Goal: Task Accomplishment & Management: Manage account settings

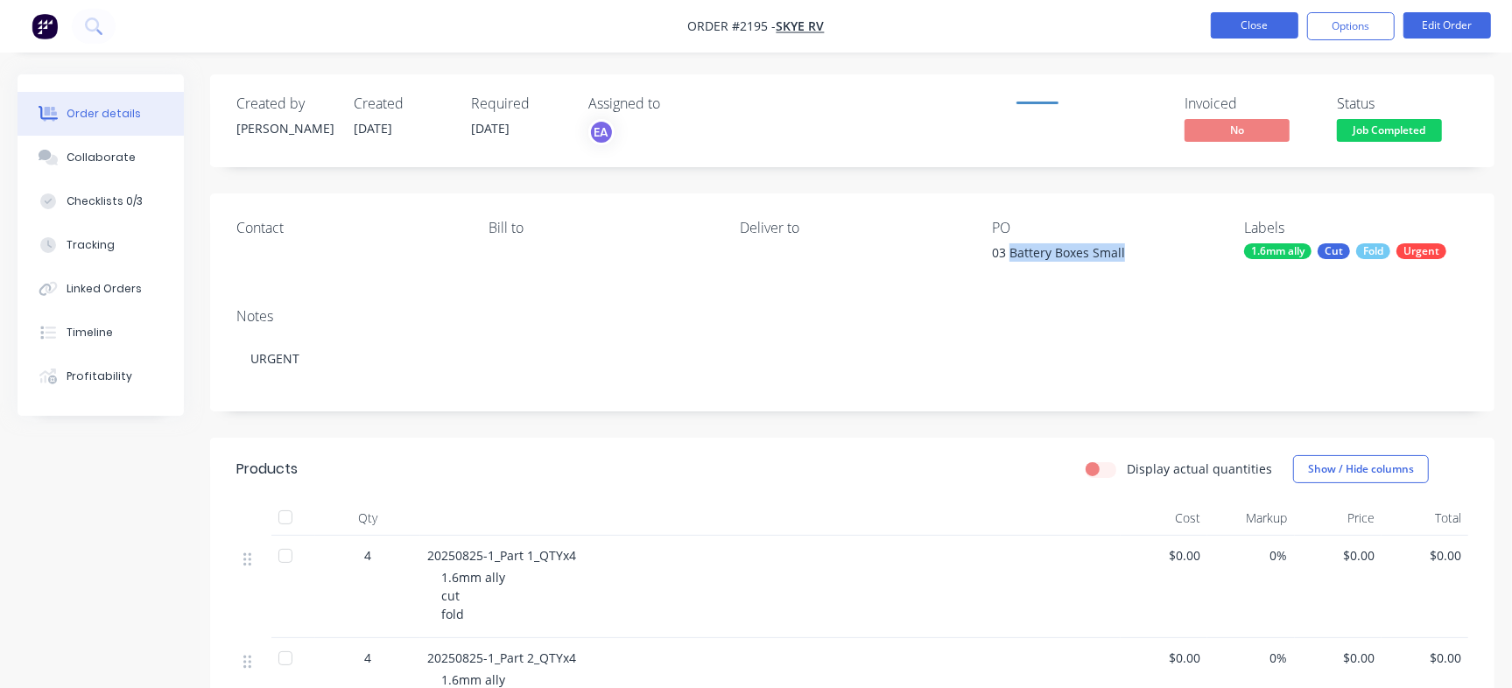
click at [1253, 18] on button "Close" at bounding box center [1255, 25] width 88 height 26
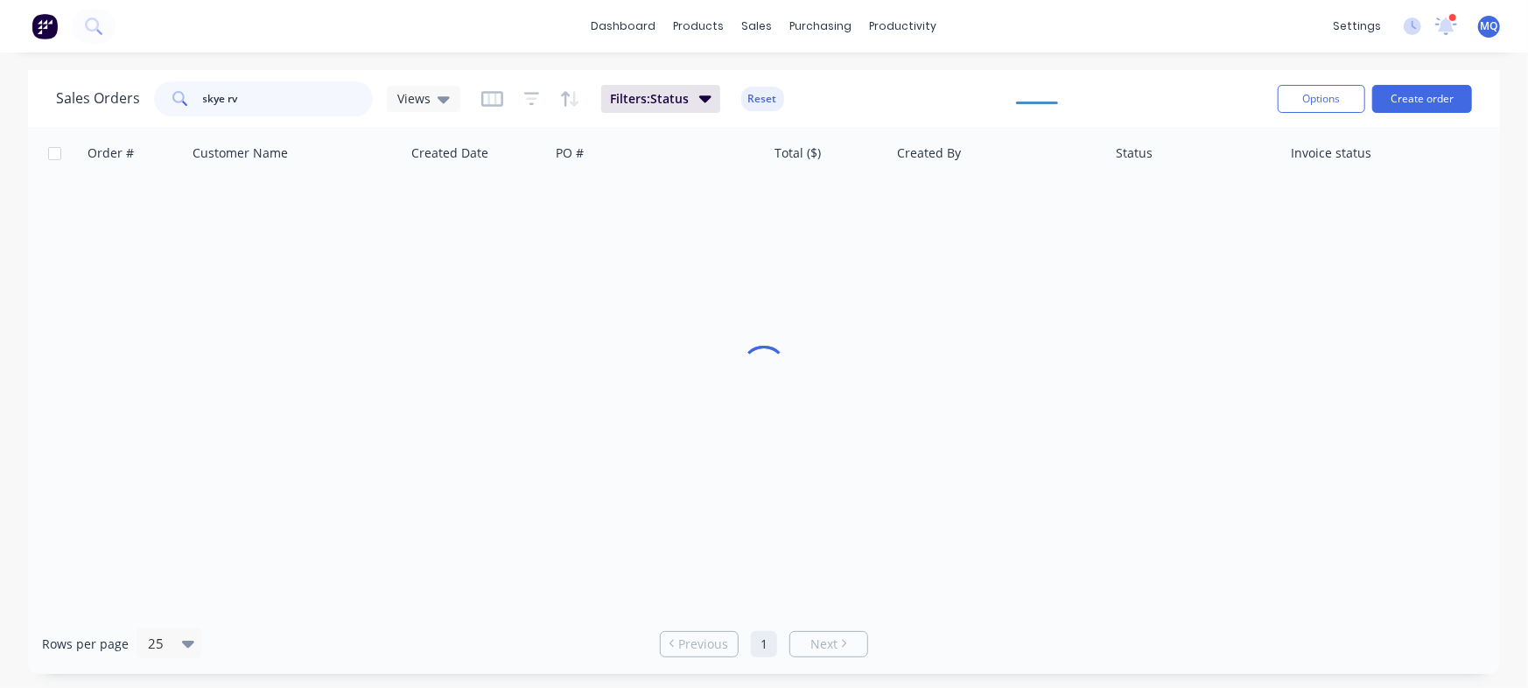
drag, startPoint x: 280, startPoint y: 97, endPoint x: 123, endPoint y: 70, distance: 159.0
click at [123, 70] on div "Sales Orders skye rv Views Filters: Status Reset Options Create order" at bounding box center [764, 98] width 1472 height 57
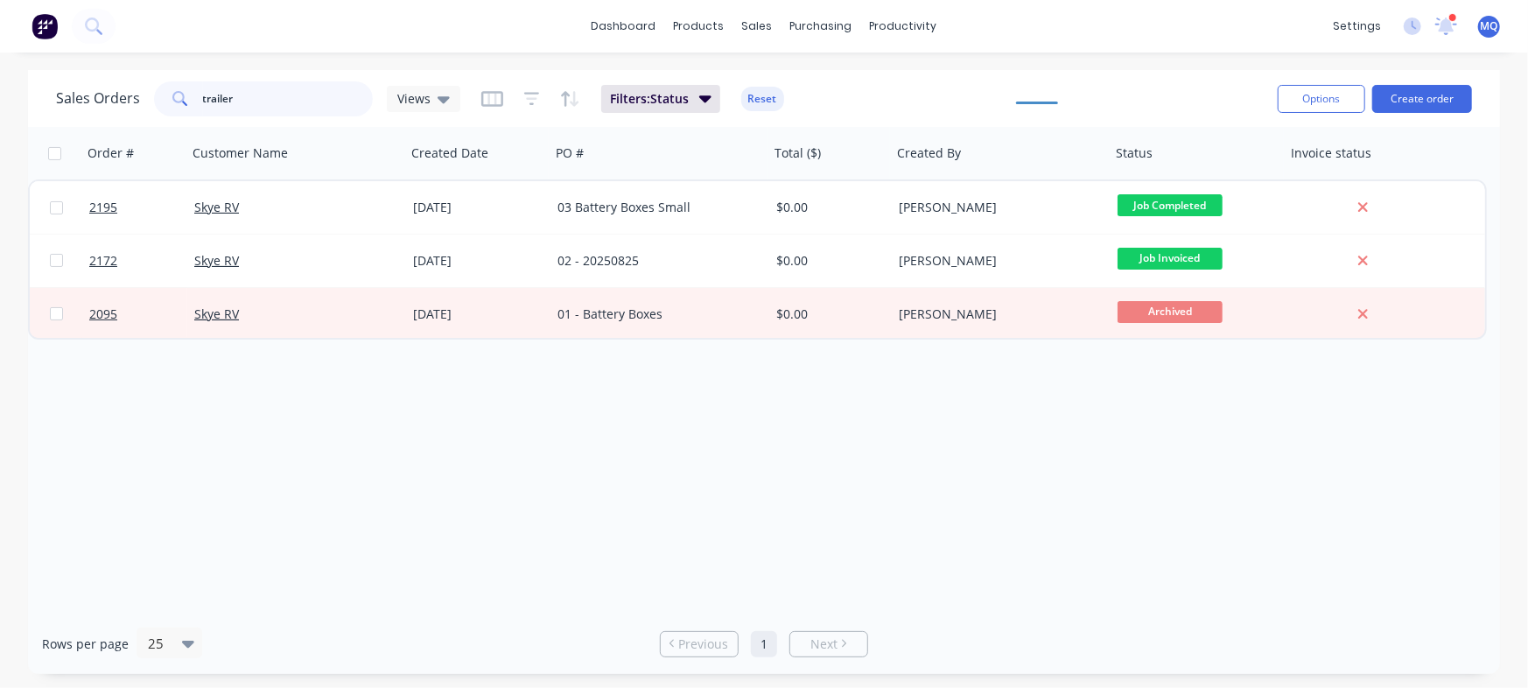
type input "trailer"
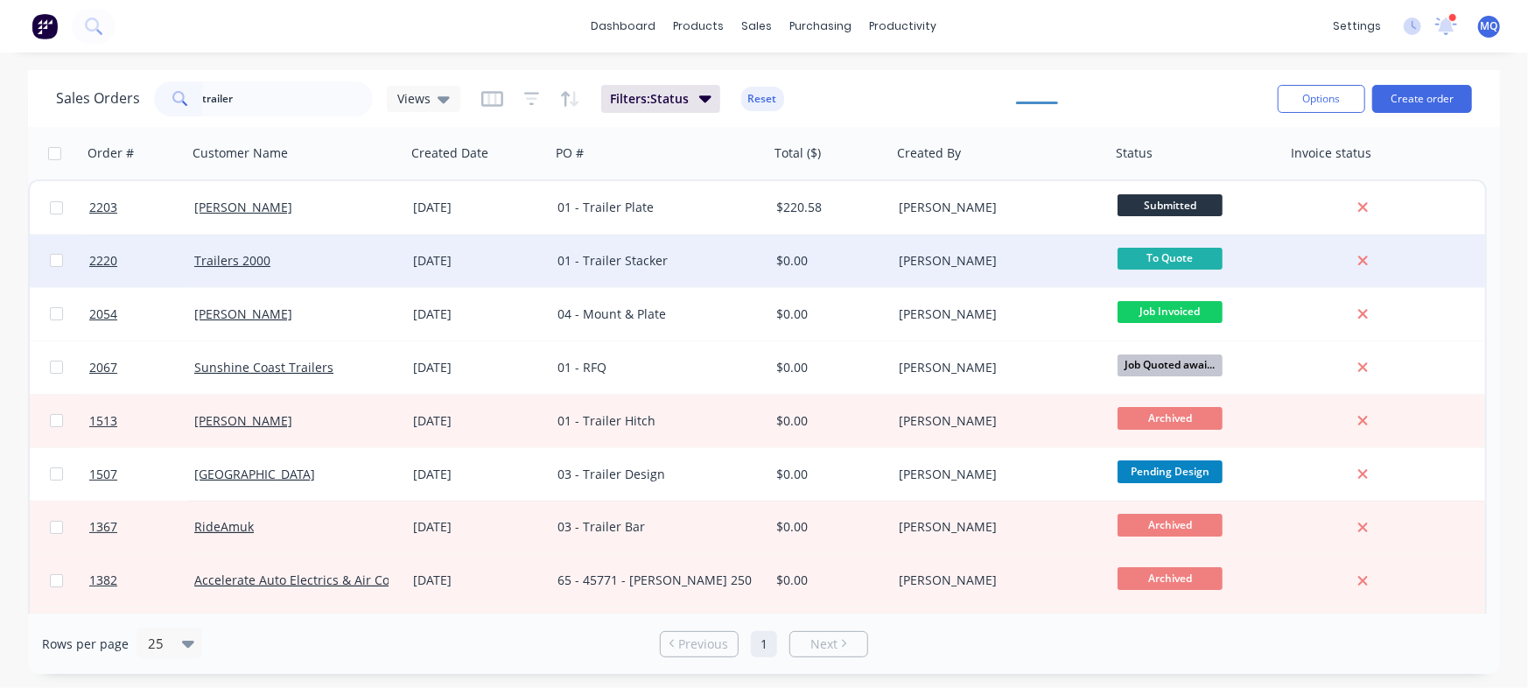
click at [435, 258] on div "[DATE]" at bounding box center [478, 261] width 130 height 18
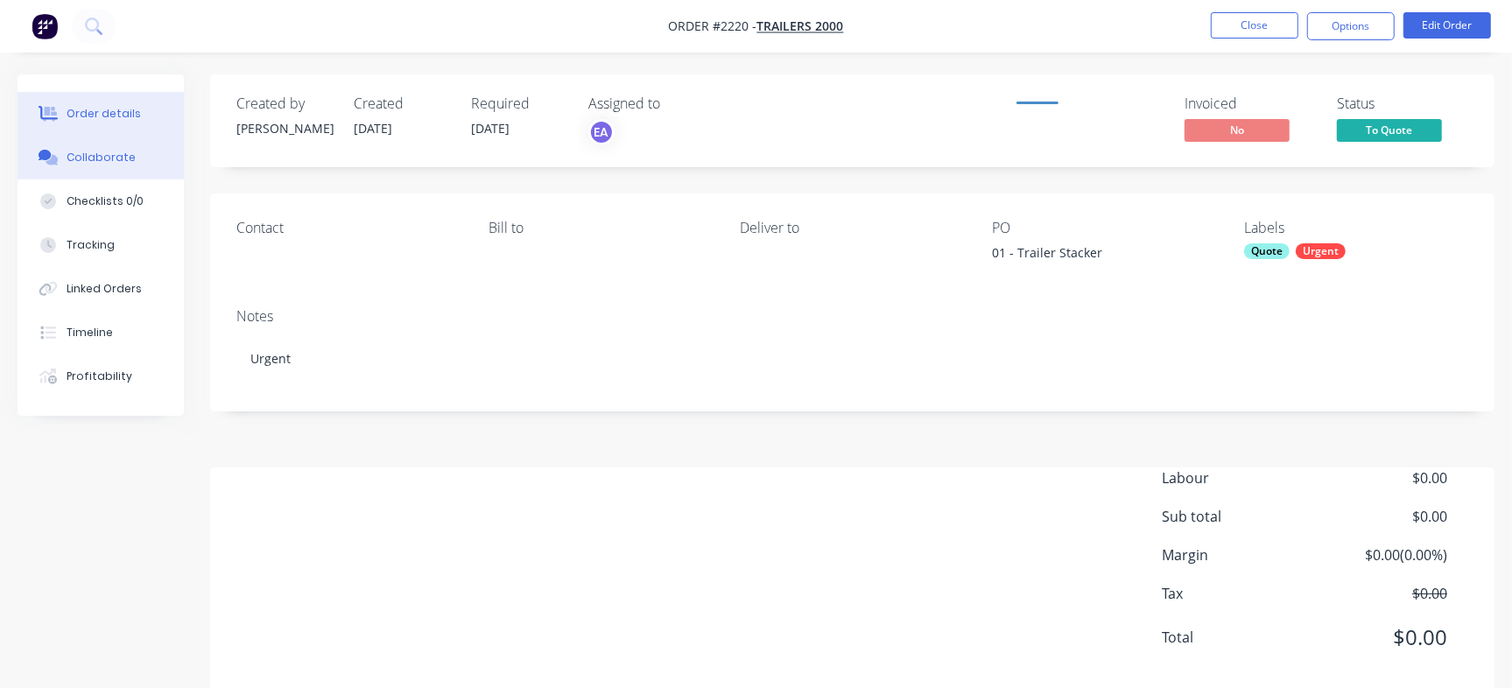
click at [88, 163] on div "Collaborate" at bounding box center [101, 158] width 69 height 16
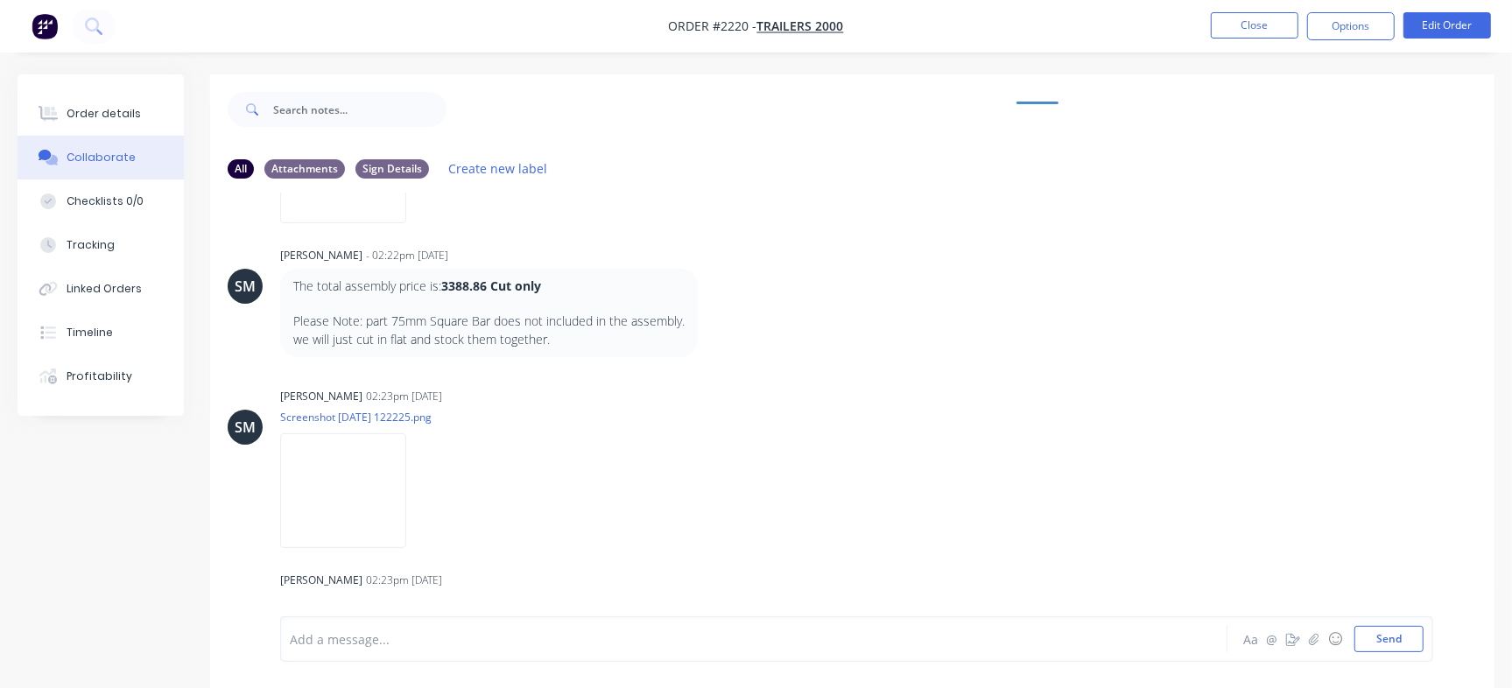
scroll to position [371, 0]
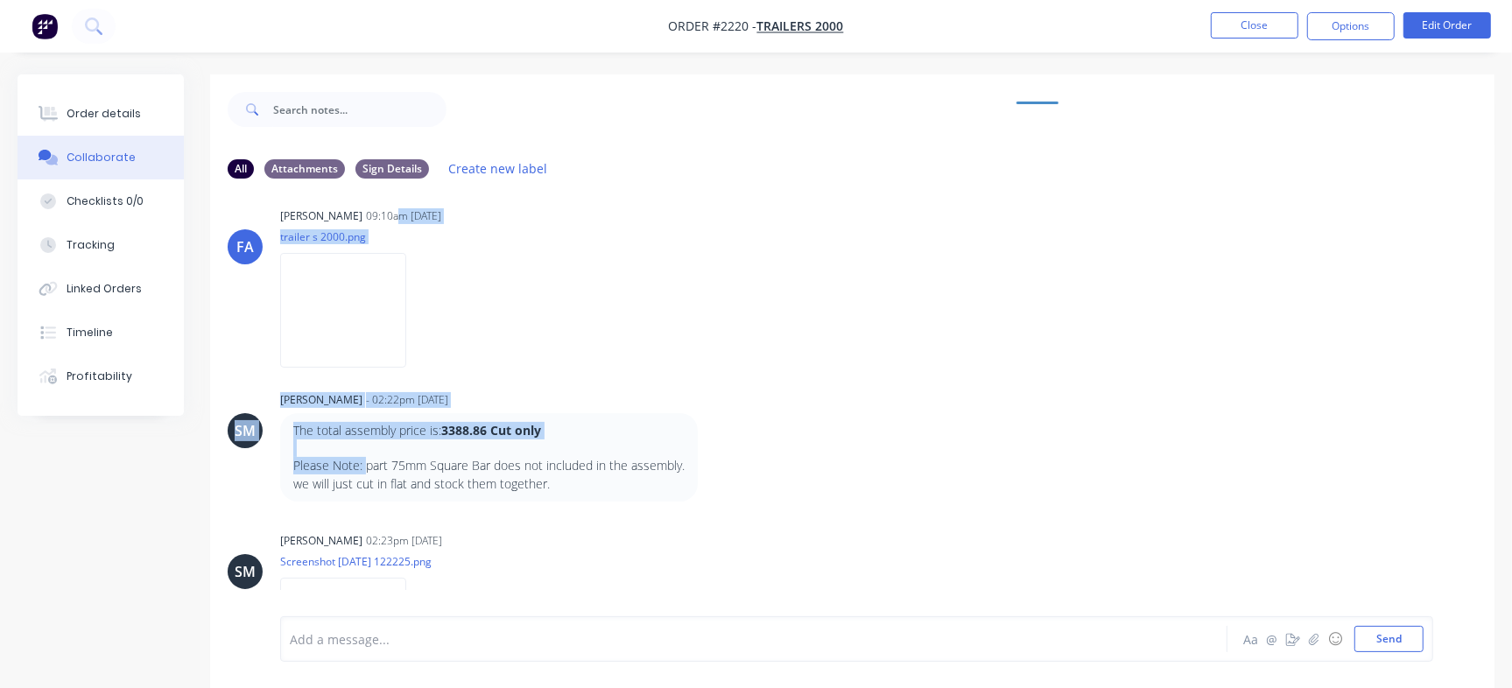
drag, startPoint x: 368, startPoint y: 198, endPoint x: 422, endPoint y: 221, distance: 59.2
click at [425, 205] on div "FA Francis Adrian Candido - 09:09am 02/09/25 01 Trailer Stacker Labels Edit Del…" at bounding box center [852, 405] width 1284 height 424
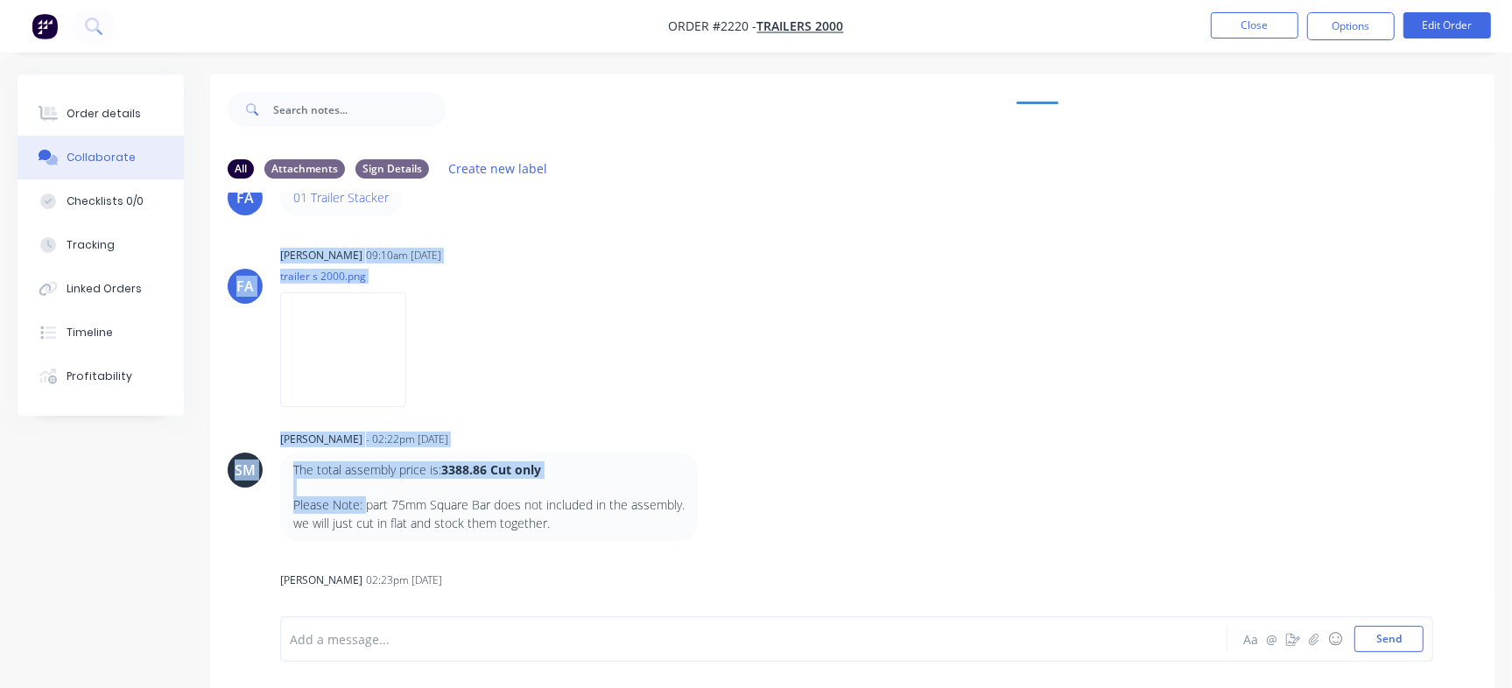
click at [647, 406] on div "FA Francis Adrian Candido - 09:09am 02/09/25 01 Trailer Stacker Labels Edit Del…" at bounding box center [852, 405] width 1284 height 424
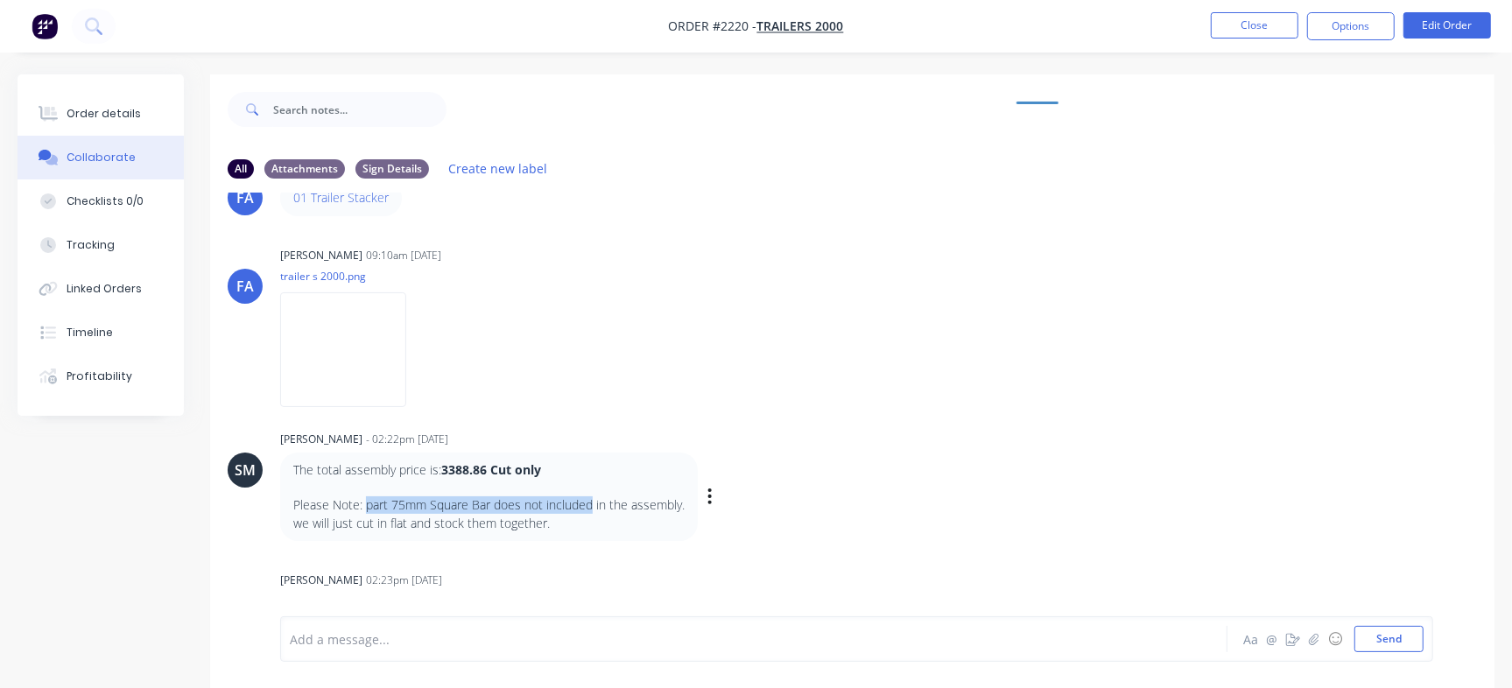
drag, startPoint x: 364, startPoint y: 505, endPoint x: 590, endPoint y: 504, distance: 225.8
click at [590, 504] on p "Please Note: part 75mm Square Bar does not included in the assembly." at bounding box center [488, 505] width 391 height 18
copy p "part 75mm Square Bar does not included"
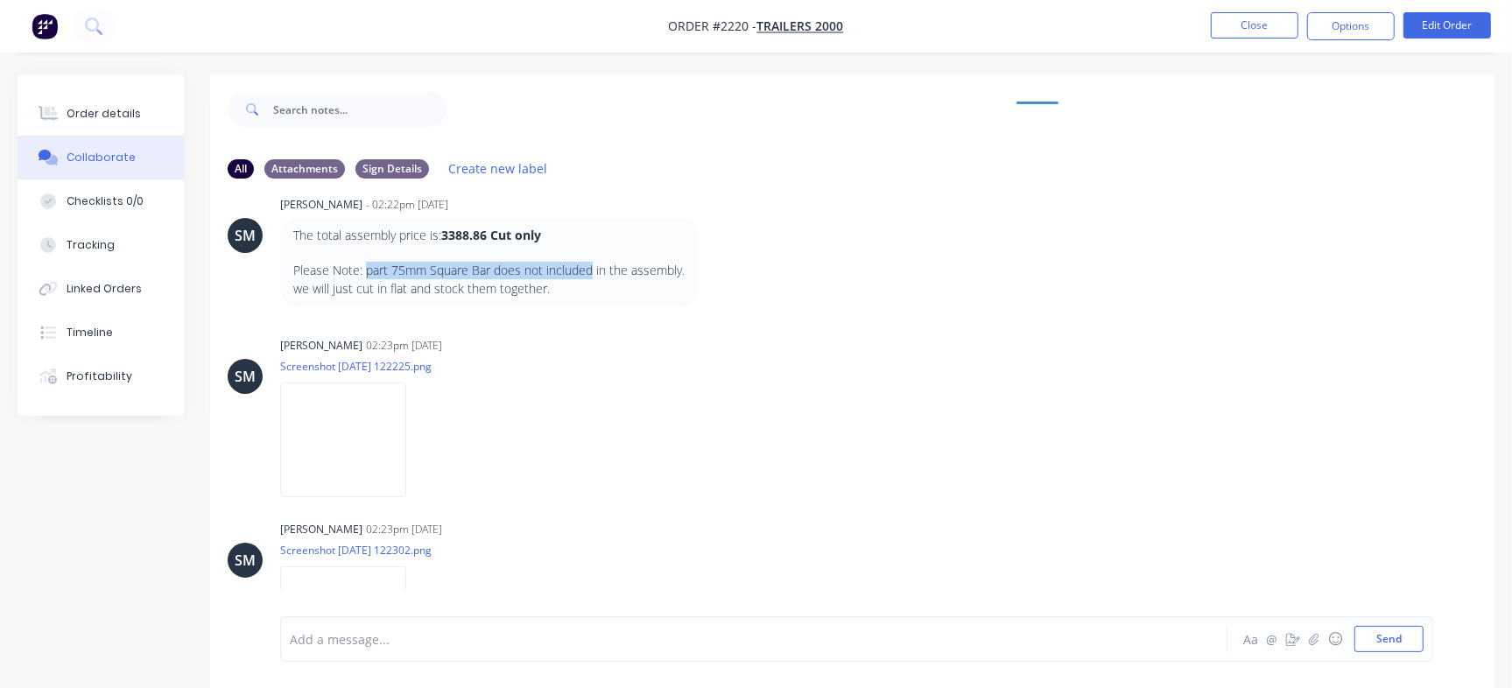
scroll to position [371, 0]
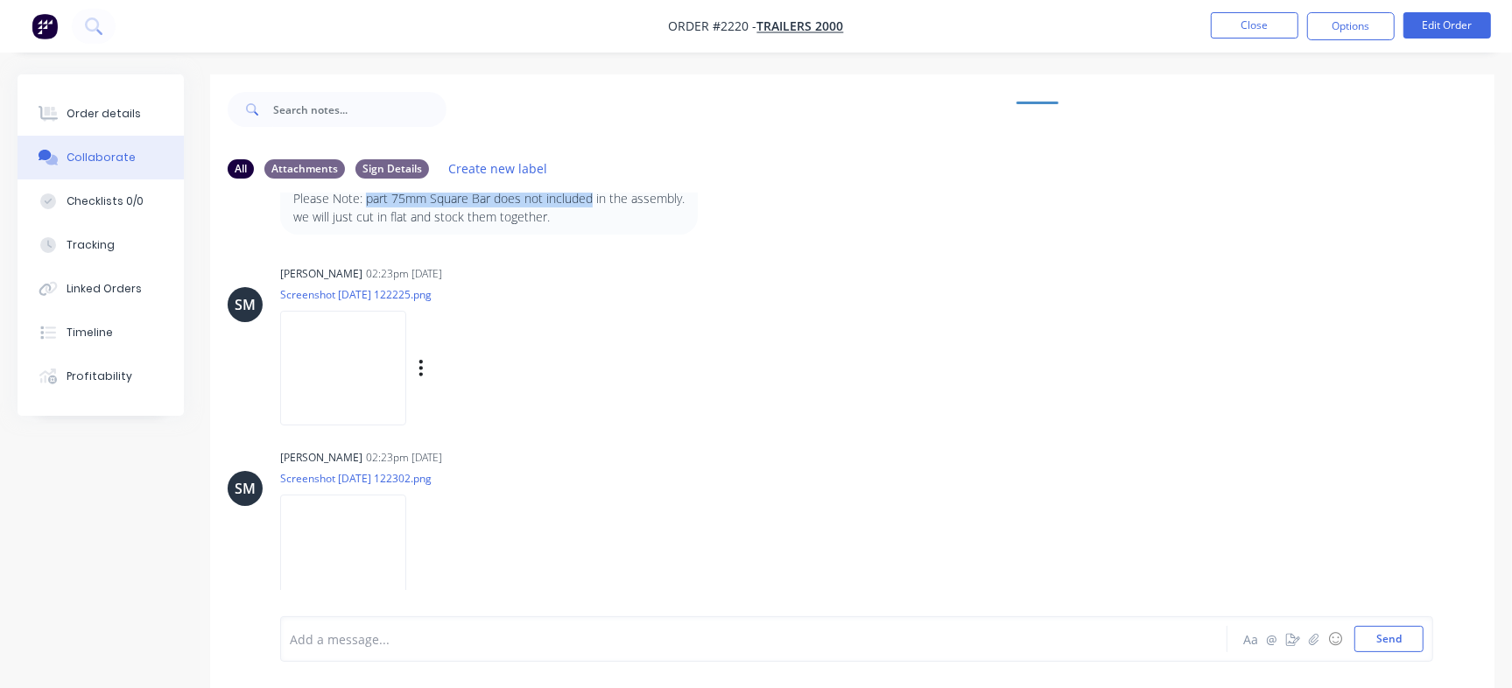
click at [329, 335] on img at bounding box center [343, 368] width 126 height 115
click at [369, 535] on img at bounding box center [343, 552] width 126 height 115
click at [362, 553] on img at bounding box center [343, 552] width 126 height 115
click at [432, 491] on div "Labels Download Delete" at bounding box center [355, 552] width 151 height 131
click at [332, 541] on img at bounding box center [343, 552] width 126 height 115
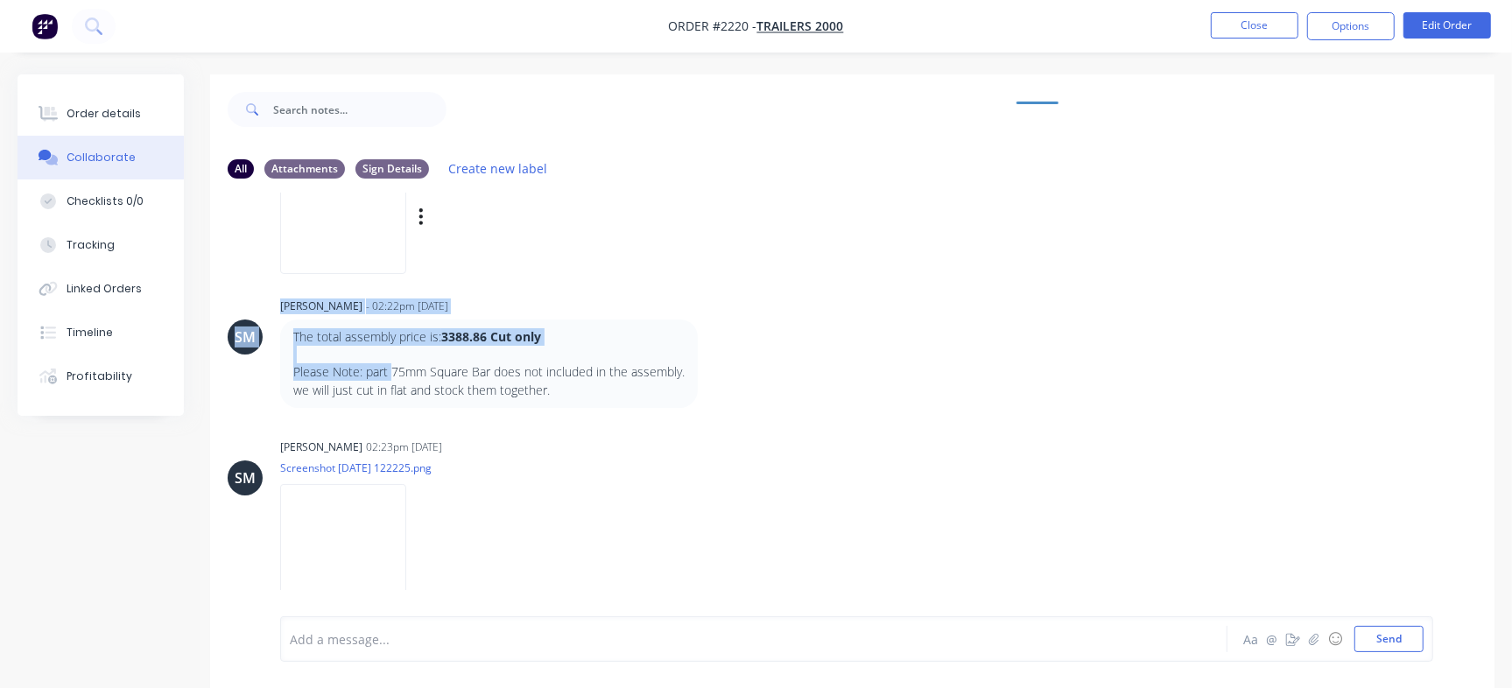
scroll to position [122, 0]
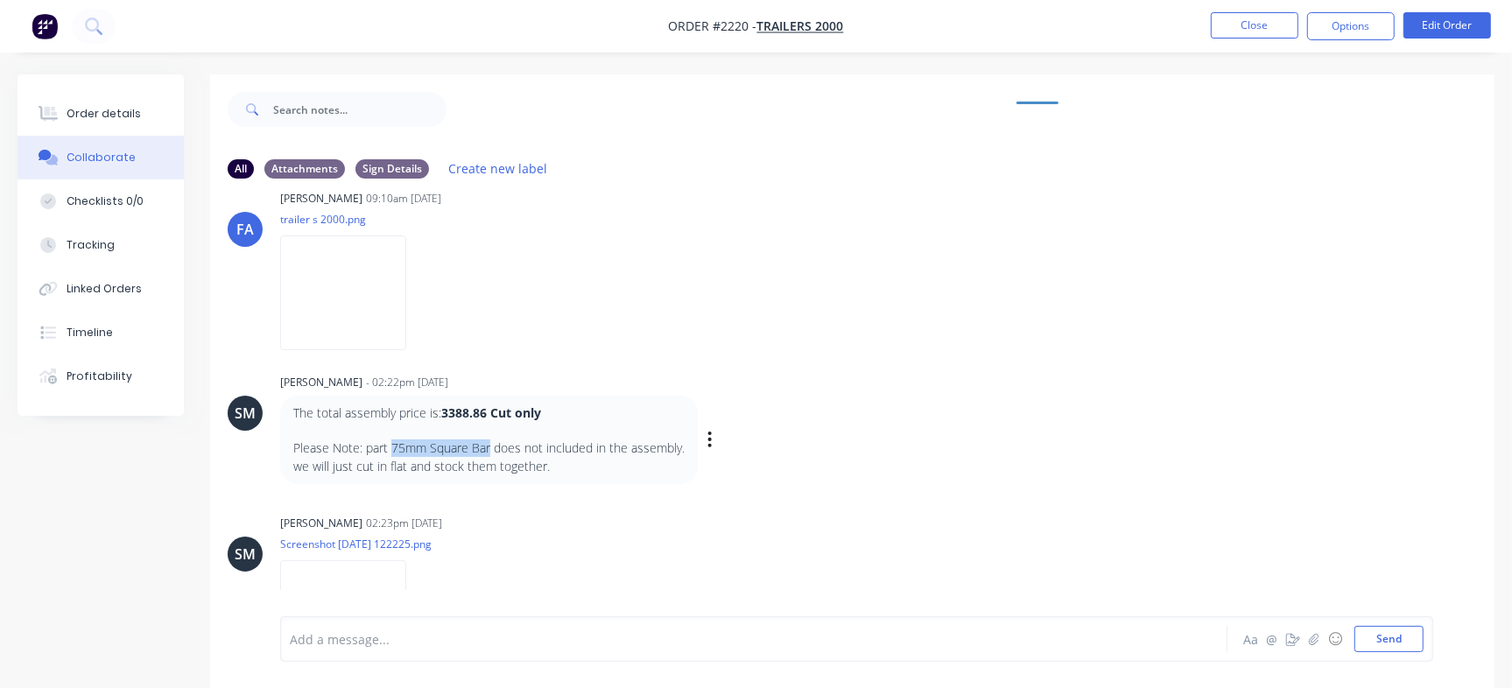
drag, startPoint x: 392, startPoint y: 200, endPoint x: 488, endPoint y: 446, distance: 263.3
click at [488, 446] on p "Please Note: part 75mm Square Bar does not included in the assembly." at bounding box center [488, 448] width 391 height 18
copy p "75mm Square Bar"
click at [1269, 26] on button "Close" at bounding box center [1255, 25] width 88 height 26
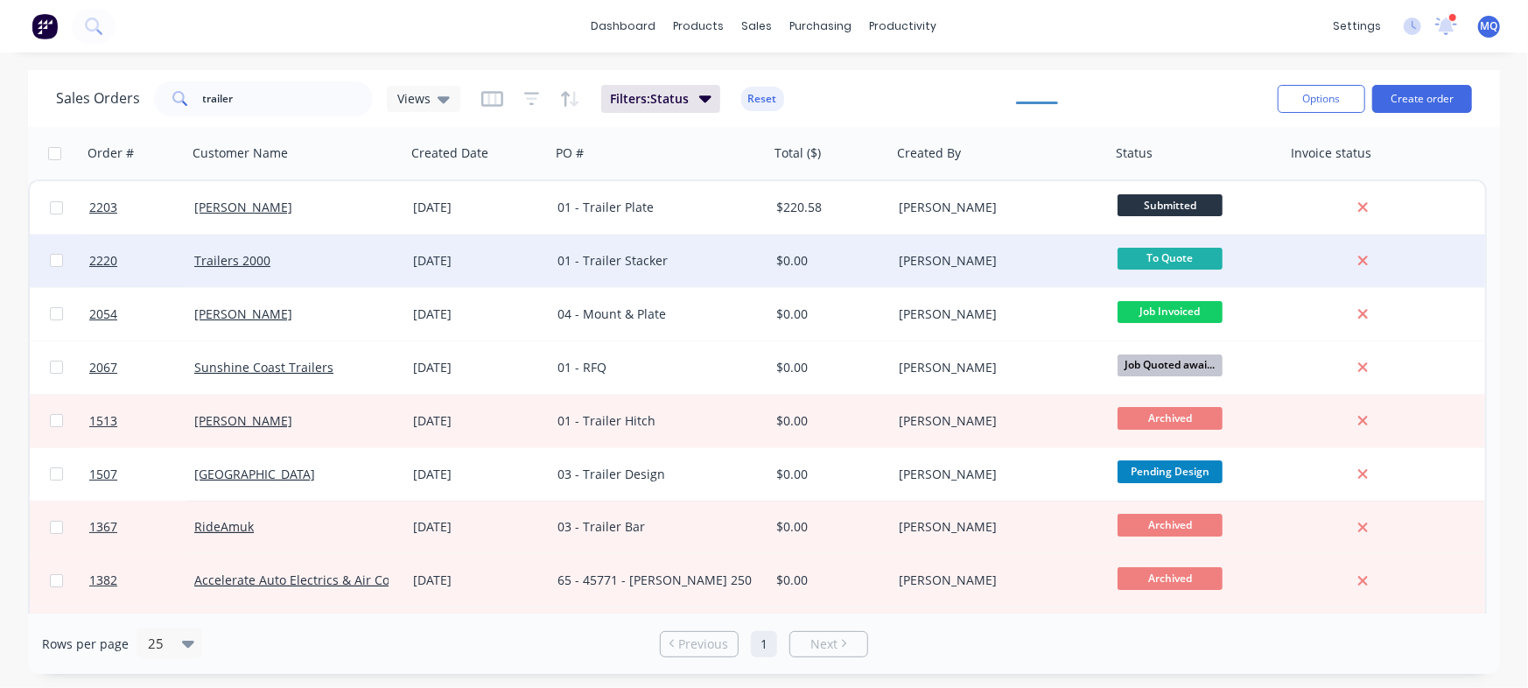
click at [313, 266] on div "Trailers 2000" at bounding box center [291, 261] width 194 height 18
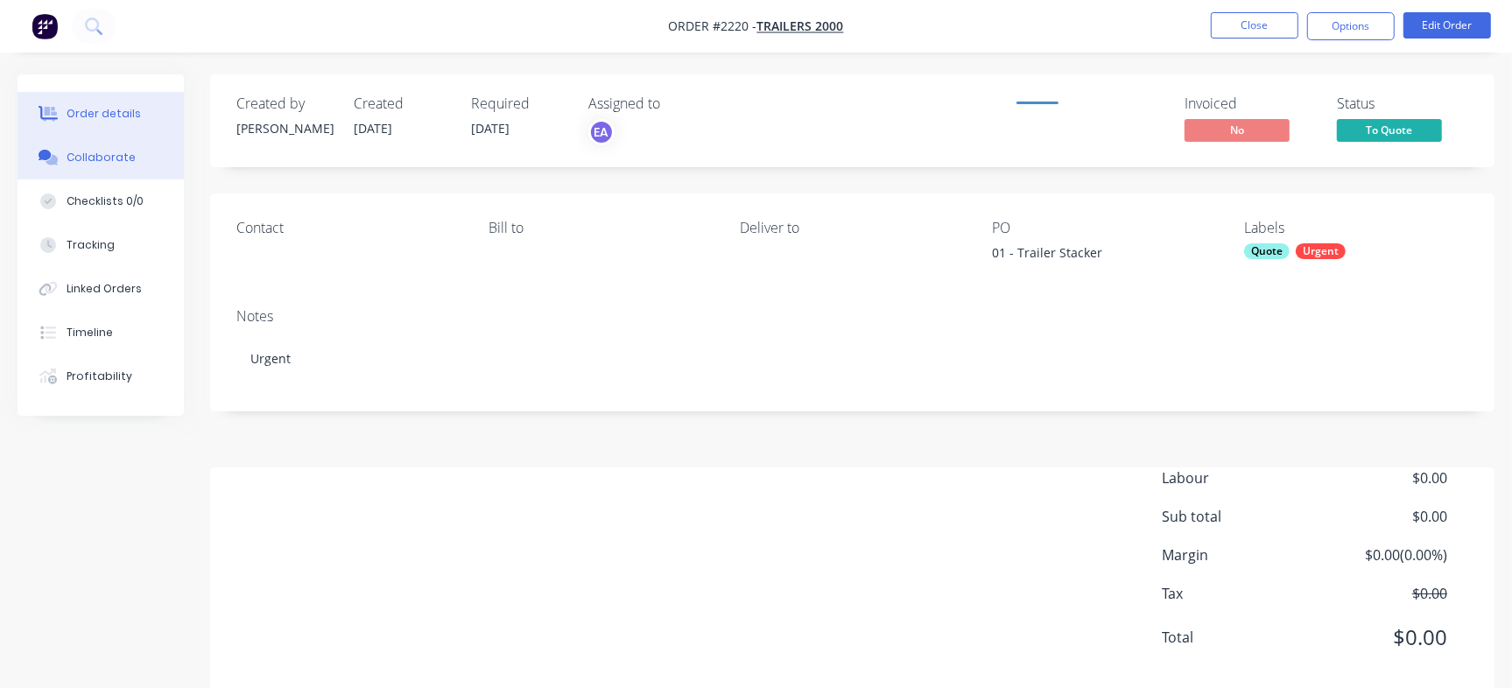
click at [88, 172] on button "Collaborate" at bounding box center [101, 158] width 166 height 44
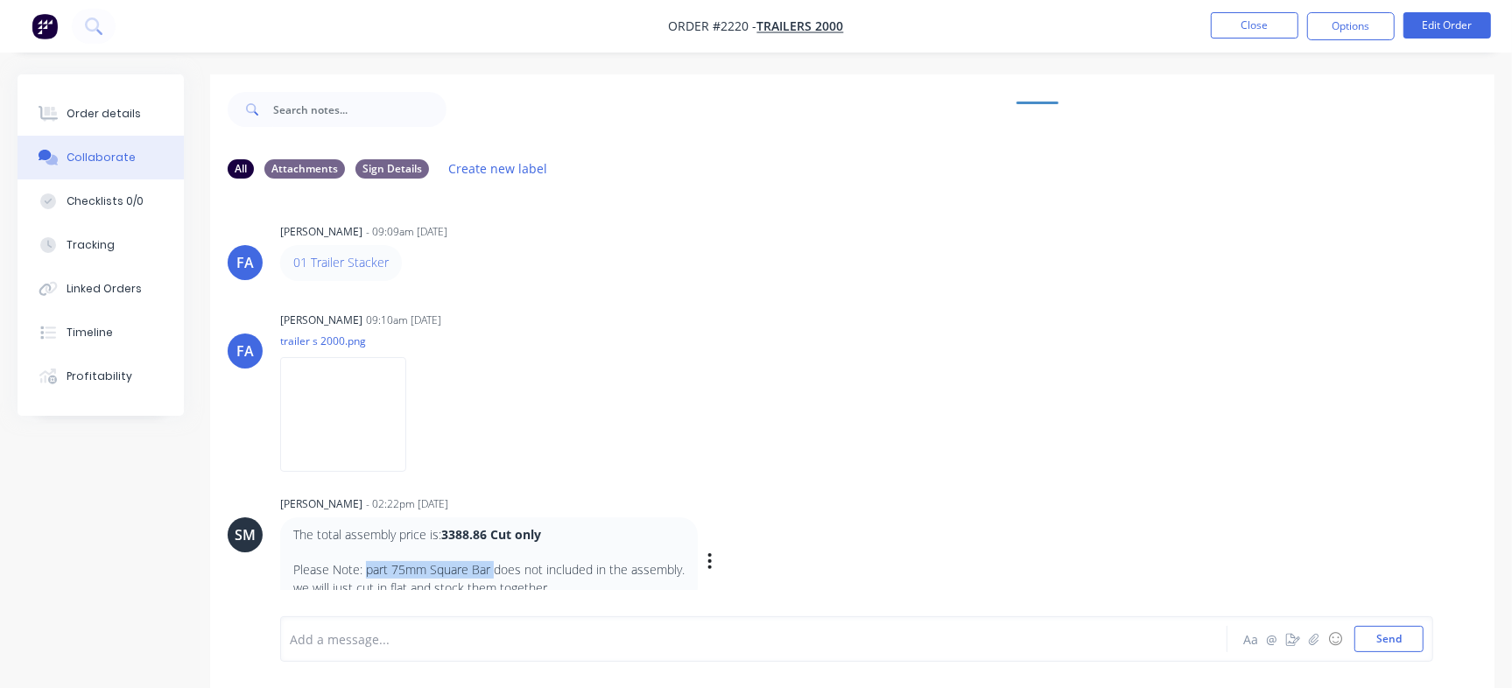
drag, startPoint x: 367, startPoint y: 572, endPoint x: 493, endPoint y: 571, distance: 126.1
click at [493, 571] on p "Please Note: part 75mm Square Bar does not included in the assembly." at bounding box center [488, 570] width 391 height 18
copy p "part 75mm Square Bar"
click at [314, 403] on img at bounding box center [343, 414] width 126 height 115
click at [1243, 25] on button "Close" at bounding box center [1255, 25] width 88 height 26
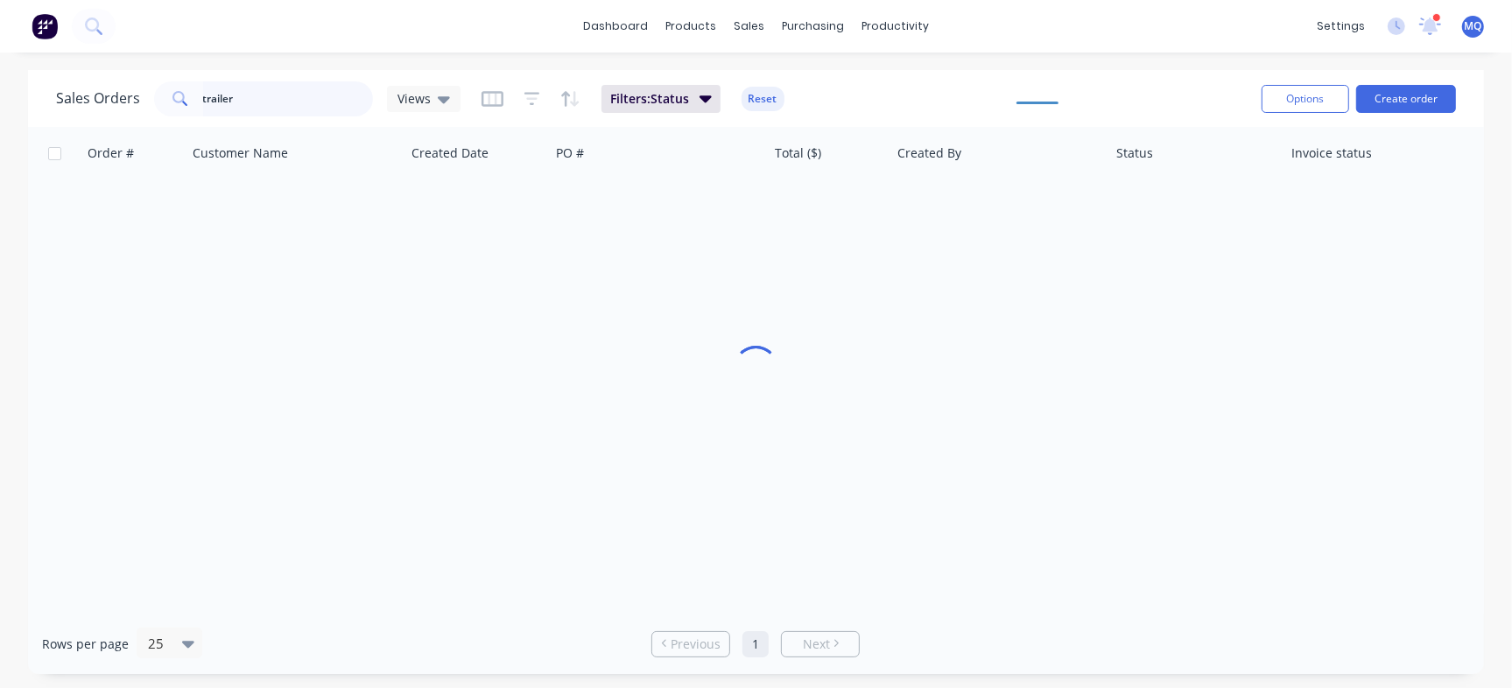
click at [284, 102] on input "trailer" at bounding box center [288, 98] width 171 height 35
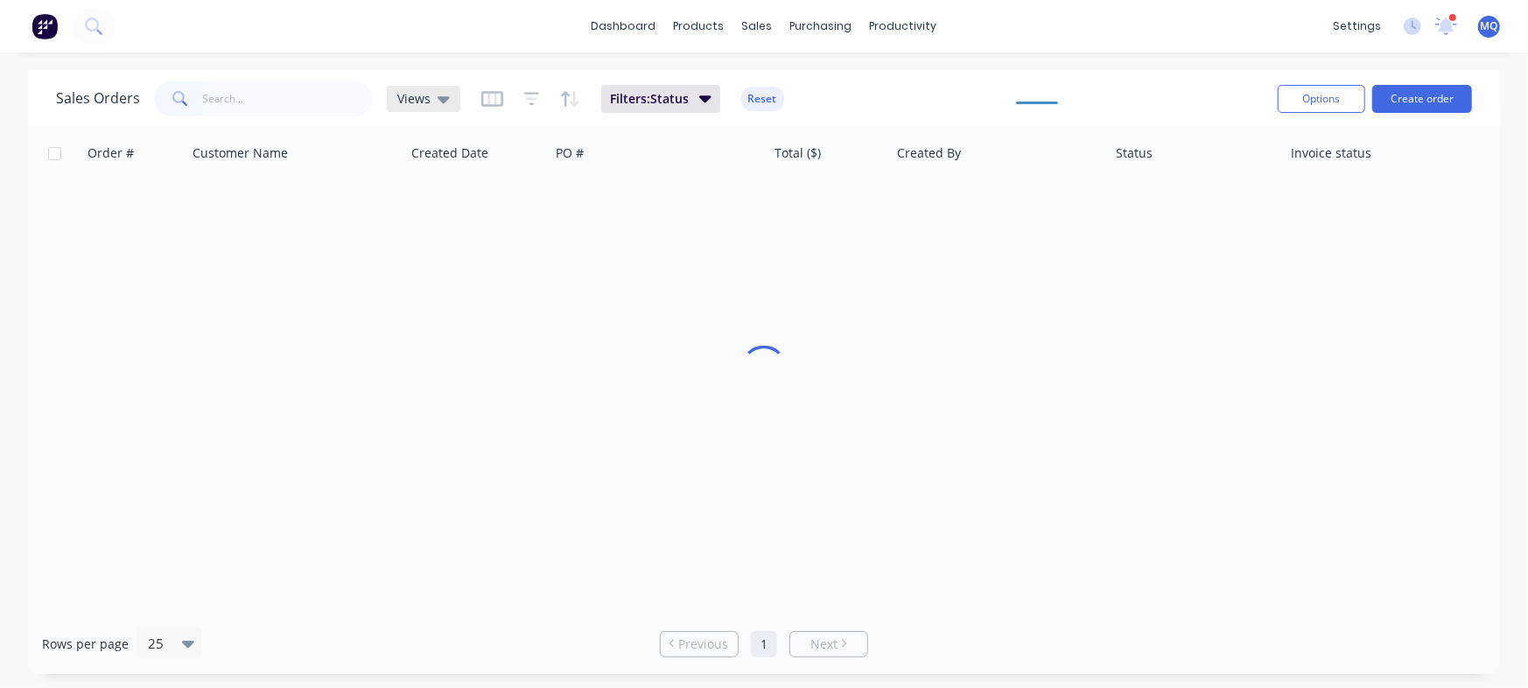
click at [432, 103] on div "Views" at bounding box center [423, 99] width 53 height 16
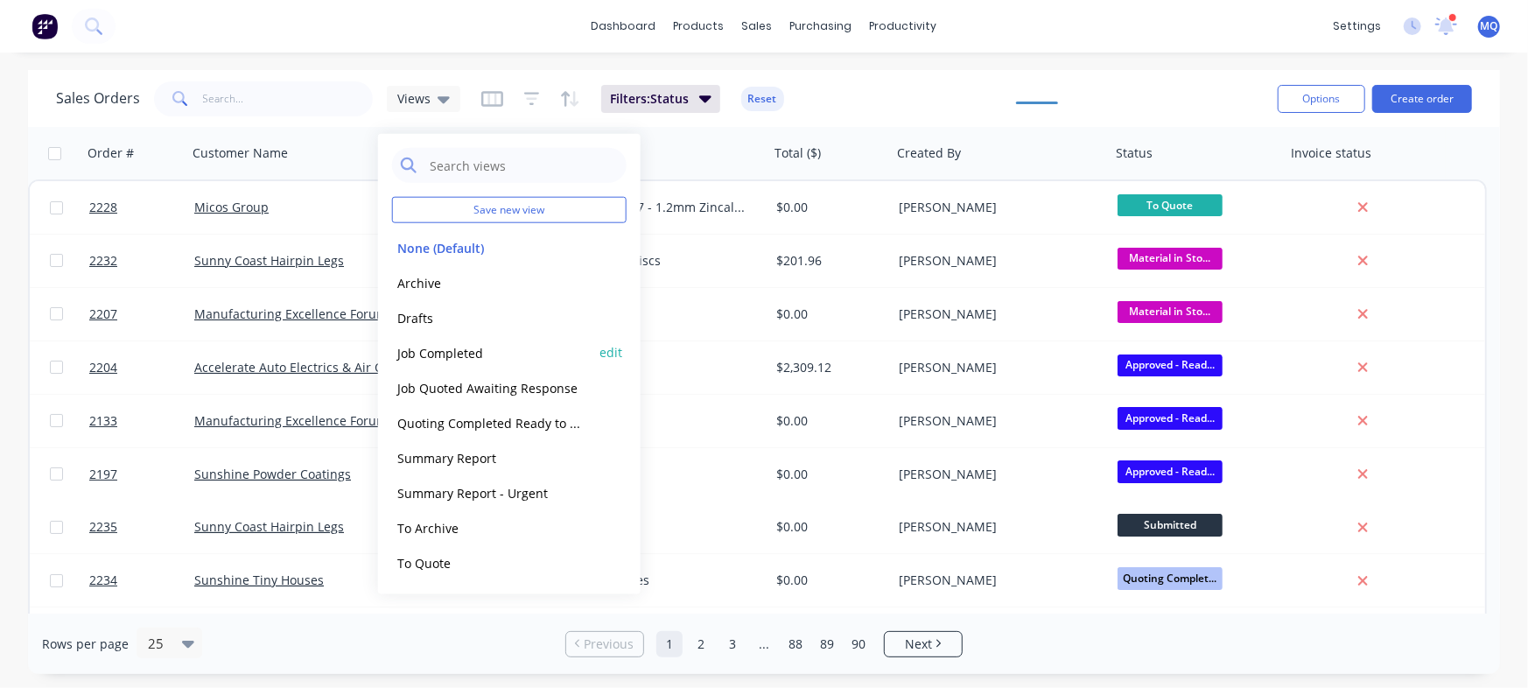
click at [468, 348] on button "Job Completed" at bounding box center [492, 352] width 200 height 20
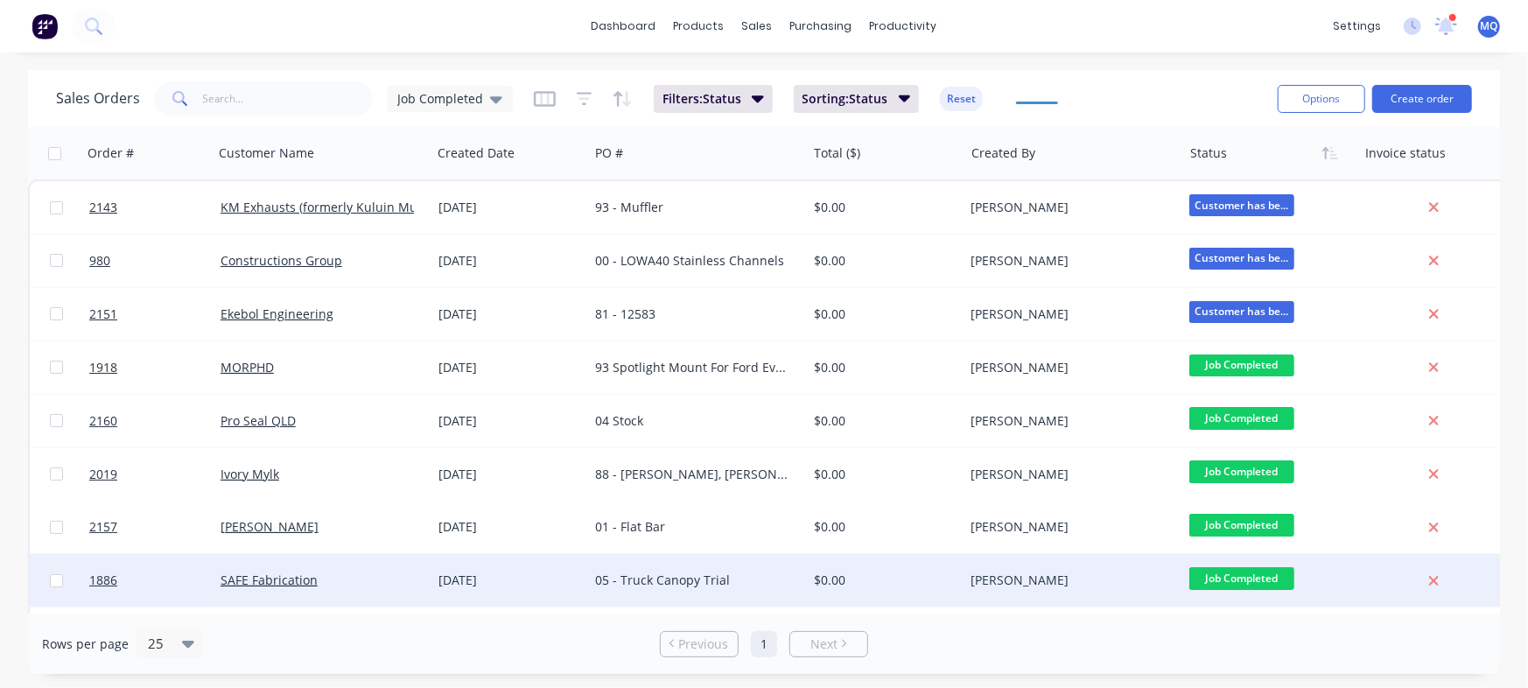
click at [734, 570] on div "05 - Truck Canopy Trial" at bounding box center [697, 580] width 218 height 53
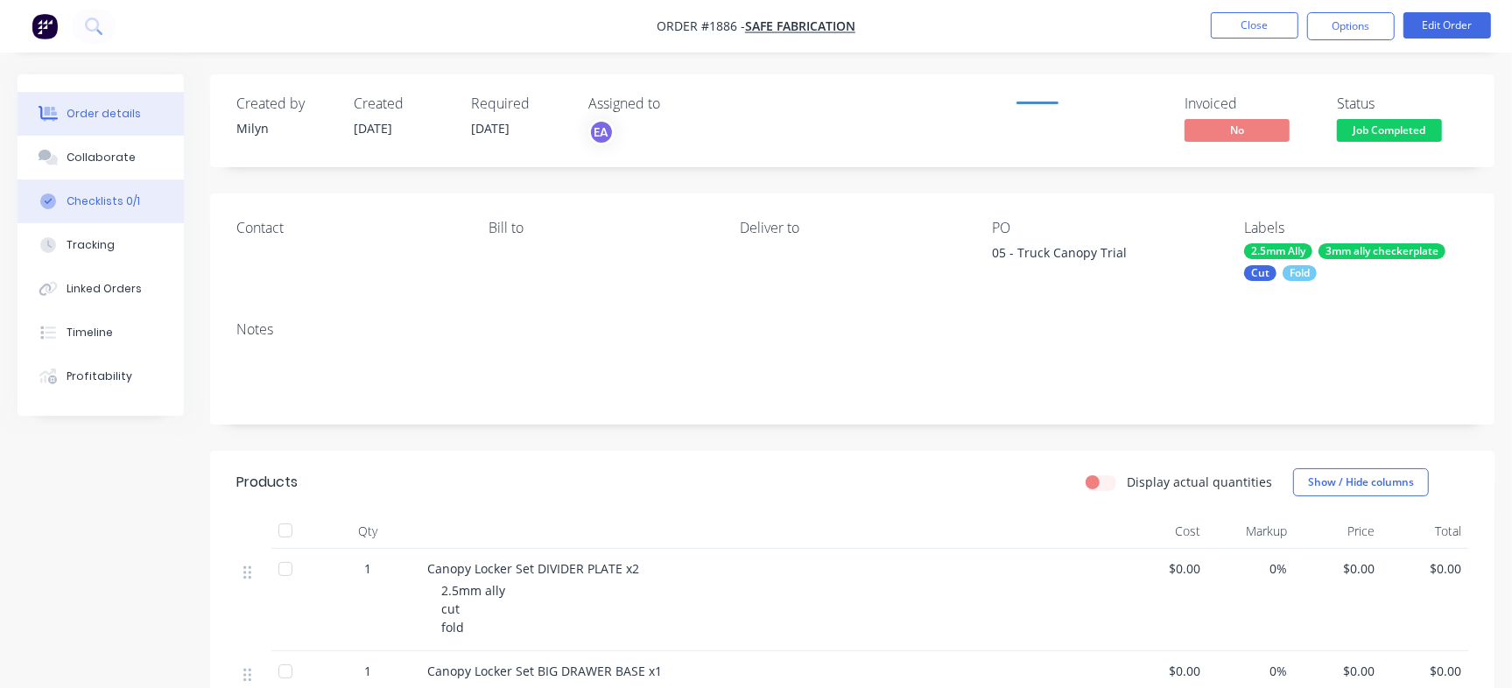
click at [114, 205] on div "Checklists 0/1" at bounding box center [104, 201] width 74 height 16
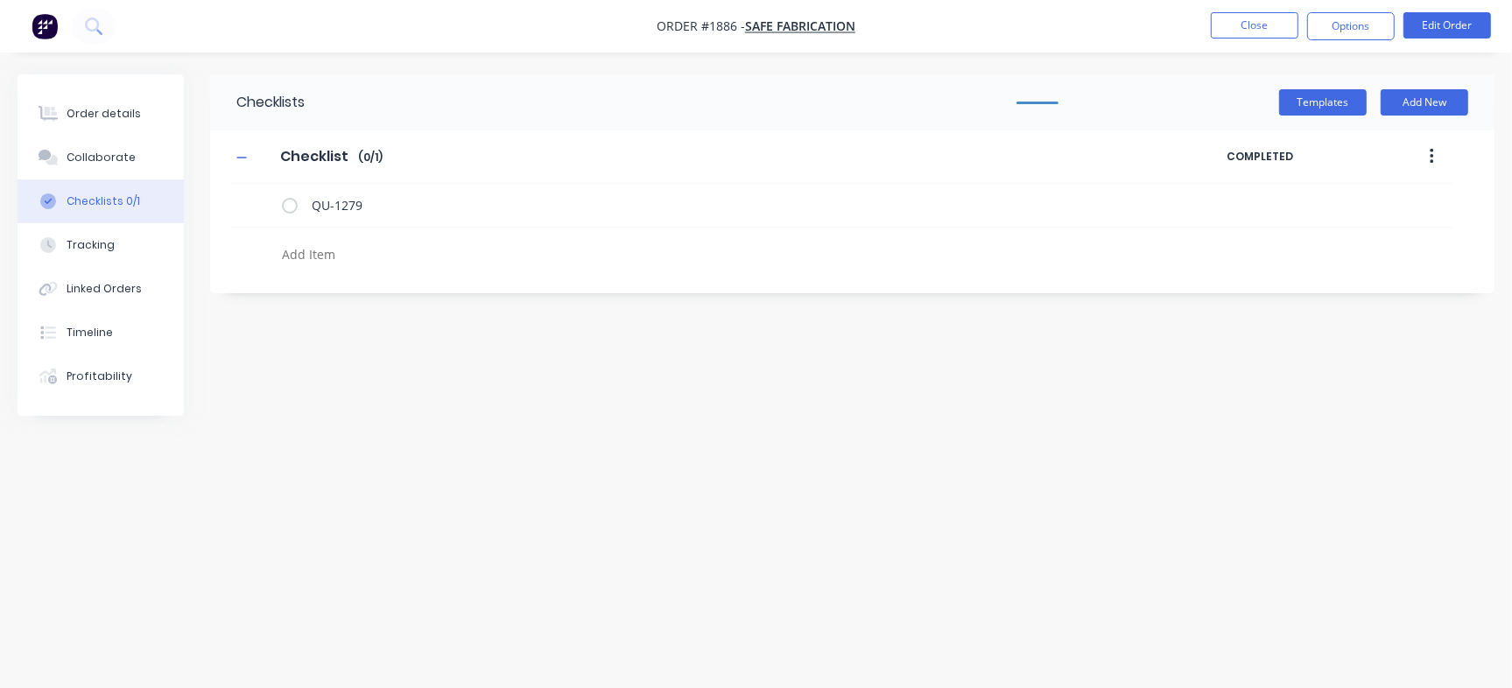
type textarea "x"
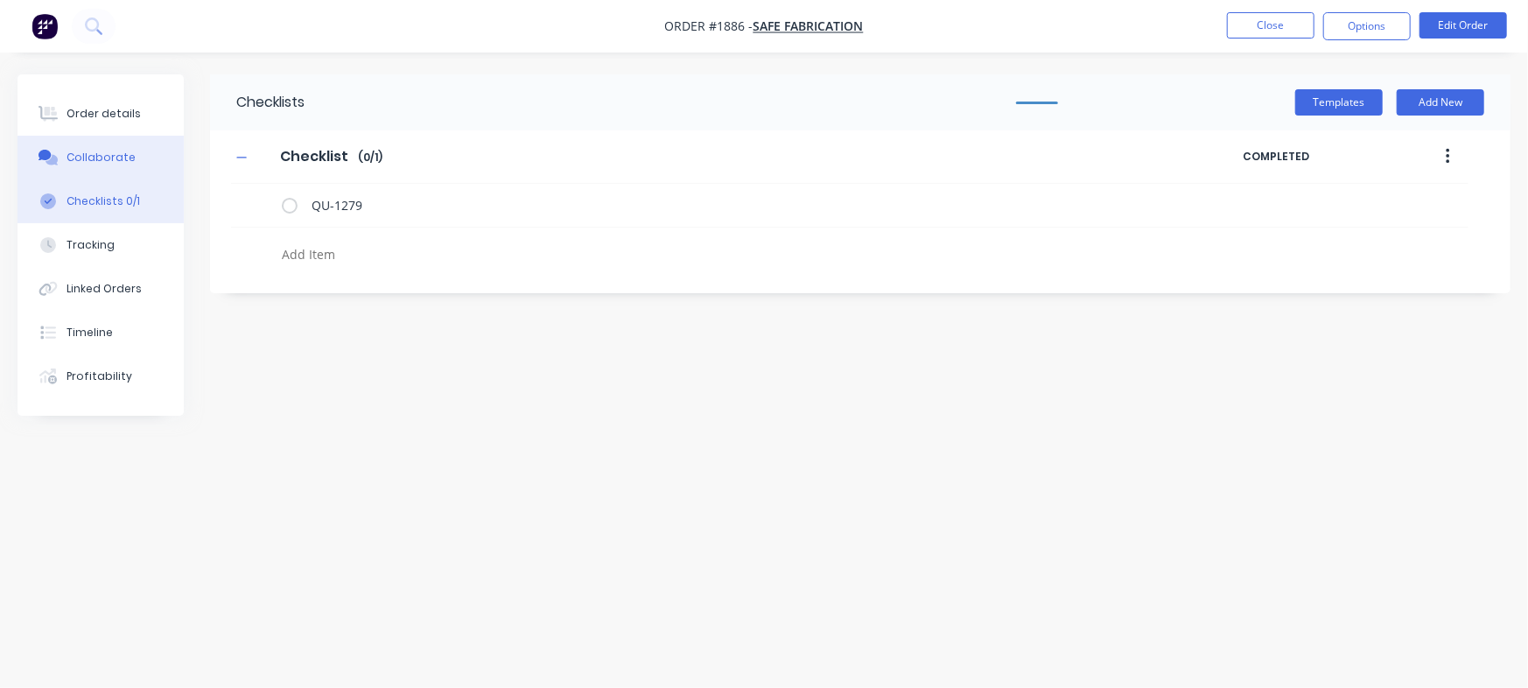
click at [128, 161] on div "Collaborate" at bounding box center [101, 158] width 69 height 16
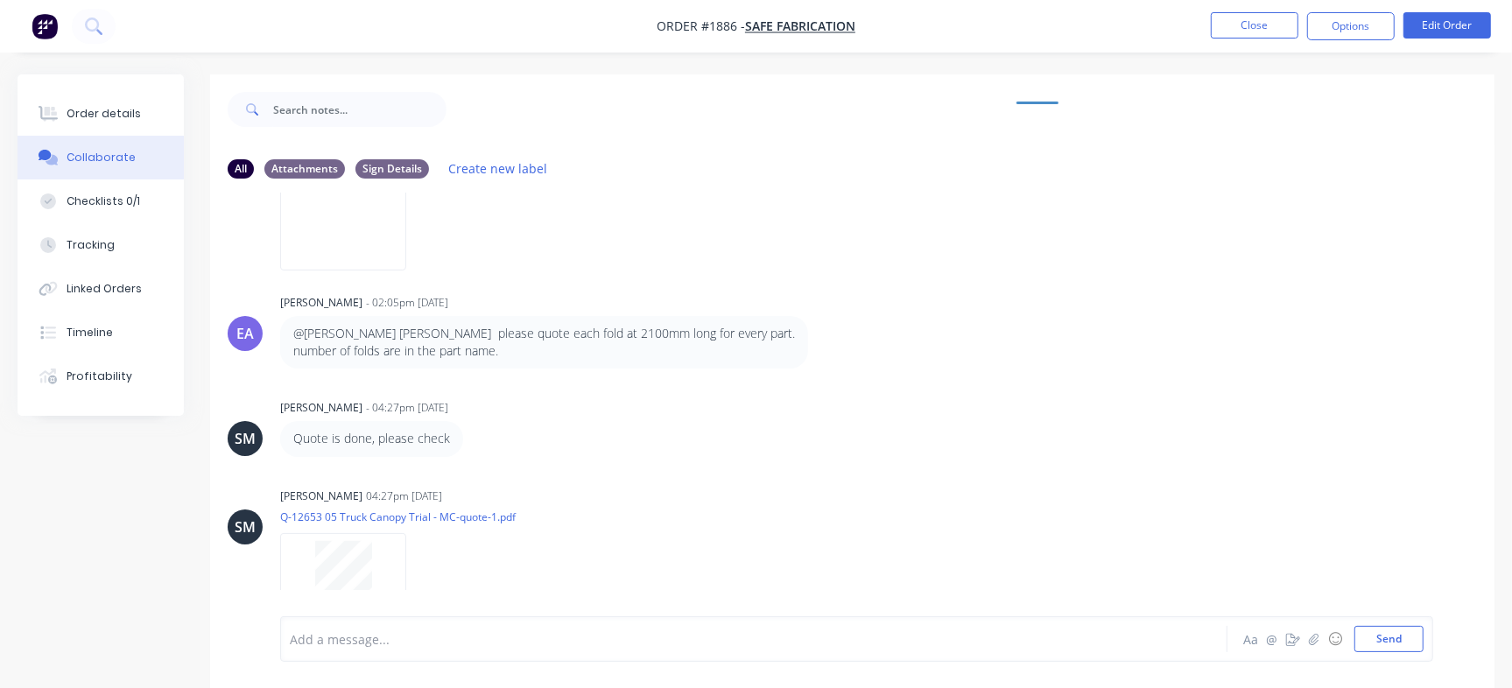
scroll to position [240, 0]
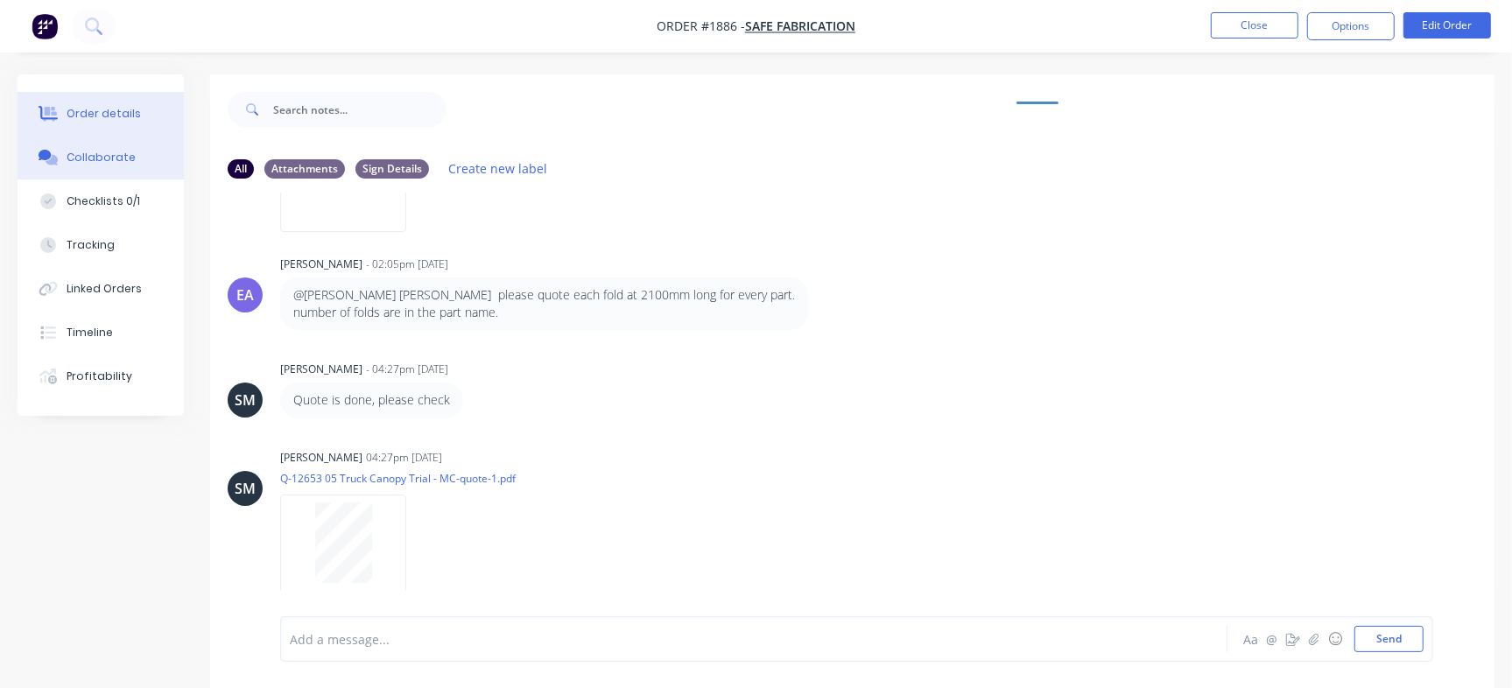
click at [130, 102] on button "Order details" at bounding box center [101, 114] width 166 height 44
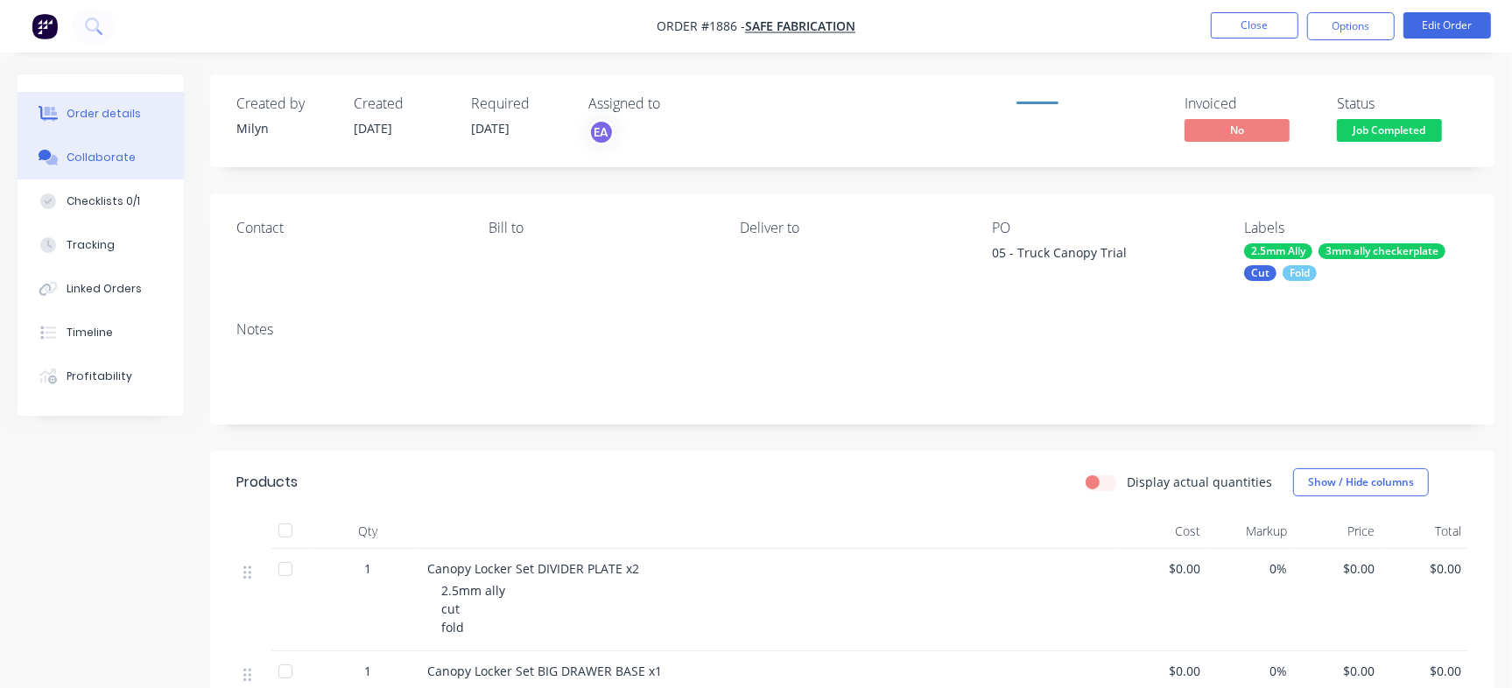
click at [113, 162] on div "Collaborate" at bounding box center [101, 158] width 69 height 16
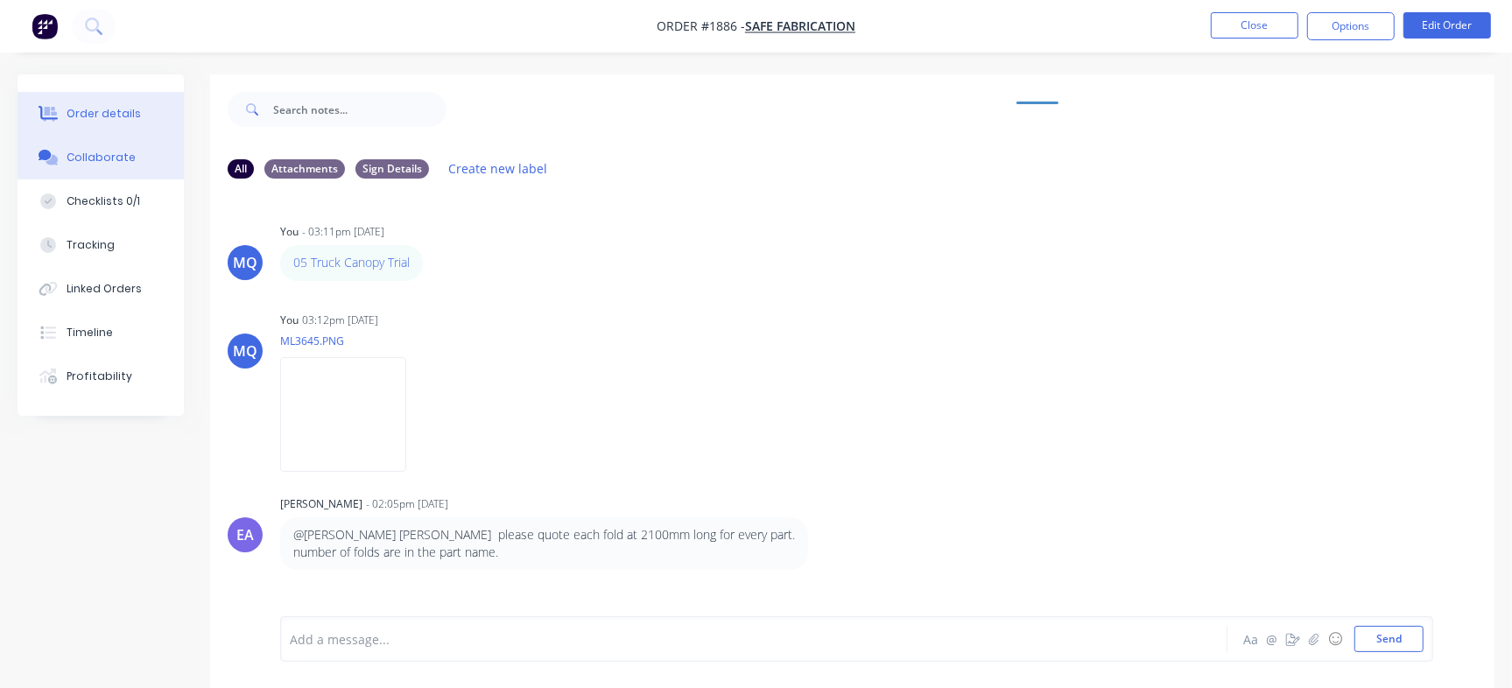
click at [116, 116] on div "Order details" at bounding box center [104, 114] width 74 height 16
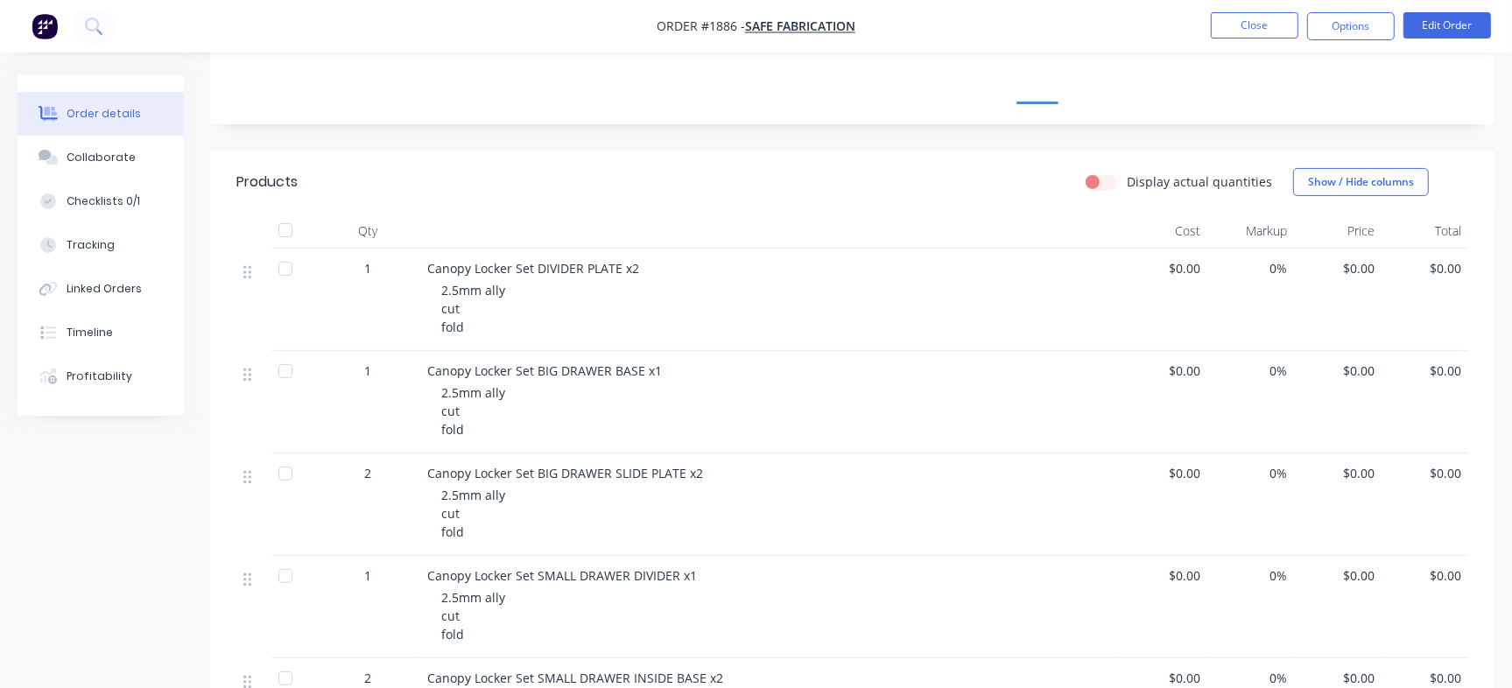
scroll to position [283, 0]
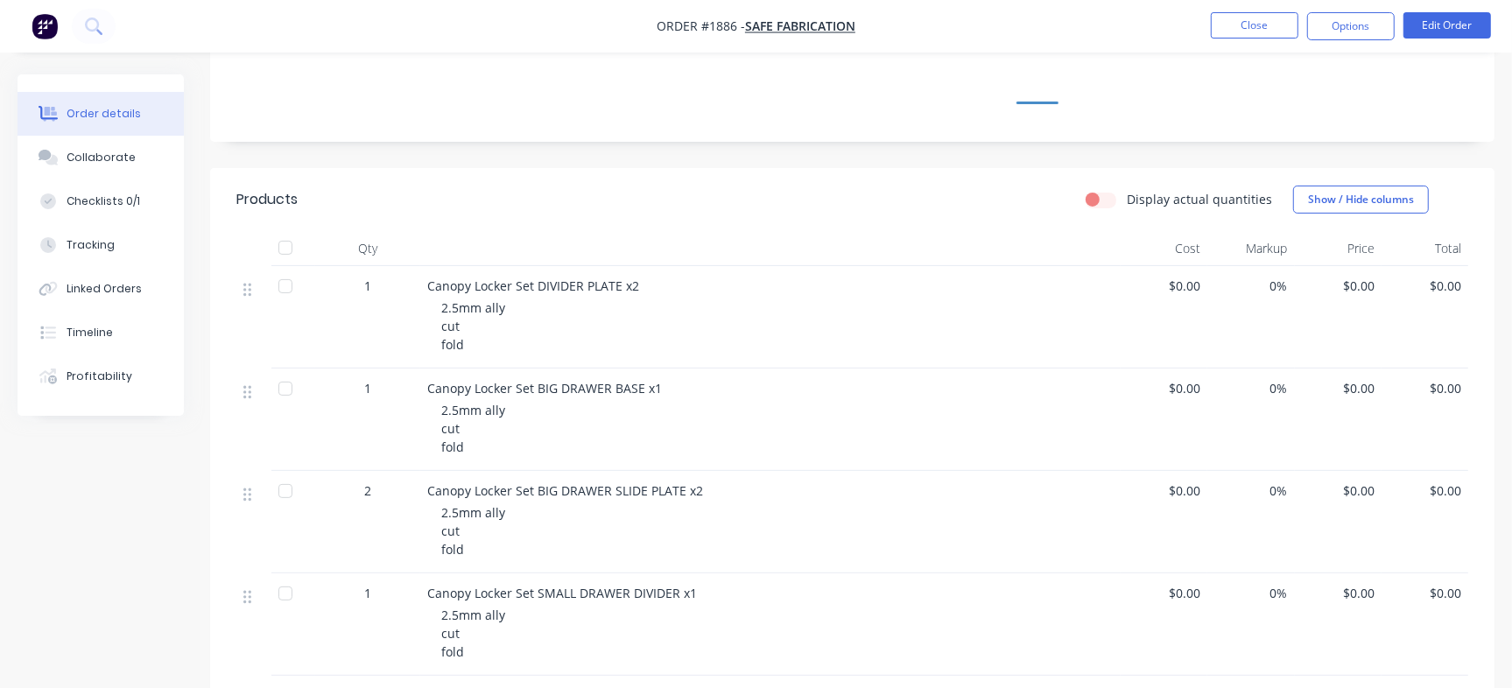
click at [114, 163] on div "Collaborate" at bounding box center [101, 158] width 69 height 16
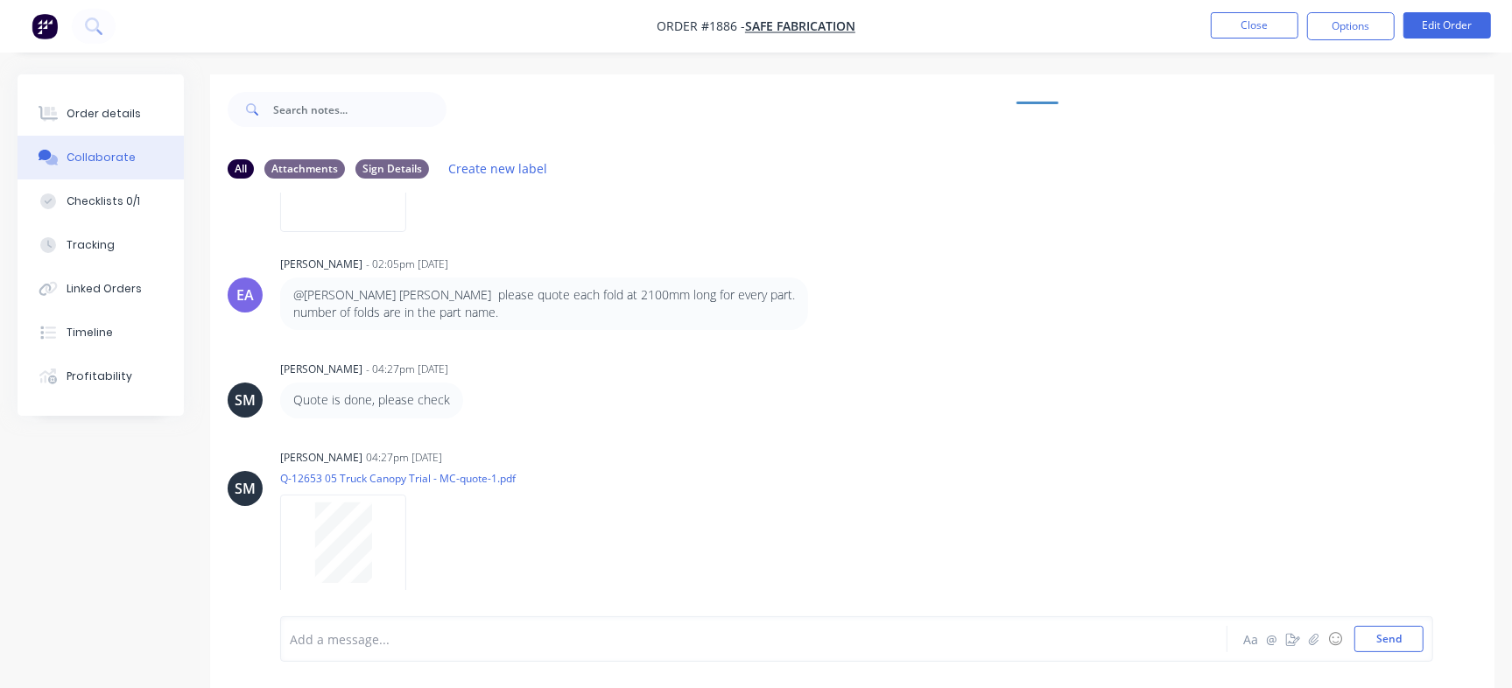
scroll to position [26, 0]
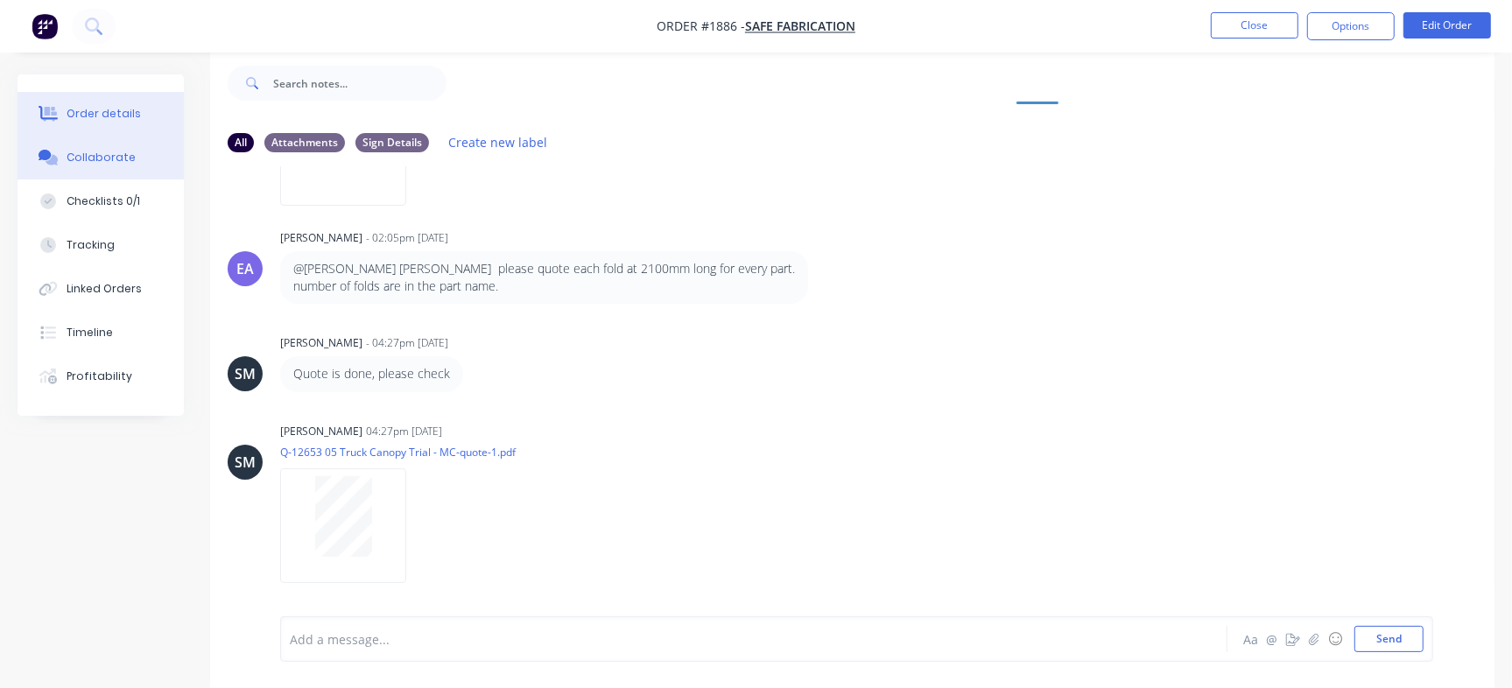
click at [144, 110] on button "Order details" at bounding box center [101, 114] width 166 height 44
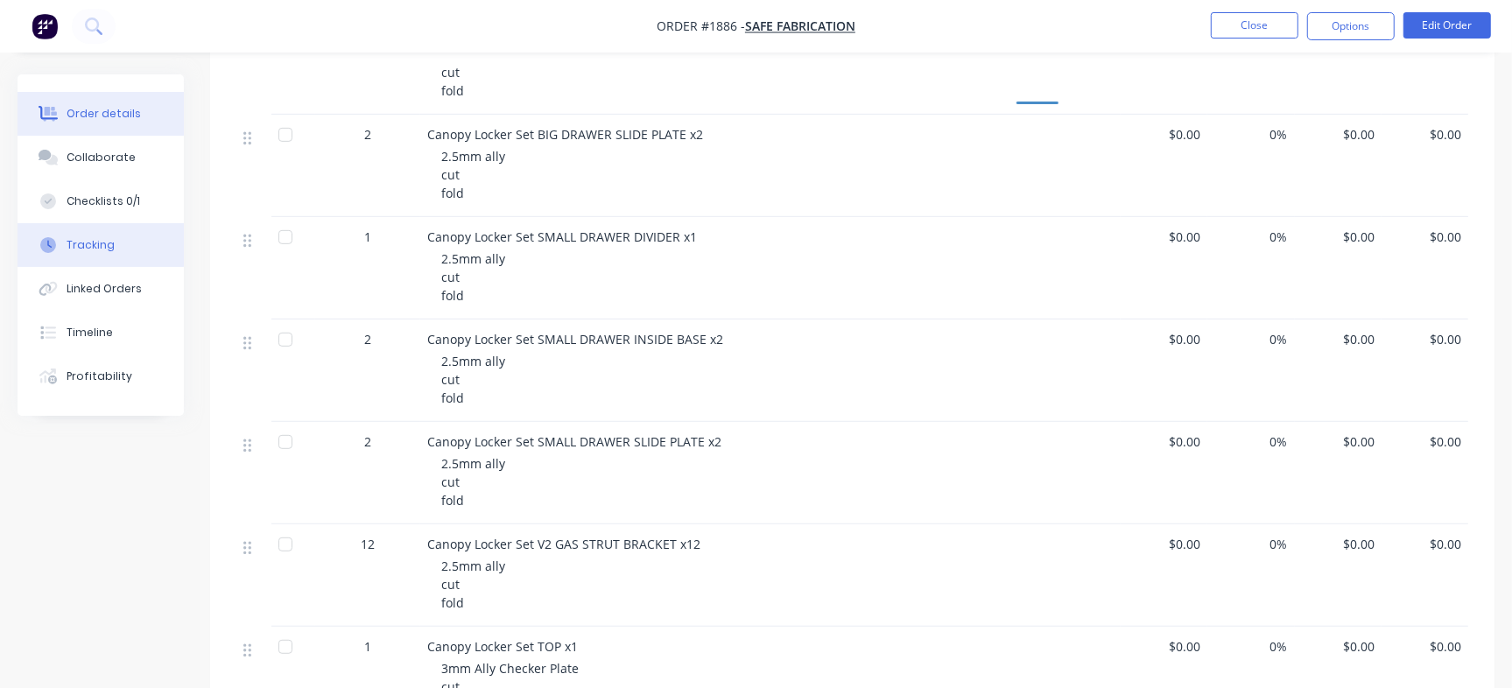
scroll to position [642, 0]
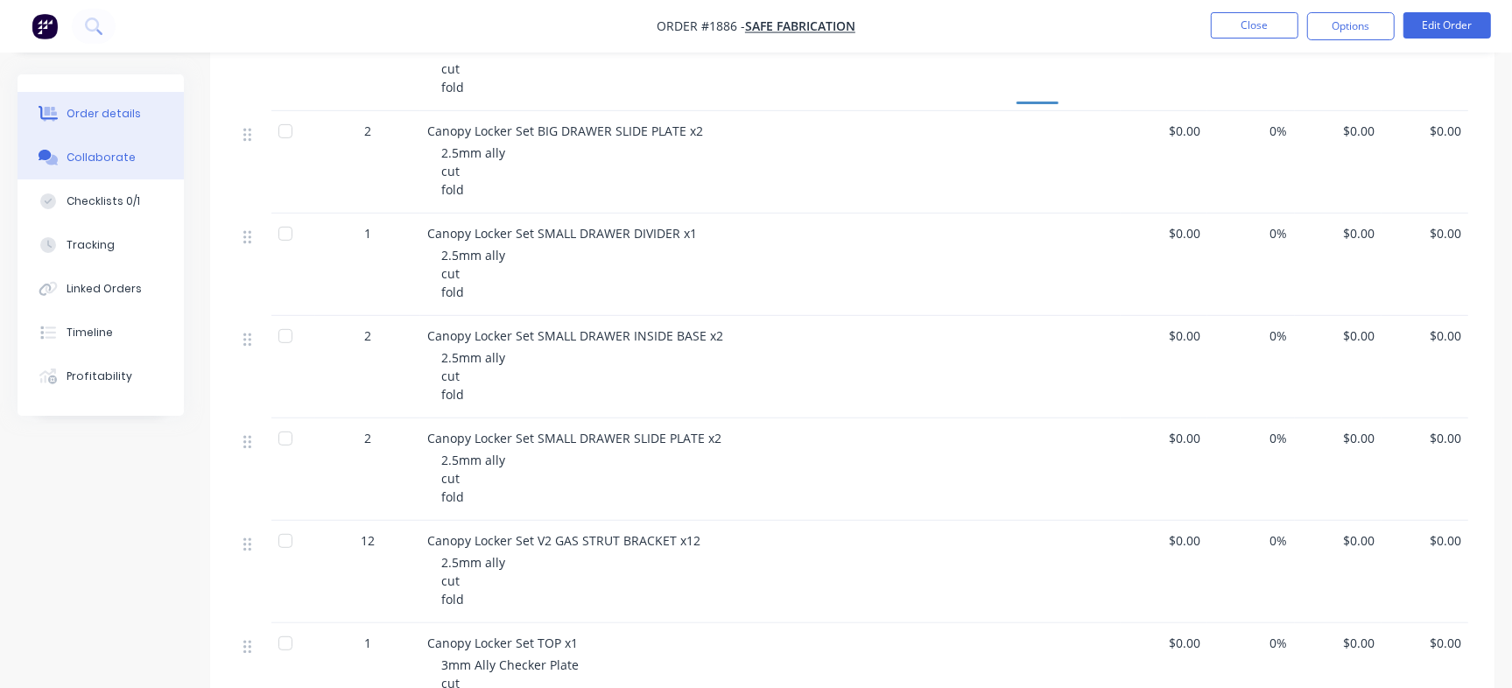
click at [94, 153] on div "Collaborate" at bounding box center [101, 158] width 69 height 16
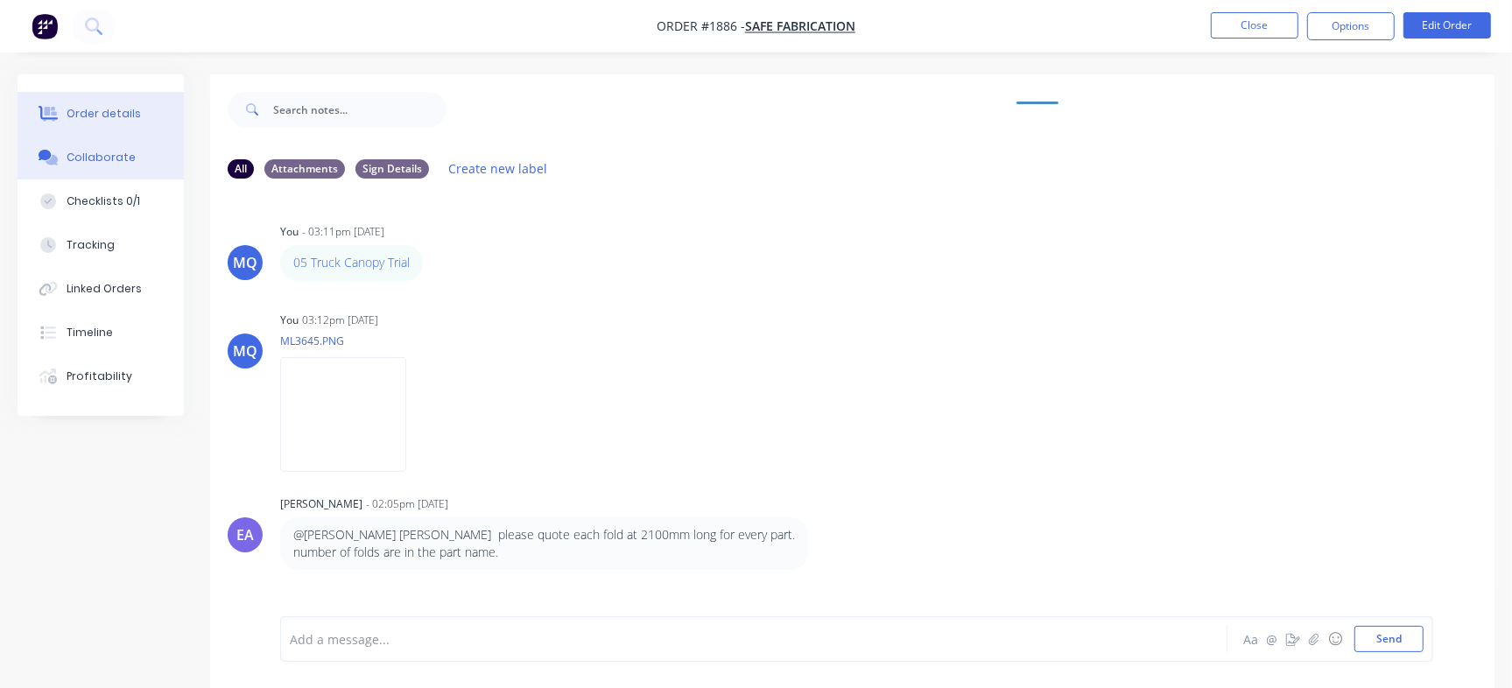
click at [65, 101] on button "Order details" at bounding box center [101, 114] width 166 height 44
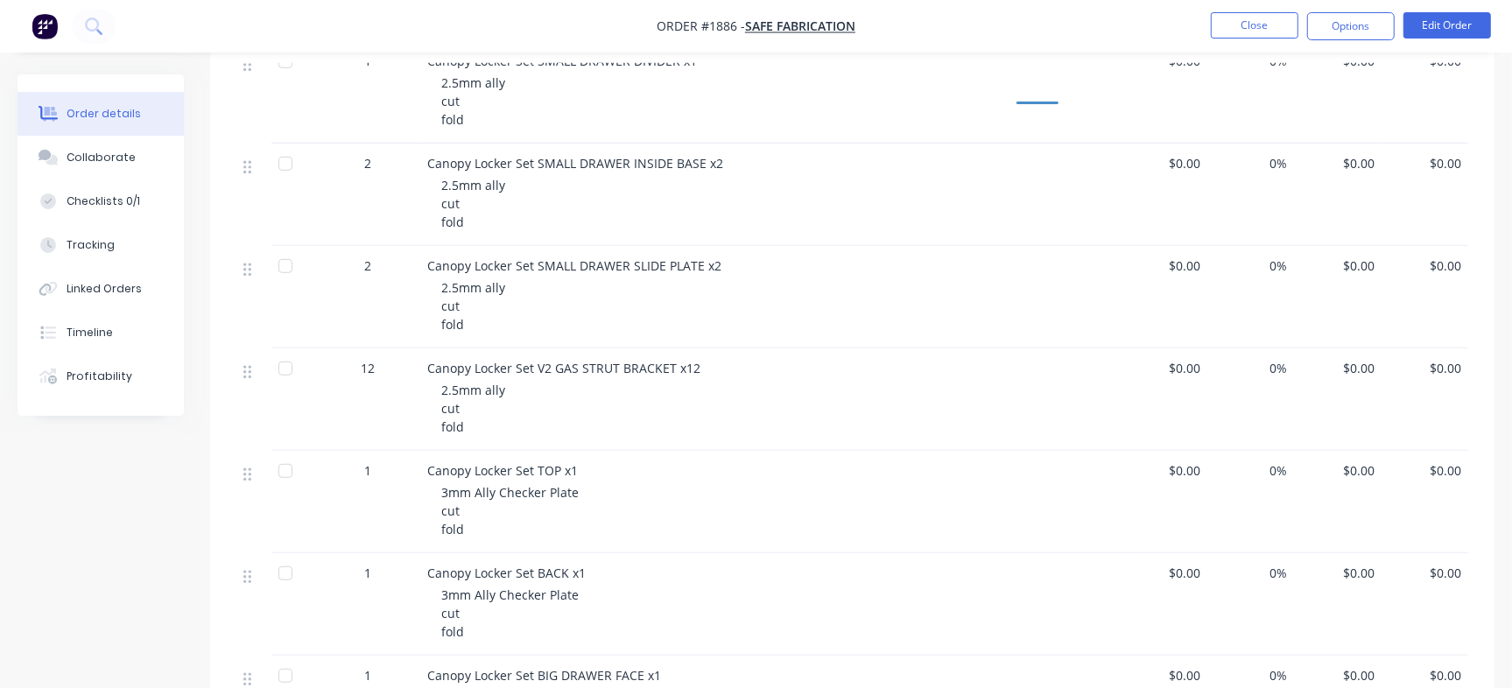
scroll to position [821, 0]
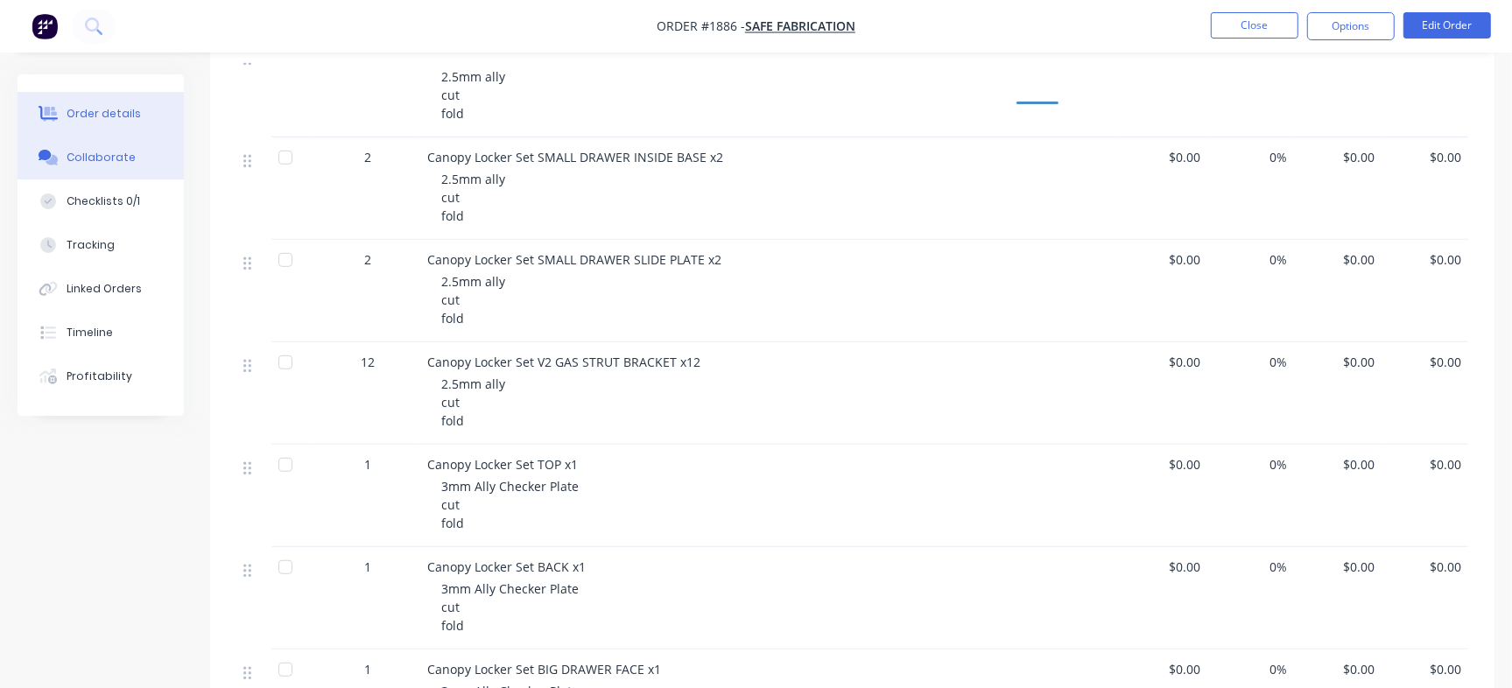
click at [112, 154] on div "Collaborate" at bounding box center [101, 158] width 69 height 16
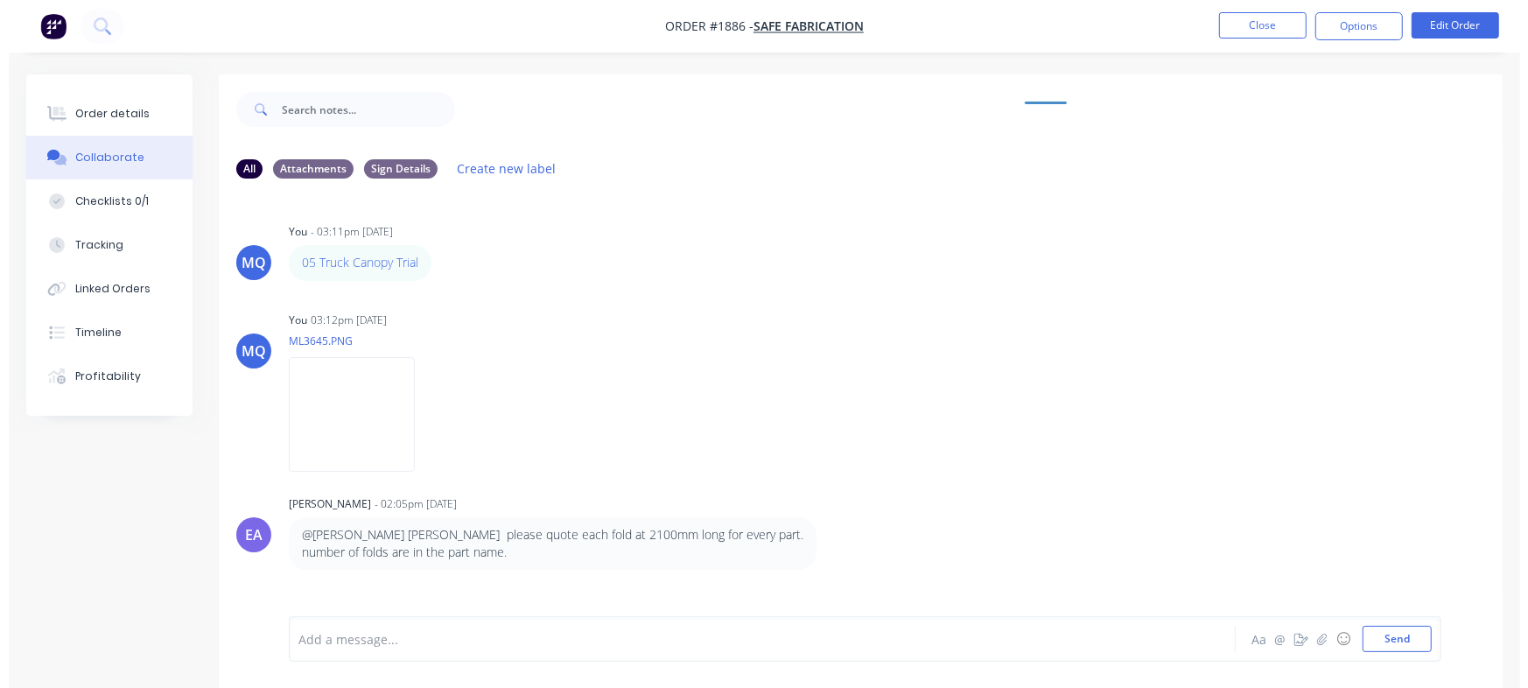
scroll to position [240, 0]
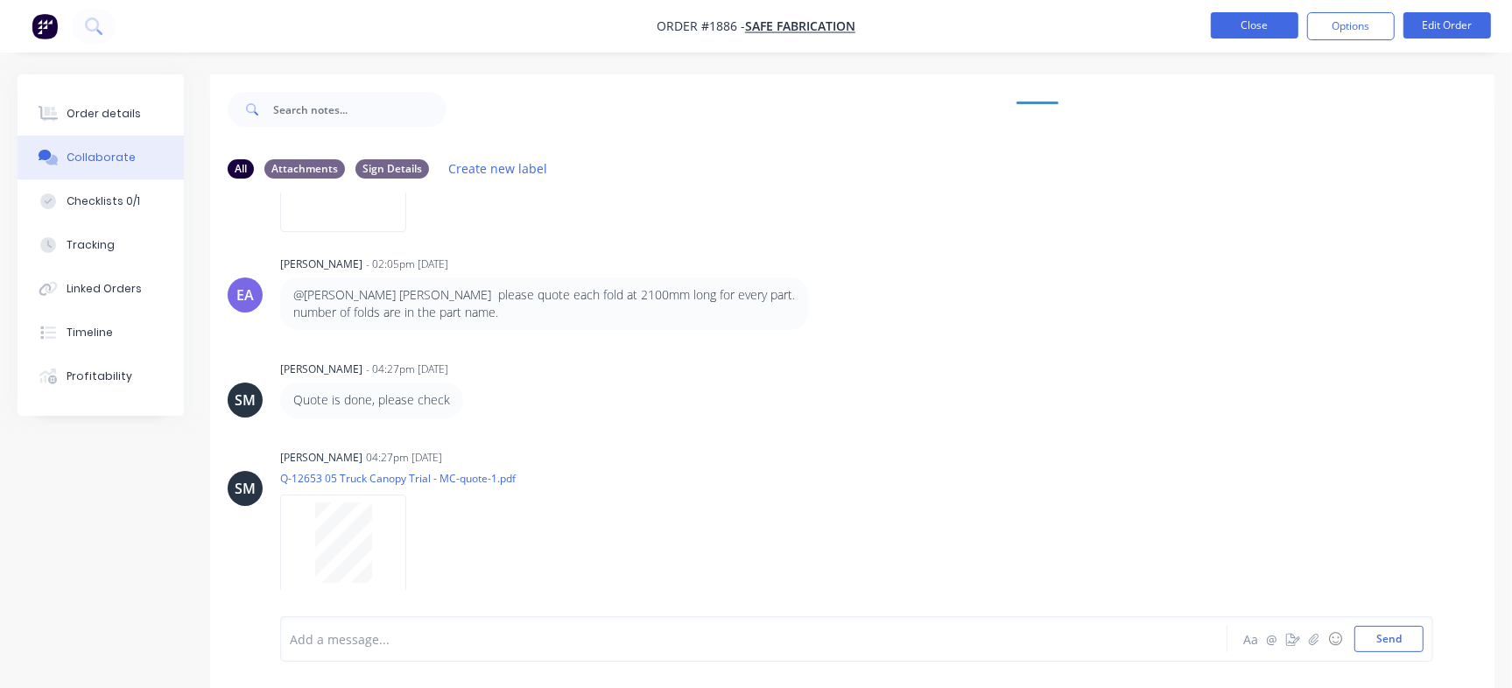
click at [1261, 34] on button "Close" at bounding box center [1255, 25] width 88 height 26
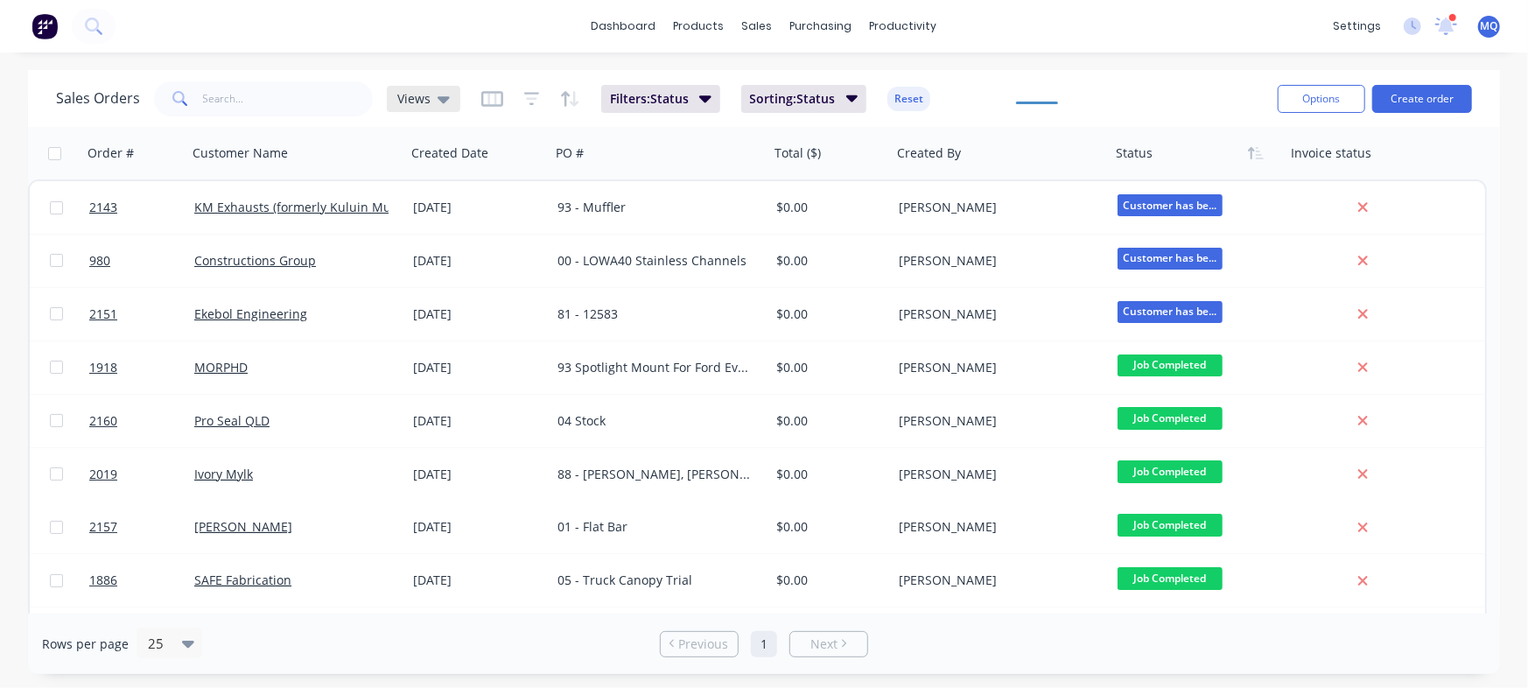
click at [438, 98] on icon at bounding box center [444, 99] width 12 height 7
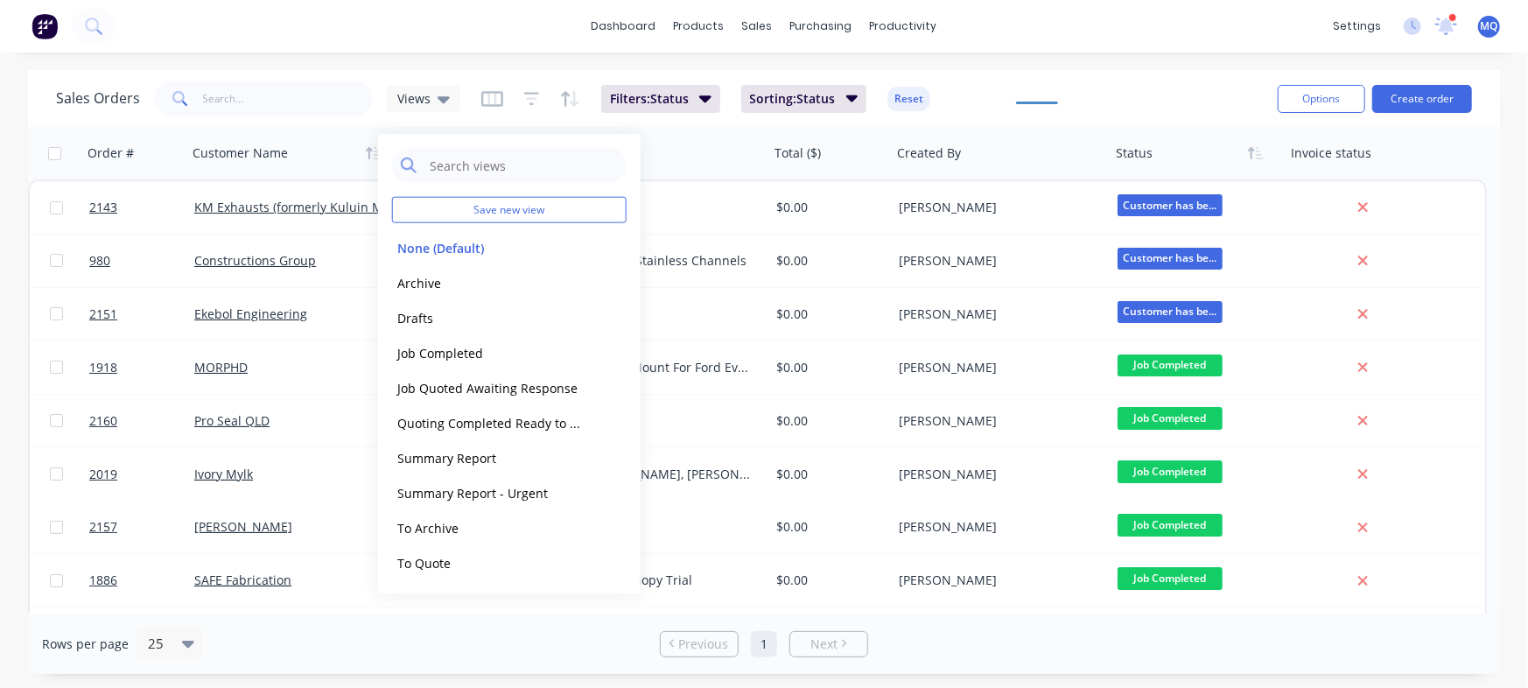
click at [405, 277] on button "Archive" at bounding box center [492, 282] width 200 height 20
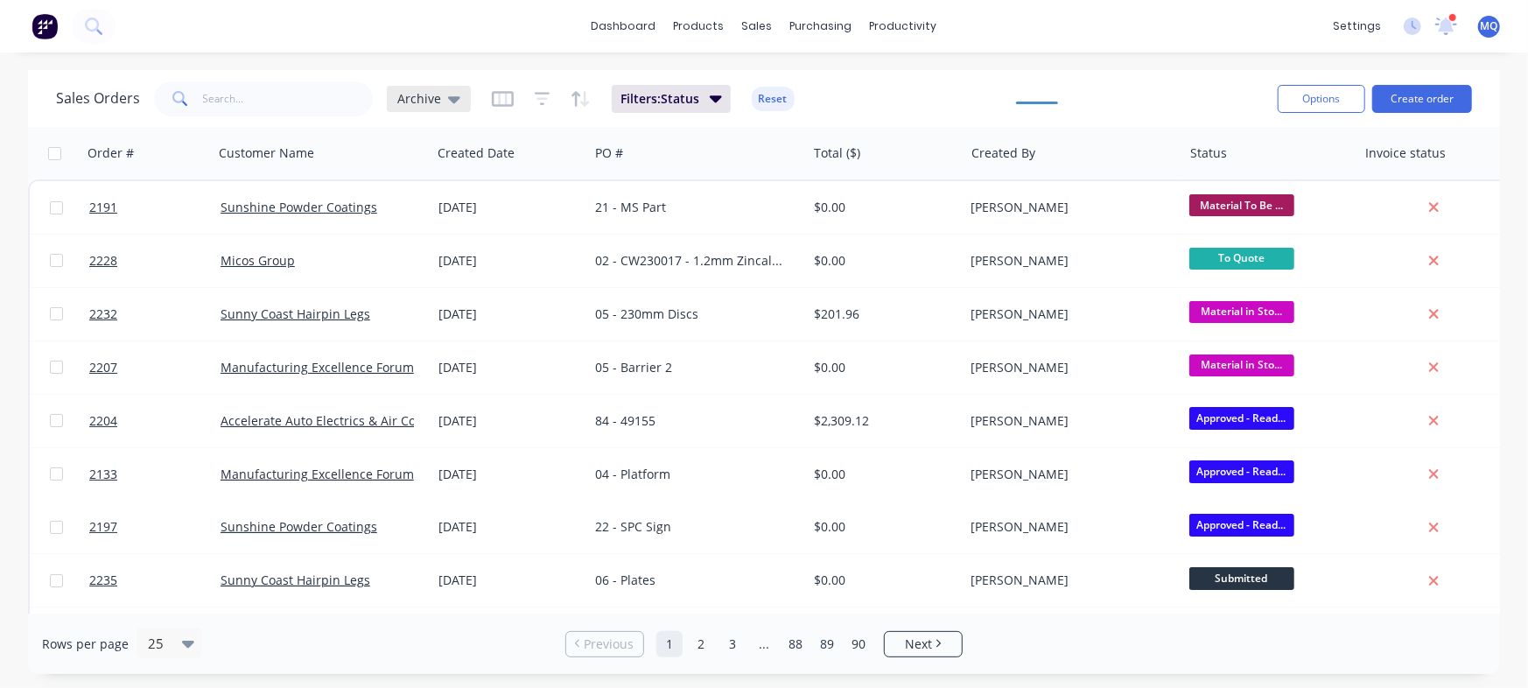
click at [438, 101] on div "Archive" at bounding box center [428, 99] width 63 height 16
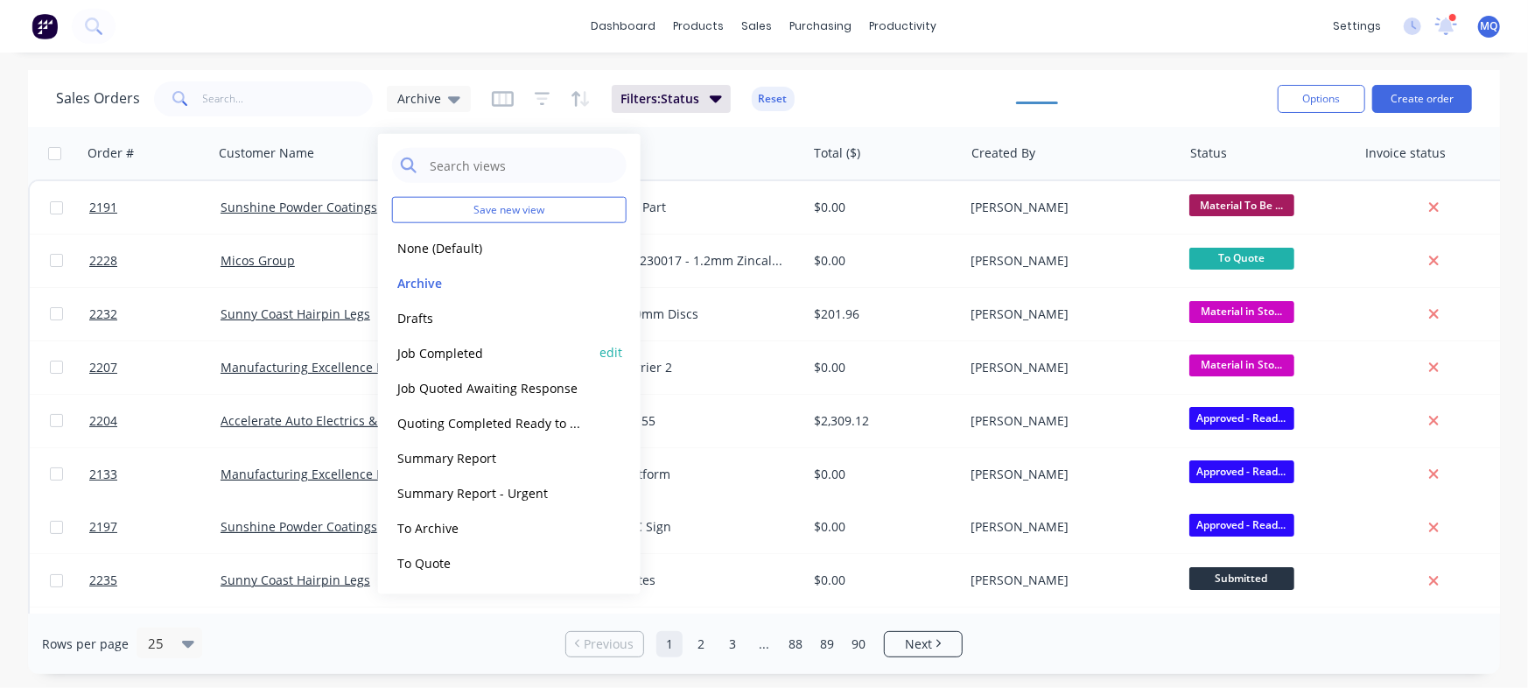
click at [450, 354] on button "Job Completed" at bounding box center [492, 352] width 200 height 20
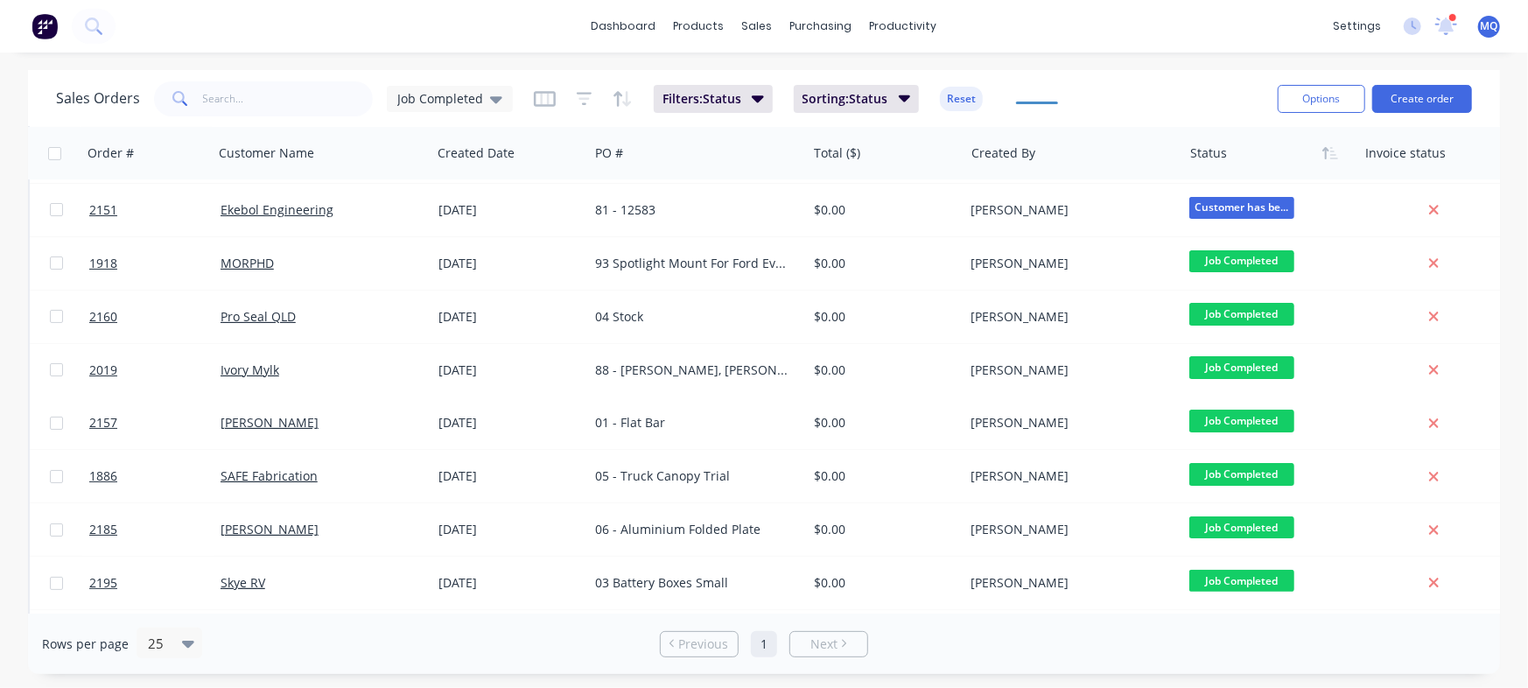
scroll to position [368, 0]
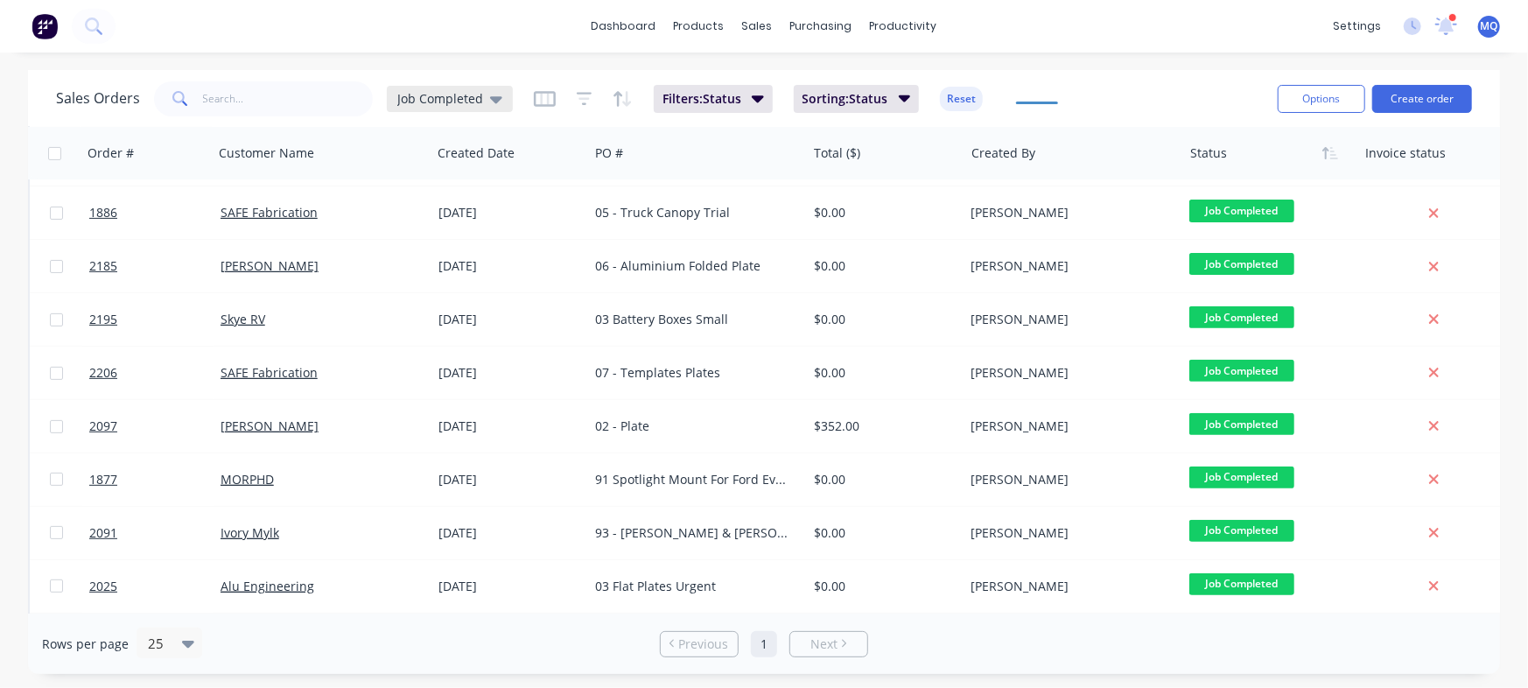
click at [473, 95] on span "Job Completed" at bounding box center [440, 98] width 86 height 18
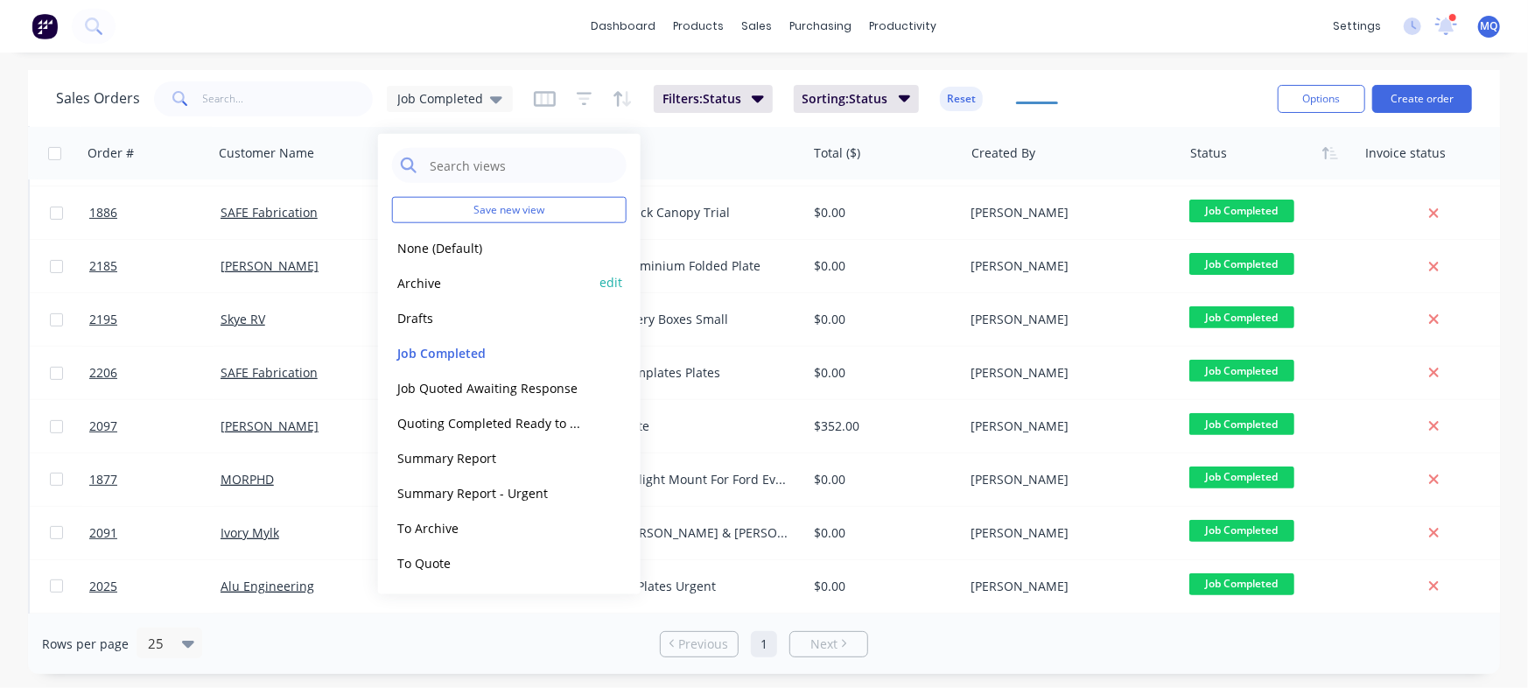
click at [451, 281] on button "Archive" at bounding box center [492, 282] width 200 height 20
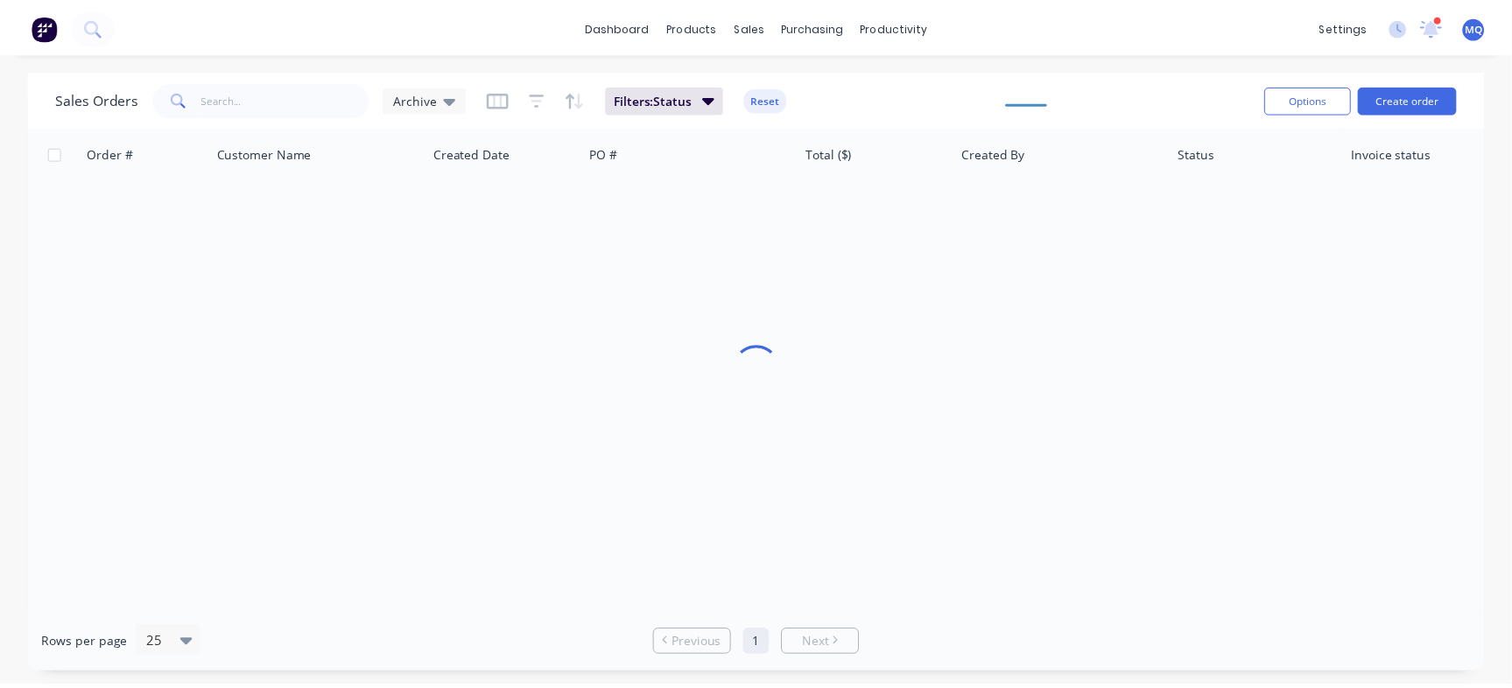
scroll to position [0, 0]
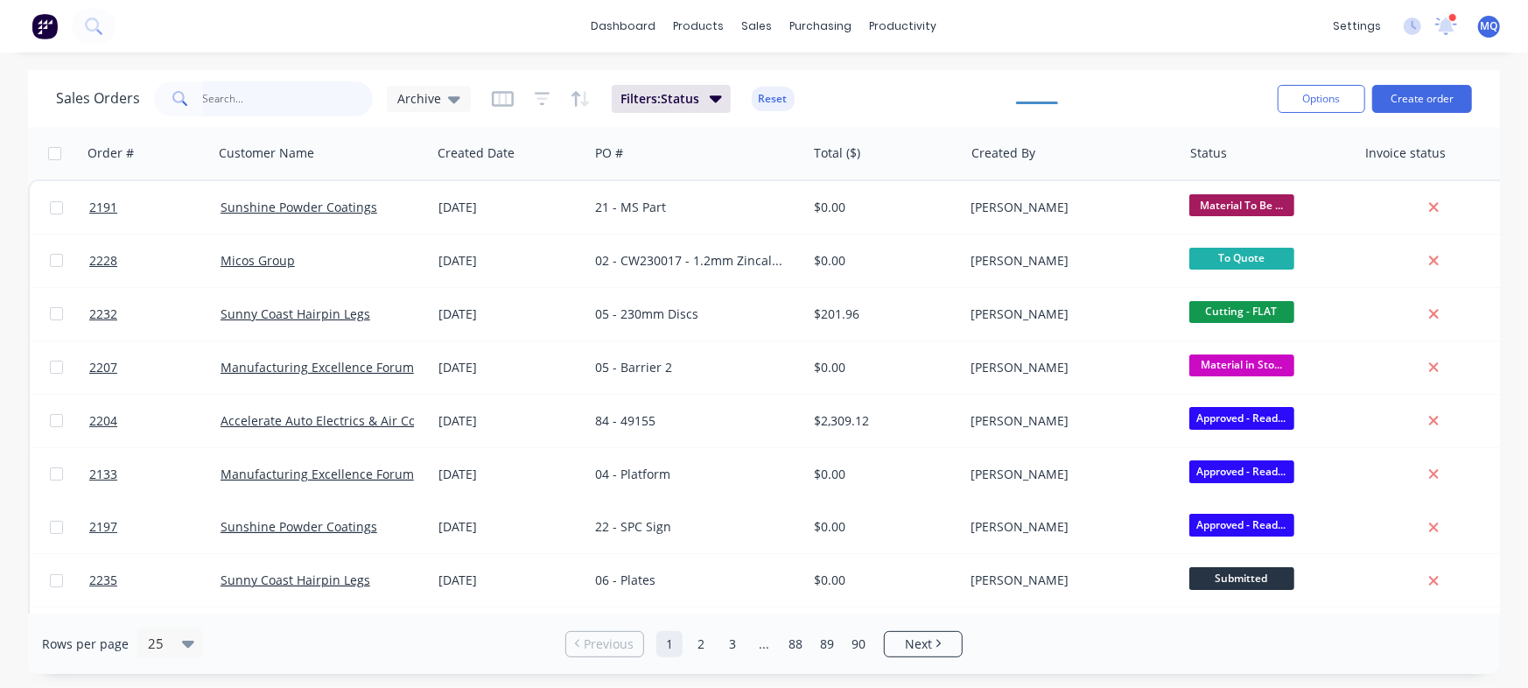
click at [275, 95] on input "text" at bounding box center [288, 98] width 171 height 35
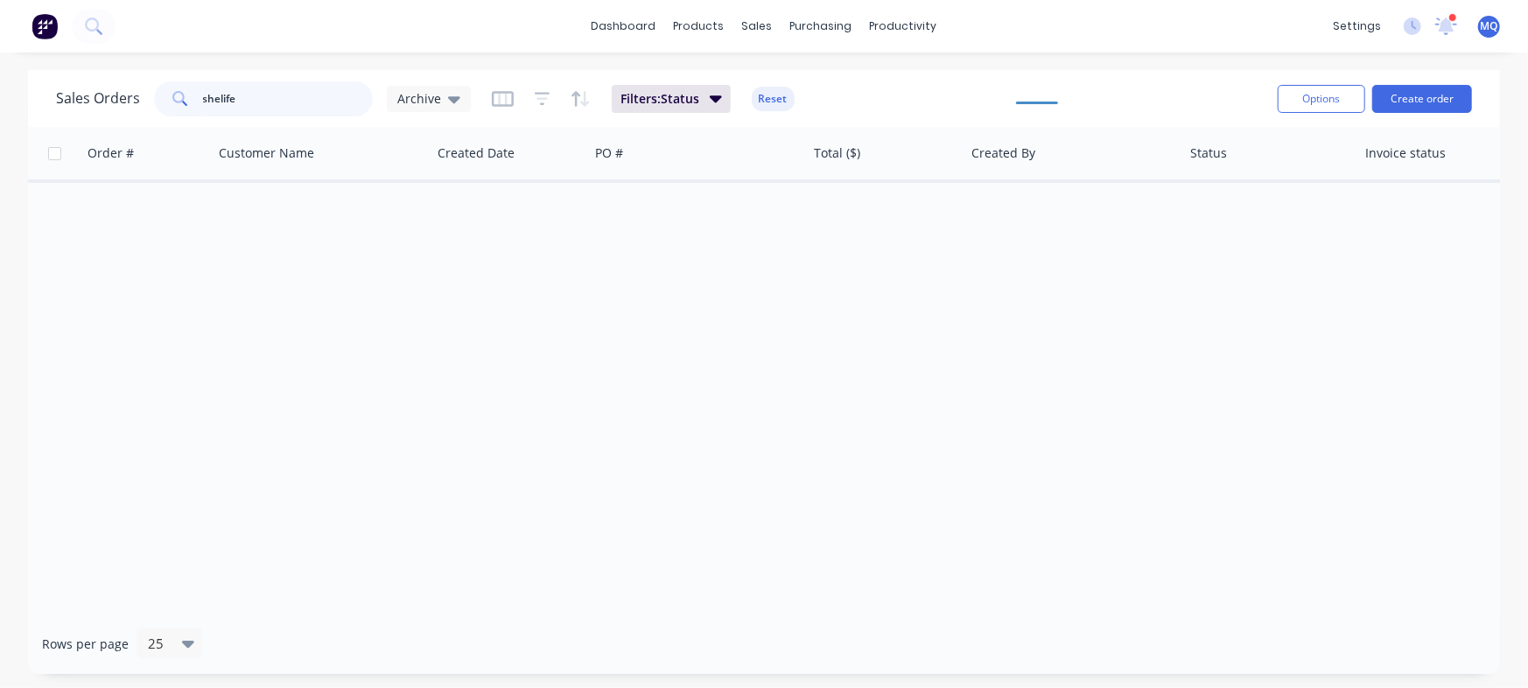
drag, startPoint x: 275, startPoint y: 100, endPoint x: 35, endPoint y: 71, distance: 241.6
click at [19, 75] on div "Sales Orders shelife Archive Filters: Status Reset Options Create order Order #…" at bounding box center [764, 372] width 1528 height 604
type input "shed life"
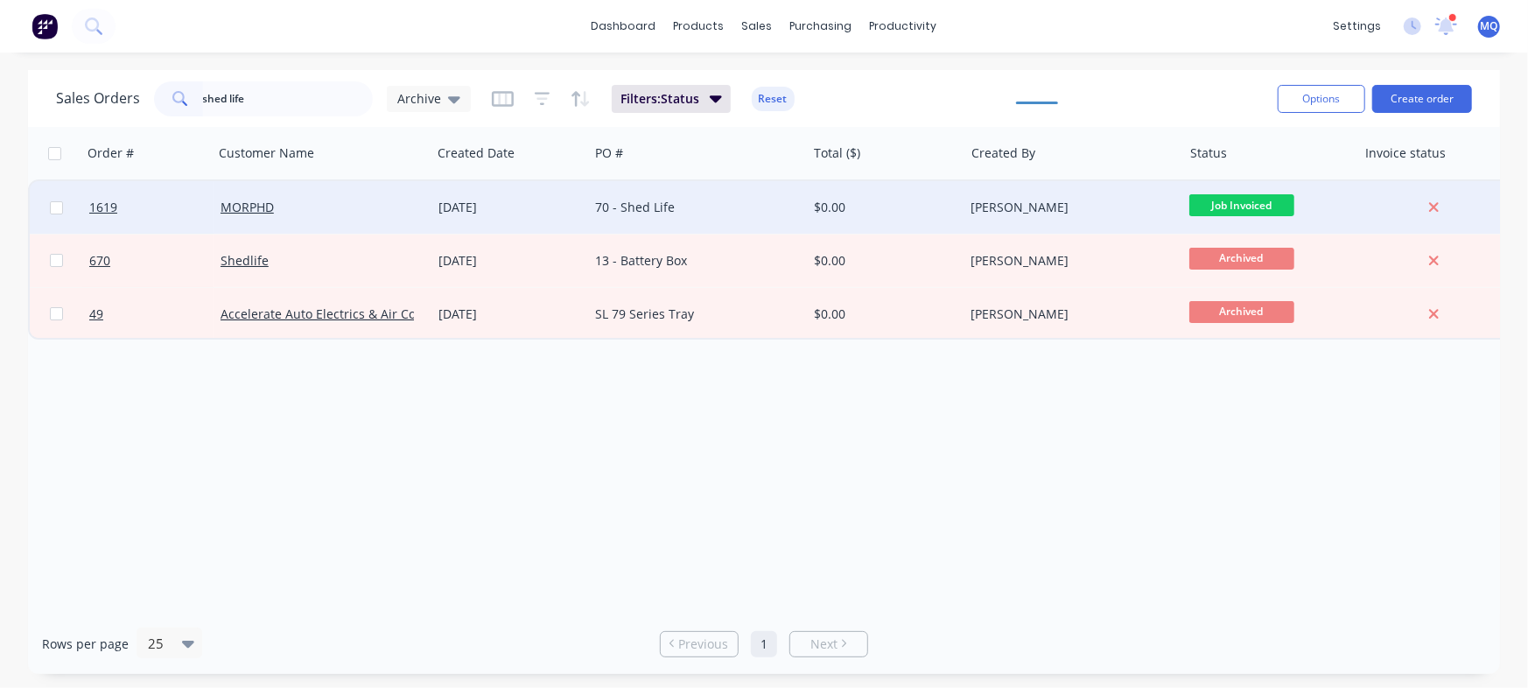
click at [632, 207] on div "70 - Shed Life" at bounding box center [692, 208] width 194 height 18
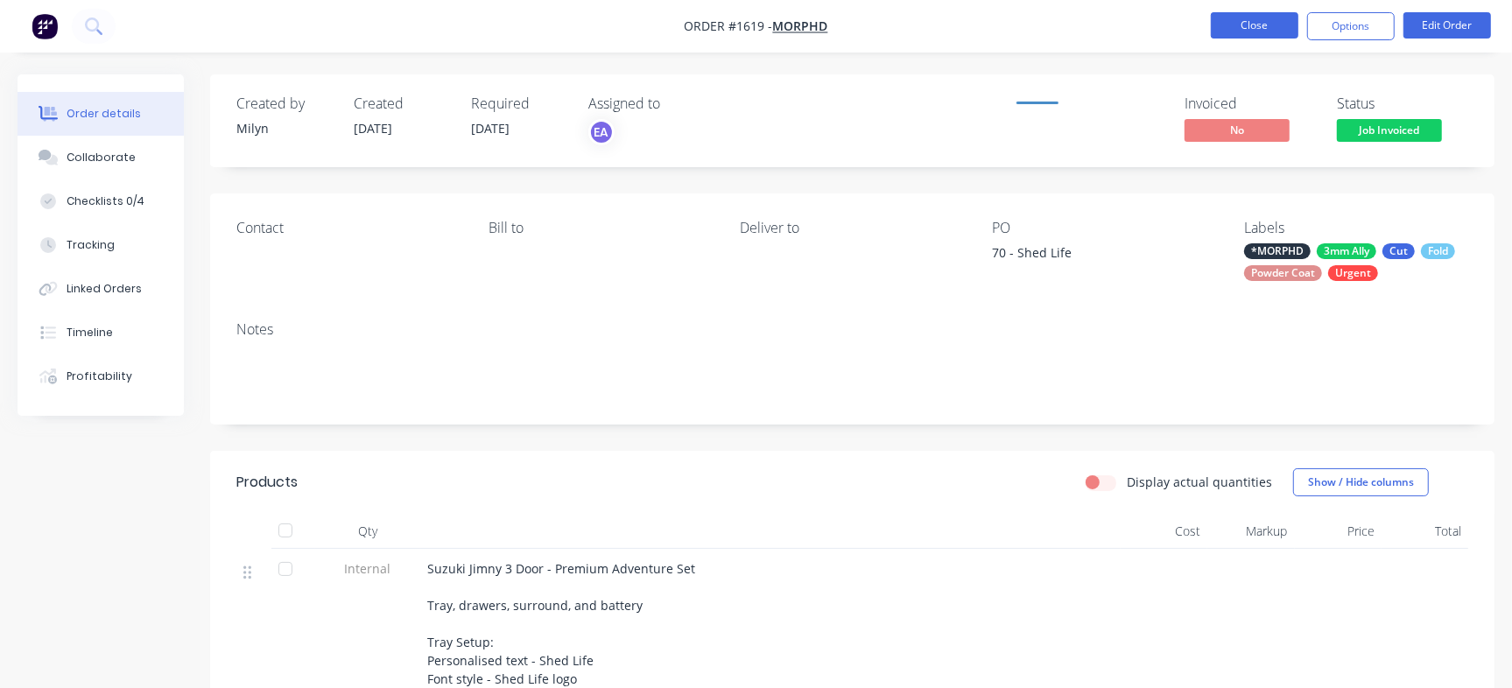
click at [1275, 27] on button "Close" at bounding box center [1255, 25] width 88 height 26
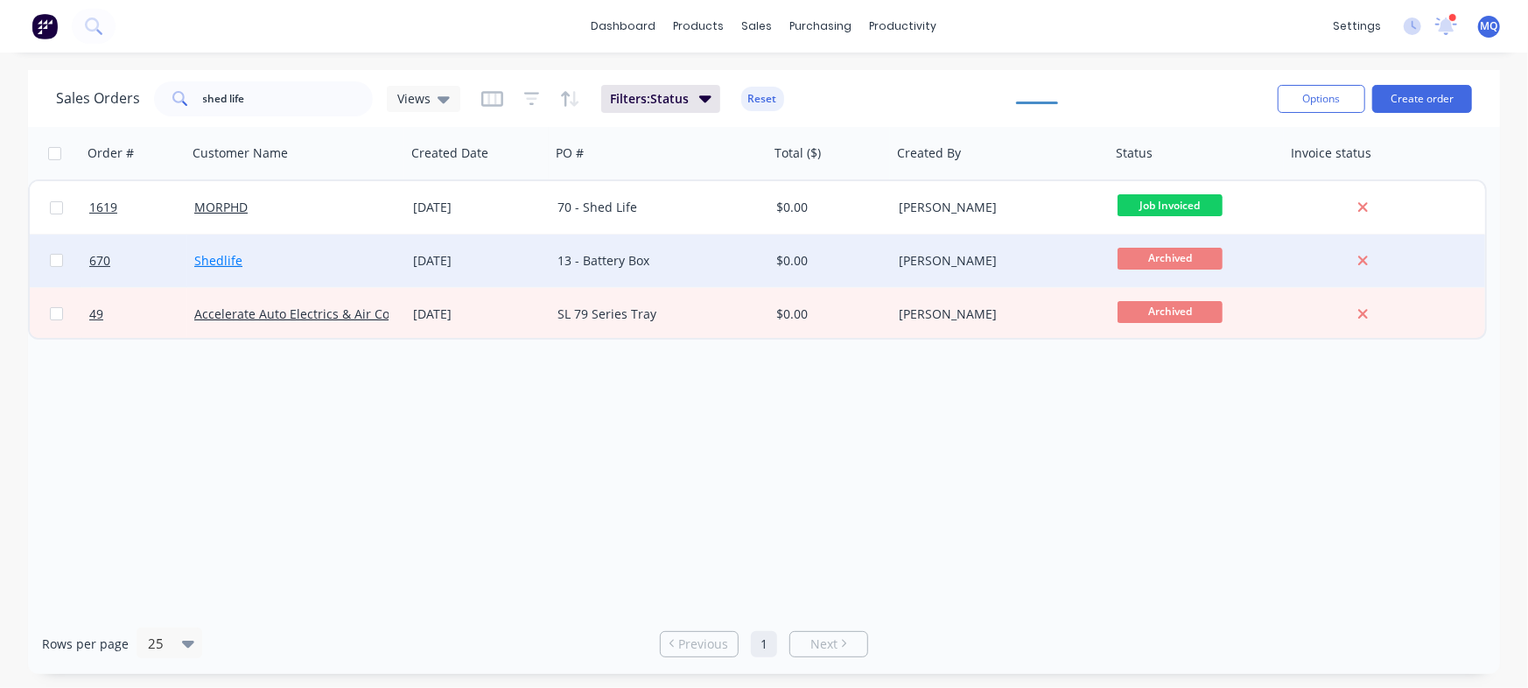
click at [229, 262] on link "Shedlife" at bounding box center [218, 260] width 48 height 17
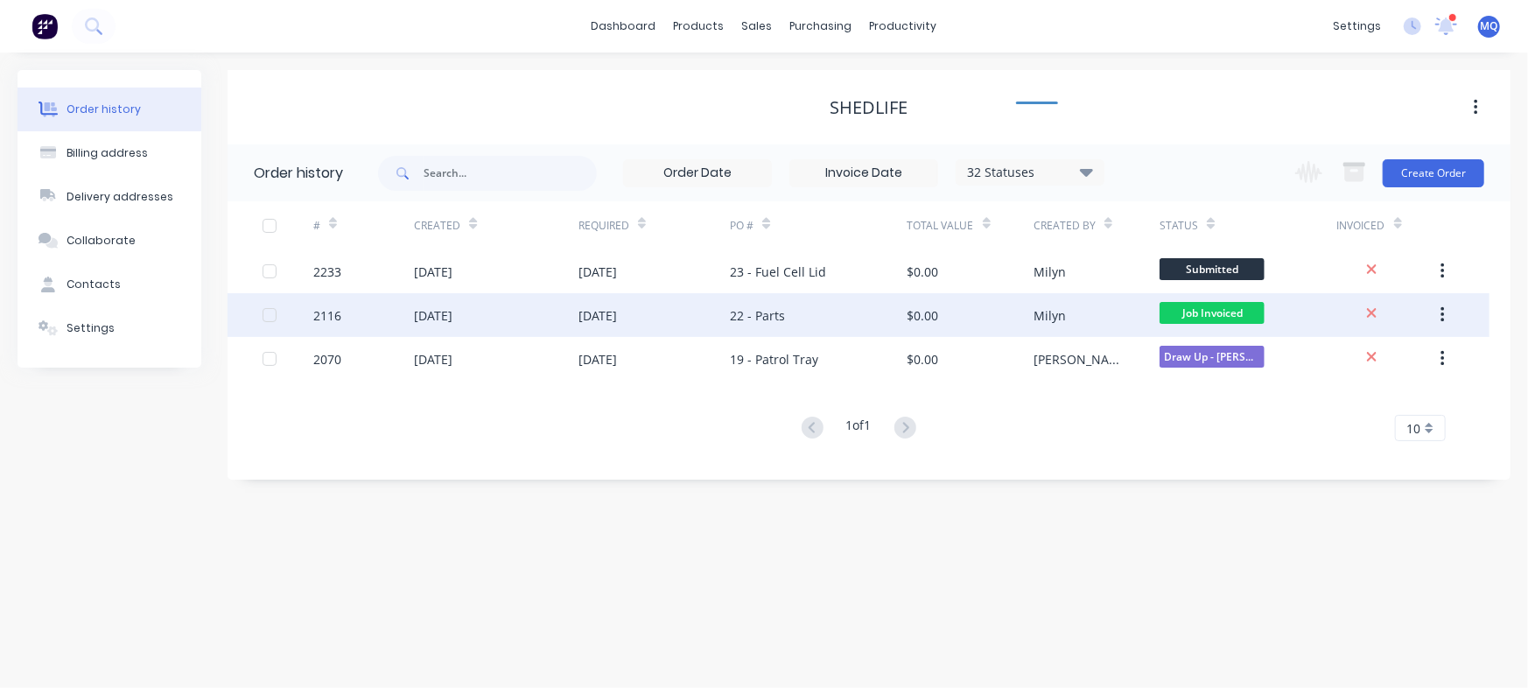
click at [797, 311] on div "22 - Parts" at bounding box center [818, 315] width 177 height 44
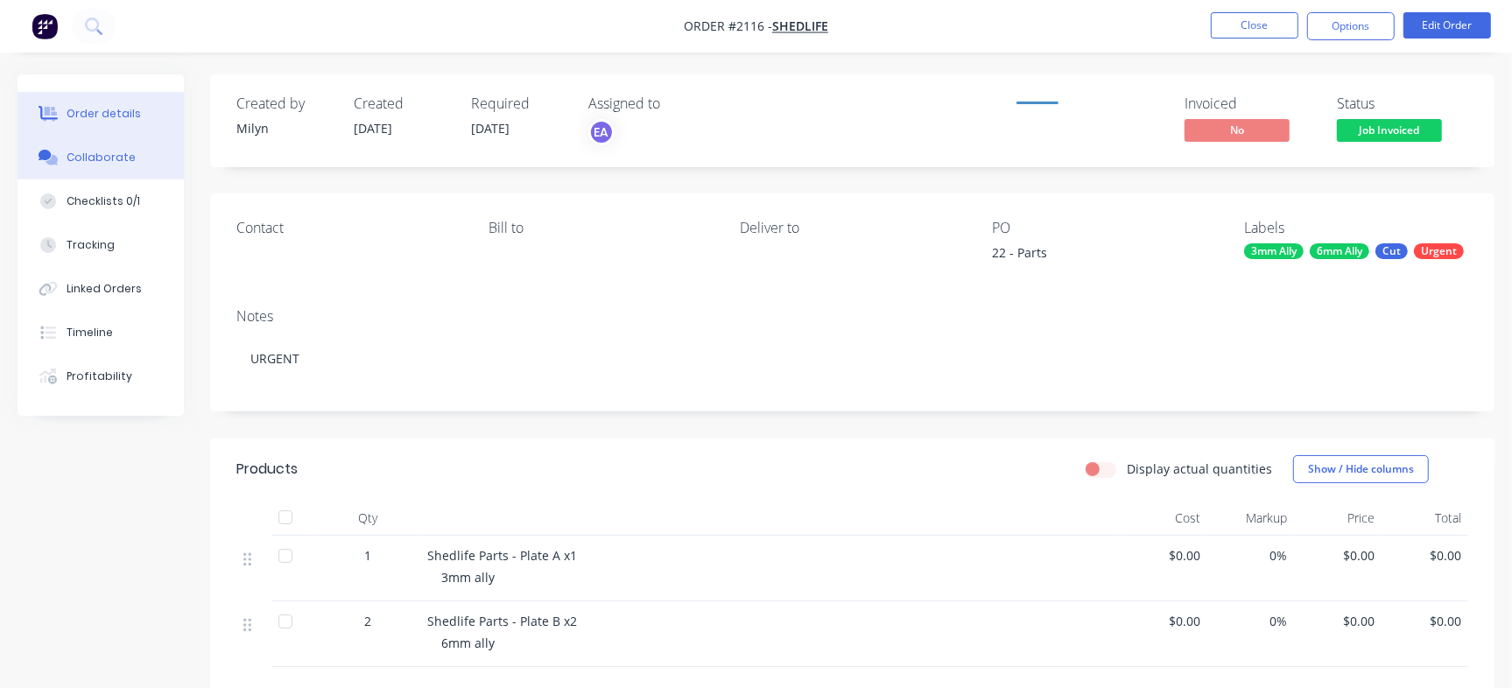
click at [84, 172] on button "Collaborate" at bounding box center [101, 158] width 166 height 44
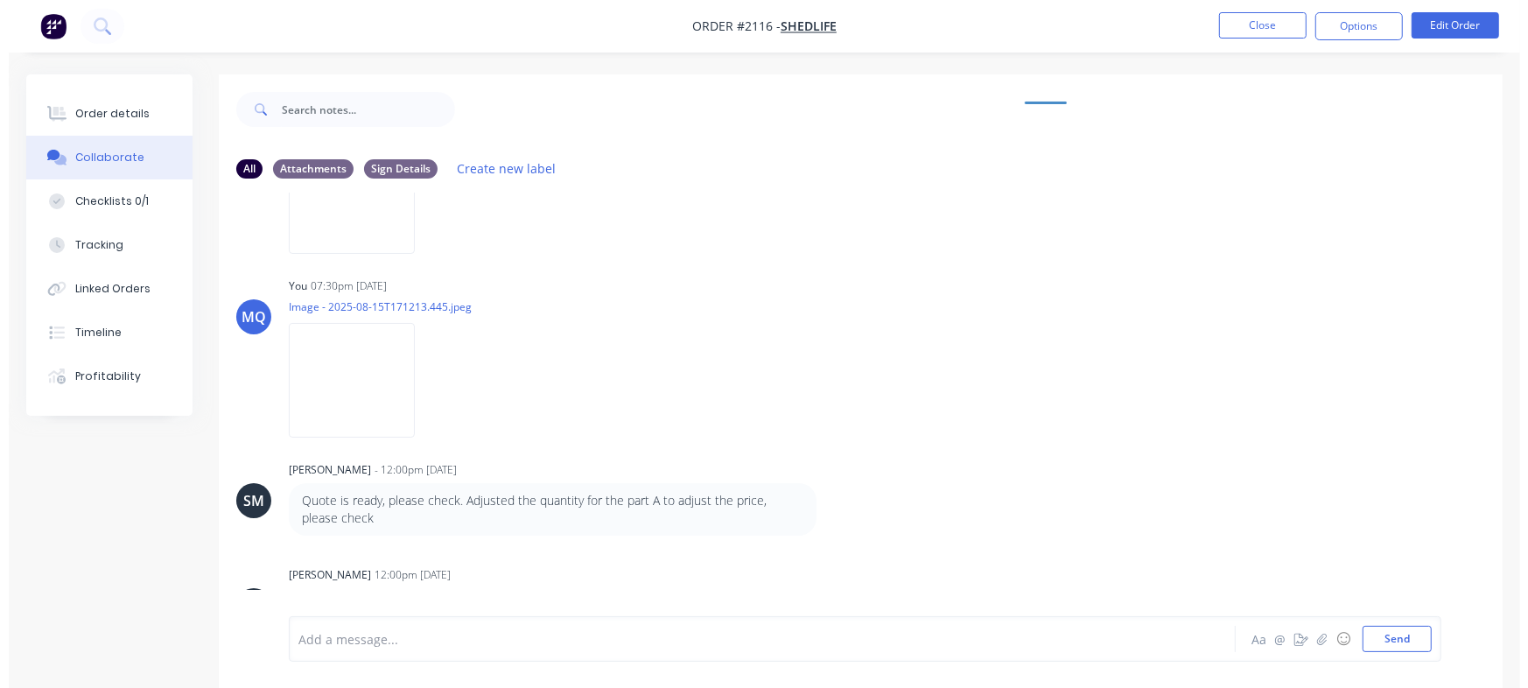
scroll to position [336, 0]
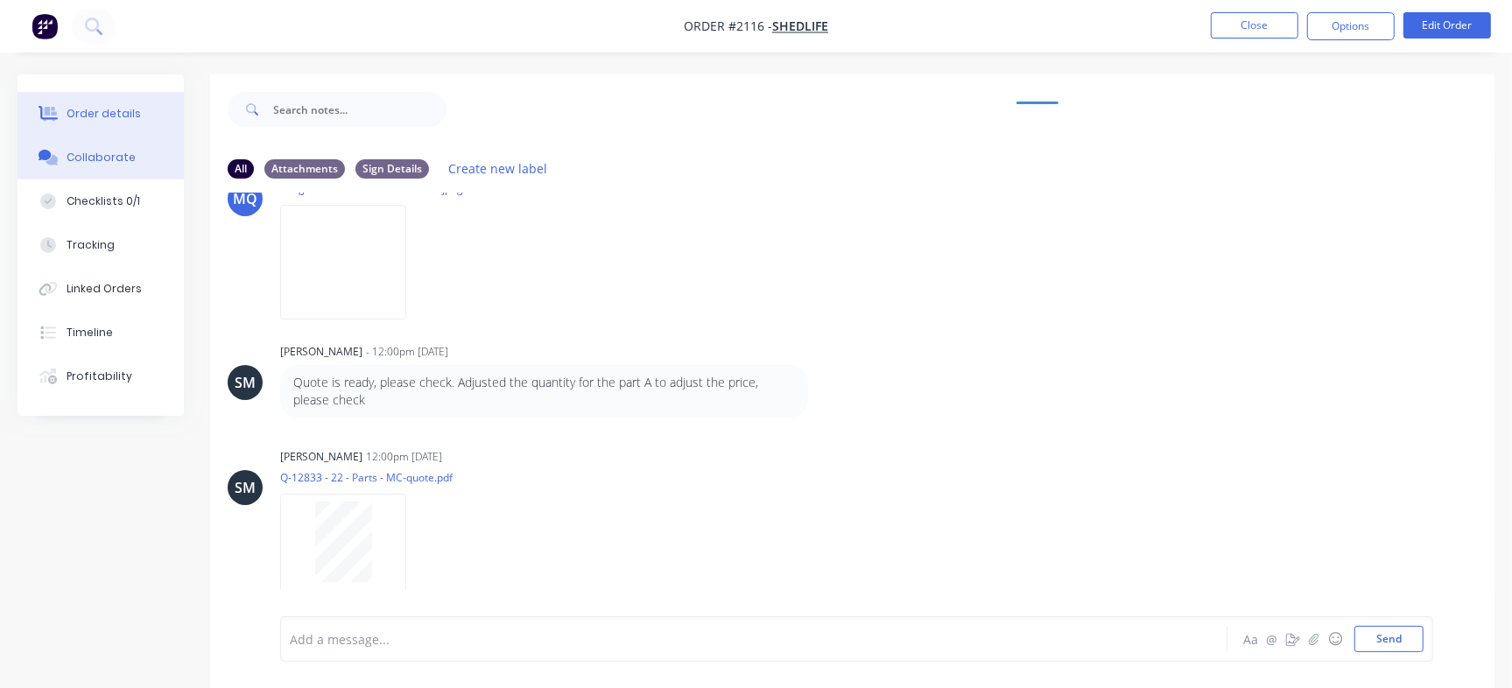
click at [100, 104] on button "Order details" at bounding box center [101, 114] width 166 height 44
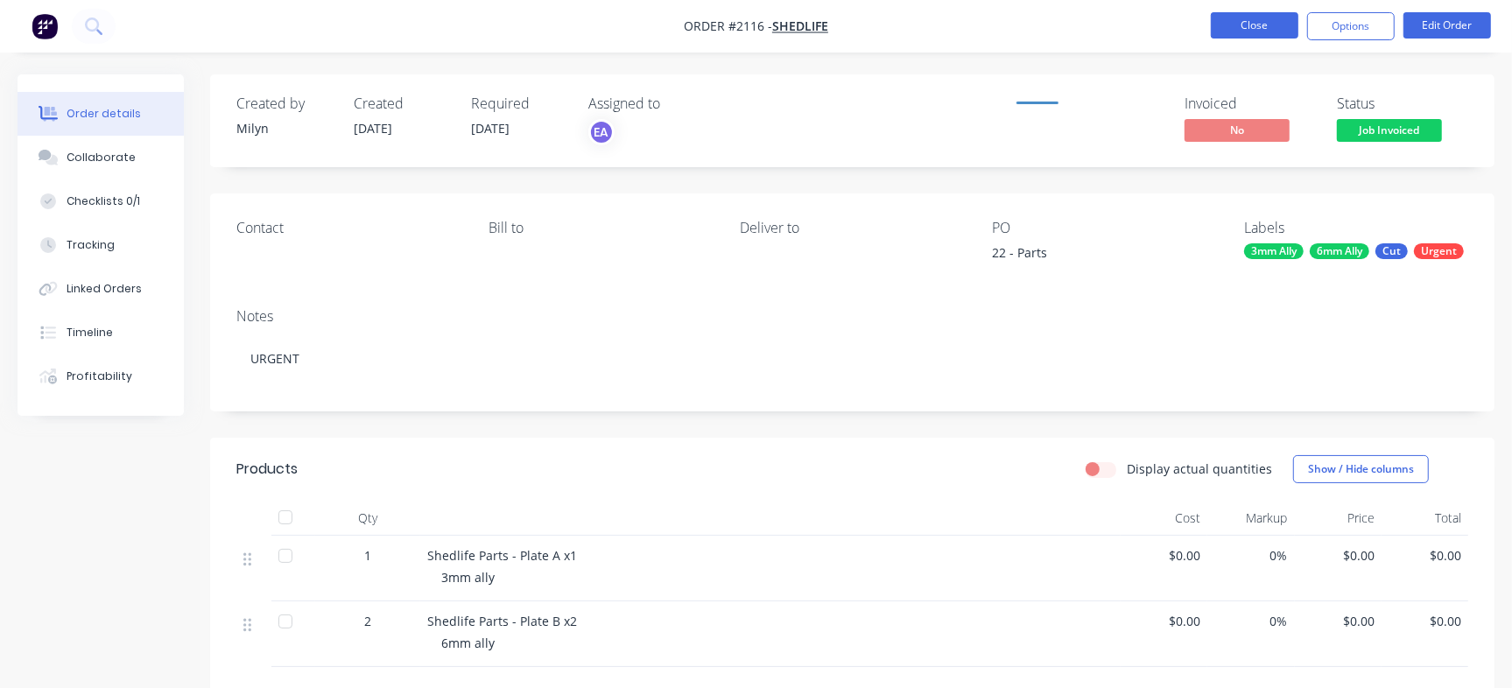
click at [1260, 23] on button "Close" at bounding box center [1255, 25] width 88 height 26
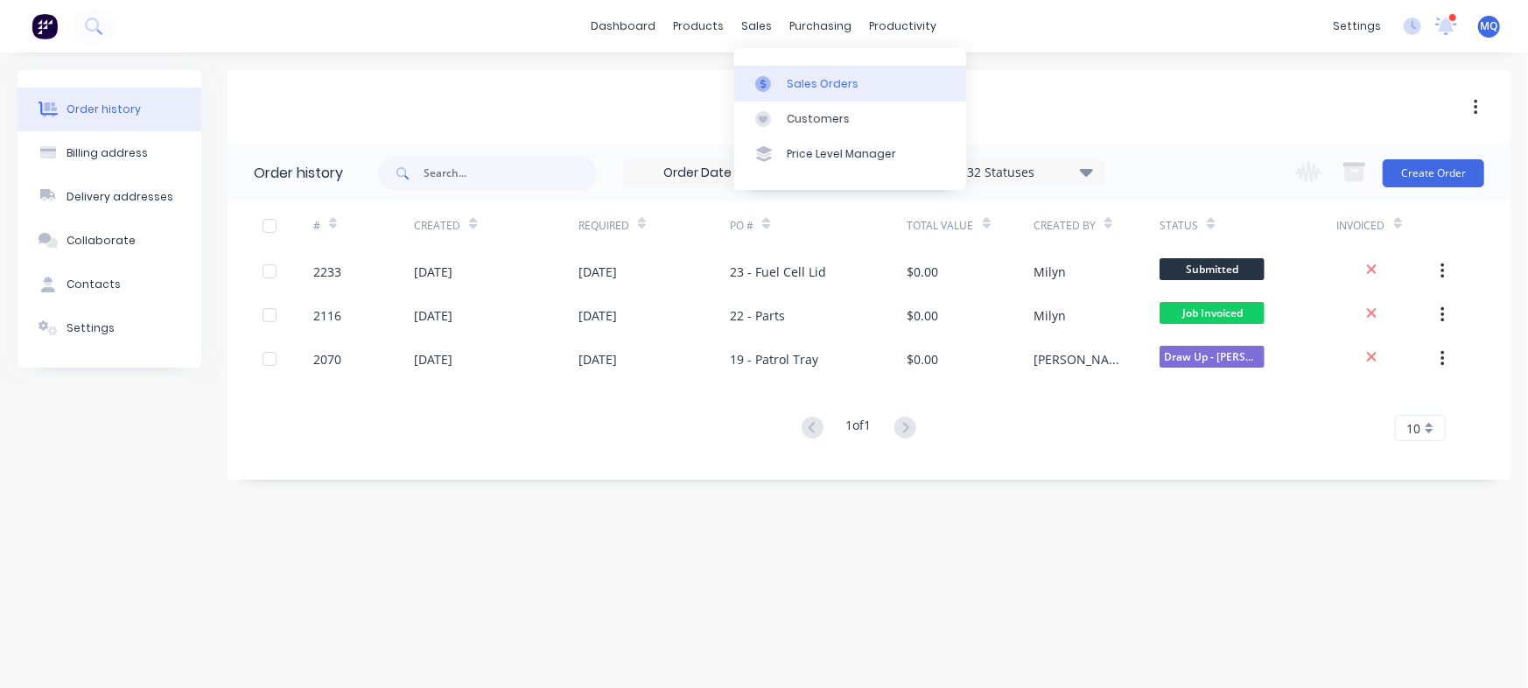
click at [806, 84] on div "Sales Orders" at bounding box center [823, 84] width 72 height 16
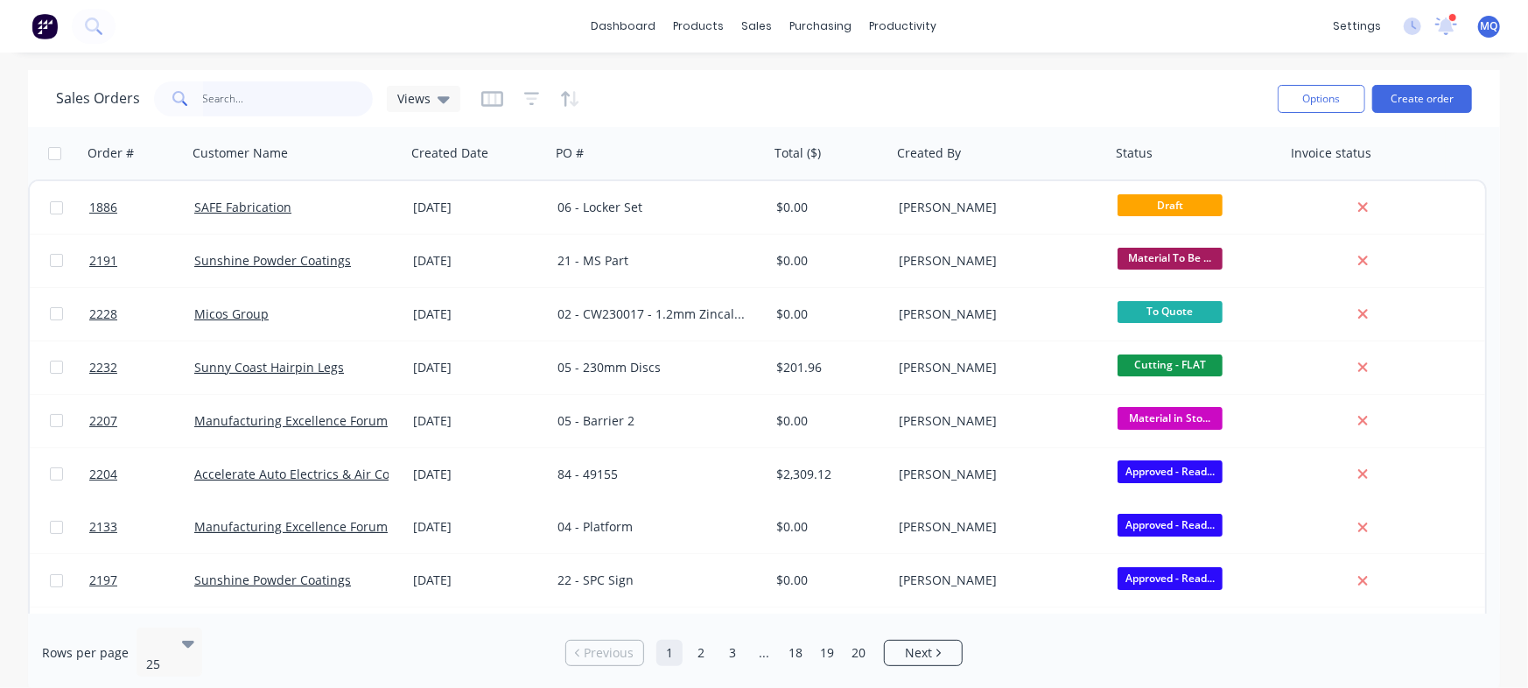
click at [276, 89] on input "text" at bounding box center [288, 98] width 171 height 35
type input "the signery"
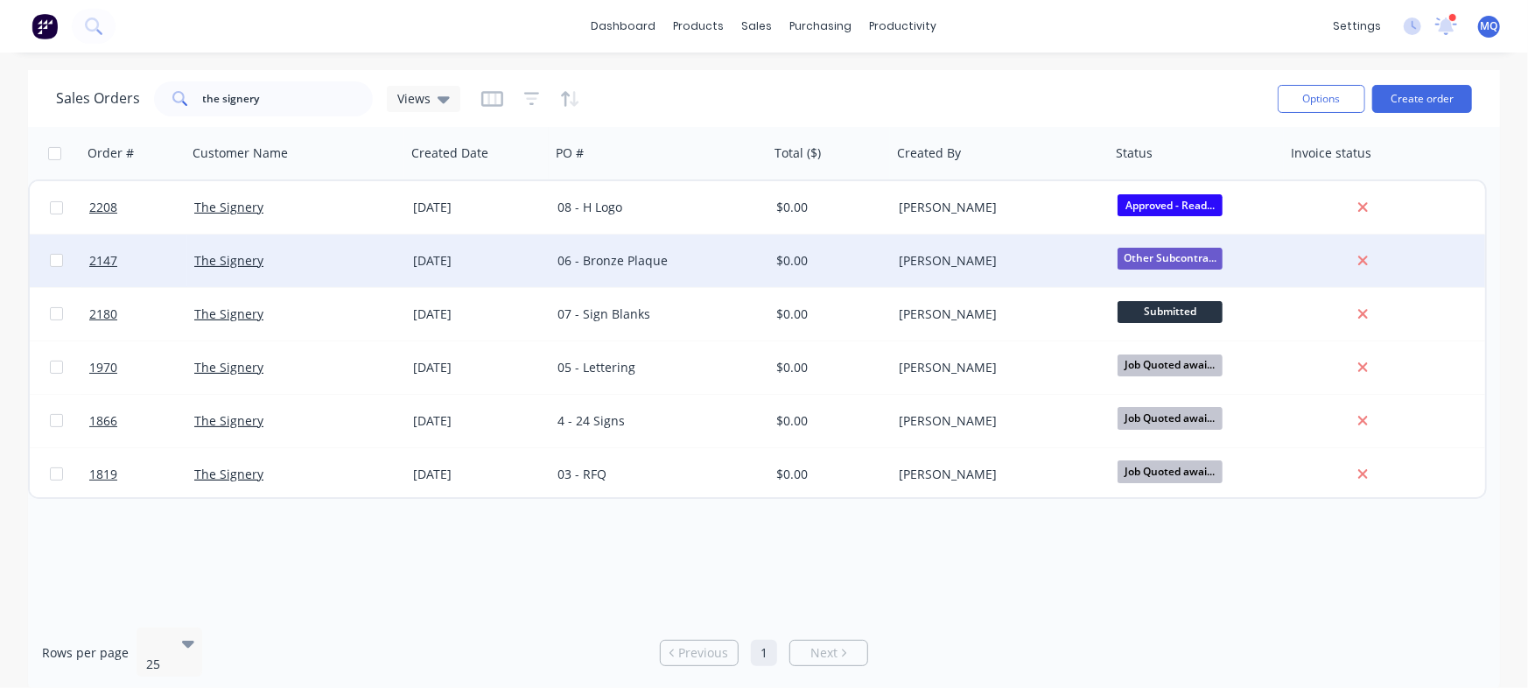
click at [671, 270] on div "06 - Bronze Plaque" at bounding box center [660, 261] width 219 height 53
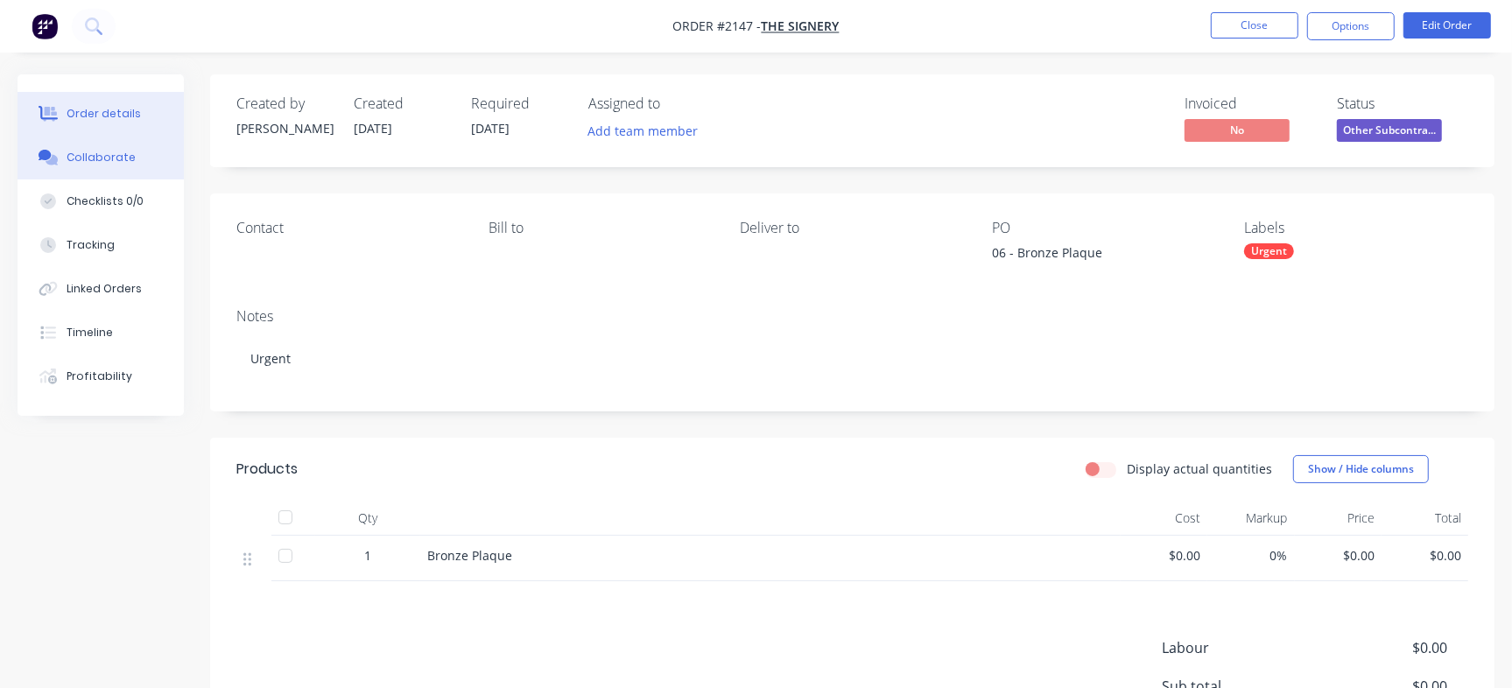
click at [84, 162] on div "Collaborate" at bounding box center [101, 158] width 69 height 16
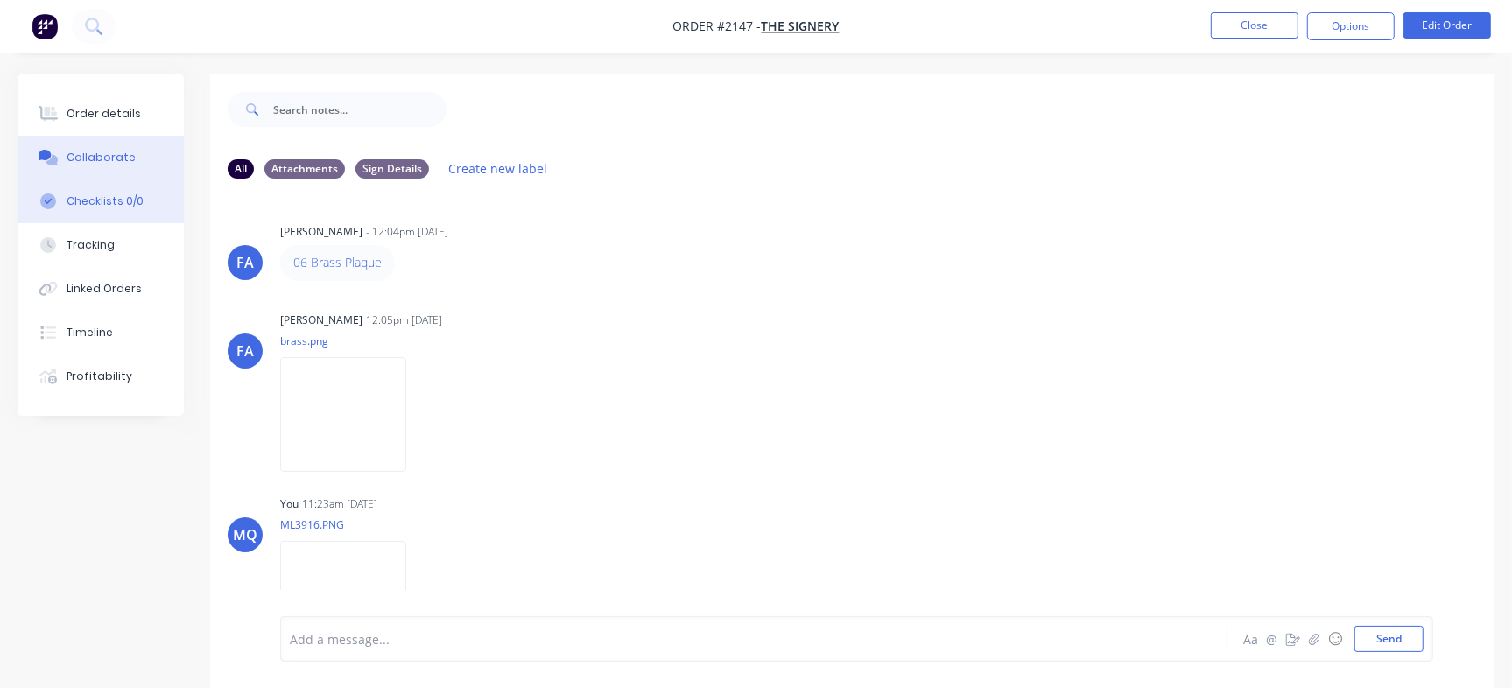
click at [147, 198] on button "Checklists 0/0" at bounding box center [101, 201] width 166 height 44
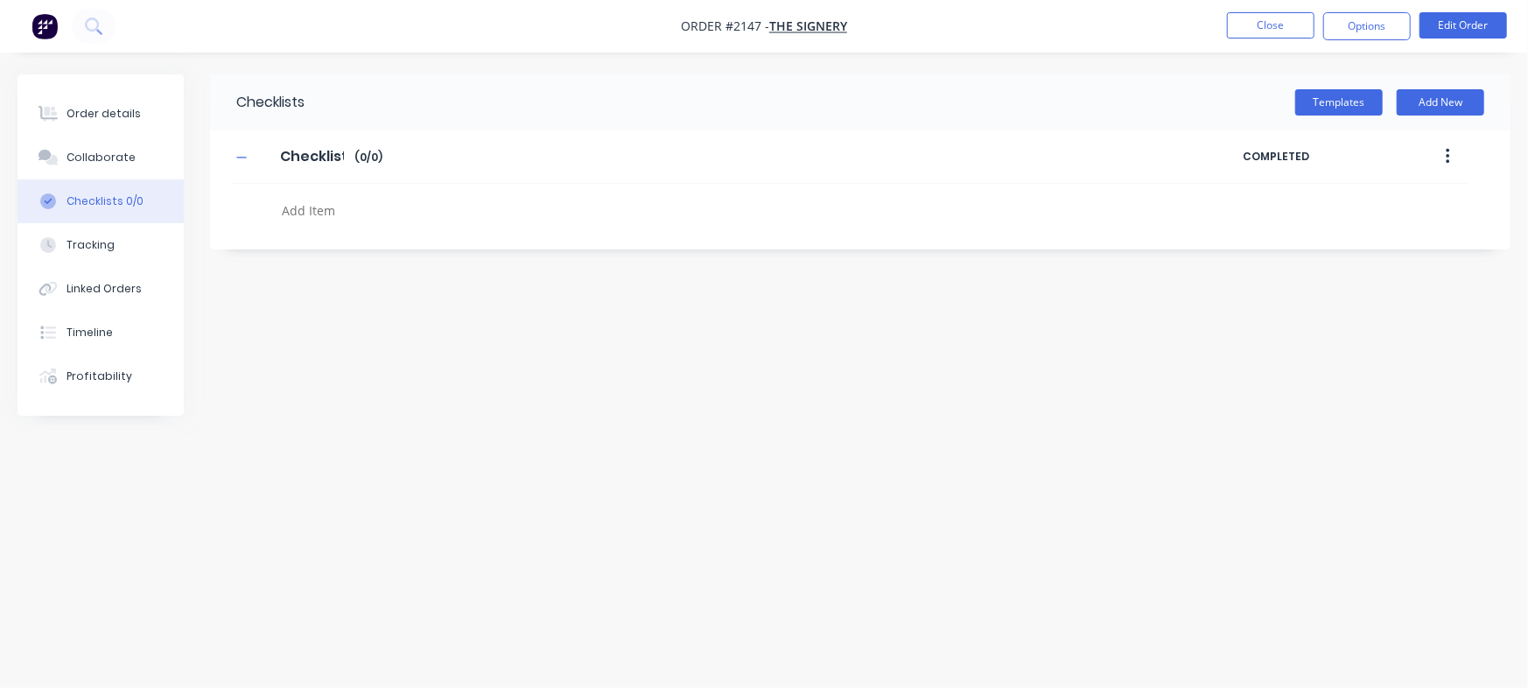
click at [376, 210] on textarea at bounding box center [673, 210] width 797 height 25
paste textarea "INV-2946"
type textarea "INV-2946 - deposit"
click at [130, 113] on div "Order details" at bounding box center [104, 114] width 74 height 16
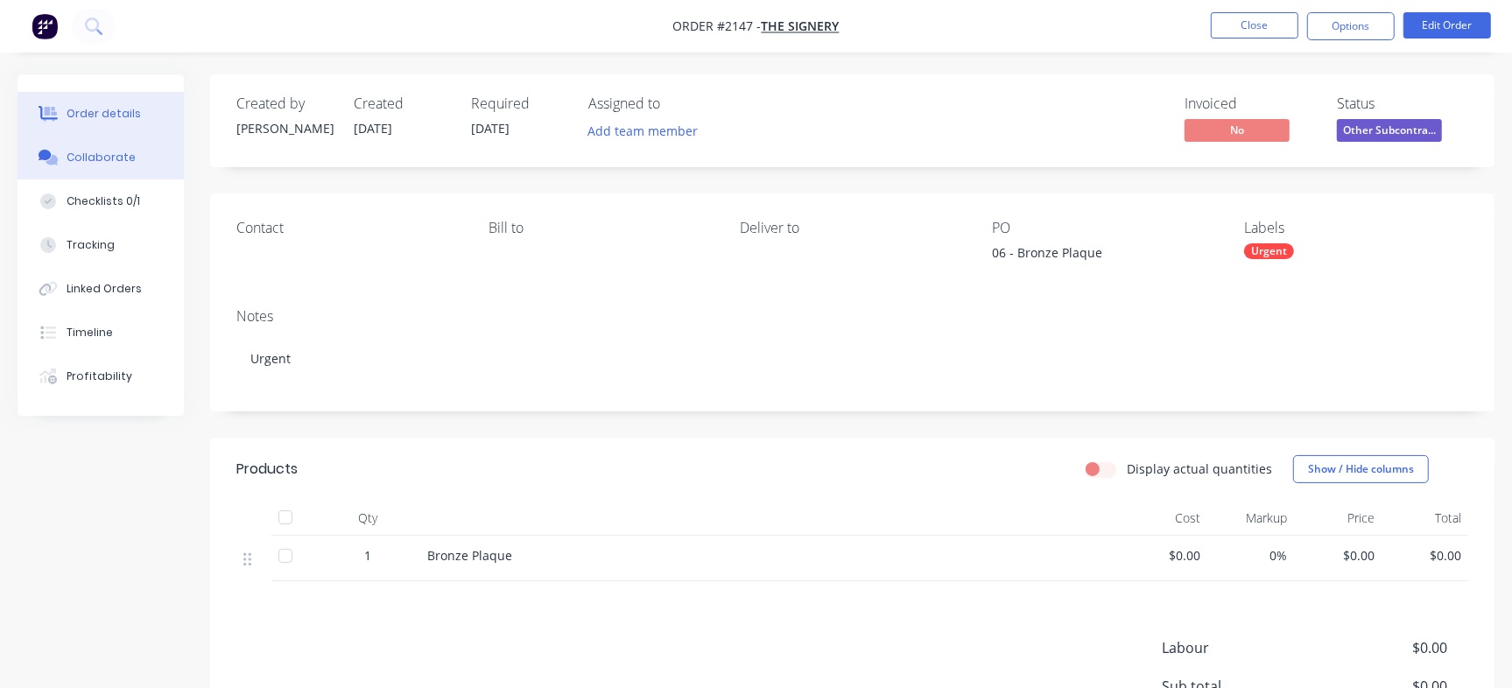
click at [114, 161] on div "Collaborate" at bounding box center [101, 158] width 69 height 16
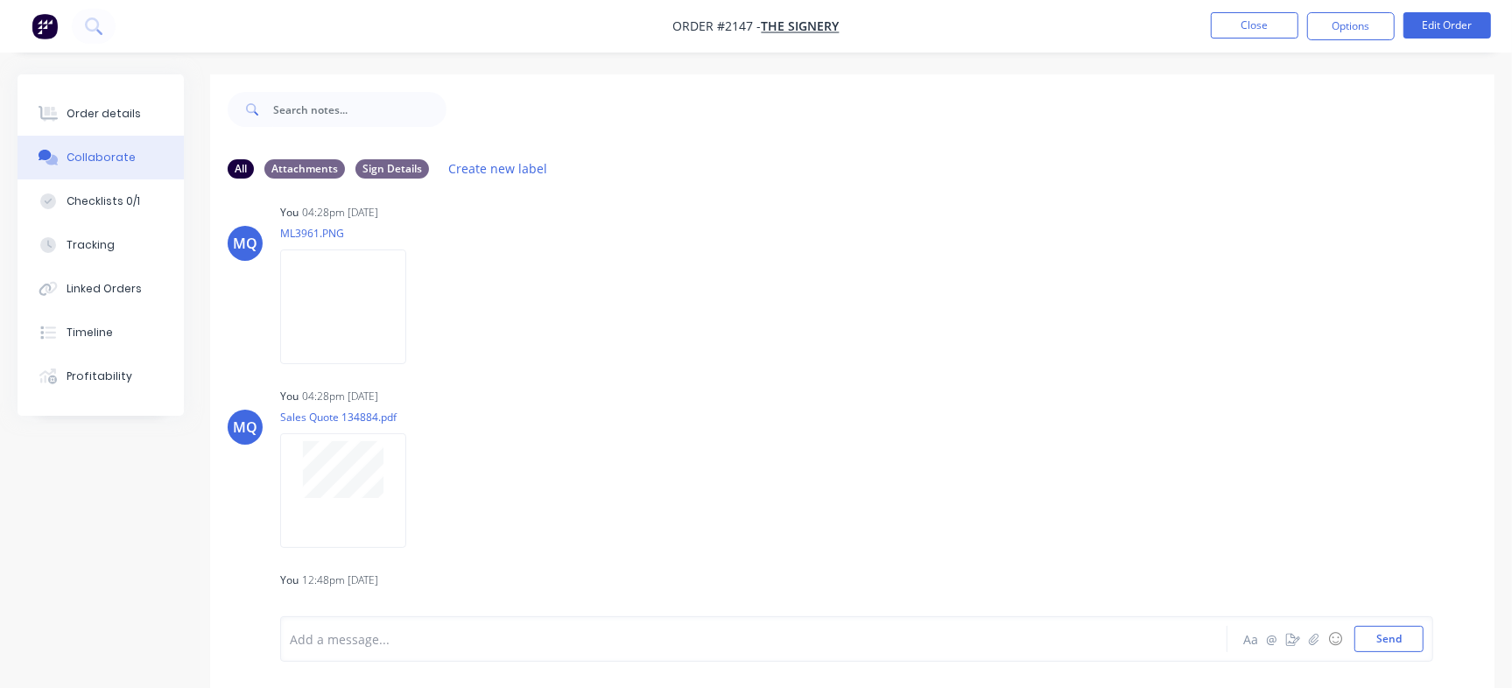
scroll to position [2099, 0]
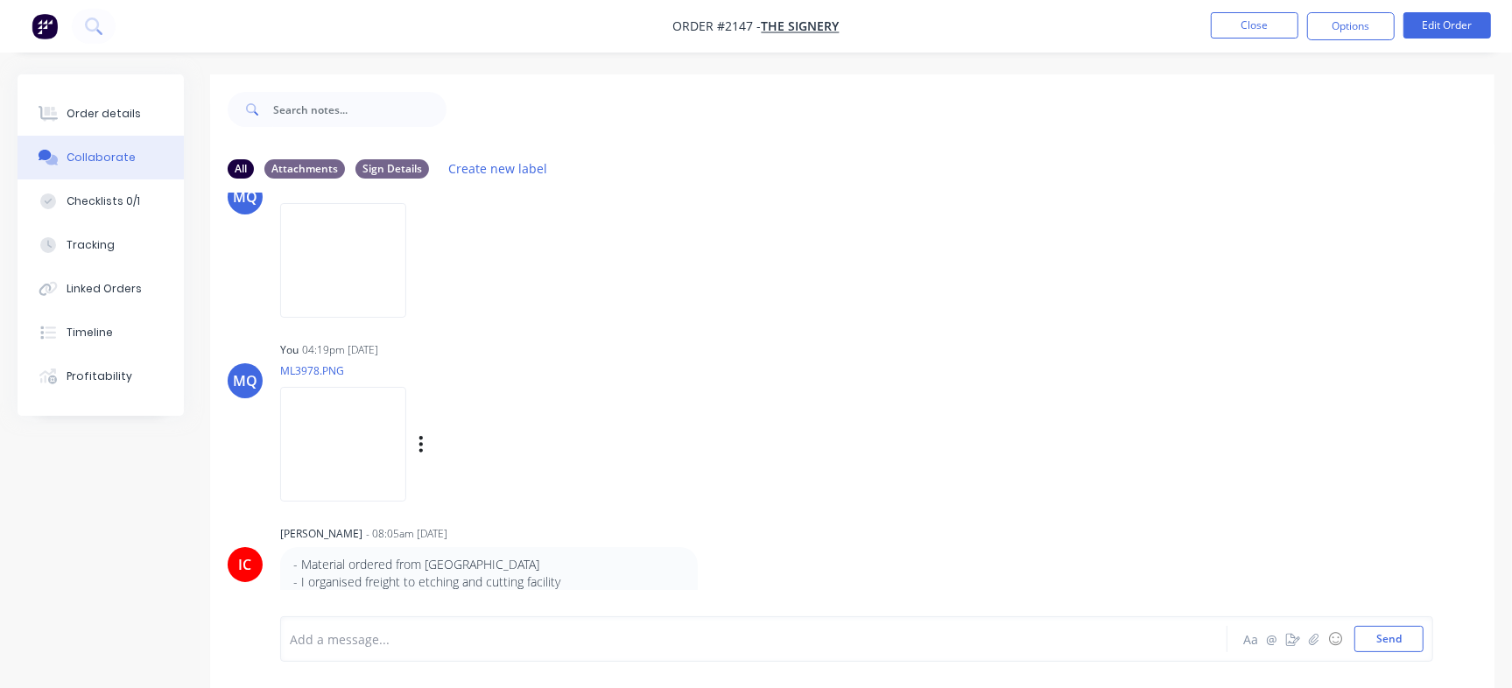
click at [390, 474] on img at bounding box center [343, 444] width 126 height 115
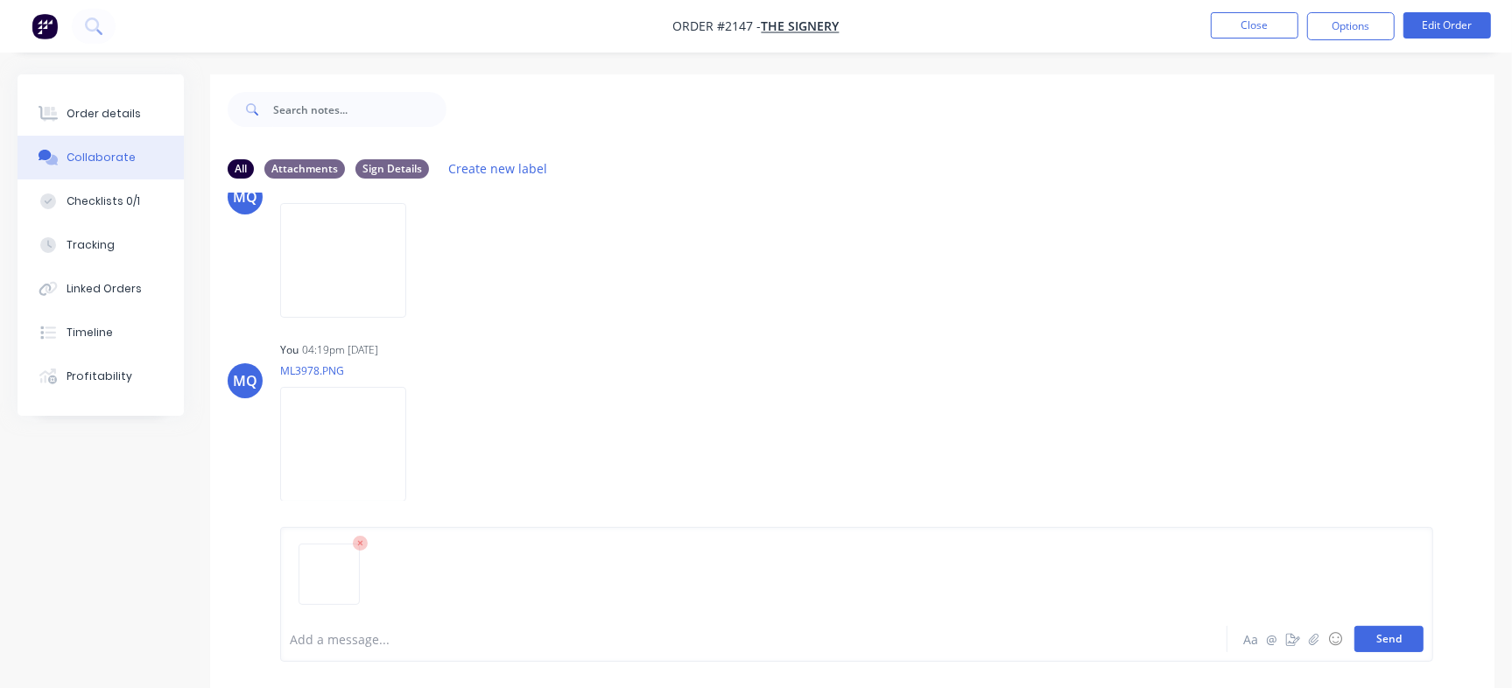
click at [1378, 635] on button "Send" at bounding box center [1388, 639] width 69 height 26
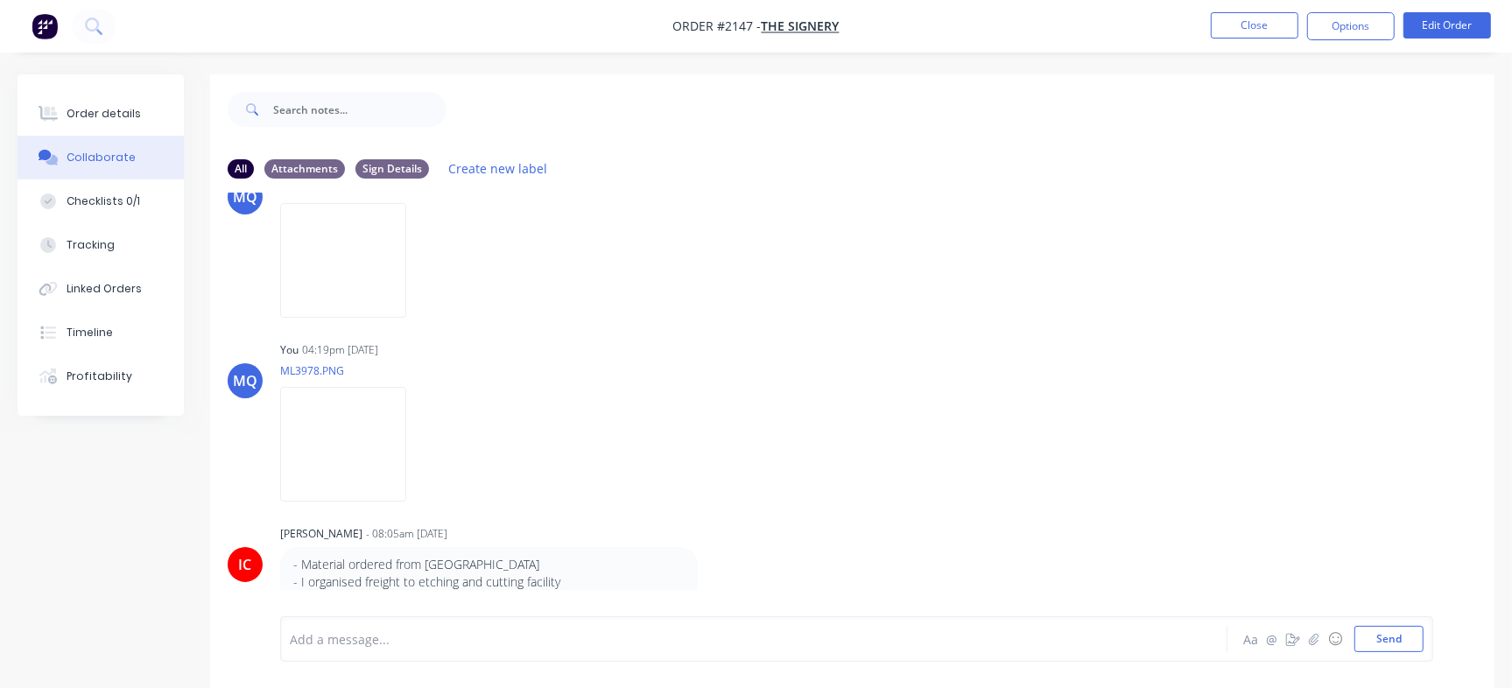
scroll to position [2299, 0]
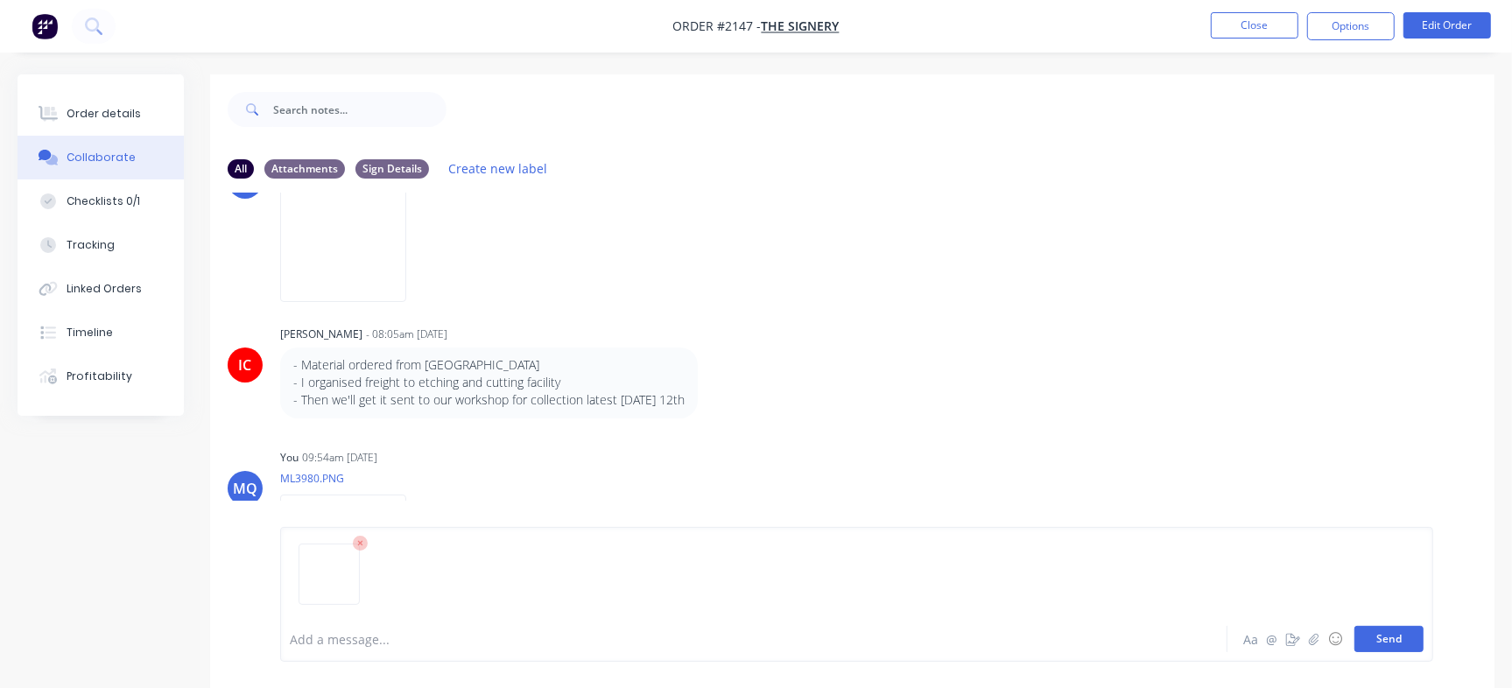
click at [1368, 642] on button "Send" at bounding box center [1388, 639] width 69 height 26
click at [421, 635] on div at bounding box center [715, 639] width 849 height 18
drag, startPoint x: 390, startPoint y: 642, endPoint x: 125, endPoint y: 619, distance: 266.2
click at [125, 619] on div "All Attachments Sign Details Create new label [PERSON_NAME] [PERSON_NAME] - 12:…" at bounding box center [756, 394] width 1477 height 640
paste div
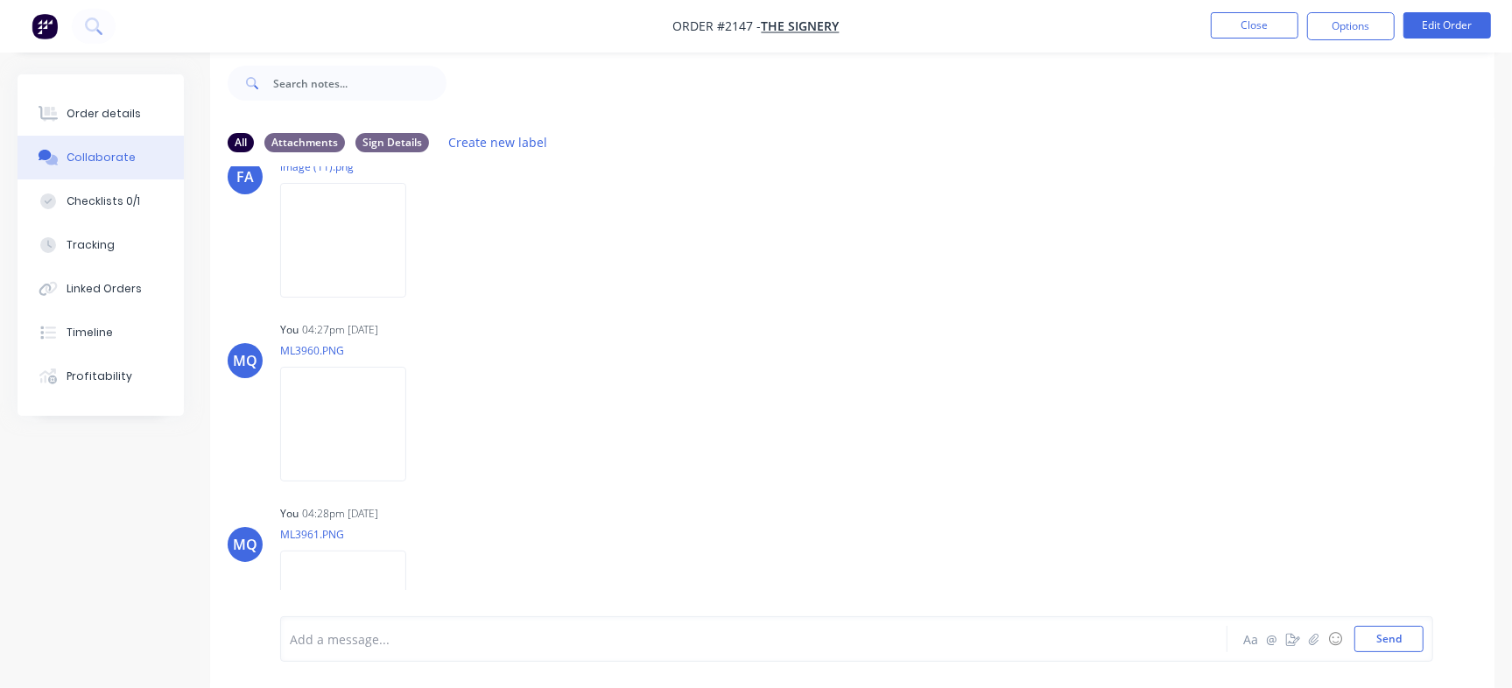
scroll to position [0, 0]
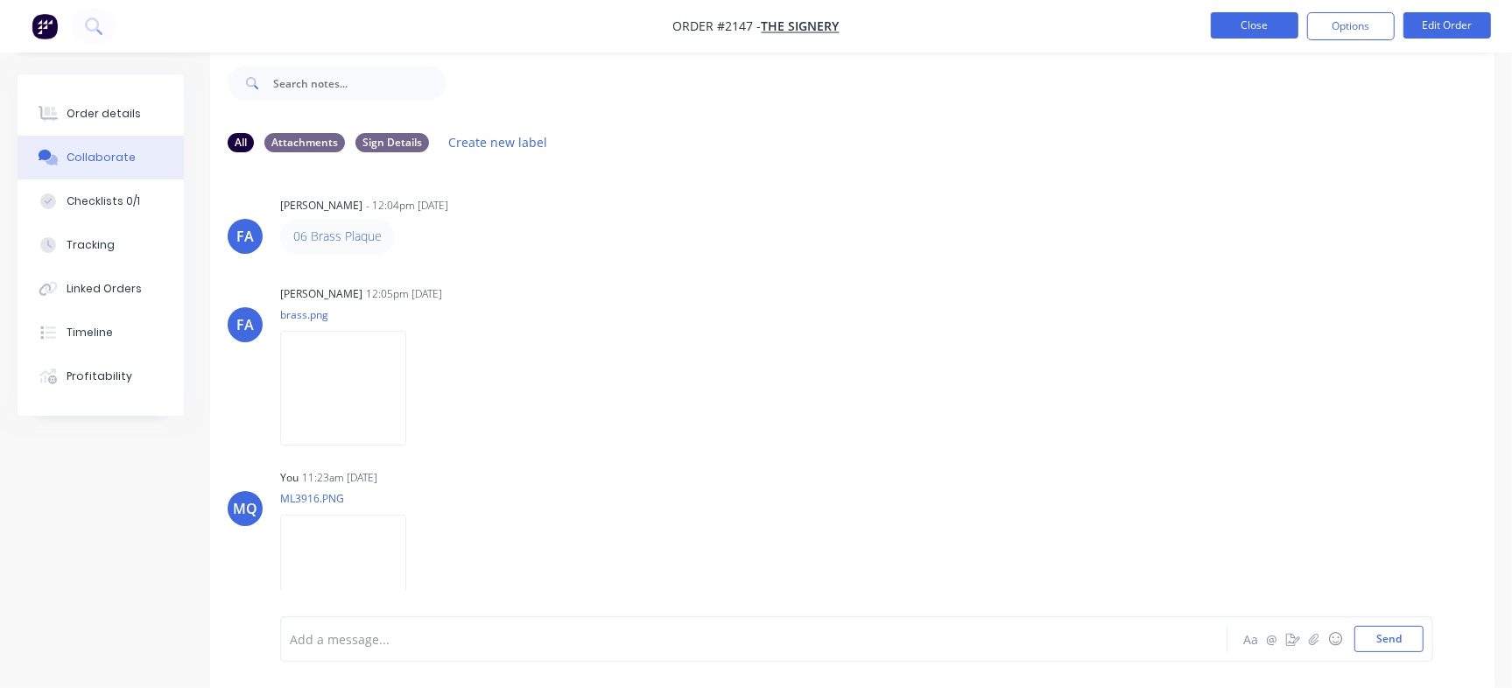
click at [1255, 28] on button "Close" at bounding box center [1255, 25] width 88 height 26
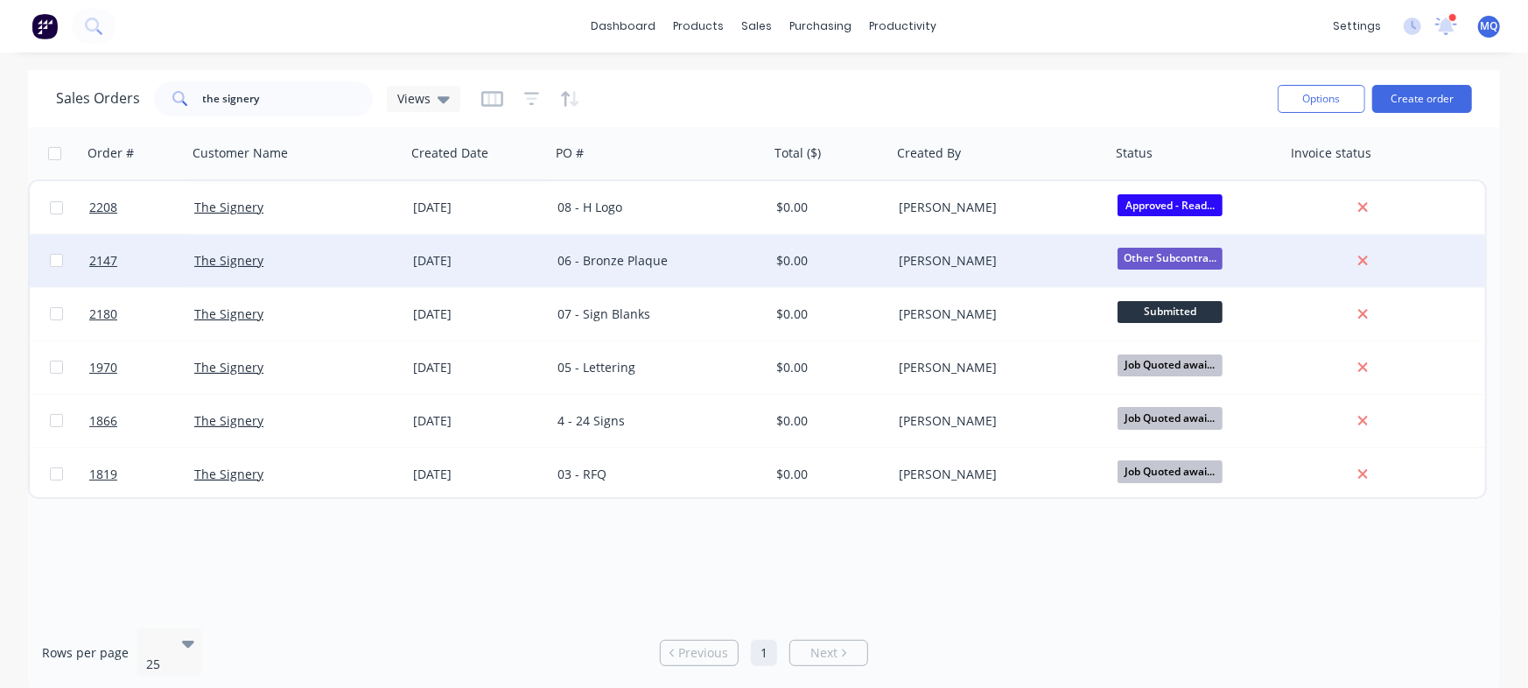
click at [642, 267] on div "06 - Bronze Plaque" at bounding box center [655, 261] width 194 height 18
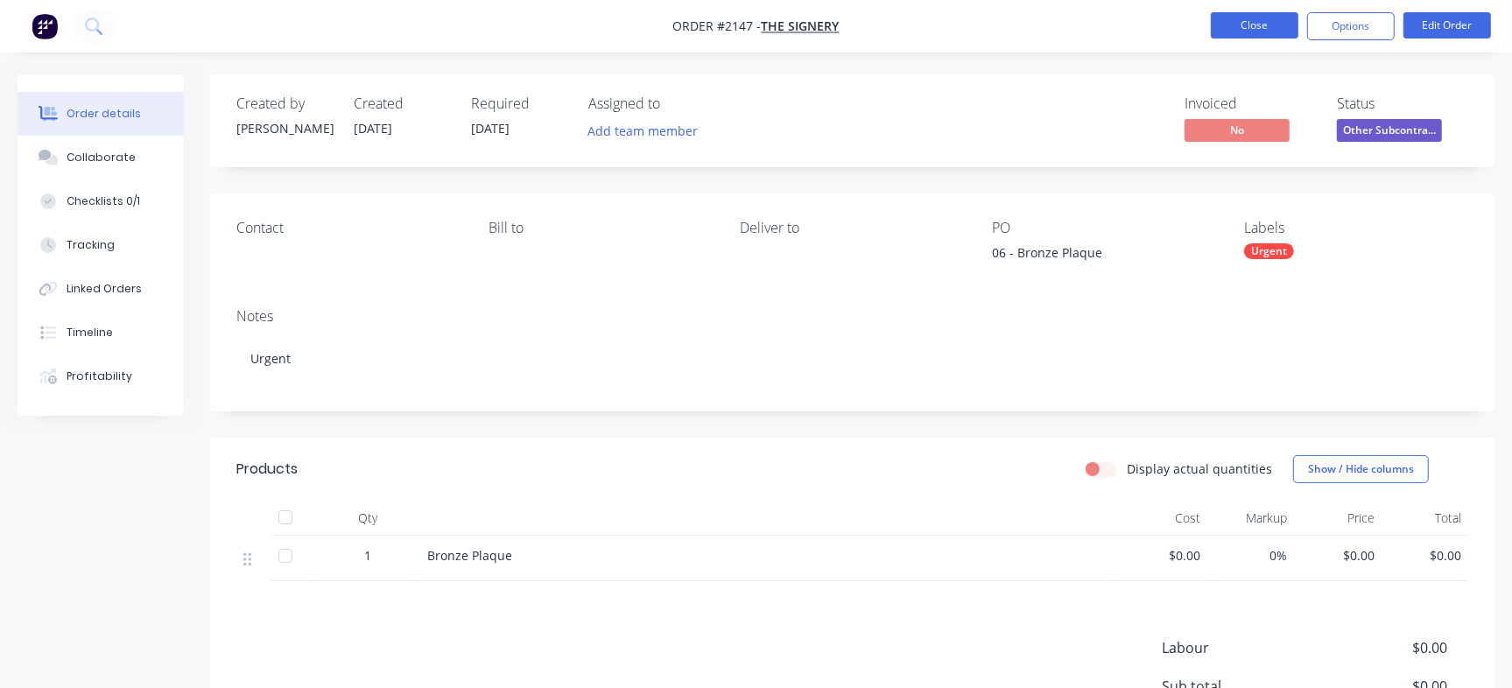
click at [1266, 29] on button "Close" at bounding box center [1255, 25] width 88 height 26
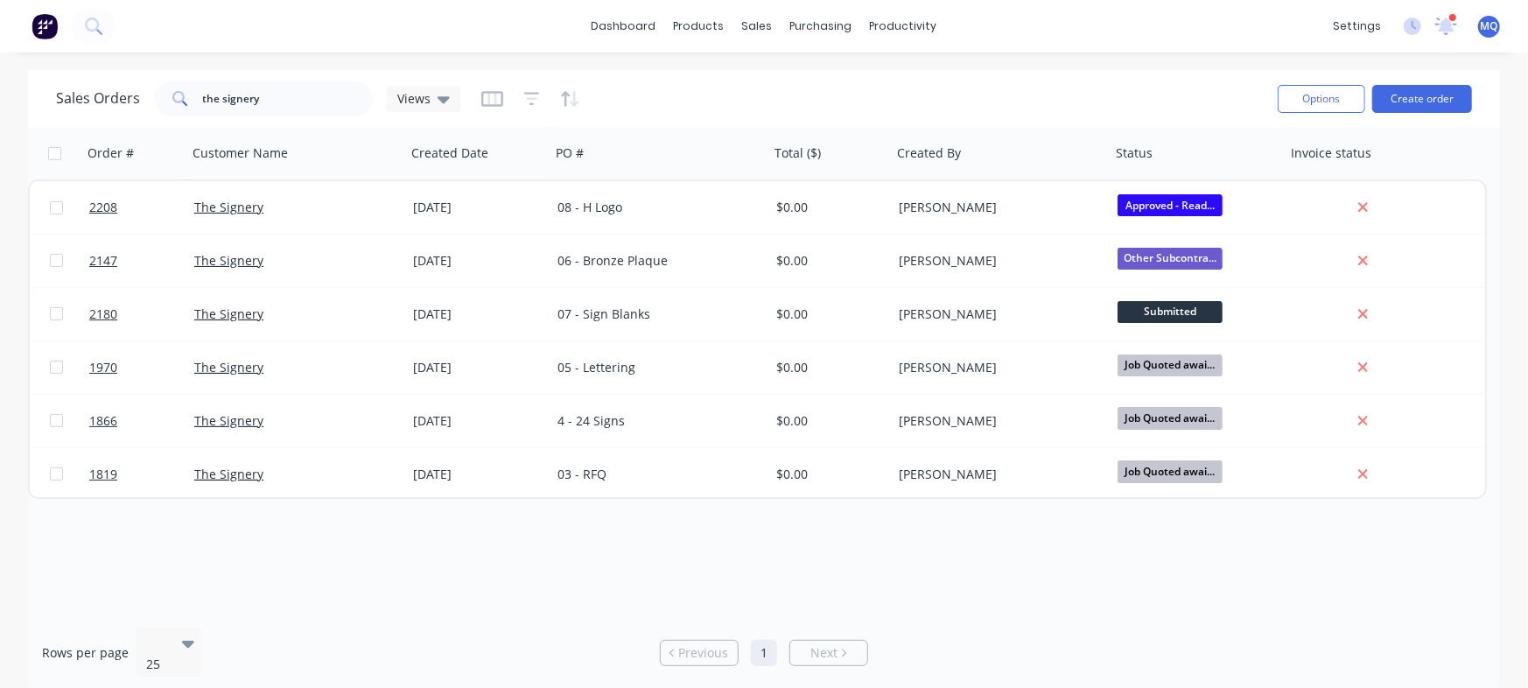
click at [785, 580] on div "Order # Customer Name Created Date PO # Total ($) Created By Status Invoice sta…" at bounding box center [764, 370] width 1472 height 487
drag, startPoint x: 319, startPoint y: 105, endPoint x: 35, endPoint y: 93, distance: 284.7
click at [35, 93] on div "Sales Orders the signery Views Options Create order" at bounding box center [764, 98] width 1472 height 57
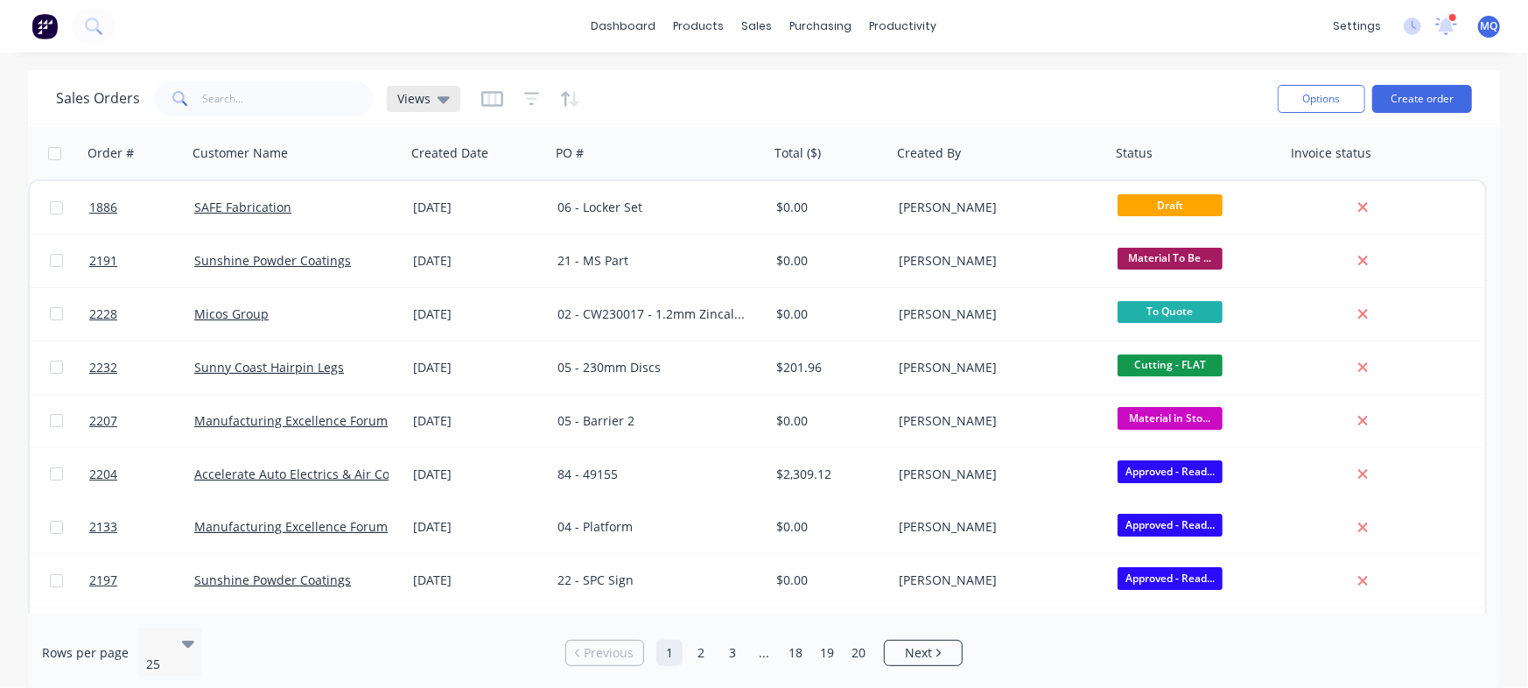
click at [438, 105] on icon at bounding box center [444, 98] width 12 height 19
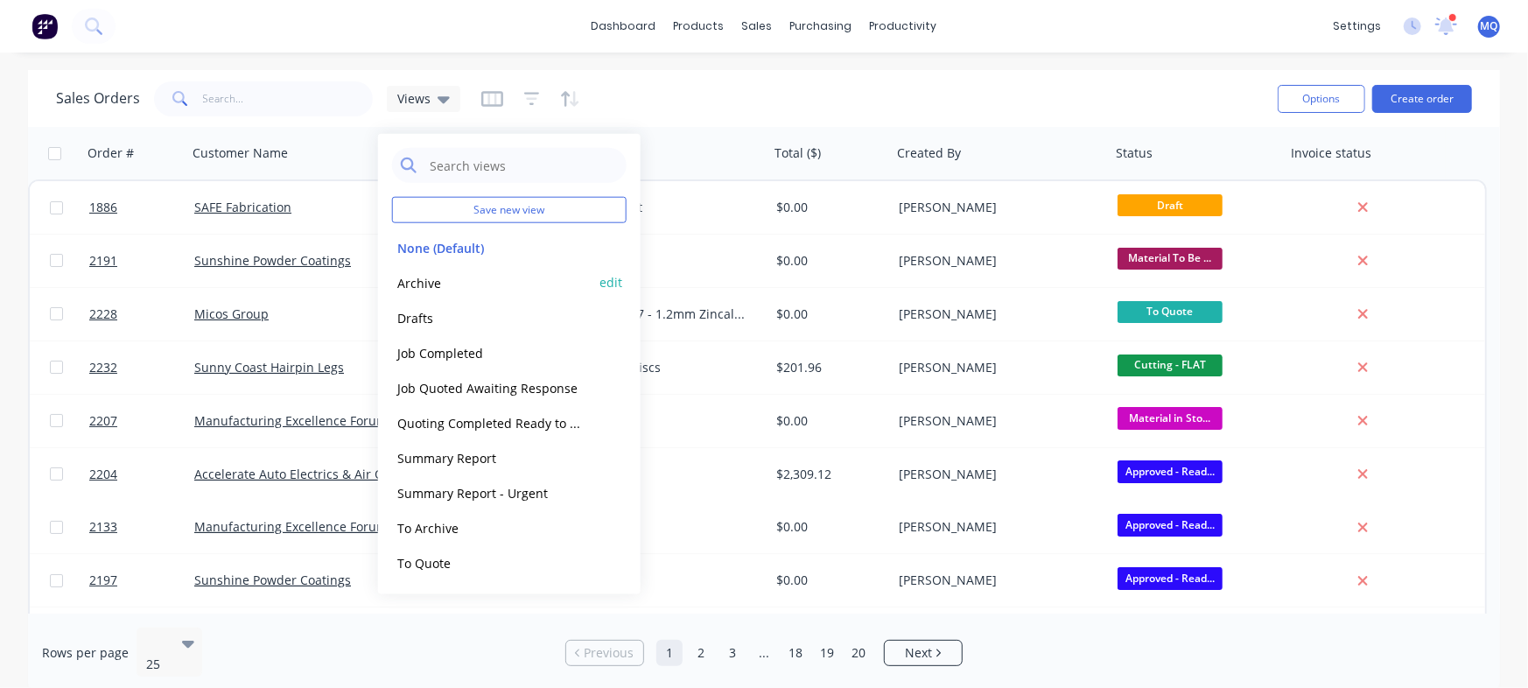
click at [439, 291] on button "Archive" at bounding box center [492, 282] width 200 height 20
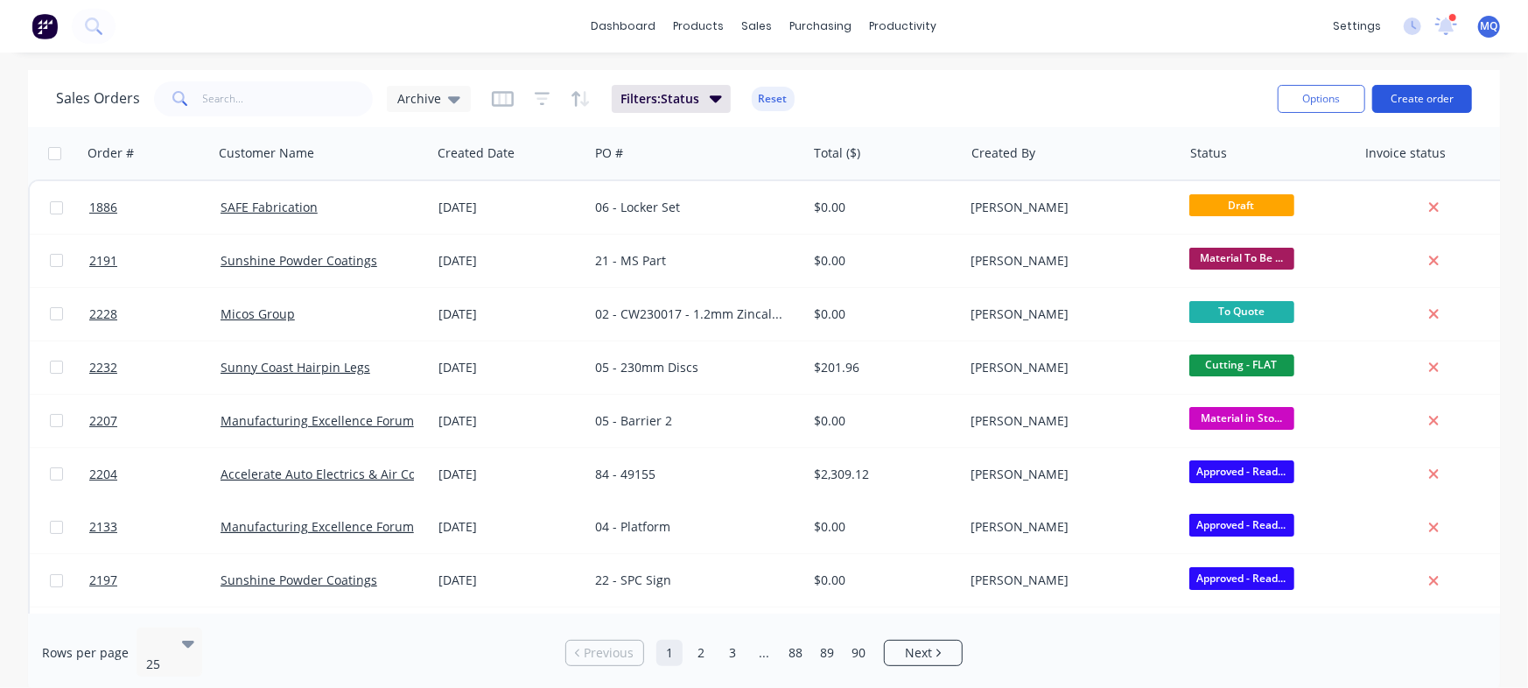
click at [1423, 97] on button "Create order" at bounding box center [1423, 99] width 100 height 28
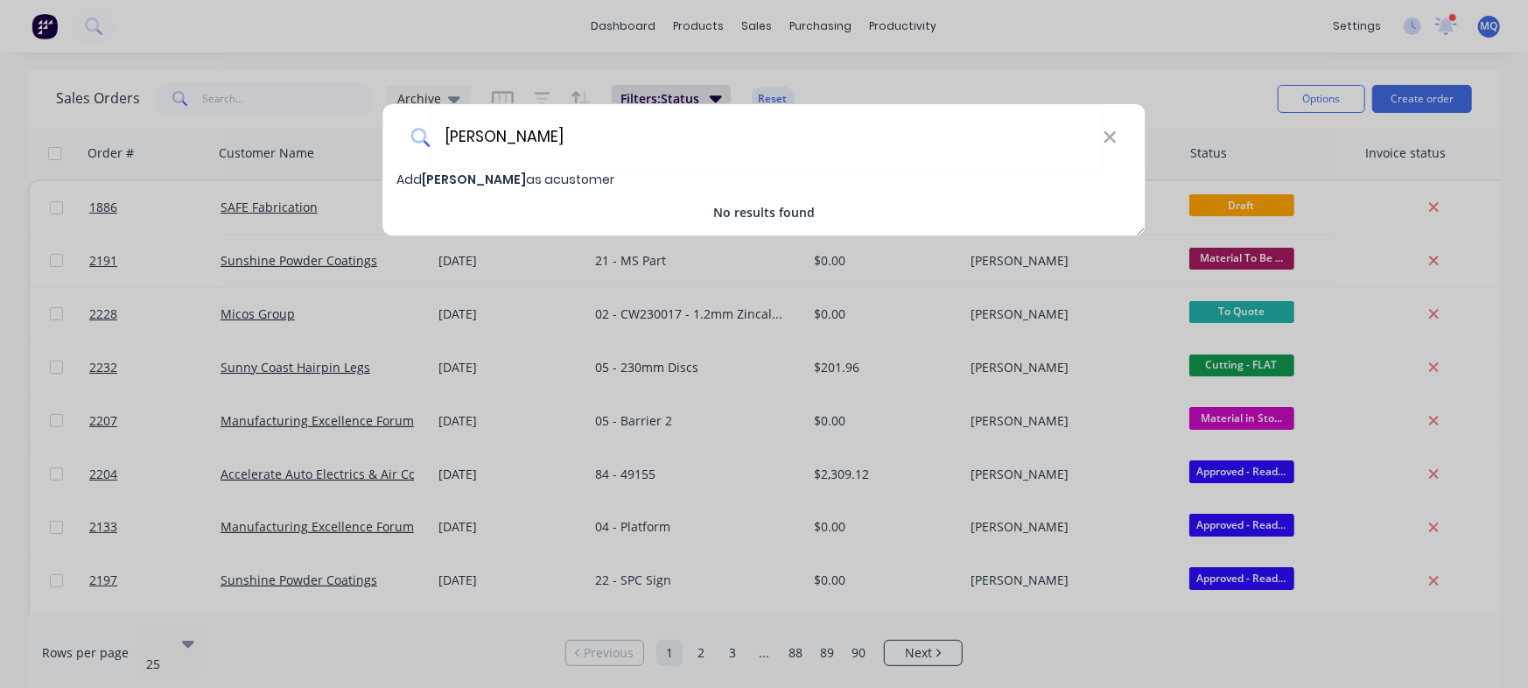
type input "[PERSON_NAME]"
click at [446, 180] on span "[PERSON_NAME]" at bounding box center [475, 180] width 104 height 18
select select "AU"
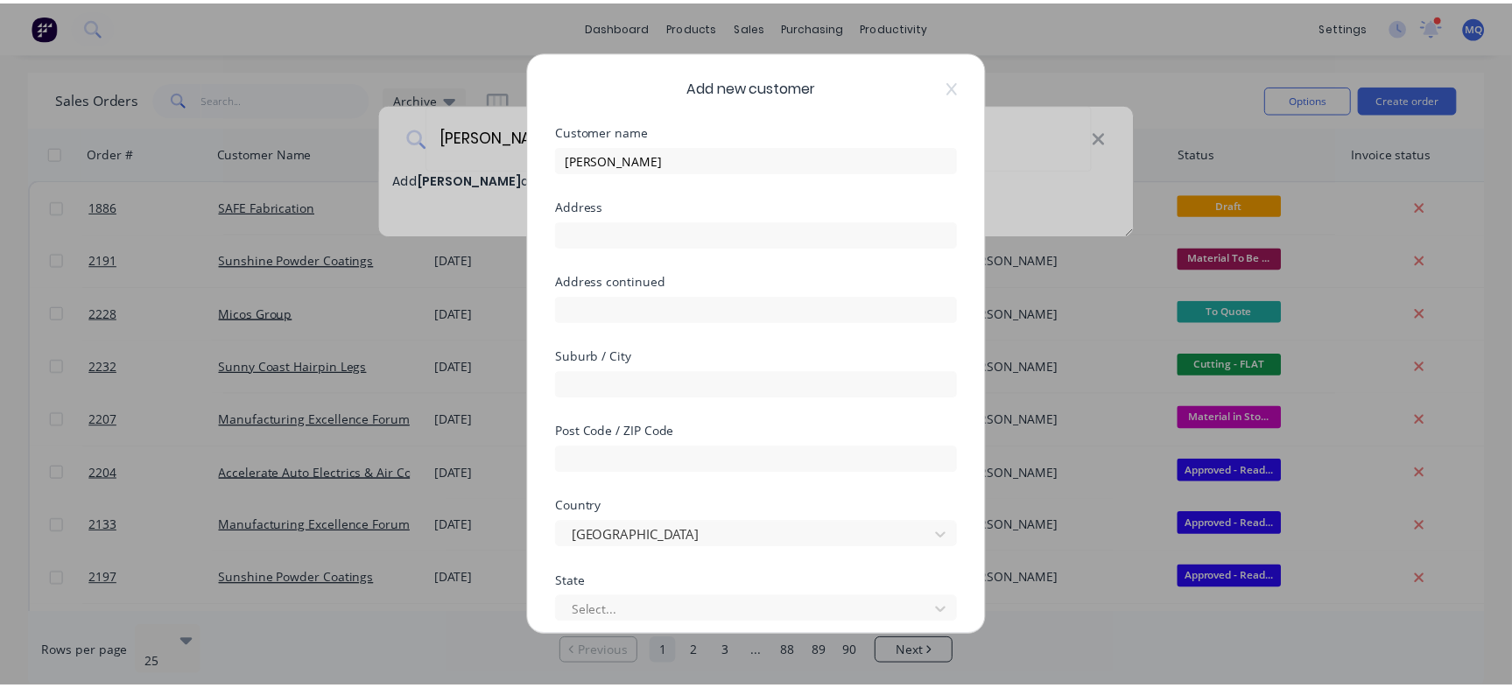
scroll to position [245, 0]
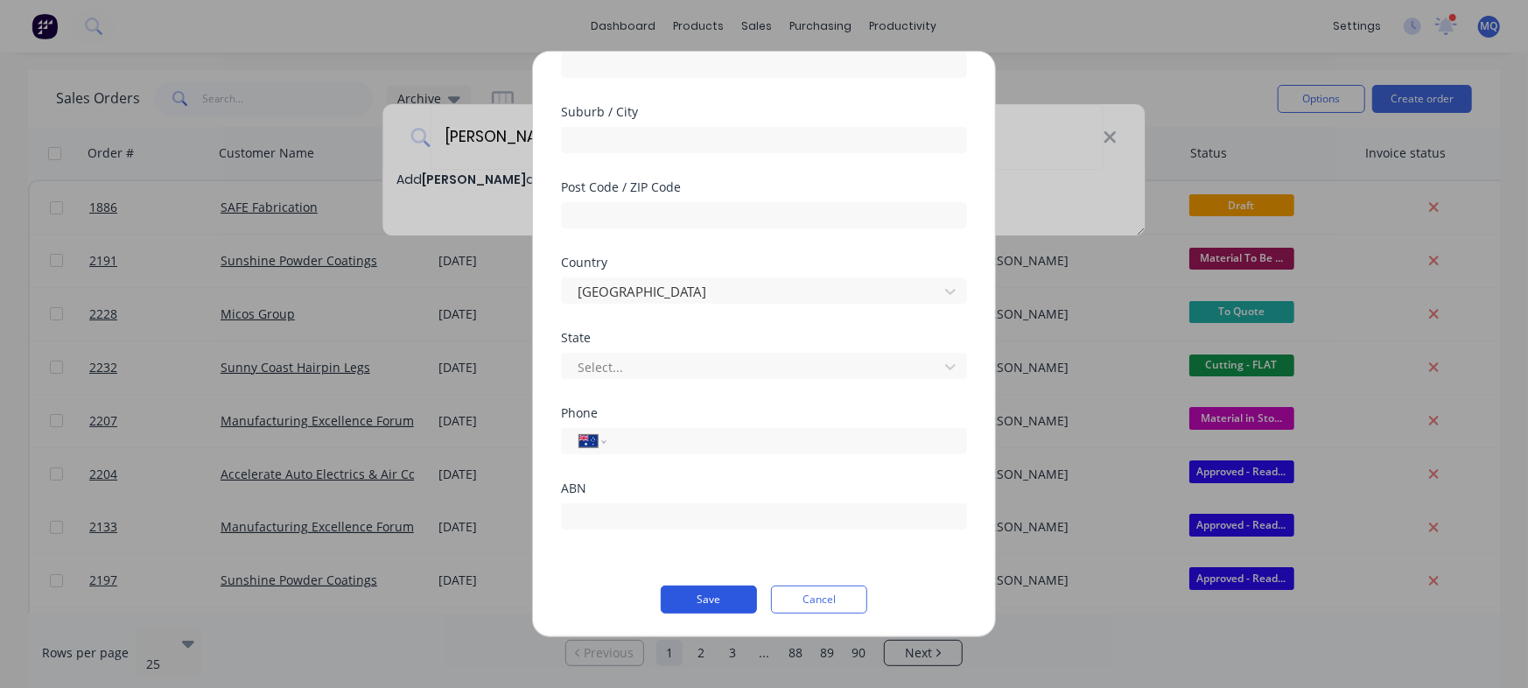
click at [709, 593] on button "Save" at bounding box center [709, 600] width 96 height 28
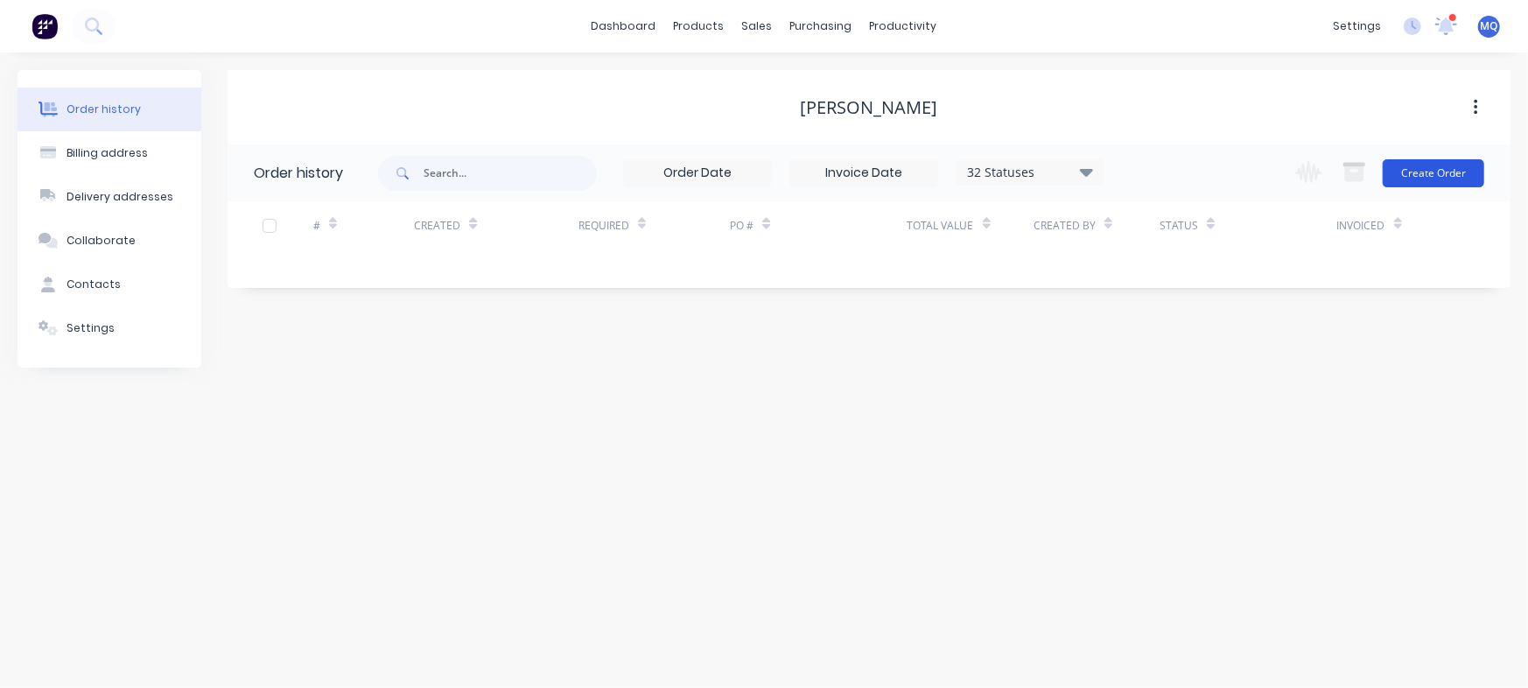
click at [1434, 172] on button "Create Order" at bounding box center [1434, 173] width 102 height 28
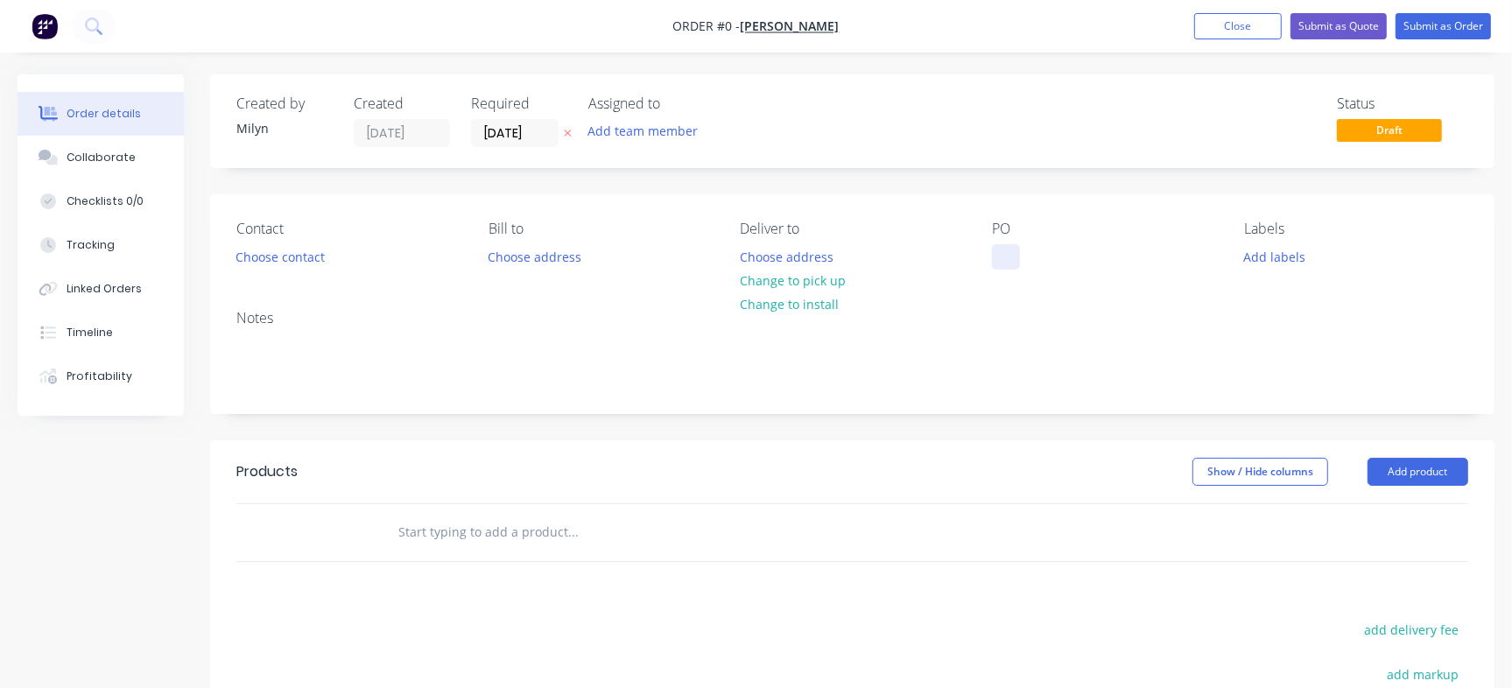
click at [1005, 264] on div at bounding box center [1006, 256] width 28 height 25
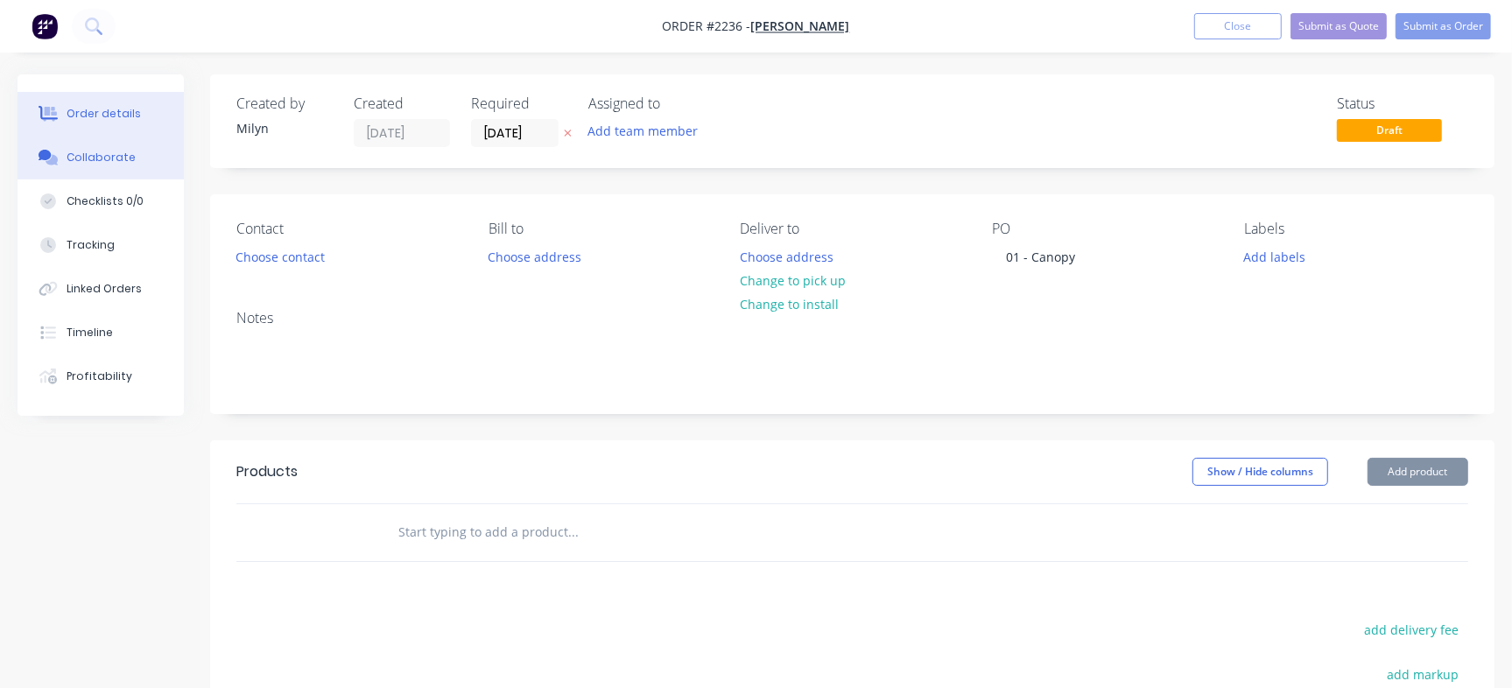
click at [108, 155] on div "Collaborate" at bounding box center [101, 158] width 69 height 16
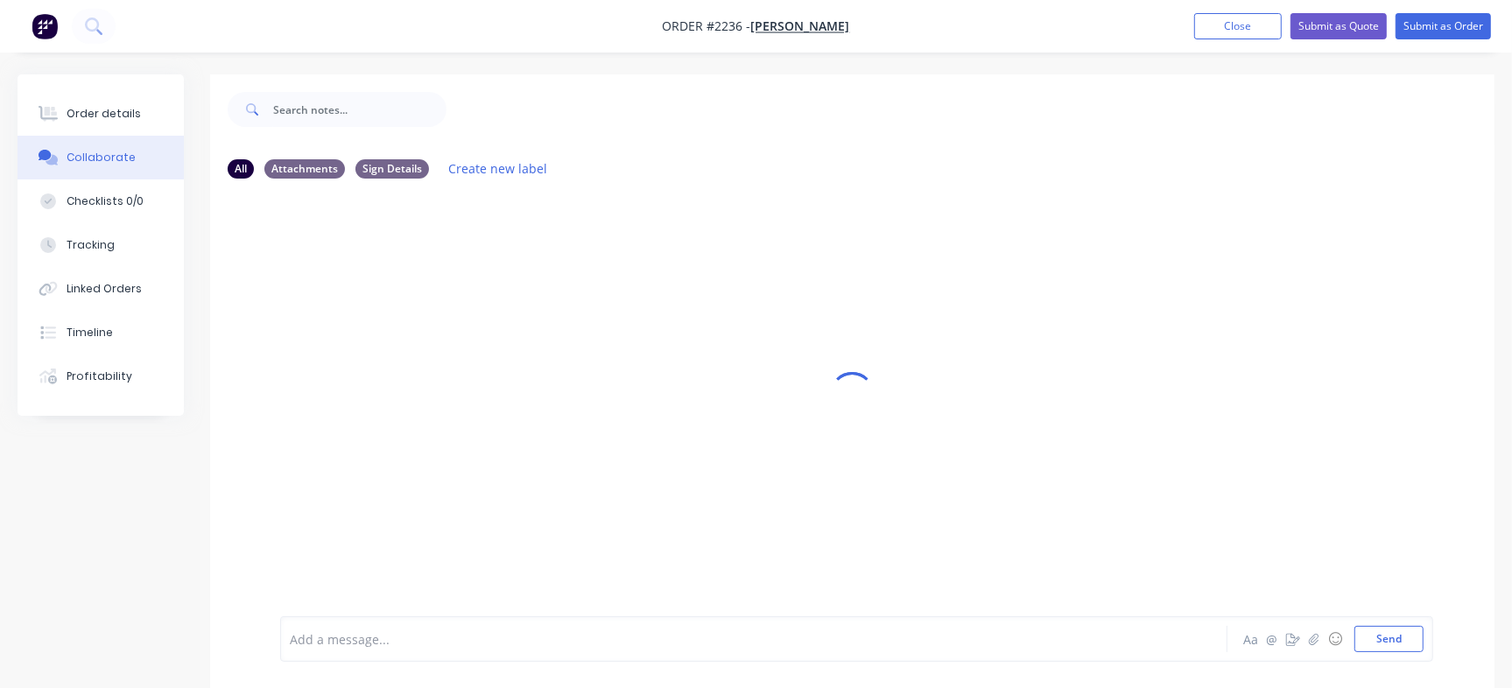
click at [495, 636] on div at bounding box center [715, 639] width 849 height 18
click at [1434, 250] on div at bounding box center [852, 394] width 1284 height 640
click at [1383, 631] on button "Send" at bounding box center [1388, 639] width 69 height 26
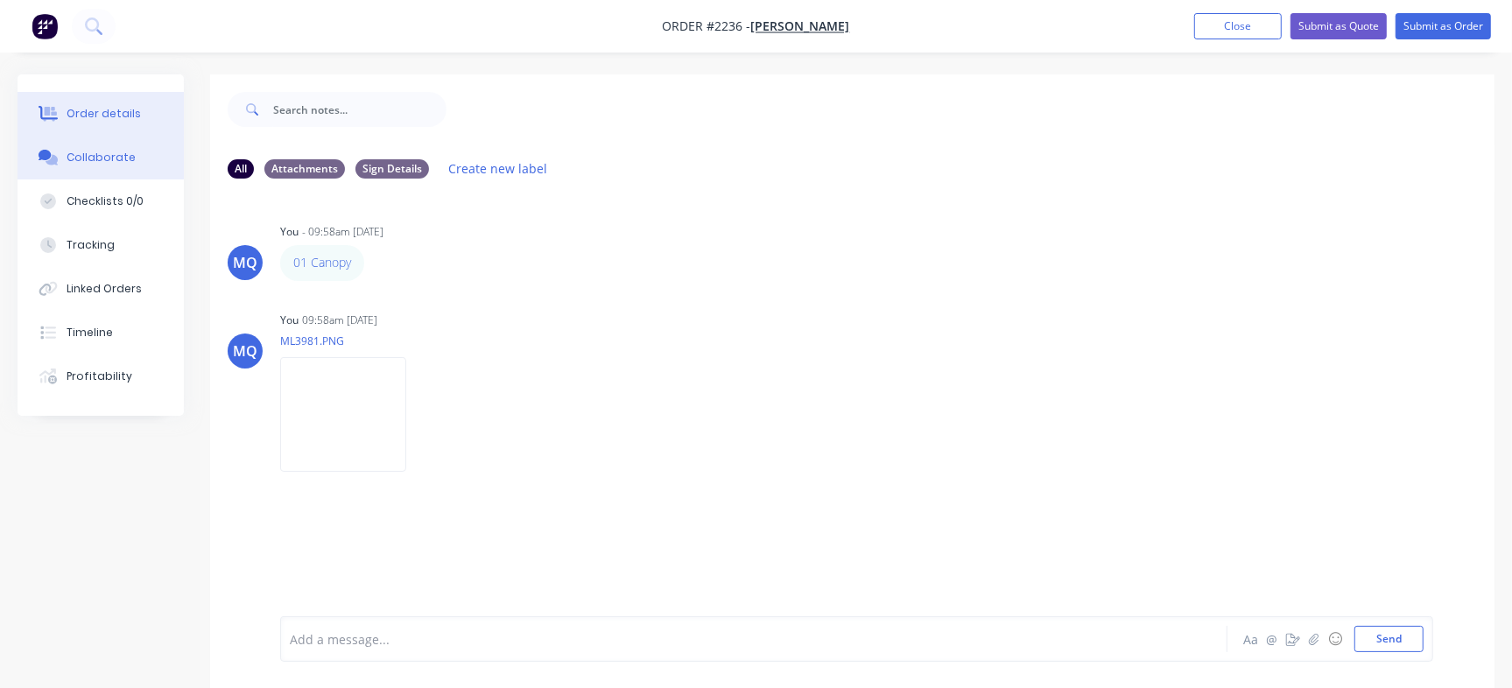
click at [95, 109] on div "Order details" at bounding box center [104, 114] width 74 height 16
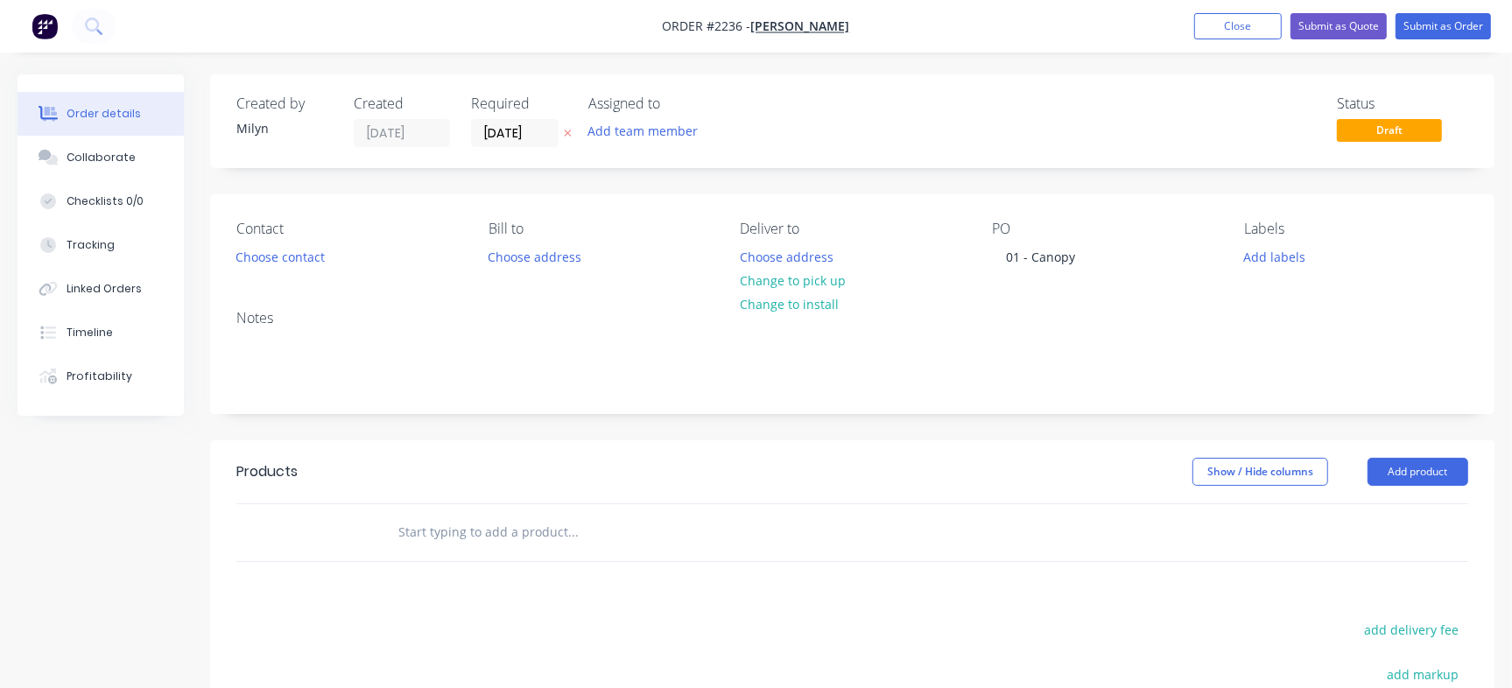
click at [1293, 254] on button "Add labels" at bounding box center [1274, 256] width 81 height 24
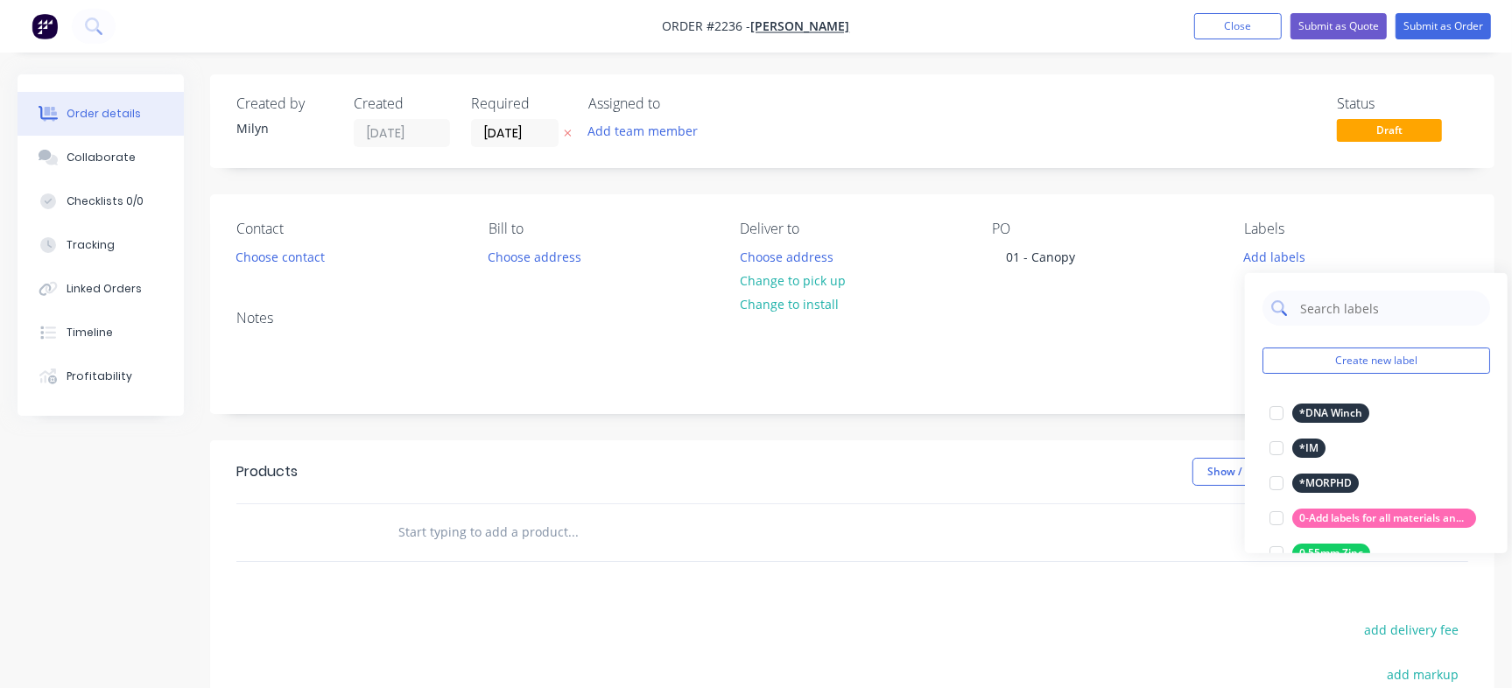
click at [1326, 295] on input "text" at bounding box center [1389, 308] width 183 height 35
type input "Quote"
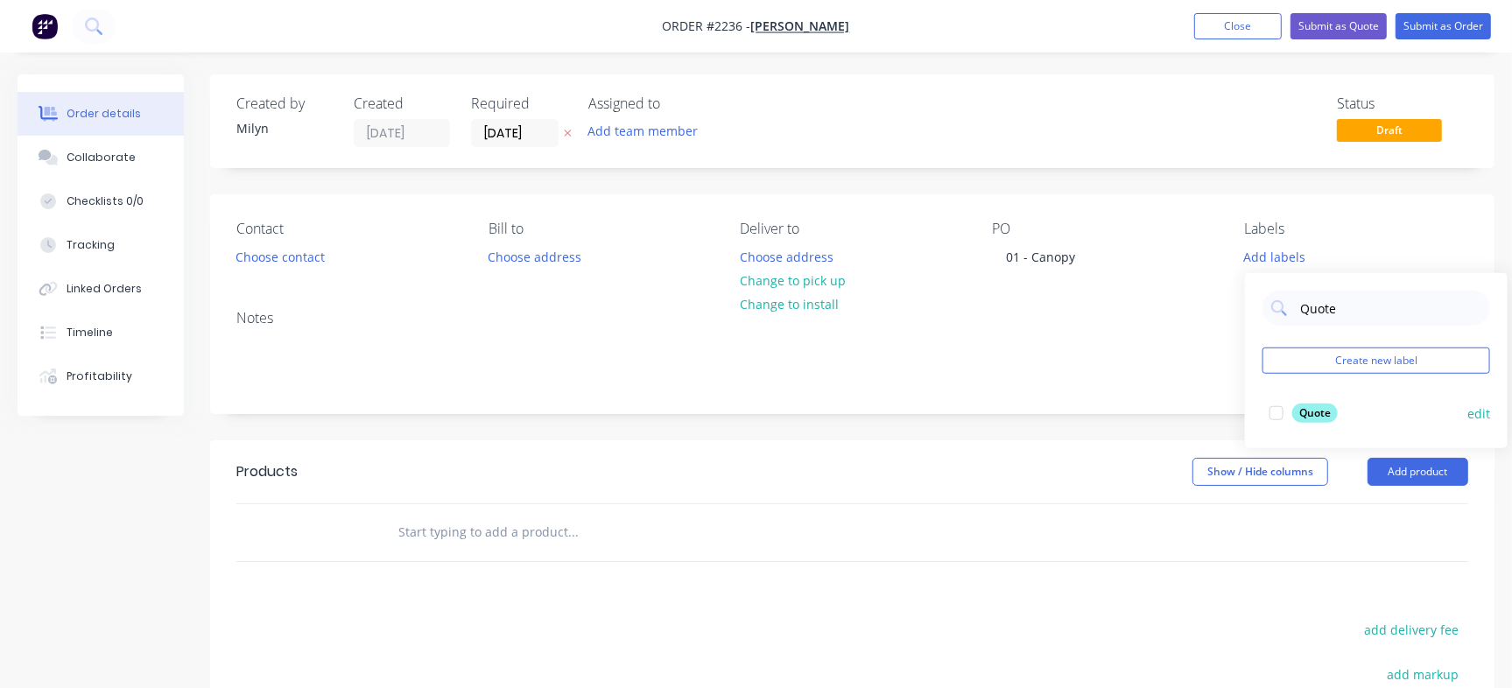
click at [1290, 411] on div at bounding box center [1276, 413] width 35 height 35
drag, startPoint x: 1055, startPoint y: 142, endPoint x: 1054, endPoint y: 158, distance: 15.8
click at [1055, 142] on div "Status Draft" at bounding box center [1115, 121] width 705 height 52
click at [521, 137] on input "[DATE]" at bounding box center [515, 133] width 86 height 26
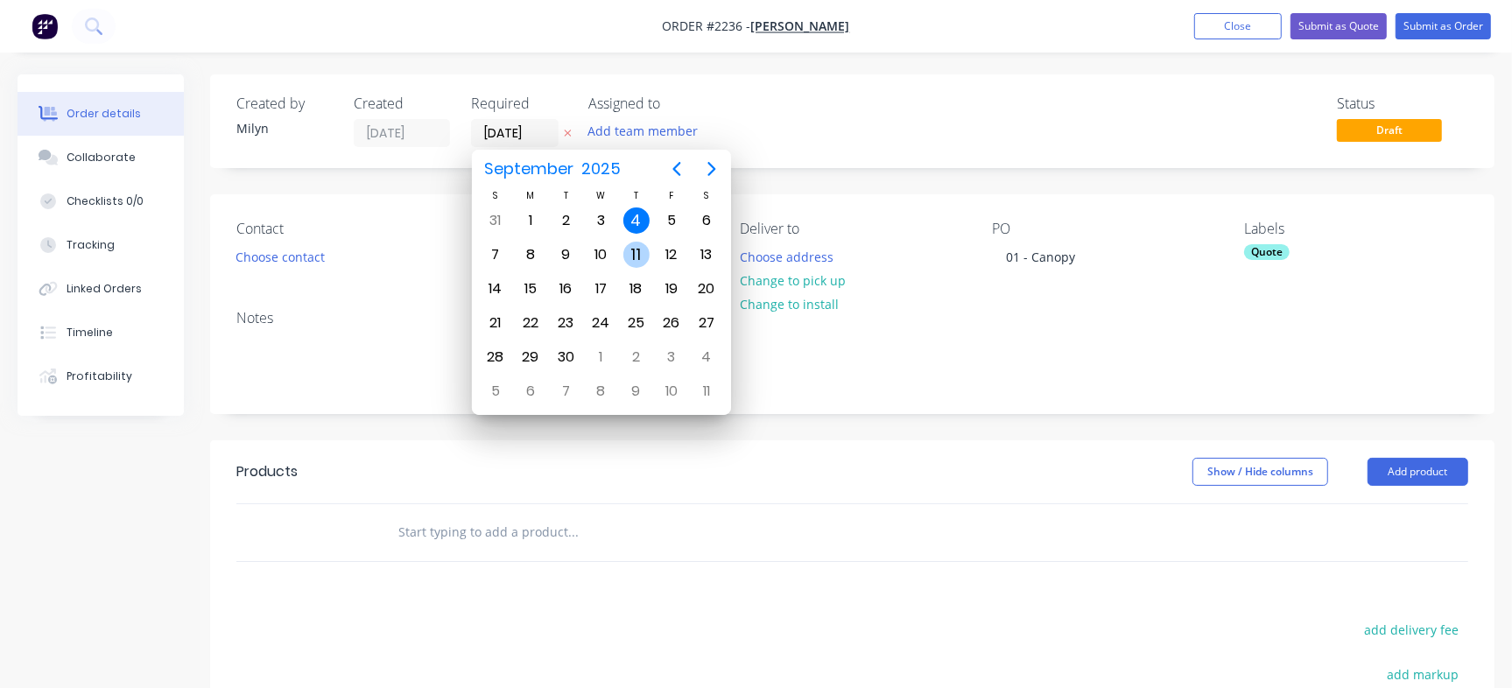
click at [635, 259] on div "11" at bounding box center [636, 255] width 26 height 26
type input "[DATE]"
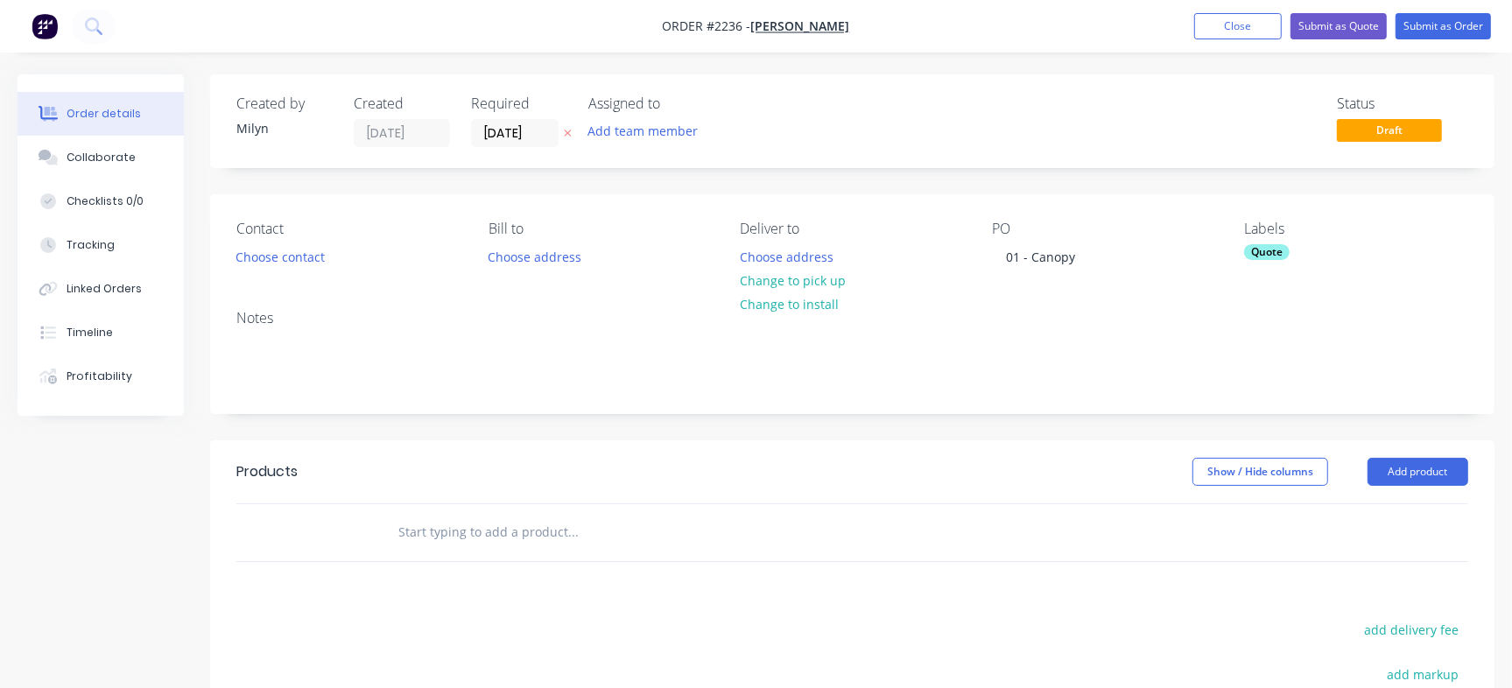
click at [926, 140] on div "Status Draft" at bounding box center [1115, 121] width 705 height 52
click at [120, 151] on div "Collaborate" at bounding box center [101, 158] width 69 height 16
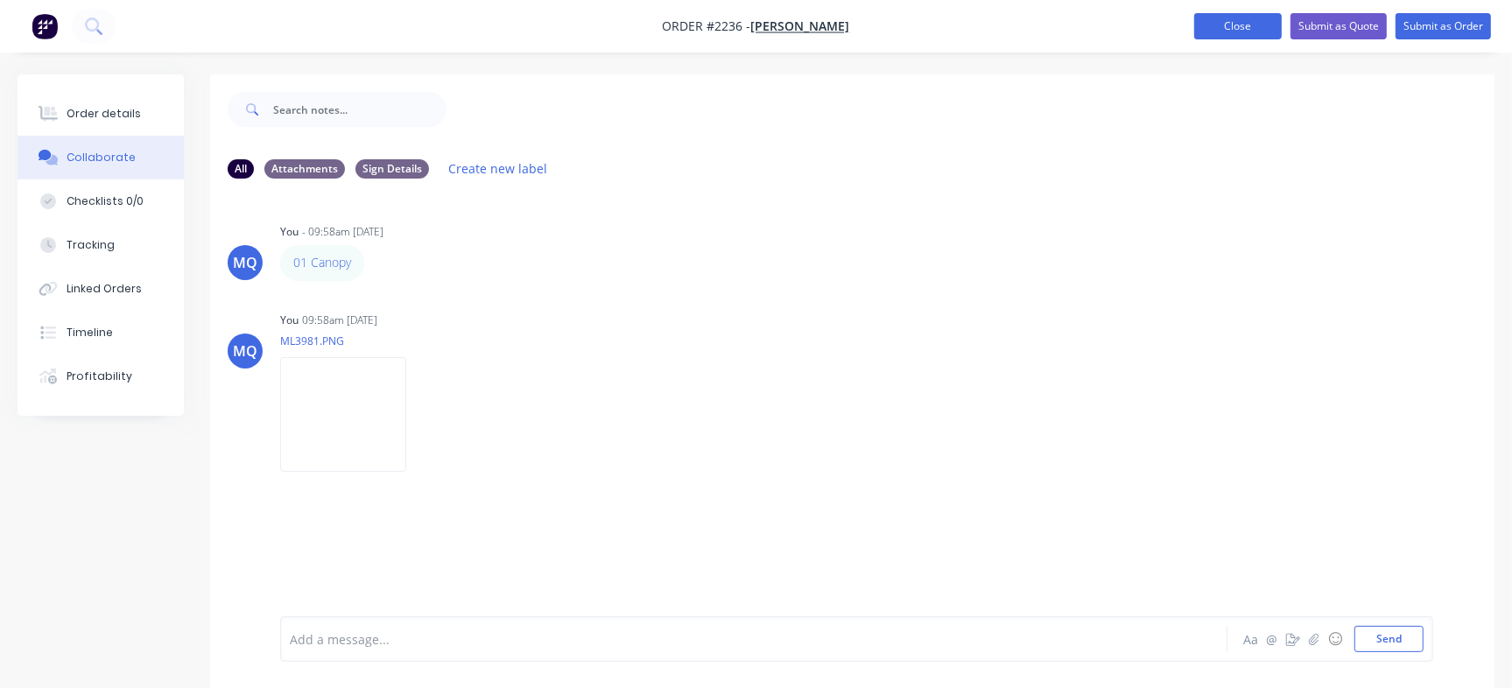
click at [1229, 18] on button "Close" at bounding box center [1238, 26] width 88 height 26
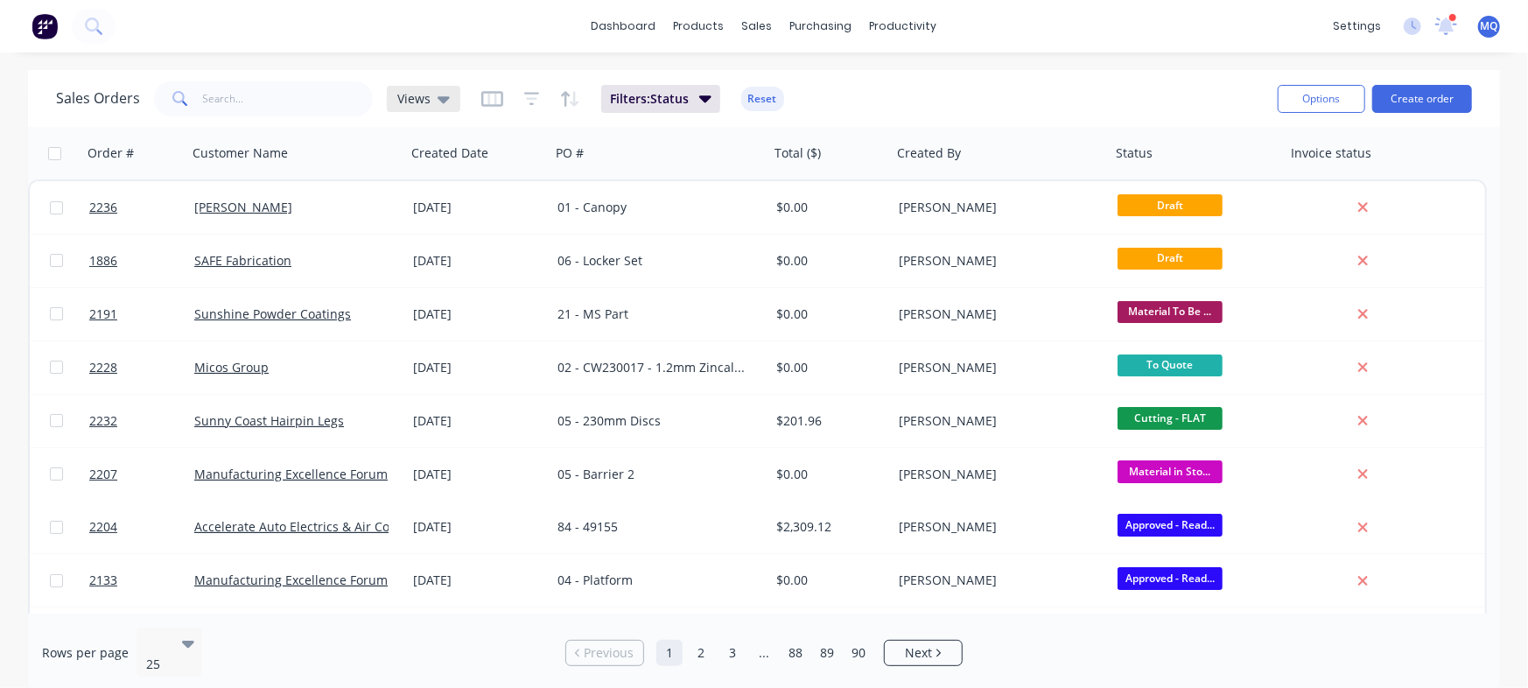
click at [420, 95] on span "Views" at bounding box center [413, 98] width 33 height 18
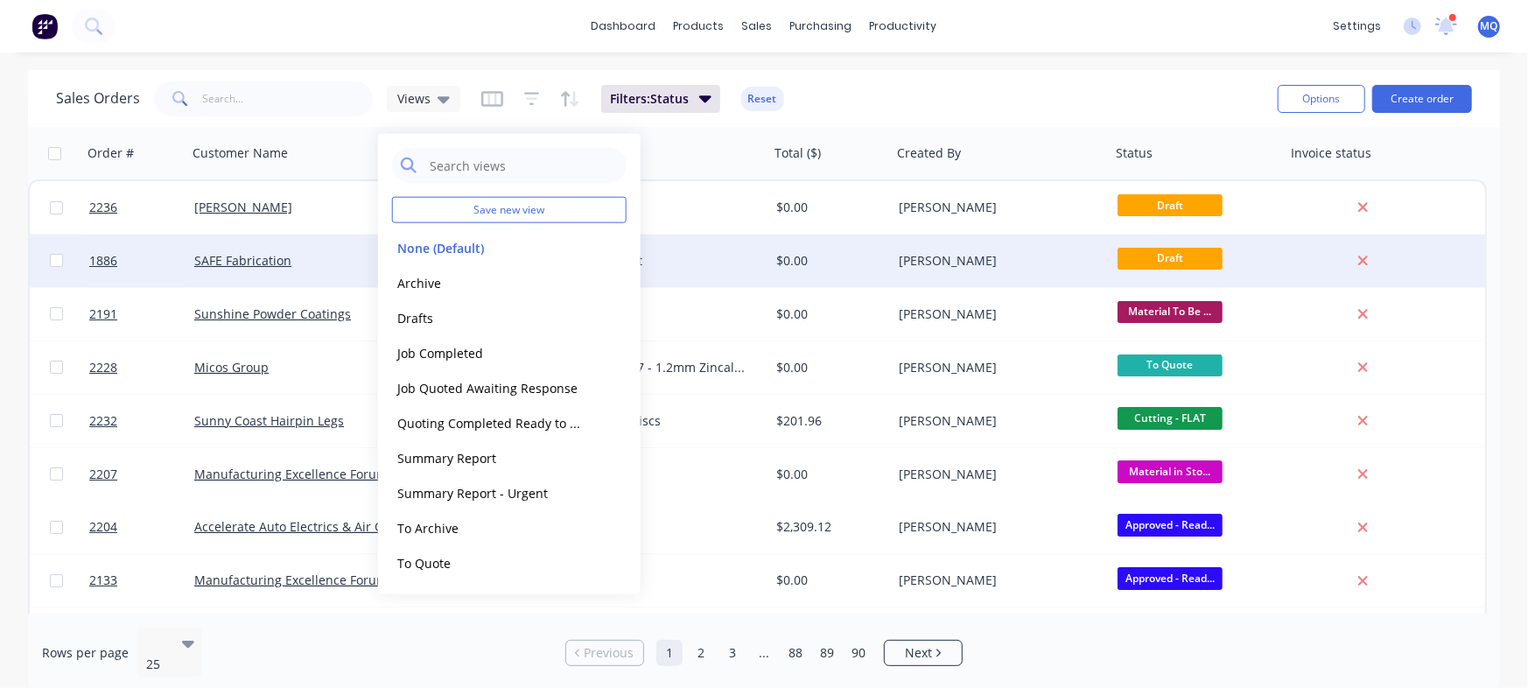
drag, startPoint x: 455, startPoint y: 279, endPoint x: 516, endPoint y: 270, distance: 61.2
click at [455, 278] on button "Archive" at bounding box center [492, 282] width 200 height 20
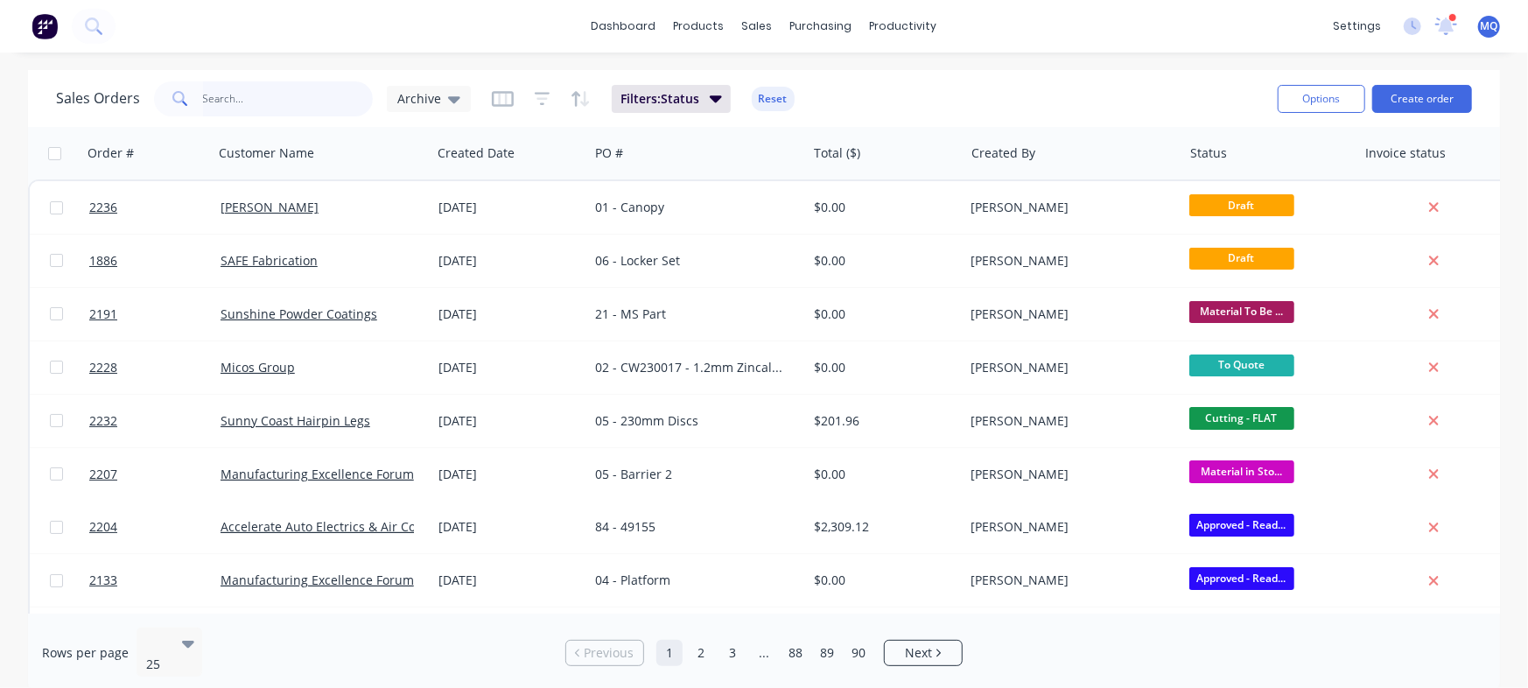
click at [269, 88] on input "text" at bounding box center [288, 98] width 171 height 35
type input "12645"
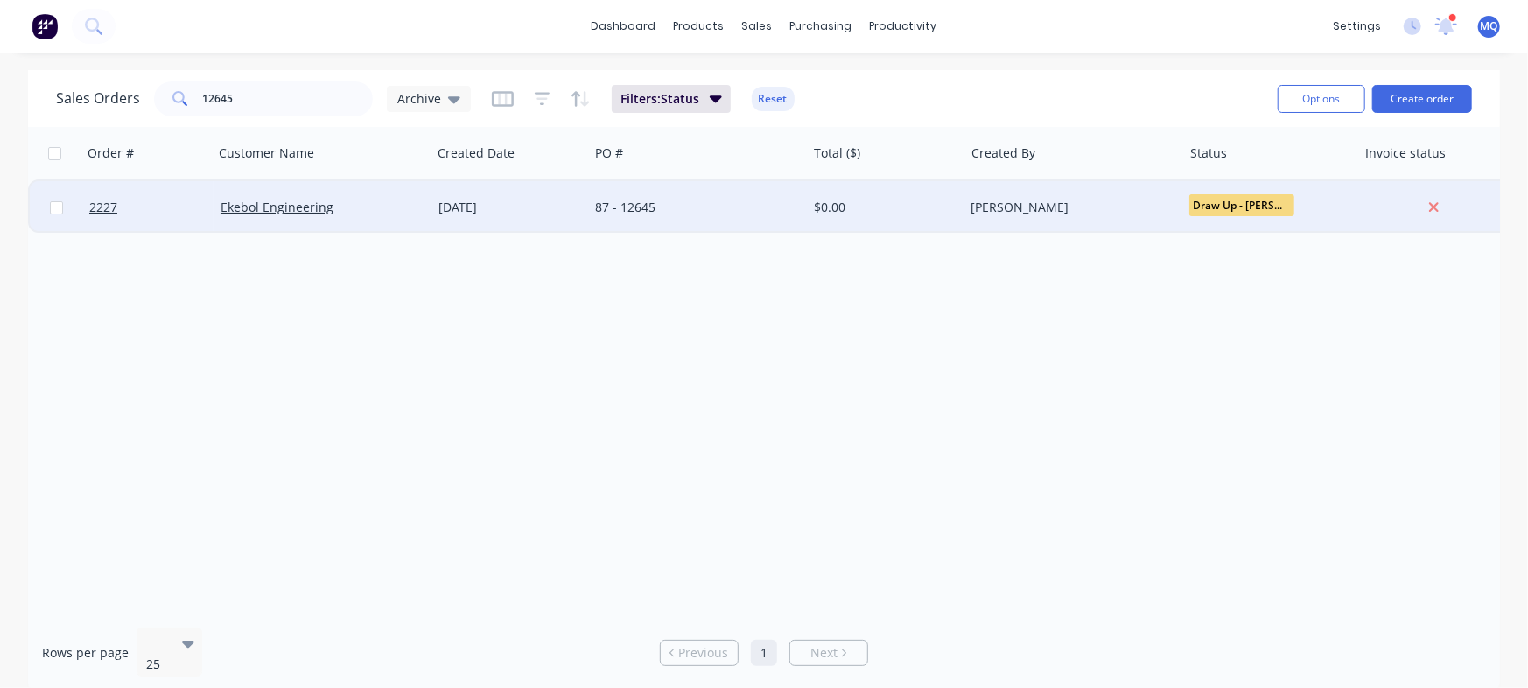
click at [629, 203] on div "87 - 12645" at bounding box center [692, 208] width 194 height 18
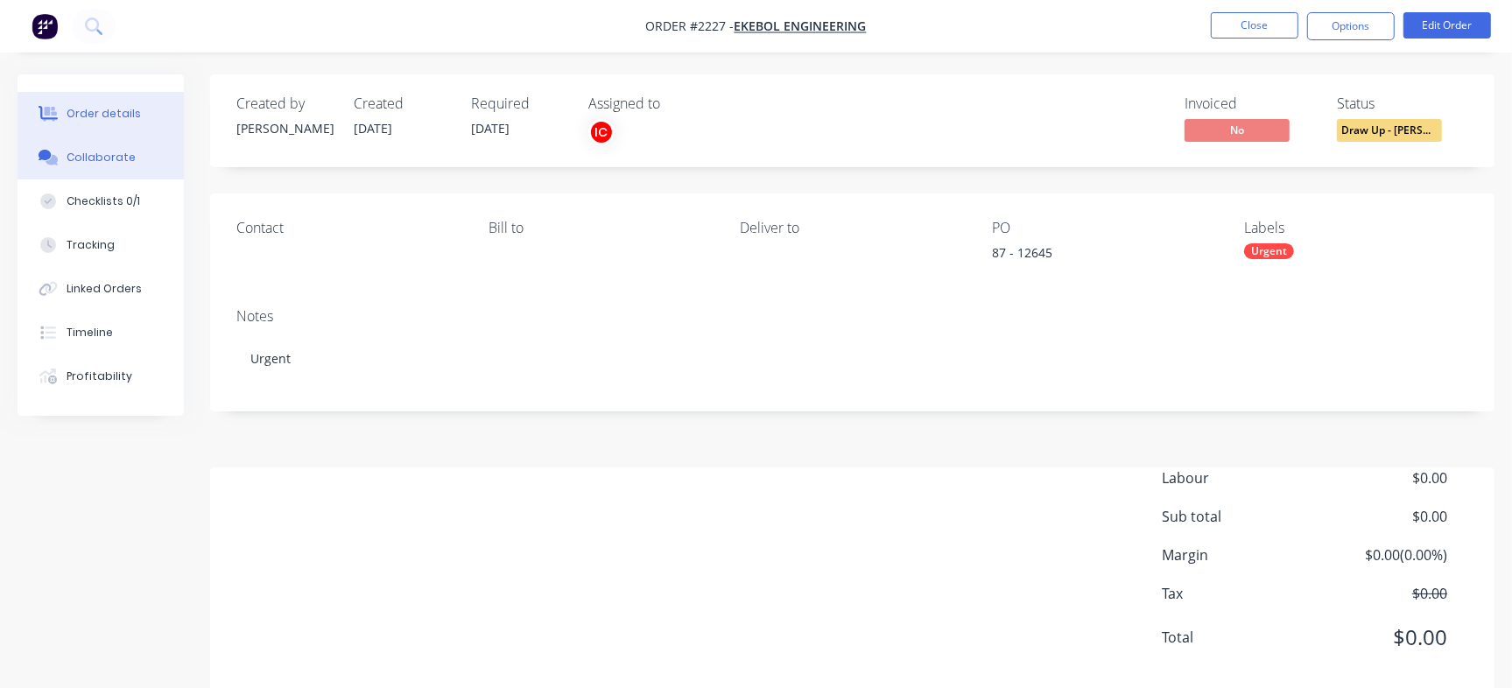
click at [107, 153] on div "Collaborate" at bounding box center [101, 158] width 69 height 16
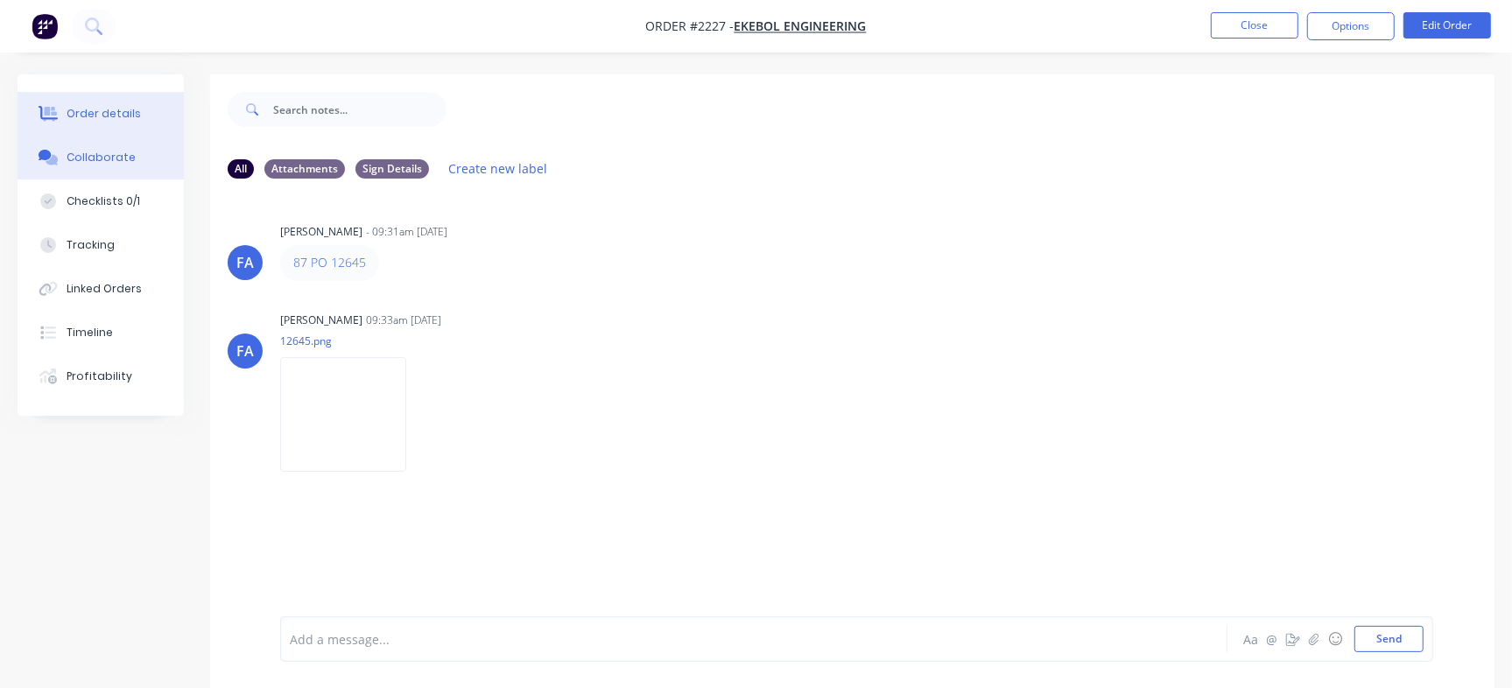
click at [81, 106] on div "Order details" at bounding box center [104, 114] width 74 height 16
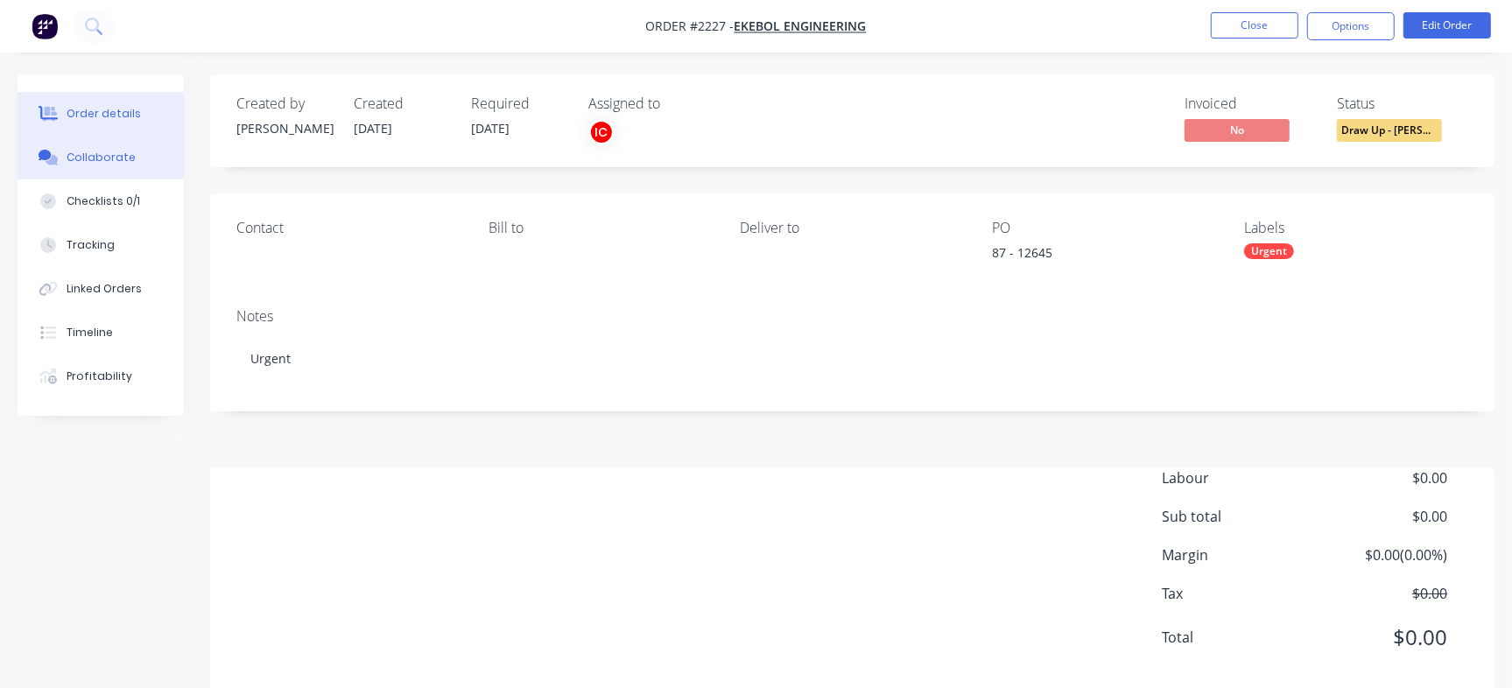
click at [51, 153] on icon at bounding box center [49, 158] width 20 height 16
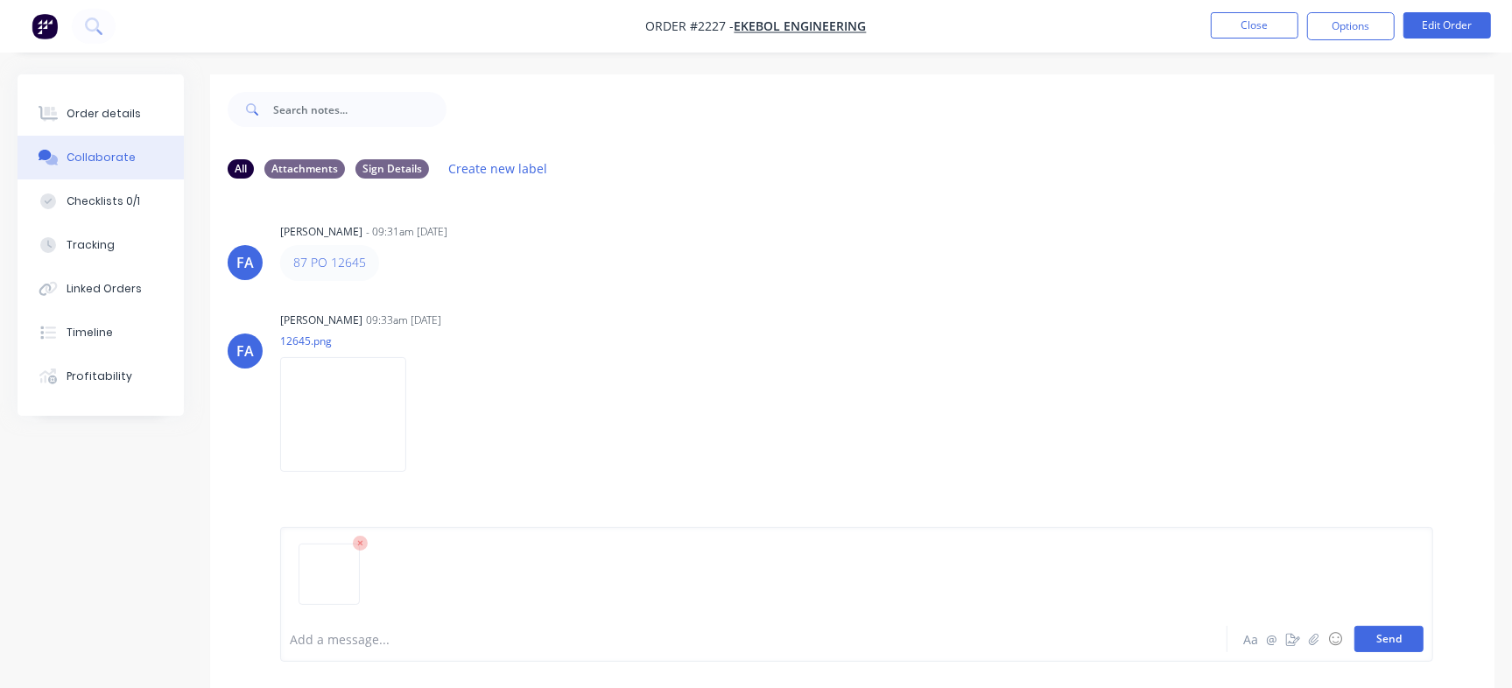
click at [1387, 650] on button "Send" at bounding box center [1388, 639] width 69 height 26
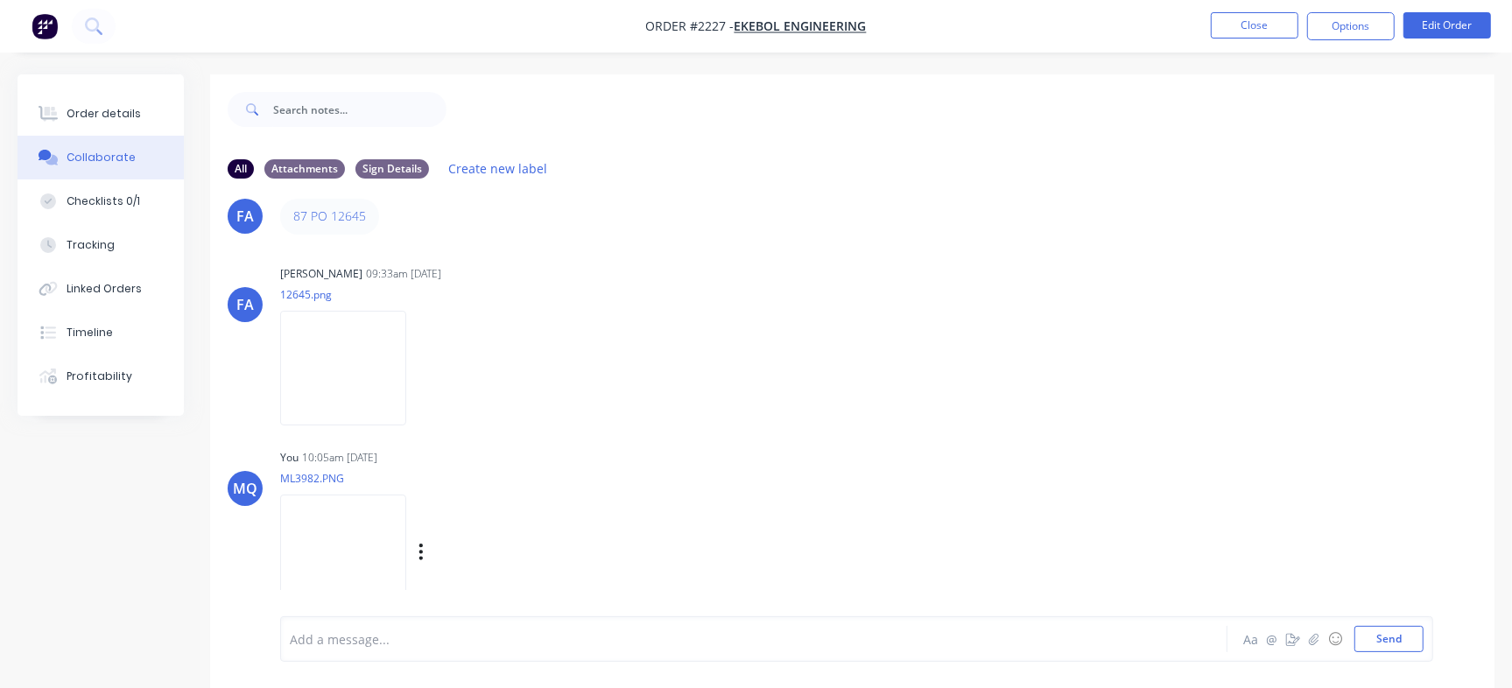
click at [382, 583] on img at bounding box center [343, 552] width 126 height 115
click at [127, 104] on button "Order details" at bounding box center [101, 114] width 166 height 44
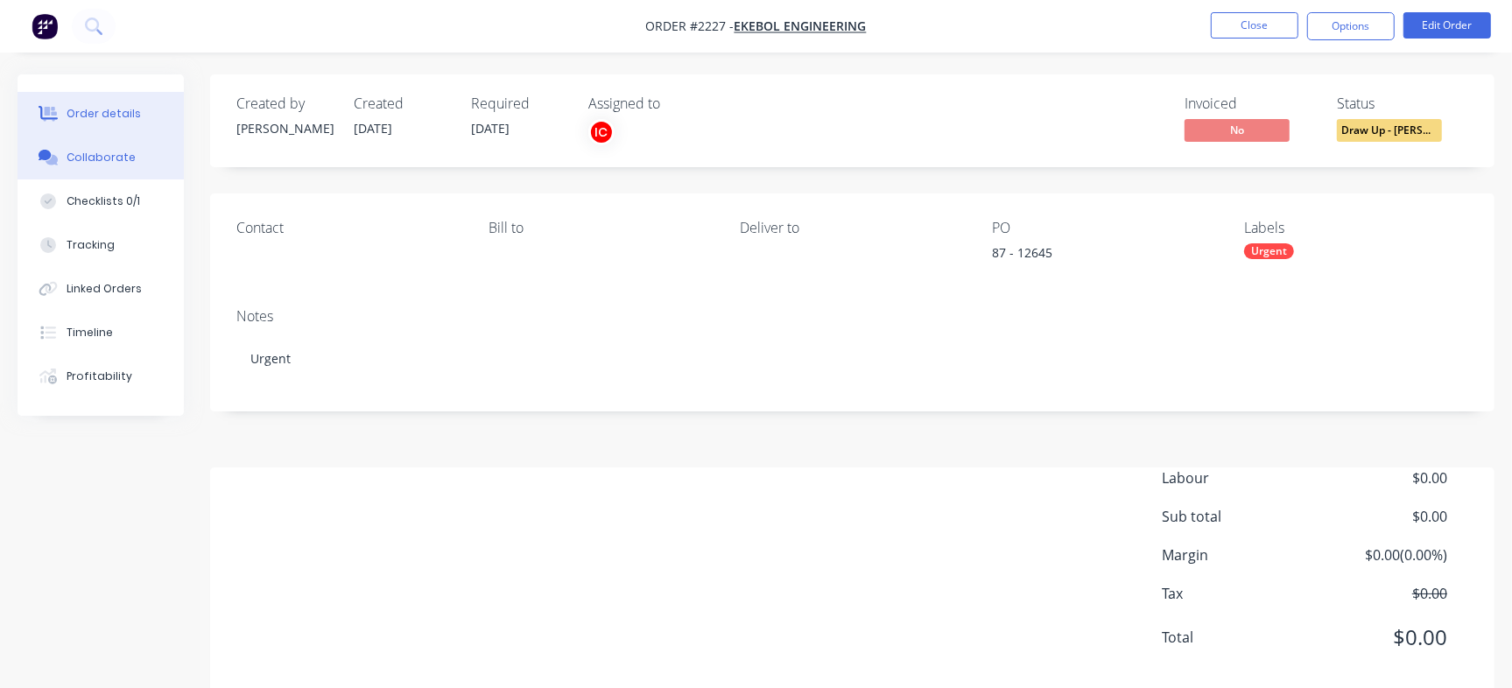
click at [140, 168] on button "Collaborate" at bounding box center [101, 158] width 166 height 44
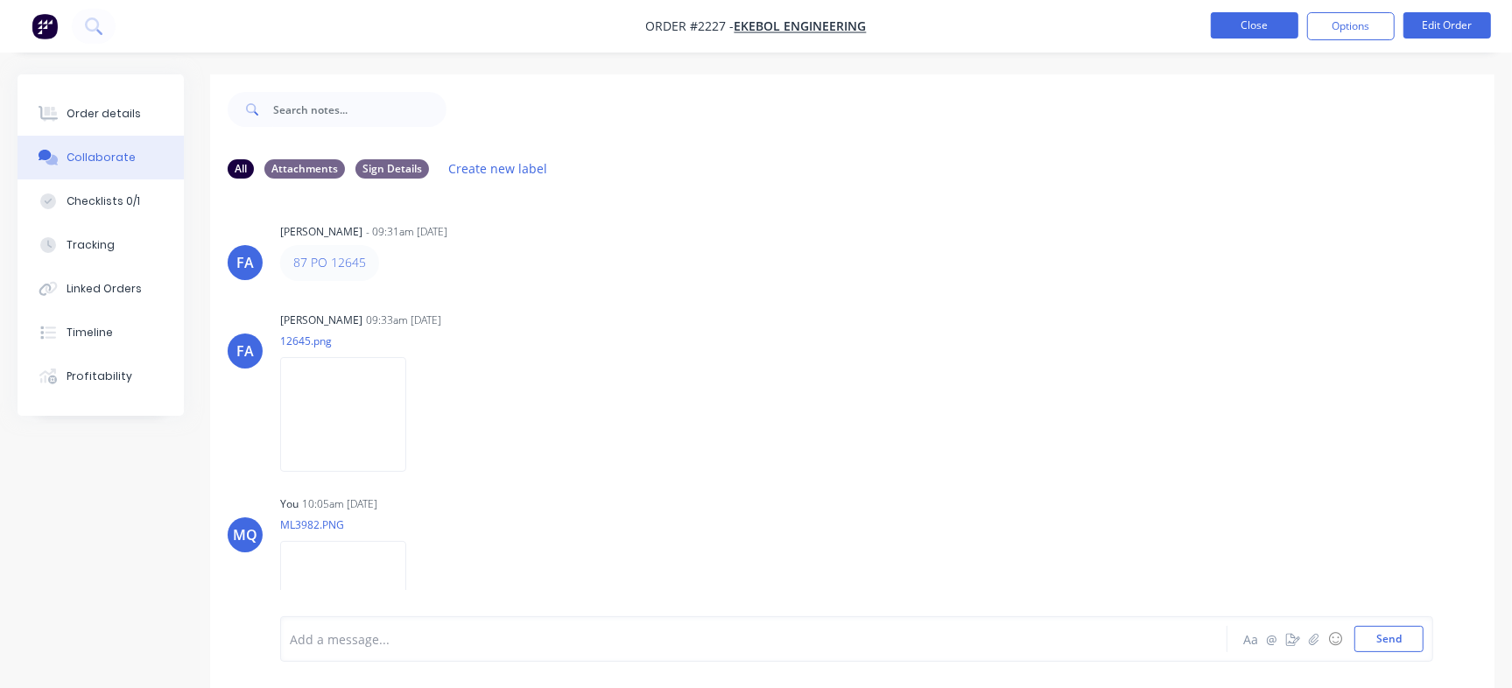
click at [1255, 32] on button "Close" at bounding box center [1255, 25] width 88 height 26
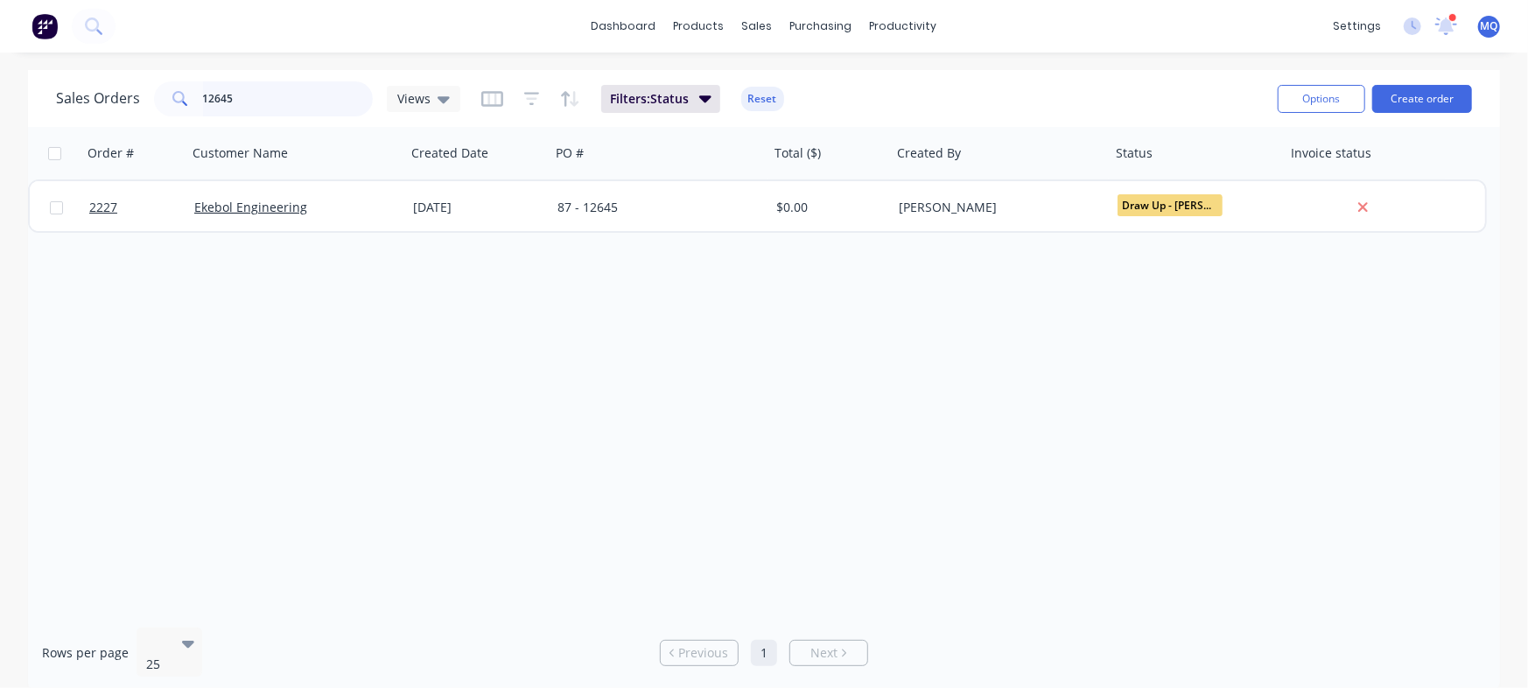
click at [276, 102] on input "12645" at bounding box center [288, 98] width 171 height 35
click at [276, 101] on input "12645" at bounding box center [288, 98] width 171 height 35
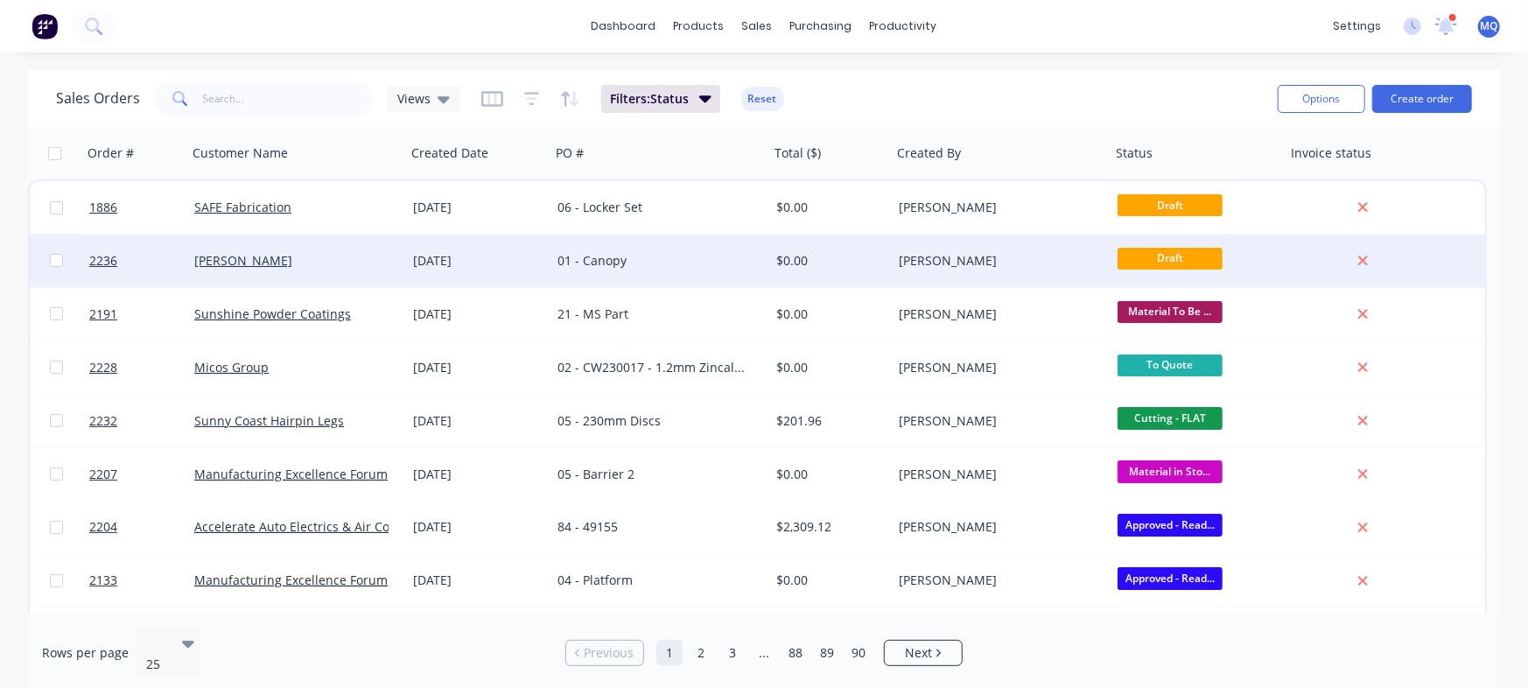
click at [593, 277] on div "01 - Canopy" at bounding box center [660, 261] width 219 height 53
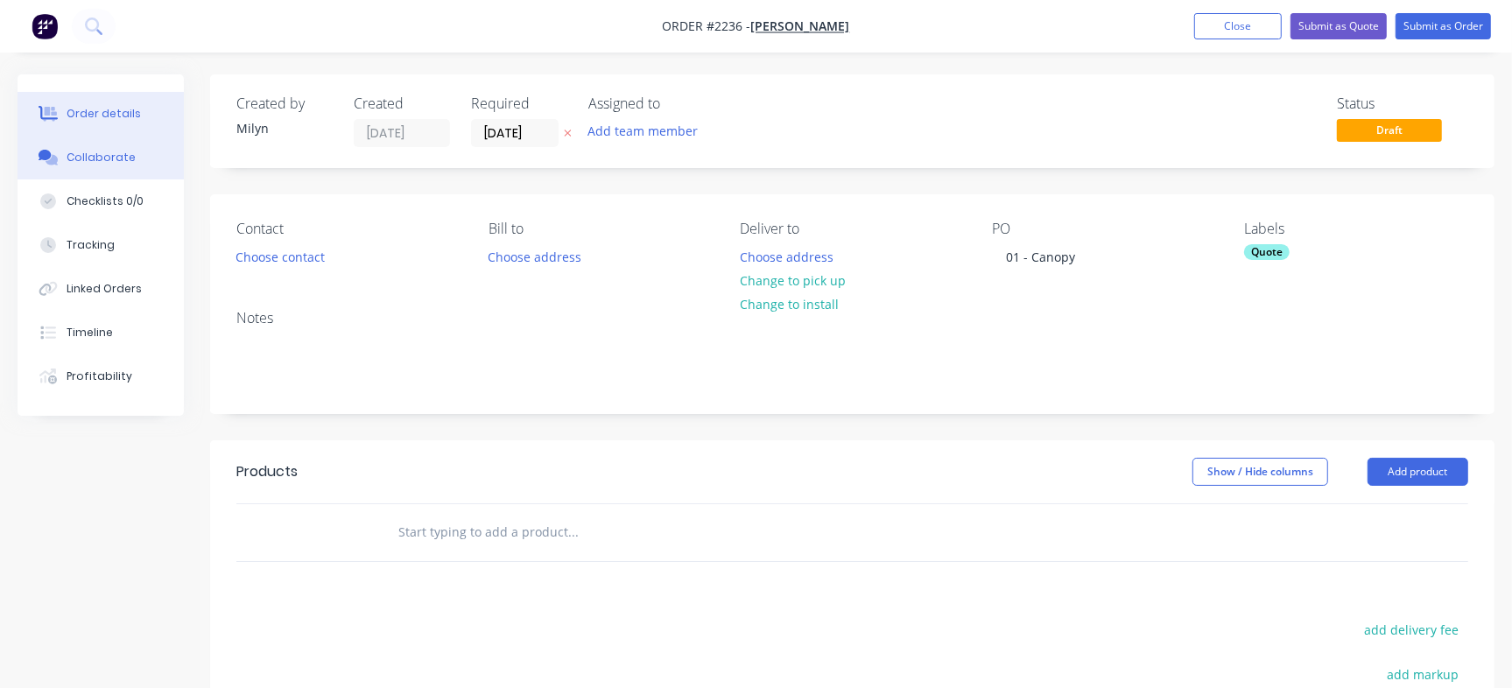
click at [130, 160] on button "Collaborate" at bounding box center [101, 158] width 166 height 44
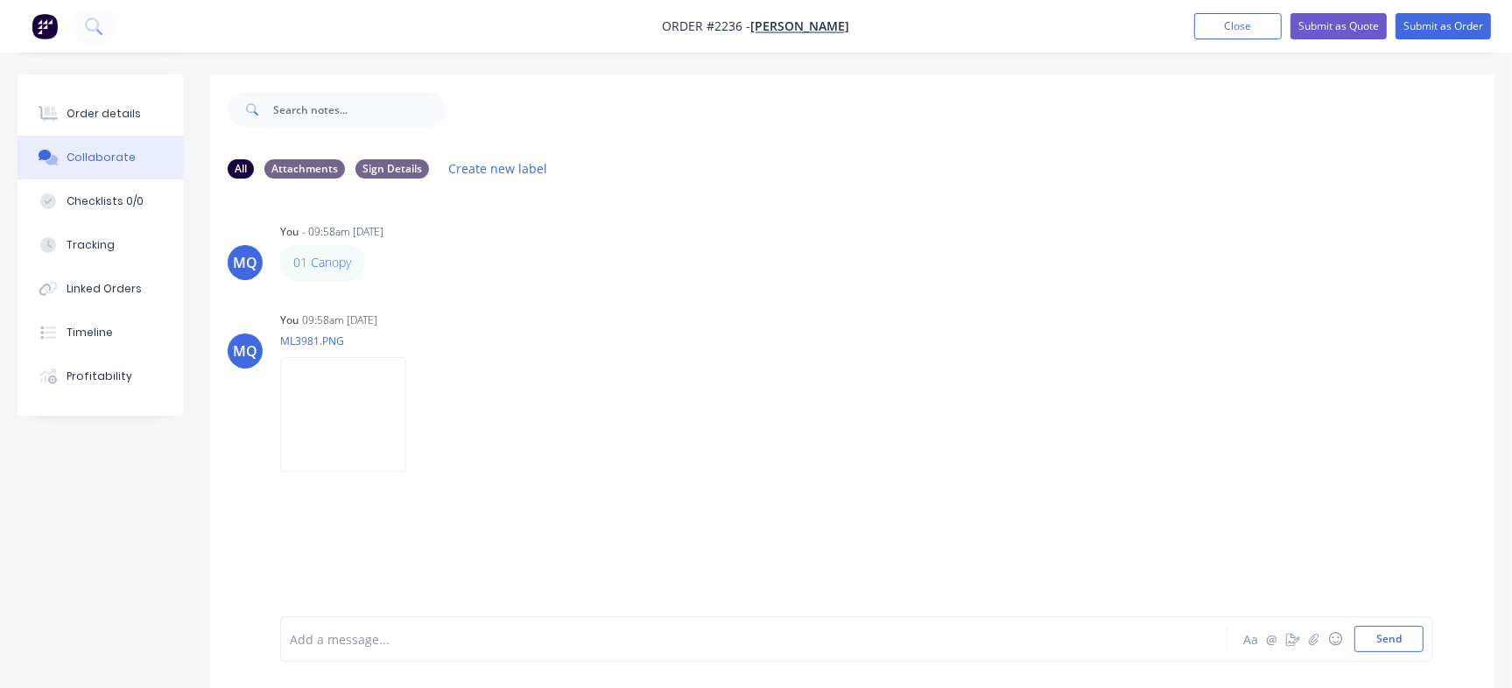
click at [505, 637] on div at bounding box center [715, 639] width 849 height 18
click at [135, 127] on button "Order details" at bounding box center [101, 114] width 166 height 44
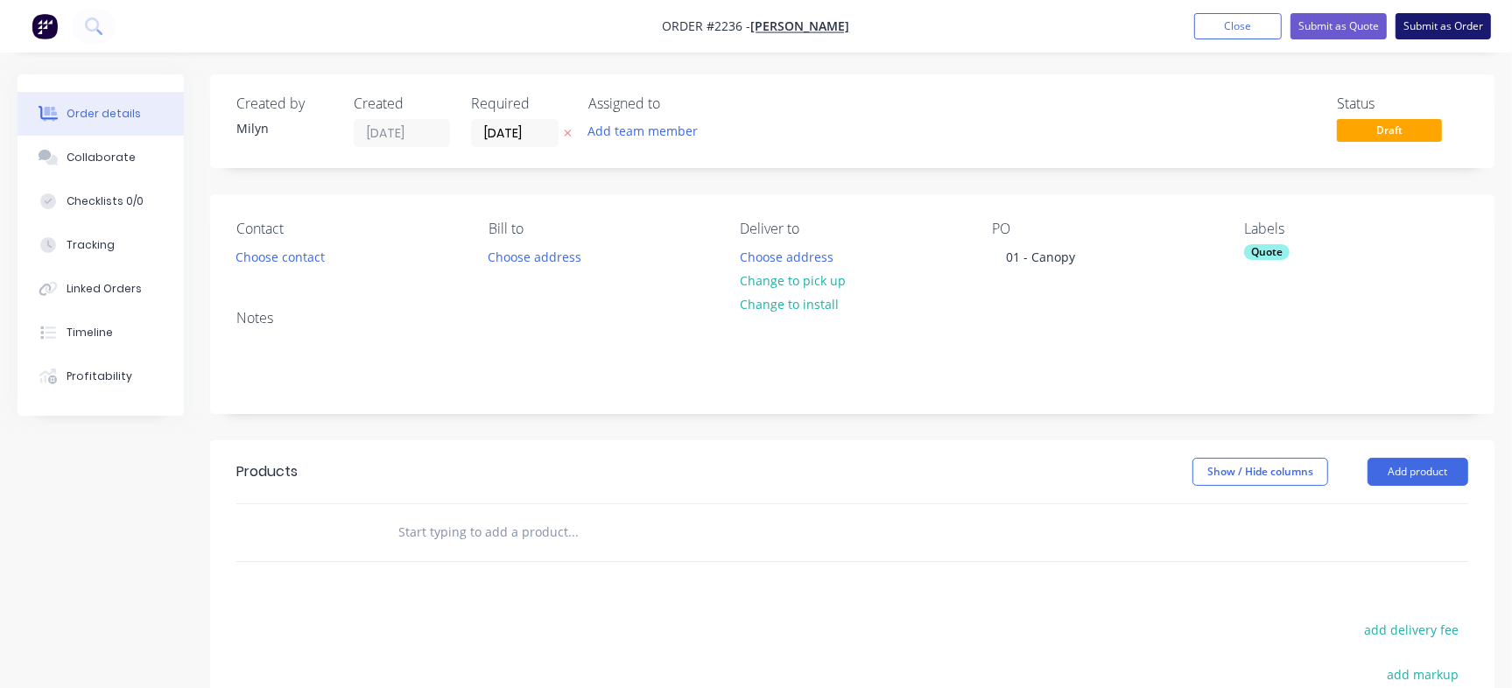
click at [1443, 32] on button "Submit as Order" at bounding box center [1442, 26] width 95 height 26
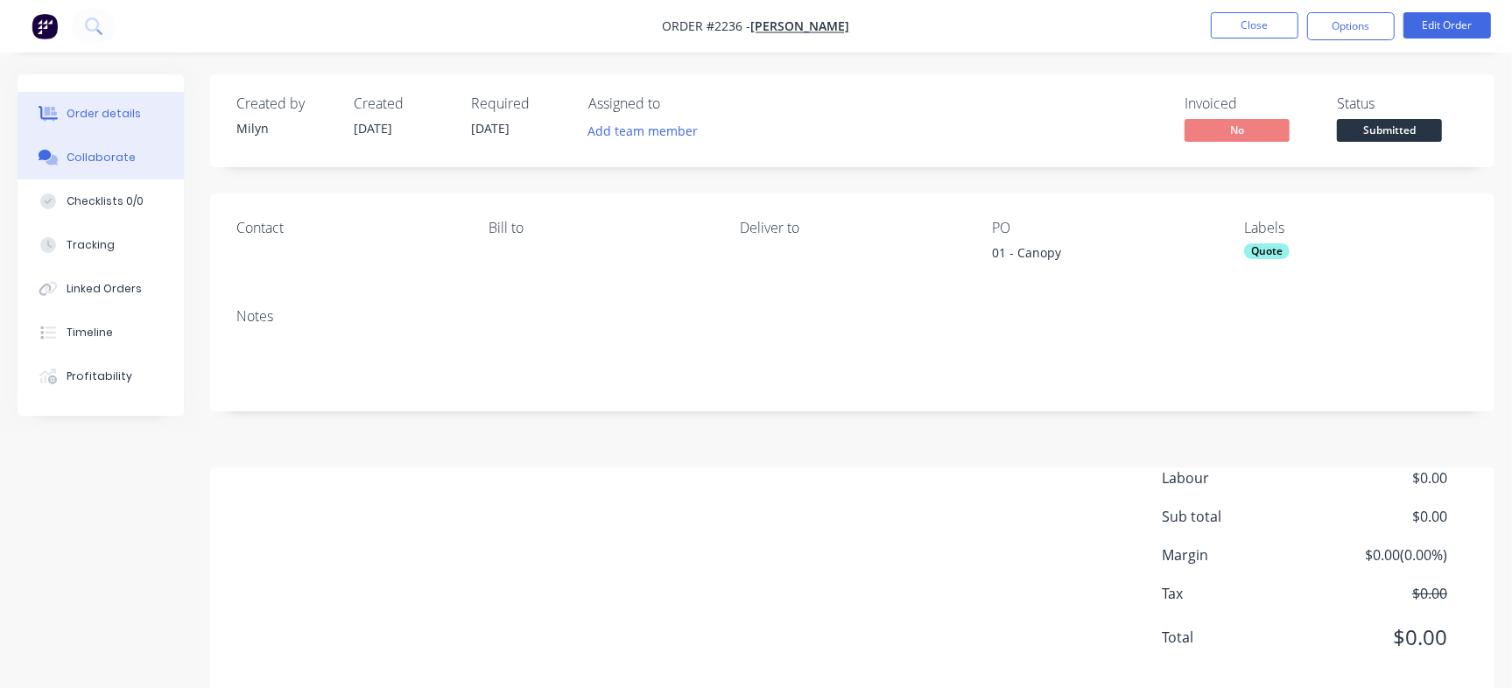
click at [111, 161] on div "Collaborate" at bounding box center [101, 158] width 69 height 16
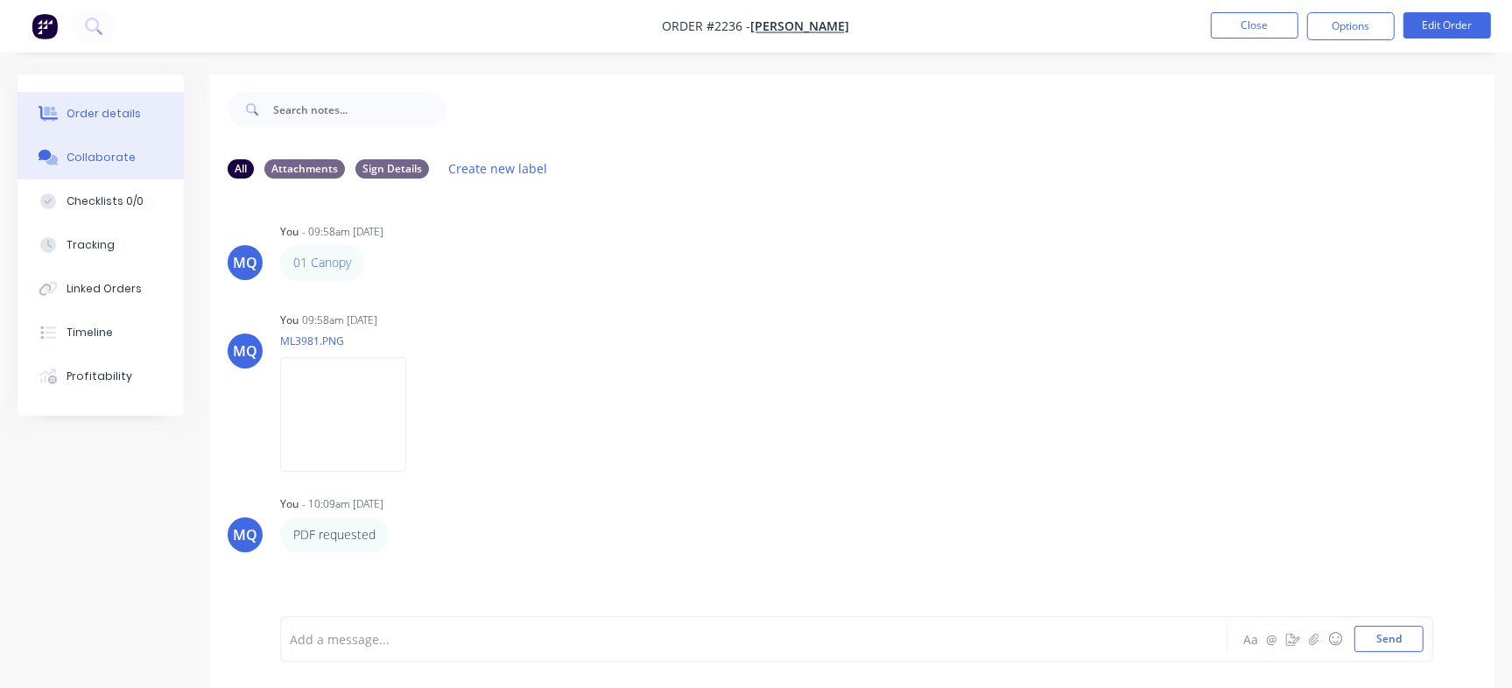
click at [66, 118] on button "Order details" at bounding box center [101, 114] width 166 height 44
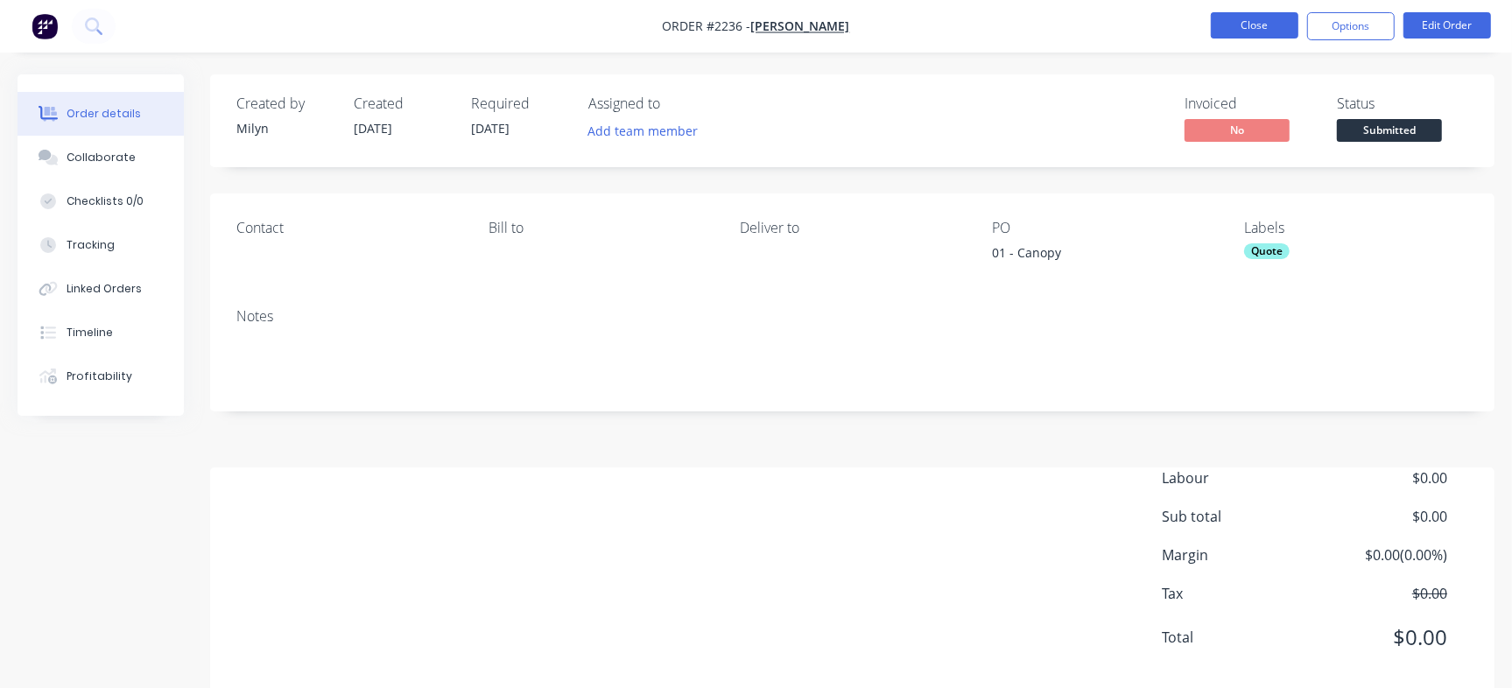
click at [1251, 26] on button "Close" at bounding box center [1255, 25] width 88 height 26
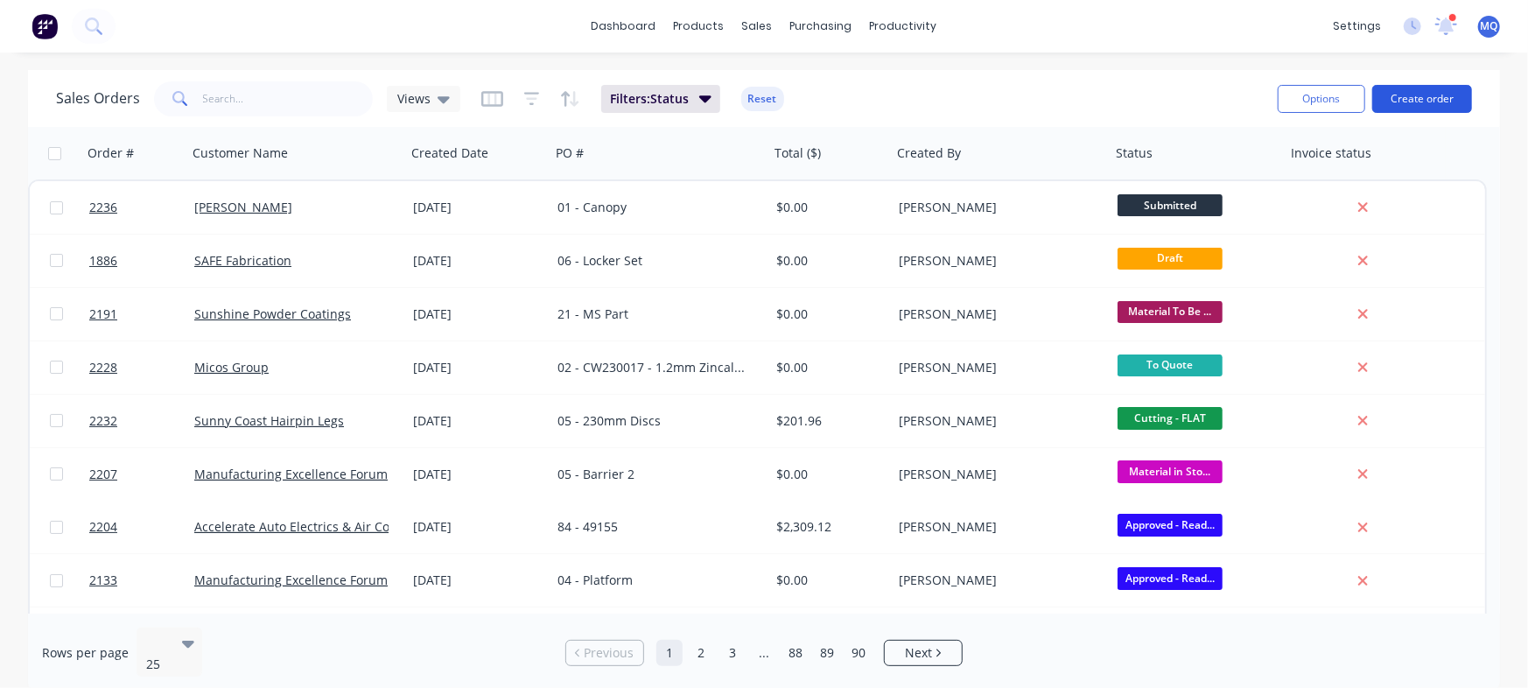
click at [1406, 92] on button "Create order" at bounding box center [1423, 99] width 100 height 28
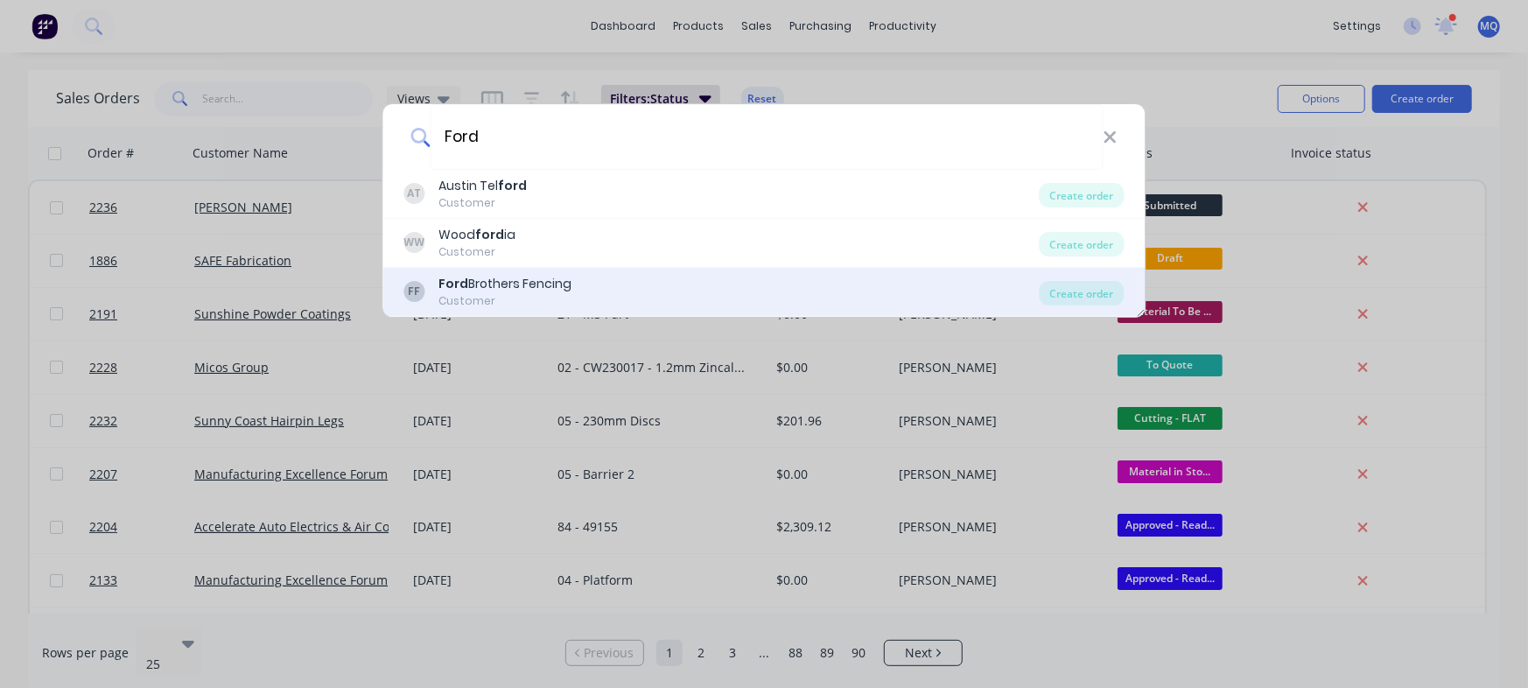
type input "Ford"
click at [537, 277] on div "Ford Brothers Fencing" at bounding box center [505, 284] width 133 height 18
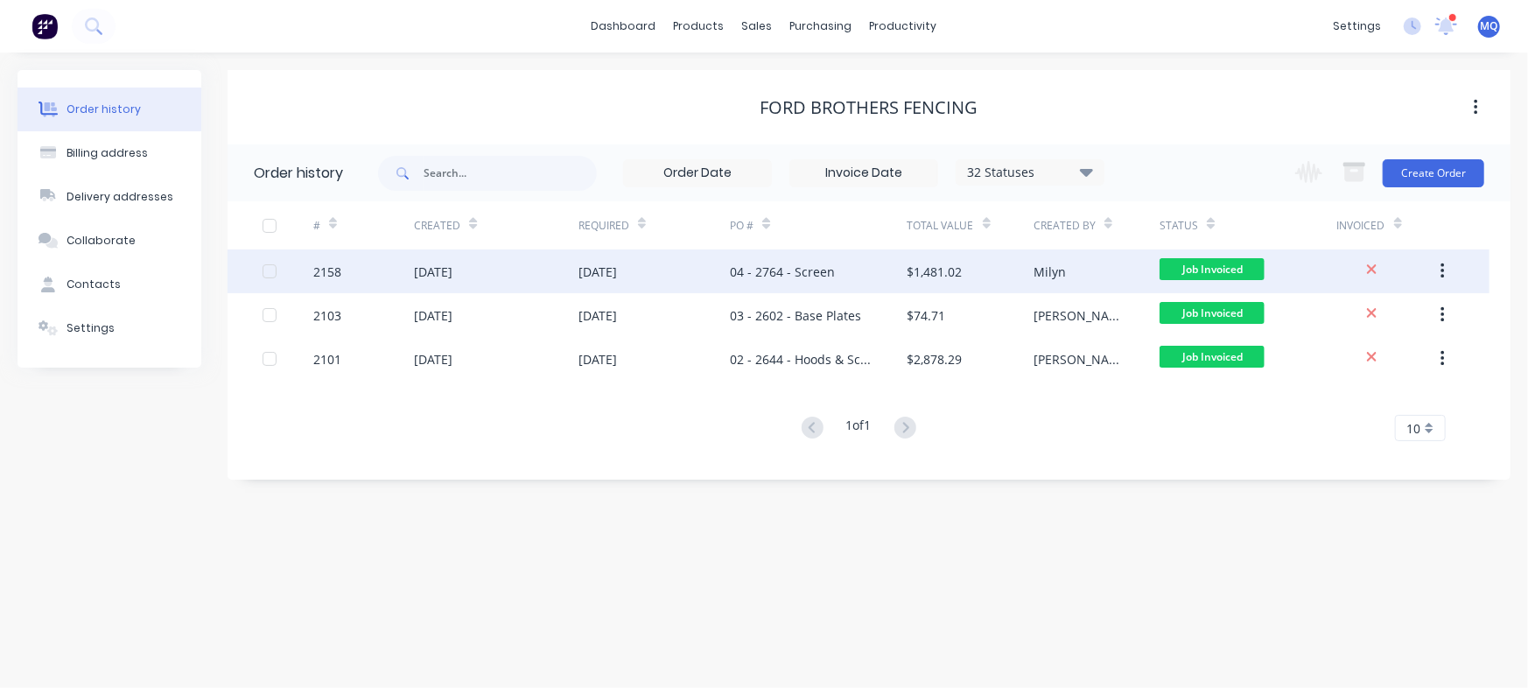
click at [792, 269] on div "04 - 2764 - Screen" at bounding box center [782, 272] width 105 height 18
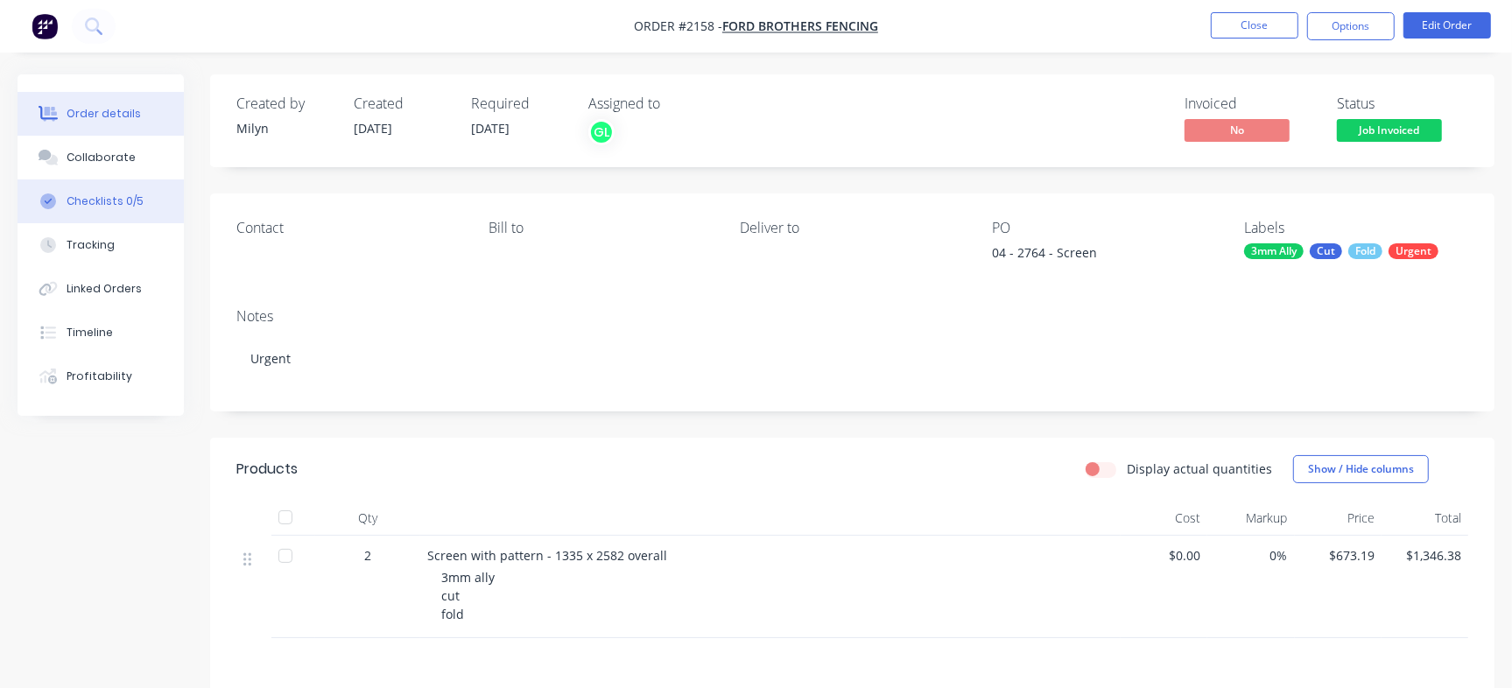
click at [140, 211] on button "Checklists 0/5" at bounding box center [101, 201] width 166 height 44
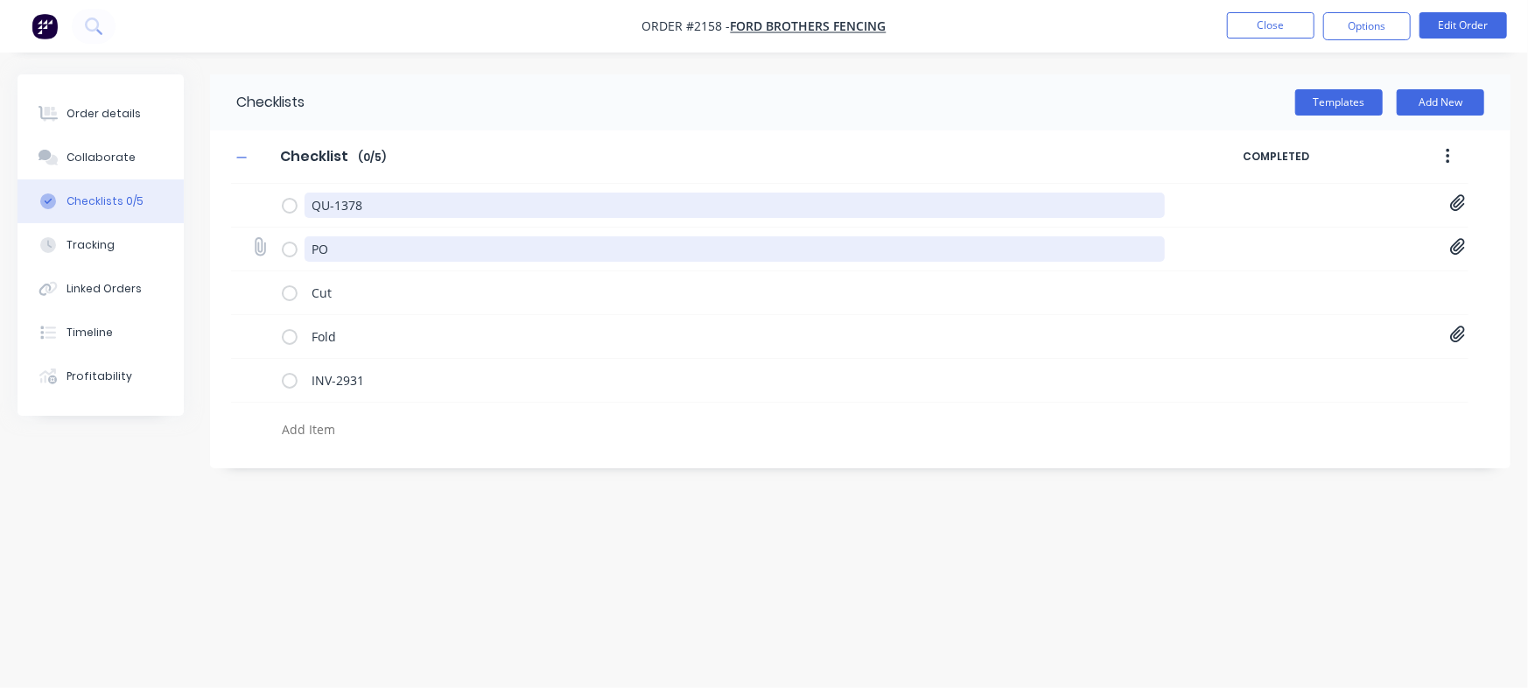
drag, startPoint x: 399, startPoint y: 207, endPoint x: 395, endPoint y: 256, distance: 48.3
click at [396, 207] on textarea "QU-1378" at bounding box center [735, 205] width 860 height 25
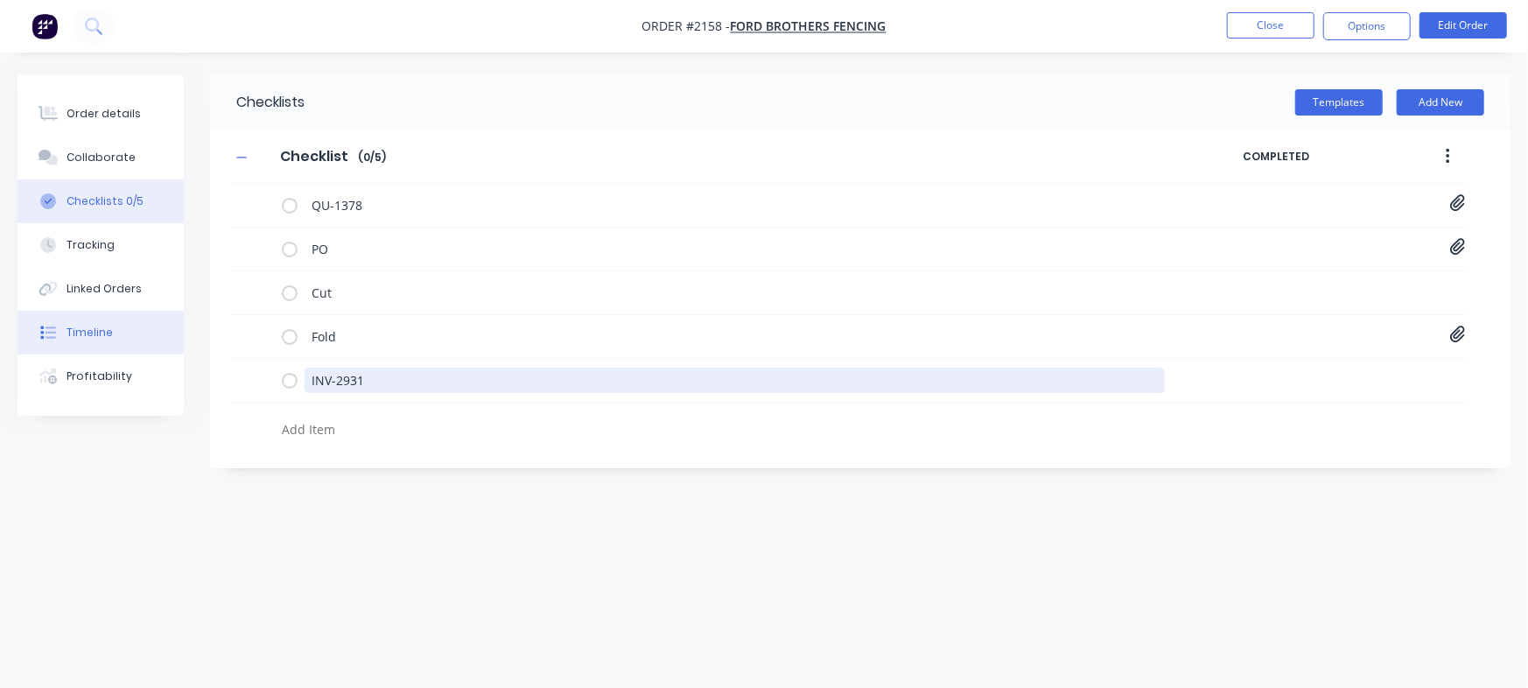
drag, startPoint x: 397, startPoint y: 382, endPoint x: 96, endPoint y: 319, distance: 307.6
click at [96, 319] on div "Order details Collaborate Checklists 0/5 Tracking Linked Orders Timeline Profit…" at bounding box center [764, 310] width 1528 height 473
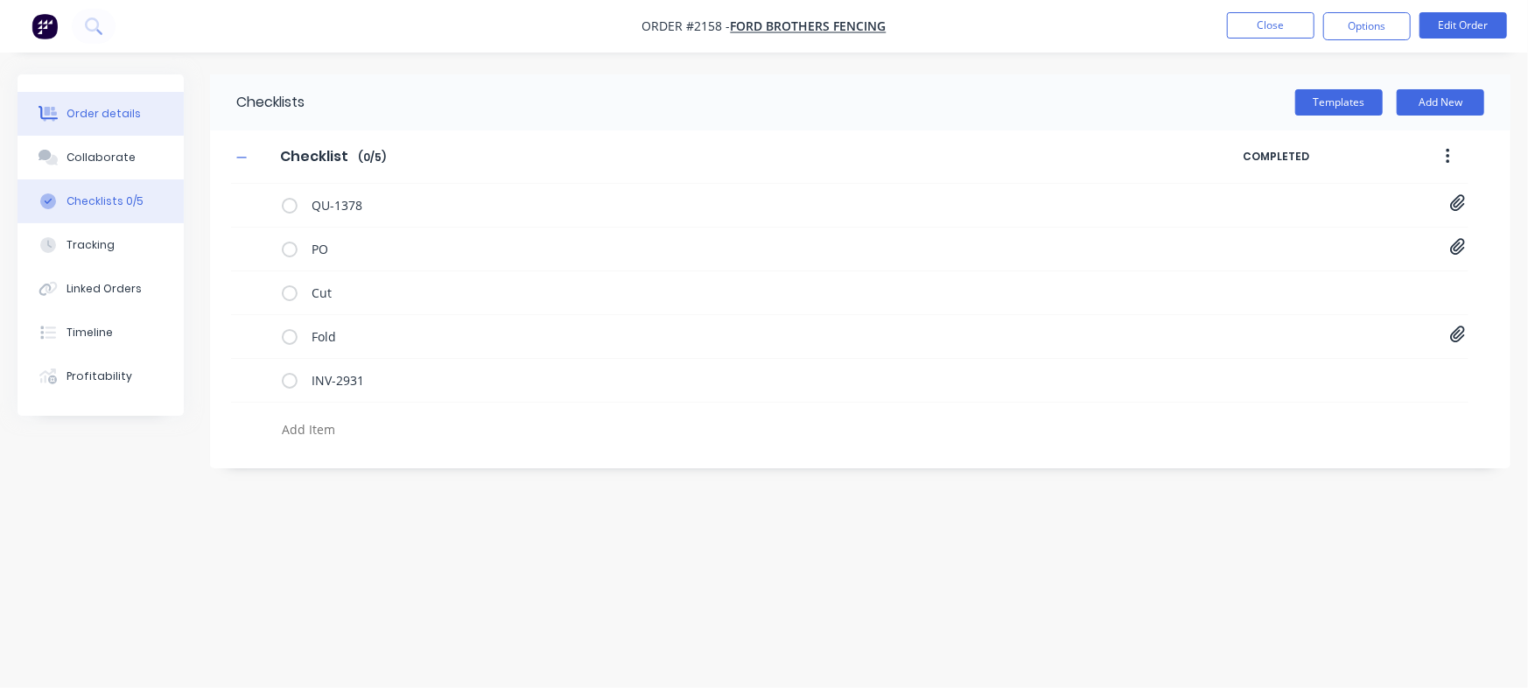
click at [123, 116] on div "Order details" at bounding box center [104, 114] width 74 height 16
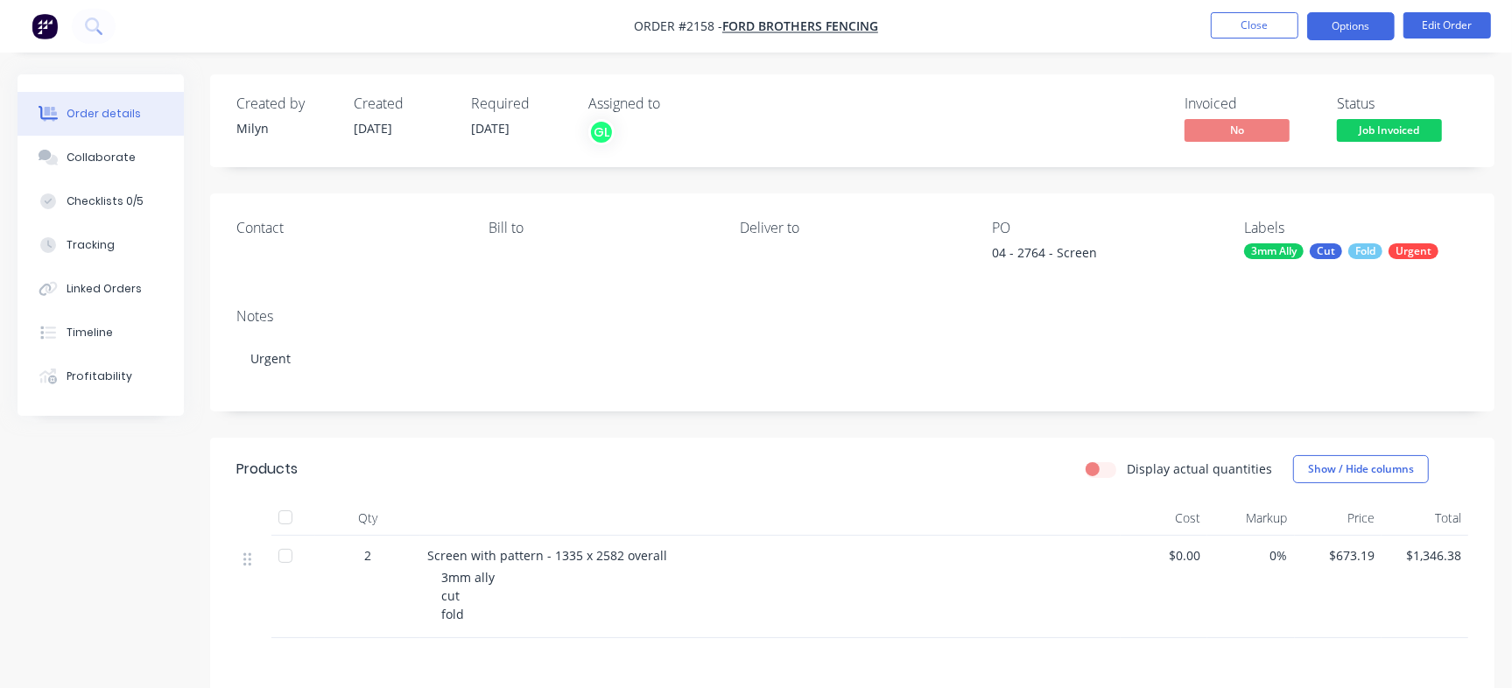
click at [1356, 28] on button "Options" at bounding box center [1351, 26] width 88 height 28
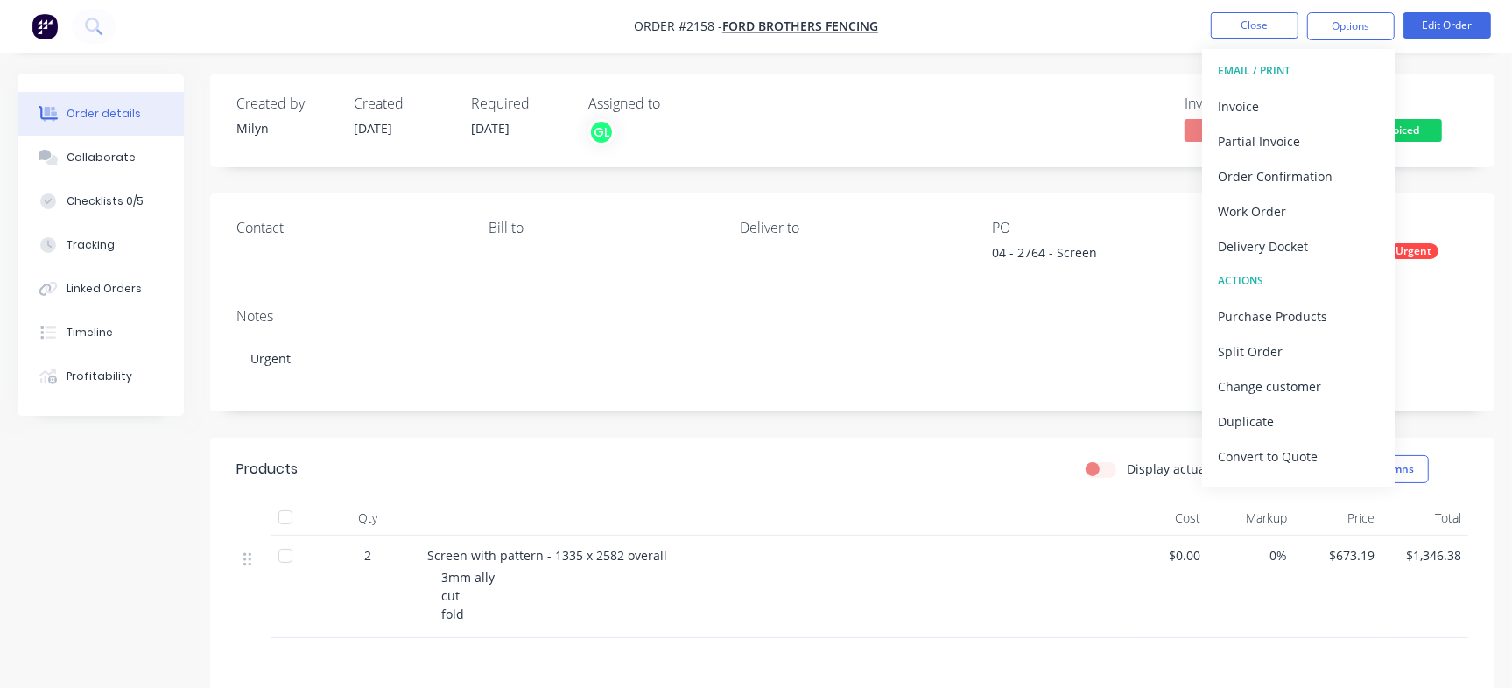
scroll to position [26, 0]
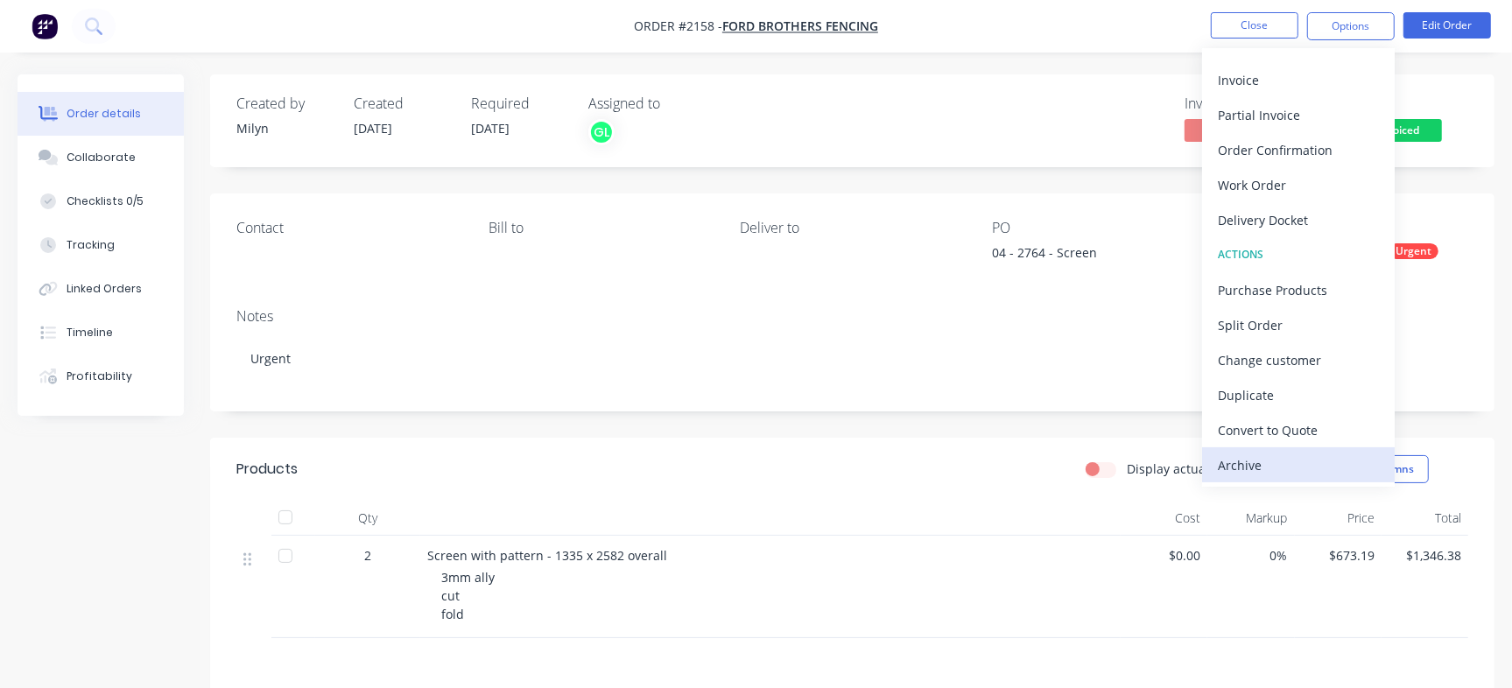
click at [1265, 460] on div "Archive" at bounding box center [1298, 465] width 161 height 25
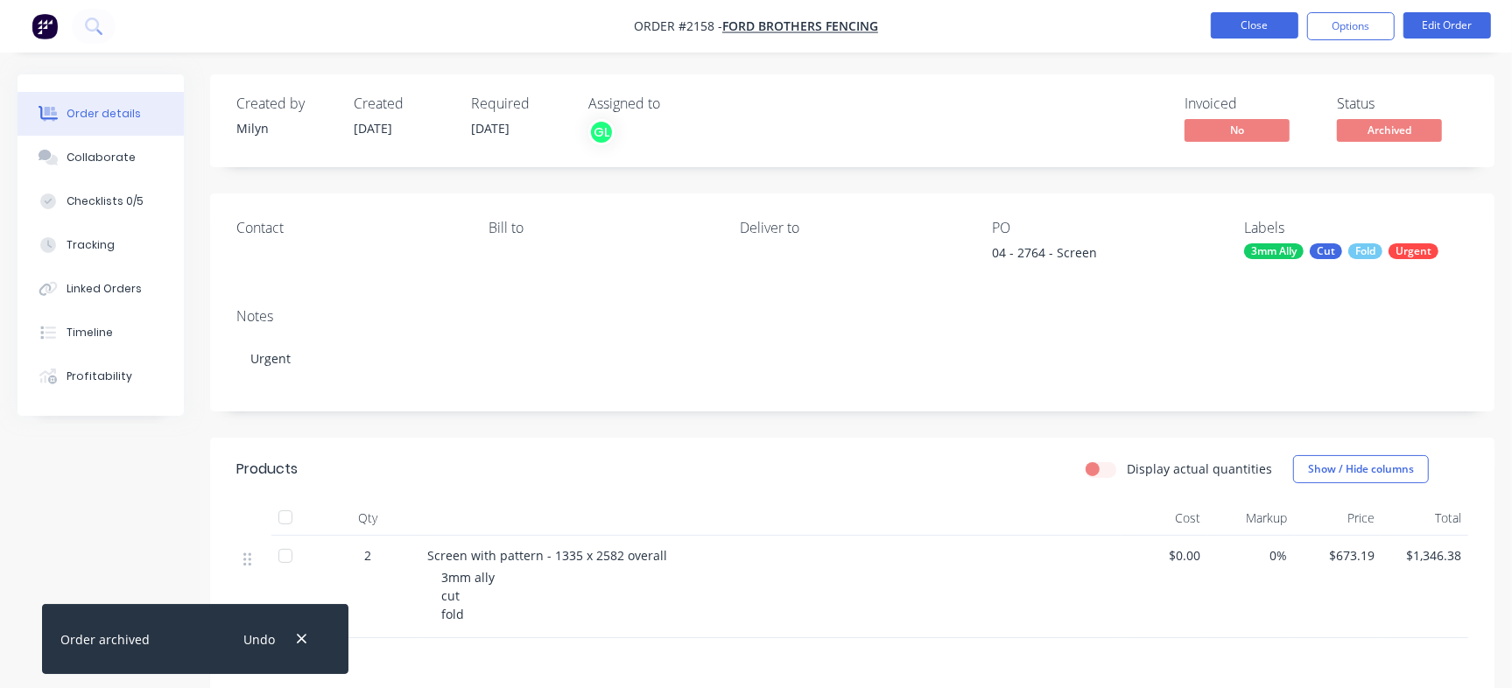
click at [1251, 18] on button "Close" at bounding box center [1255, 25] width 88 height 26
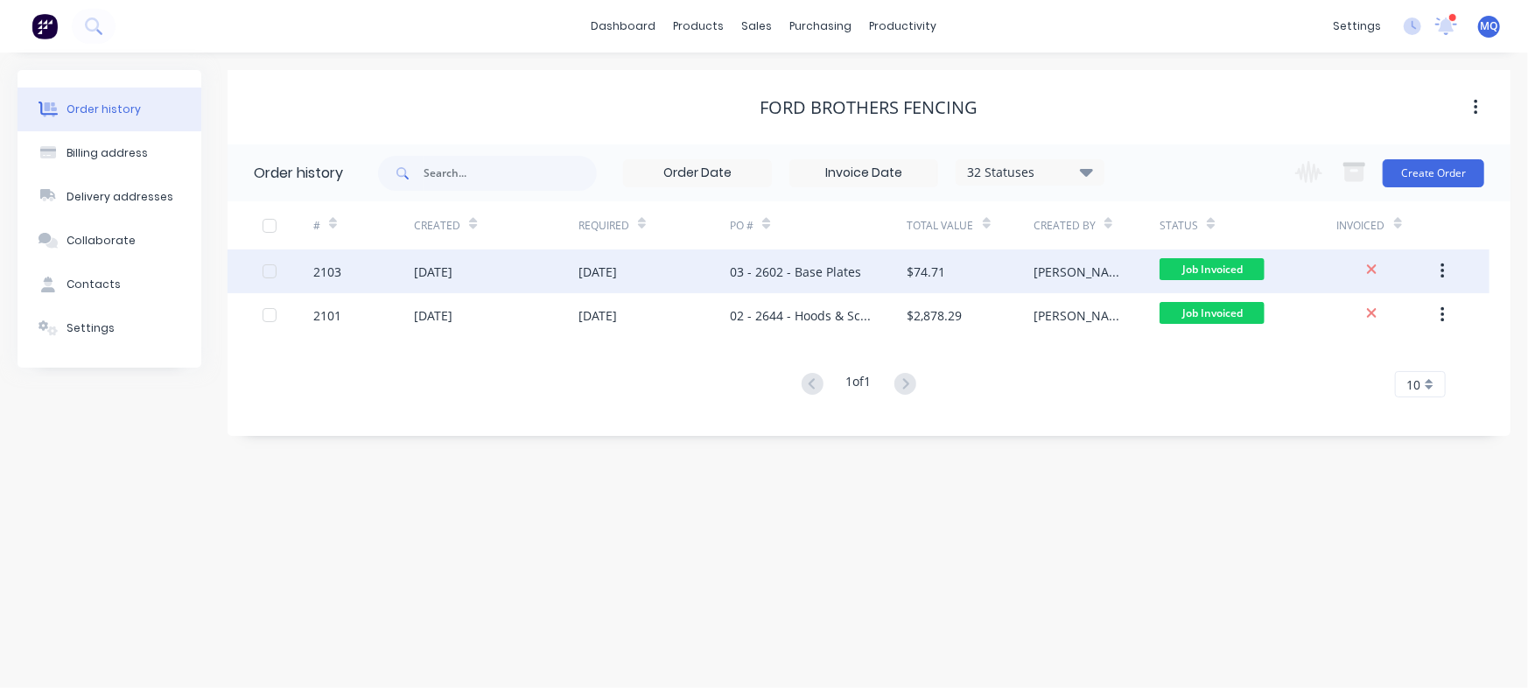
click at [843, 275] on div "03 - 2602 - Base Plates" at bounding box center [795, 272] width 131 height 18
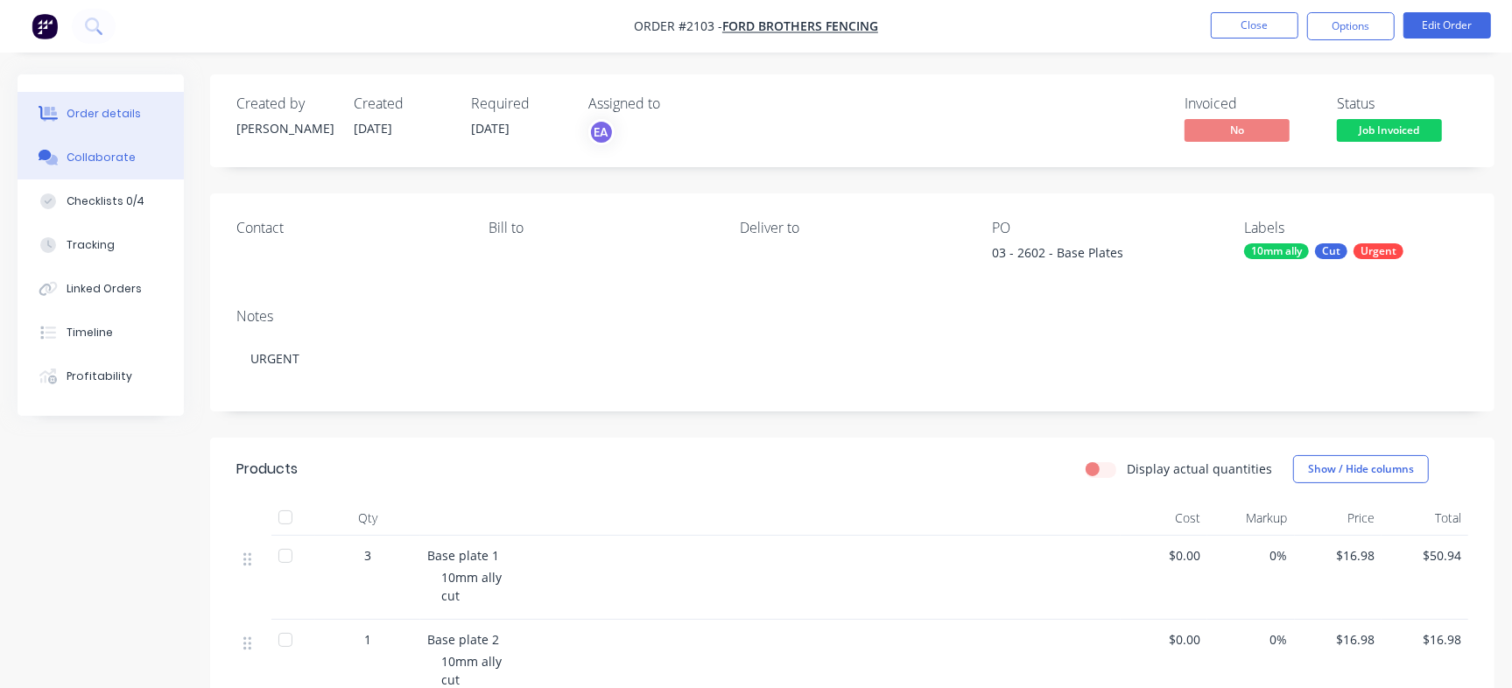
click at [140, 158] on button "Collaborate" at bounding box center [101, 158] width 166 height 44
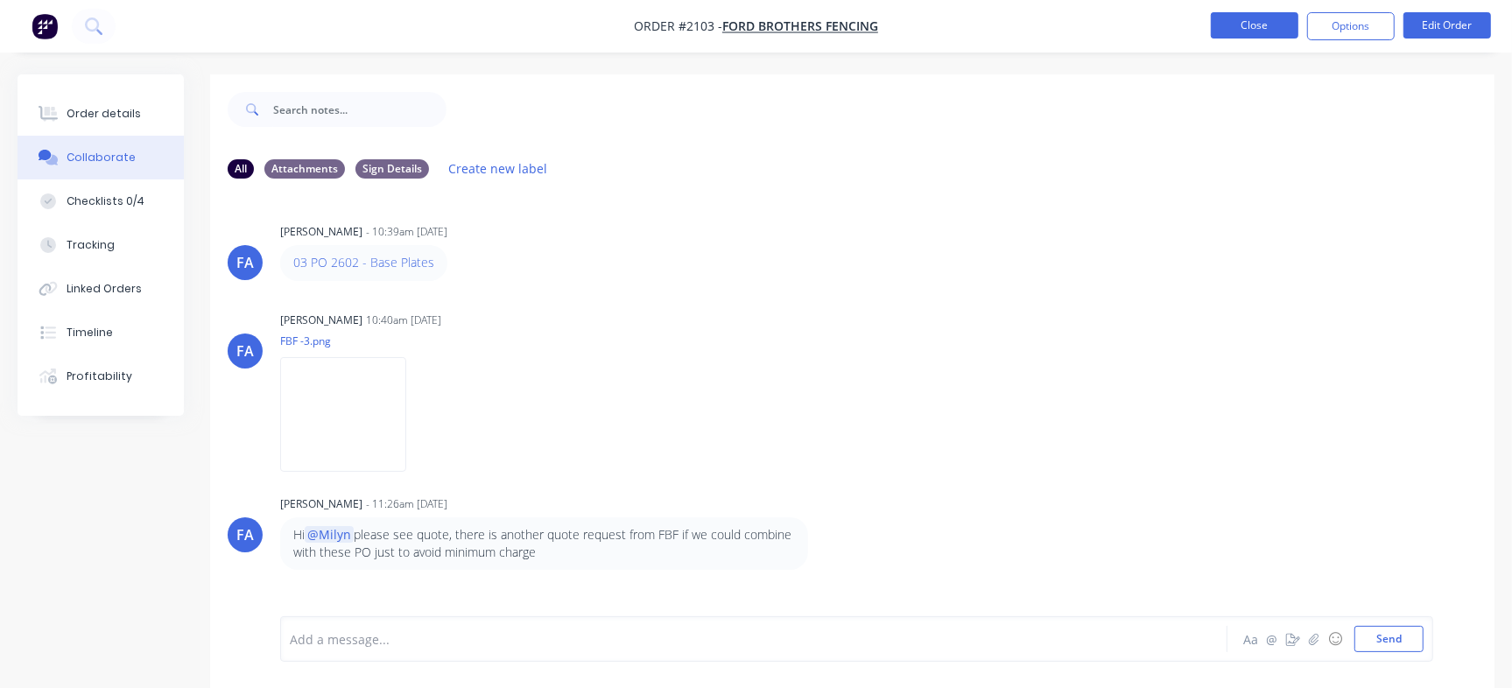
click at [1222, 14] on button "Close" at bounding box center [1255, 25] width 88 height 26
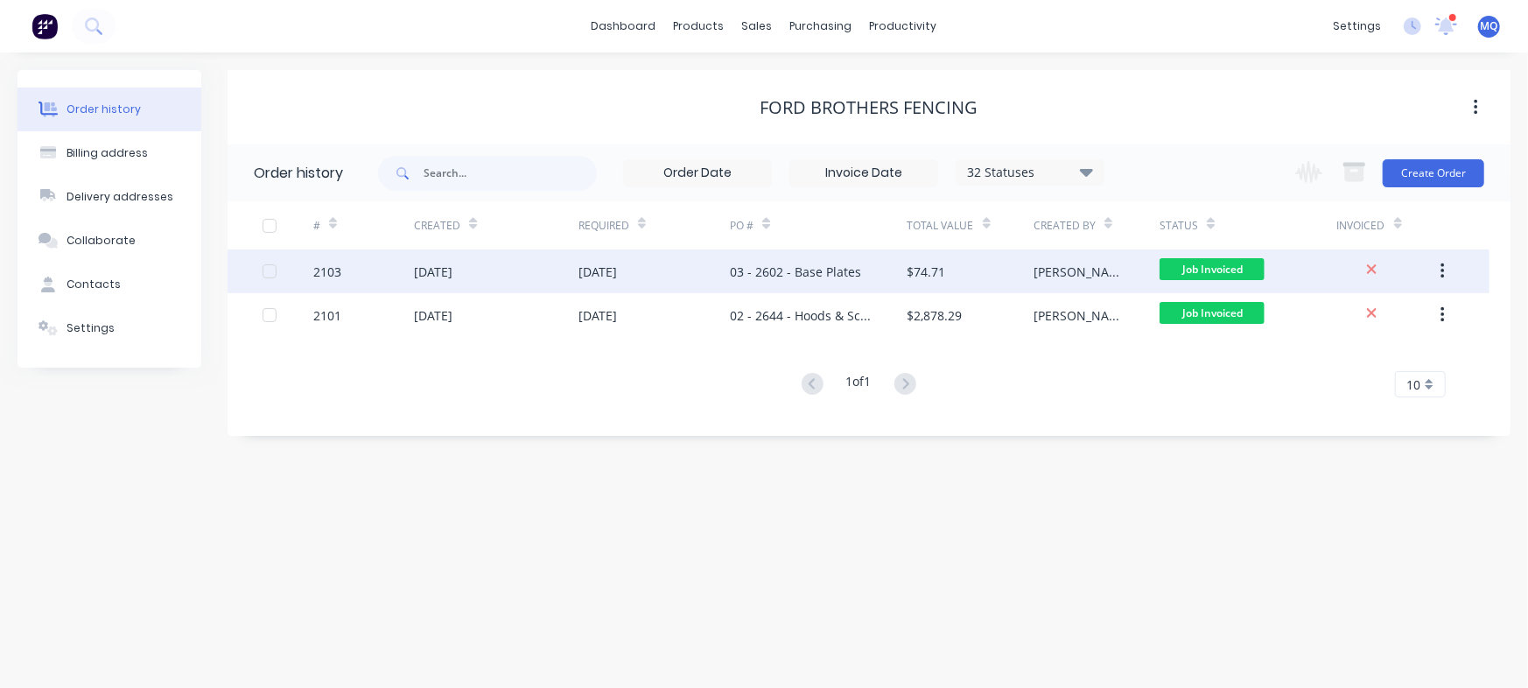
click at [601, 263] on div "[DATE]" at bounding box center [598, 272] width 39 height 18
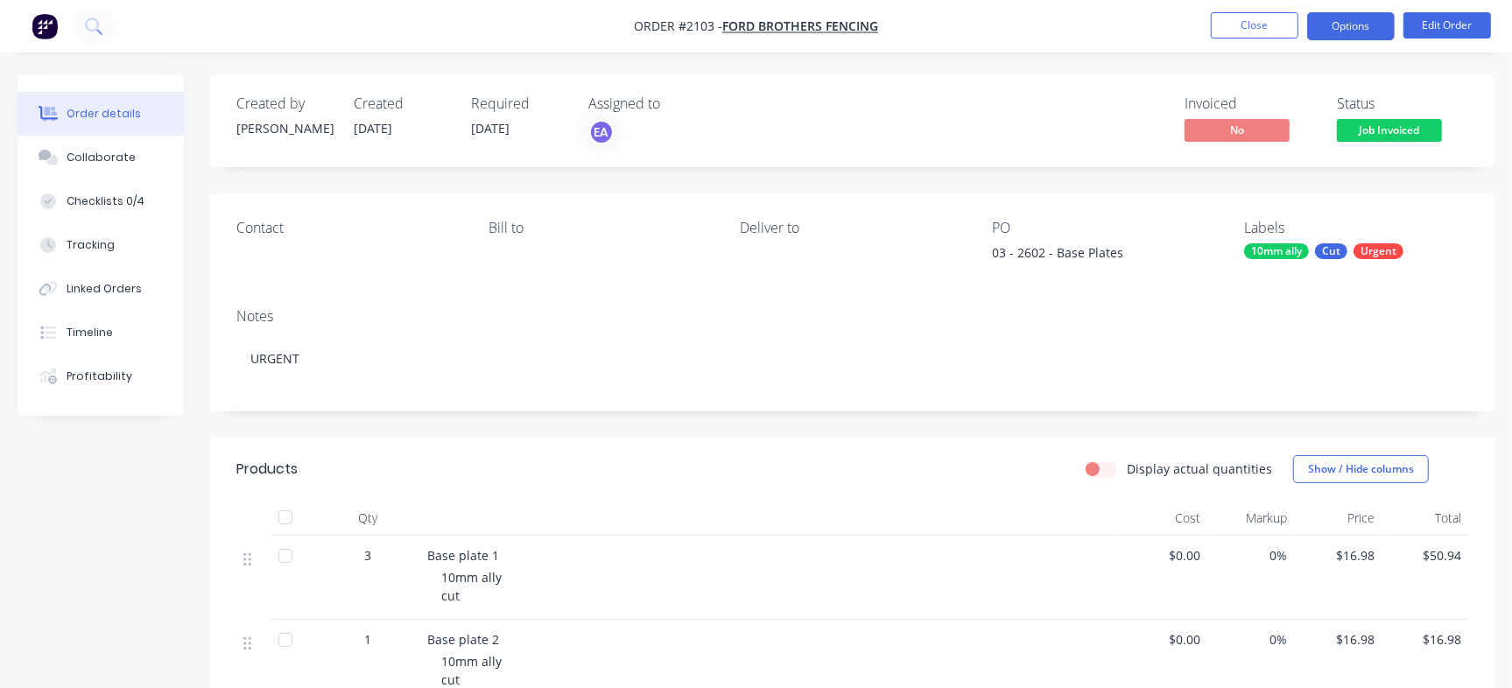
click at [1335, 20] on button "Options" at bounding box center [1351, 26] width 88 height 28
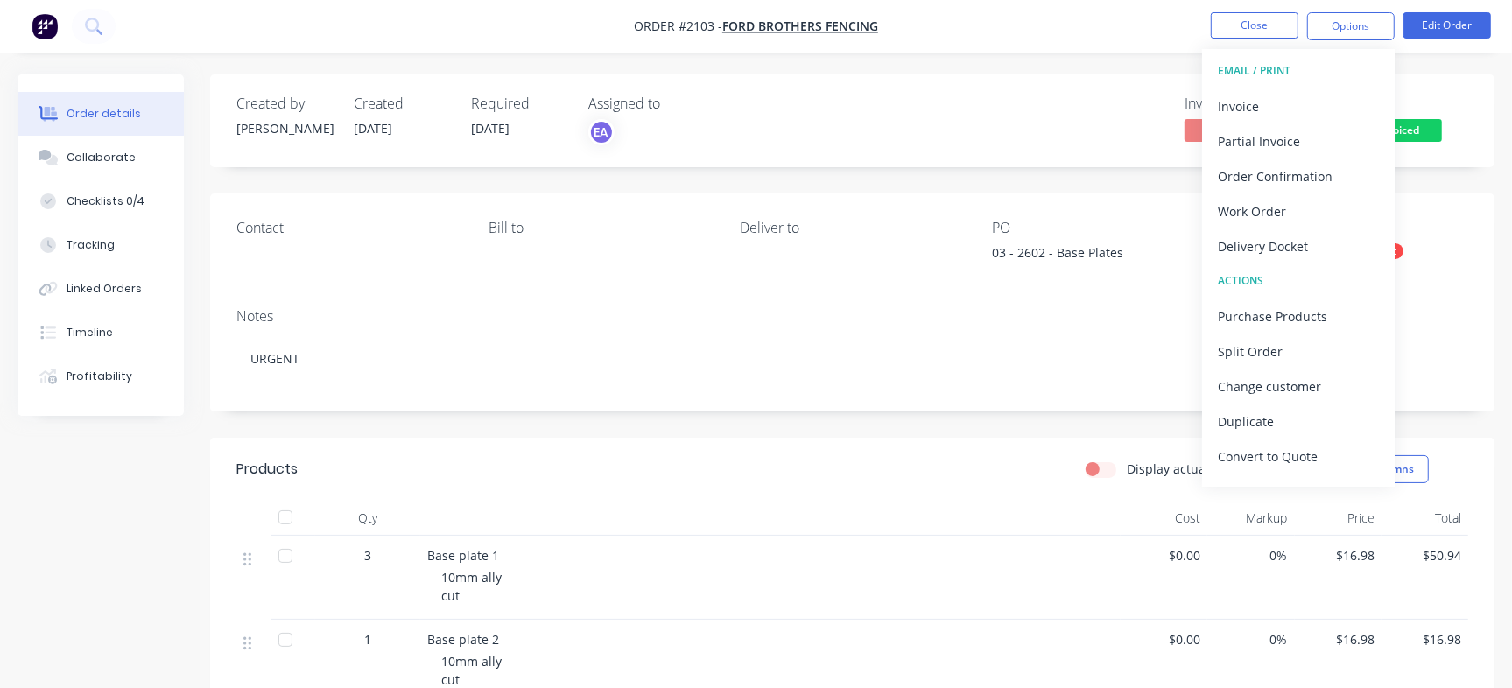
scroll to position [26, 0]
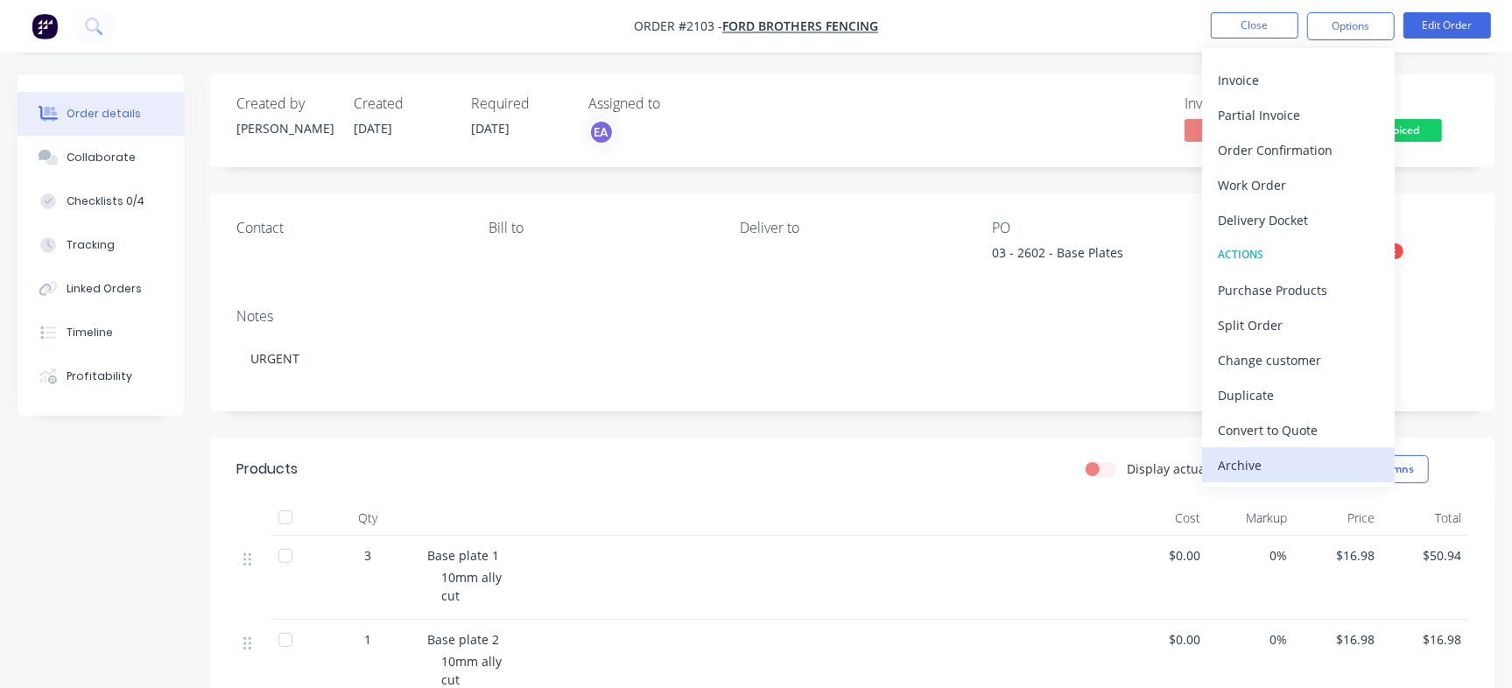
click at [1232, 475] on div "Archive" at bounding box center [1298, 465] width 161 height 25
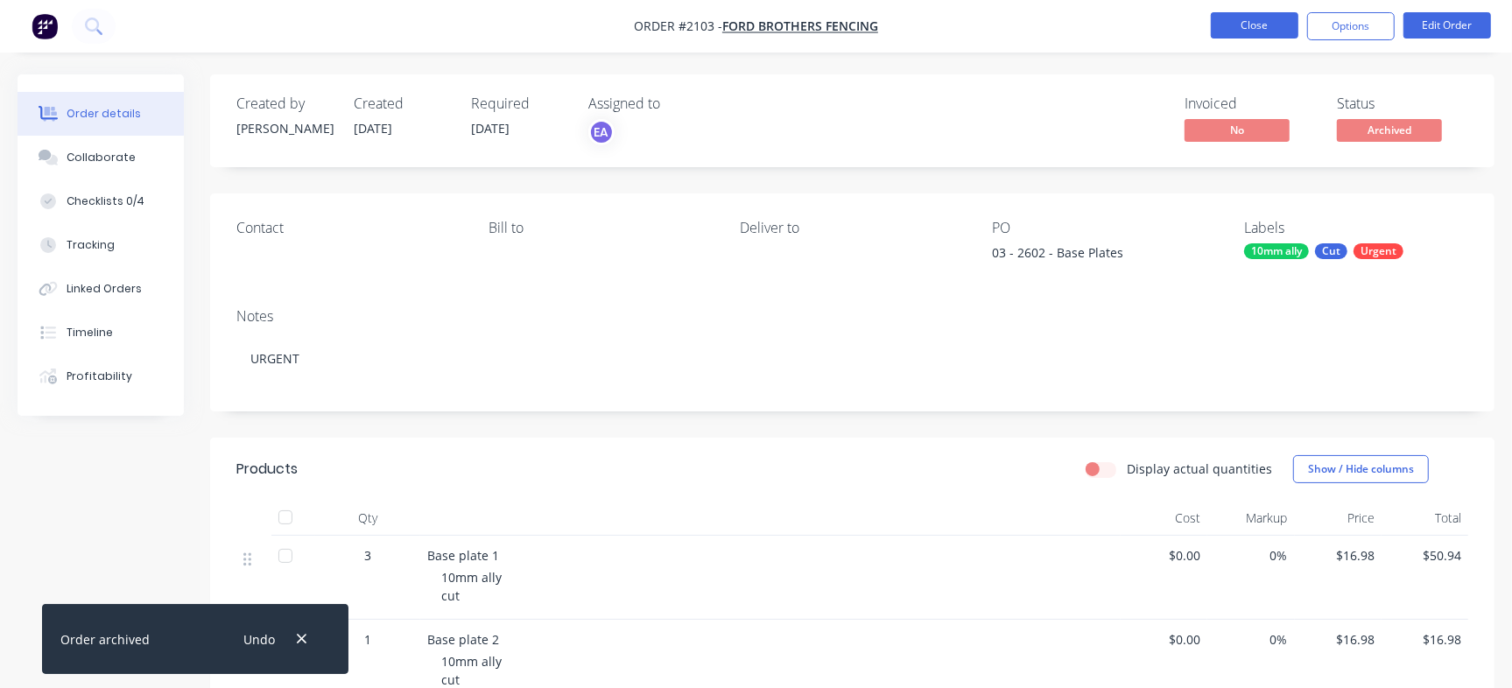
click at [1248, 21] on button "Close" at bounding box center [1255, 25] width 88 height 26
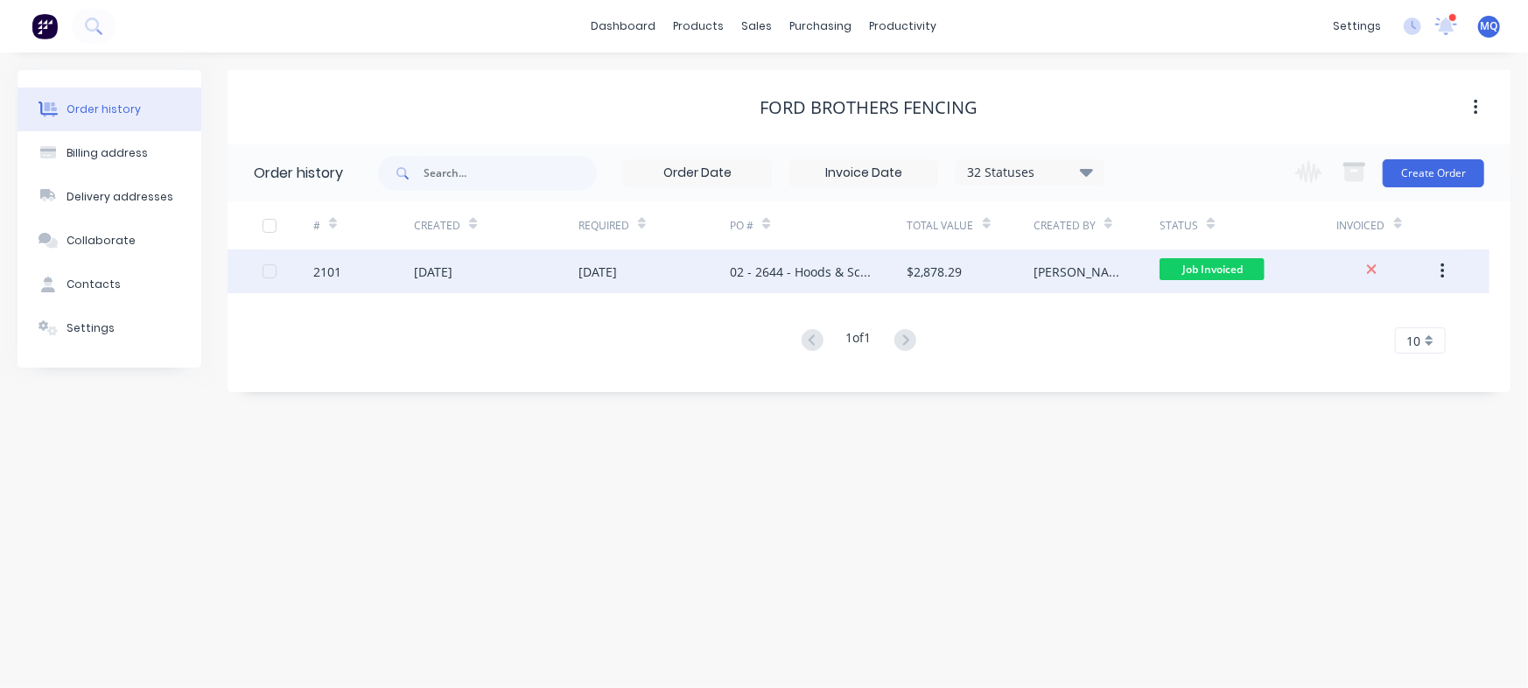
click at [720, 270] on div "[DATE]" at bounding box center [654, 271] width 151 height 44
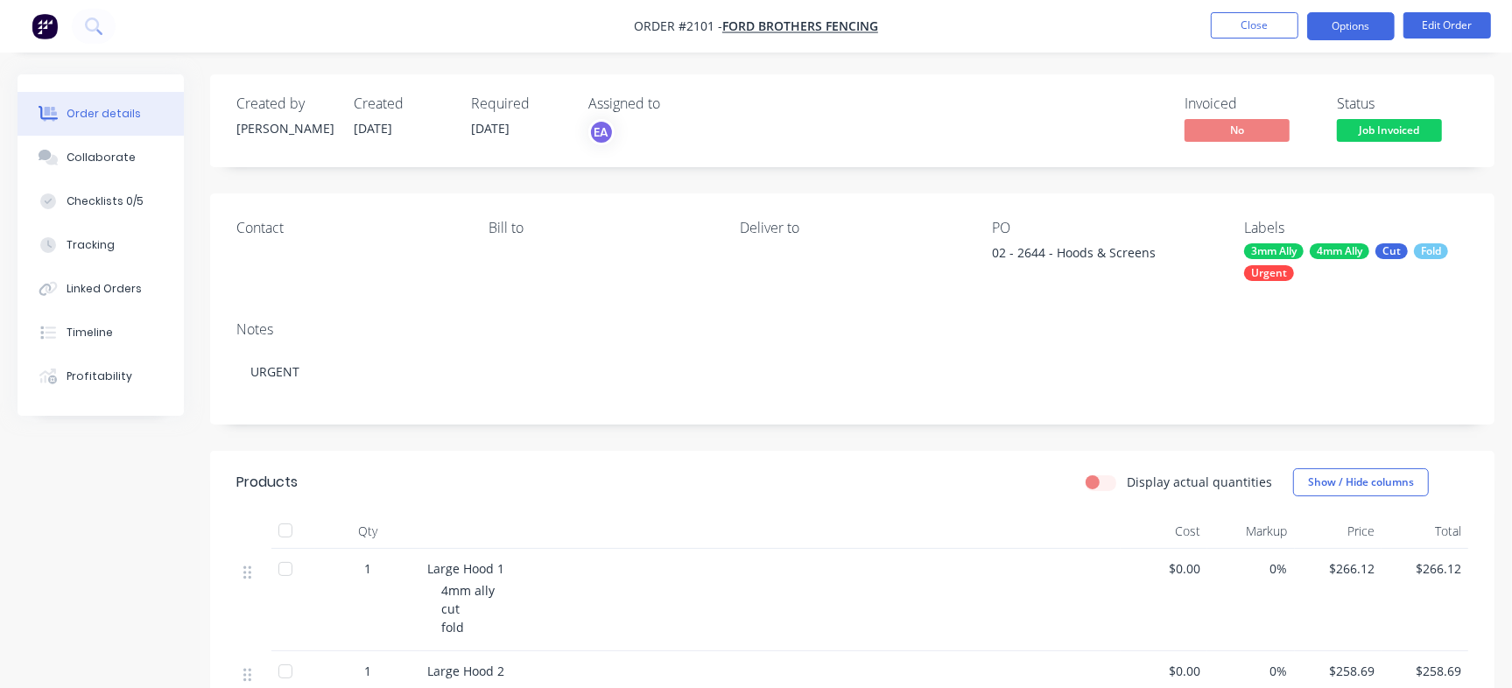
click at [1346, 26] on button "Options" at bounding box center [1351, 26] width 88 height 28
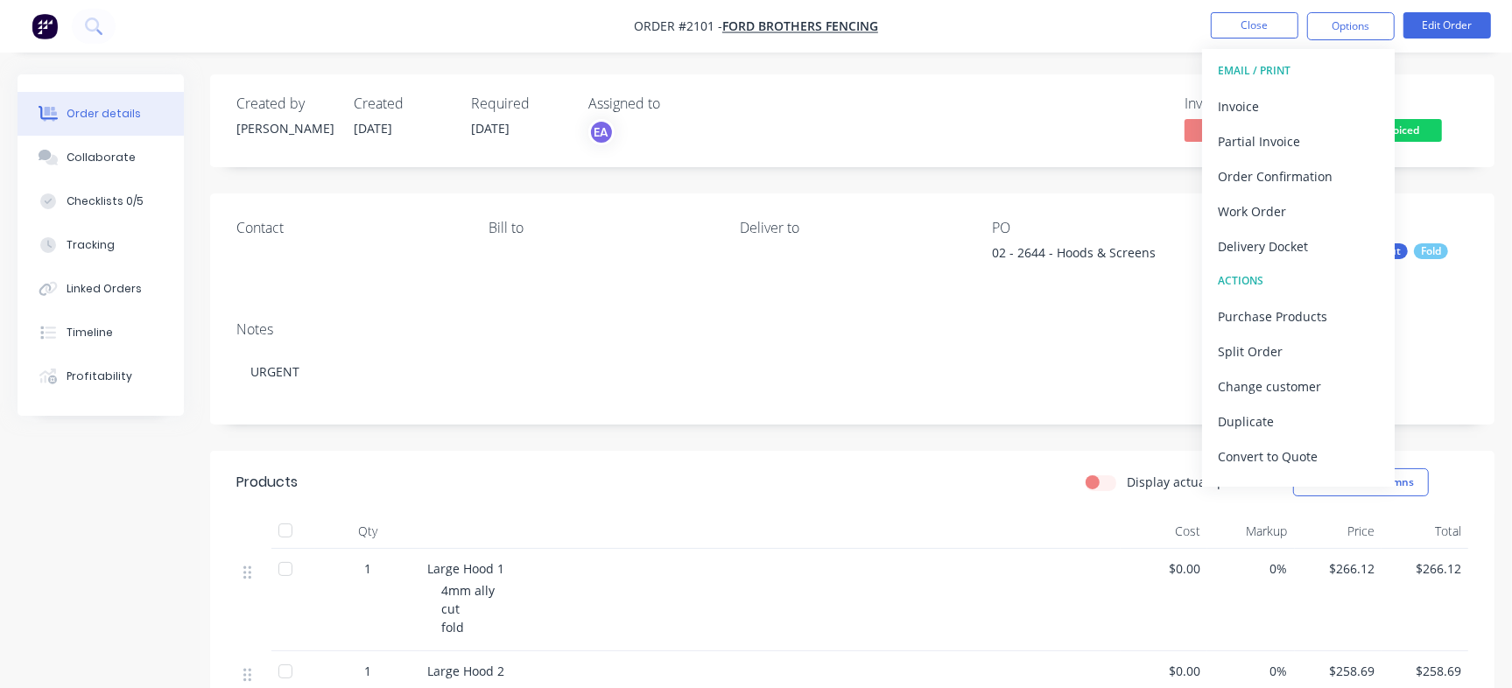
scroll to position [26, 0]
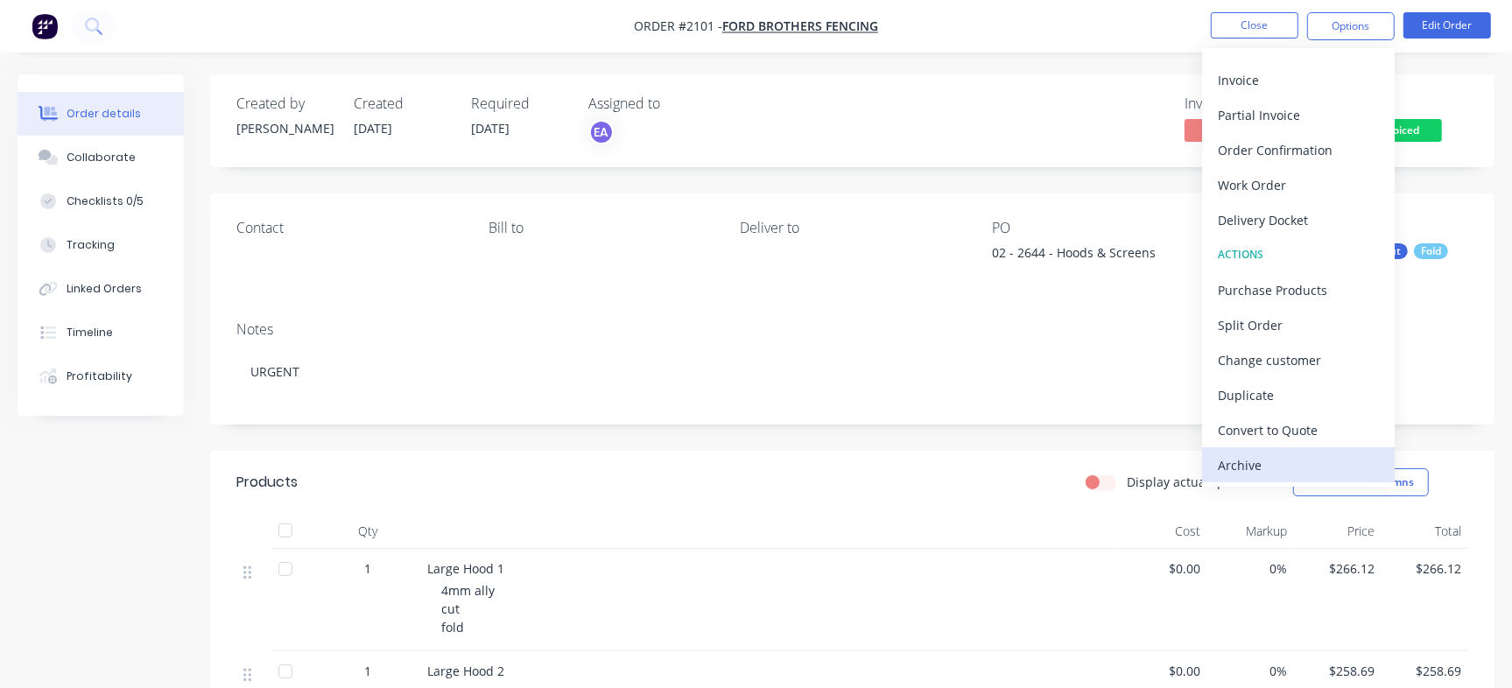
click at [1277, 468] on div "Archive" at bounding box center [1298, 465] width 161 height 25
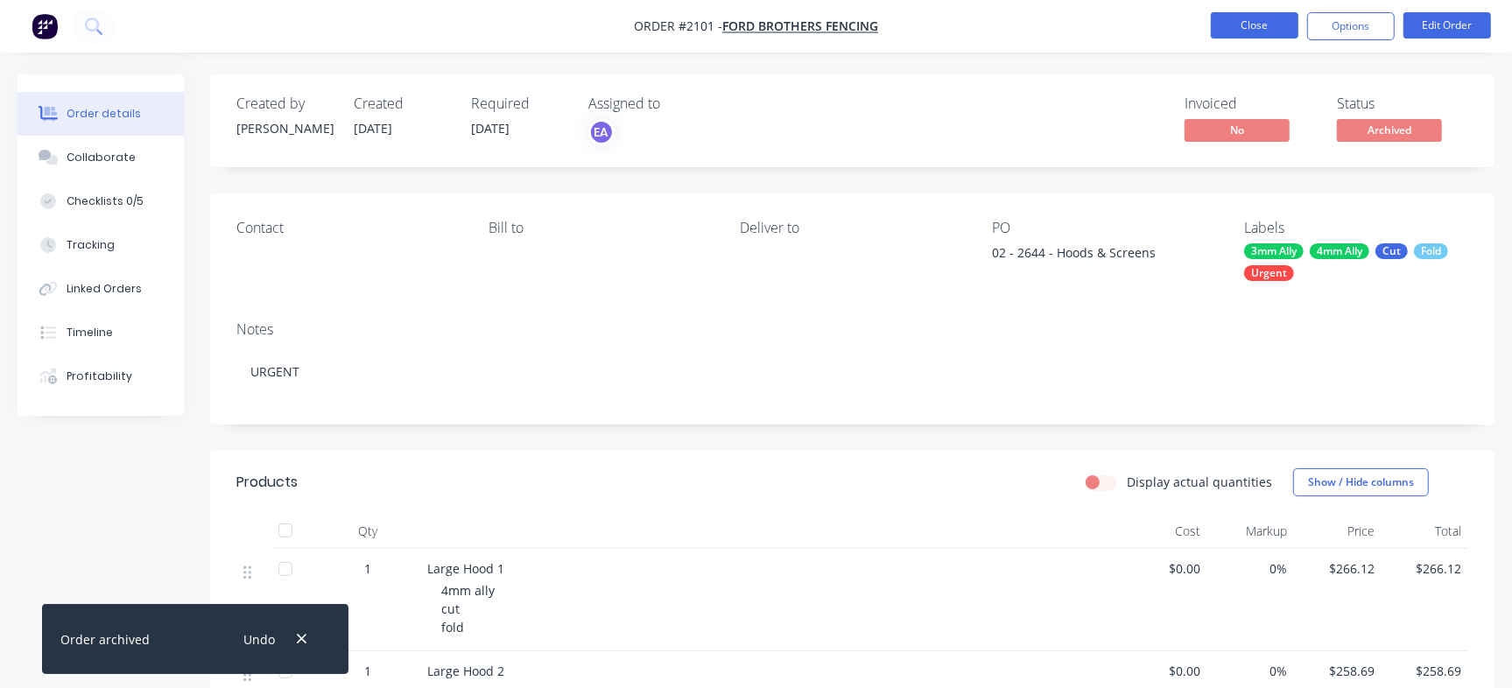
click at [1220, 28] on button "Close" at bounding box center [1255, 25] width 88 height 26
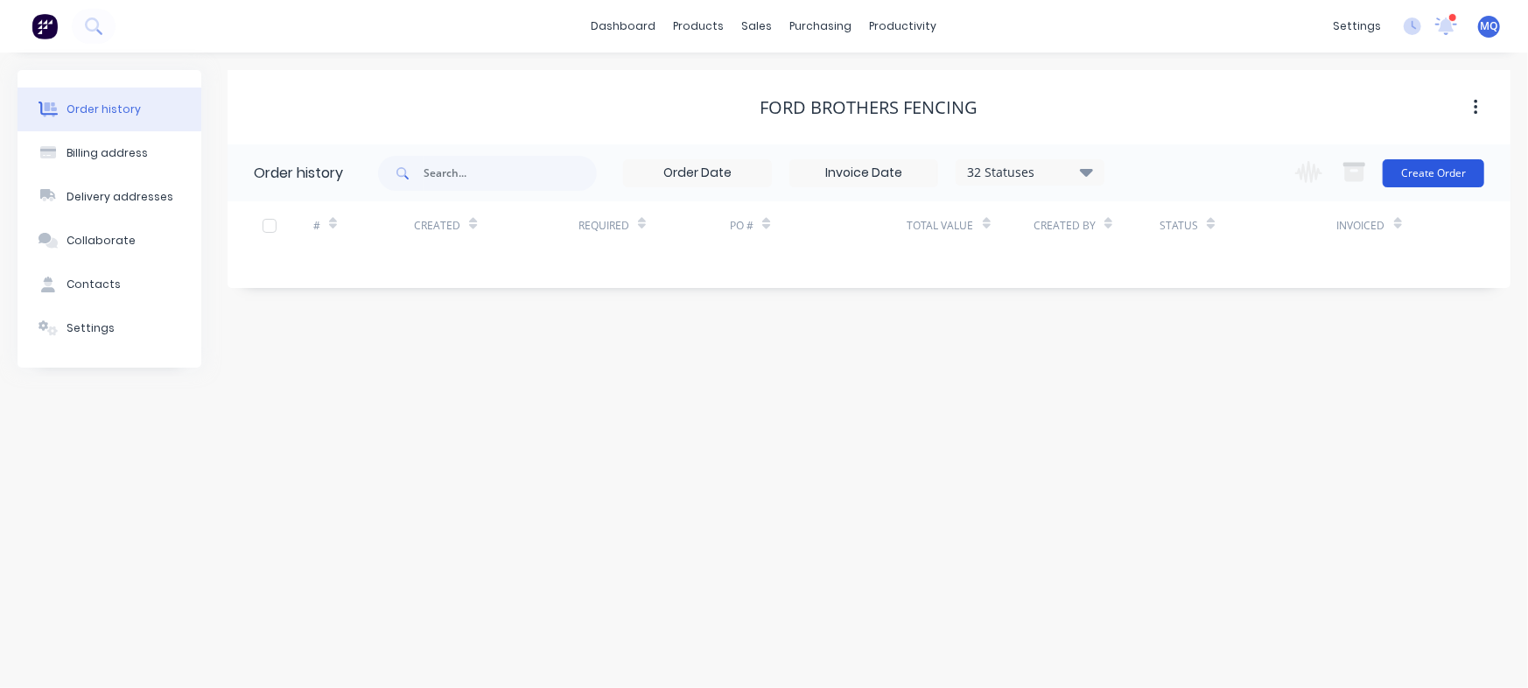
click at [1451, 178] on button "Create Order" at bounding box center [1434, 173] width 102 height 28
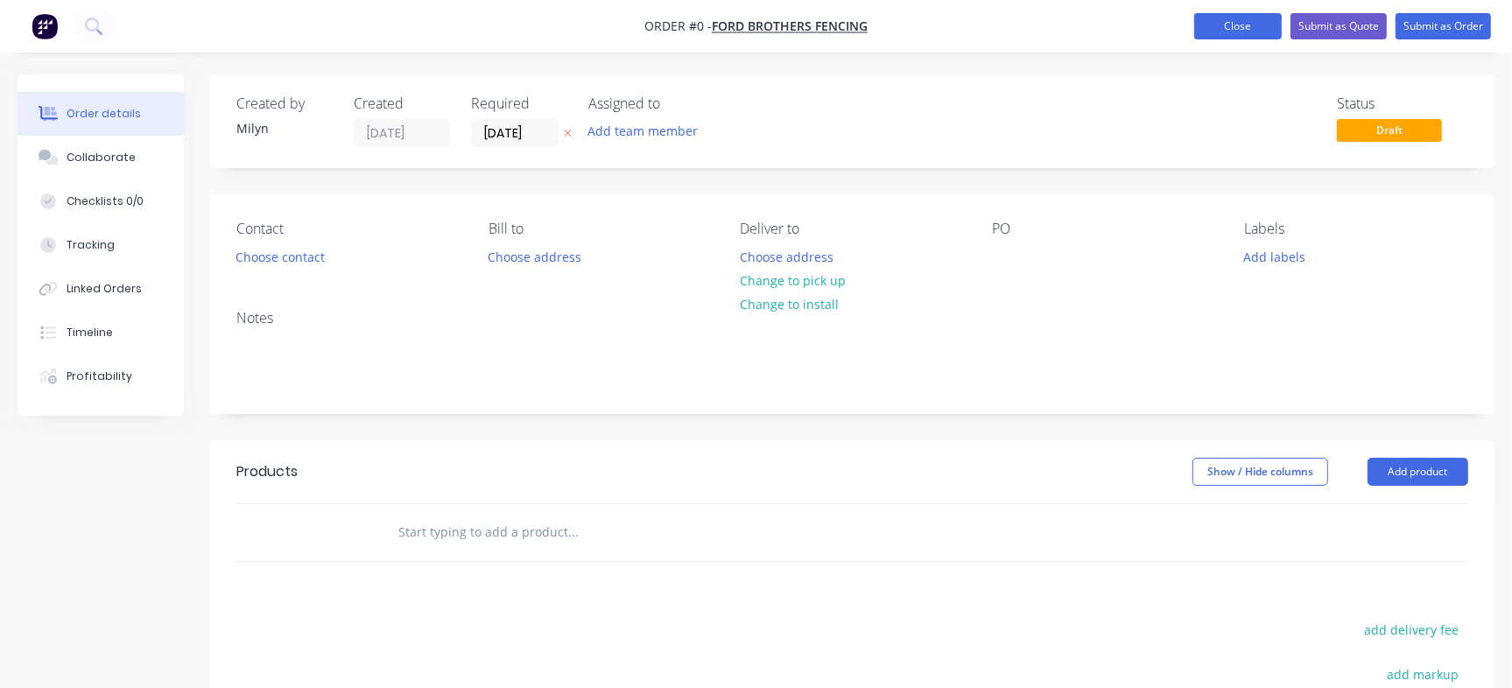
click at [1228, 24] on button "Close" at bounding box center [1238, 26] width 88 height 26
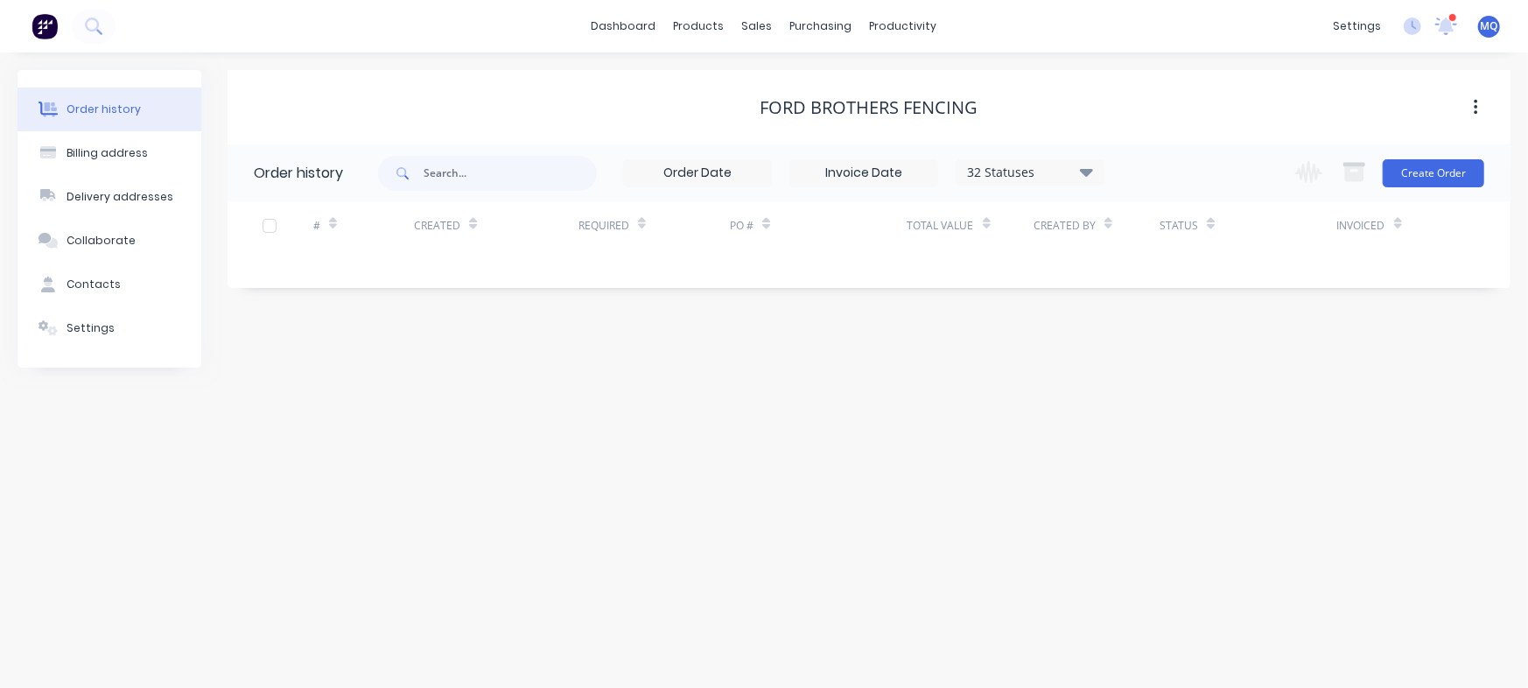
click at [1086, 170] on icon at bounding box center [1086, 172] width 13 height 8
click at [1175, 409] on label at bounding box center [1175, 409] width 0 height 0
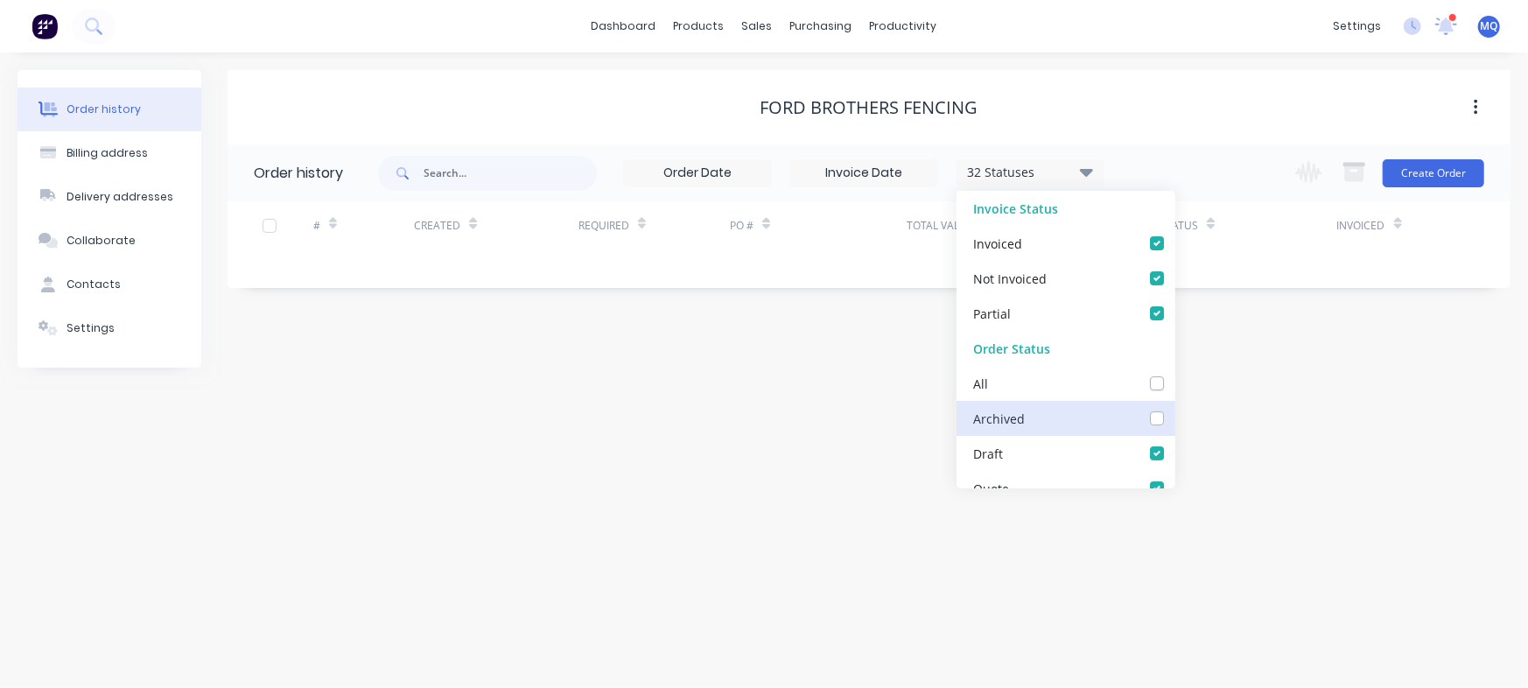
click at [1175, 415] on input "checkbox" at bounding box center [1182, 417] width 14 height 17
checkbox input "true"
click at [1325, 376] on div "Order history Billing address Delivery addresses Collaborate Contacts Settings …" at bounding box center [764, 370] width 1528 height 635
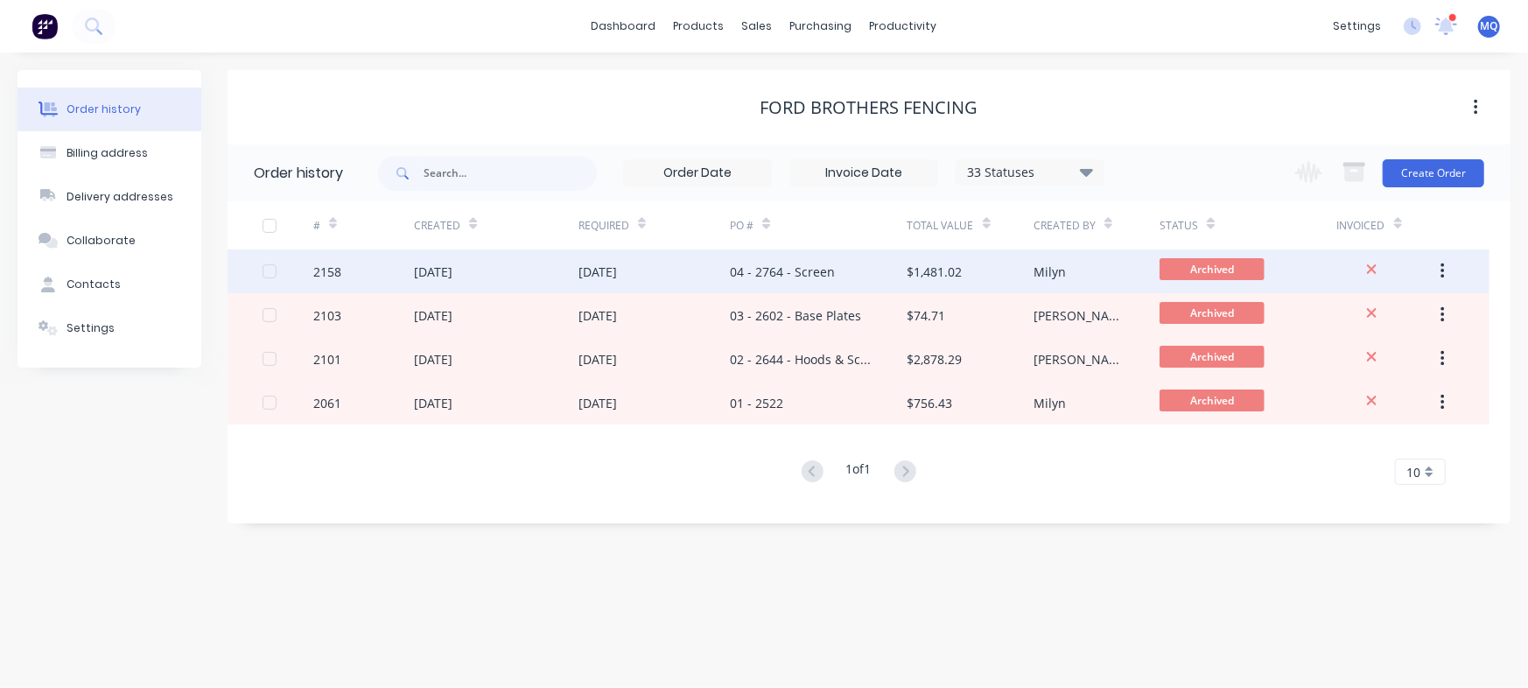
click at [816, 269] on div "04 - 2764 - Screen" at bounding box center [782, 272] width 105 height 18
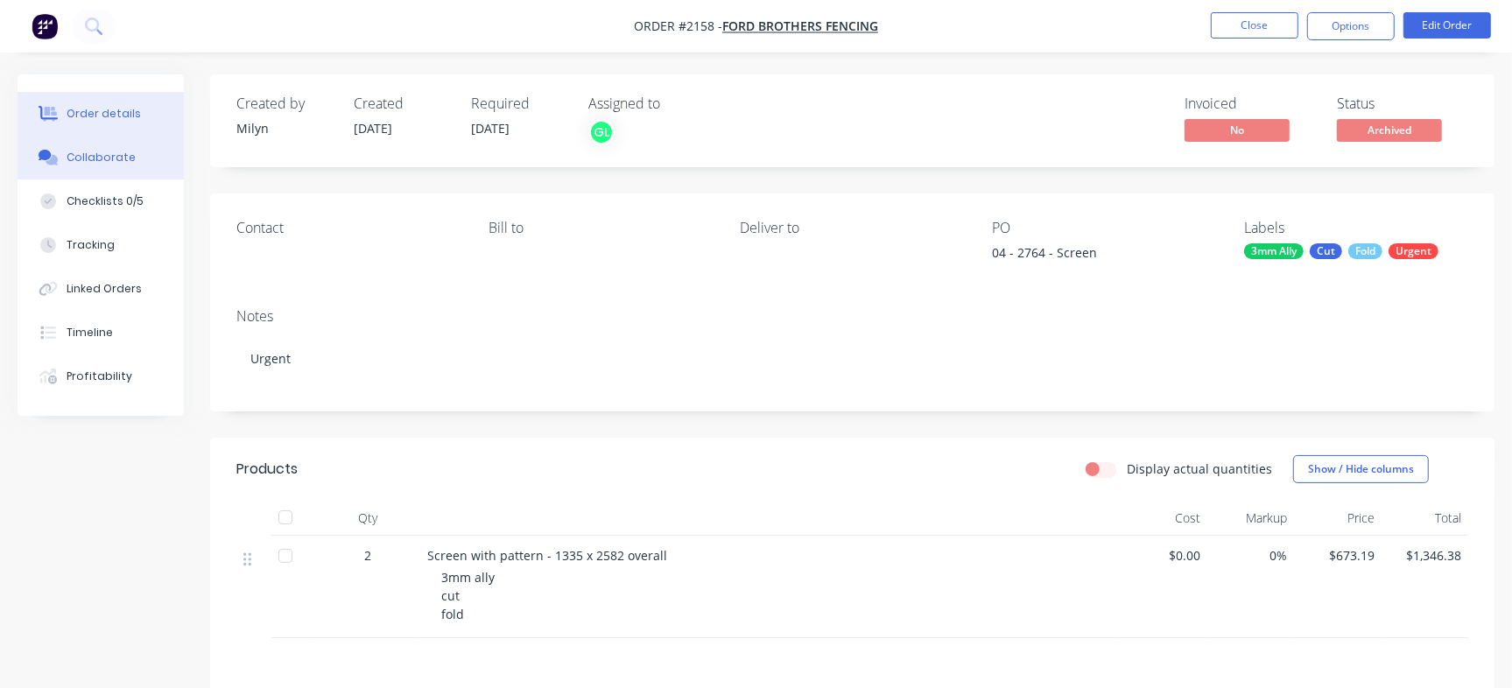
click at [93, 153] on div "Collaborate" at bounding box center [101, 158] width 69 height 16
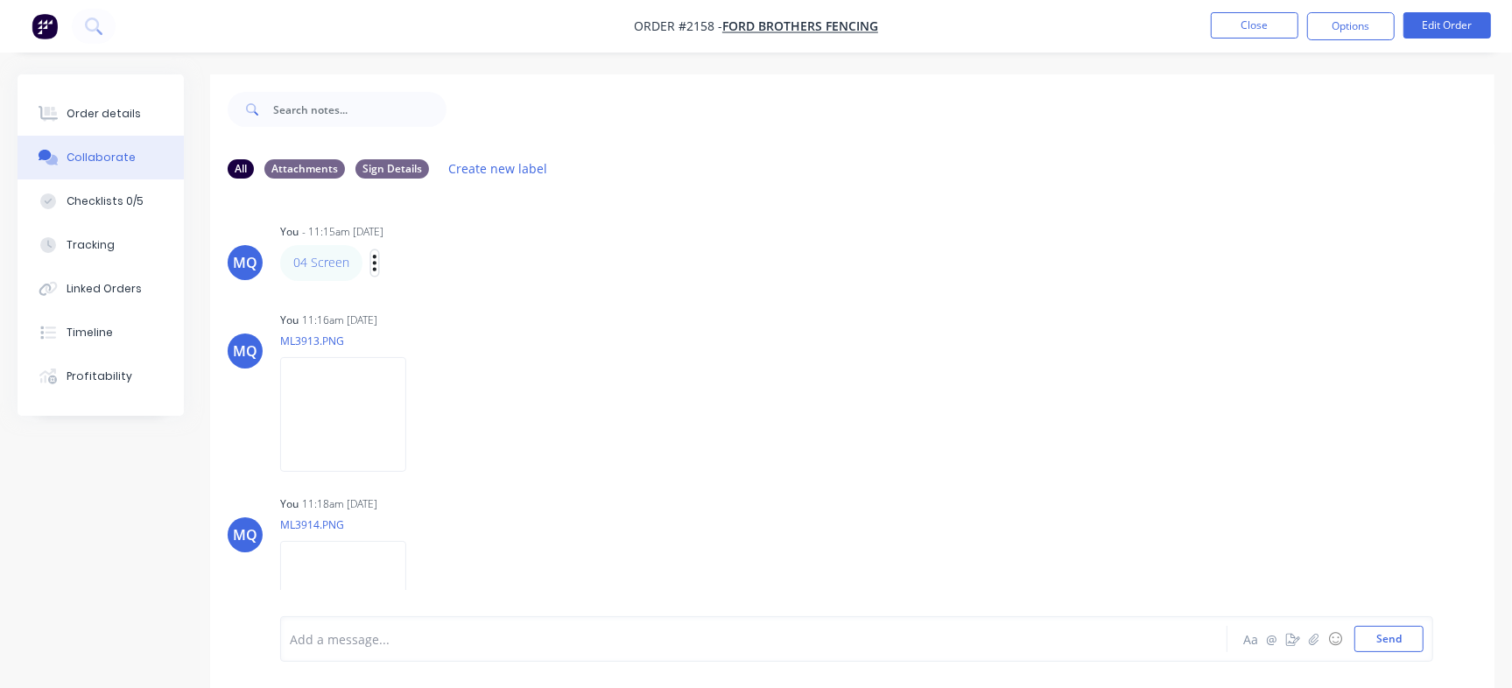
click at [372, 261] on icon "button" at bounding box center [374, 263] width 5 height 20
click at [410, 288] on button "Edit" at bounding box center [438, 294] width 110 height 29
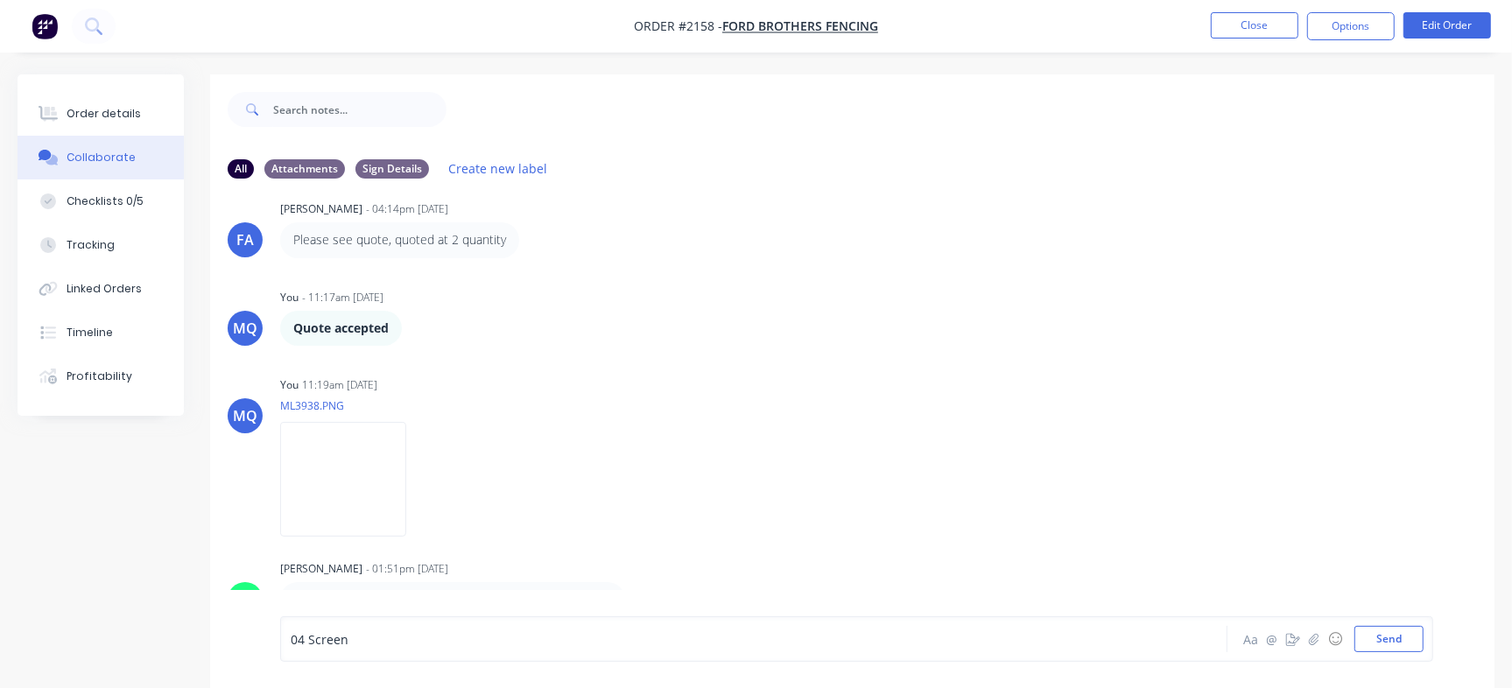
drag, startPoint x: 418, startPoint y: 649, endPoint x: 93, endPoint y: 631, distance: 326.1
click at [93, 631] on div "All Attachments Sign Details Create new label MQ You - 11:15am [DATE] 04 Screen…" at bounding box center [756, 394] width 1477 height 640
click at [382, 638] on div "04 Screen" at bounding box center [715, 639] width 849 height 18
drag, startPoint x: 399, startPoint y: 637, endPoint x: 265, endPoint y: 615, distance: 135.7
click at [265, 615] on div "04 Screen Aa @ ☺ Send" at bounding box center [852, 639] width 1284 height 98
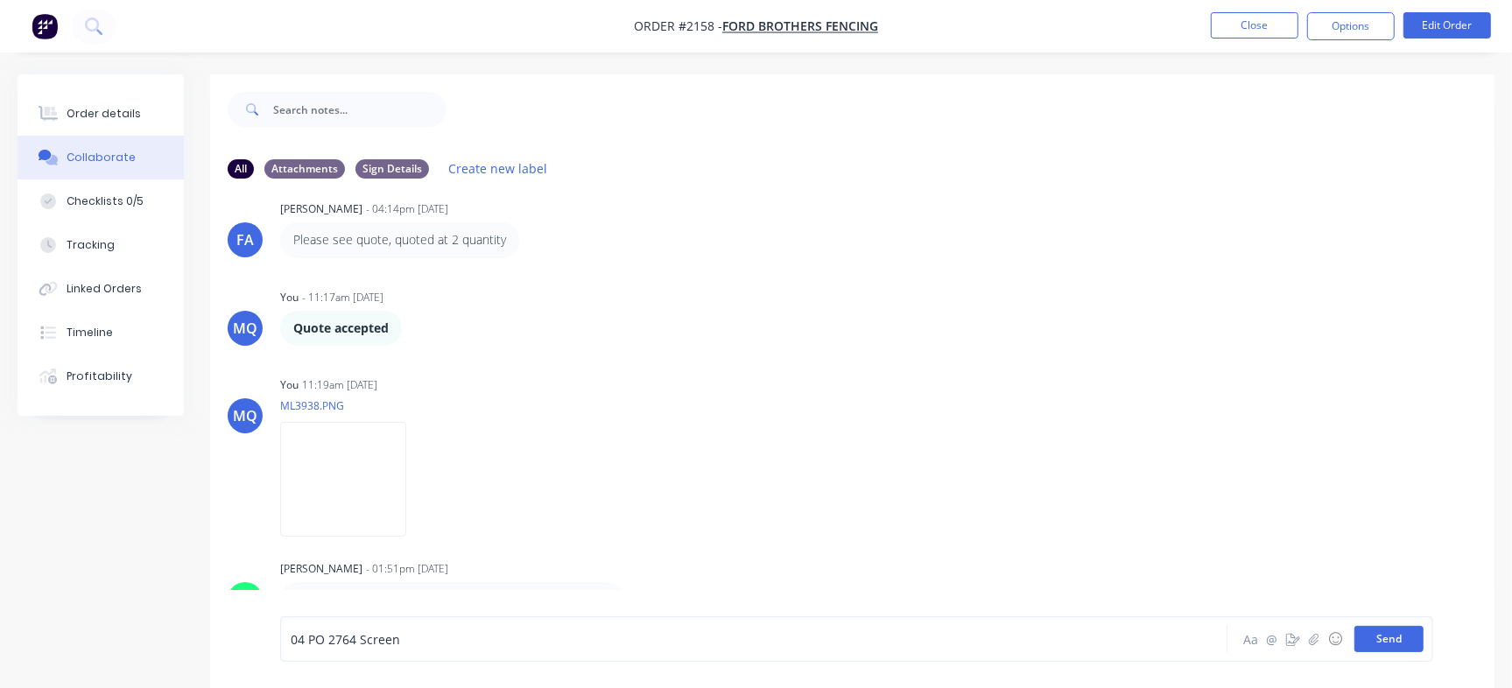
click at [1385, 640] on button "Send" at bounding box center [1388, 639] width 69 height 26
click at [1225, 27] on button "Close" at bounding box center [1255, 25] width 88 height 26
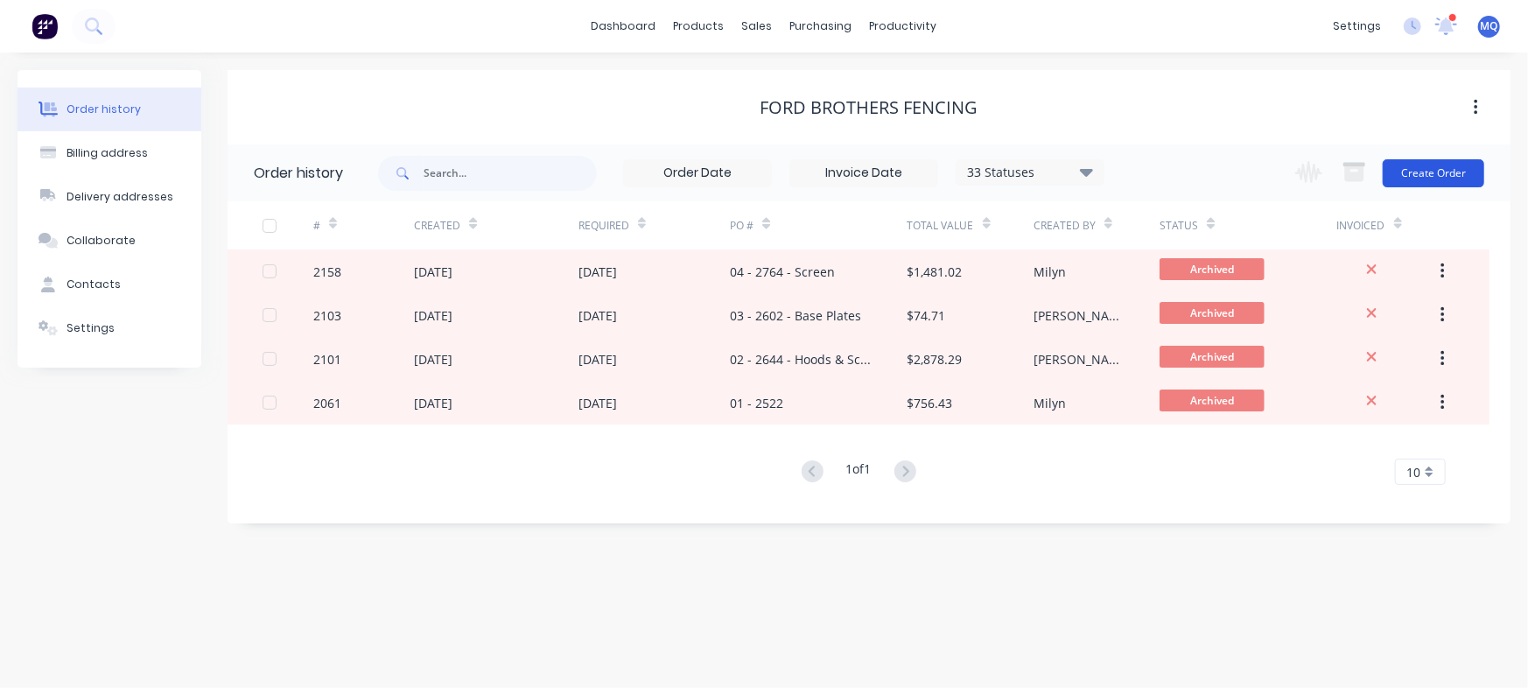
click at [1400, 166] on button "Create Order" at bounding box center [1434, 173] width 102 height 28
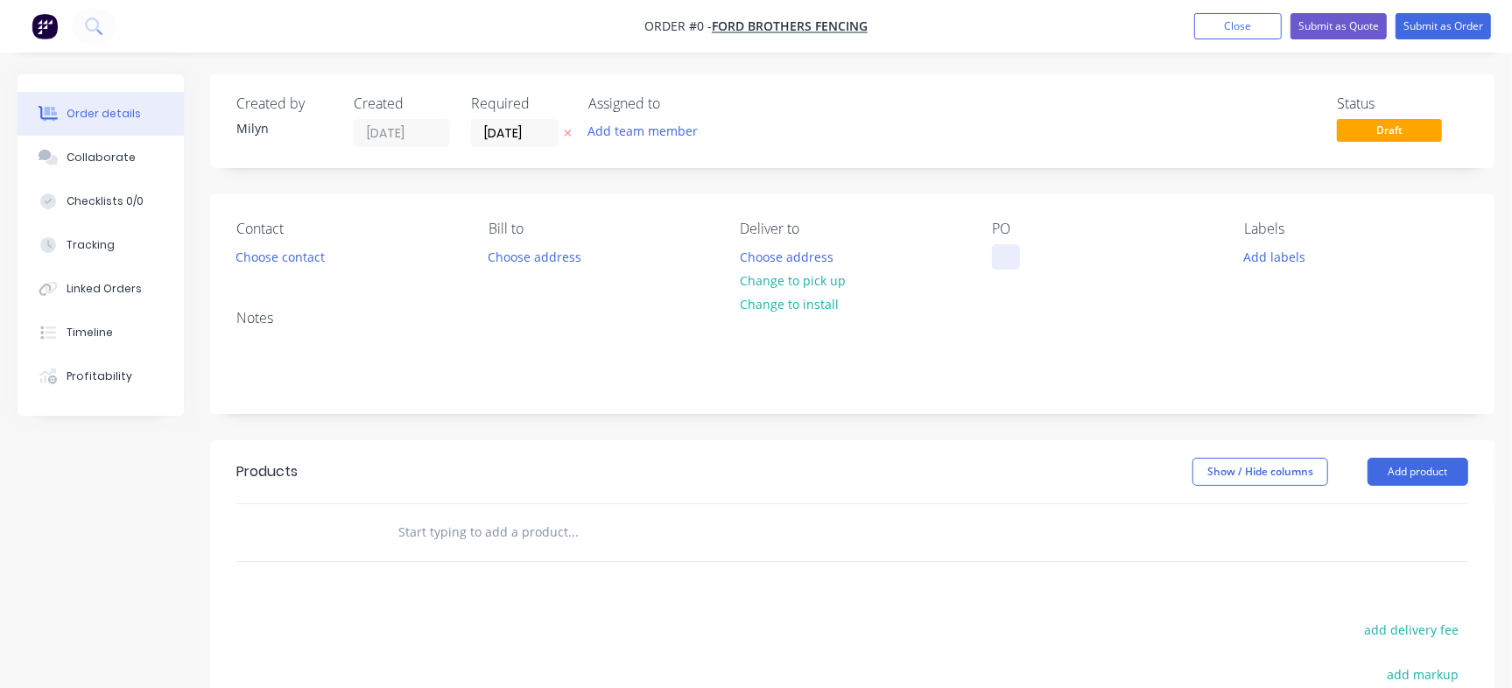
click at [998, 260] on div at bounding box center [1006, 256] width 28 height 25
paste div
click at [1027, 250] on div "05 PO 2899" at bounding box center [1039, 256] width 94 height 25
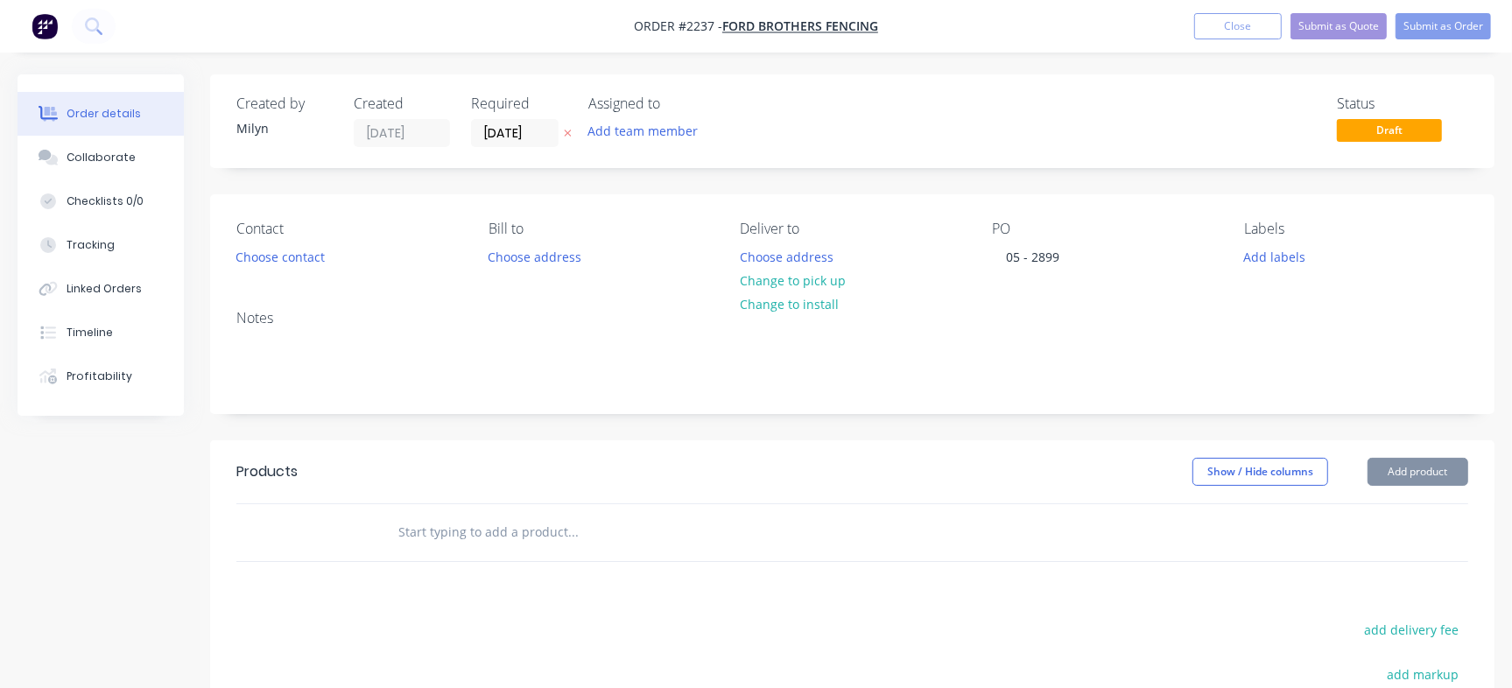
click at [1017, 158] on div "Created by [PERSON_NAME] Created [DATE] Required [DATE] Assigned to Add team me…" at bounding box center [852, 121] width 1284 height 94
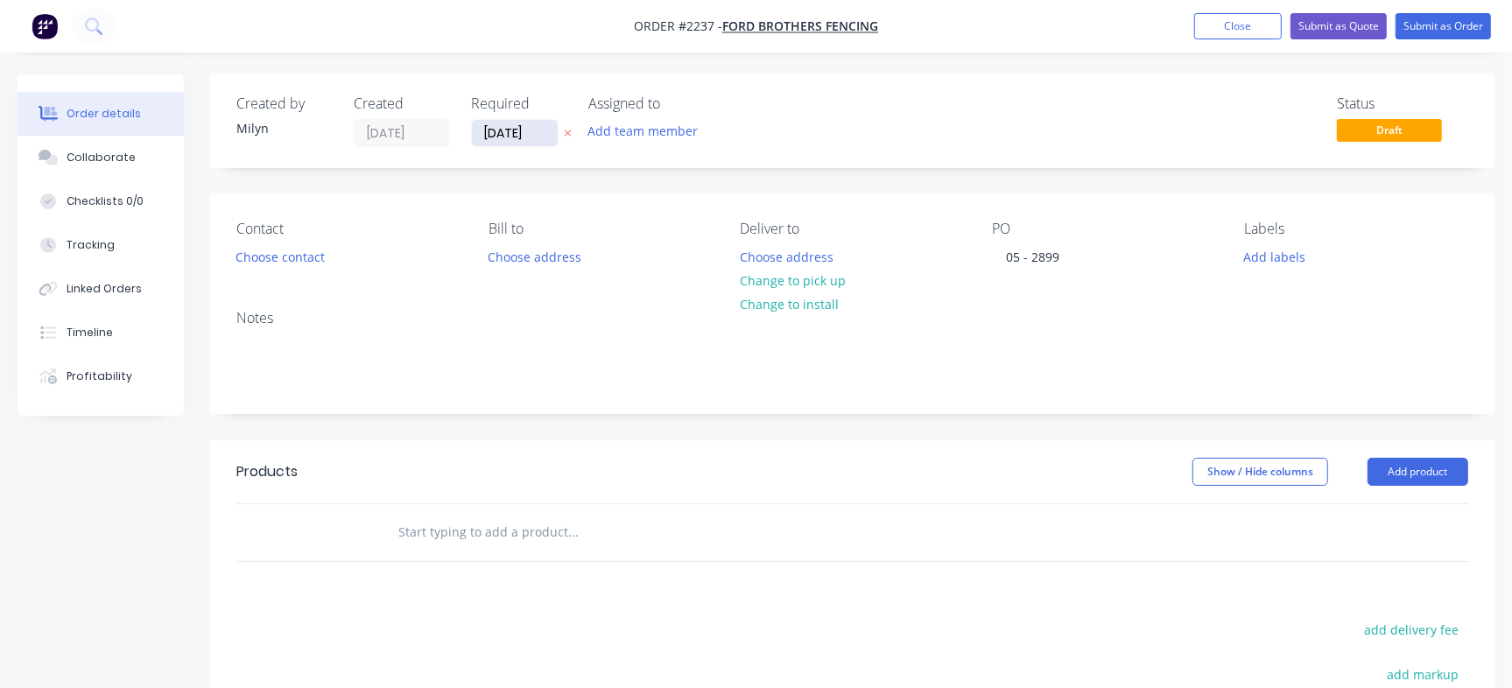
click at [529, 131] on input "[DATE]" at bounding box center [515, 133] width 86 height 26
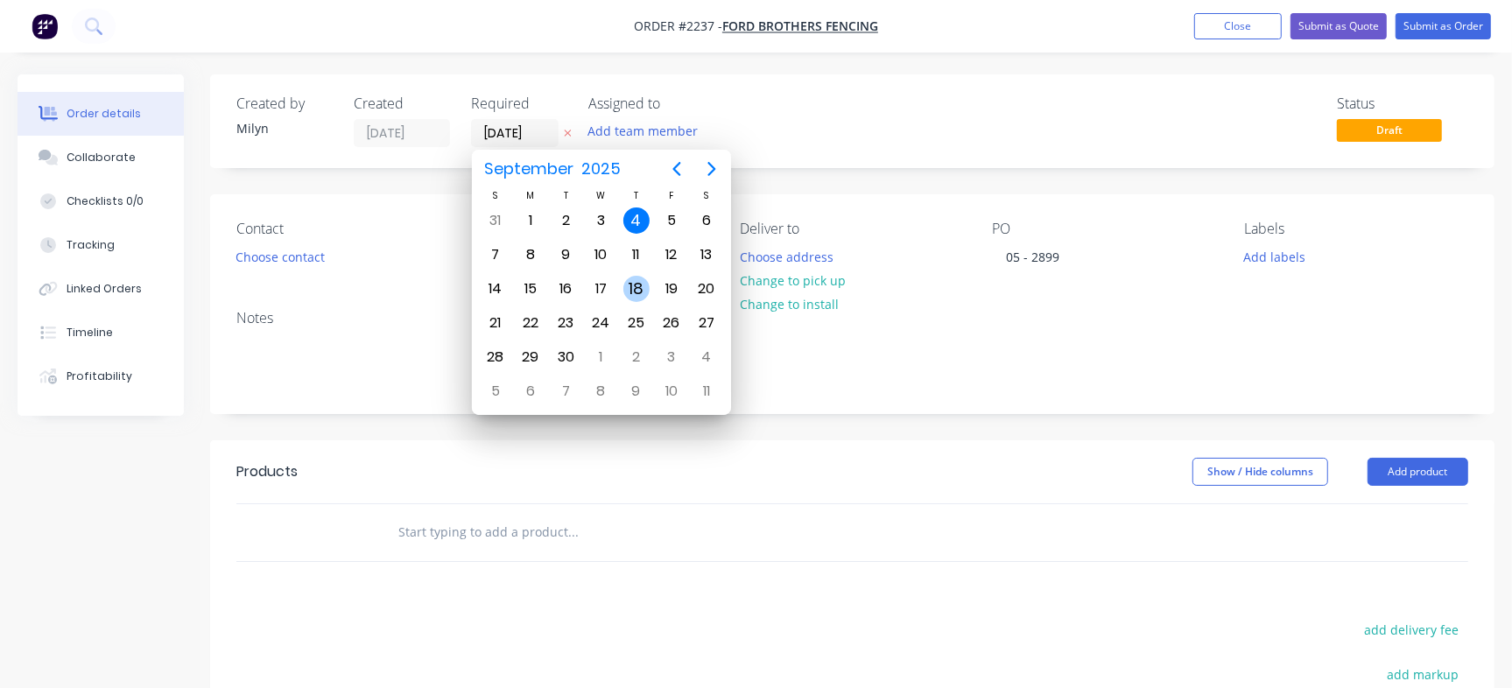
click at [630, 282] on div "18" at bounding box center [636, 289] width 26 height 26
type input "[DATE]"
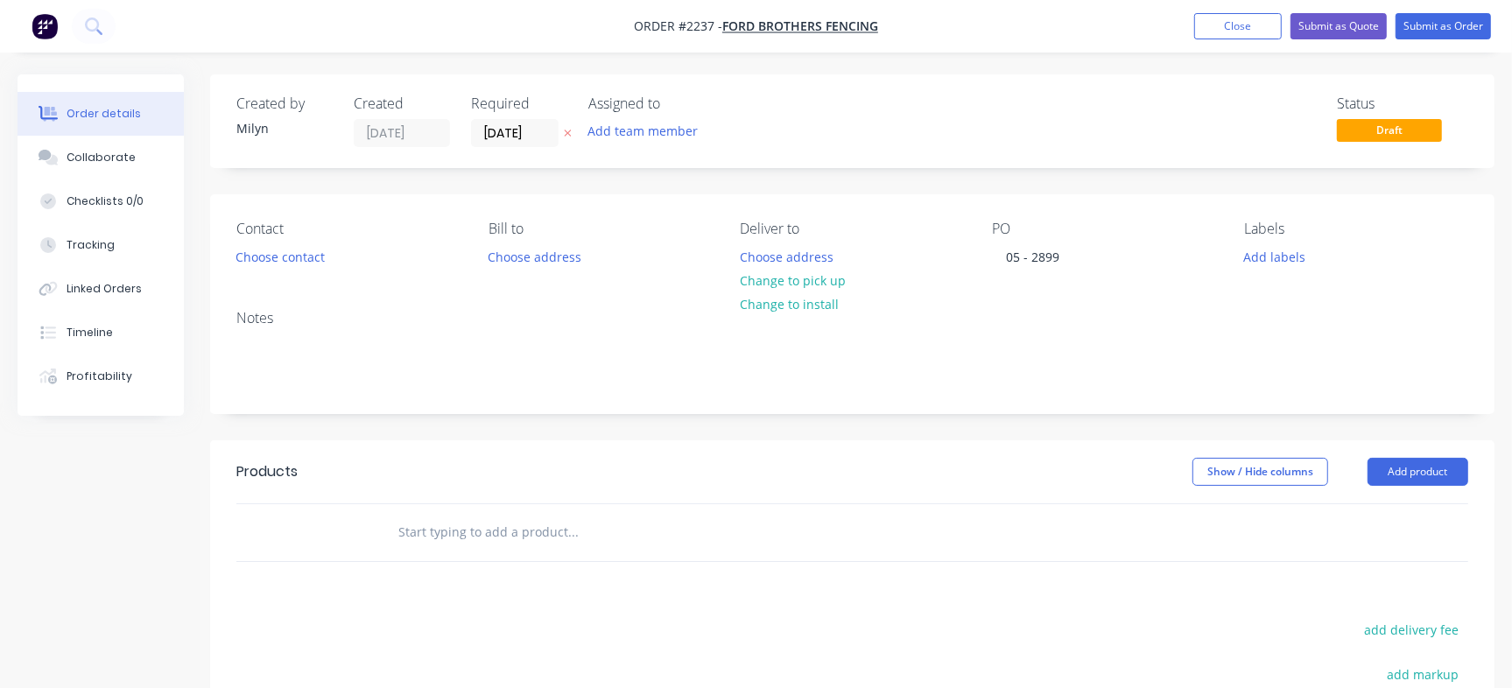
click at [916, 121] on div "Status Draft" at bounding box center [1115, 121] width 705 height 52
click at [112, 205] on div "Checklists 0/0" at bounding box center [105, 201] width 77 height 16
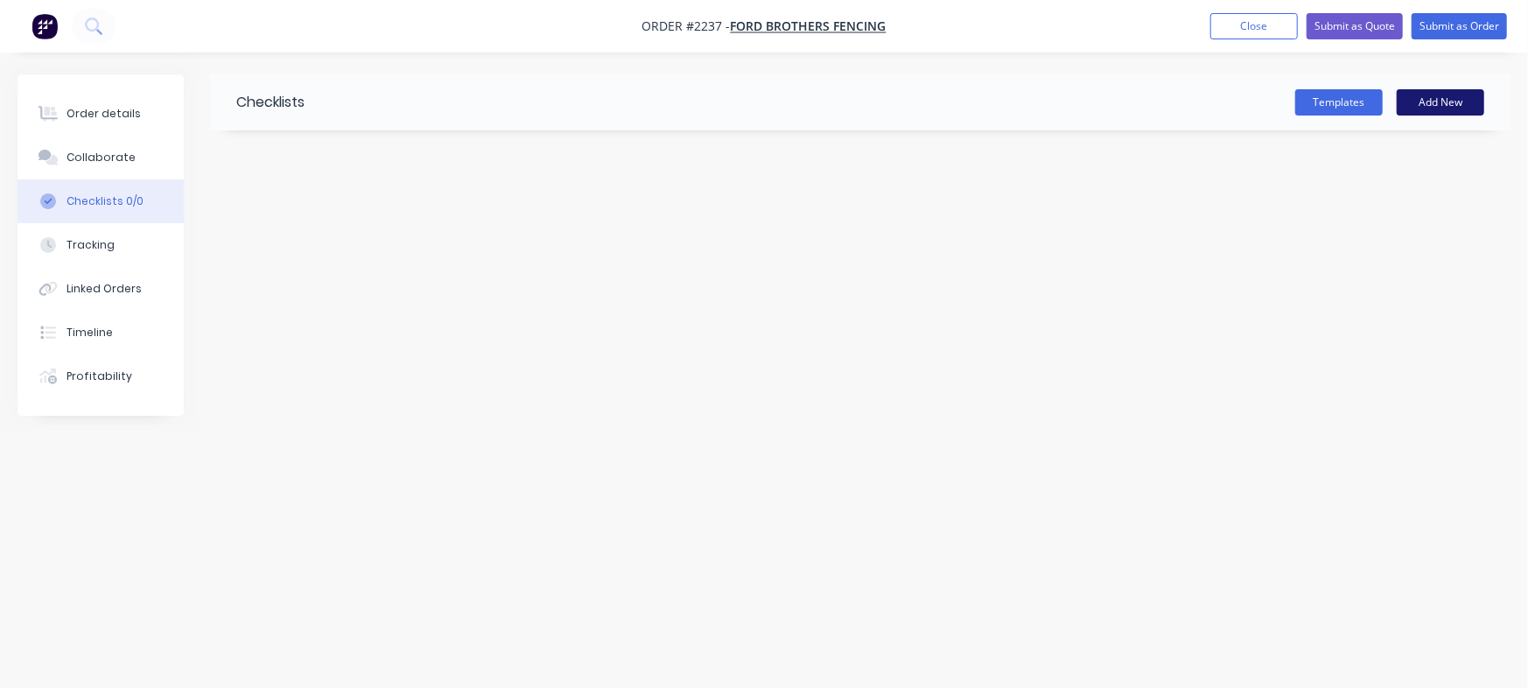
click at [1453, 108] on button "Add New" at bounding box center [1441, 102] width 88 height 26
type input "PO"
click at [290, 151] on input "PO" at bounding box center [291, 157] width 42 height 26
click at [289, 149] on input "PO" at bounding box center [291, 157] width 42 height 26
type input "Checklist"
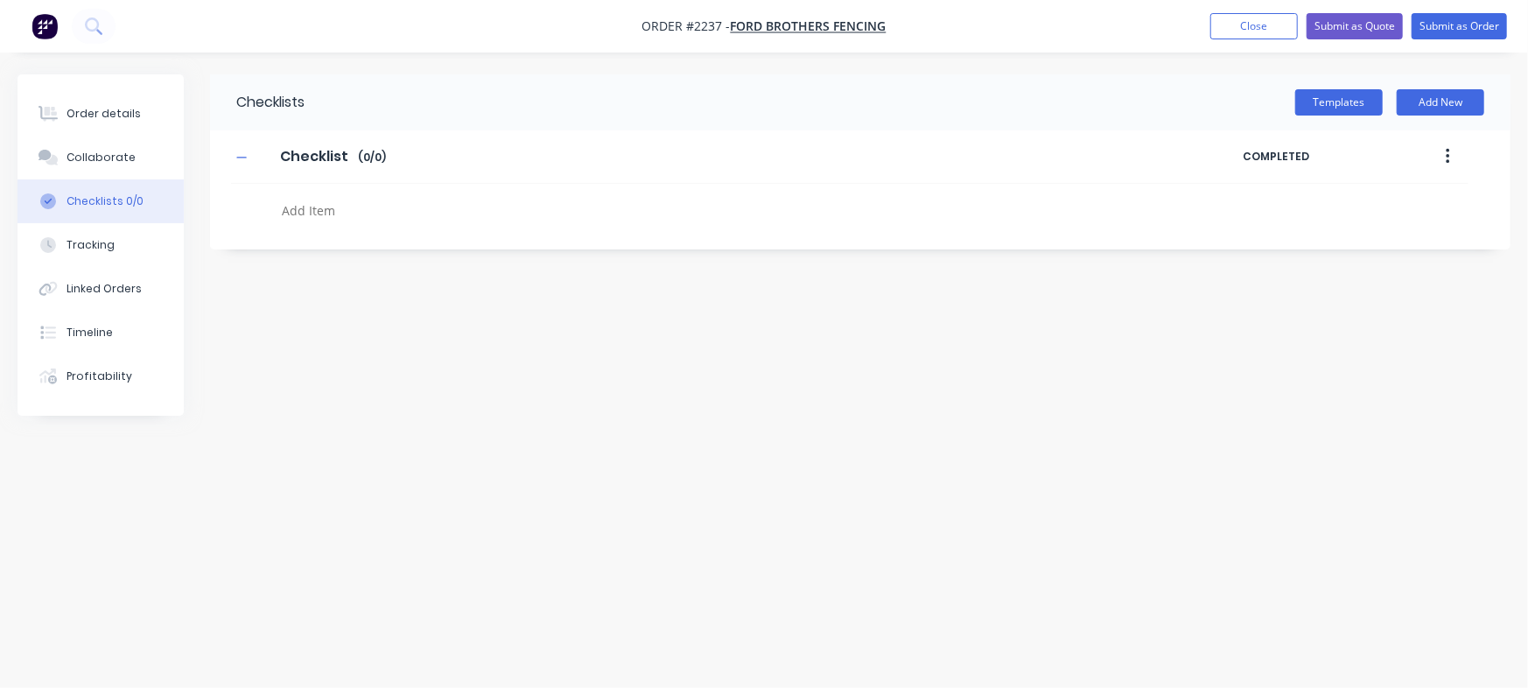
click at [410, 211] on textarea at bounding box center [673, 210] width 797 height 25
type textarea "PO"
click at [265, 207] on icon at bounding box center [260, 203] width 23 height 23
click at [252, 194] on input "file" at bounding box center [252, 194] width 0 height 0
type input "C:\fakepath\Purchase_Order_No_2899.pdf"
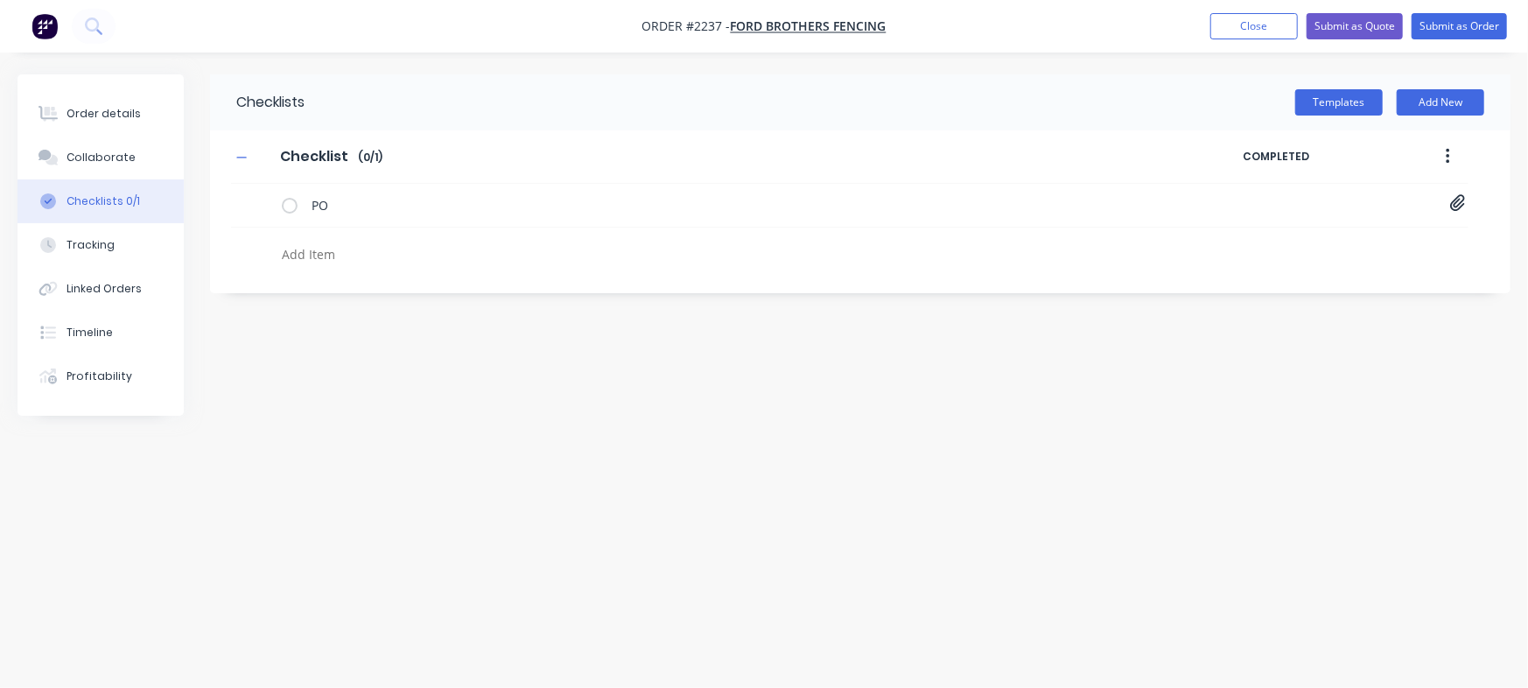
click at [329, 260] on textarea at bounding box center [673, 254] width 797 height 25
type textarea "Cut"
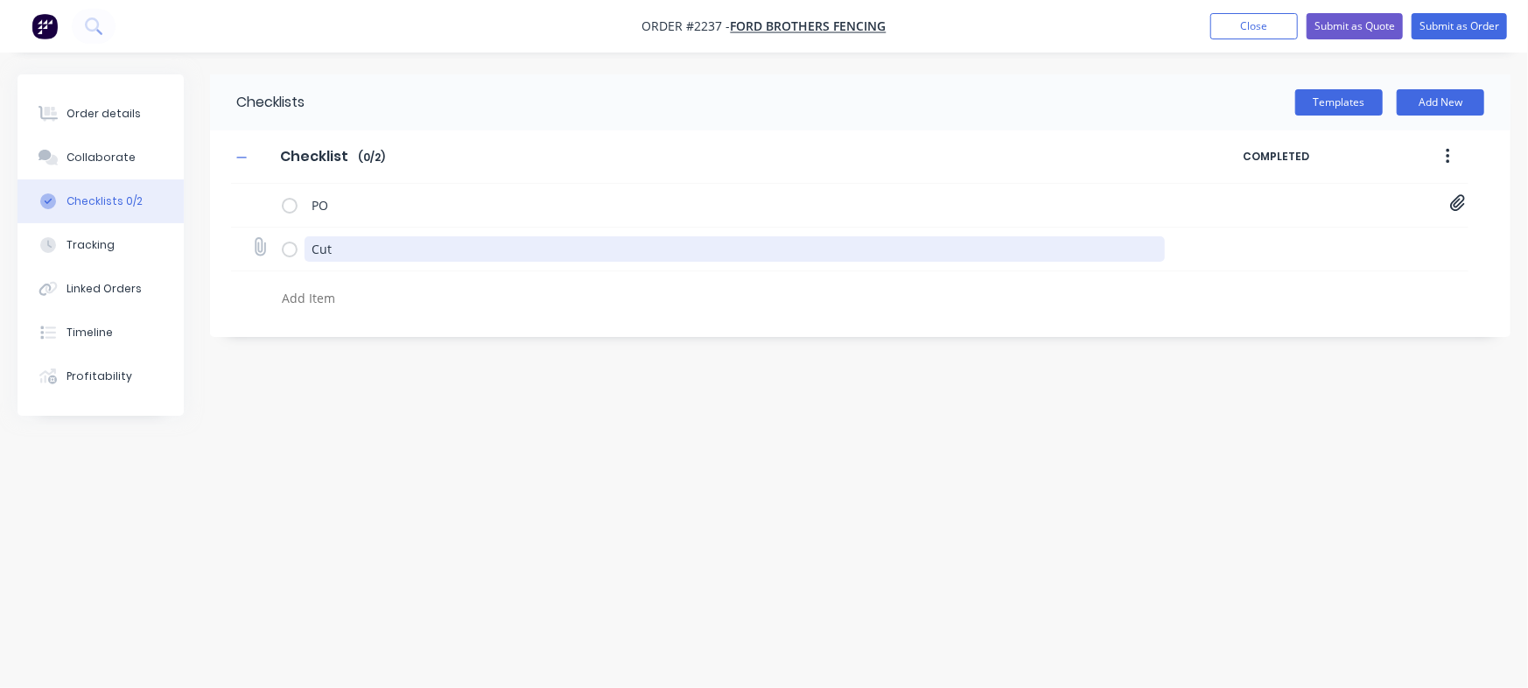
click at [350, 251] on textarea "Cut" at bounding box center [735, 248] width 860 height 25
click at [348, 251] on textarea "Cut" at bounding box center [735, 248] width 860 height 25
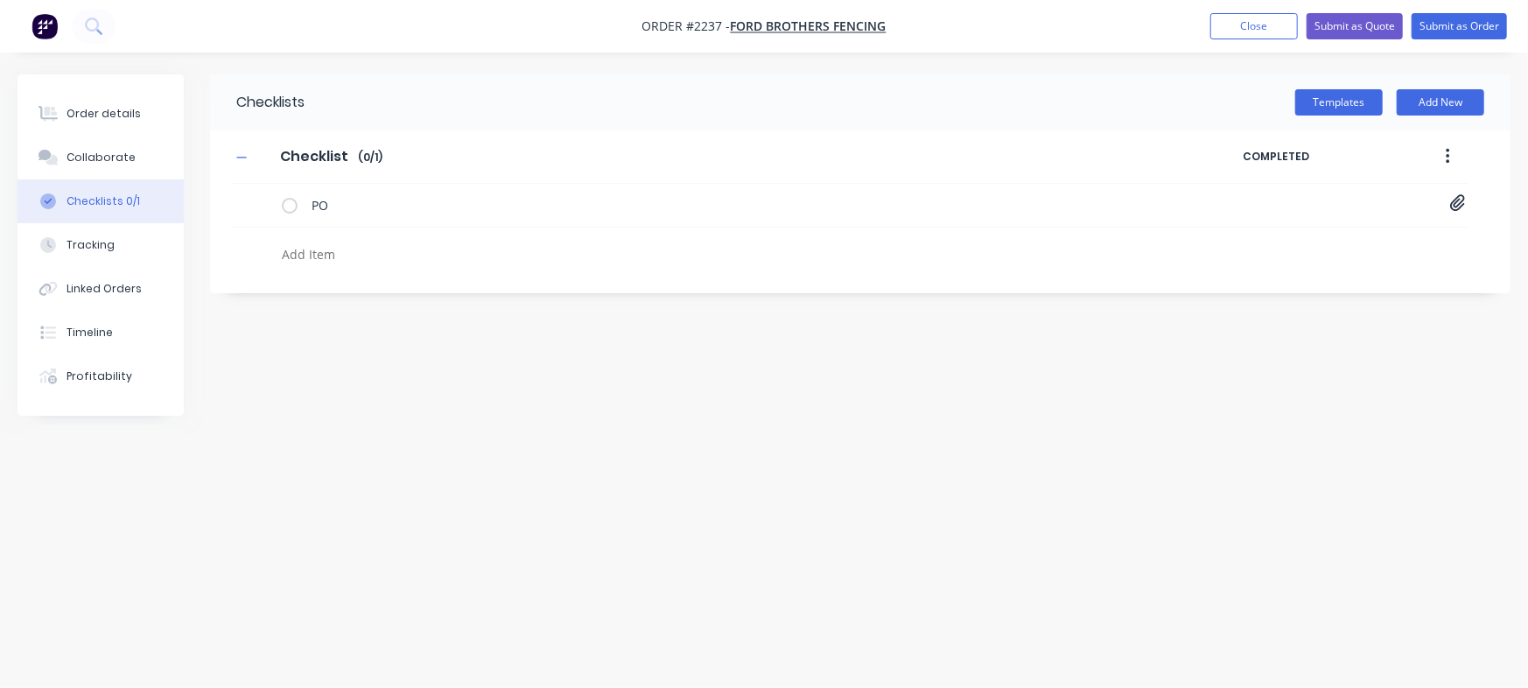
drag, startPoint x: 379, startPoint y: 362, endPoint x: 149, endPoint y: 200, distance: 281.0
click at [376, 362] on div "Checklists Templates Add New Checklist Checklist Enter Checklist name ( 0 / 1 )…" at bounding box center [764, 310] width 1493 height 473
click at [111, 107] on div "Order details" at bounding box center [104, 114] width 74 height 16
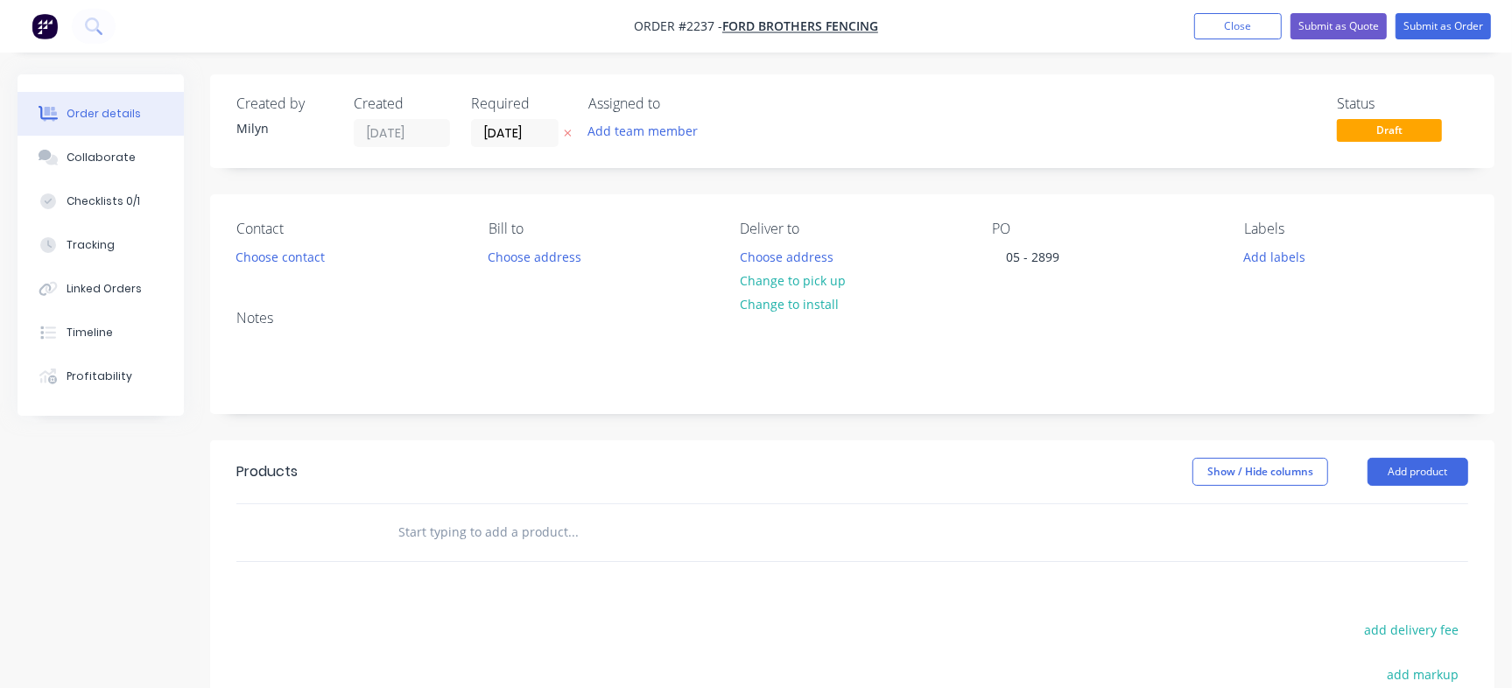
click at [440, 523] on input "text" at bounding box center [572, 532] width 350 height 35
paste input "Gate infill"
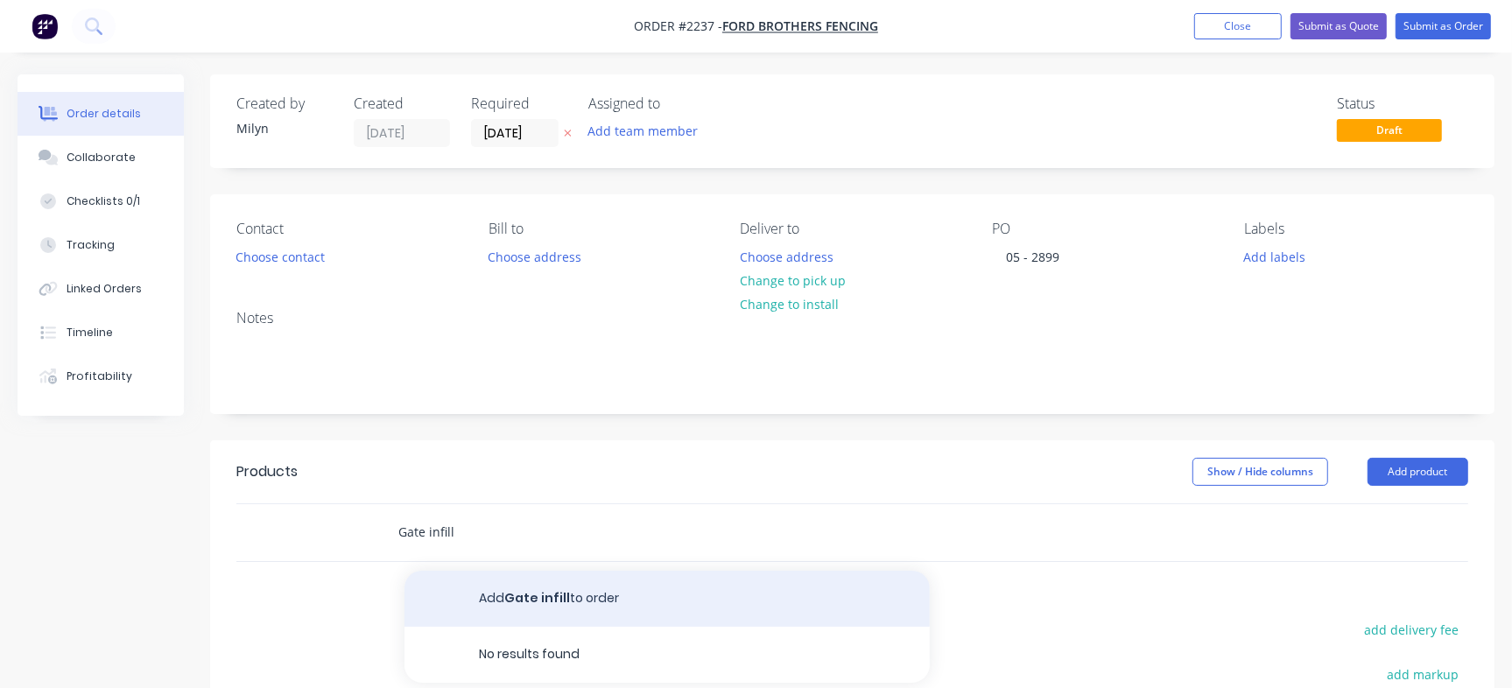
type input "Gate infill"
click at [523, 600] on button "Add Gate infill to order" at bounding box center [666, 599] width 525 height 56
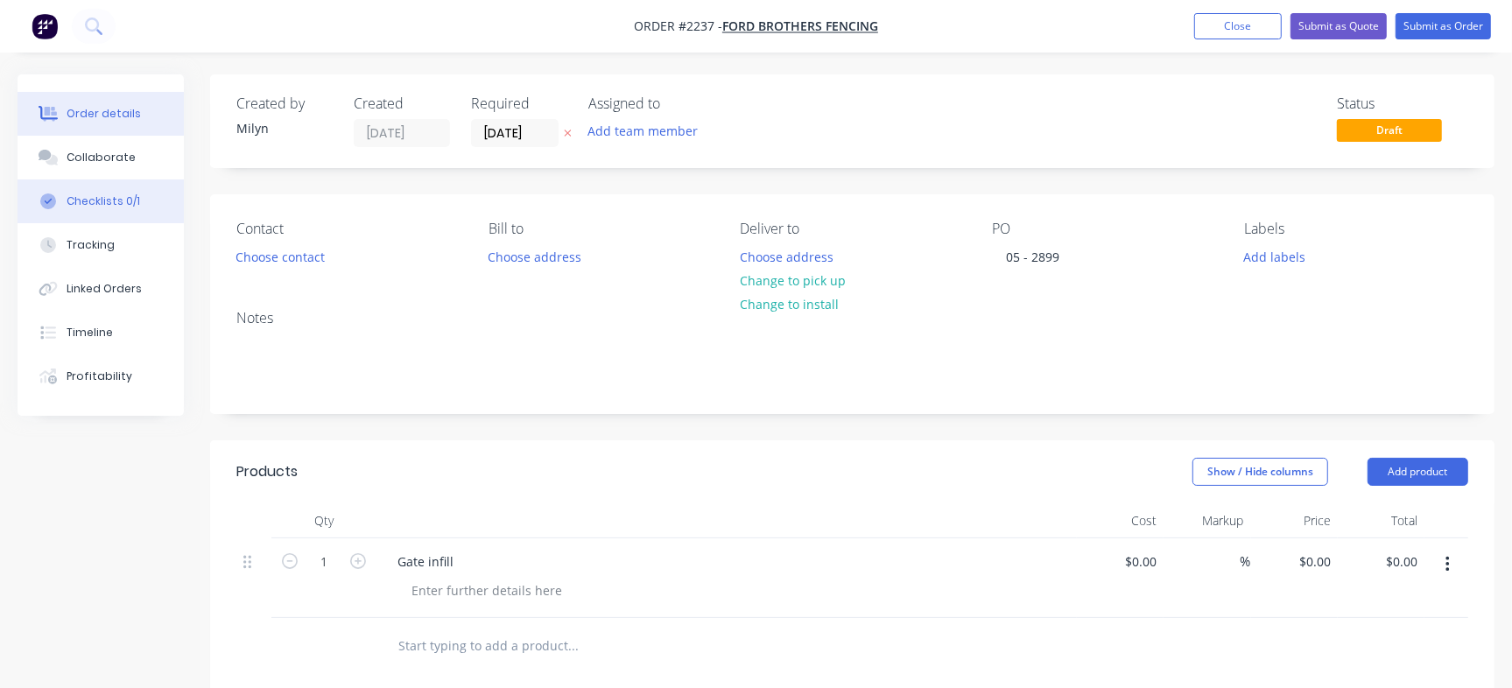
click at [111, 195] on div "Checklists 0/1" at bounding box center [104, 201] width 74 height 16
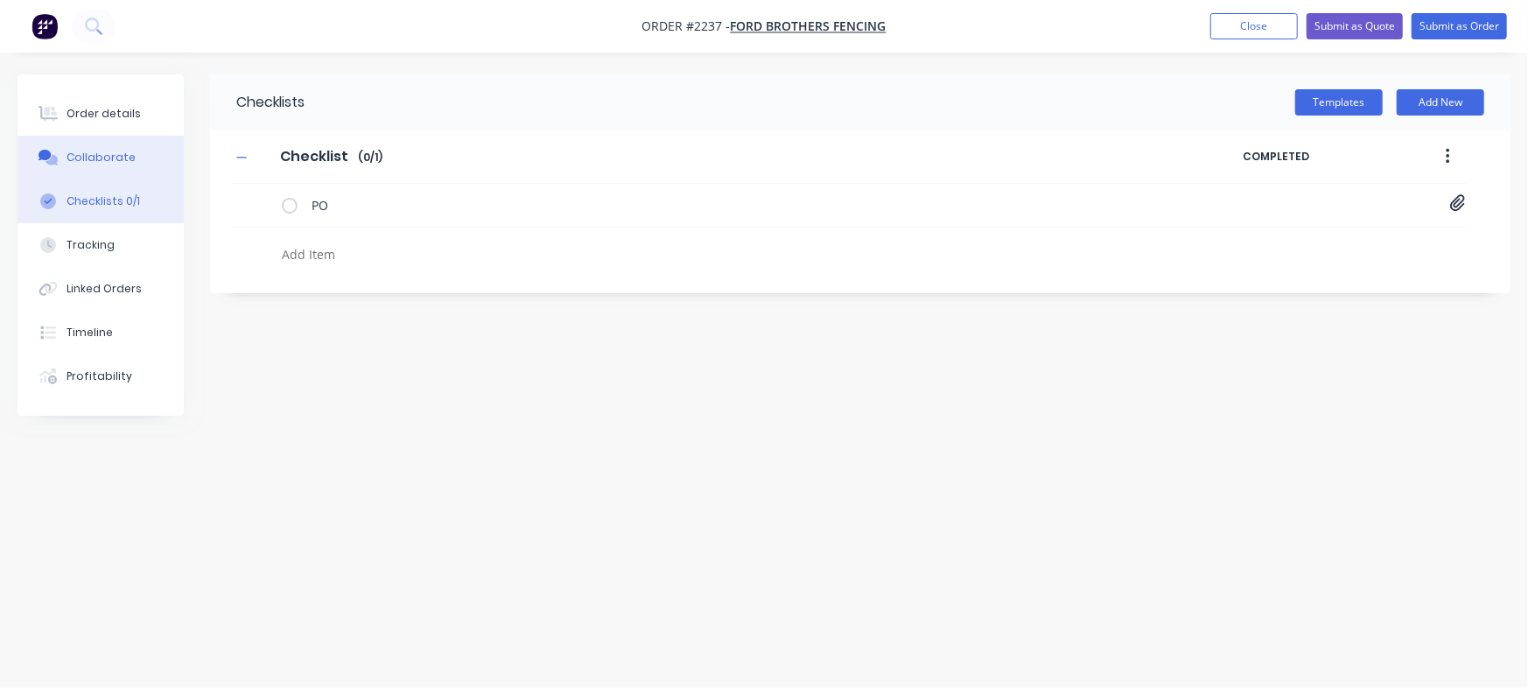
click at [149, 162] on button "Collaborate" at bounding box center [101, 158] width 166 height 44
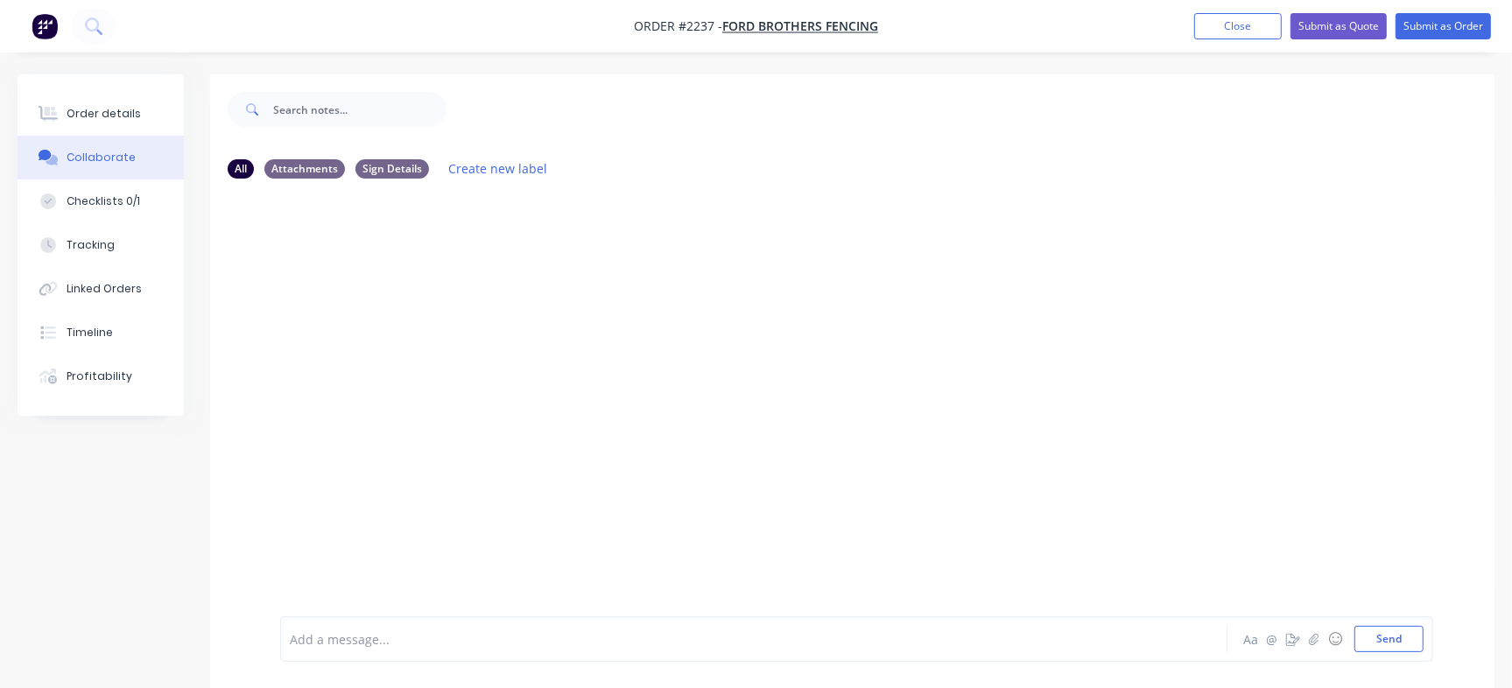
click at [467, 631] on div at bounding box center [715, 639] width 849 height 18
click at [1379, 636] on button "Send" at bounding box center [1388, 639] width 69 height 26
click at [360, 401] on img at bounding box center [343, 414] width 126 height 115
click at [577, 635] on div at bounding box center [715, 639] width 849 height 18
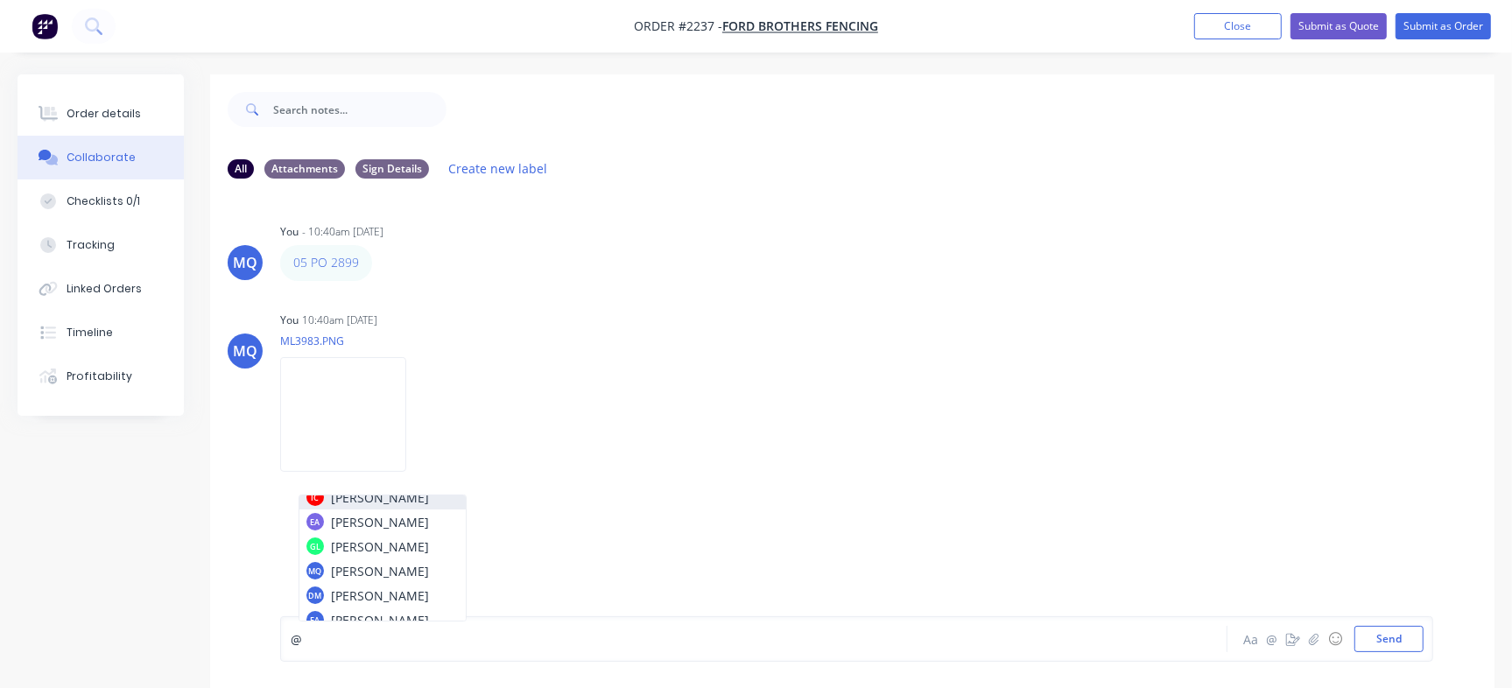
scroll to position [70, 0]
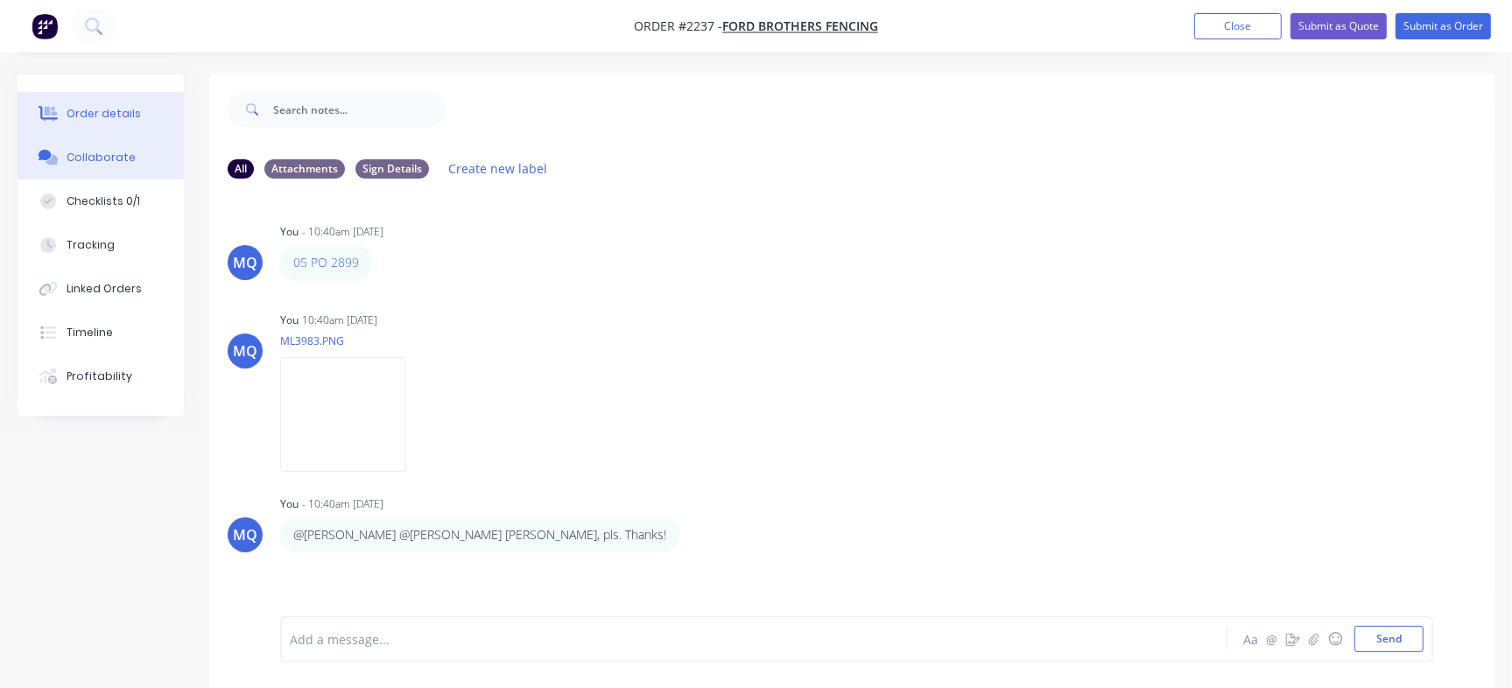
click at [110, 116] on div "Order details" at bounding box center [104, 114] width 74 height 16
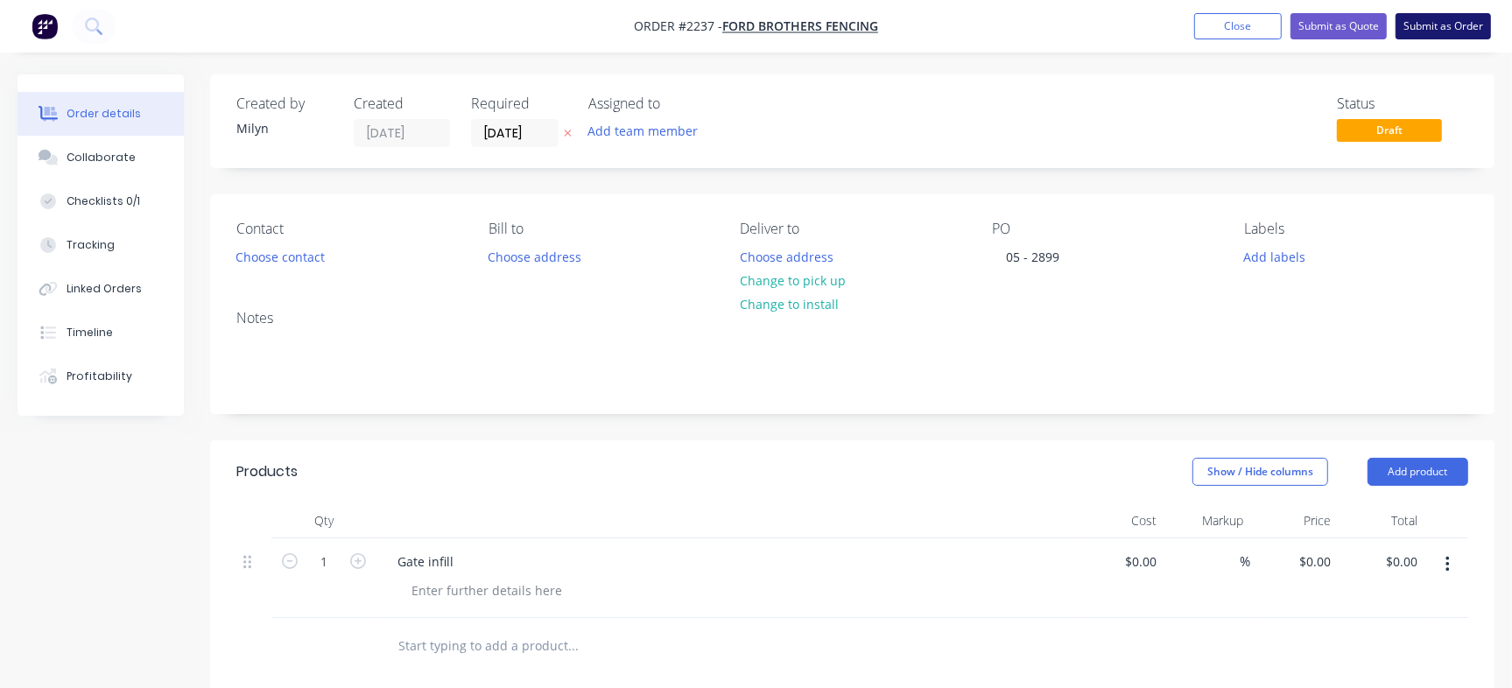
click at [1436, 28] on button "Submit as Order" at bounding box center [1442, 26] width 95 height 26
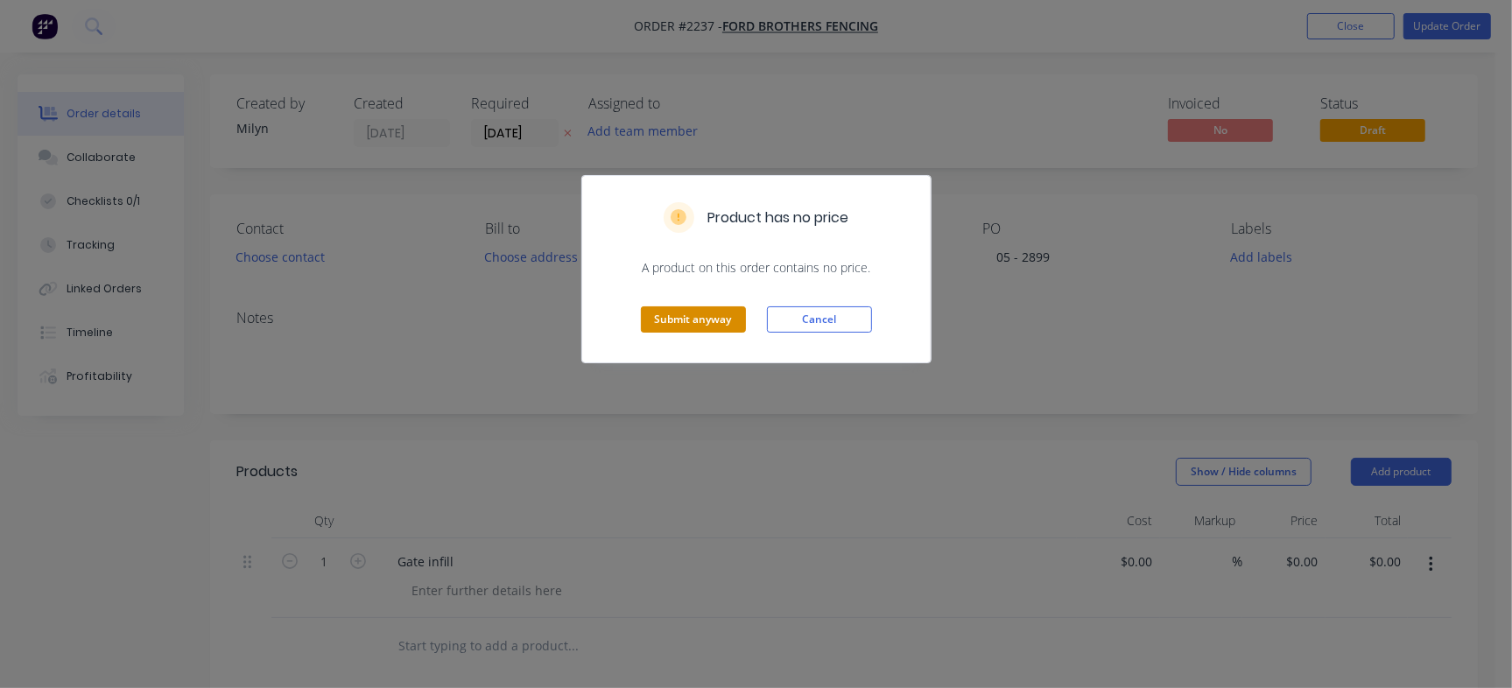
click at [710, 322] on button "Submit anyway" at bounding box center [693, 319] width 105 height 26
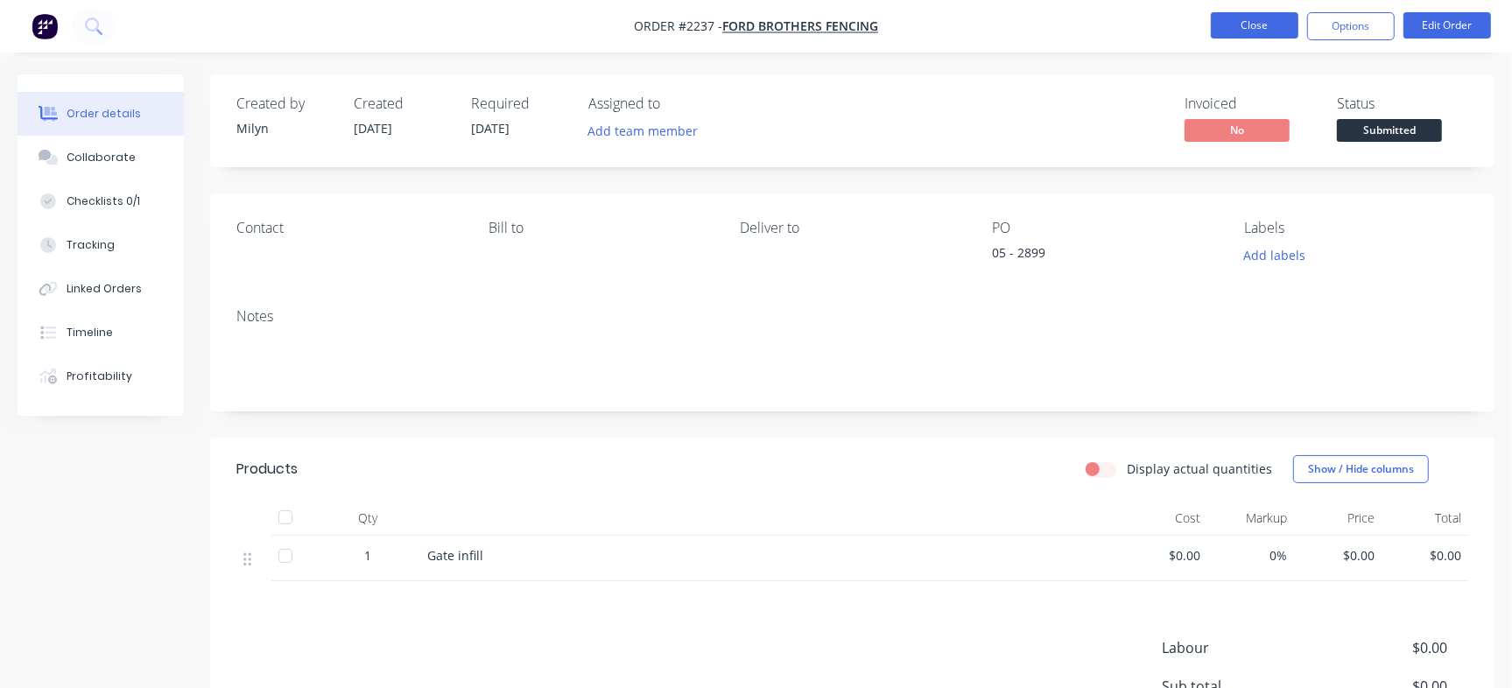
click at [1237, 25] on button "Close" at bounding box center [1255, 25] width 88 height 26
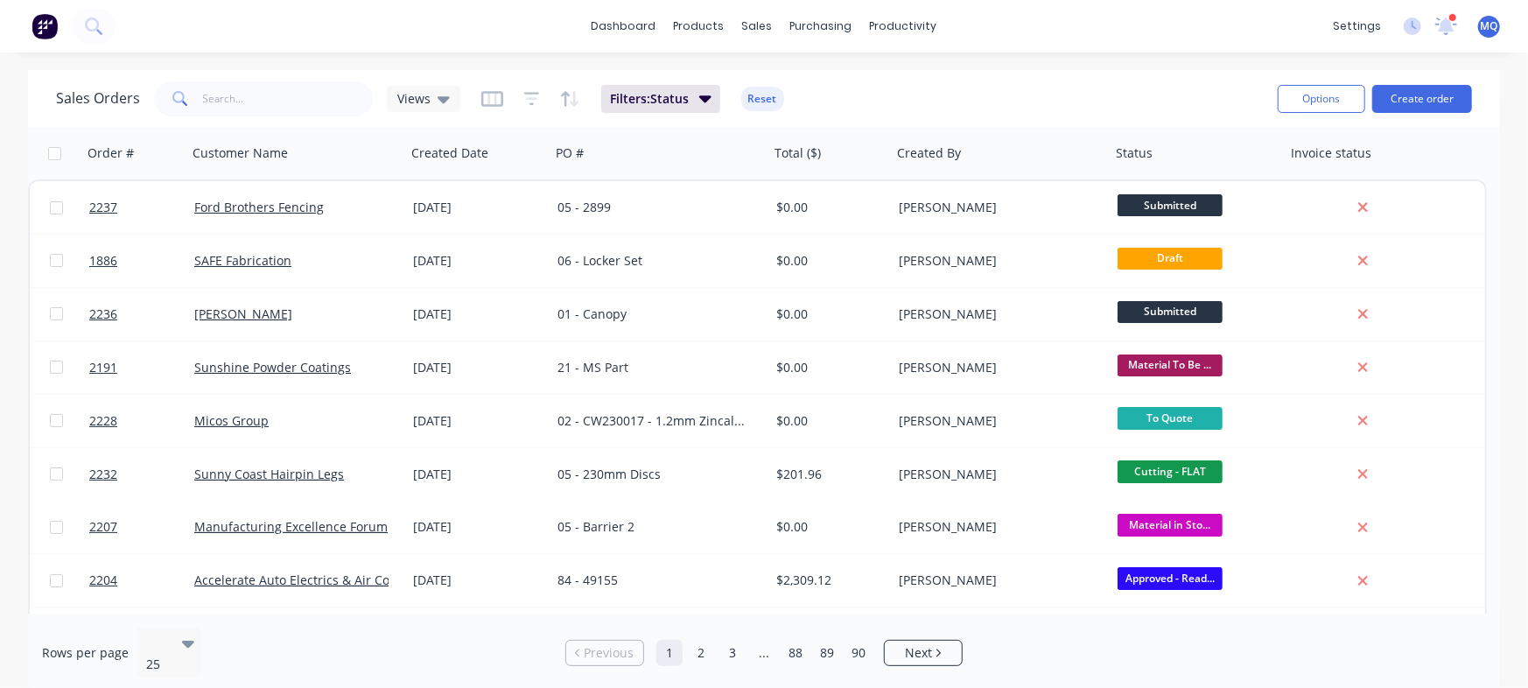
click at [1037, 83] on div "Sales Orders Views Filters: Status Reset" at bounding box center [660, 98] width 1208 height 43
click at [1457, 91] on button "Create order" at bounding box center [1423, 99] width 100 height 28
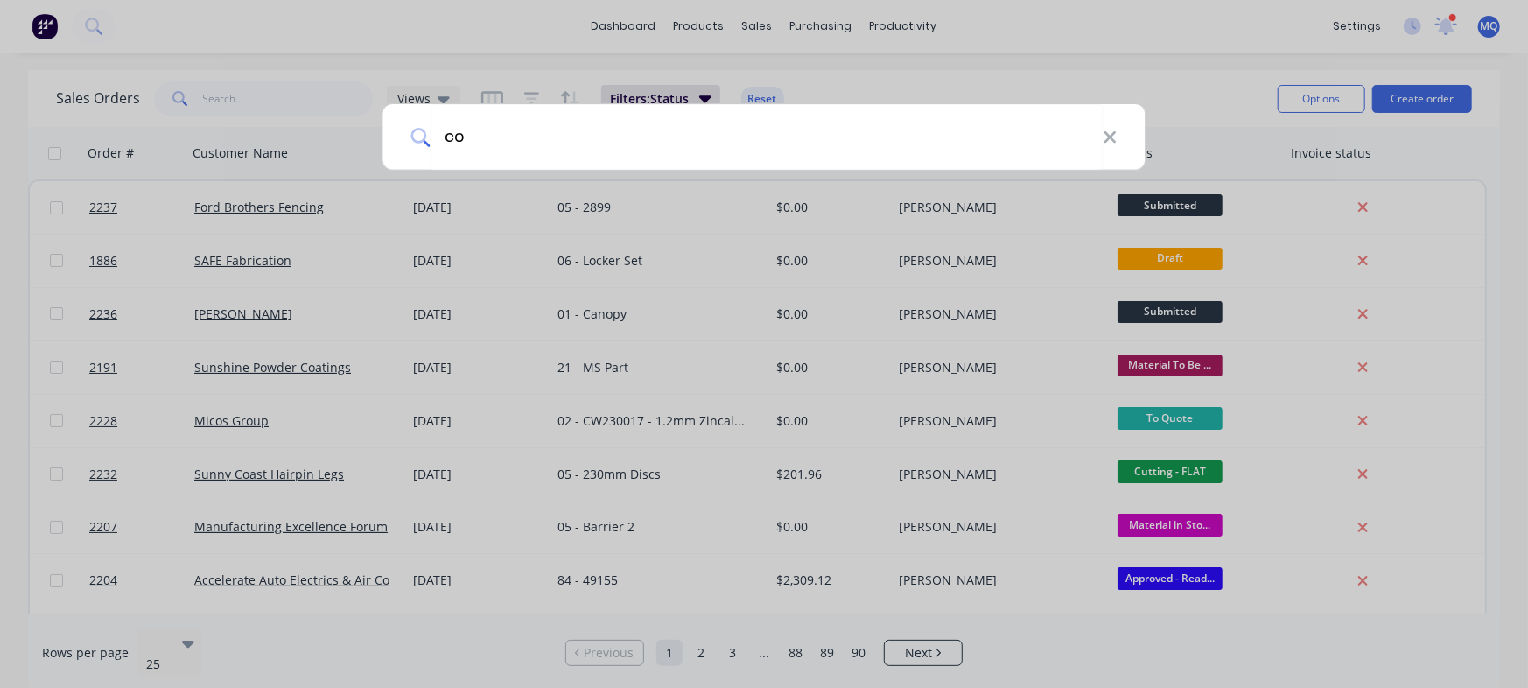
type input "c"
type input "maker"
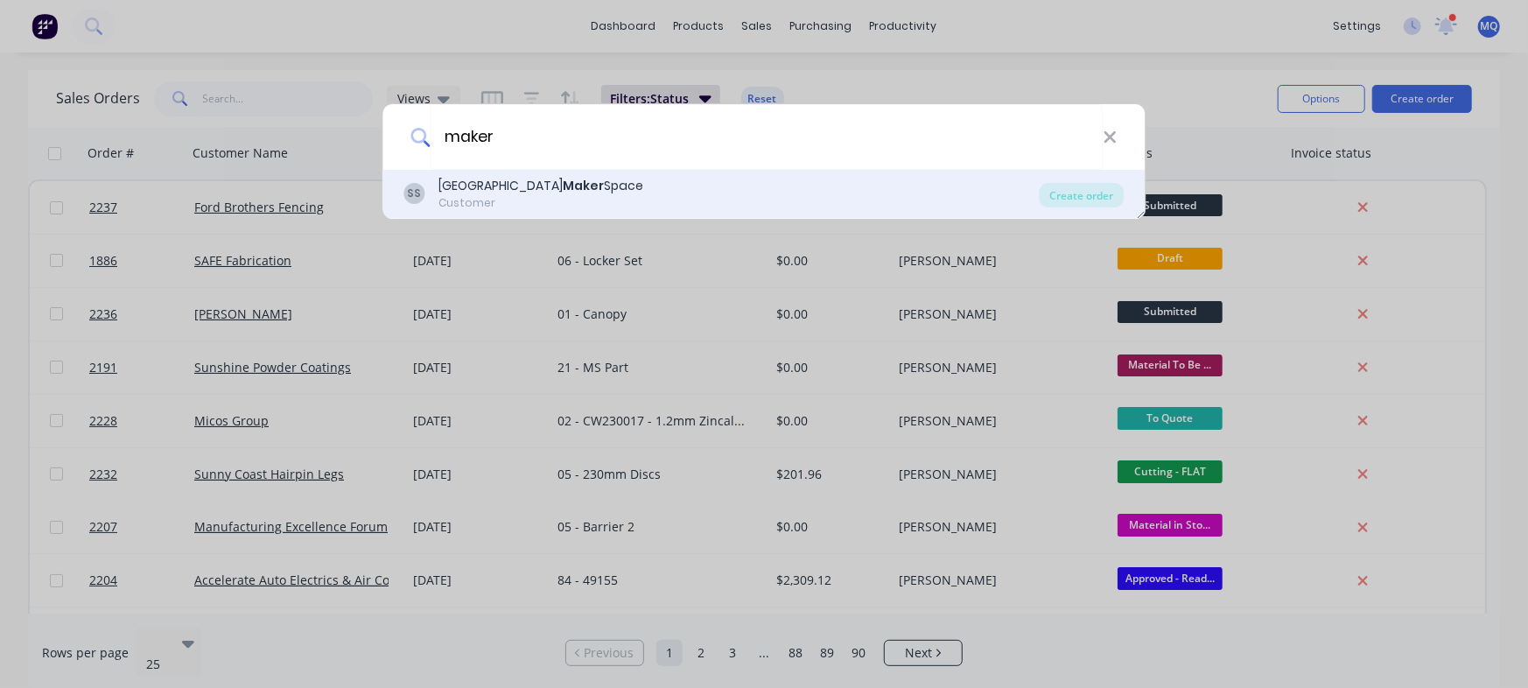
click at [718, 185] on div "SS Sunshine Coast Maker Space Customer" at bounding box center [721, 194] width 635 height 34
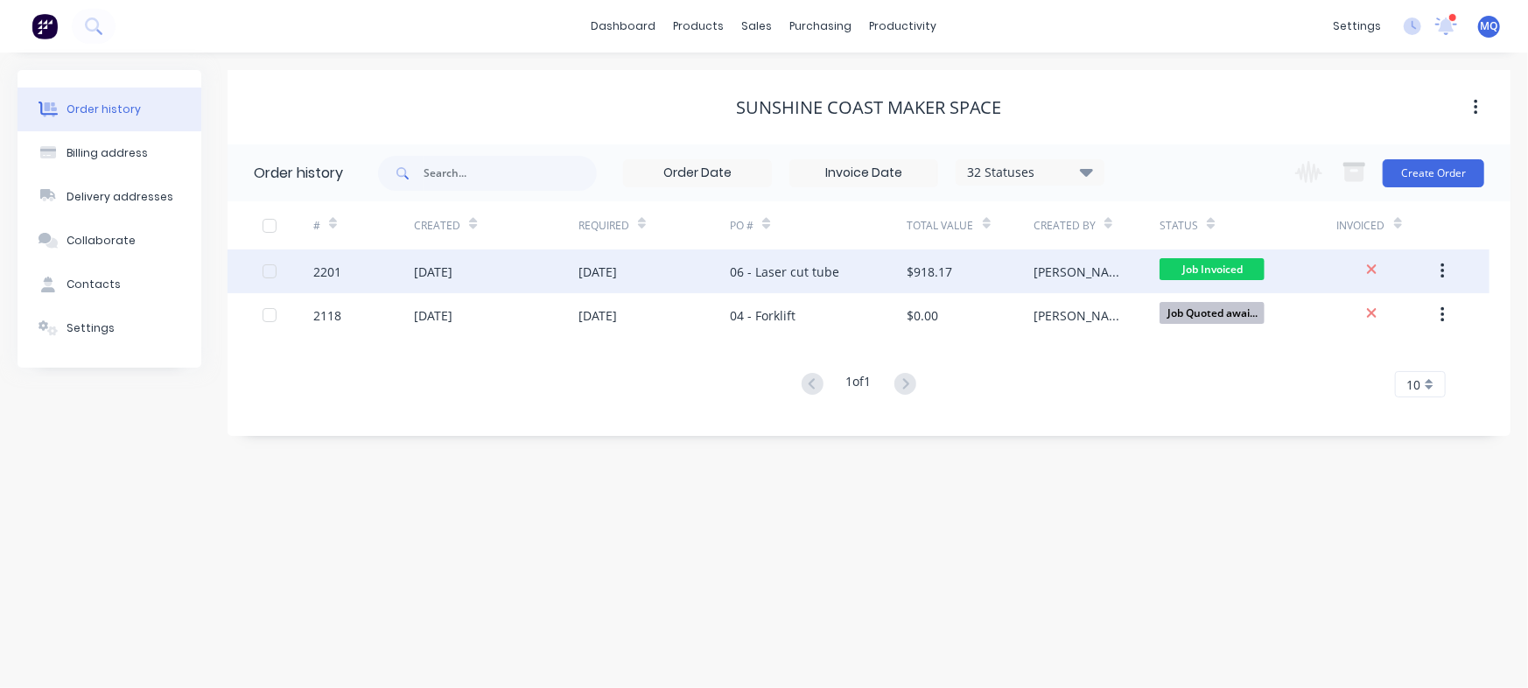
click at [692, 276] on div "[DATE]" at bounding box center [654, 271] width 151 height 44
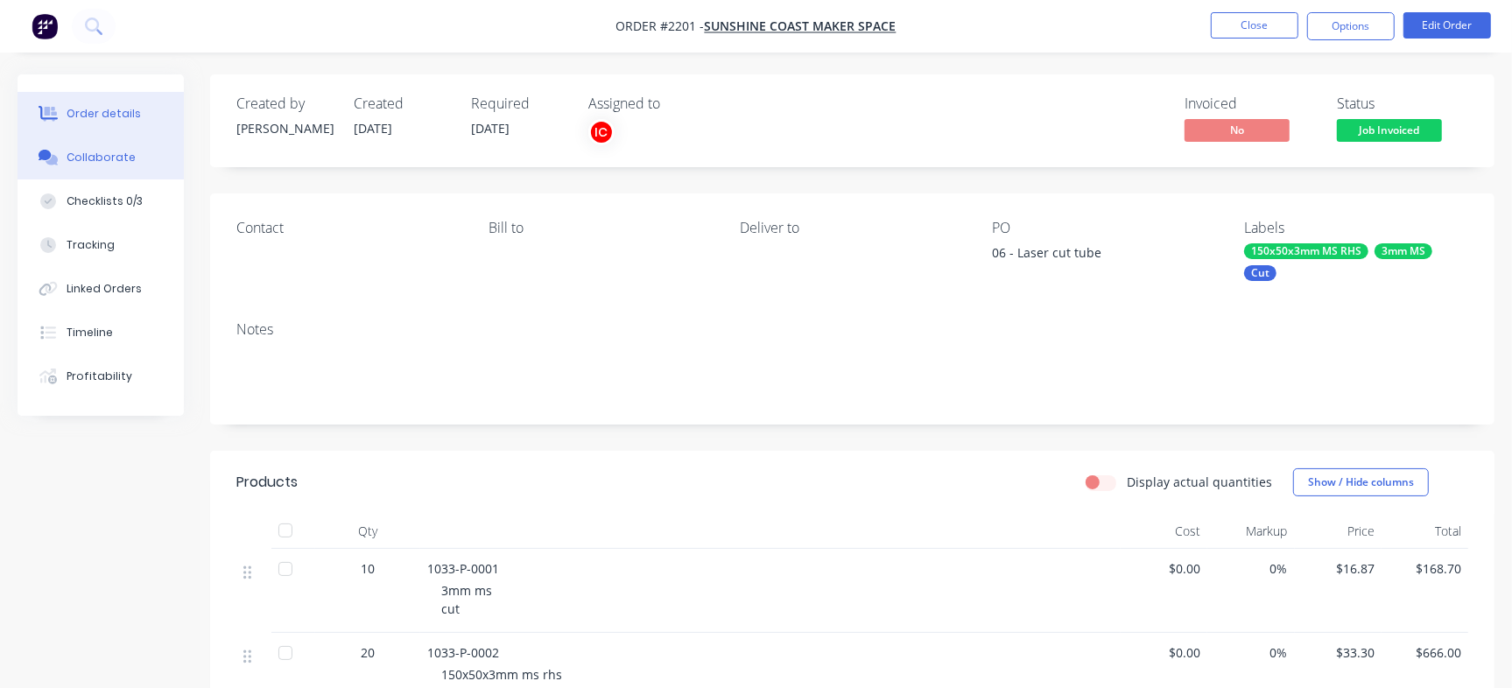
click at [136, 175] on button "Collaborate" at bounding box center [101, 158] width 166 height 44
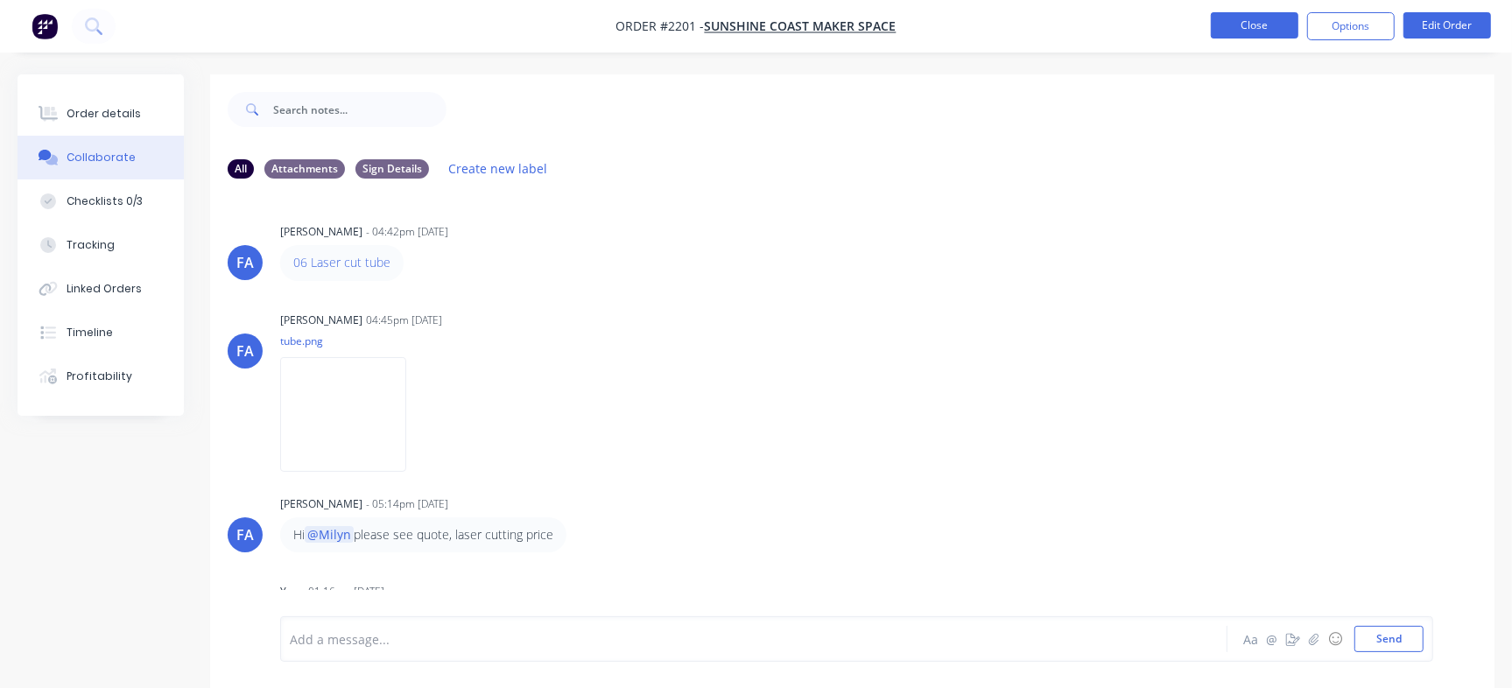
click at [1239, 20] on button "Close" at bounding box center [1255, 25] width 88 height 26
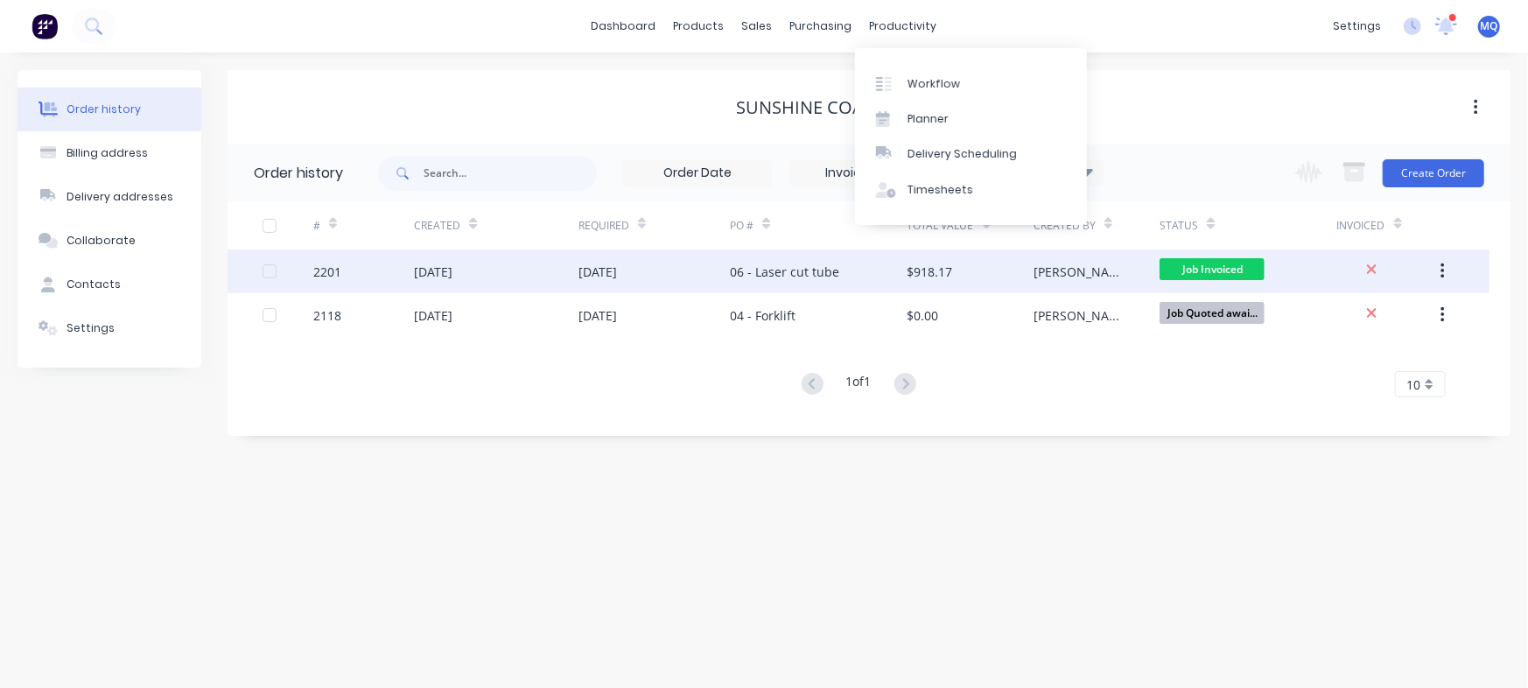
click at [787, 271] on div "06 - Laser cut tube" at bounding box center [784, 272] width 109 height 18
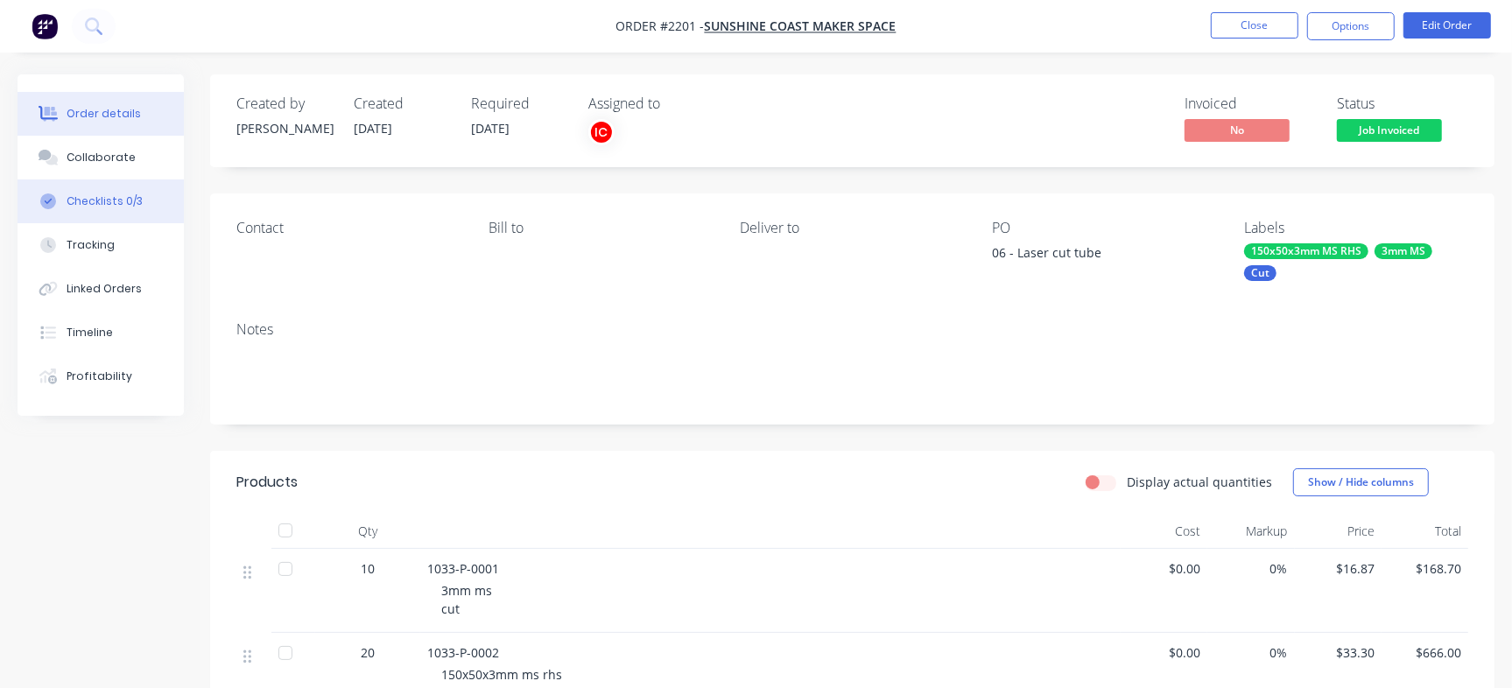
click at [96, 185] on button "Checklists 0/3" at bounding box center [101, 201] width 166 height 44
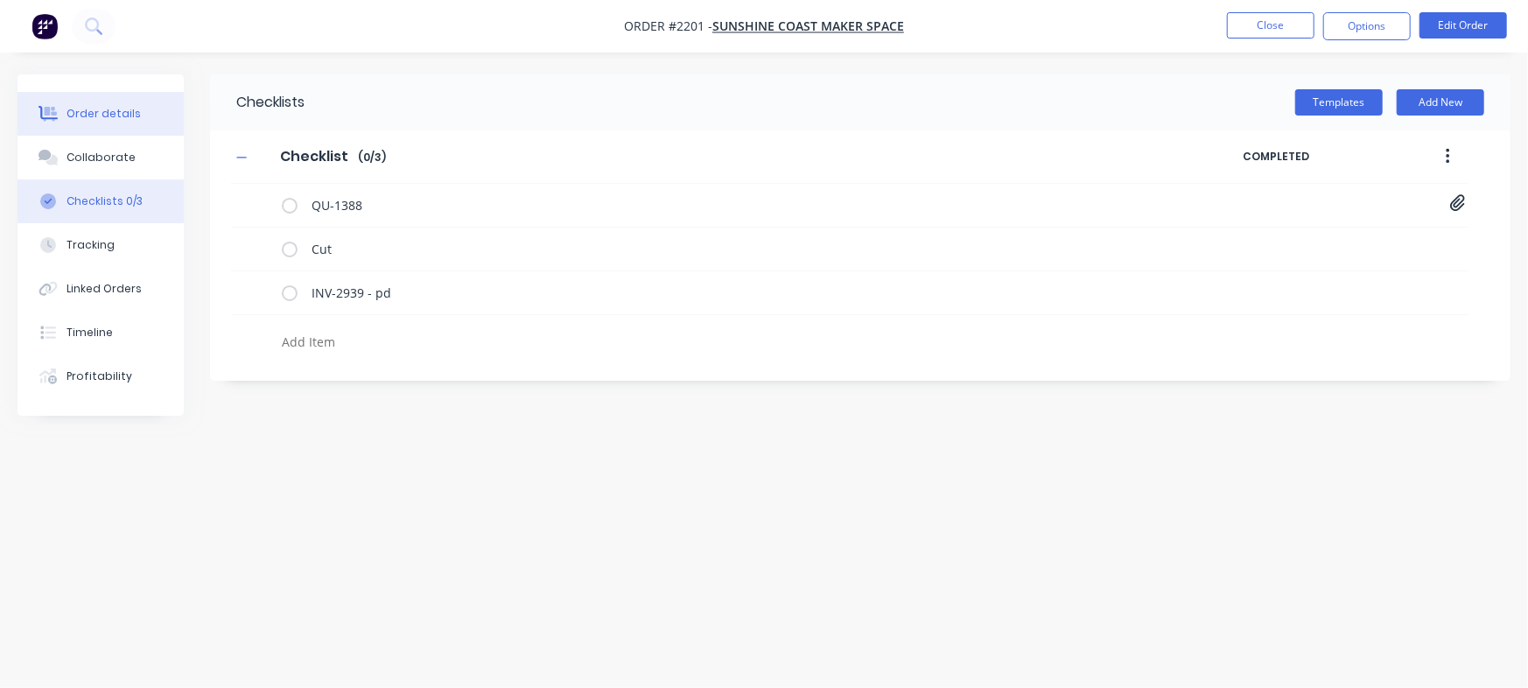
click at [160, 104] on button "Order details" at bounding box center [101, 114] width 166 height 44
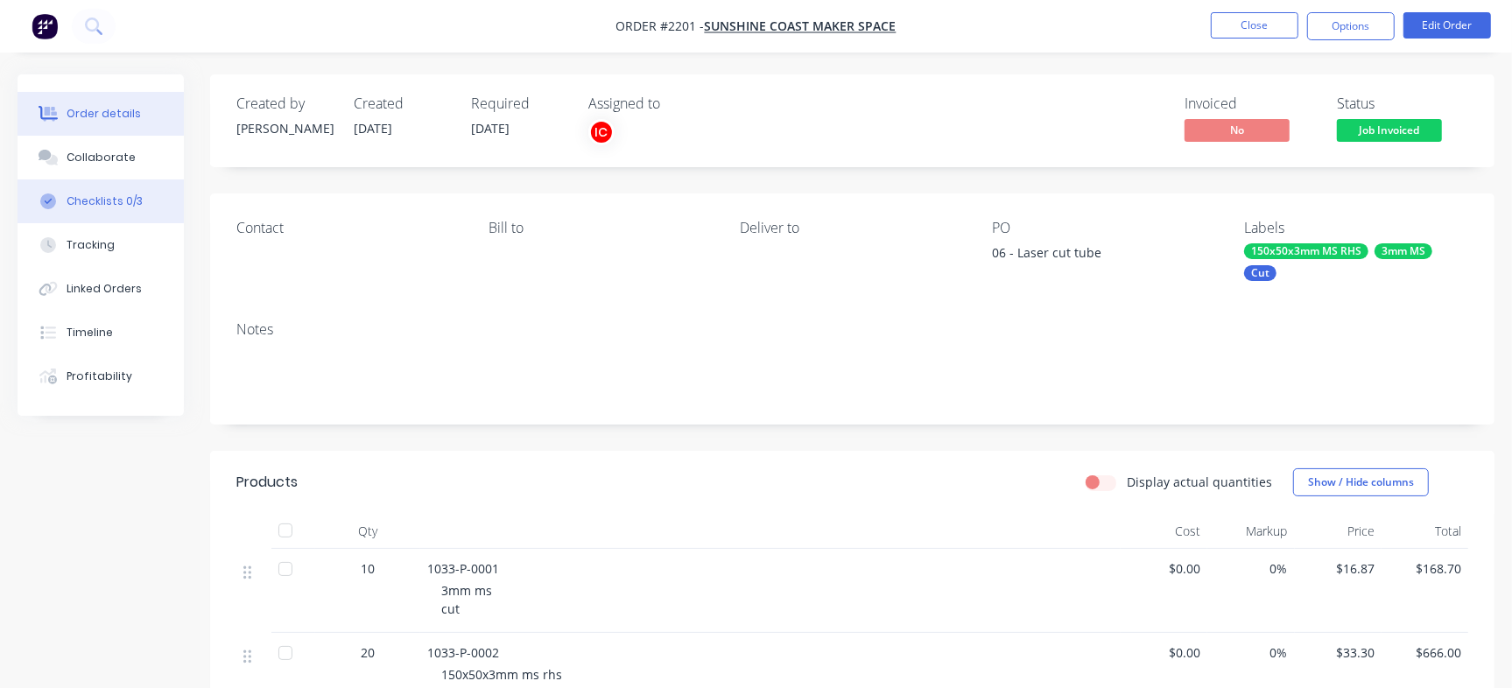
click at [149, 209] on button "Checklists 0/3" at bounding box center [101, 201] width 166 height 44
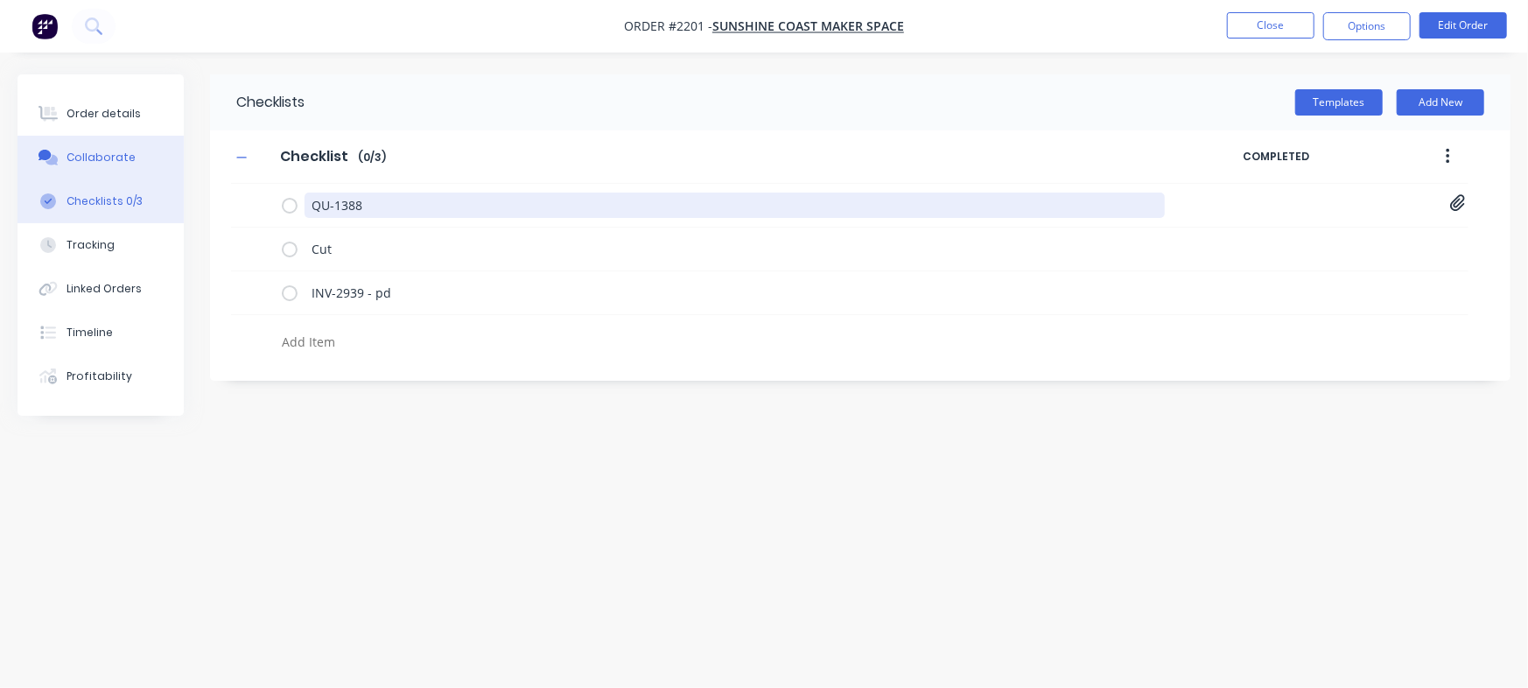
drag, startPoint x: 433, startPoint y: 210, endPoint x: 127, endPoint y: 177, distance: 308.2
click at [127, 177] on div "Order details Collaborate Checklists 0/3 Tracking Linked Orders Timeline Profit…" at bounding box center [764, 310] width 1528 height 473
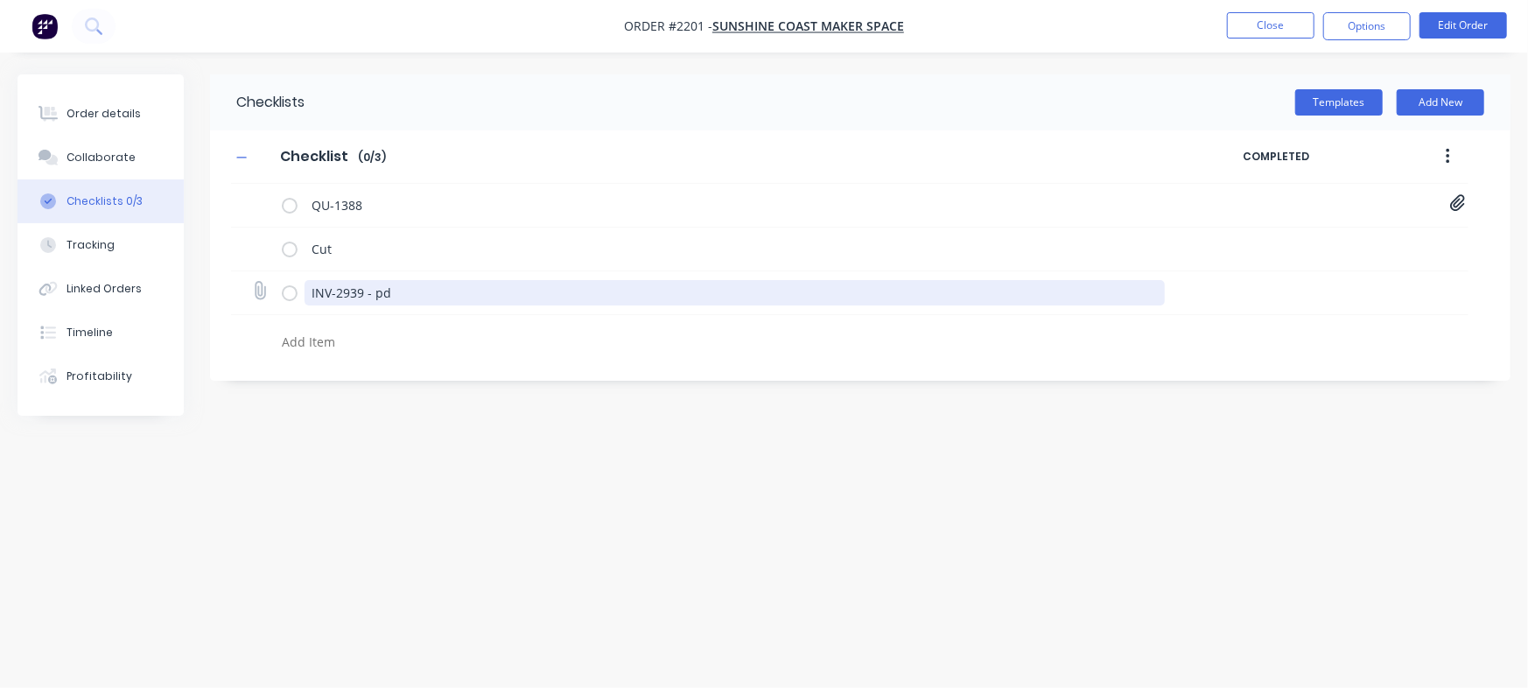
click at [430, 298] on textarea "INV-2939 - pd" at bounding box center [735, 292] width 860 height 25
drag, startPoint x: 363, startPoint y: 291, endPoint x: 178, endPoint y: 283, distance: 185.8
click at [178, 283] on div "Order details Collaborate Checklists 0/3 Tracking Linked Orders Timeline Profit…" at bounding box center [764, 310] width 1528 height 473
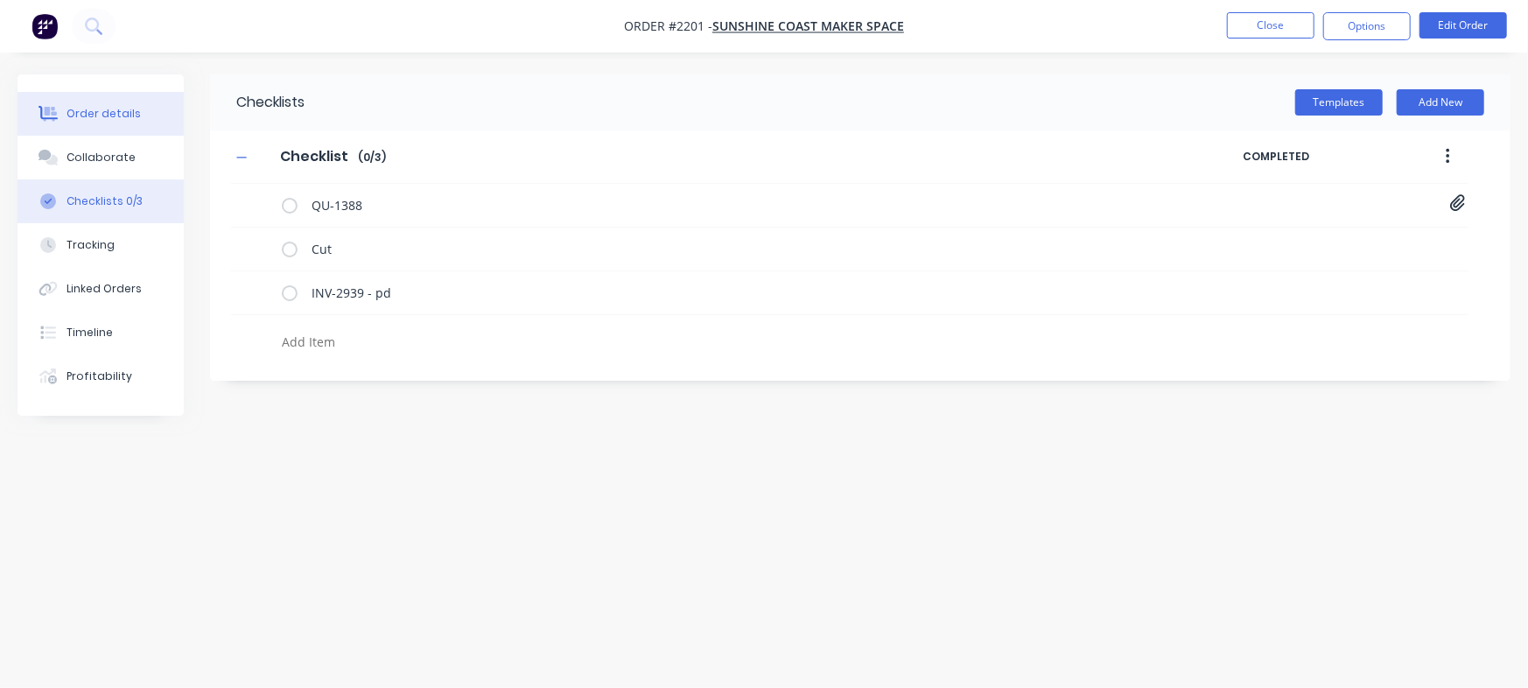
drag, startPoint x: 104, startPoint y: 106, endPoint x: 175, endPoint y: 109, distance: 71.0
click at [107, 108] on div "Order details" at bounding box center [104, 114] width 74 height 16
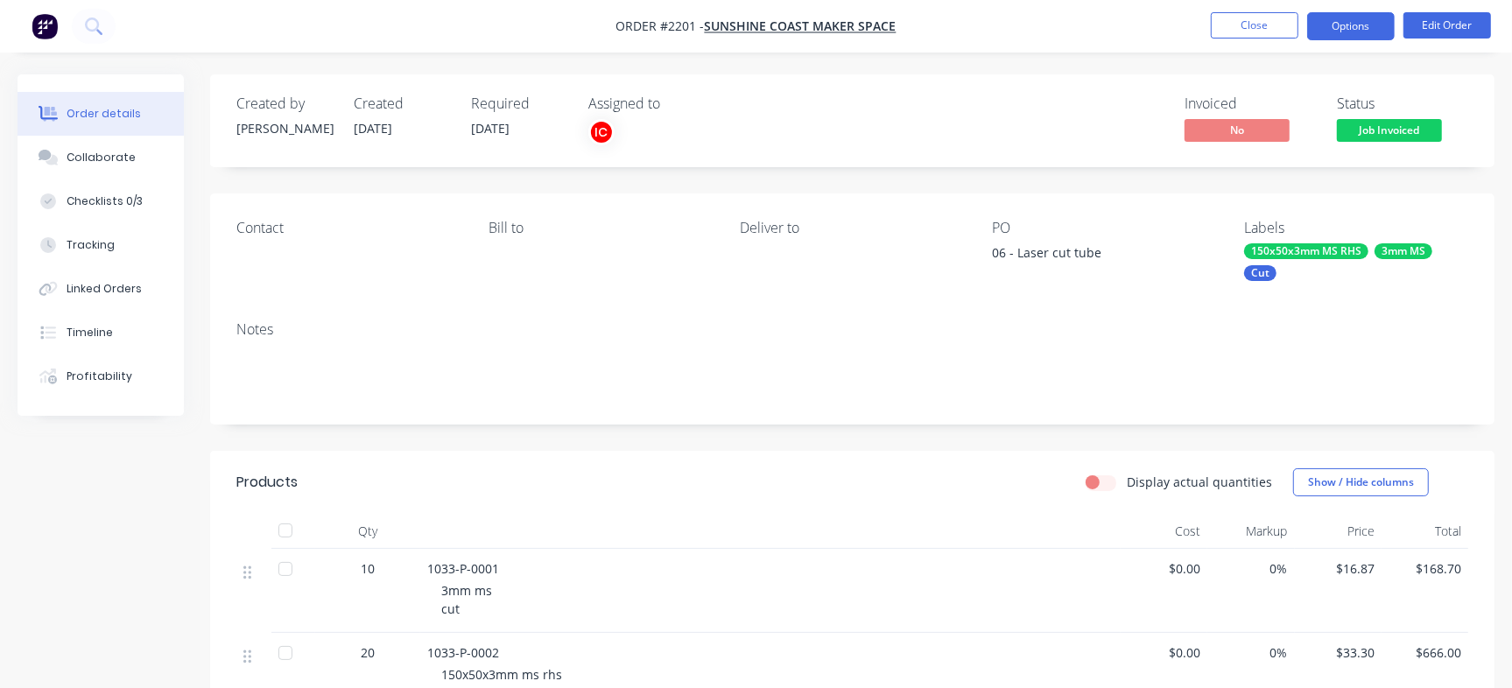
click at [1347, 24] on button "Options" at bounding box center [1351, 26] width 88 height 28
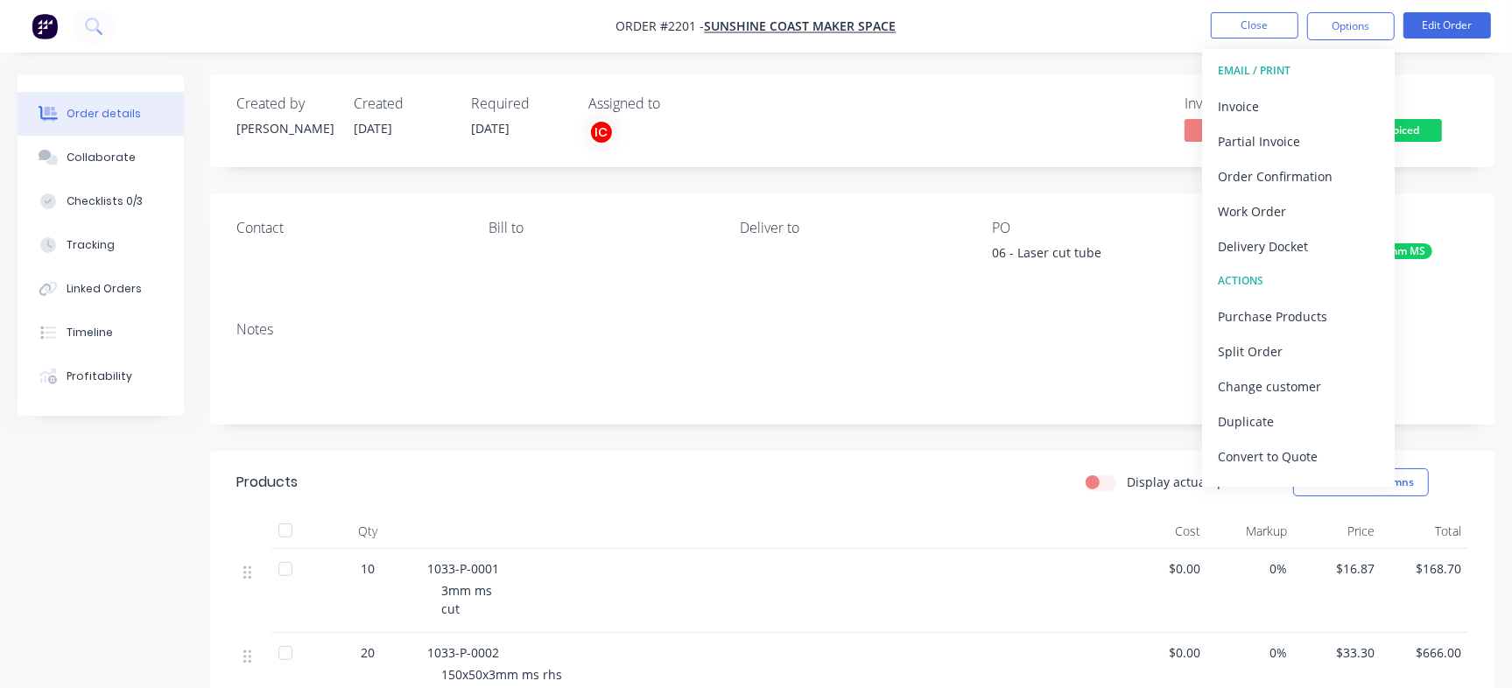
scroll to position [26, 0]
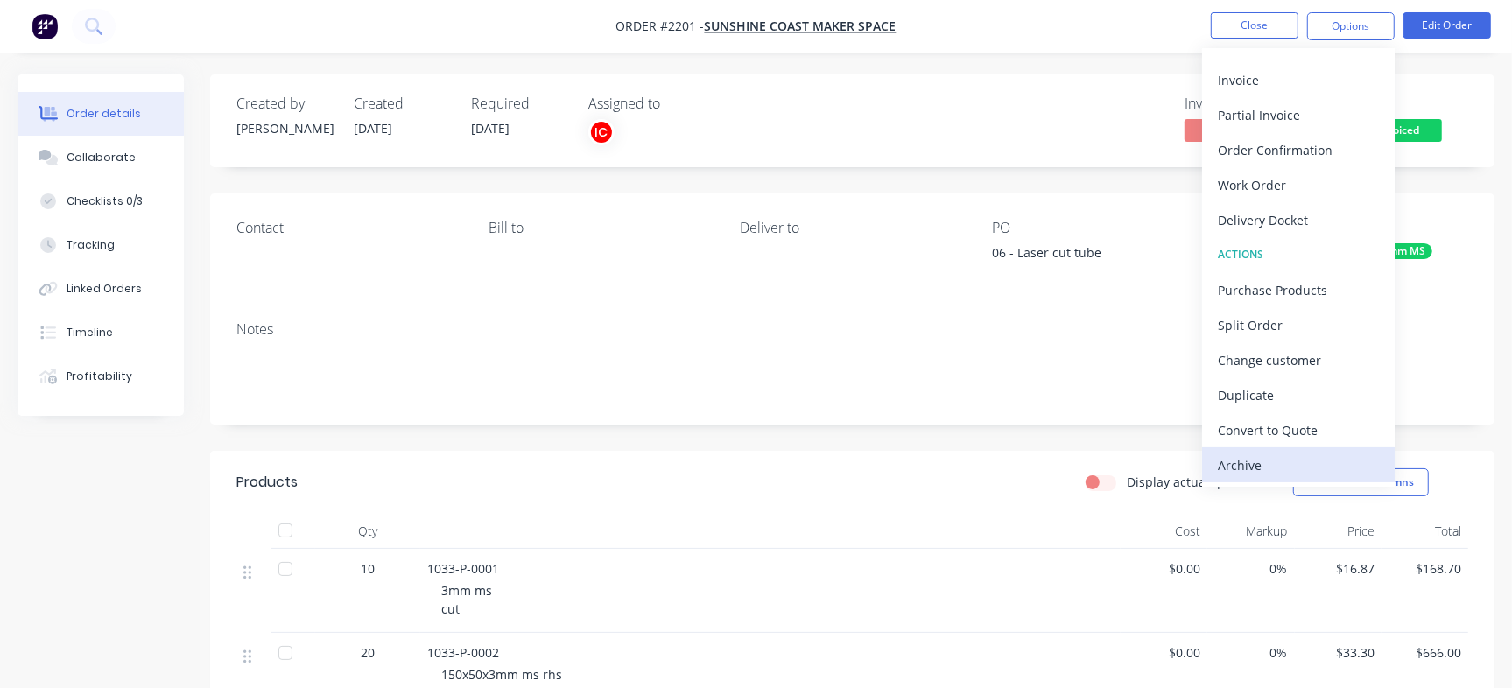
click at [1274, 467] on div "Archive" at bounding box center [1298, 465] width 161 height 25
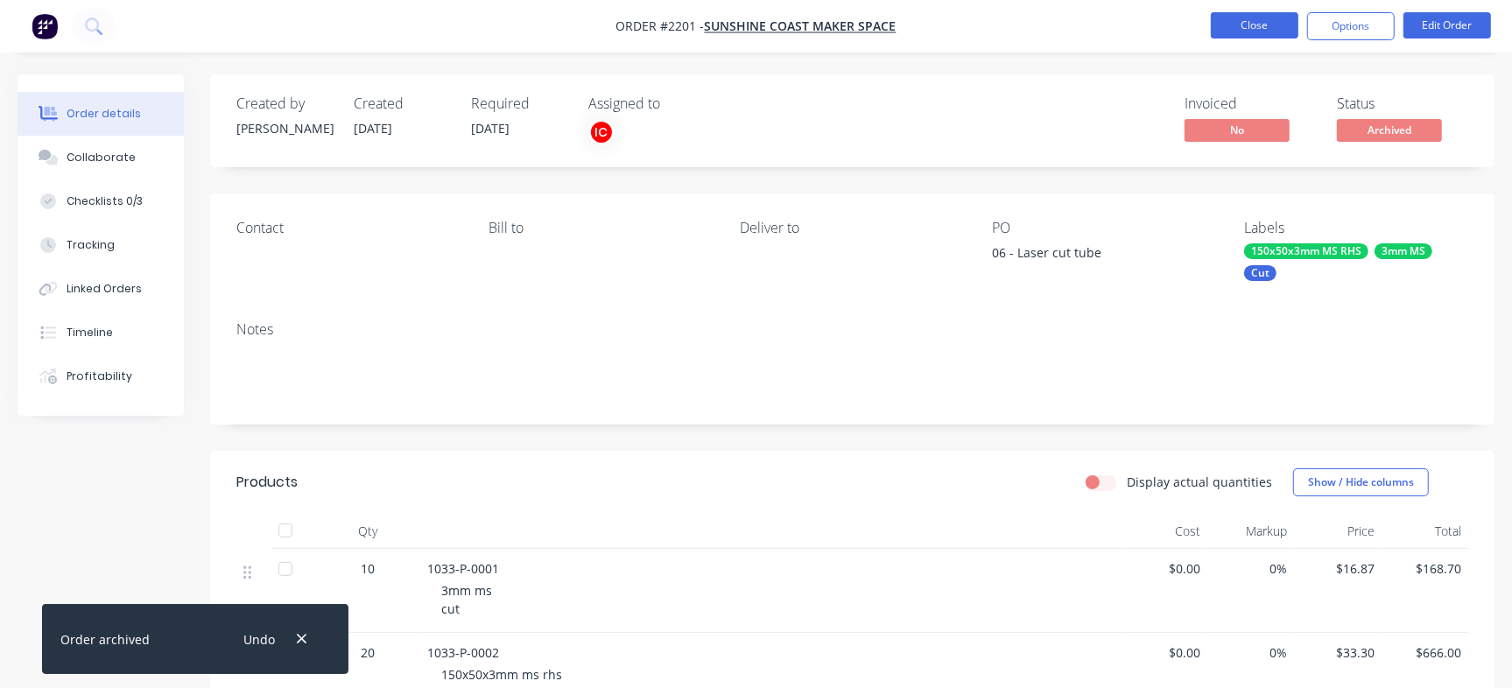
click at [1226, 25] on button "Close" at bounding box center [1255, 25] width 88 height 26
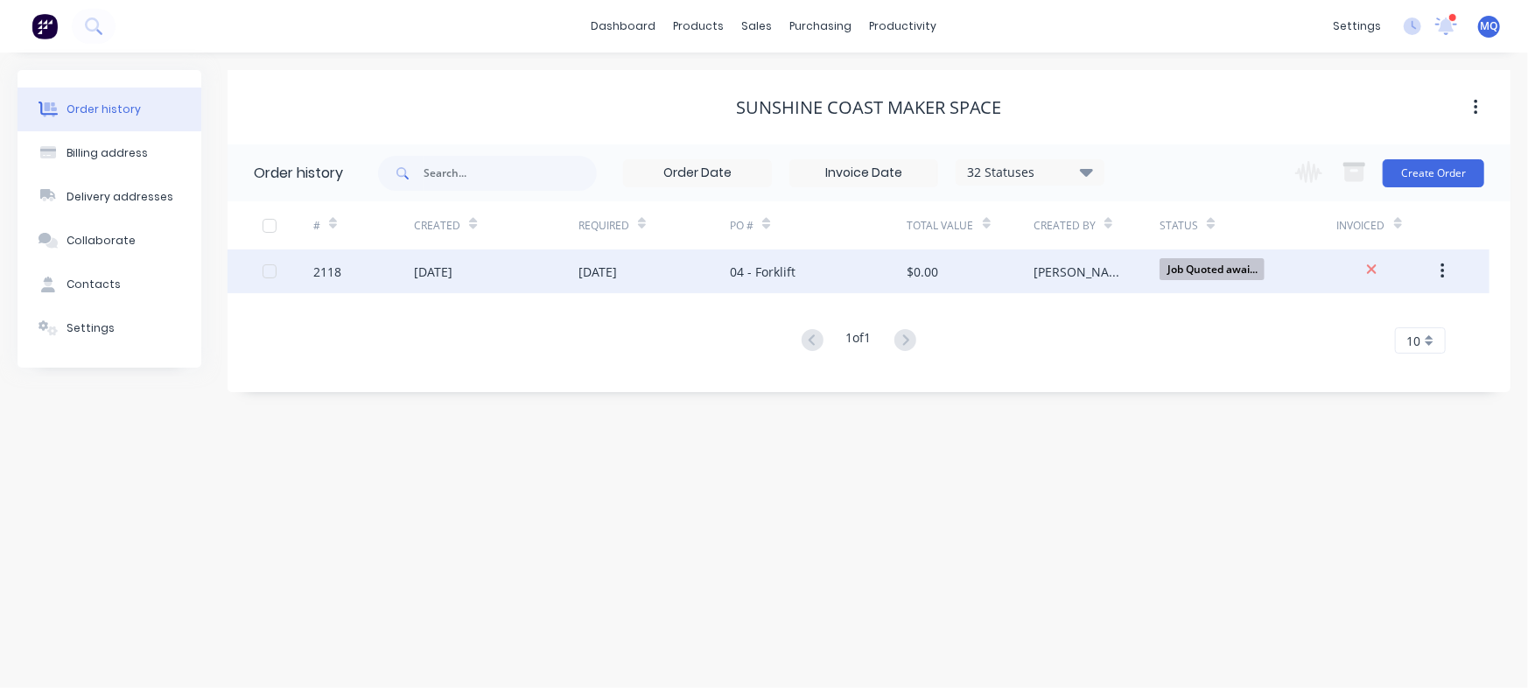
click at [604, 276] on div "[DATE]" at bounding box center [598, 272] width 39 height 18
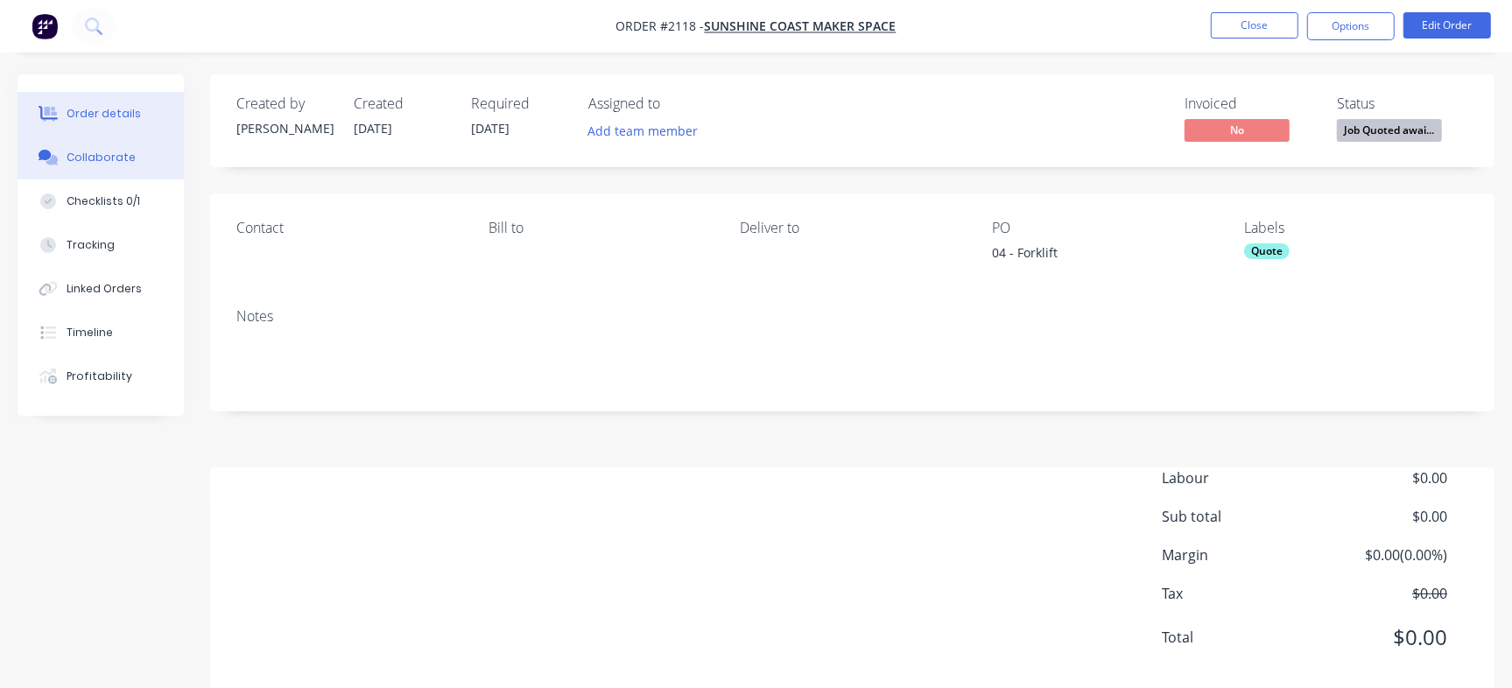
click at [99, 150] on div "Collaborate" at bounding box center [101, 158] width 69 height 16
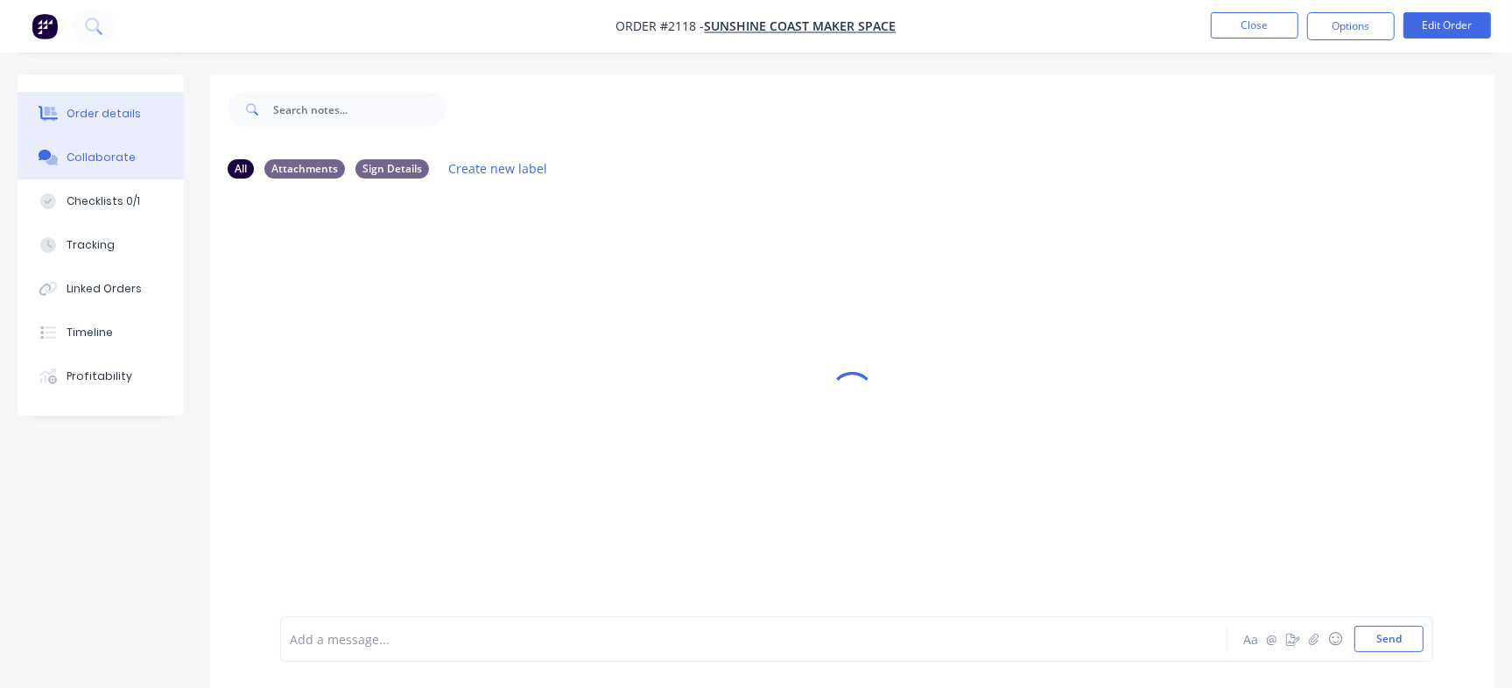
click at [130, 100] on button "Order details" at bounding box center [101, 114] width 166 height 44
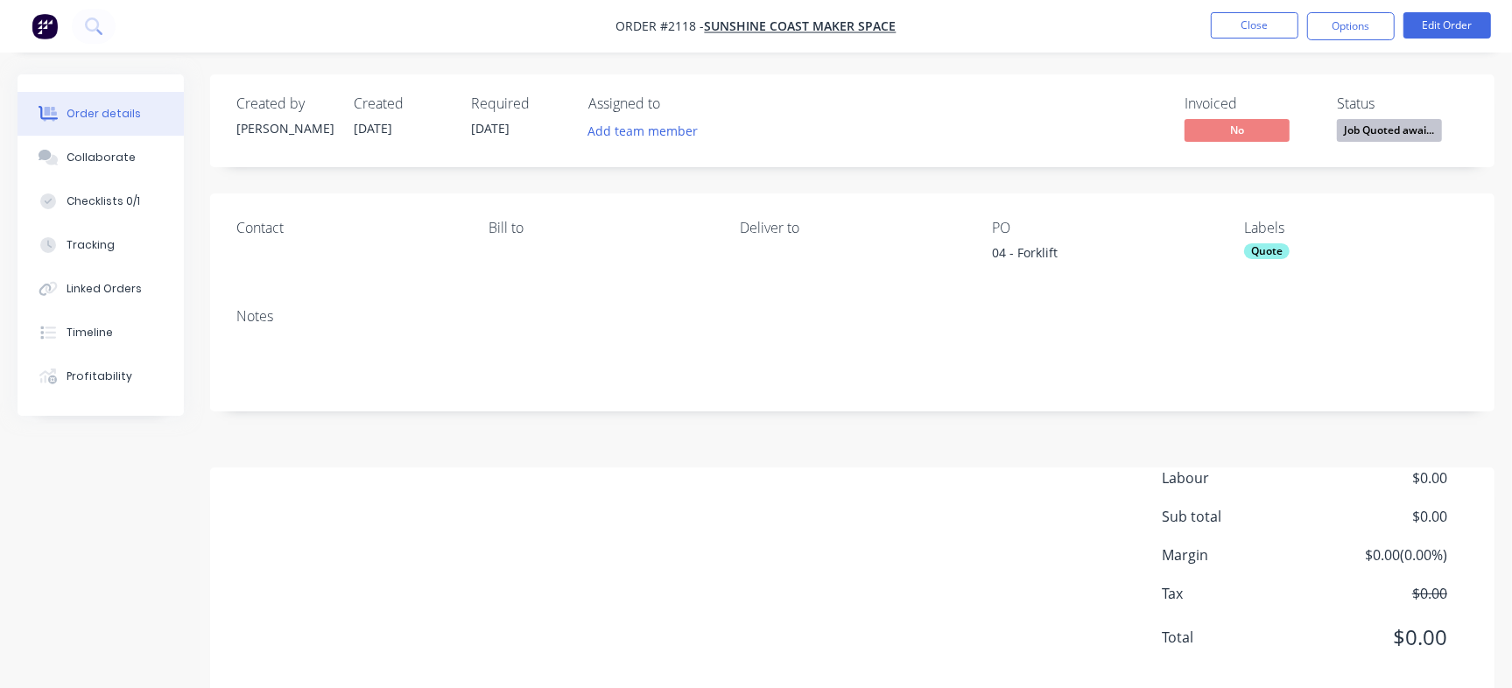
click at [1258, 39] on li "Close" at bounding box center [1255, 26] width 88 height 28
click at [1260, 29] on button "Close" at bounding box center [1255, 25] width 88 height 26
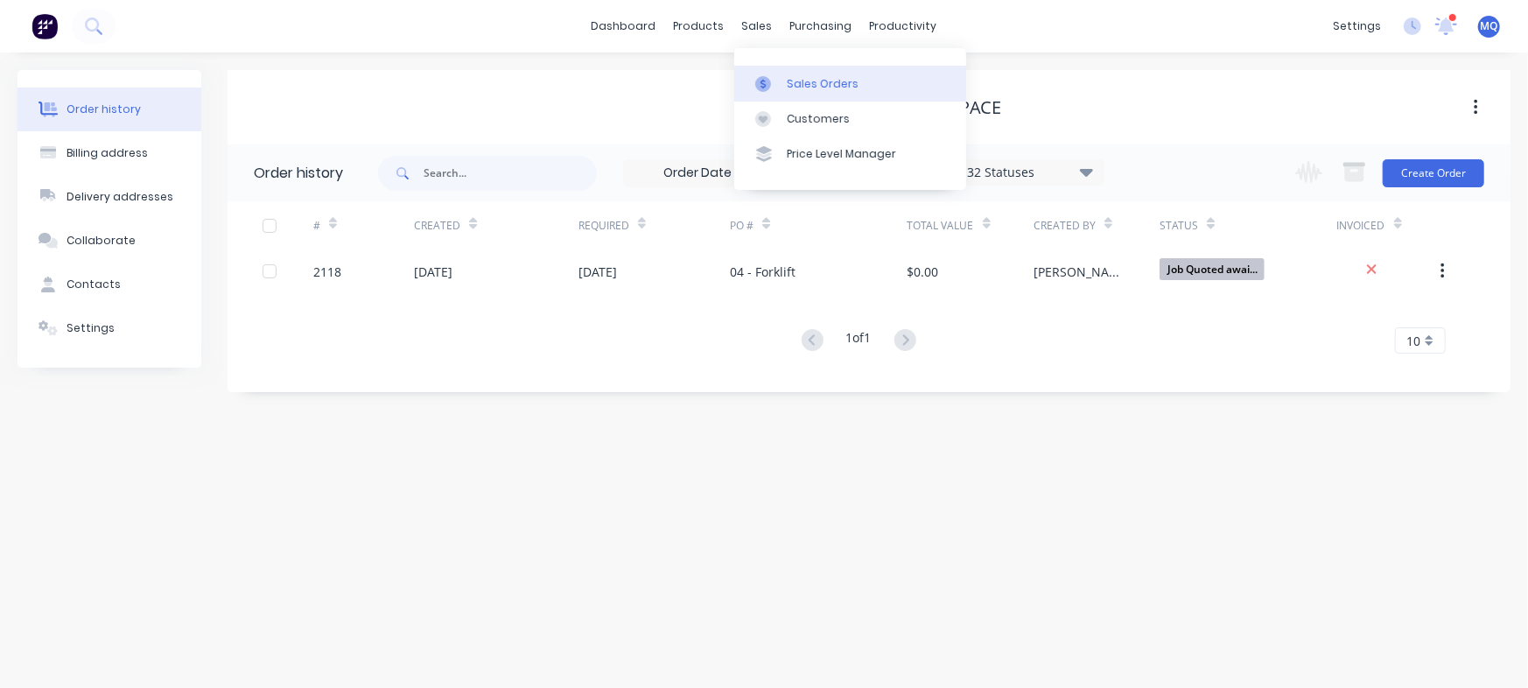
click at [763, 88] on icon at bounding box center [763, 84] width 5 height 10
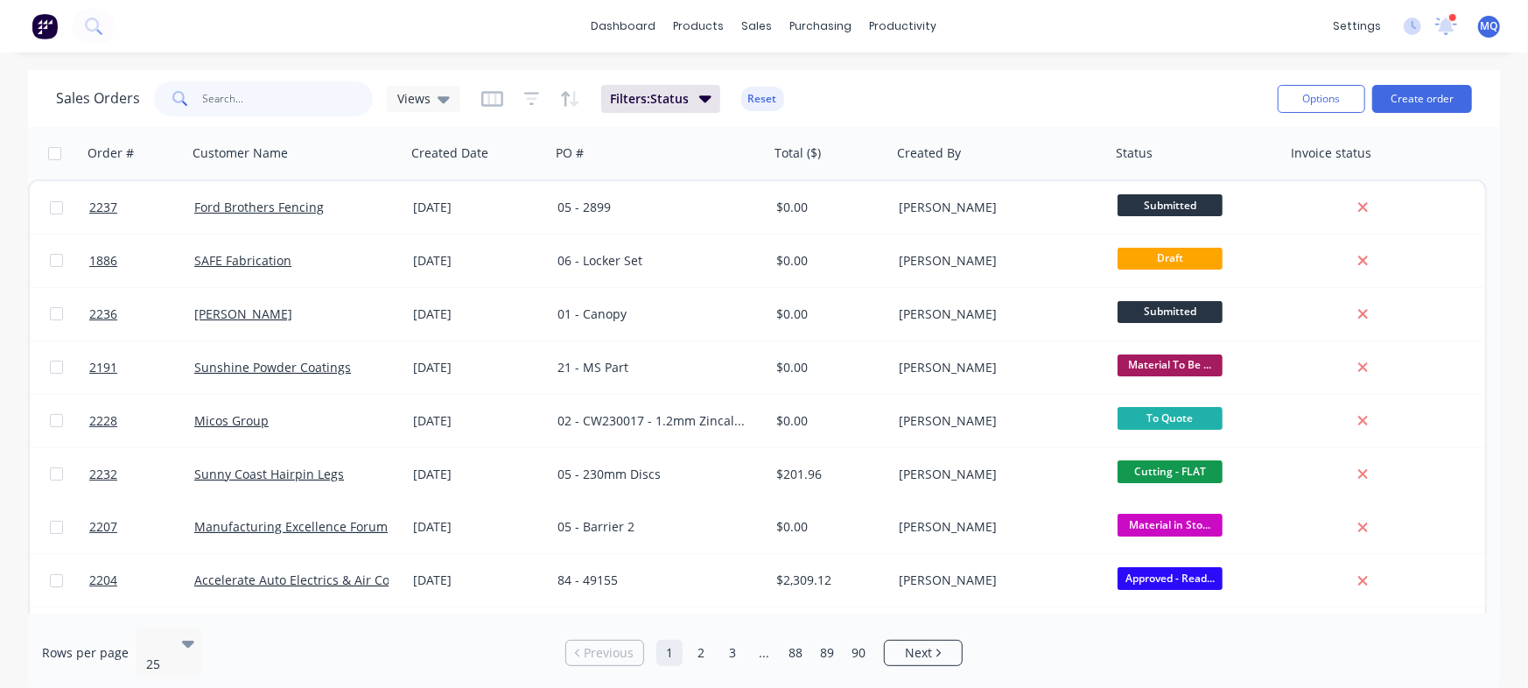
click at [238, 88] on input "text" at bounding box center [288, 98] width 171 height 35
click at [456, 91] on div "Views" at bounding box center [424, 99] width 74 height 26
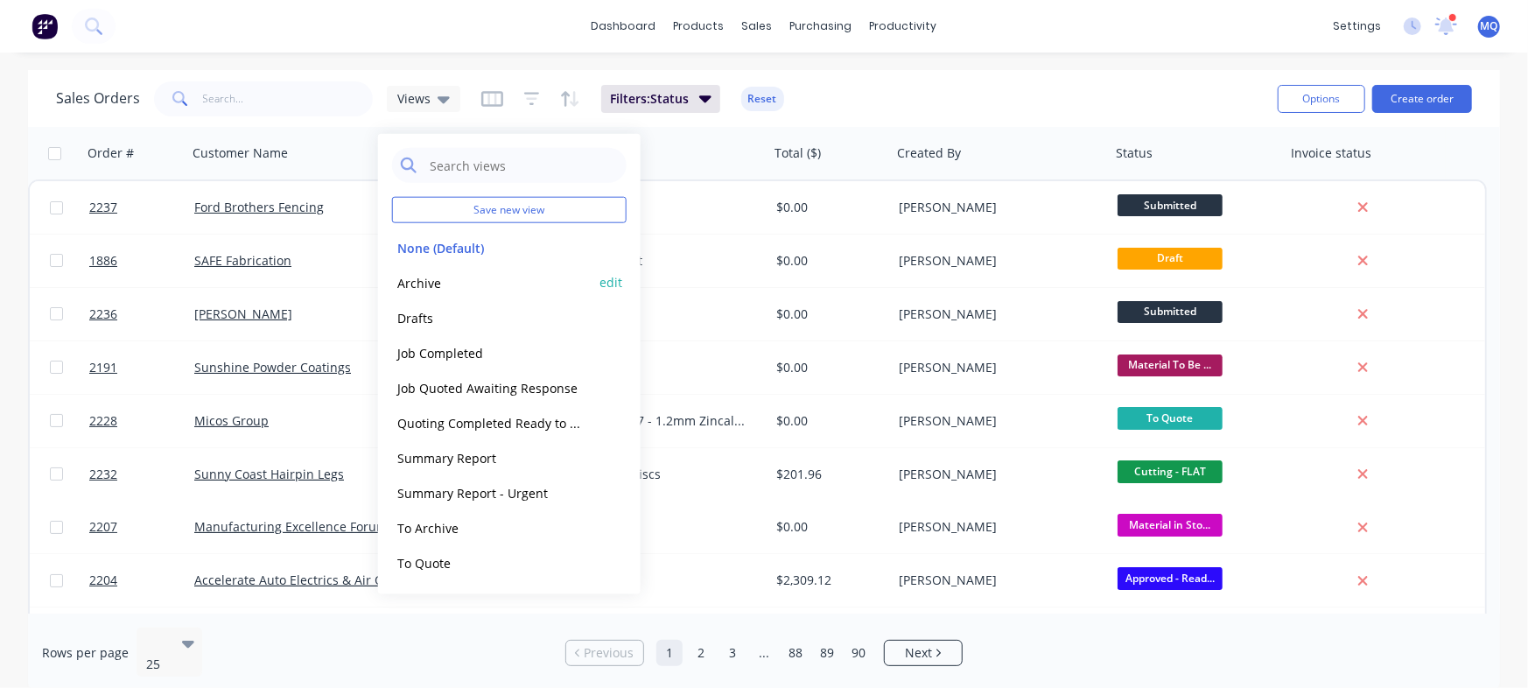
click at [419, 277] on button "Archive" at bounding box center [492, 282] width 200 height 20
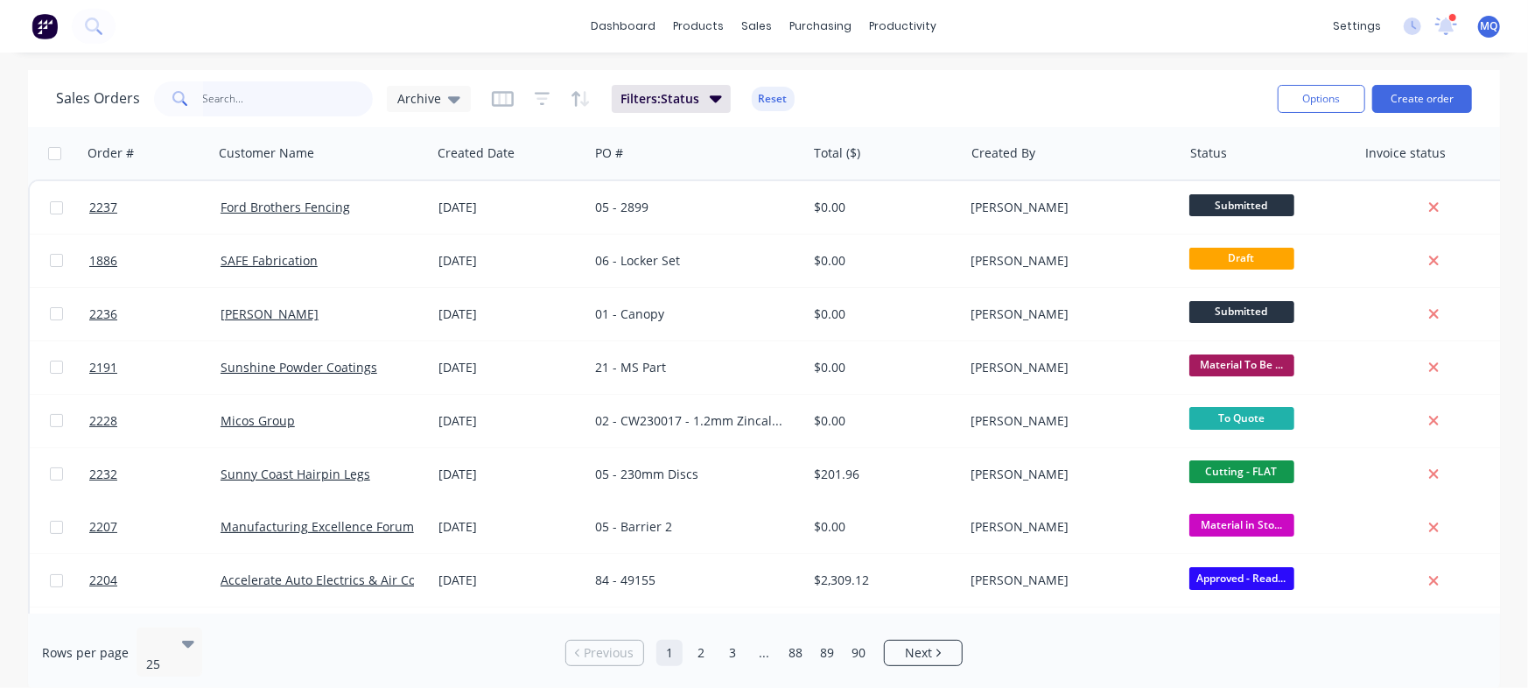
click at [242, 91] on input "text" at bounding box center [288, 98] width 171 height 35
type input "12625"
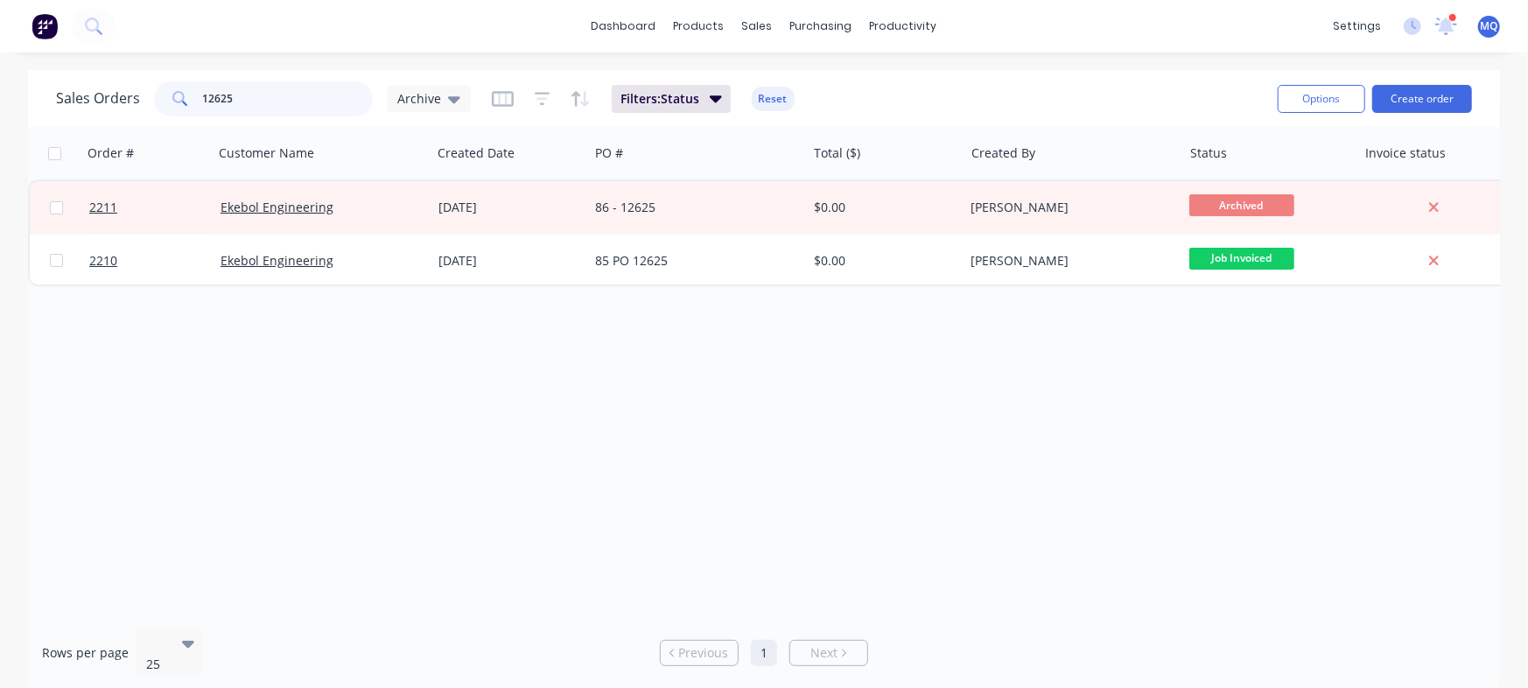
drag, startPoint x: 244, startPoint y: 88, endPoint x: 0, endPoint y: 60, distance: 245.9
click at [0, 60] on div "dashboard products sales purchasing productivity dashboard products Product Cat…" at bounding box center [764, 344] width 1528 height 688
click at [471, 82] on div "Sales Orders Archive Filters: Status Reset" at bounding box center [660, 98] width 1208 height 43
click at [428, 99] on span "Archive" at bounding box center [419, 98] width 44 height 18
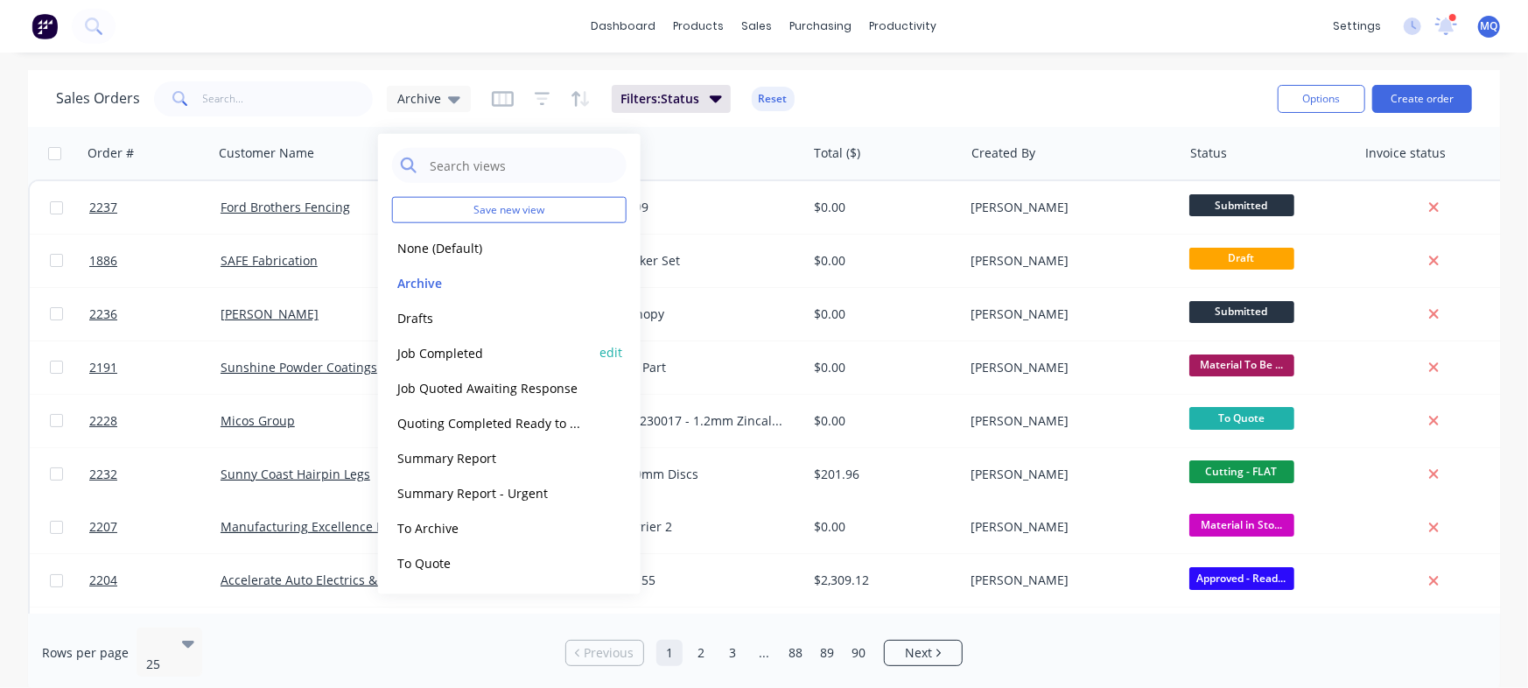
click at [469, 356] on button "Job Completed" at bounding box center [492, 352] width 200 height 20
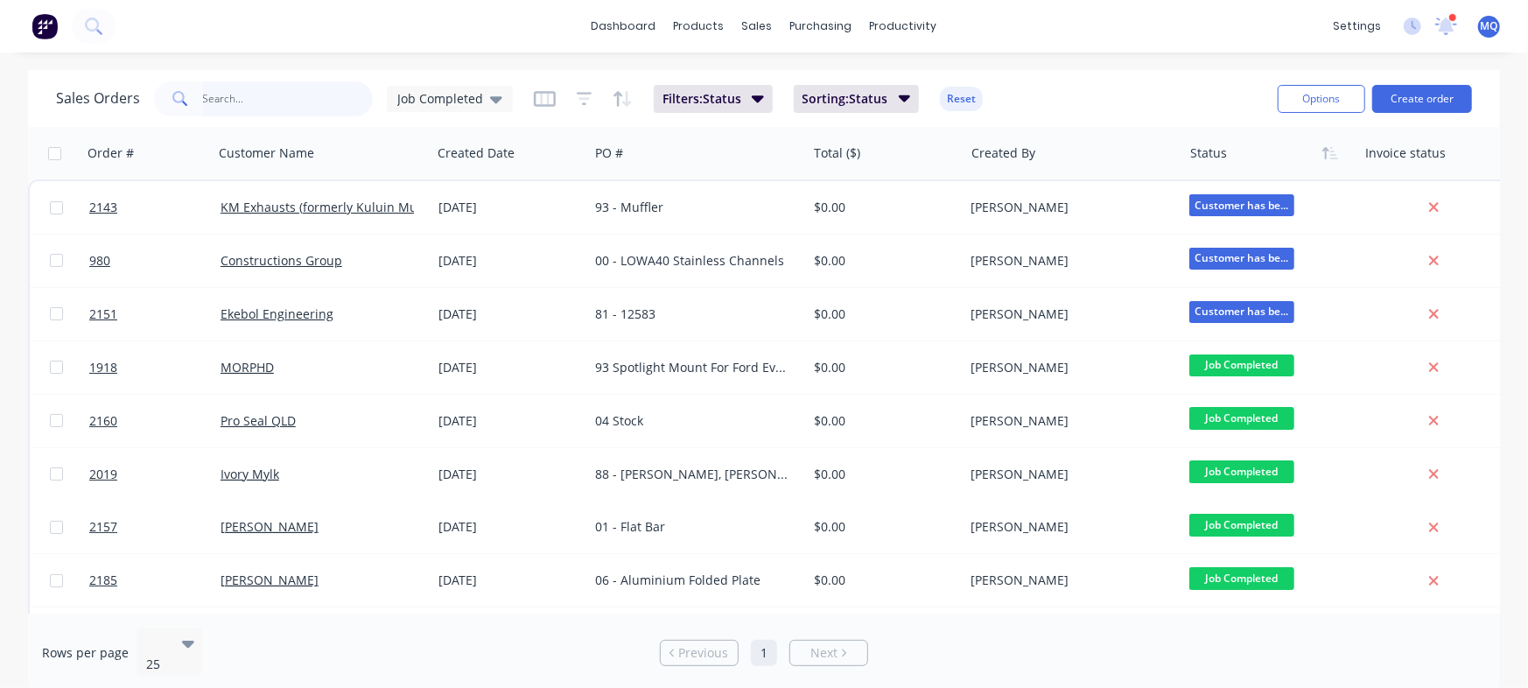
click at [268, 95] on input "text" at bounding box center [288, 98] width 171 height 35
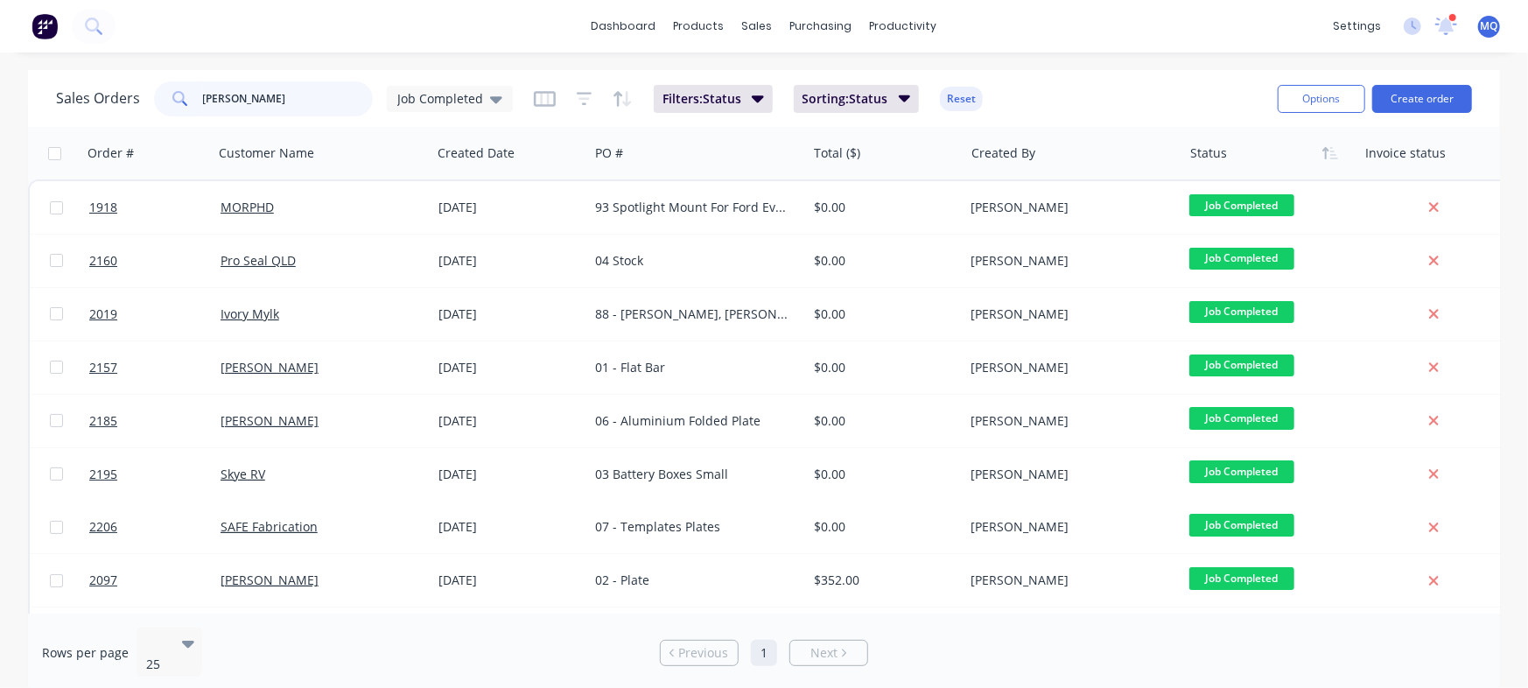
click at [274, 96] on input "[PERSON_NAME]" at bounding box center [288, 98] width 171 height 35
type input "[PERSON_NAME]"
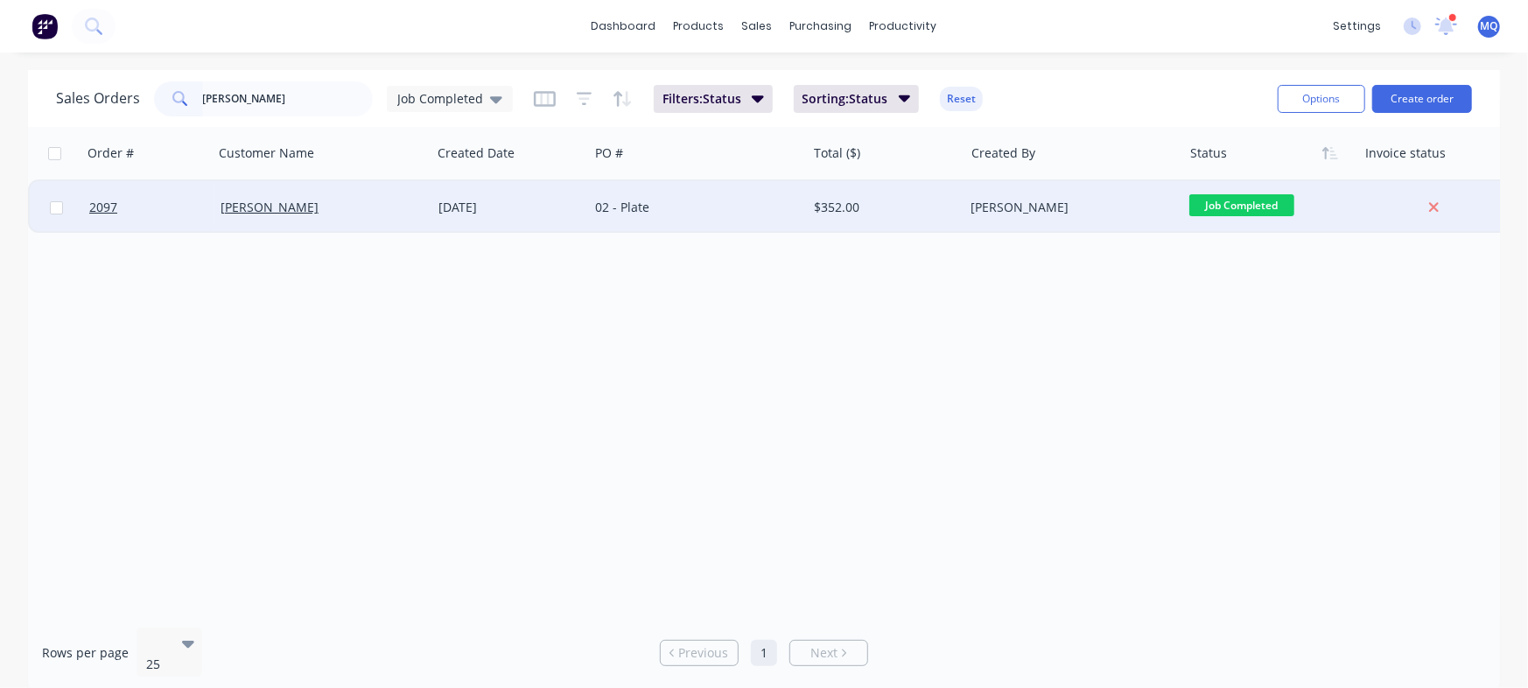
click at [542, 211] on div "[DATE]" at bounding box center [511, 208] width 144 height 18
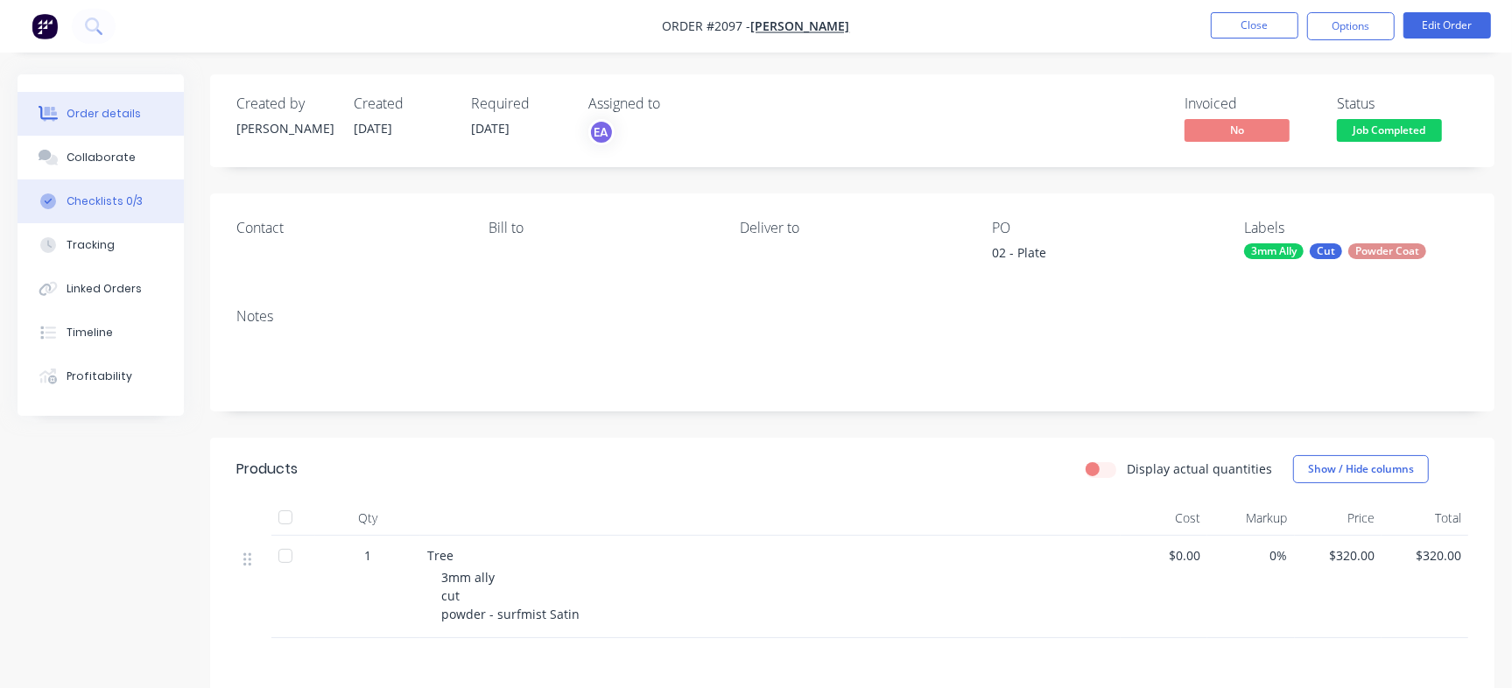
click at [154, 188] on button "Checklists 0/3" at bounding box center [101, 201] width 166 height 44
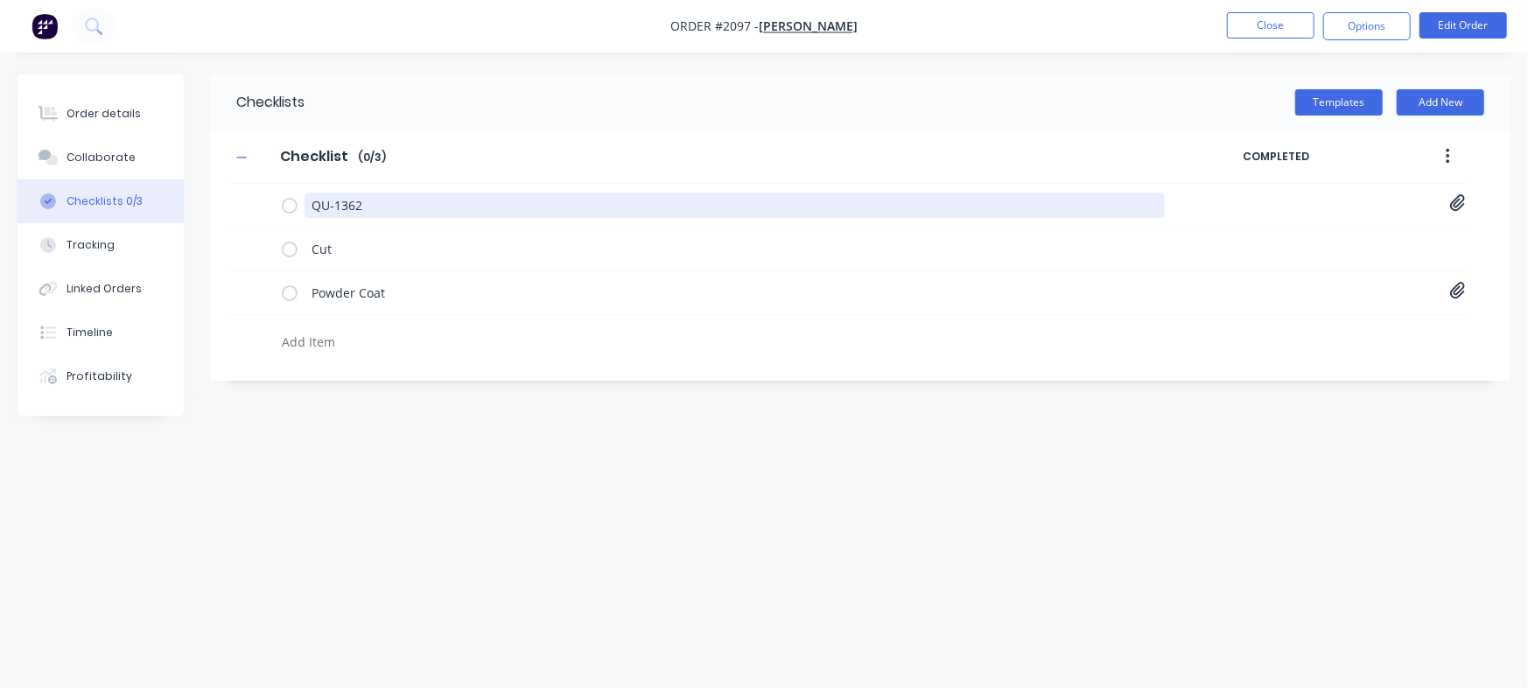
drag, startPoint x: 449, startPoint y: 200, endPoint x: 249, endPoint y: 11, distance: 274.9
click at [46, 114] on div "Order details Collaborate Checklists 0/3 Tracking Linked Orders Timeline Profit…" at bounding box center [764, 310] width 1528 height 473
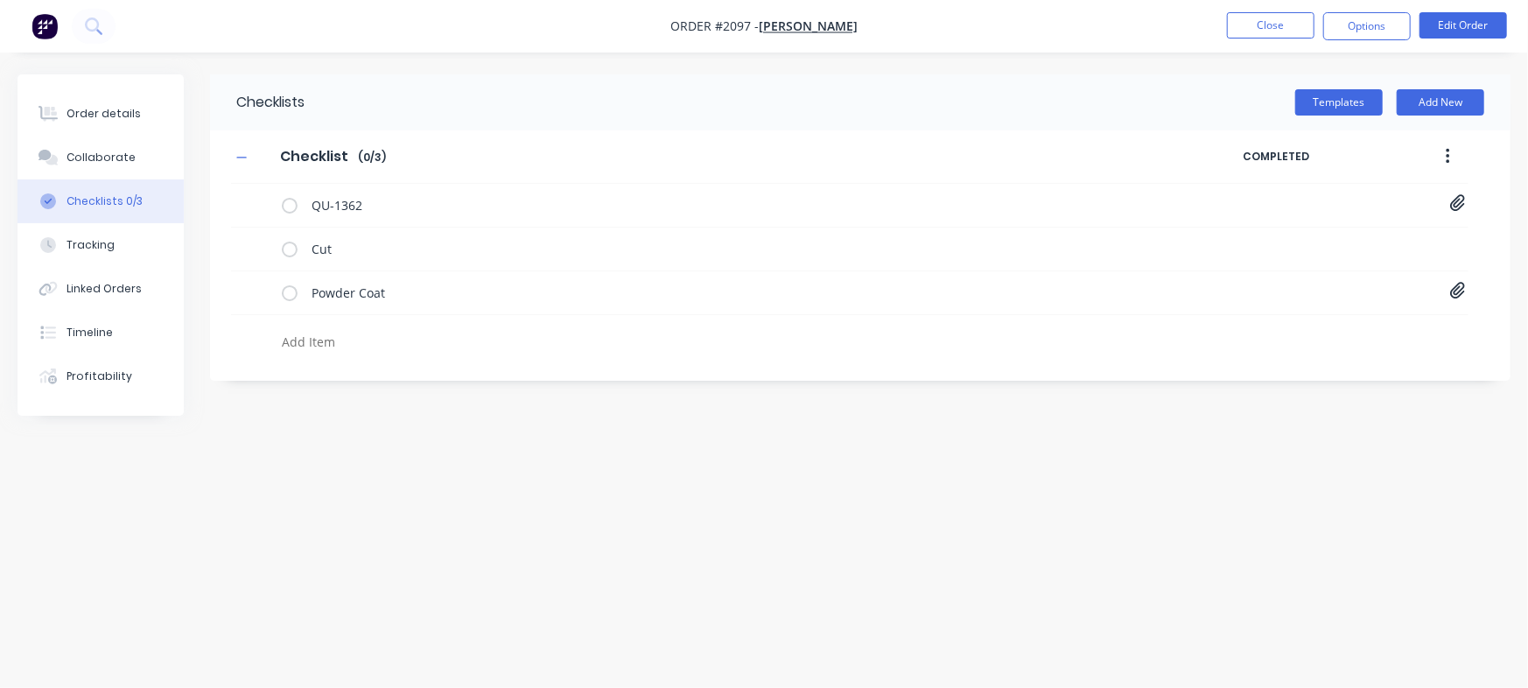
click at [369, 349] on textarea at bounding box center [673, 341] width 797 height 25
paste textarea "INV-2958"
type textarea "INV-2958"
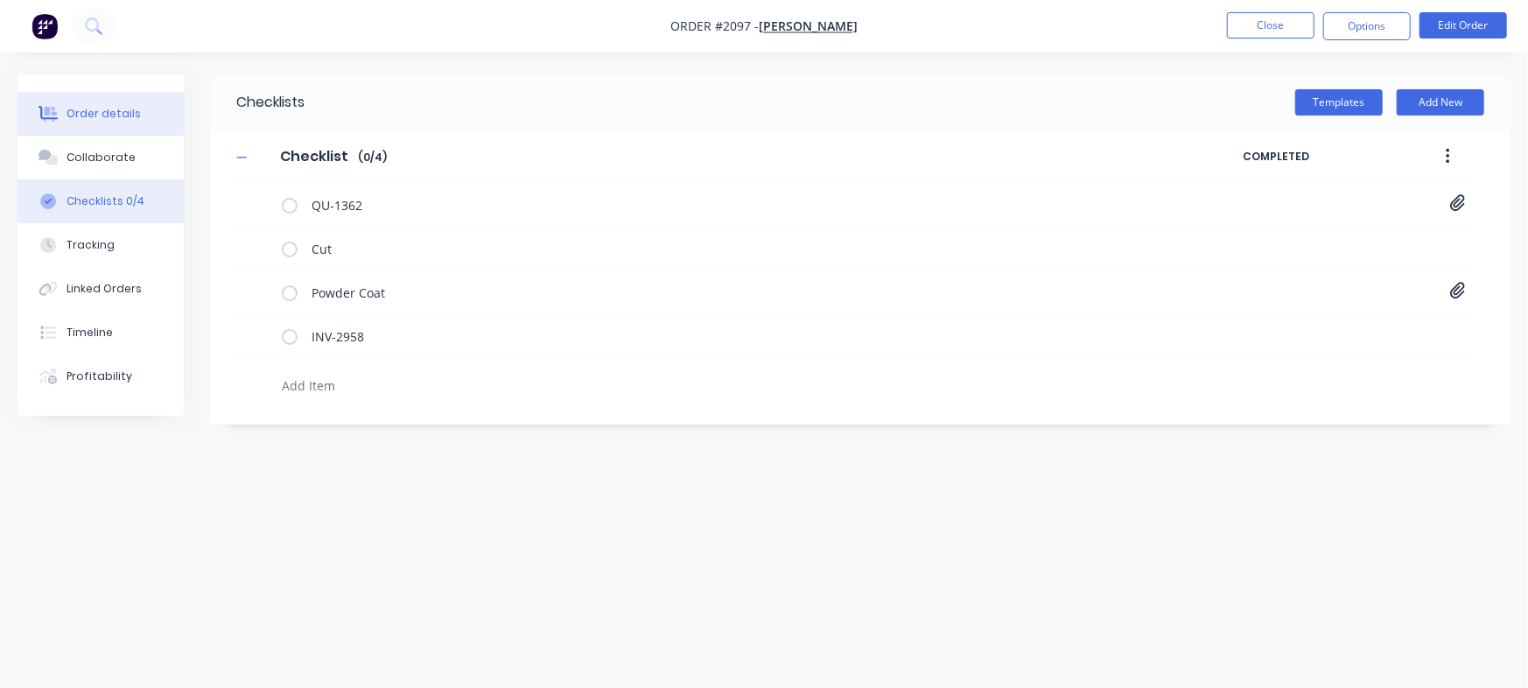
click at [123, 112] on div "Order details" at bounding box center [104, 114] width 74 height 16
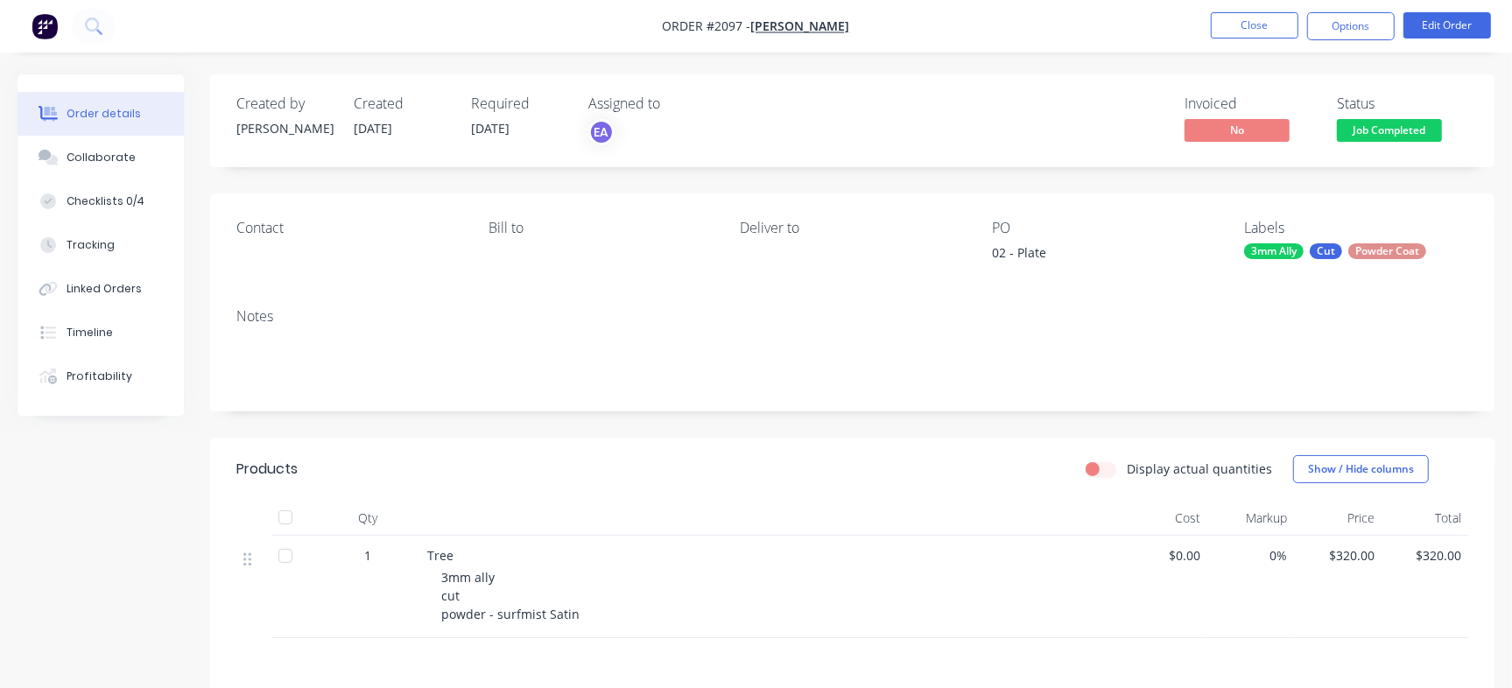
click at [1415, 133] on span "Job Completed" at bounding box center [1389, 130] width 105 height 22
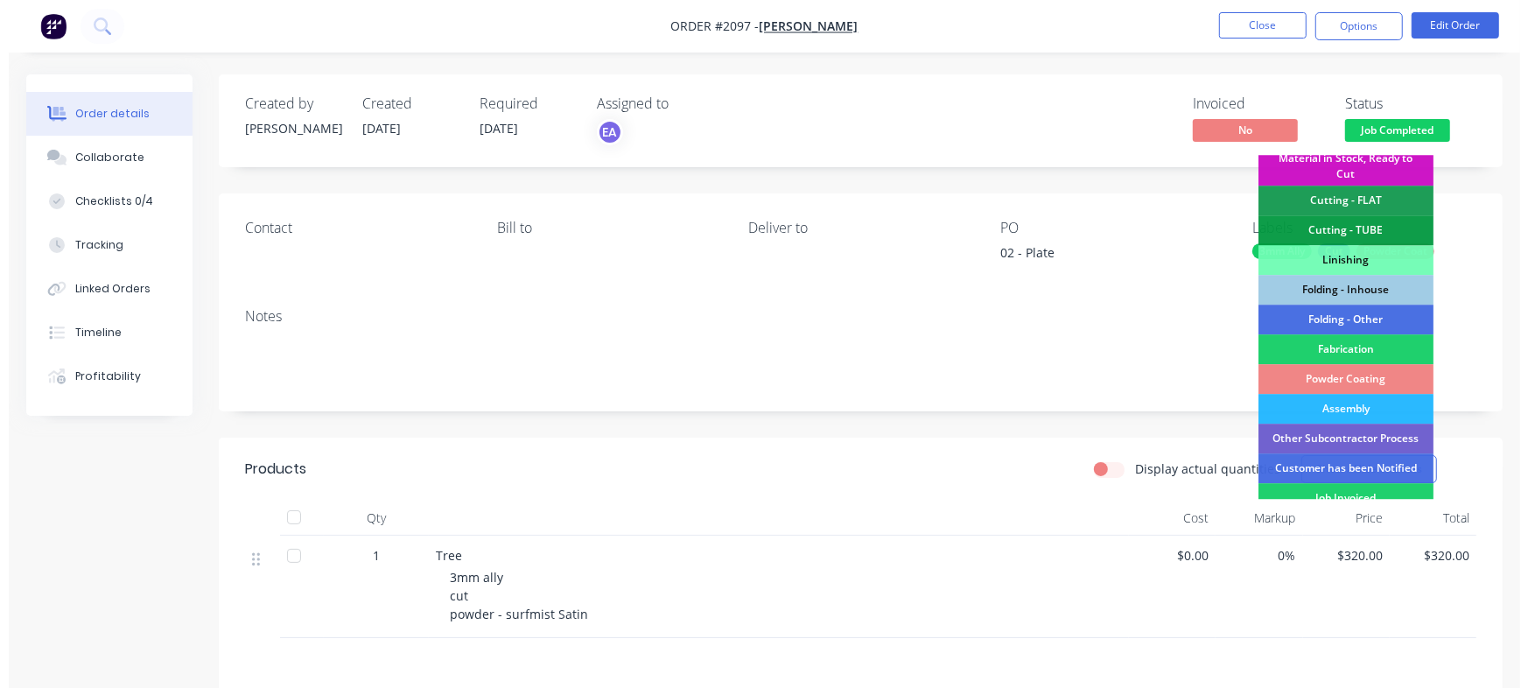
scroll to position [458, 0]
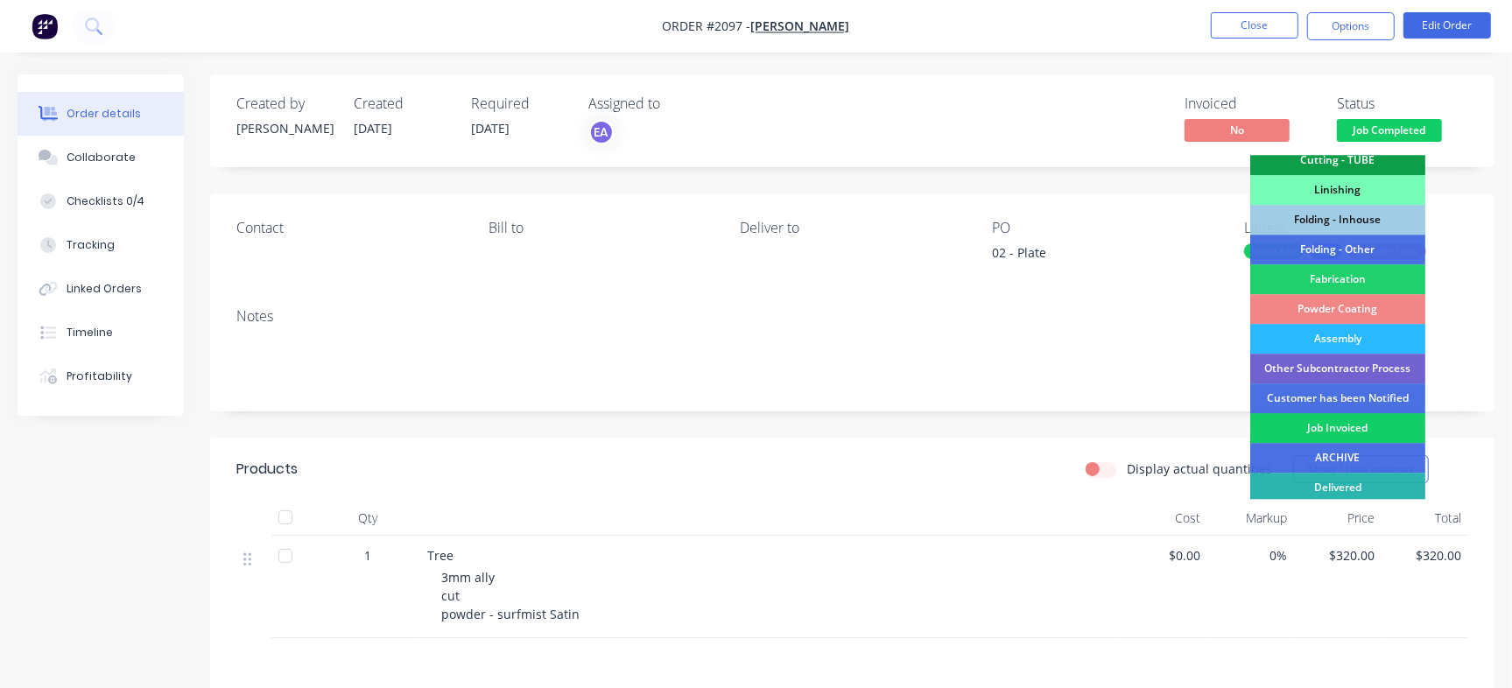
click at [1378, 422] on div "Job Invoiced" at bounding box center [1337, 428] width 175 height 30
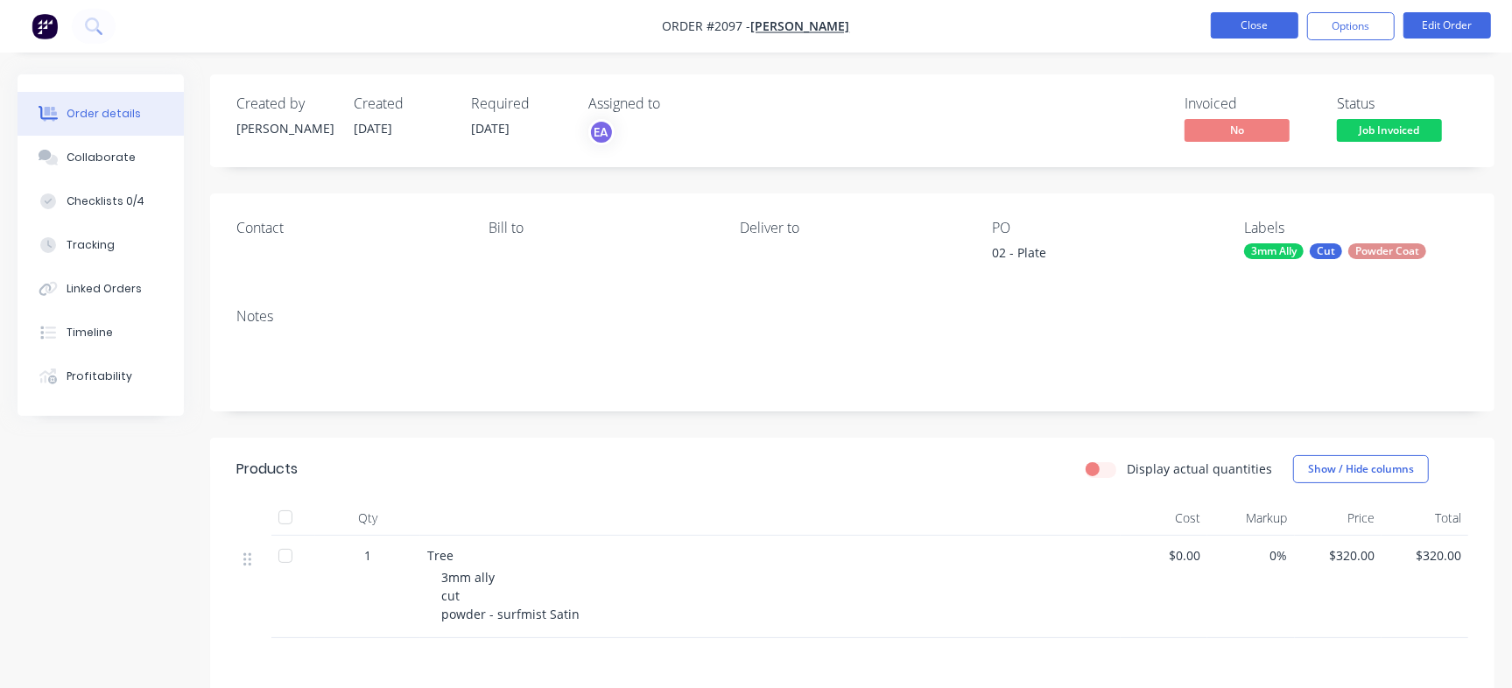
click at [1237, 18] on button "Close" at bounding box center [1255, 25] width 88 height 26
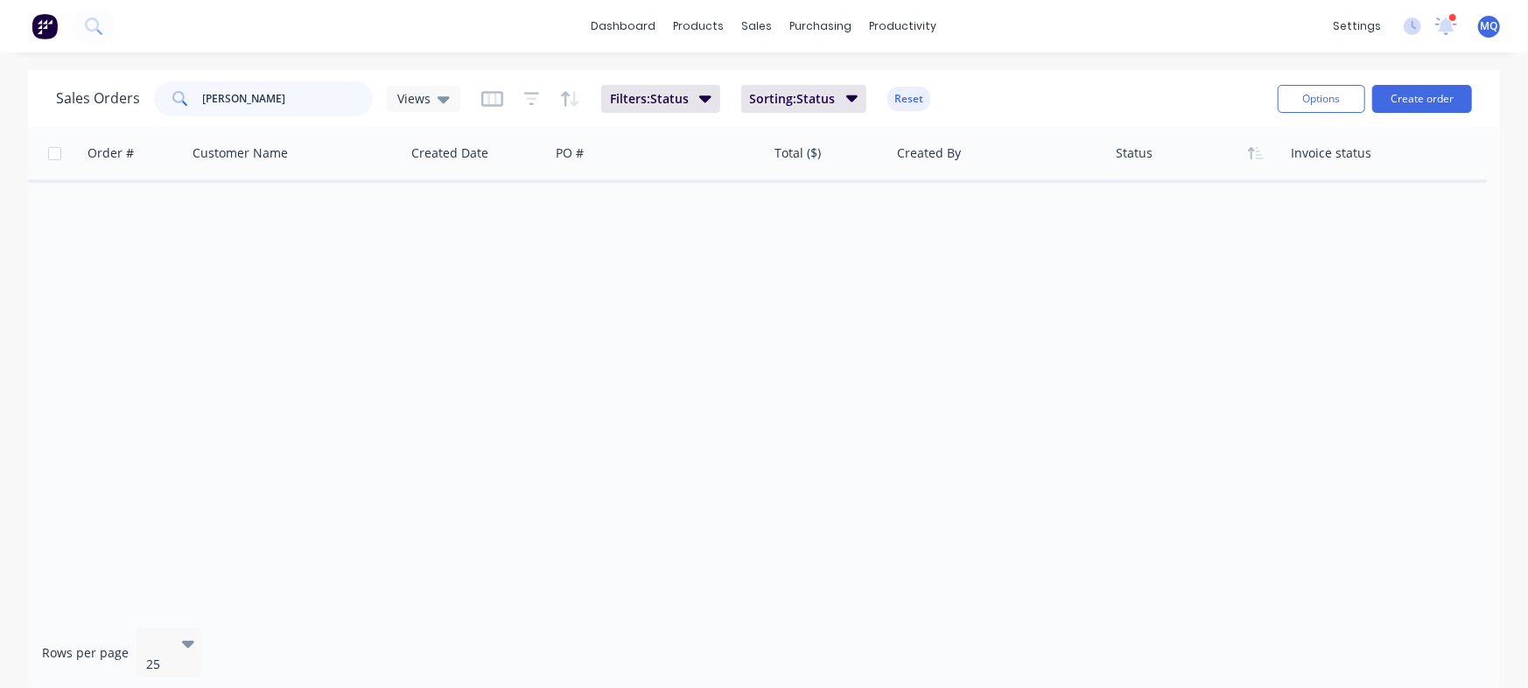
drag, startPoint x: 211, startPoint y: 79, endPoint x: 6, endPoint y: 67, distance: 205.2
click at [0, 58] on div "dashboard products sales purchasing productivity dashboard products Product Cat…" at bounding box center [764, 344] width 1528 height 688
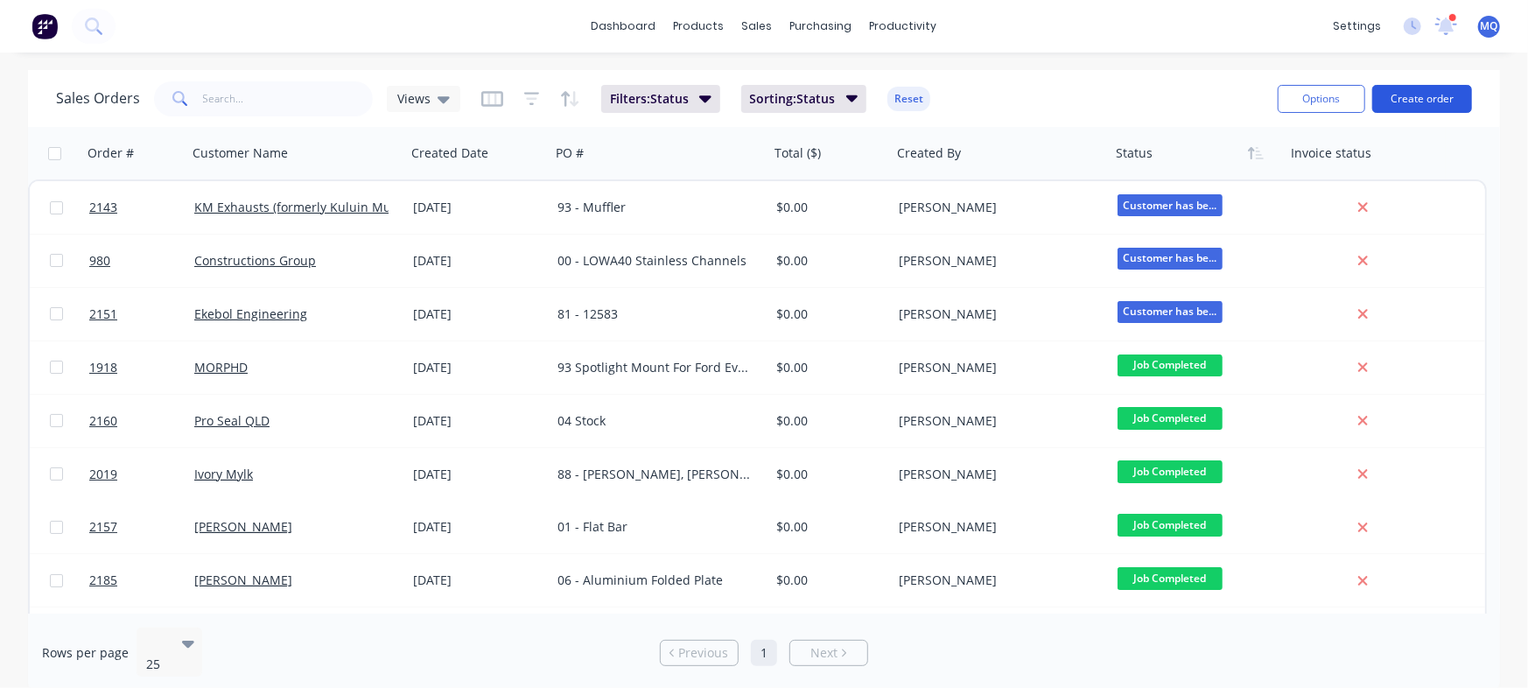
click at [1420, 90] on button "Create order" at bounding box center [1423, 99] width 100 height 28
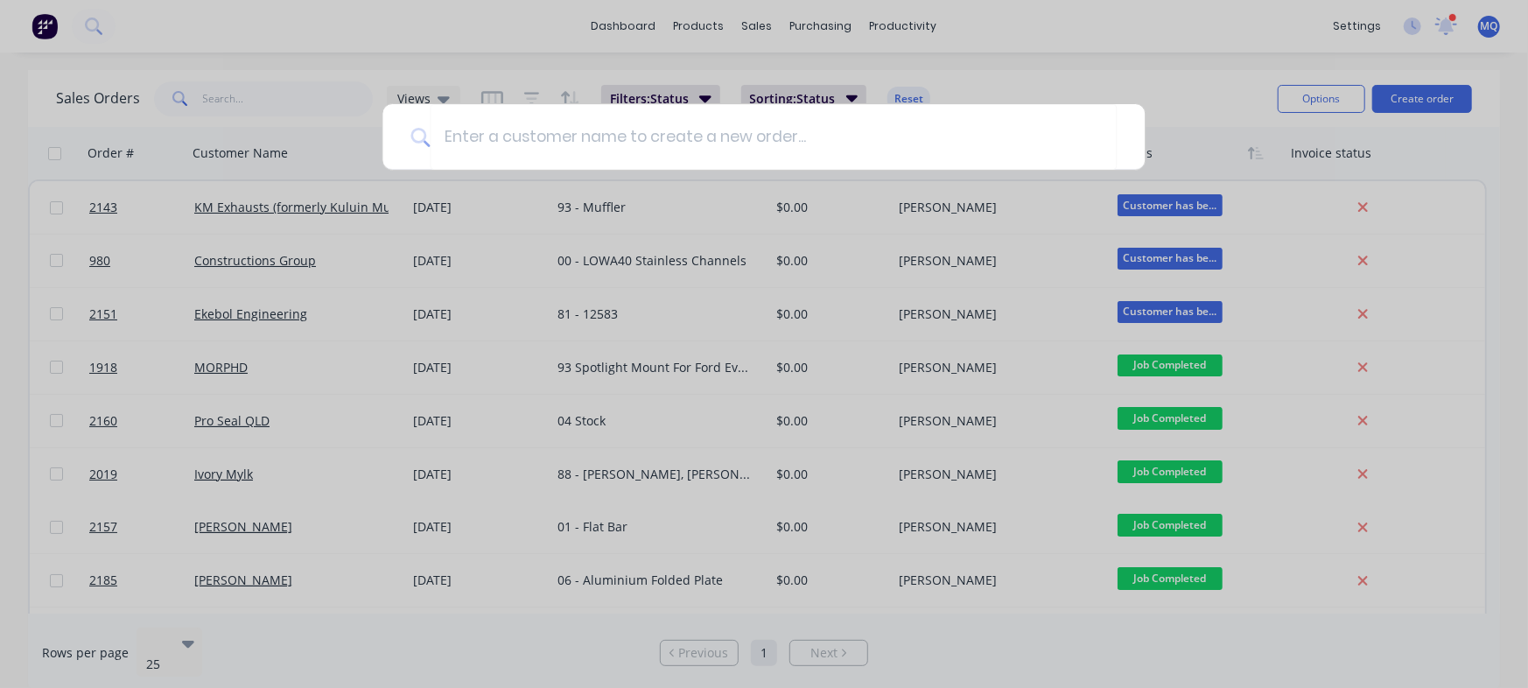
click at [1013, 72] on div at bounding box center [764, 344] width 1528 height 688
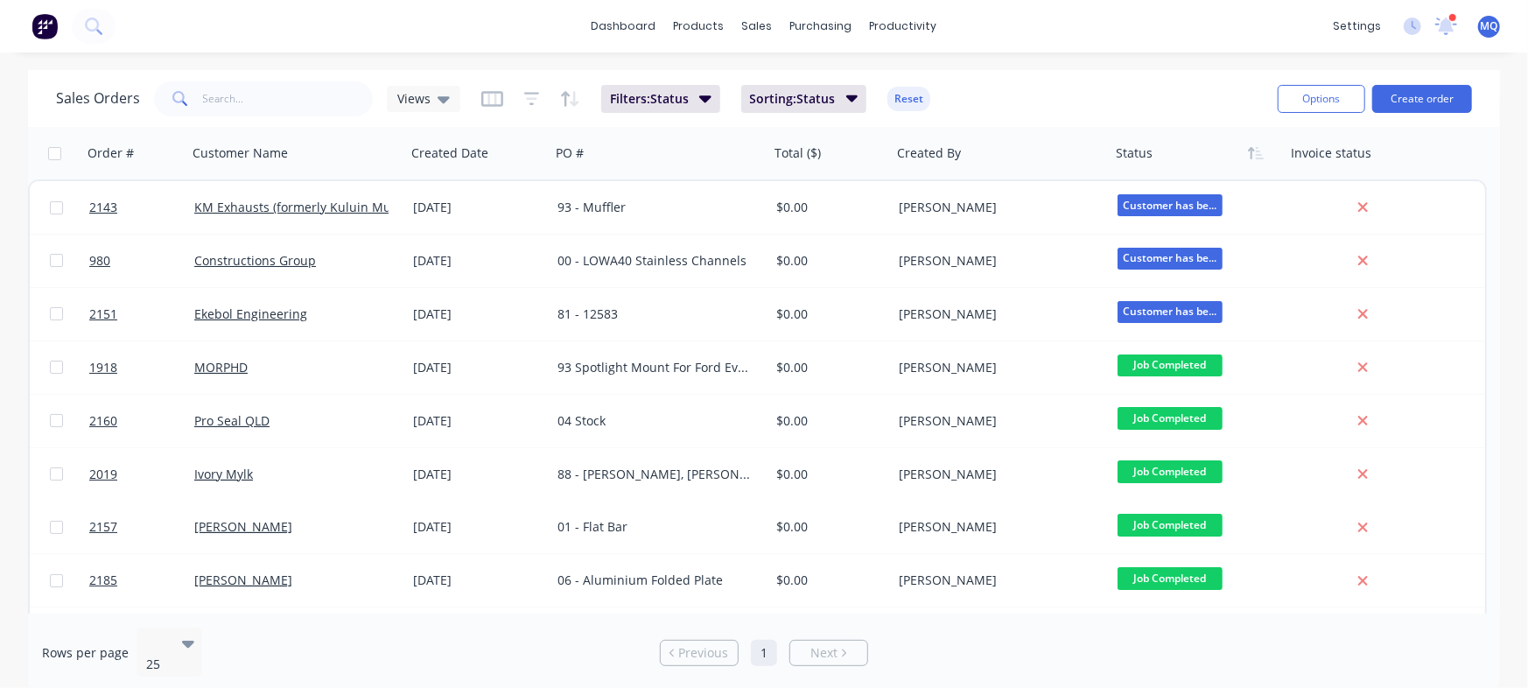
click at [461, 101] on div "Sales Orders Views Filters: Status Sorting: Status Reset" at bounding box center [660, 98] width 1208 height 43
click at [438, 97] on icon at bounding box center [444, 99] width 12 height 7
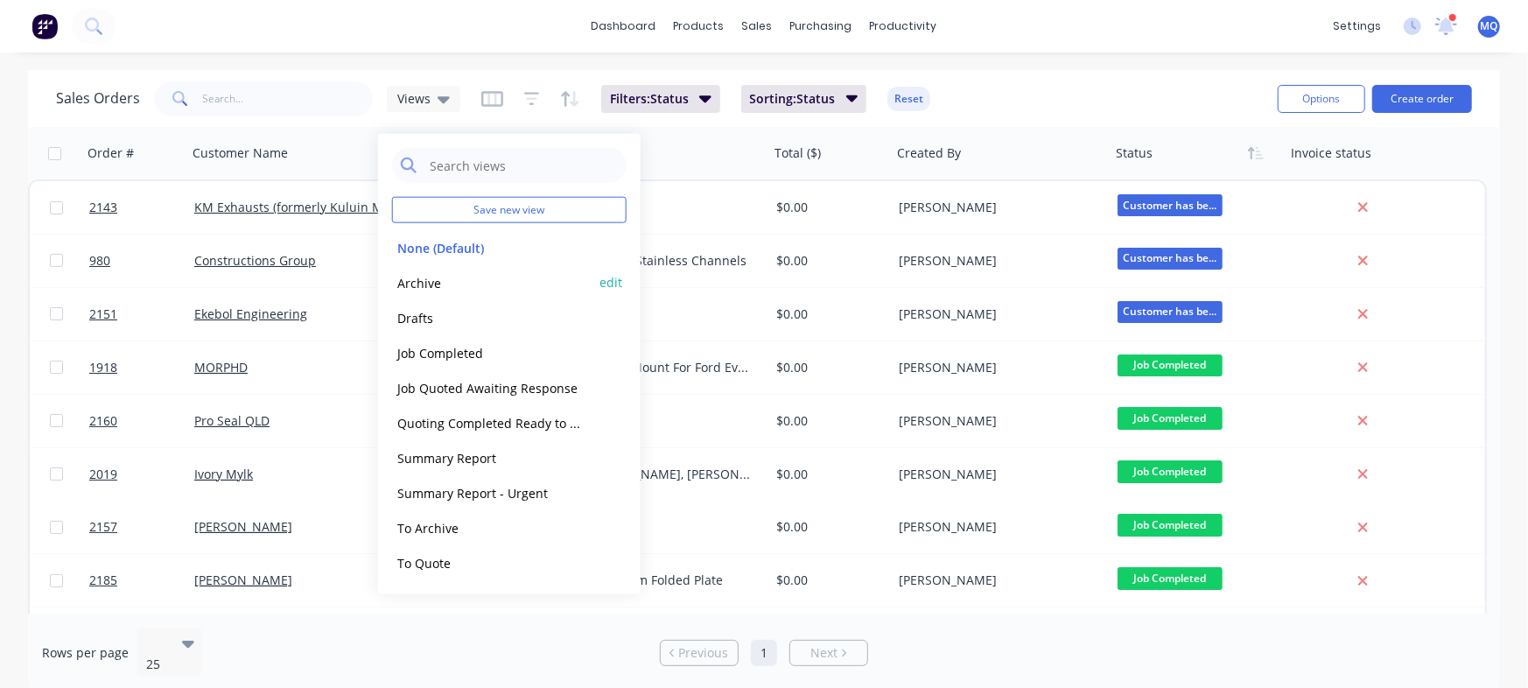
click at [433, 280] on button "Archive" at bounding box center [492, 282] width 200 height 20
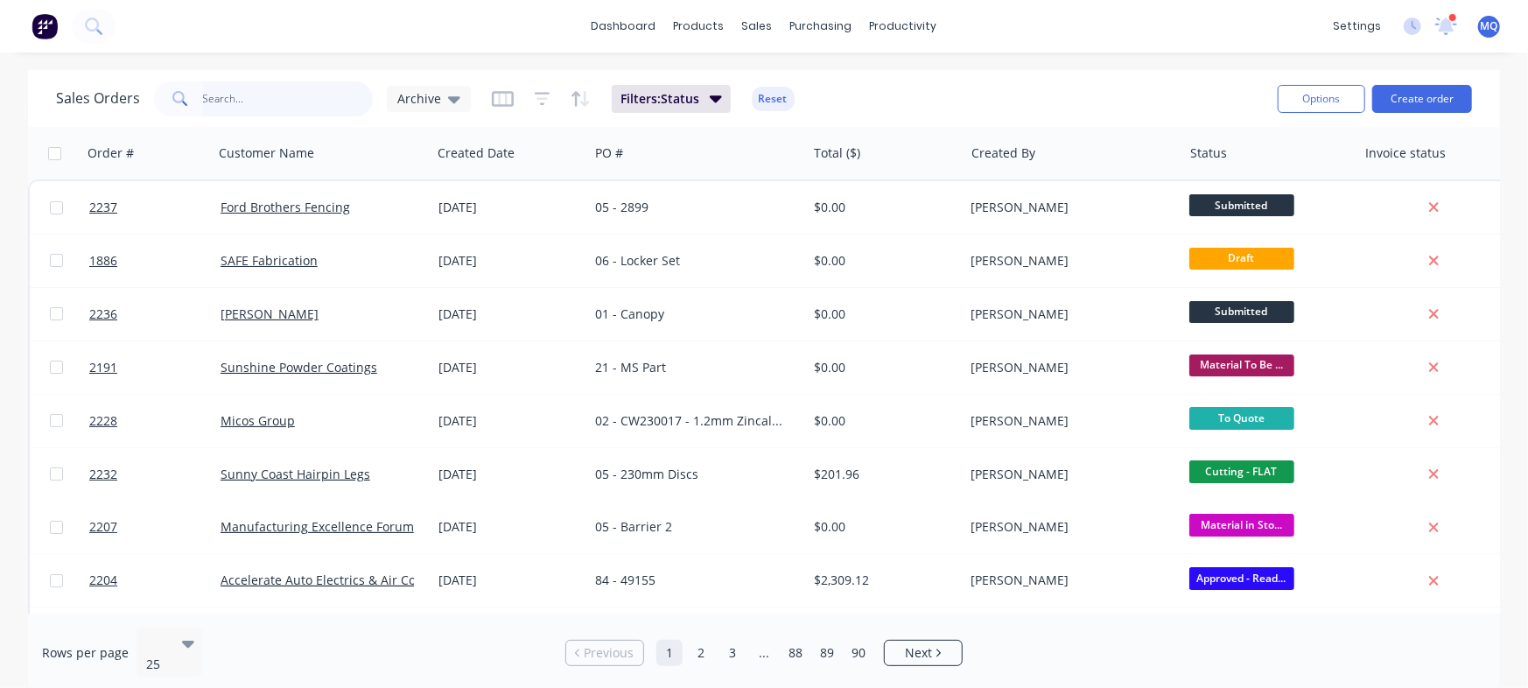
click at [222, 94] on input "text" at bounding box center [288, 98] width 171 height 35
type input "12625"
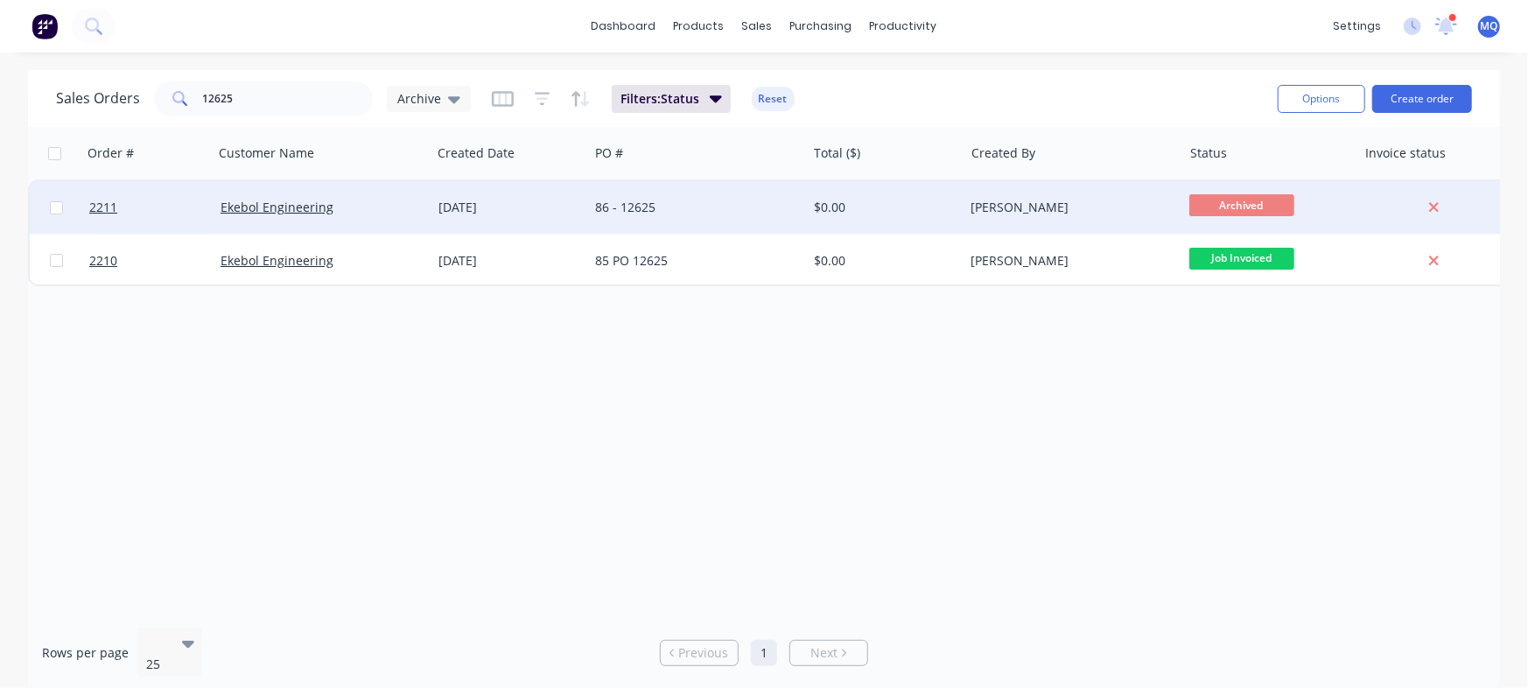
click at [782, 194] on div "86 - 12625" at bounding box center [697, 207] width 218 height 53
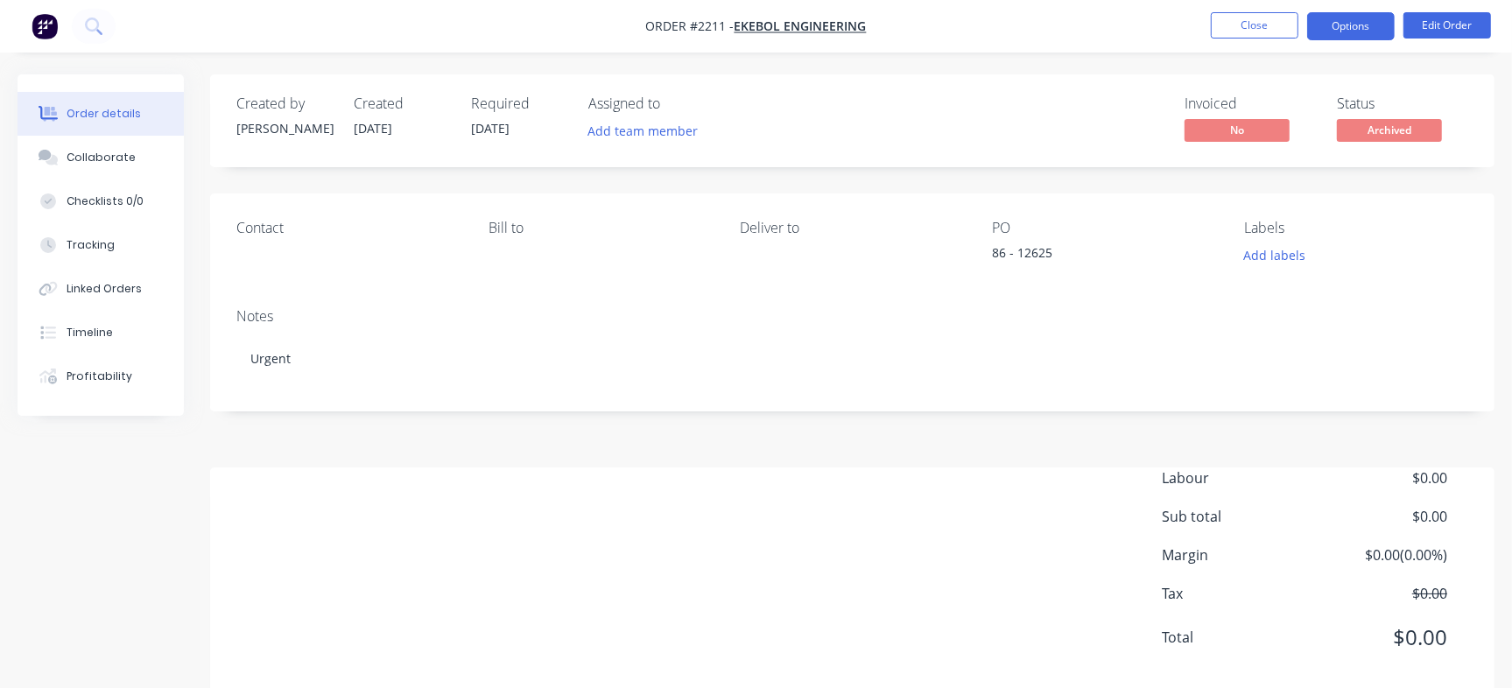
click at [1344, 25] on button "Options" at bounding box center [1351, 26] width 88 height 28
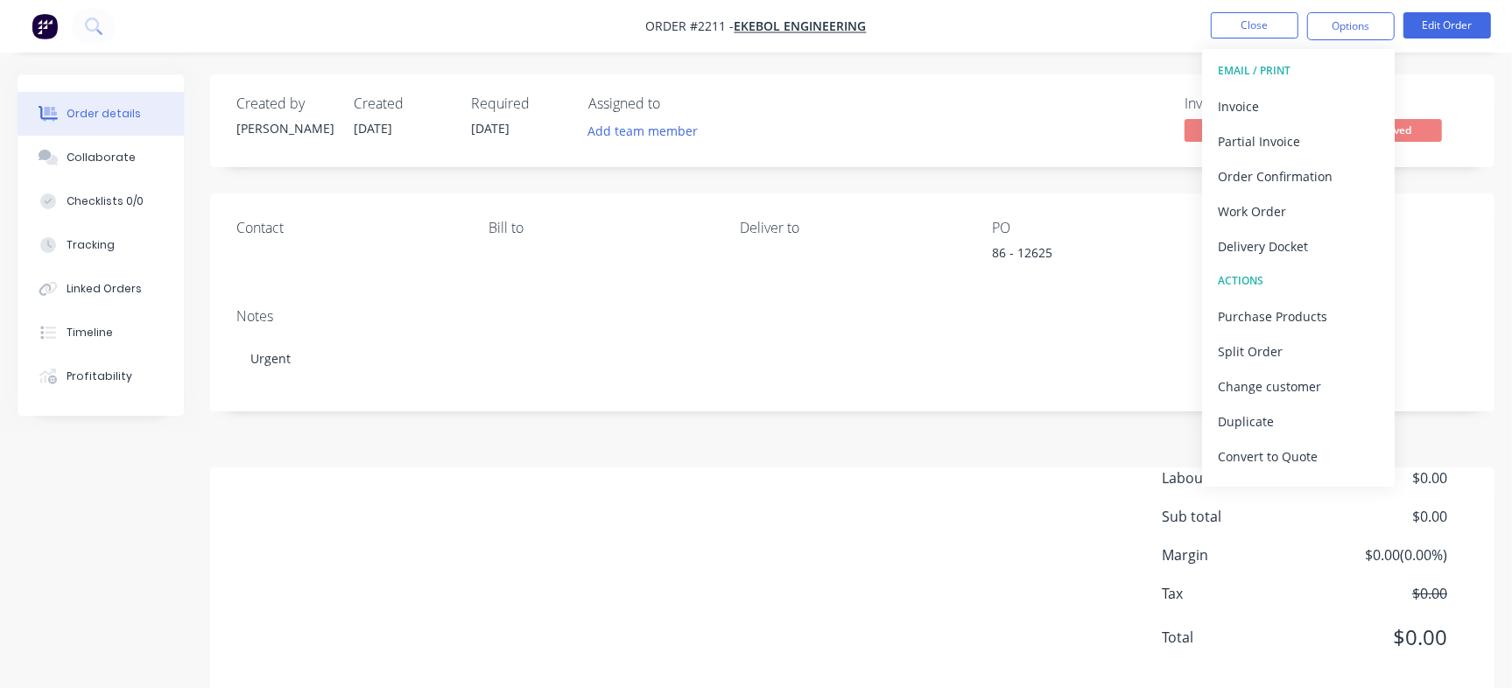
scroll to position [26, 0]
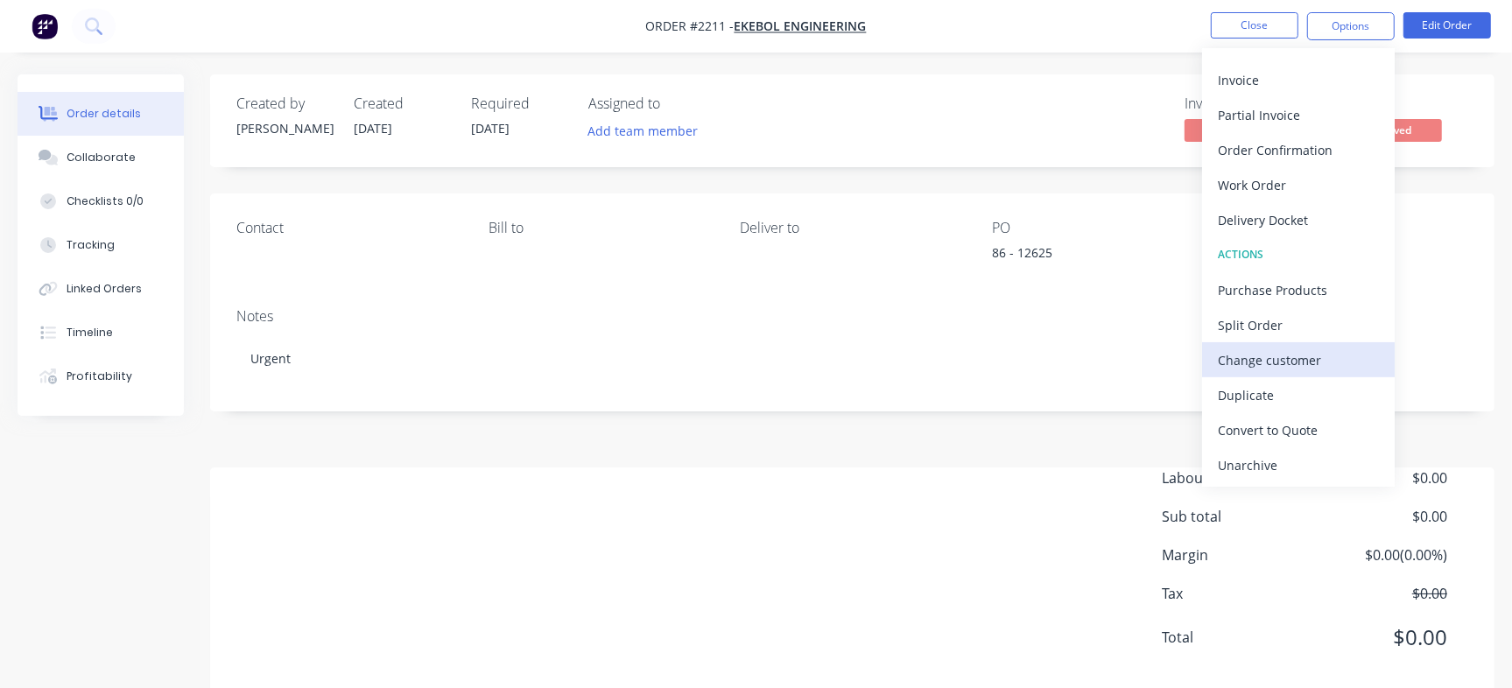
click at [1282, 358] on div "Change customer" at bounding box center [1298, 360] width 161 height 25
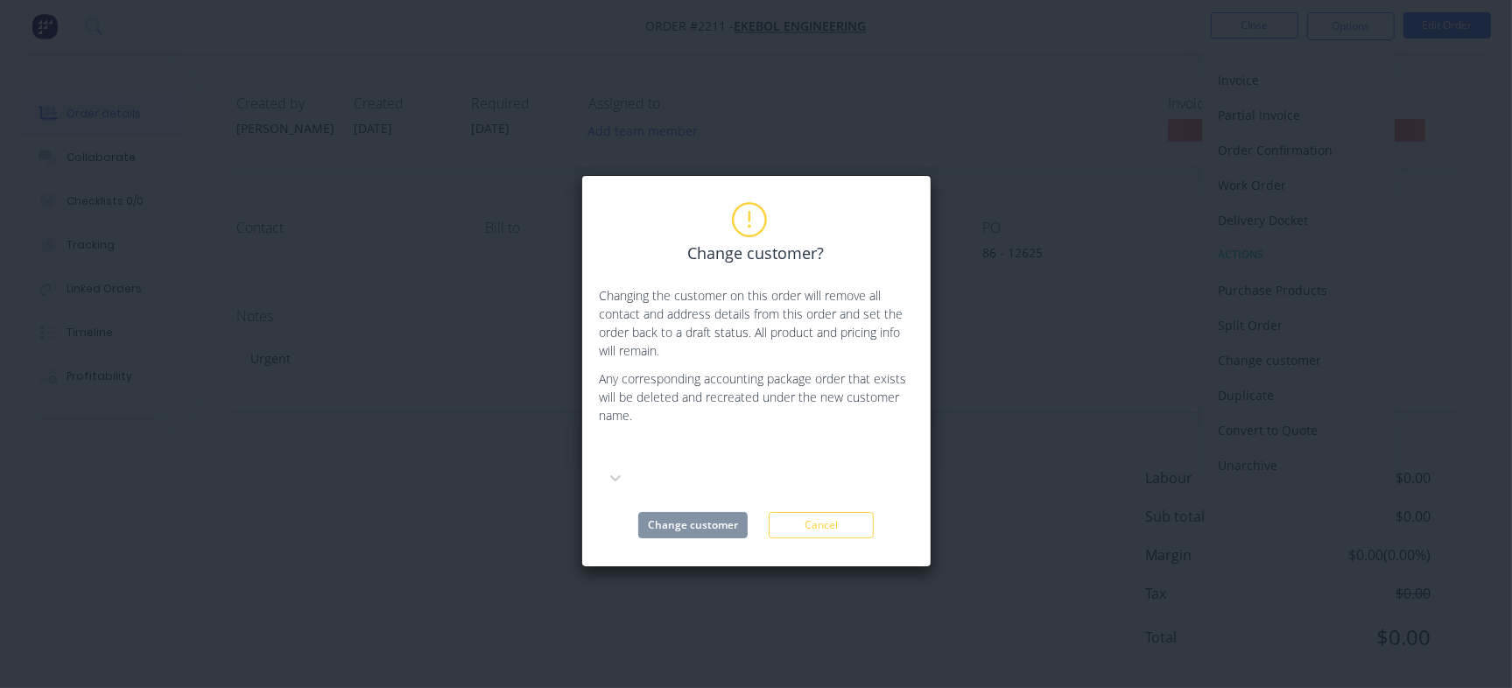
click at [600, 478] on div at bounding box center [600, 478] width 0 height 0
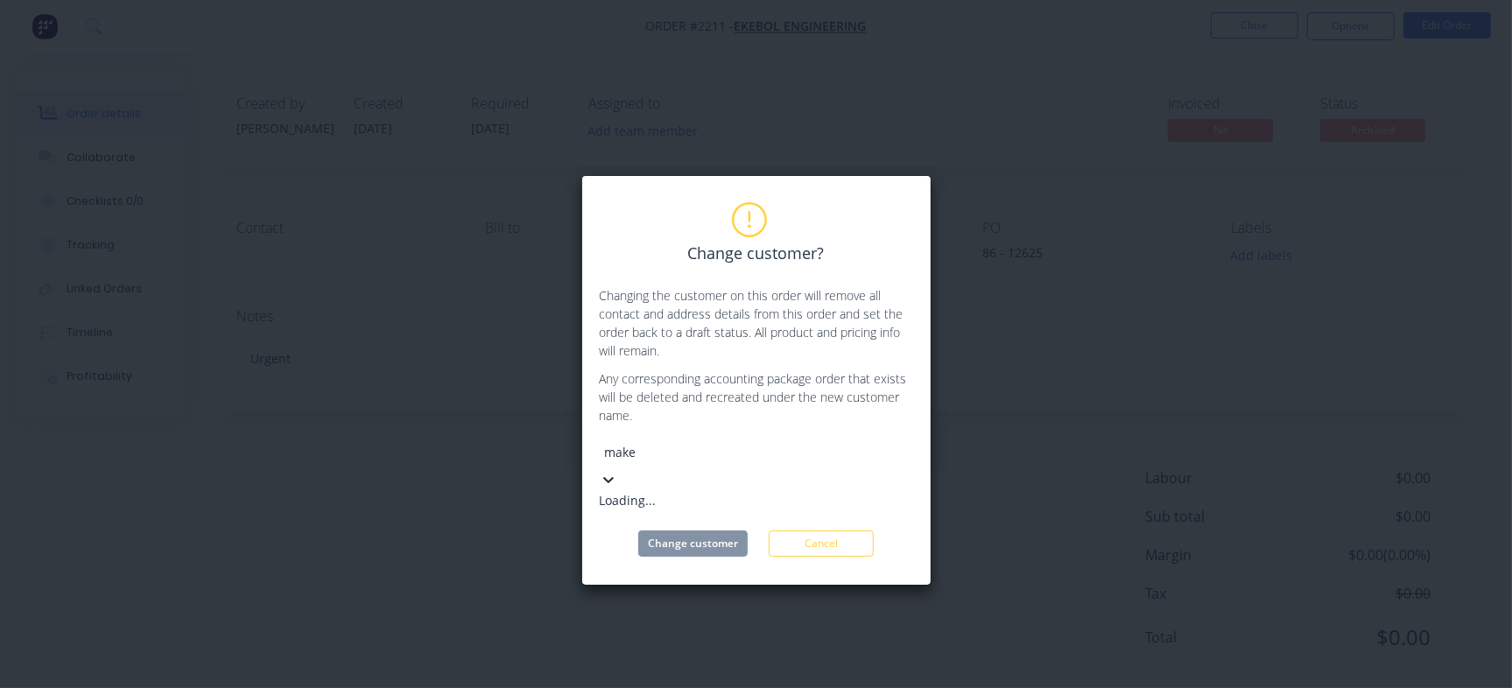
type input "maker"
click at [727, 491] on div "Sunshine Coast Maker Space" at bounding box center [731, 500] width 263 height 18
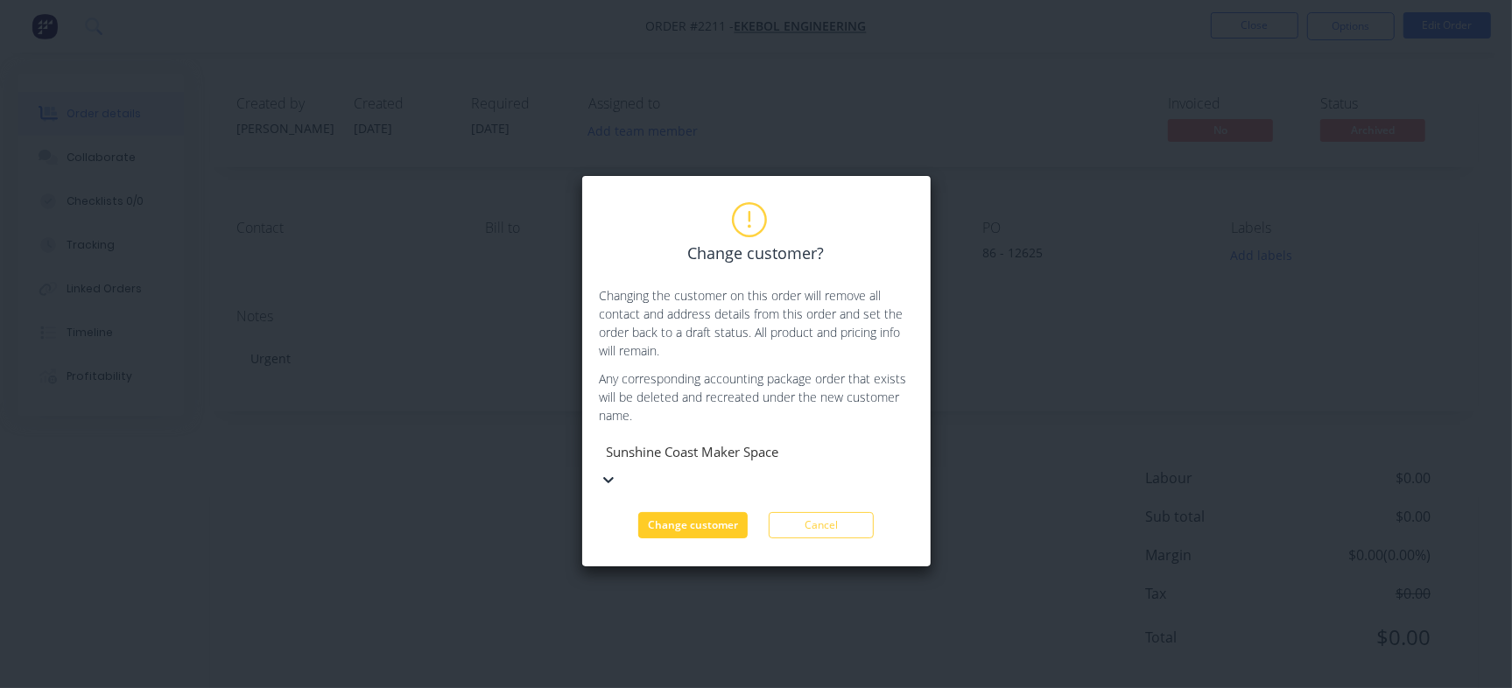
click at [712, 512] on button "Change customer" at bounding box center [692, 525] width 109 height 26
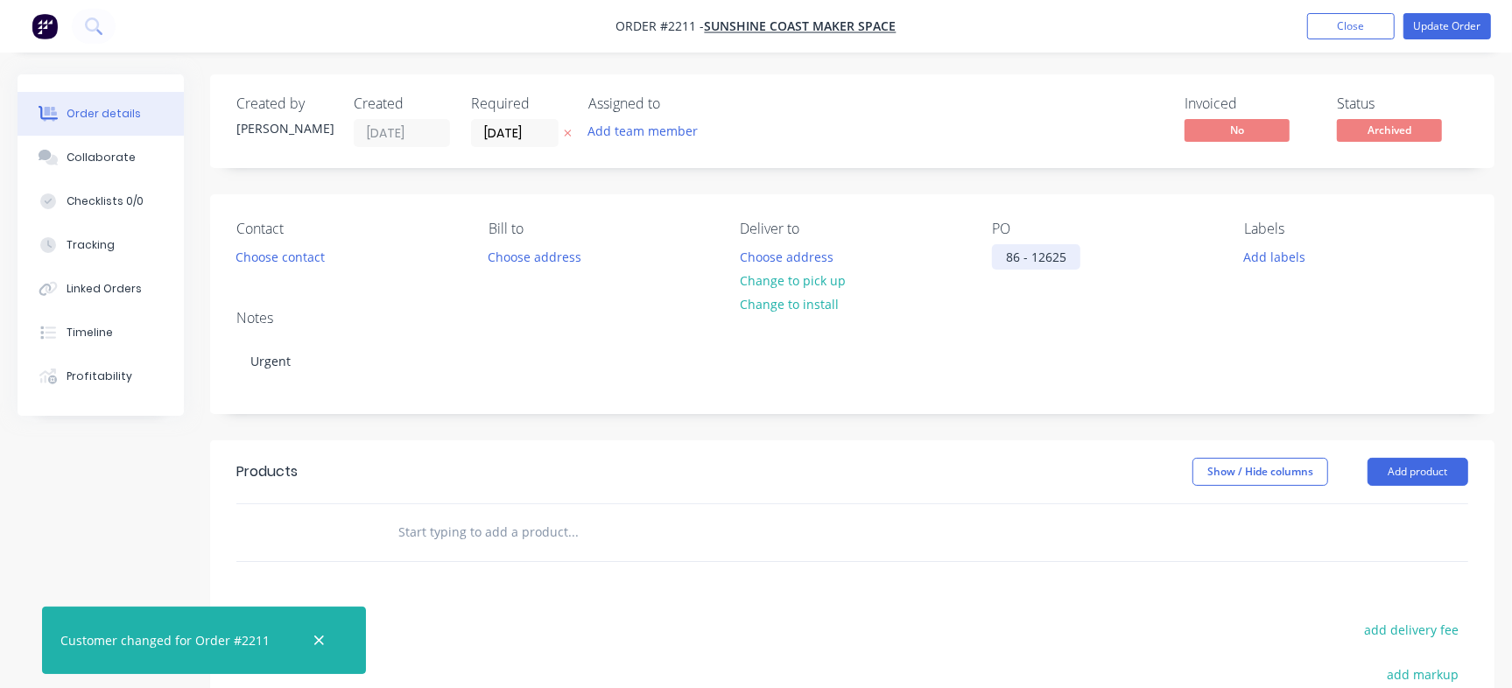
click at [1072, 255] on div "86 - 12625" at bounding box center [1036, 256] width 88 height 25
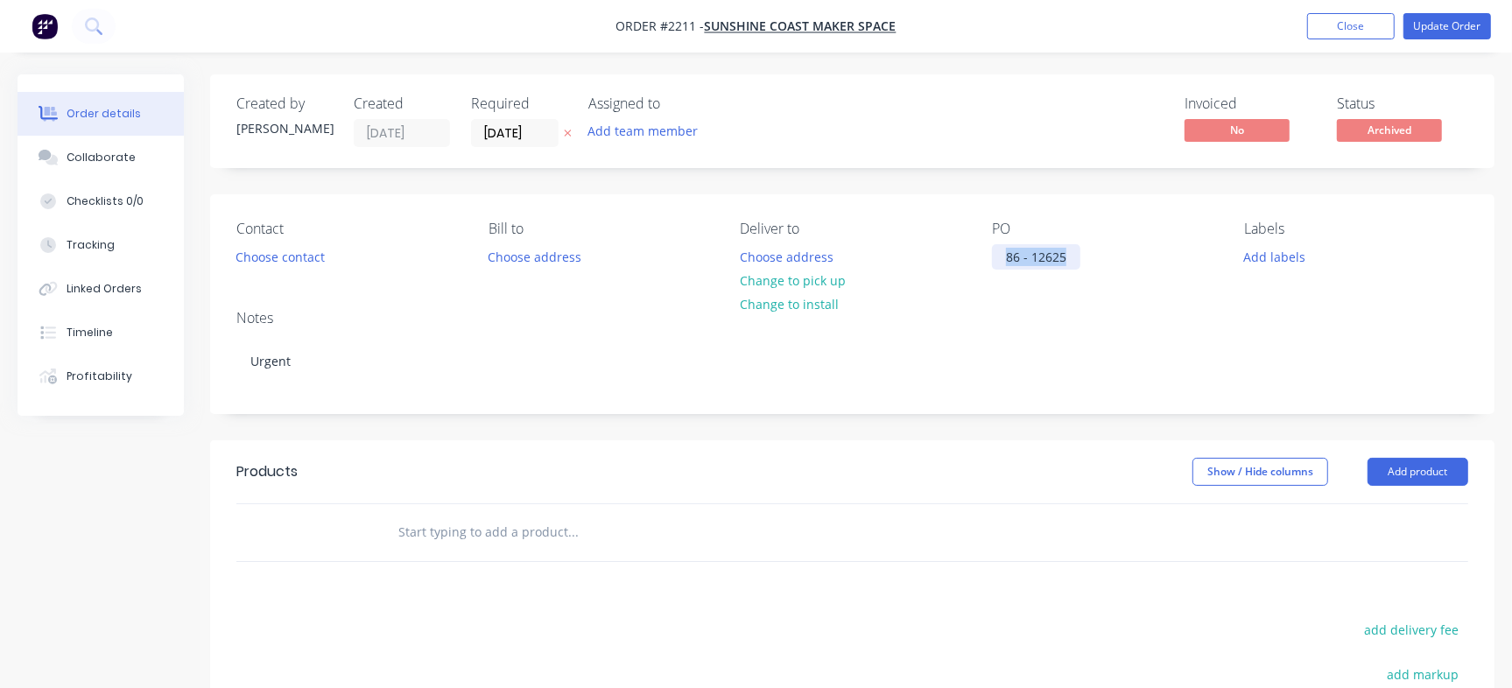
drag, startPoint x: 1073, startPoint y: 257, endPoint x: 832, endPoint y: 231, distance: 243.0
click at [832, 231] on div "Contact Choose contact [PERSON_NAME] to Choose address Deliver to Choose addres…" at bounding box center [852, 245] width 1284 height 102
click at [1041, 255] on div "86 - 12625" at bounding box center [1036, 256] width 88 height 25
click at [1047, 263] on div "86 - 12625" at bounding box center [1036, 256] width 88 height 25
paste div
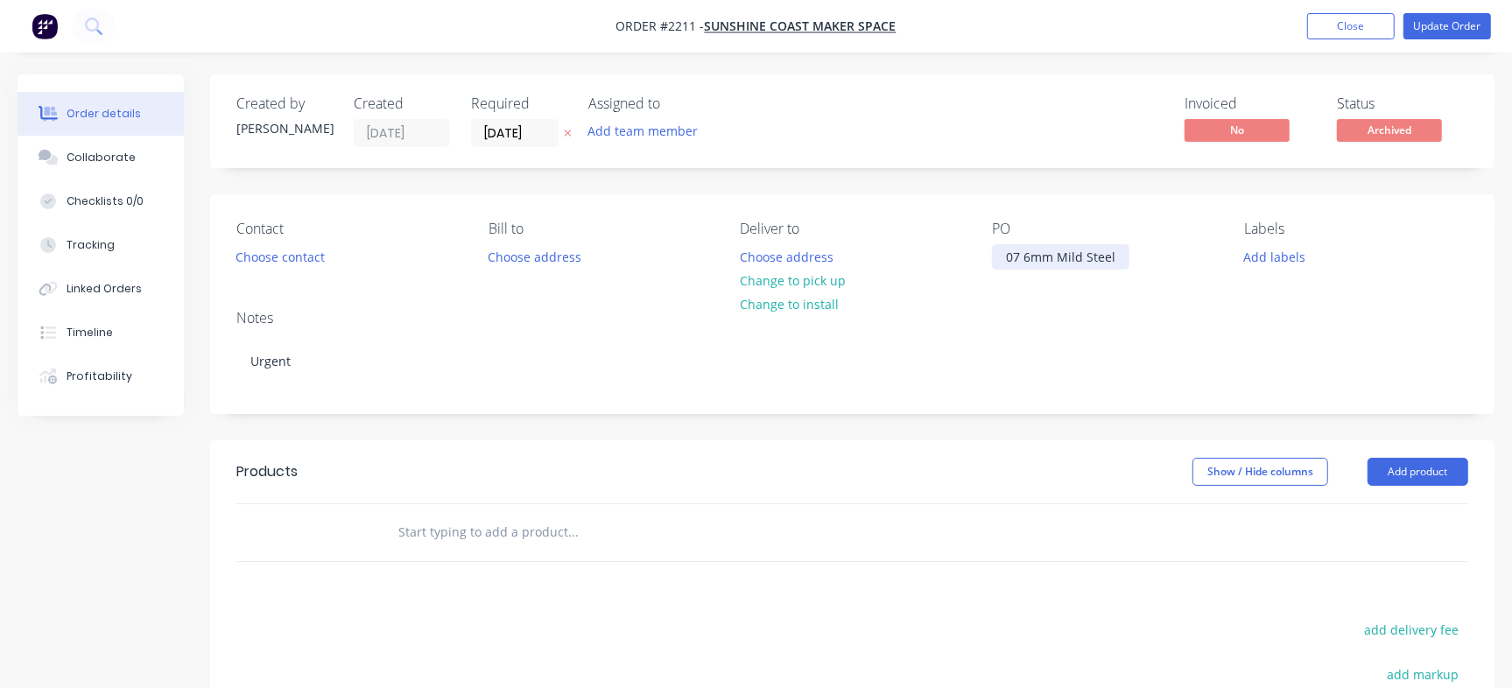
click at [1018, 258] on div "07 6mm Mild Steel" at bounding box center [1060, 256] width 137 height 25
click at [961, 74] on div "Created by [PERSON_NAME] Created [DATE] Required [DATE] Assigned to Add team me…" at bounding box center [852, 121] width 1284 height 94
click at [524, 137] on input "[DATE]" at bounding box center [515, 133] width 86 height 26
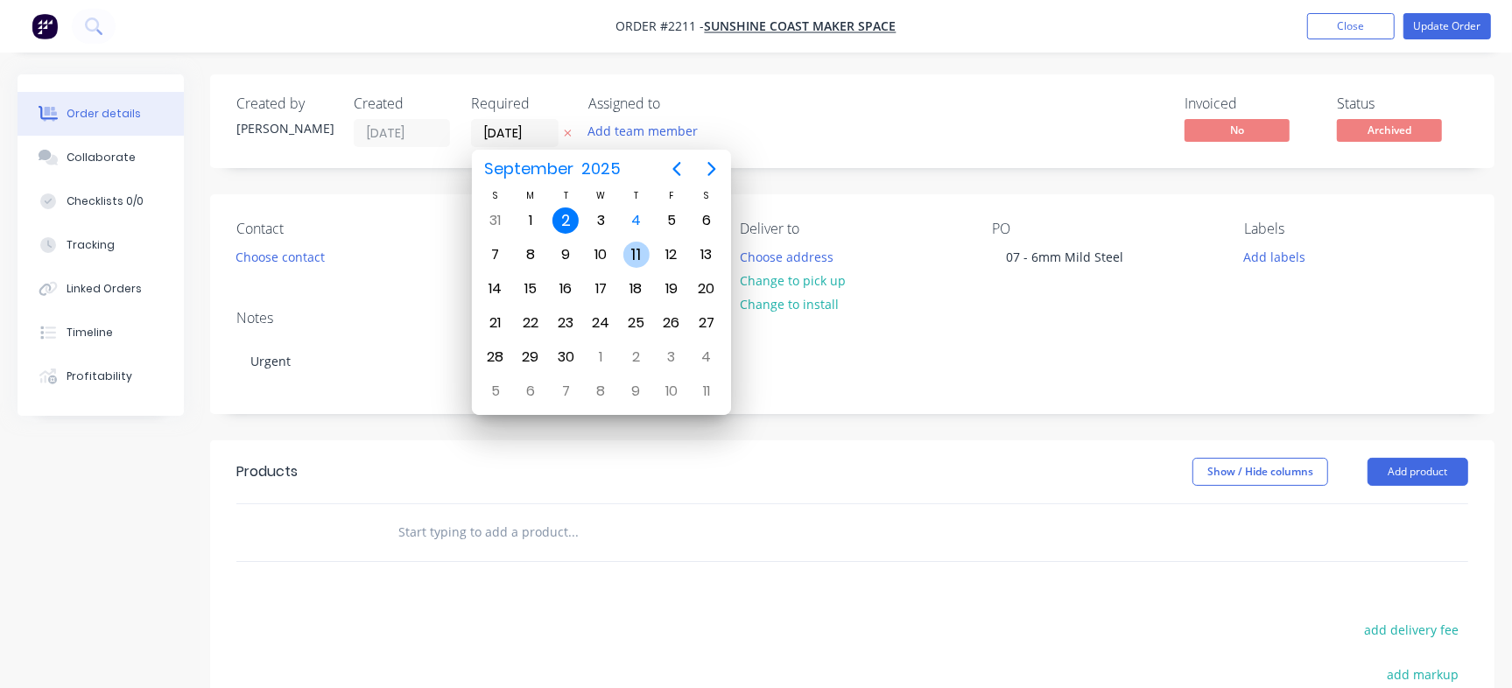
click at [630, 256] on div "11" at bounding box center [636, 255] width 26 height 26
type input "[DATE]"
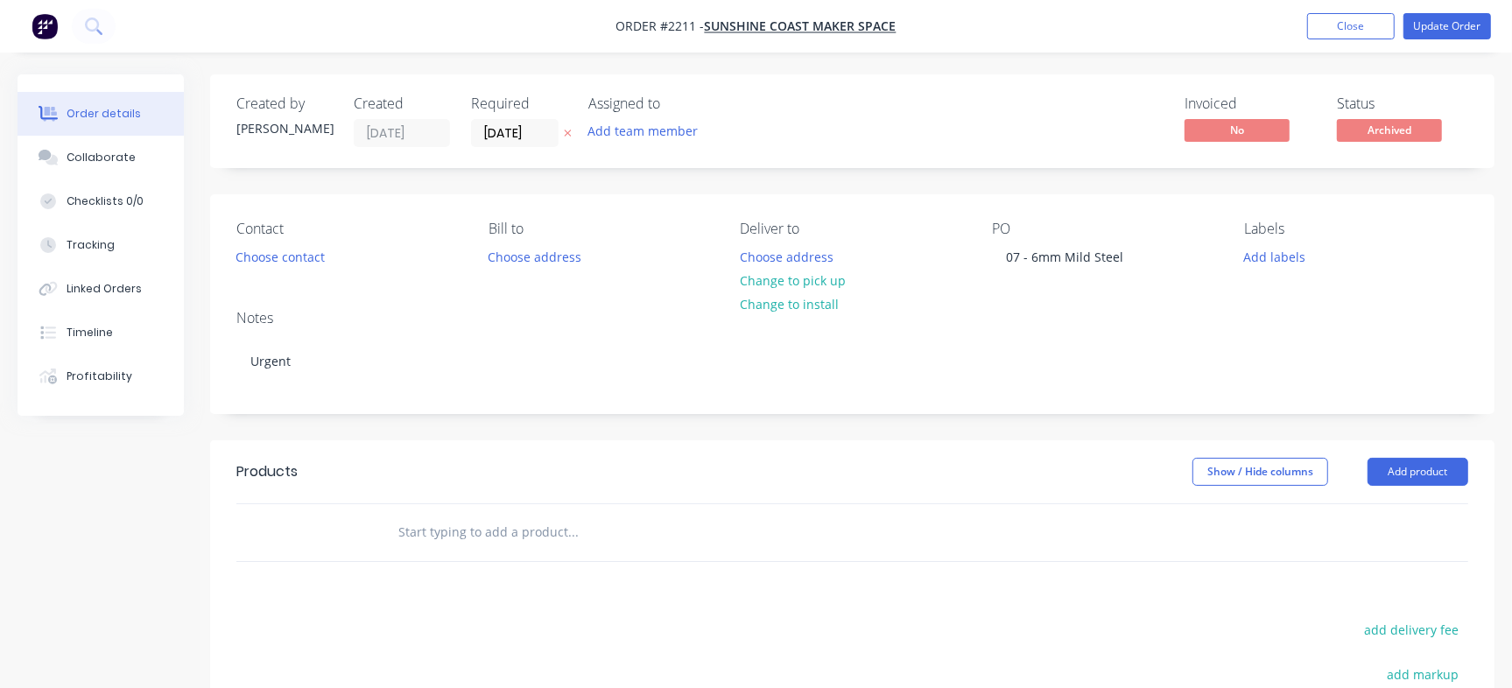
click at [851, 138] on div "Invoiced No Status Archived" at bounding box center [1115, 121] width 705 height 52
drag, startPoint x: 135, startPoint y: 171, endPoint x: 392, endPoint y: 171, distance: 257.3
click at [134, 171] on button "Collaborate" at bounding box center [101, 158] width 166 height 44
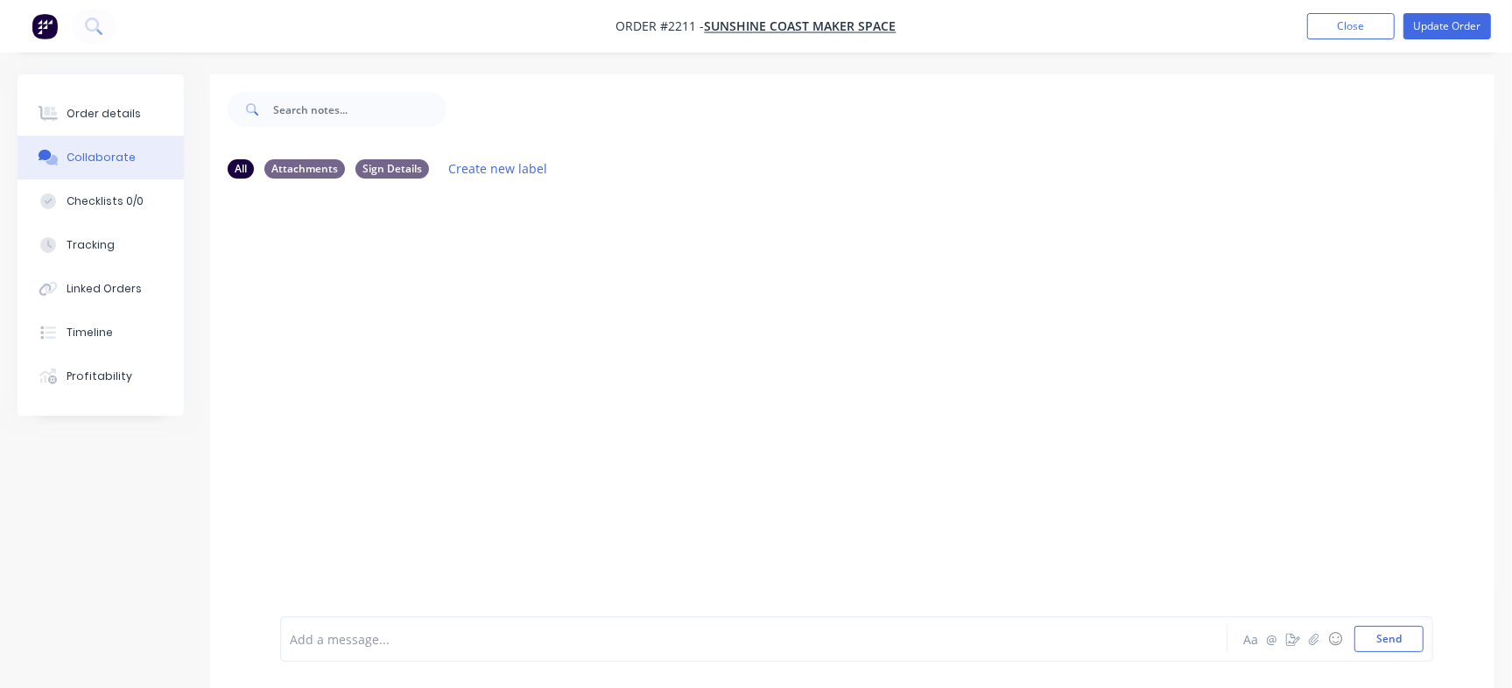
click at [527, 626] on div "Add a message..." at bounding box center [715, 639] width 850 height 26
click at [1406, 636] on button "Send" at bounding box center [1388, 639] width 69 height 26
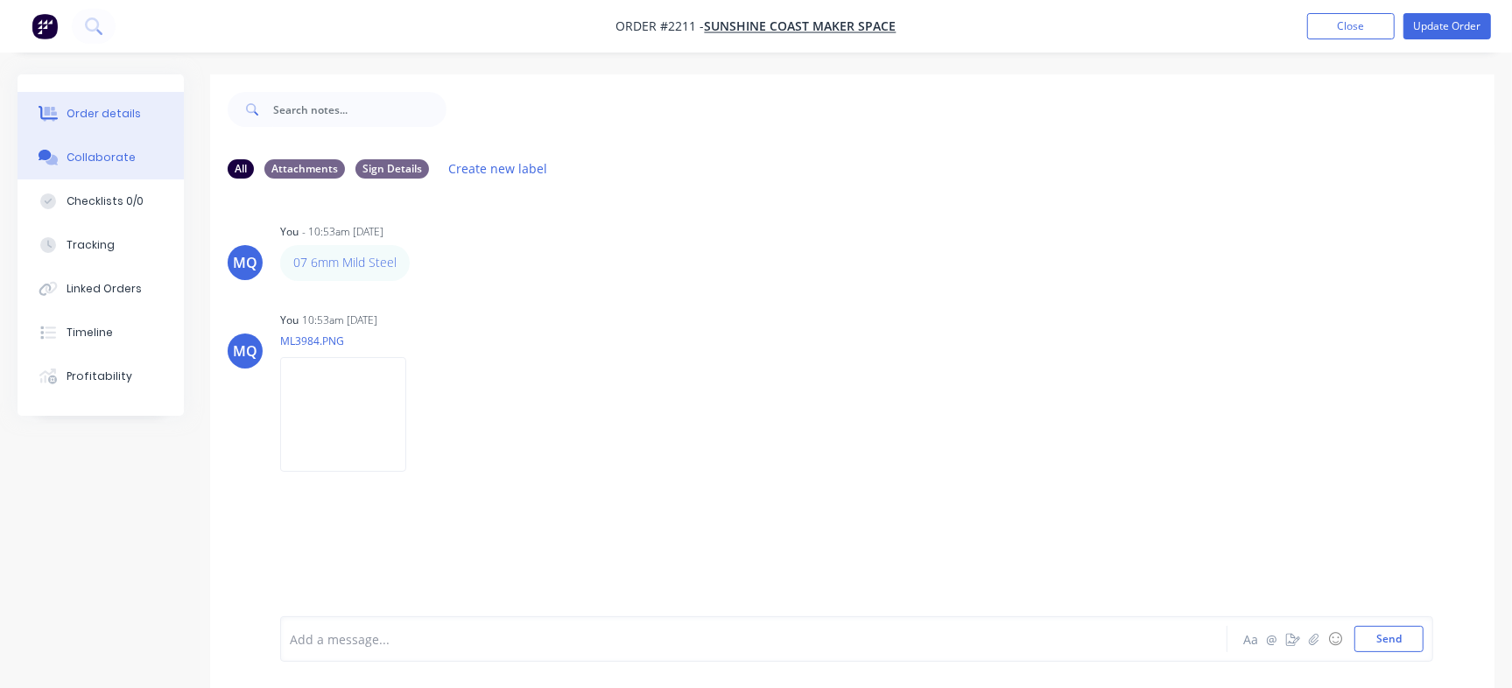
click at [126, 106] on div "Order details" at bounding box center [104, 114] width 74 height 16
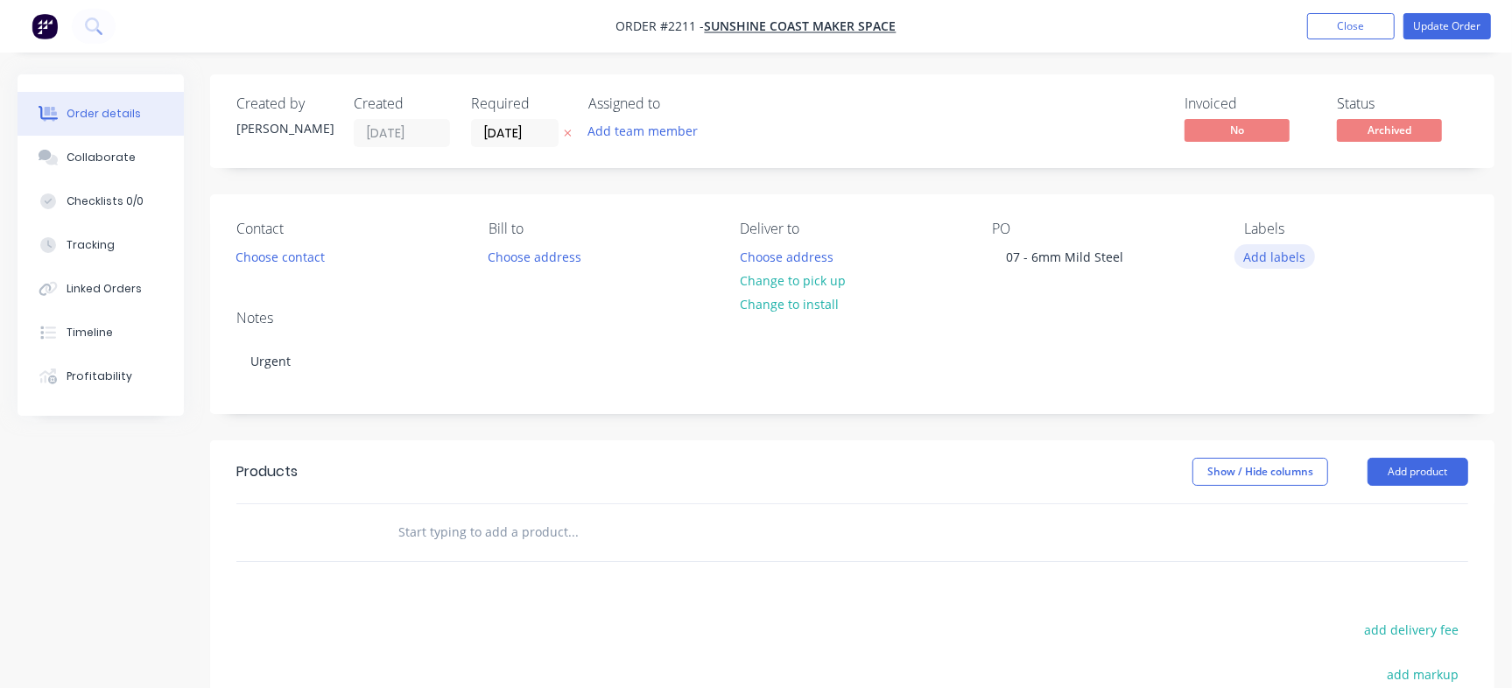
click at [1274, 246] on button "Add labels" at bounding box center [1274, 256] width 81 height 24
click at [1269, 258] on button "Add labels" at bounding box center [1274, 256] width 81 height 24
click at [1282, 255] on button "Add labels" at bounding box center [1274, 256] width 81 height 24
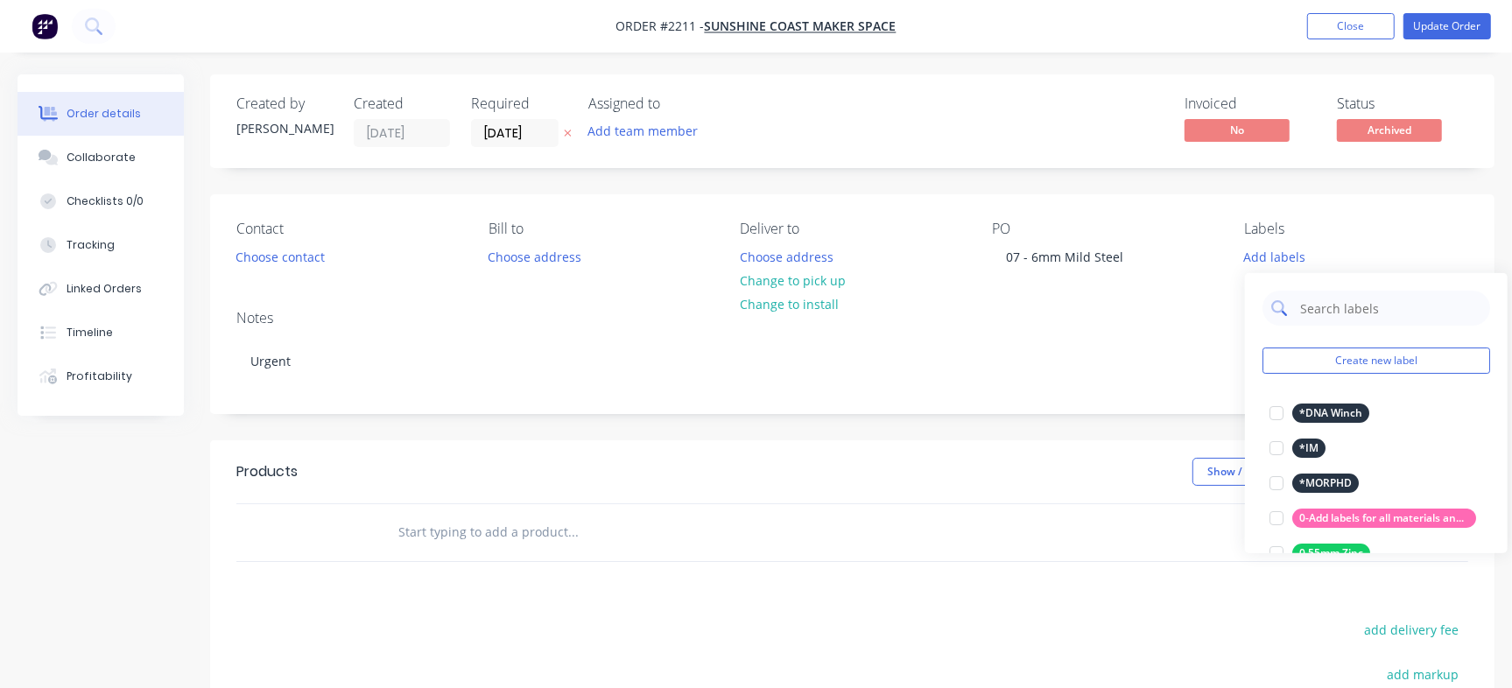
click at [1383, 312] on input "text" at bounding box center [1389, 308] width 183 height 35
type input "Quote"
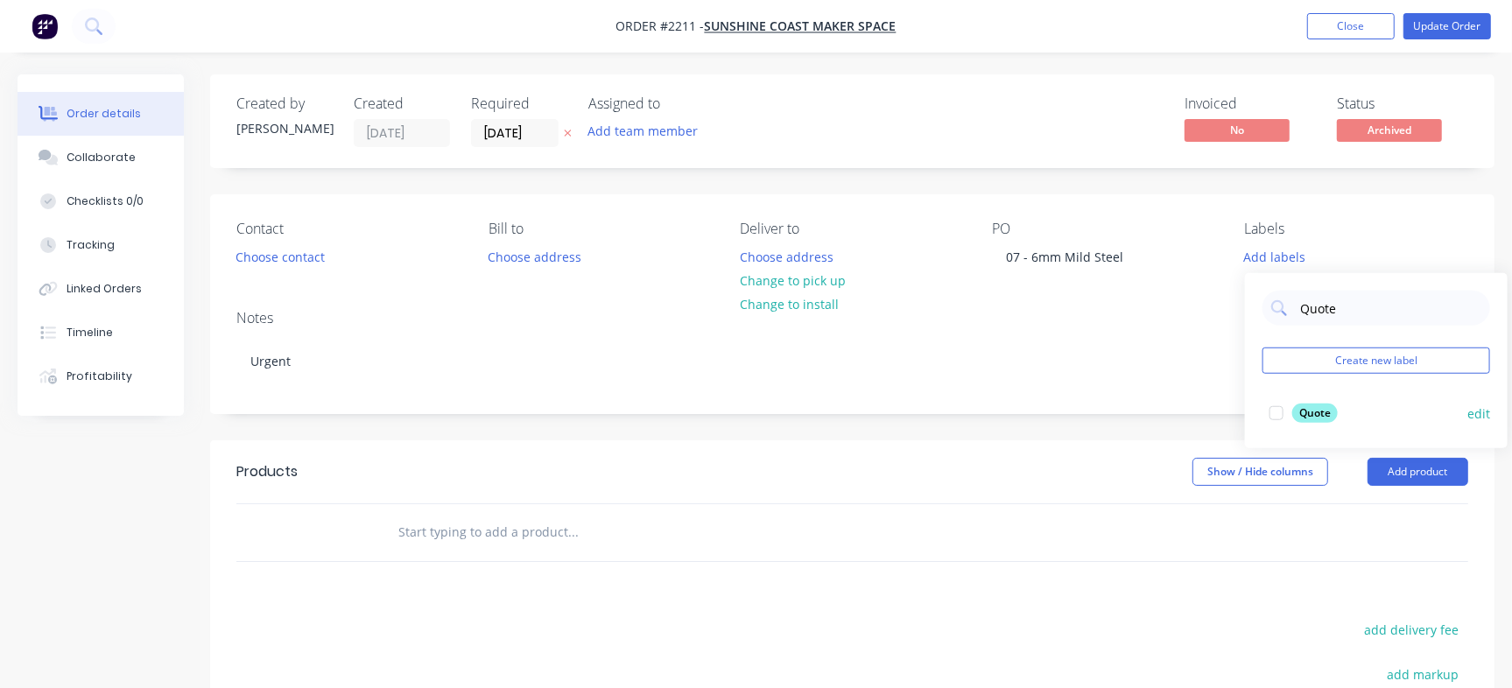
drag, startPoint x: 1280, startPoint y: 403, endPoint x: 1269, endPoint y: 390, distance: 16.8
click at [1280, 403] on div at bounding box center [1276, 413] width 35 height 35
click at [927, 162] on div "Created by [PERSON_NAME] Created [DATE] Required [DATE] Assigned to Add team me…" at bounding box center [852, 121] width 1284 height 94
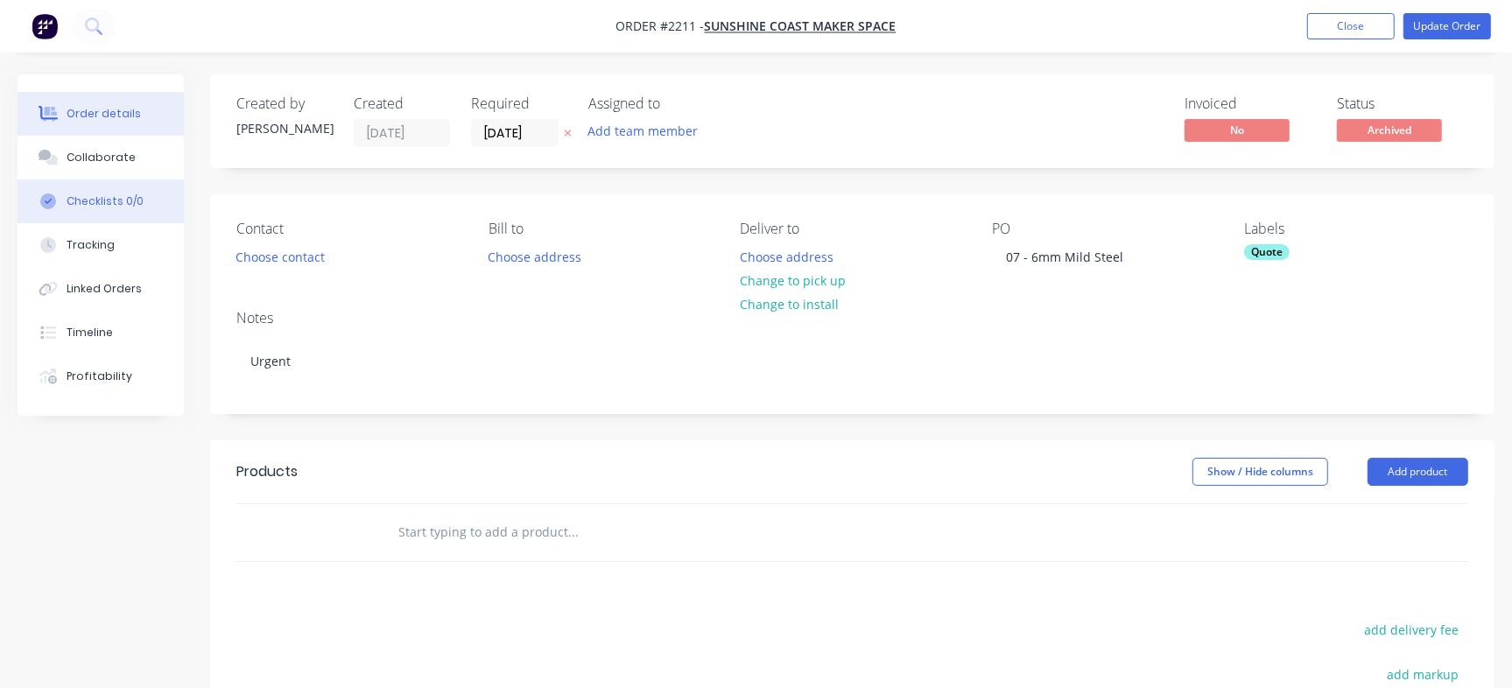
click at [139, 193] on button "Checklists 0/0" at bounding box center [101, 201] width 166 height 44
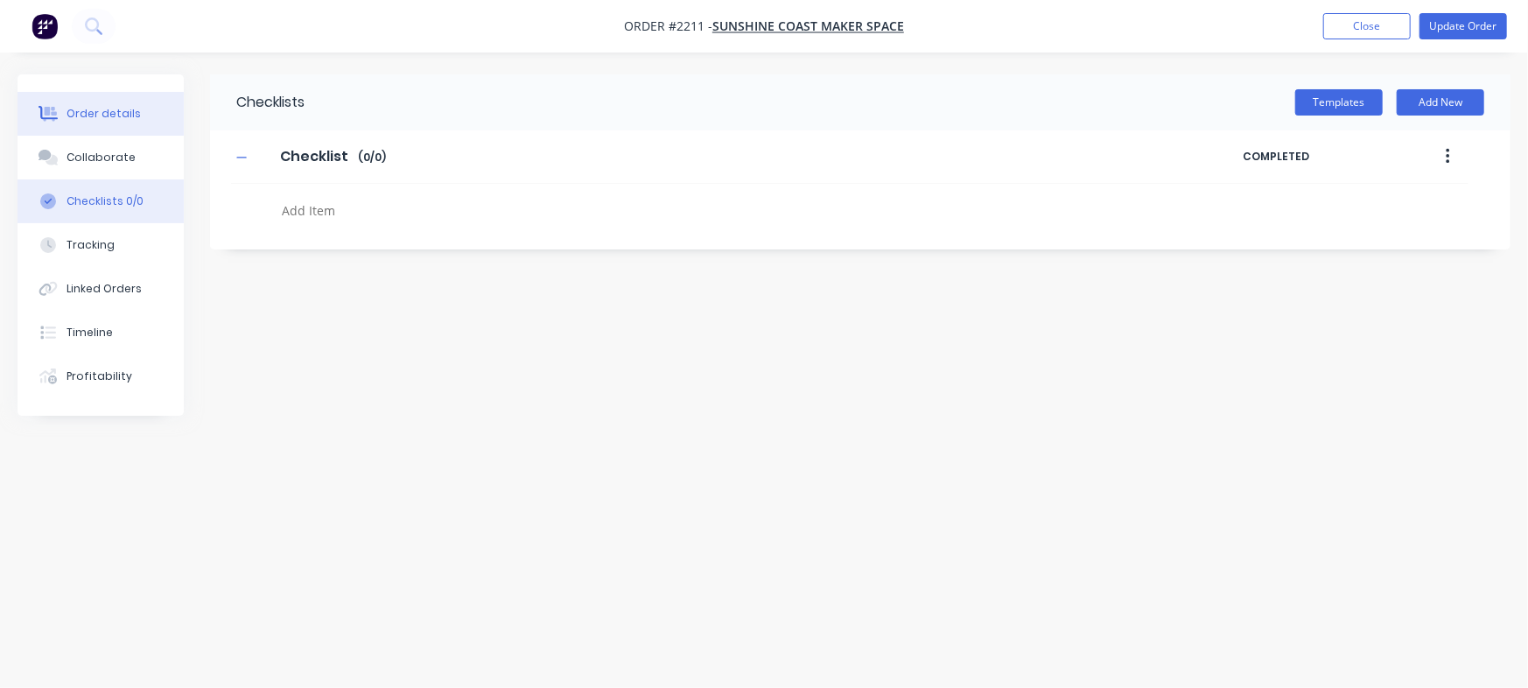
click at [132, 101] on button "Order details" at bounding box center [101, 114] width 166 height 44
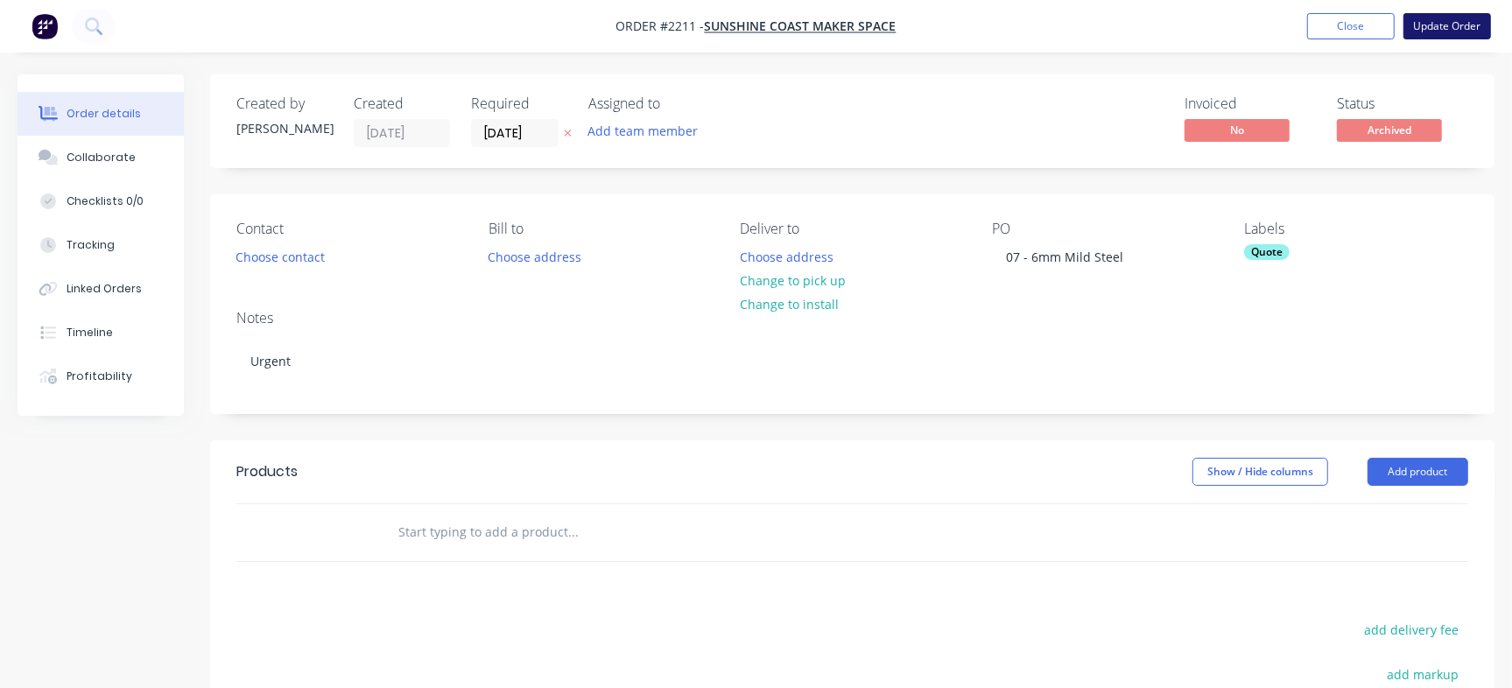
click at [1430, 26] on button "Update Order" at bounding box center [1447, 26] width 88 height 26
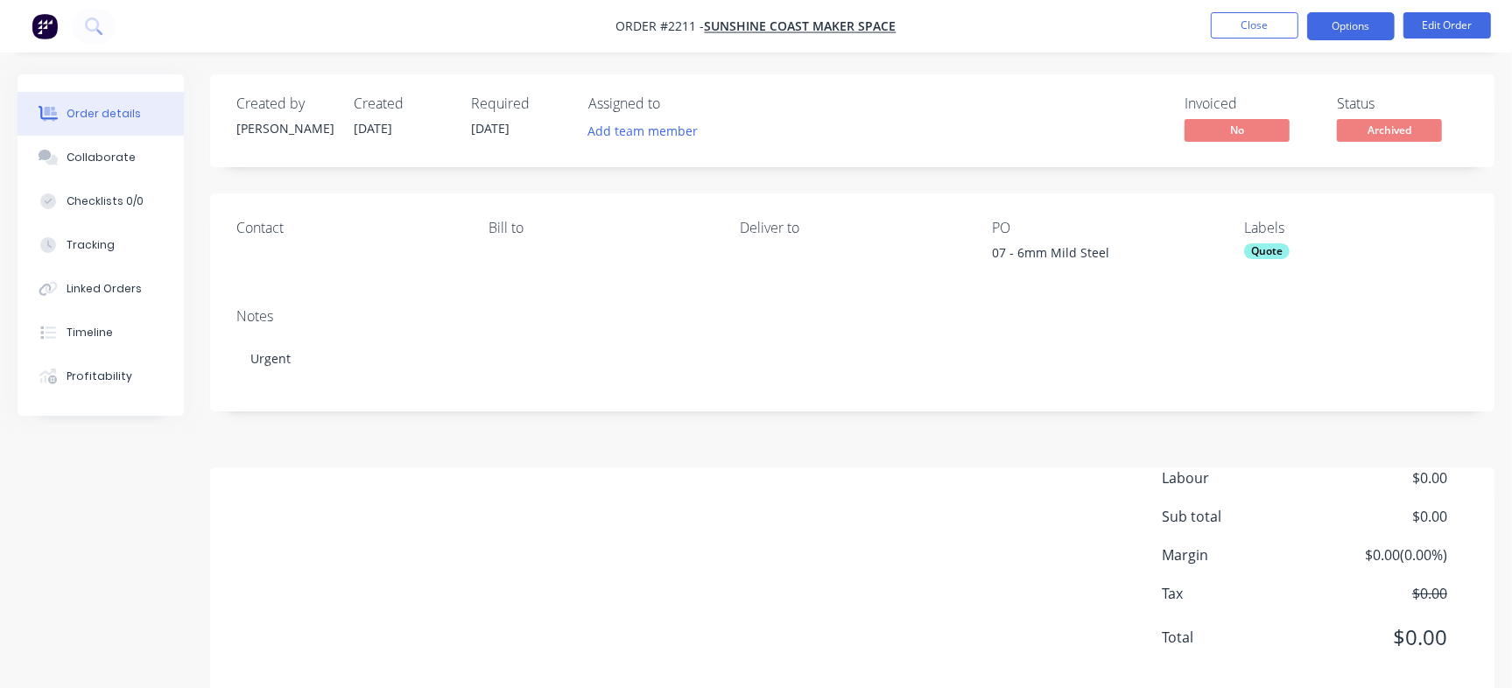
click at [1354, 23] on button "Options" at bounding box center [1351, 26] width 88 height 28
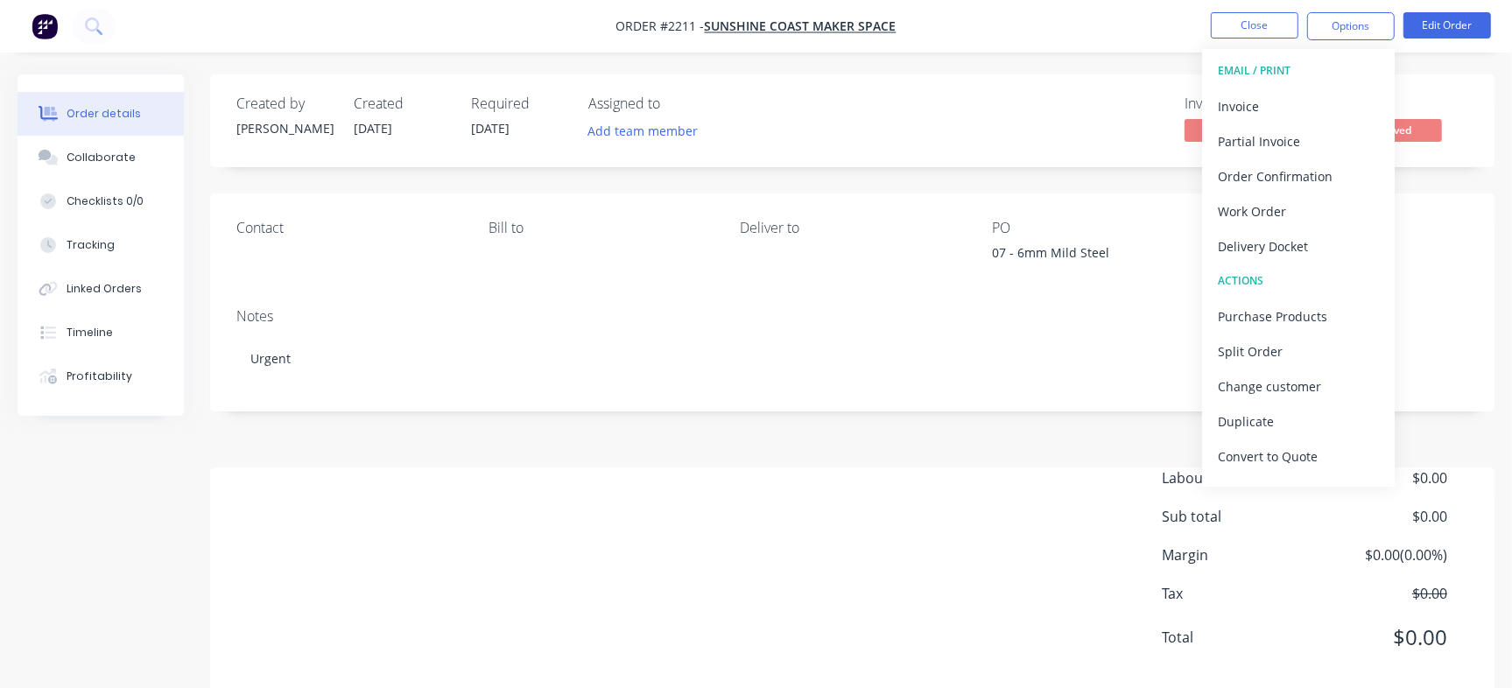
scroll to position [26, 0]
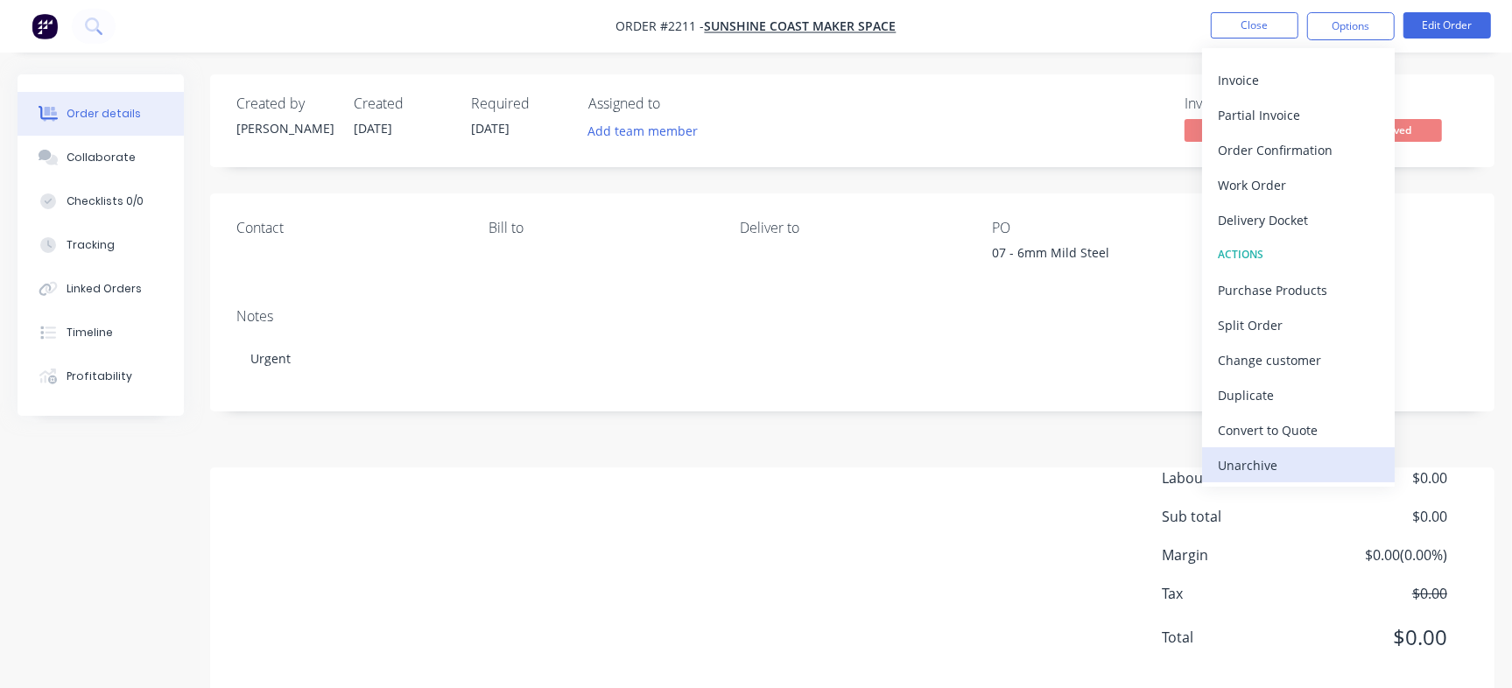
click at [1265, 458] on div "Unarchive" at bounding box center [1298, 465] width 161 height 25
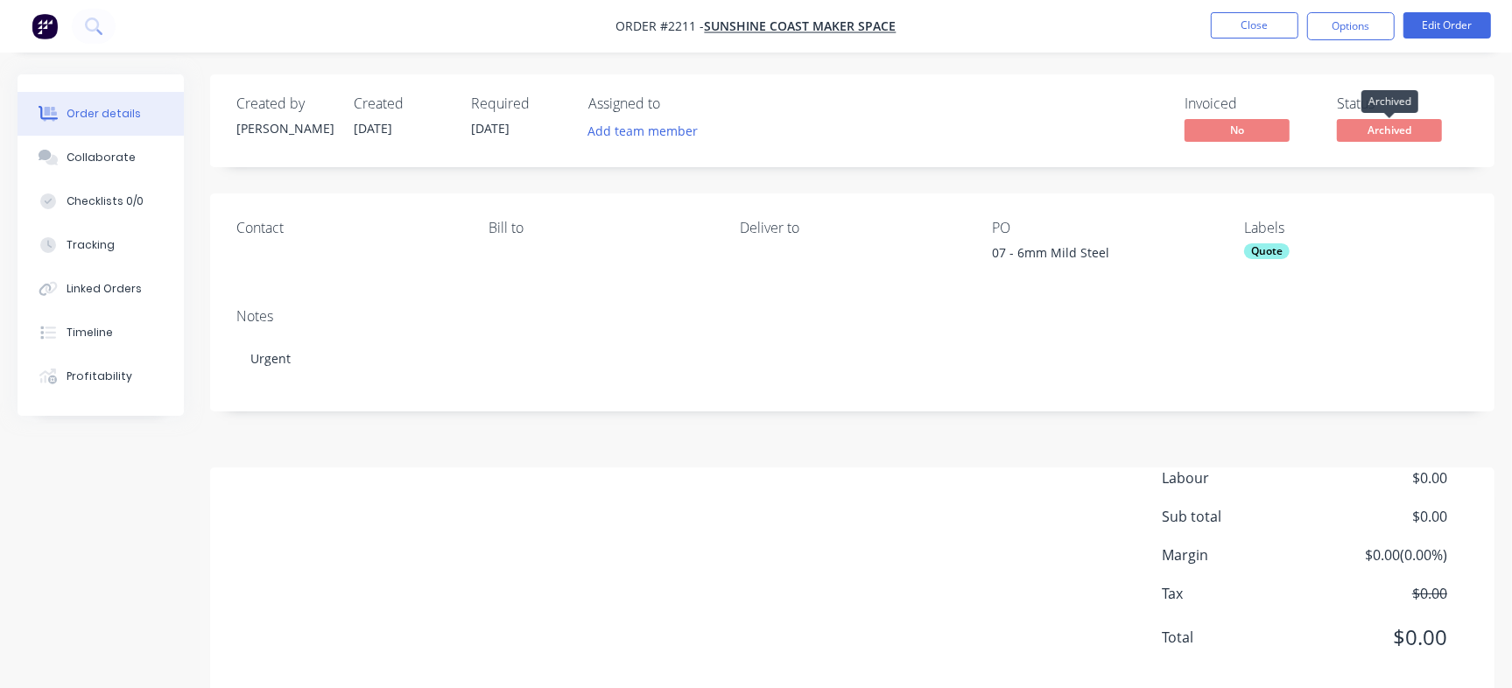
click at [1372, 124] on span "Archived" at bounding box center [1389, 130] width 105 height 22
click at [1373, 26] on button "Options" at bounding box center [1351, 26] width 88 height 28
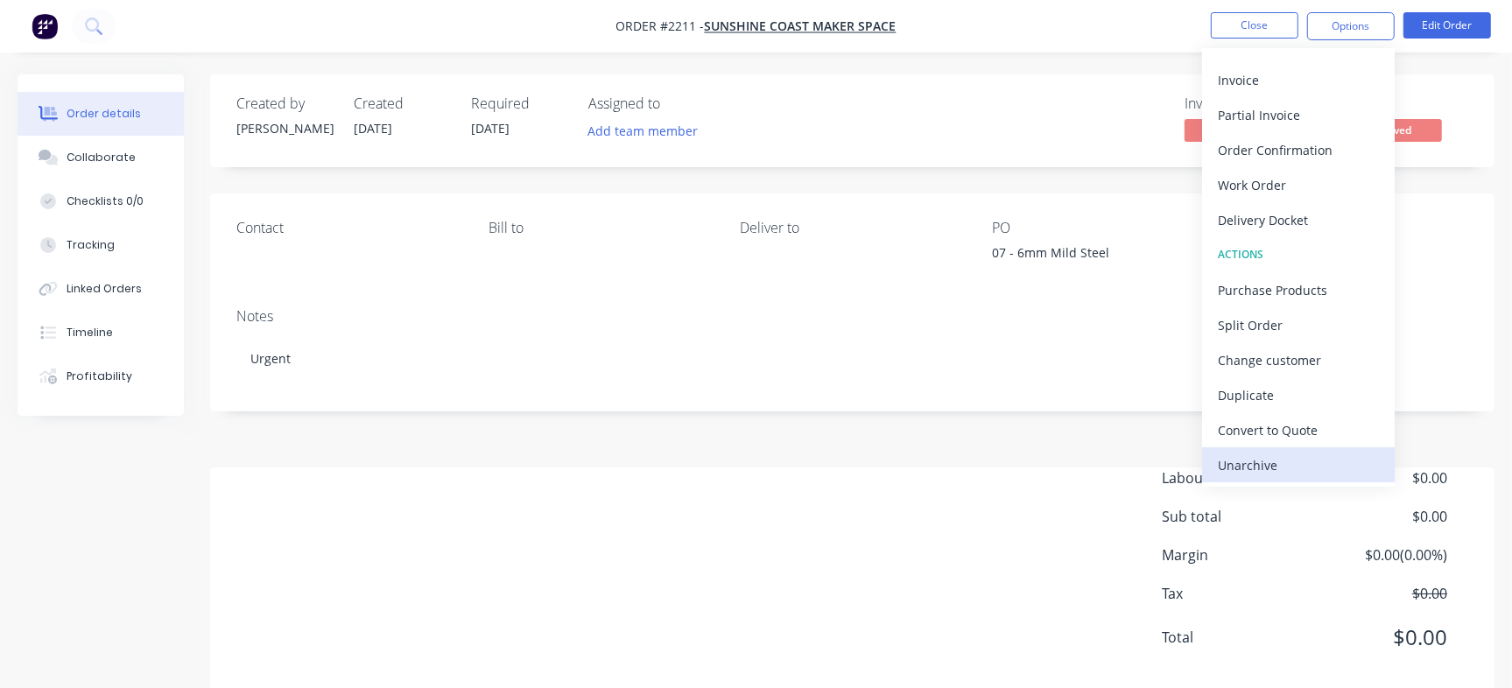
click at [1275, 462] on div "Unarchive" at bounding box center [1298, 465] width 161 height 25
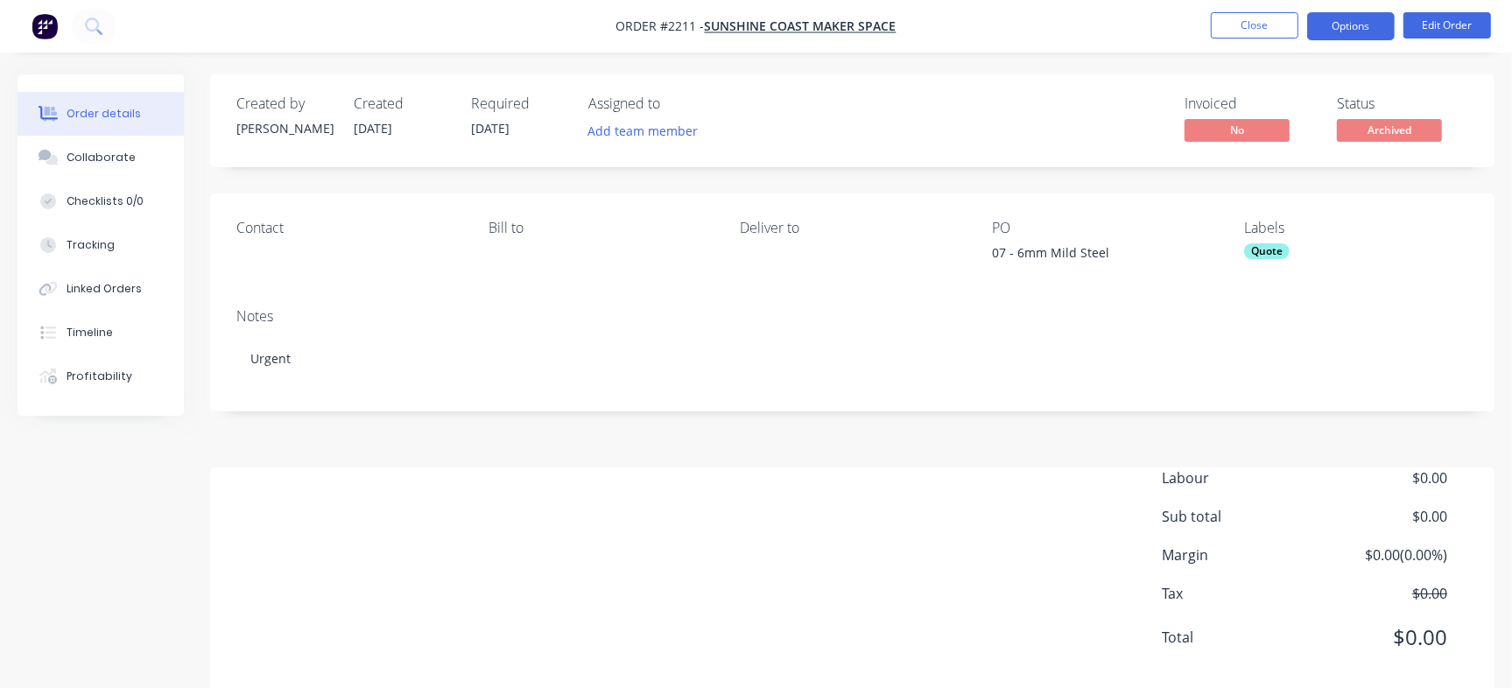
click at [1345, 25] on button "Options" at bounding box center [1351, 26] width 88 height 28
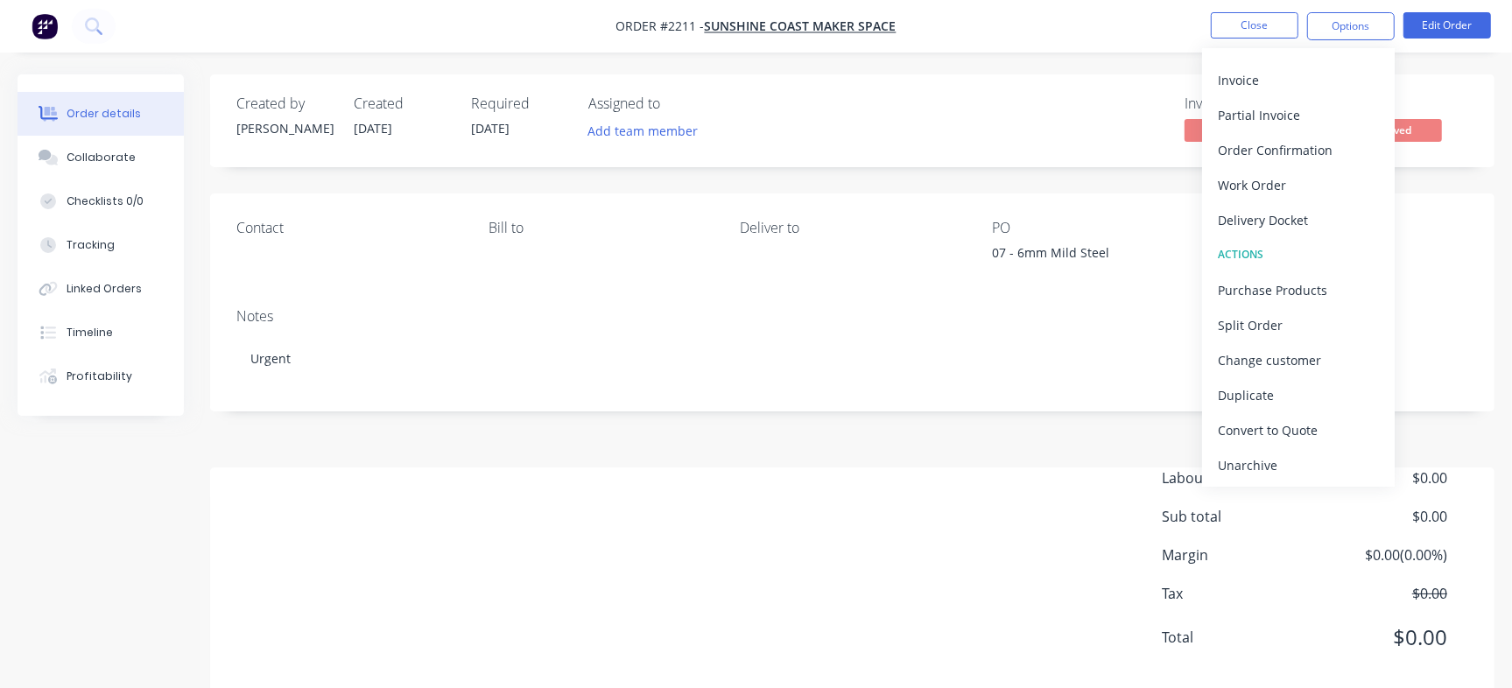
click at [1290, 467] on div "Unarchive" at bounding box center [1298, 465] width 161 height 25
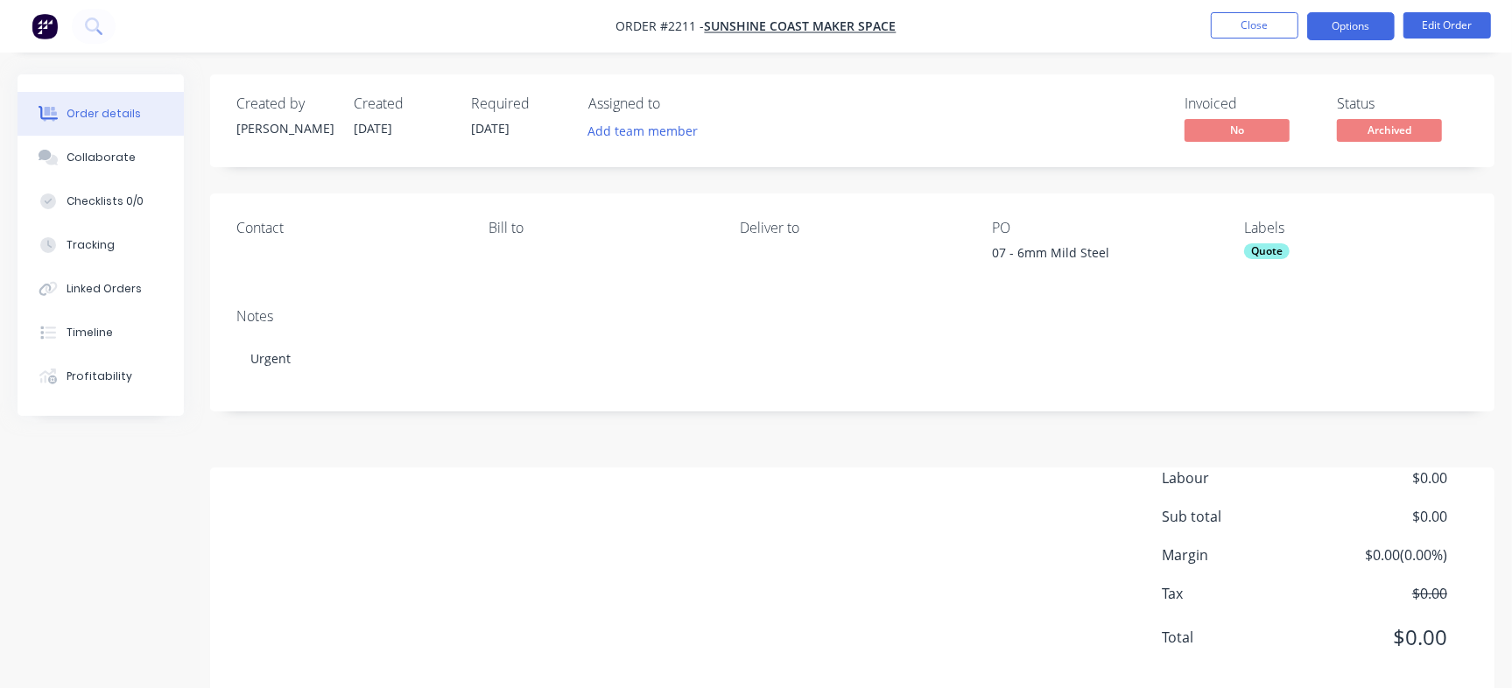
click at [1364, 23] on button "Options" at bounding box center [1351, 26] width 88 height 28
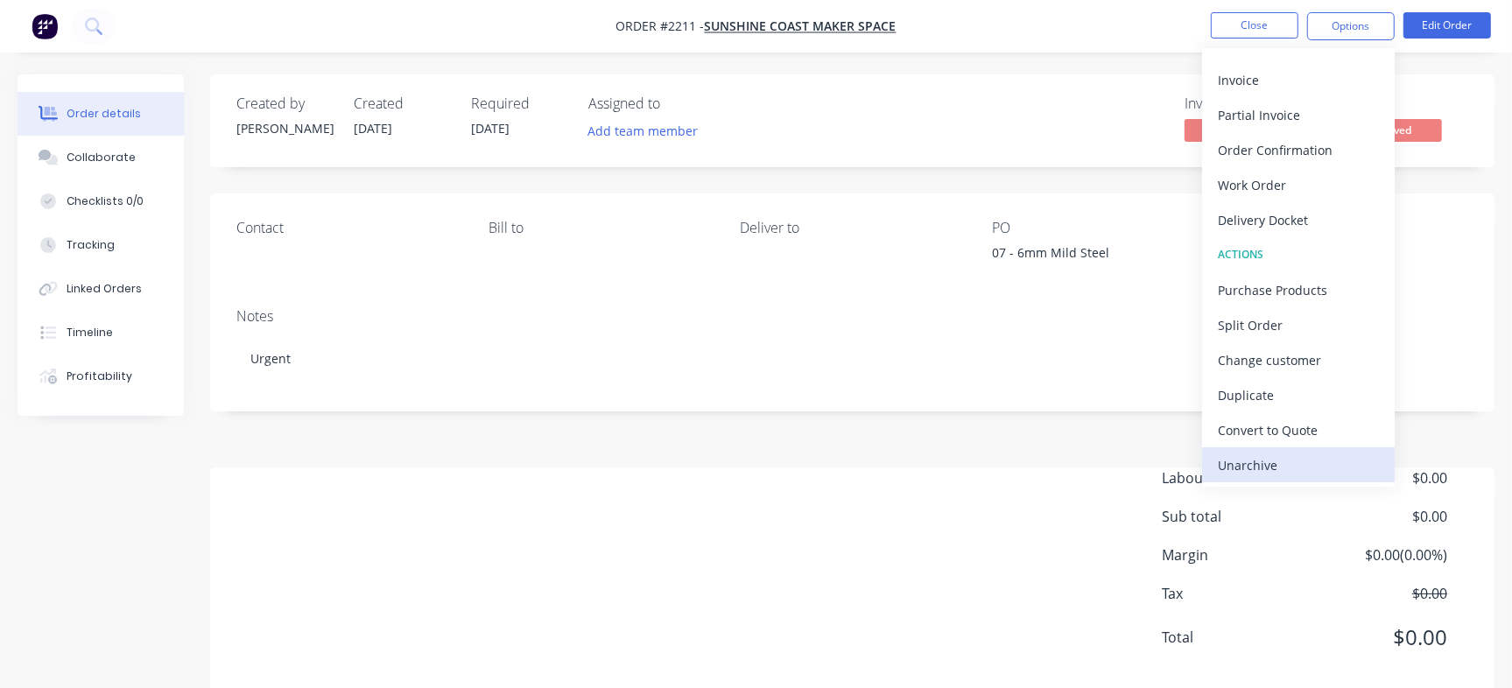
click at [1283, 460] on div "Unarchive" at bounding box center [1298, 465] width 161 height 25
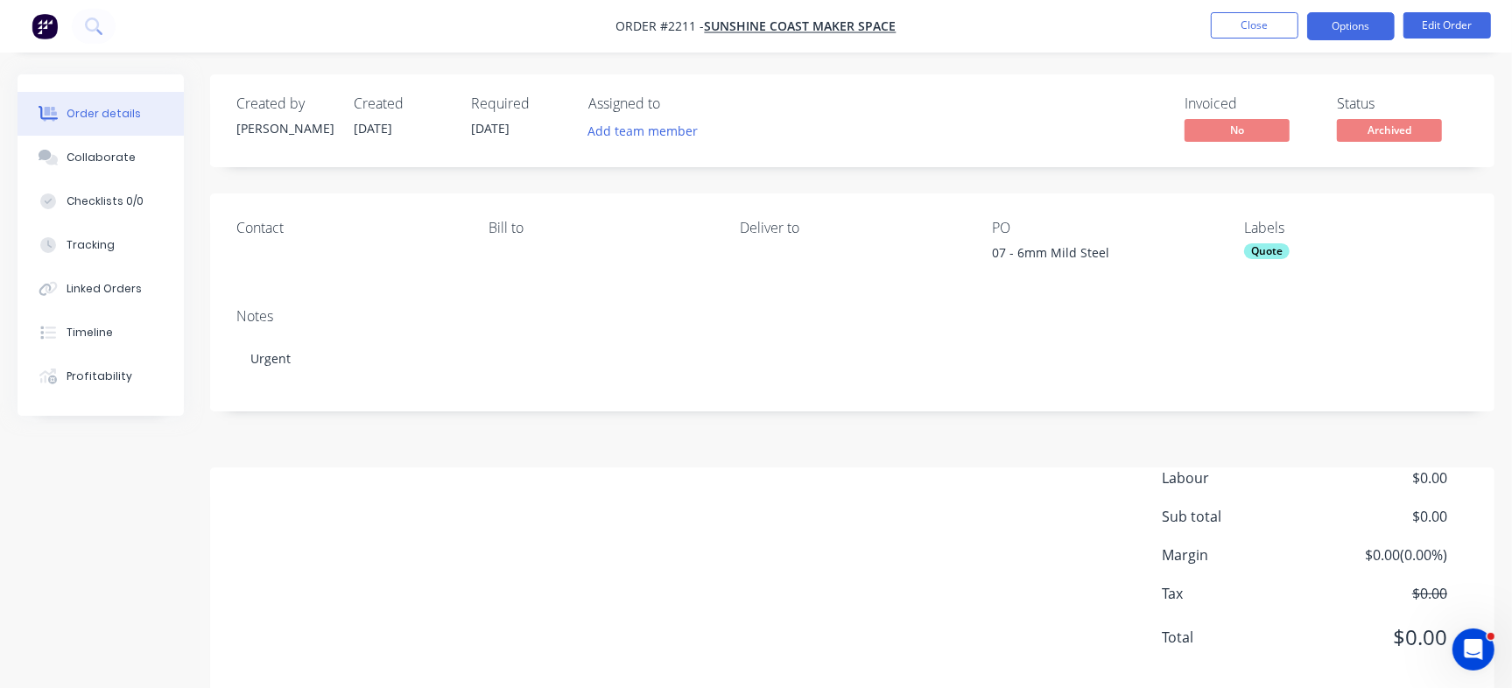
click at [1366, 25] on button "Options" at bounding box center [1351, 26] width 88 height 28
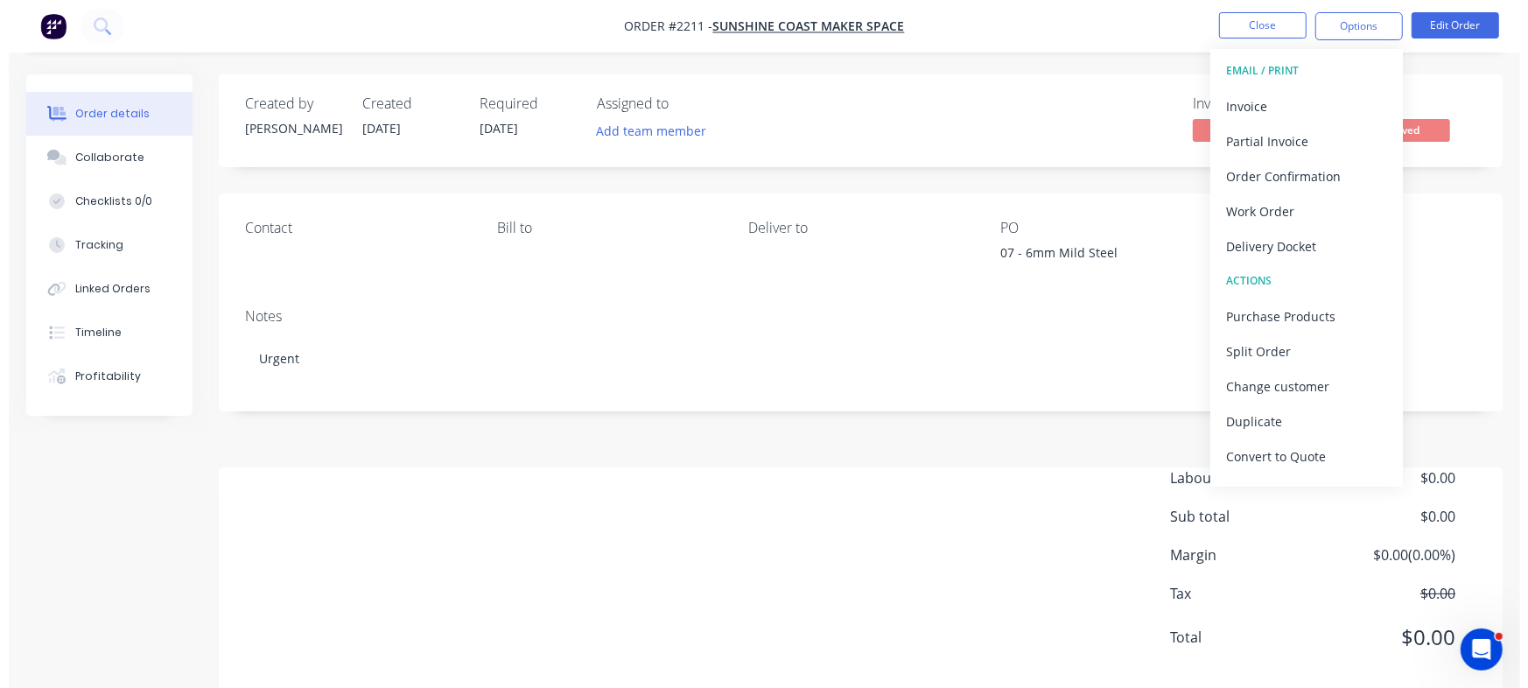
scroll to position [26, 0]
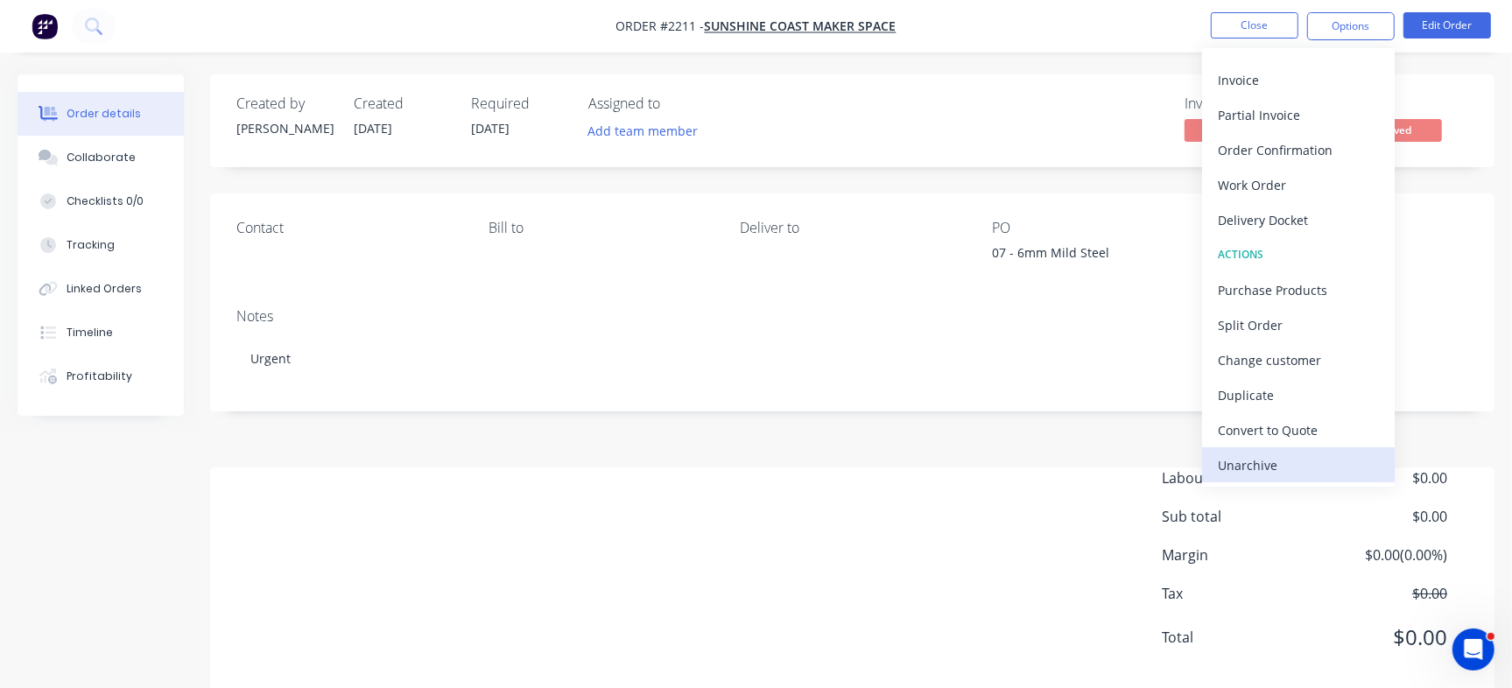
click at [1278, 469] on div "Unarchive" at bounding box center [1298, 465] width 161 height 25
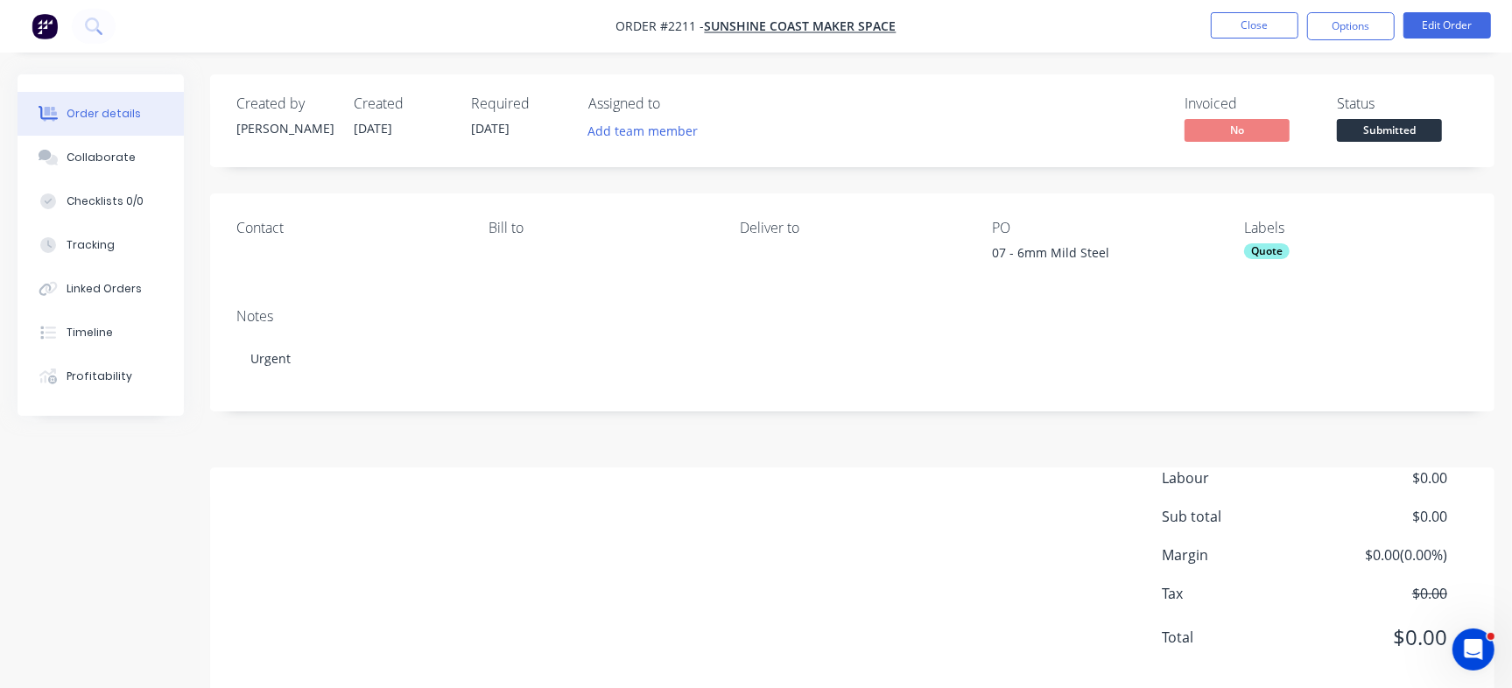
click at [1409, 129] on span "Submitted" at bounding box center [1389, 130] width 105 height 22
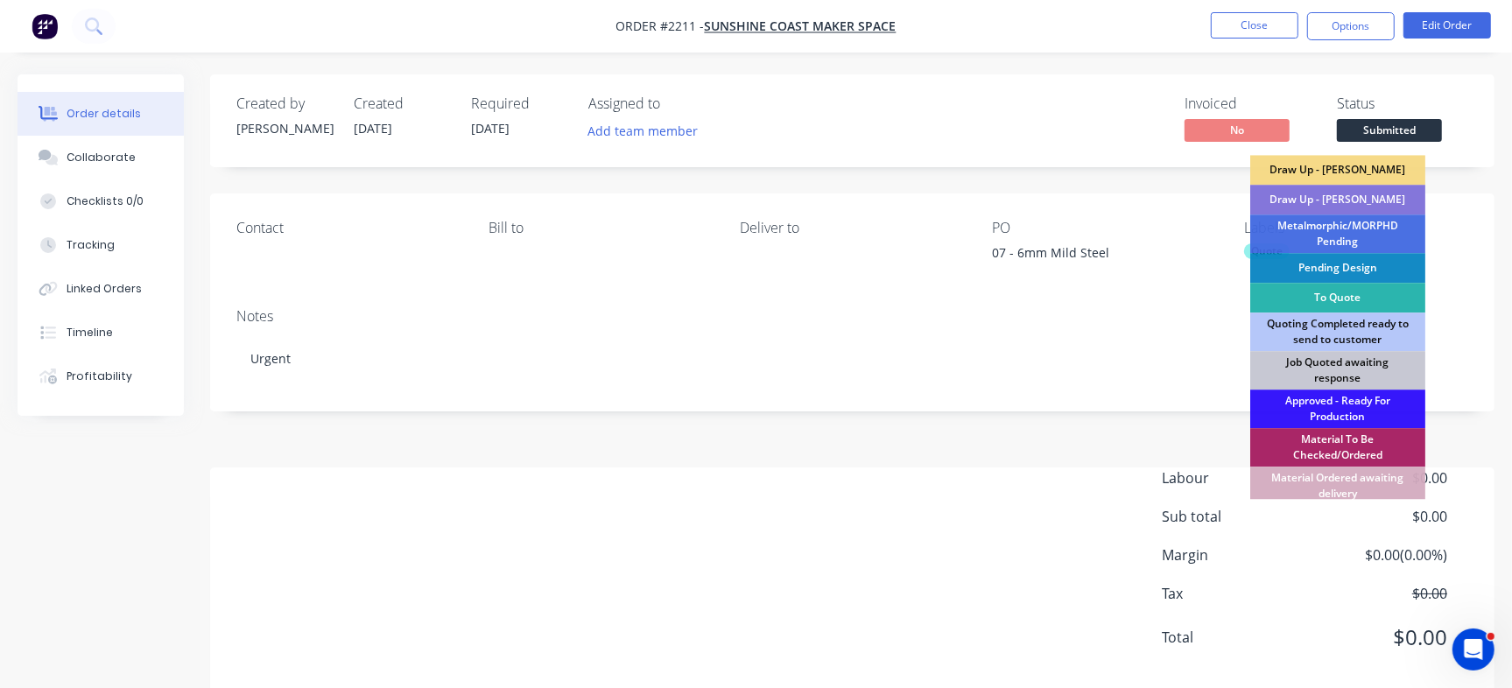
click at [1350, 300] on div "To Quote" at bounding box center [1337, 298] width 175 height 30
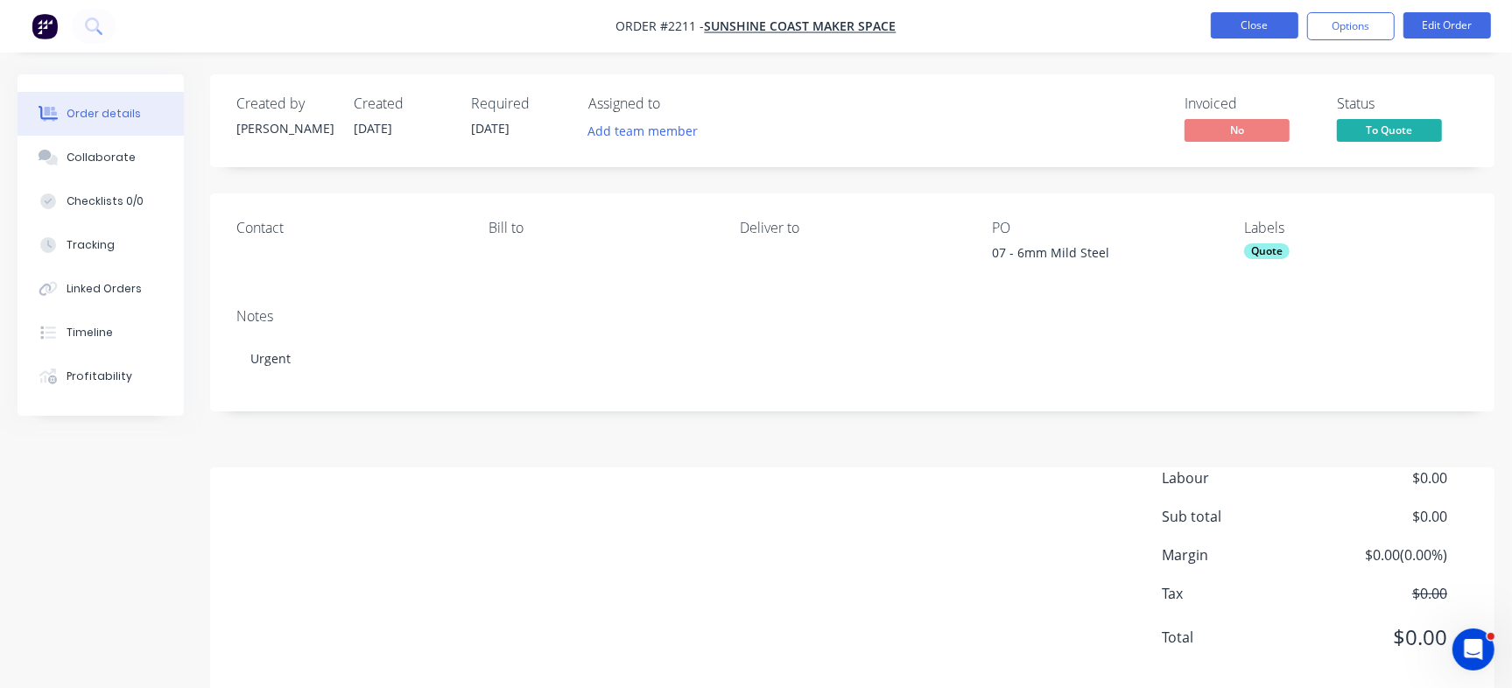
click at [1263, 17] on button "Close" at bounding box center [1255, 25] width 88 height 26
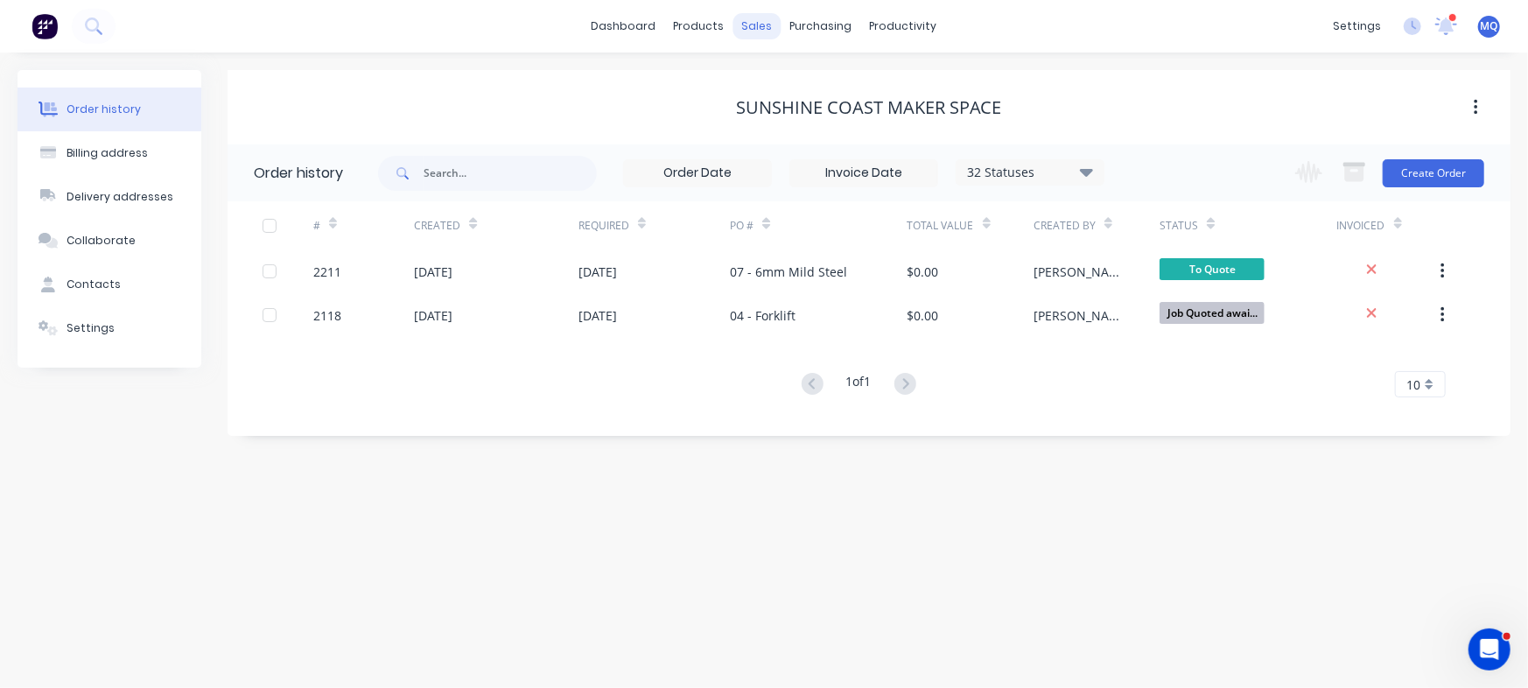
click at [768, 29] on div "sales" at bounding box center [758, 26] width 48 height 26
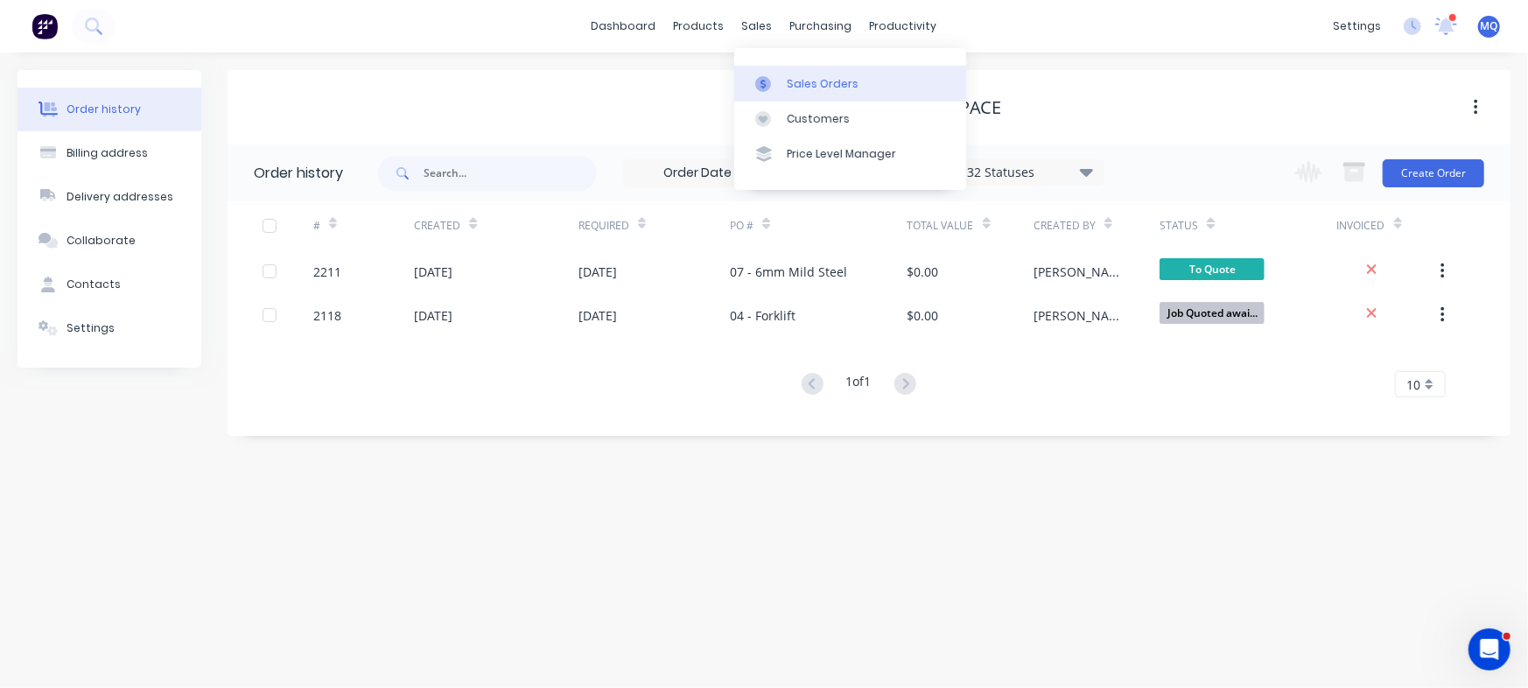
click at [773, 89] on div at bounding box center [768, 84] width 26 height 16
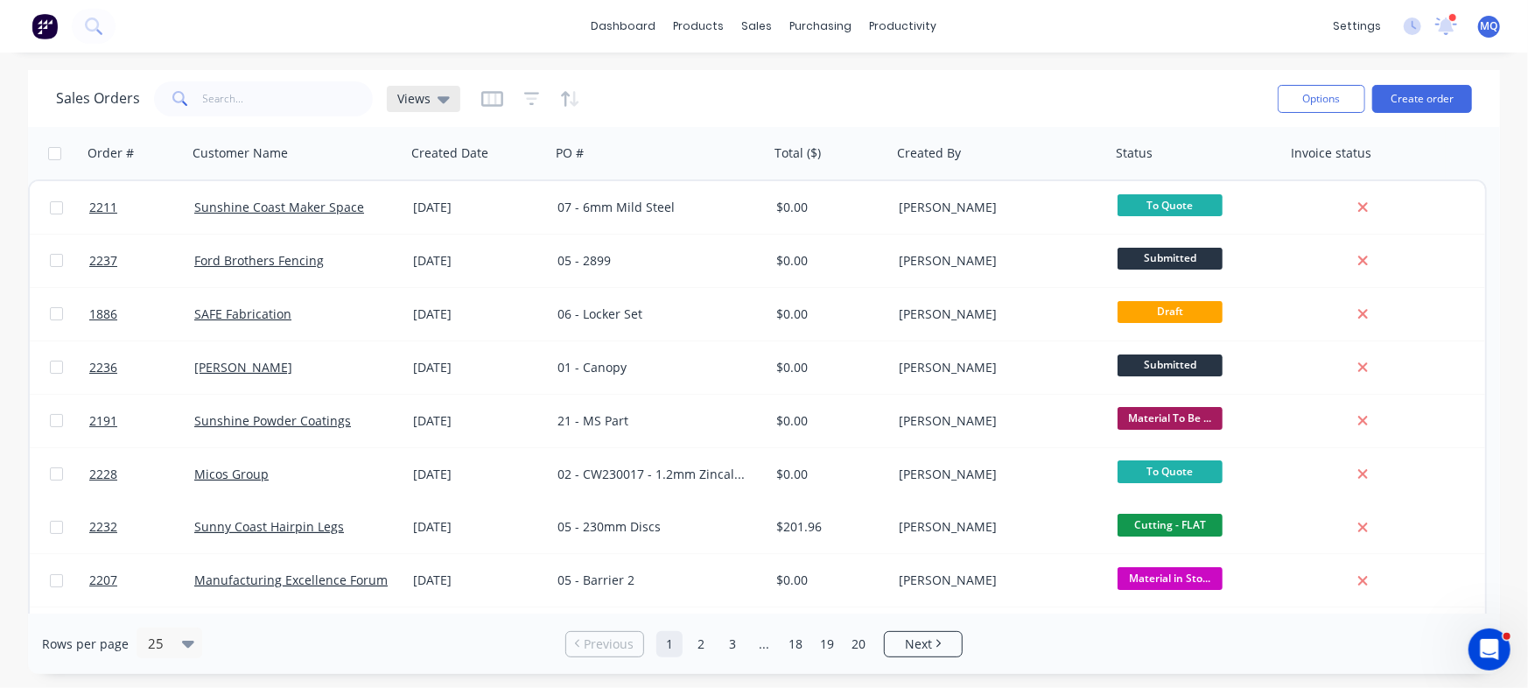
click at [414, 96] on span "Views" at bounding box center [413, 98] width 33 height 18
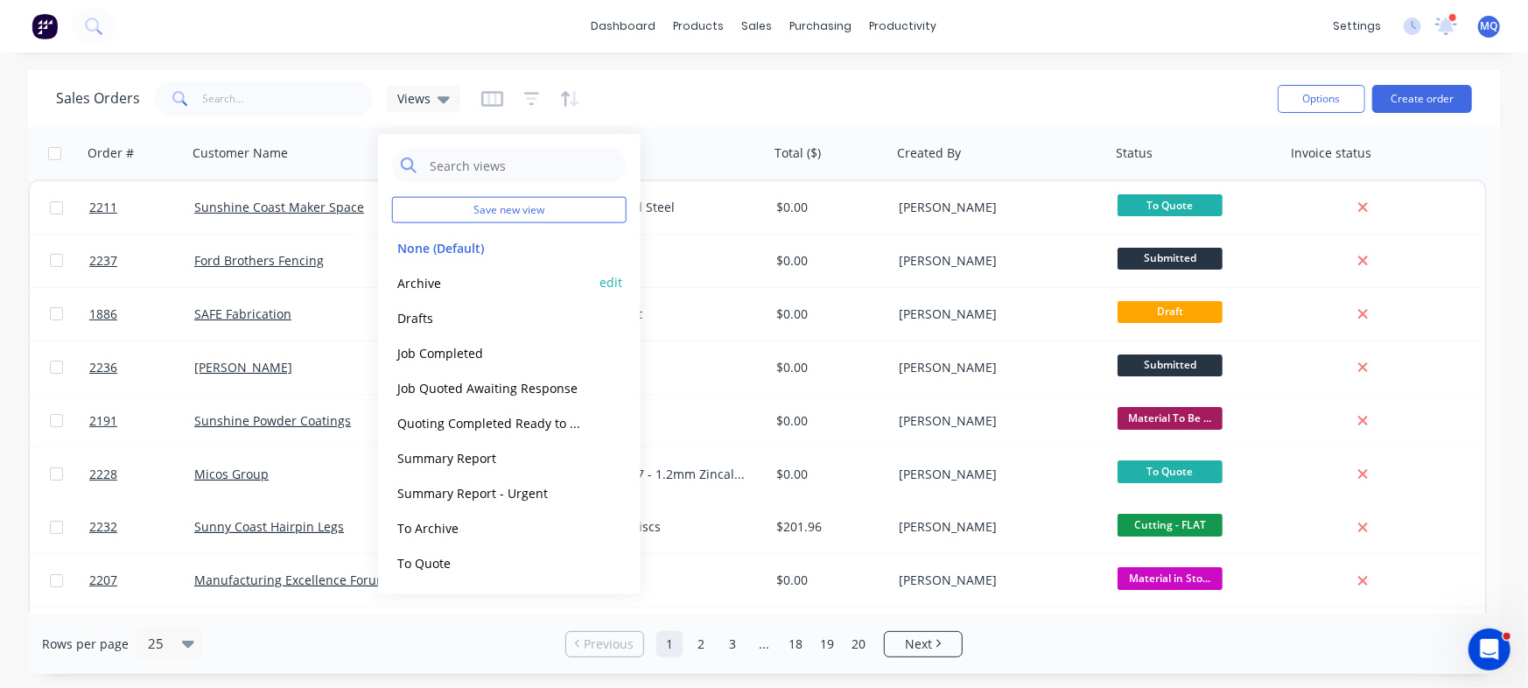
click at [446, 283] on button "Archive" at bounding box center [492, 282] width 200 height 20
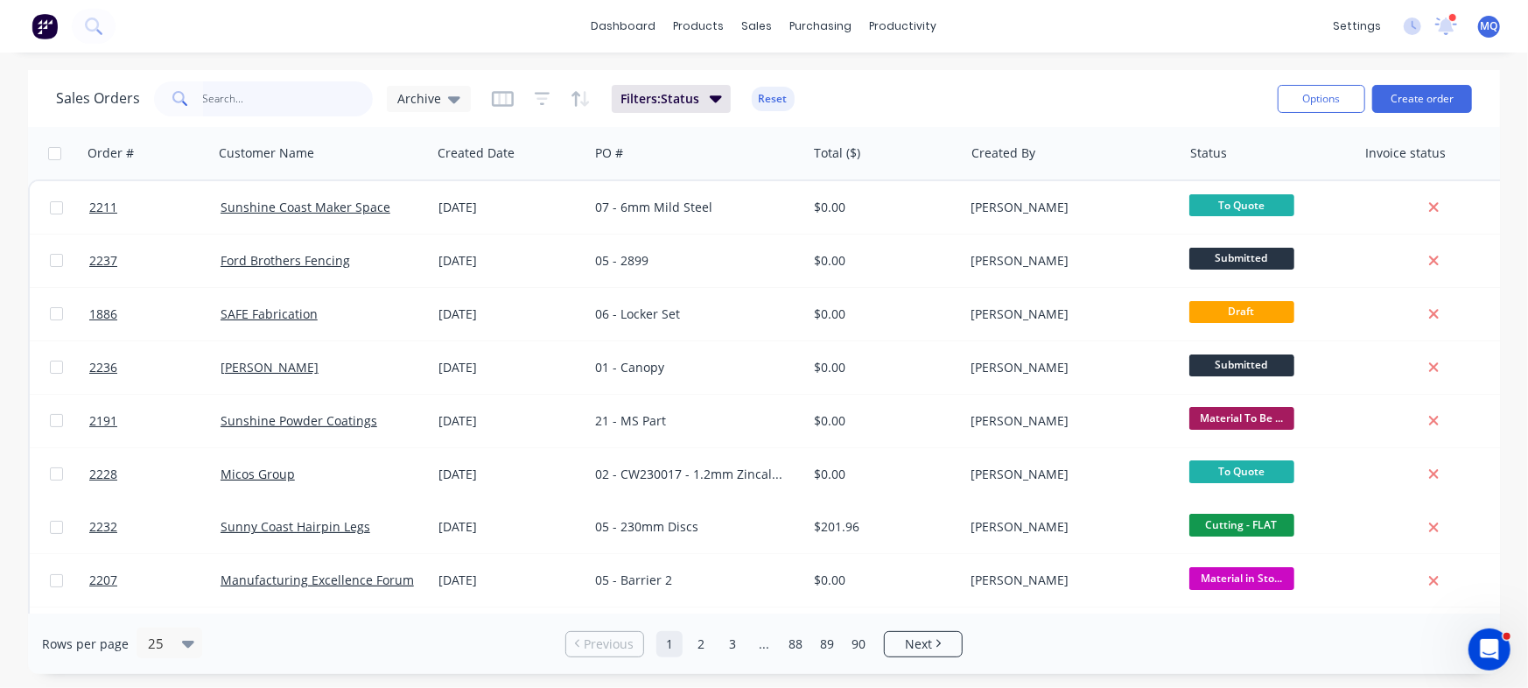
click at [303, 97] on input "text" at bounding box center [288, 98] width 171 height 35
type input "josh"
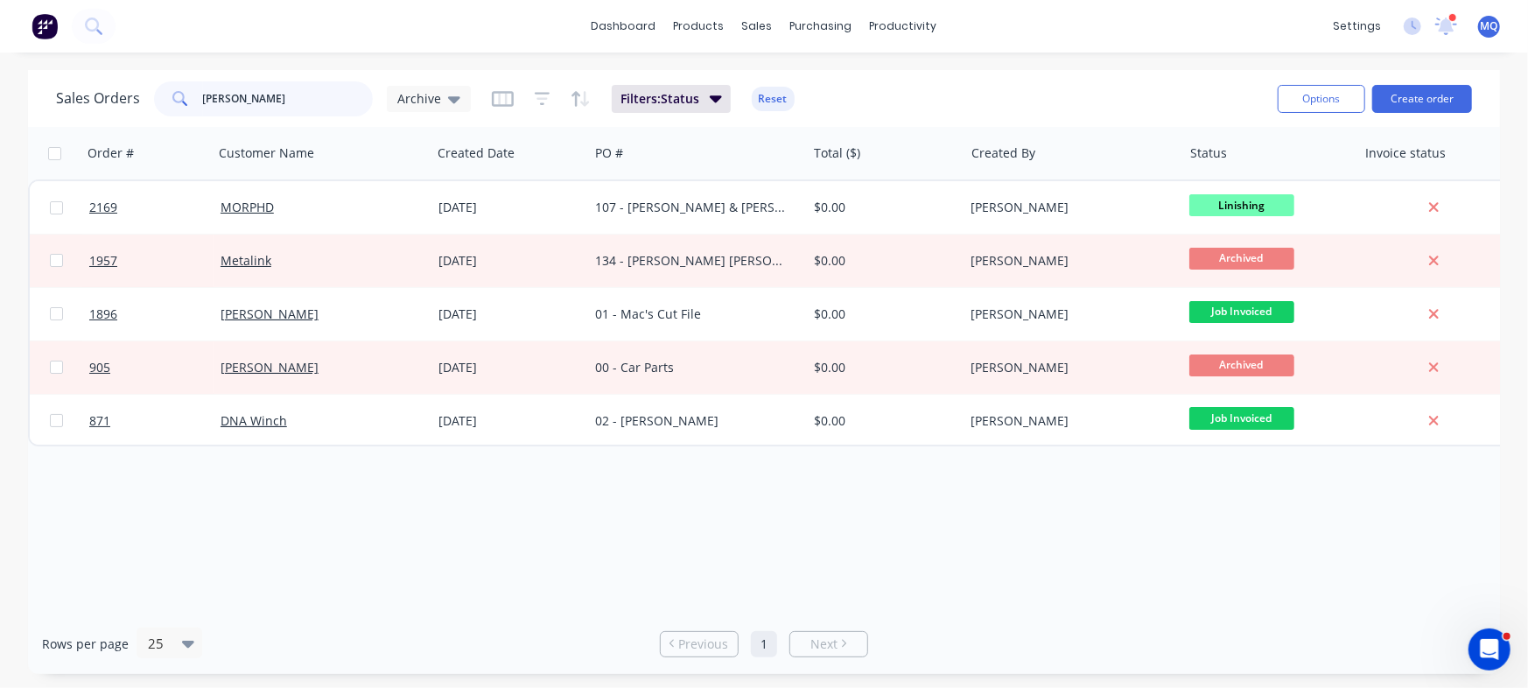
click at [280, 94] on input "josh" at bounding box center [288, 98] width 171 height 35
click at [1411, 107] on button "Create order" at bounding box center [1423, 99] width 100 height 28
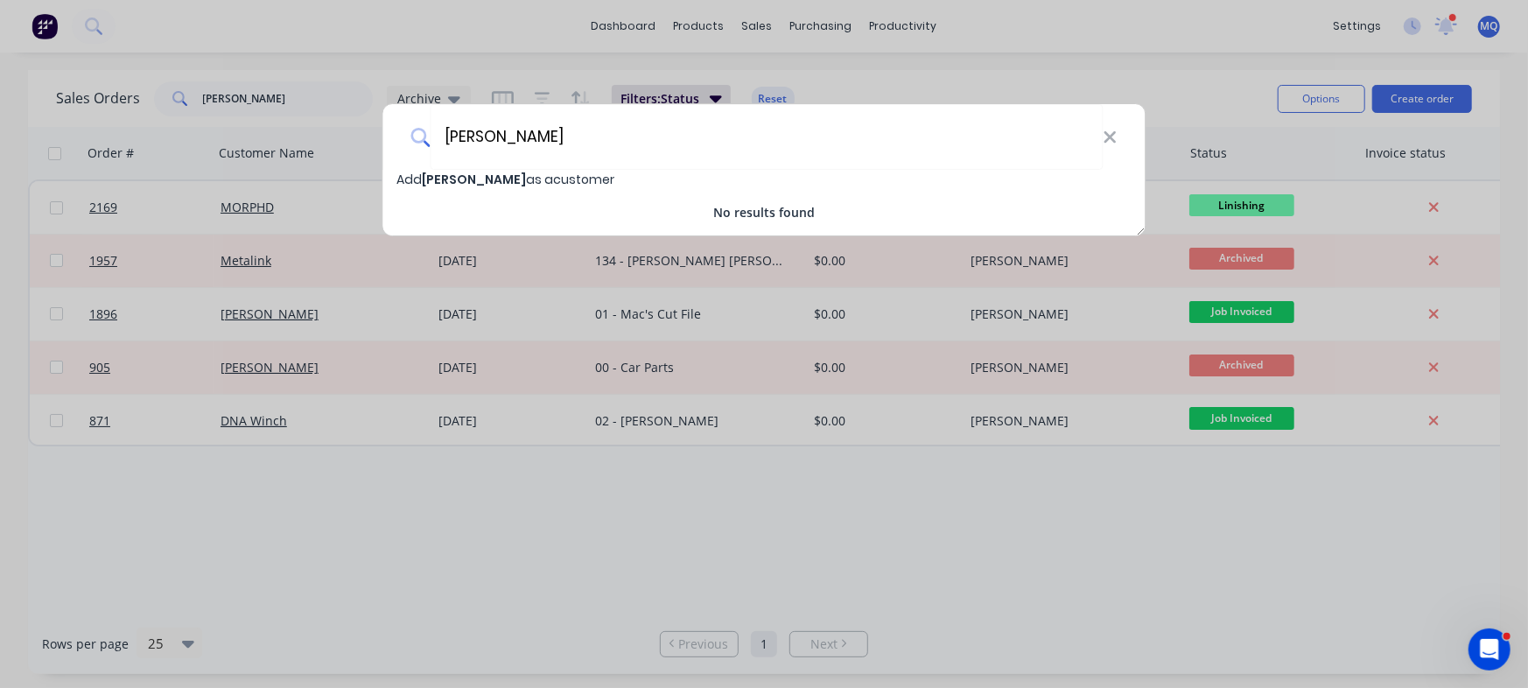
type input "Josh Mantel"
click at [495, 172] on span "Josh Mantel" at bounding box center [475, 180] width 104 height 18
select select "AU"
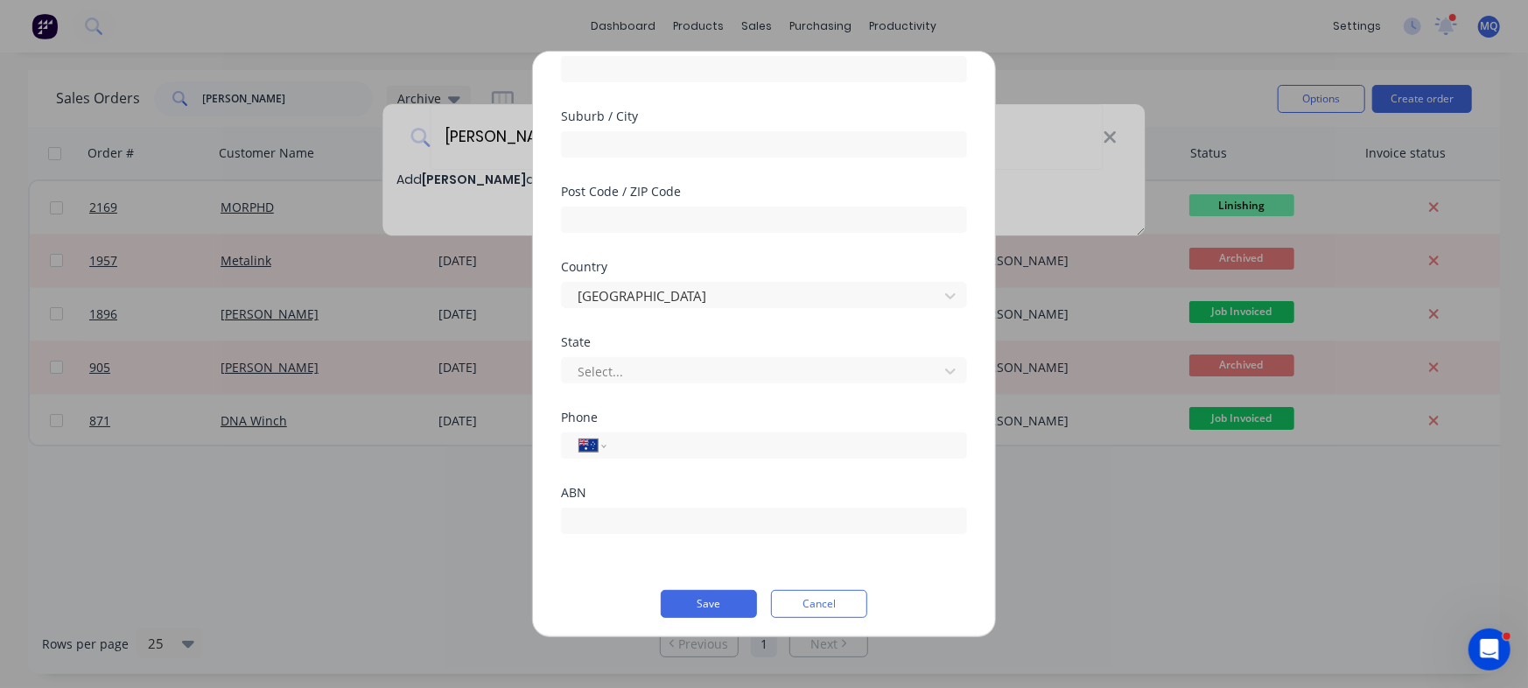
scroll to position [245, 0]
click at [711, 590] on button "Save" at bounding box center [709, 600] width 96 height 28
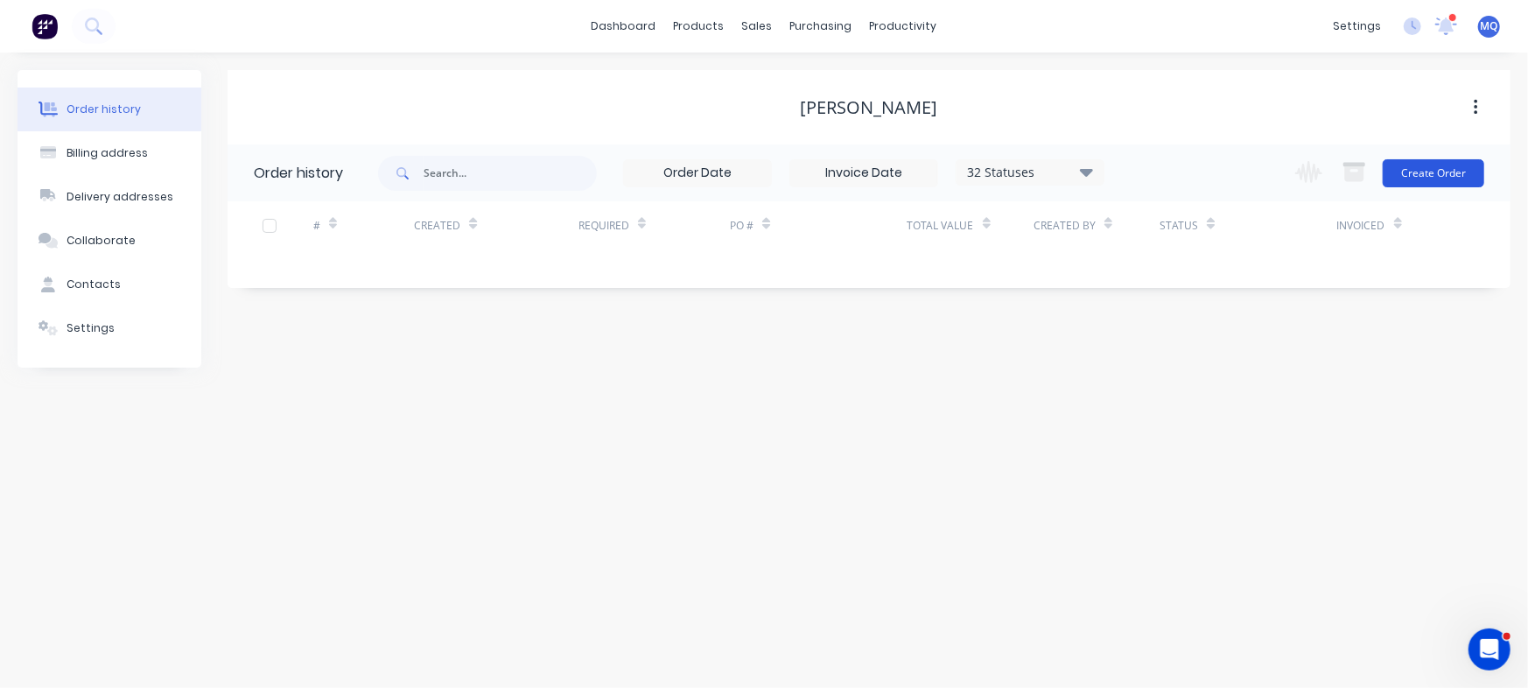
click at [1411, 172] on button "Create Order" at bounding box center [1434, 173] width 102 height 28
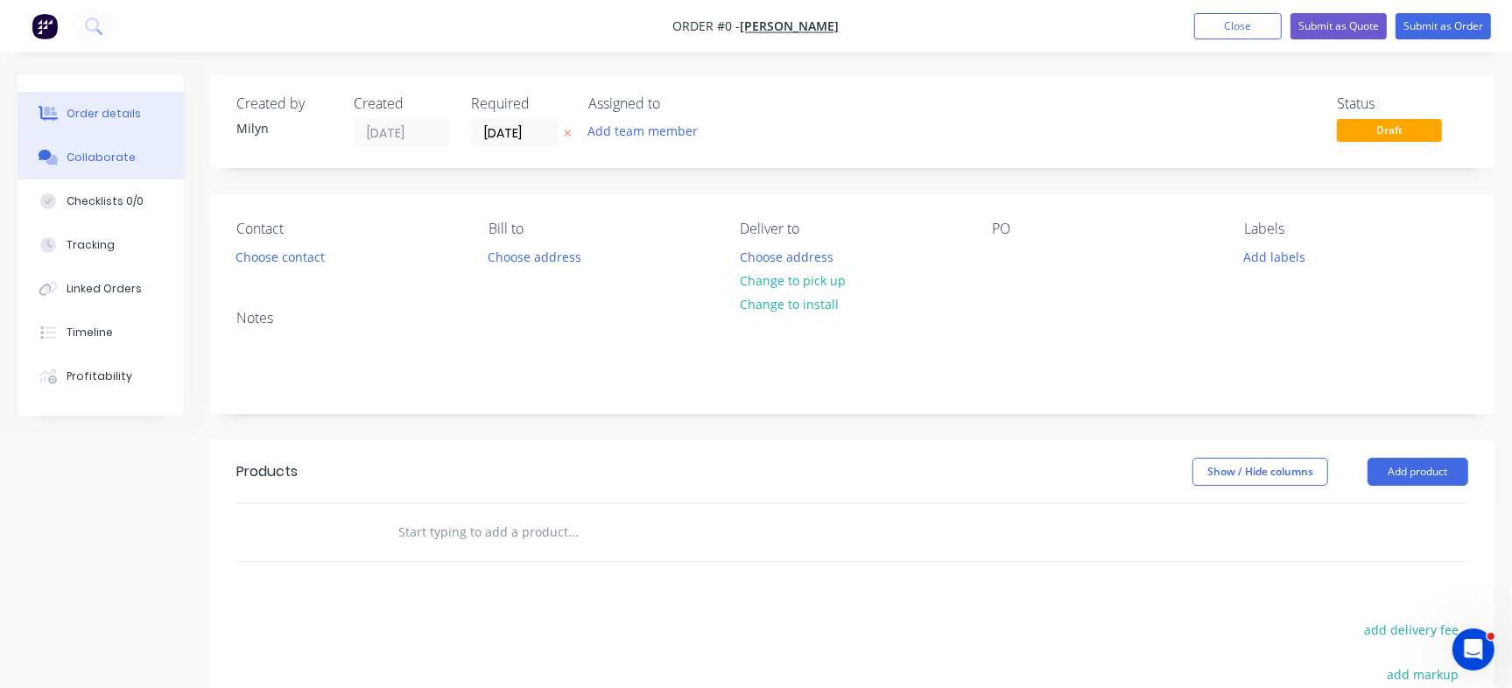
click at [104, 151] on div "Collaborate" at bounding box center [101, 158] width 69 height 16
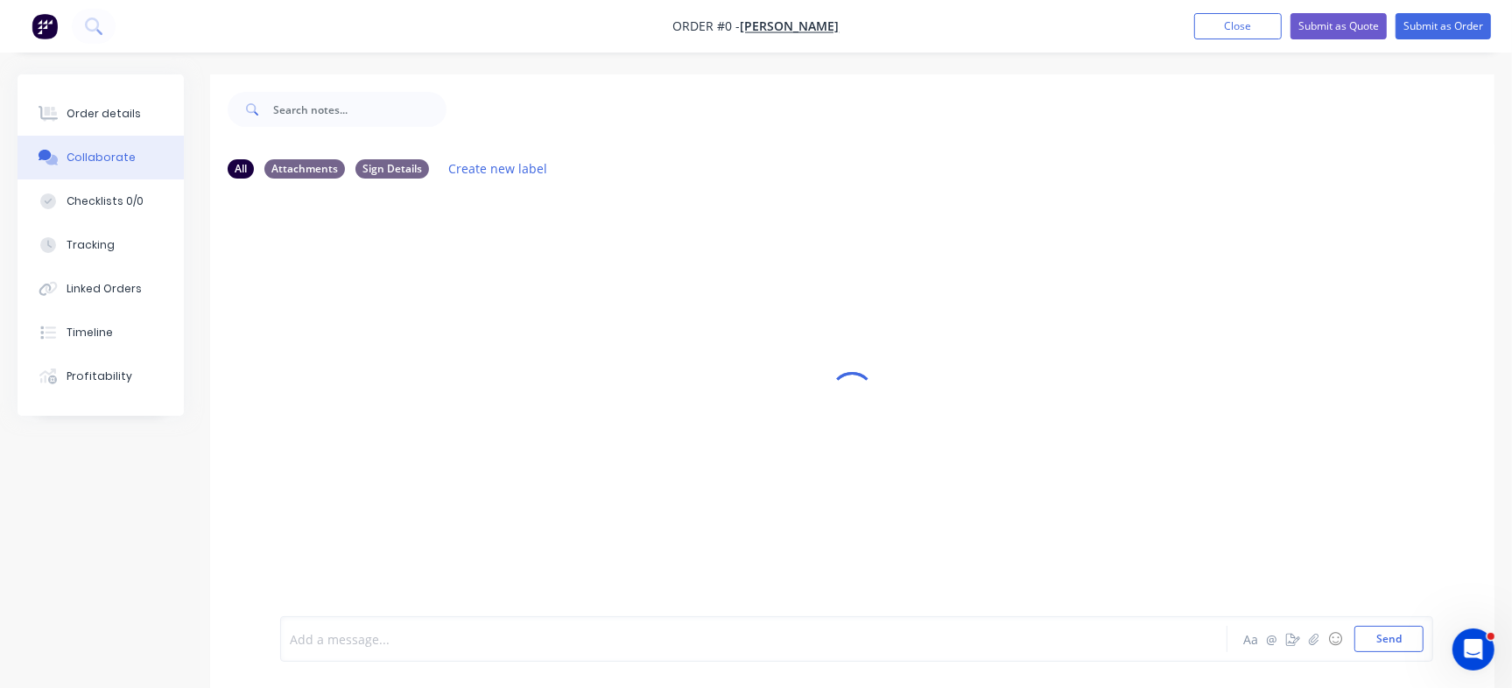
click at [407, 639] on div at bounding box center [715, 639] width 849 height 18
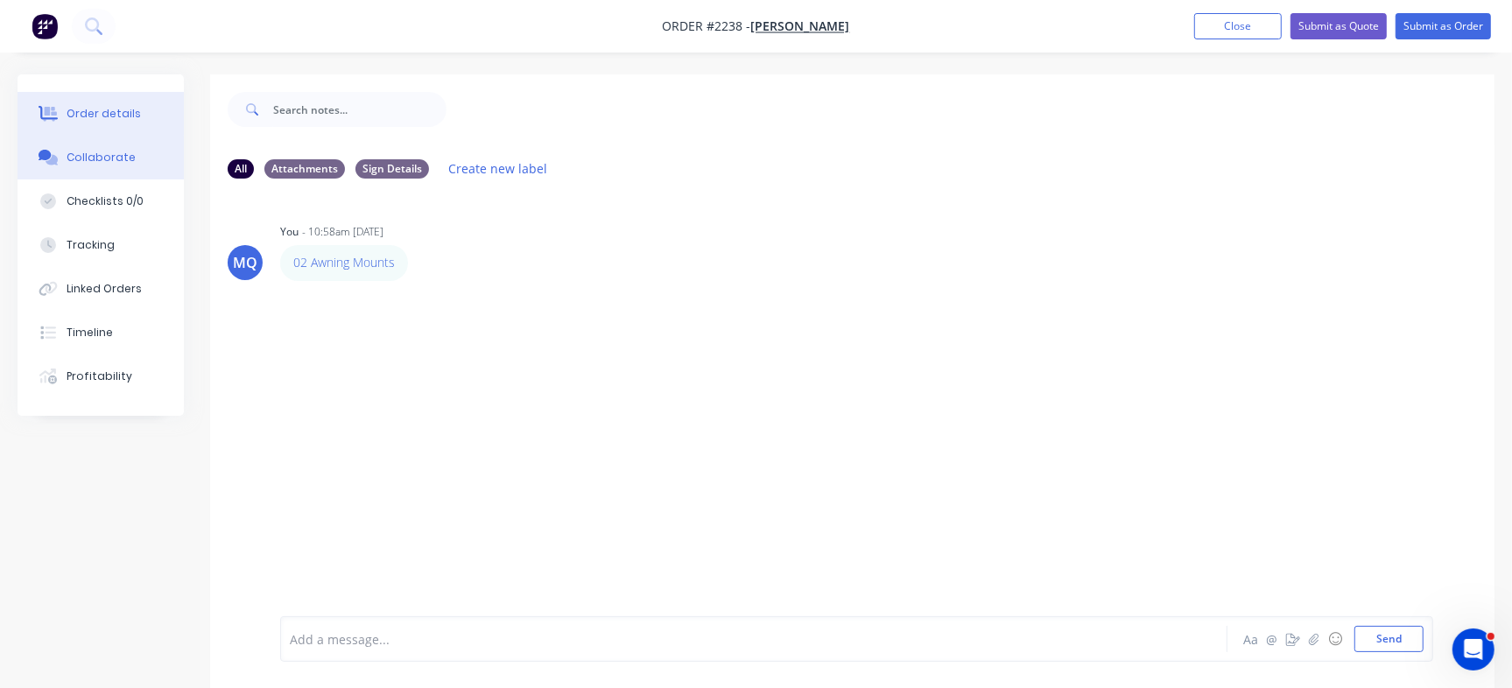
click at [89, 102] on button "Order details" at bounding box center [101, 114] width 166 height 44
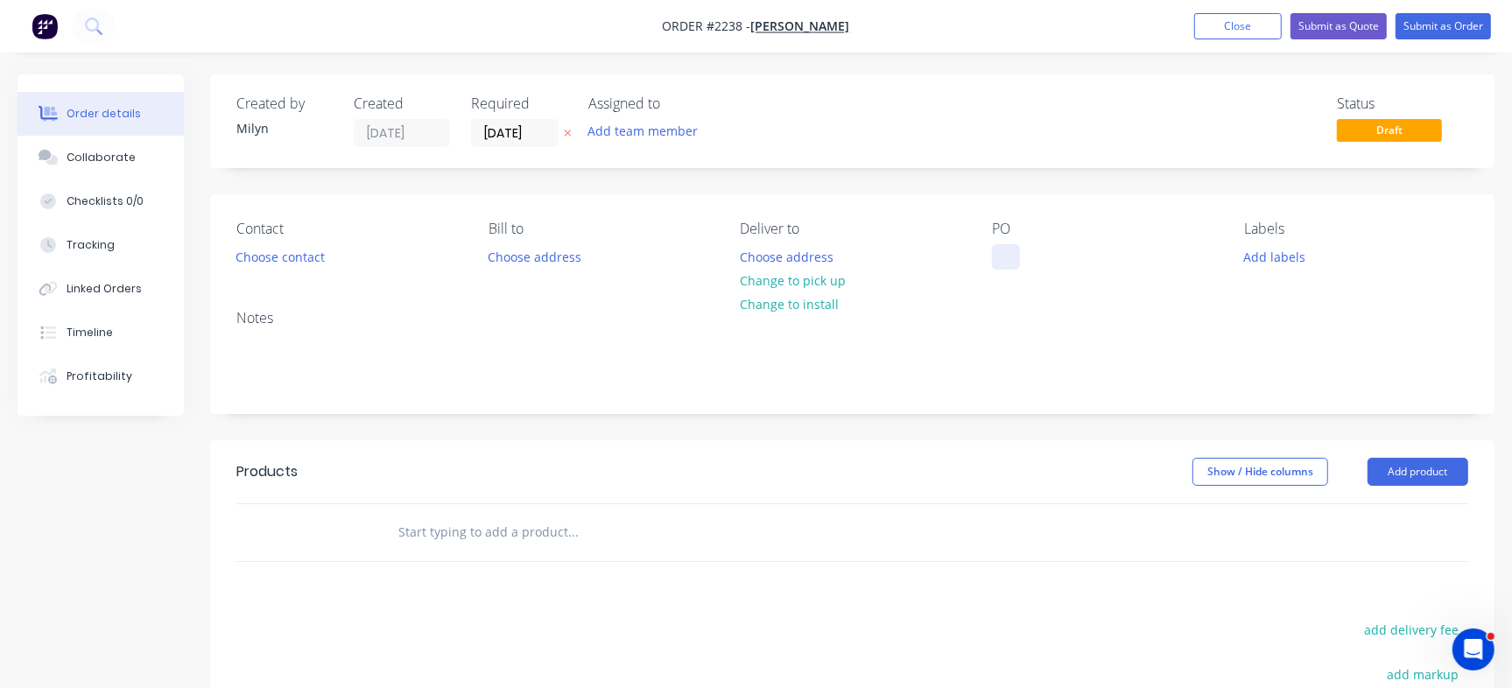
click at [1003, 256] on div at bounding box center [1006, 256] width 28 height 25
paste div
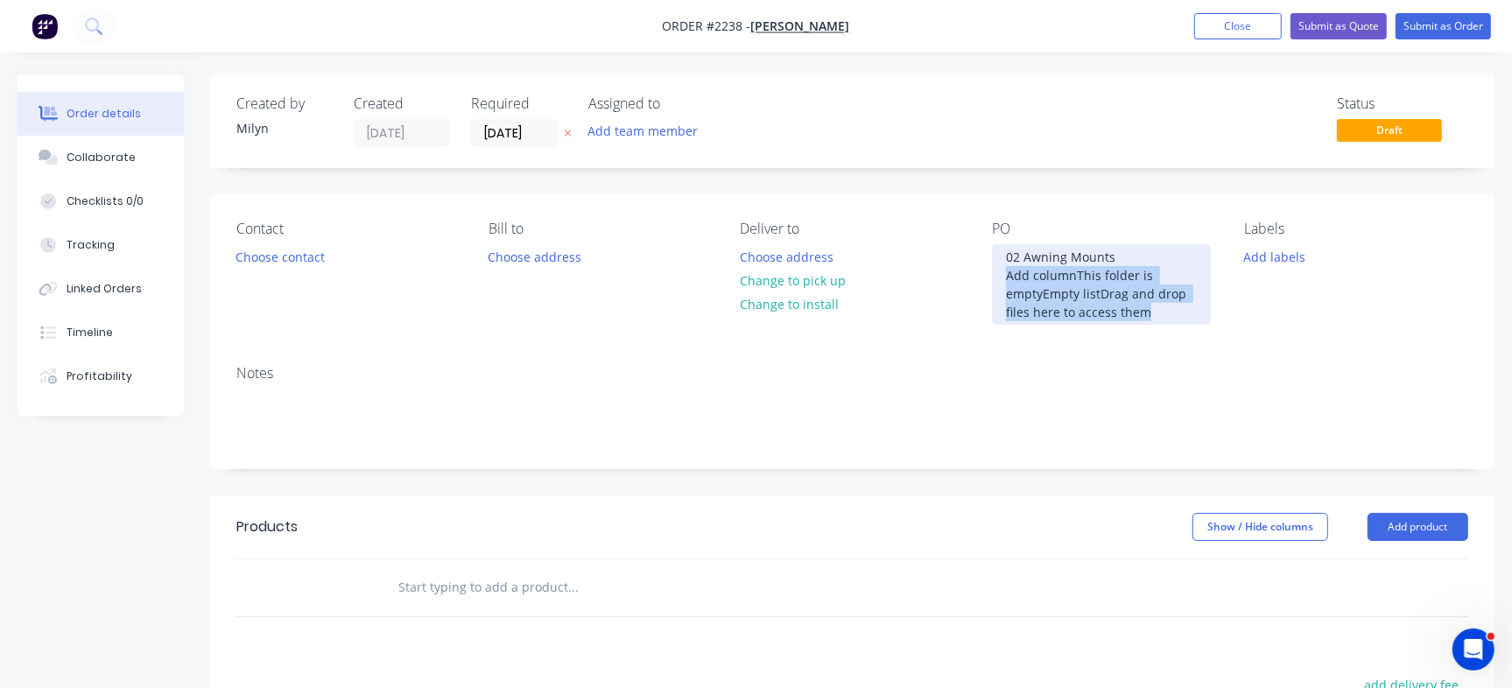
drag, startPoint x: 1177, startPoint y: 314, endPoint x: 987, endPoint y: 274, distance: 195.0
click at [987, 274] on div "Contact Choose contact Bill to Choose address Deliver to Choose address Change …" at bounding box center [852, 272] width 1284 height 157
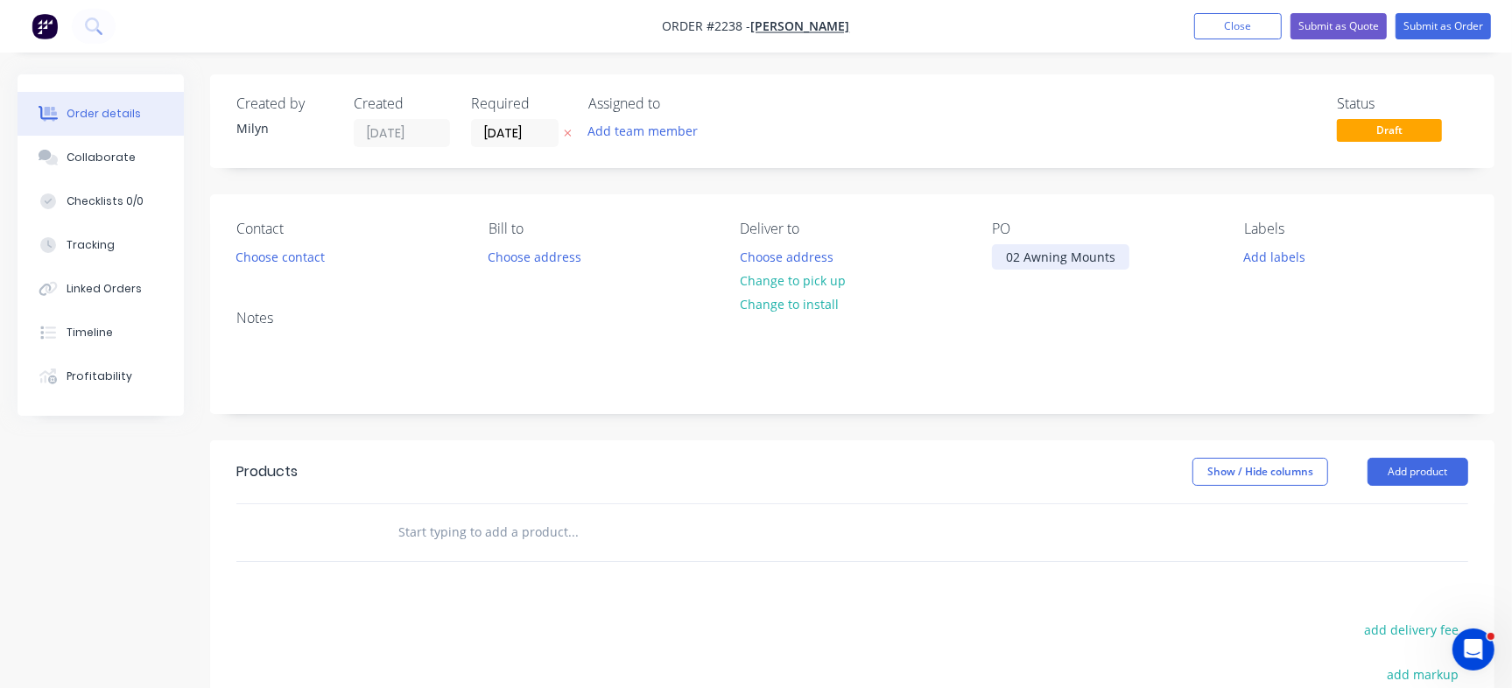
click at [1018, 247] on div "02 Awning Mounts" at bounding box center [1060, 256] width 137 height 25
click at [1001, 131] on div "Status Draft" at bounding box center [1115, 121] width 705 height 52
click at [516, 134] on input "[DATE]" at bounding box center [515, 133] width 86 height 26
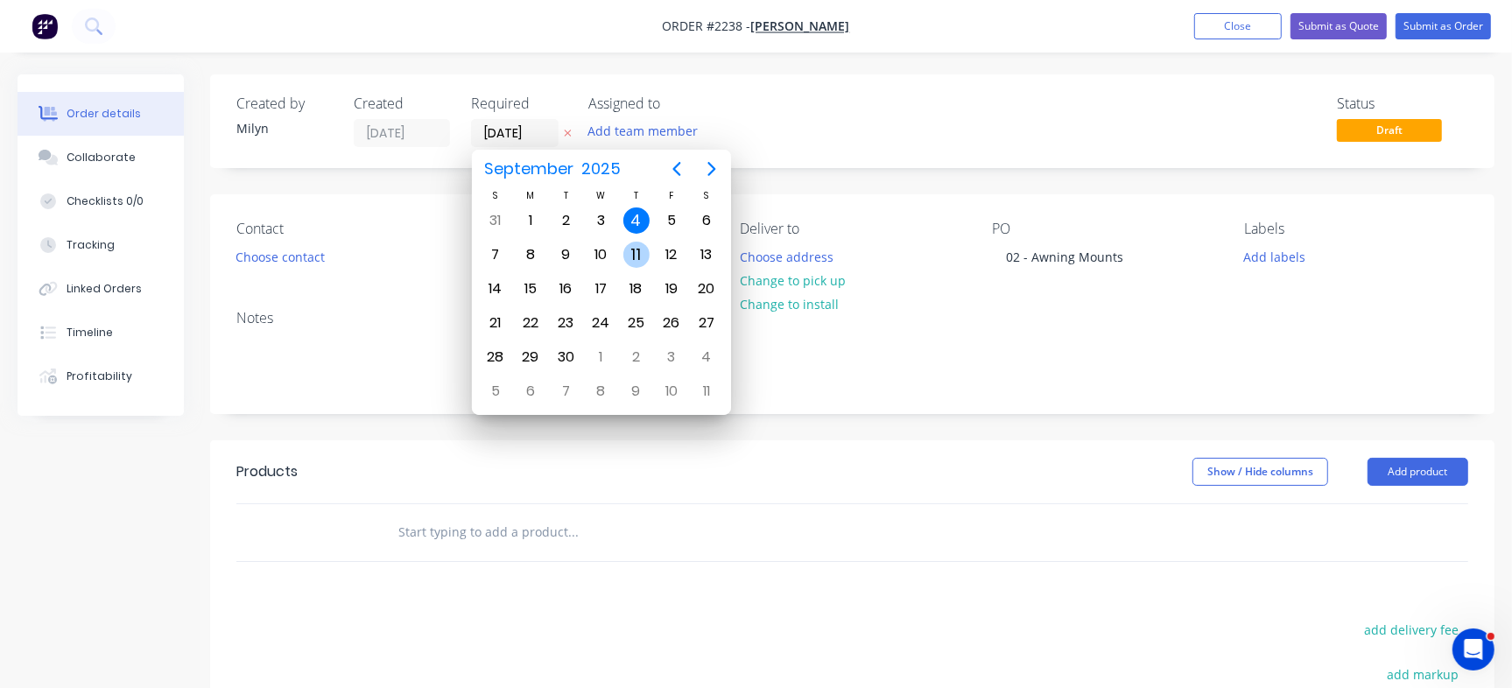
click at [639, 256] on div "11" at bounding box center [636, 255] width 26 height 26
type input "[DATE]"
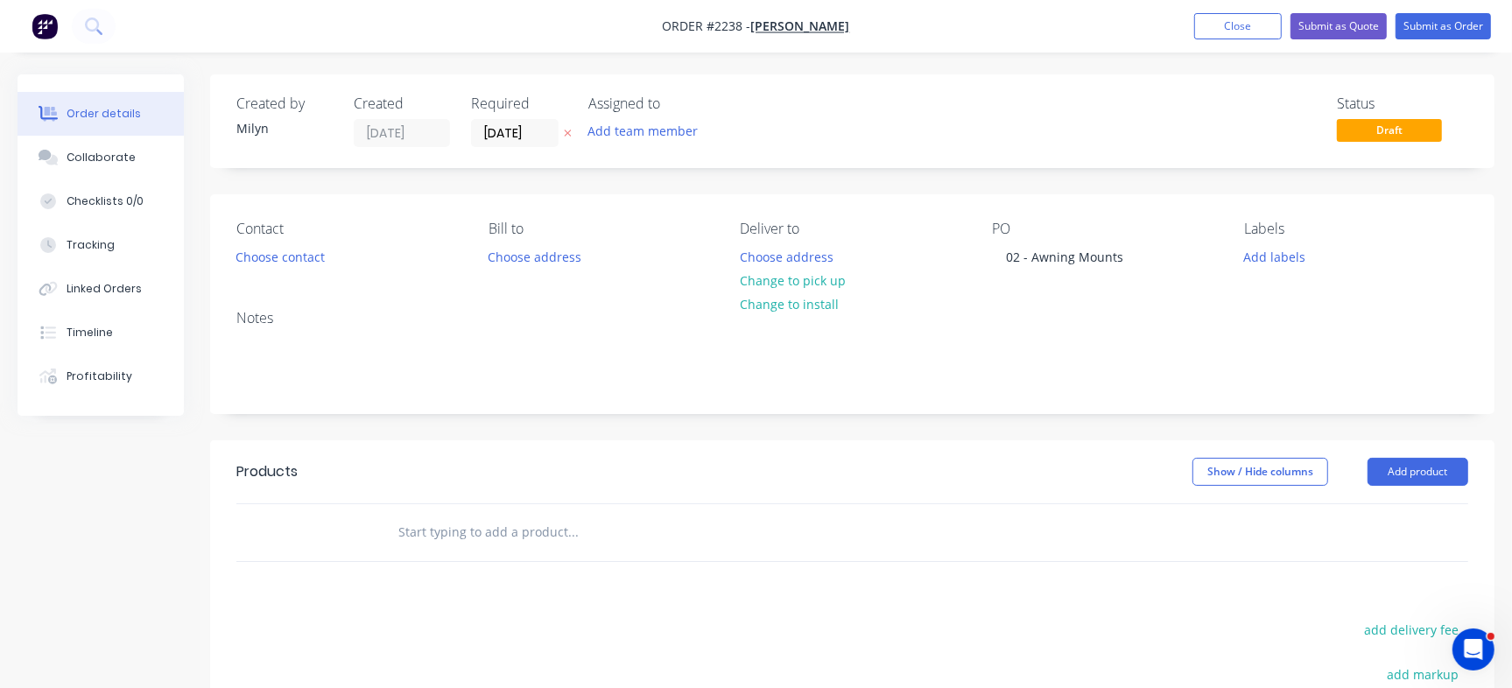
click at [956, 138] on div "Status Draft" at bounding box center [1115, 121] width 705 height 52
click at [135, 161] on button "Collaborate" at bounding box center [101, 158] width 166 height 44
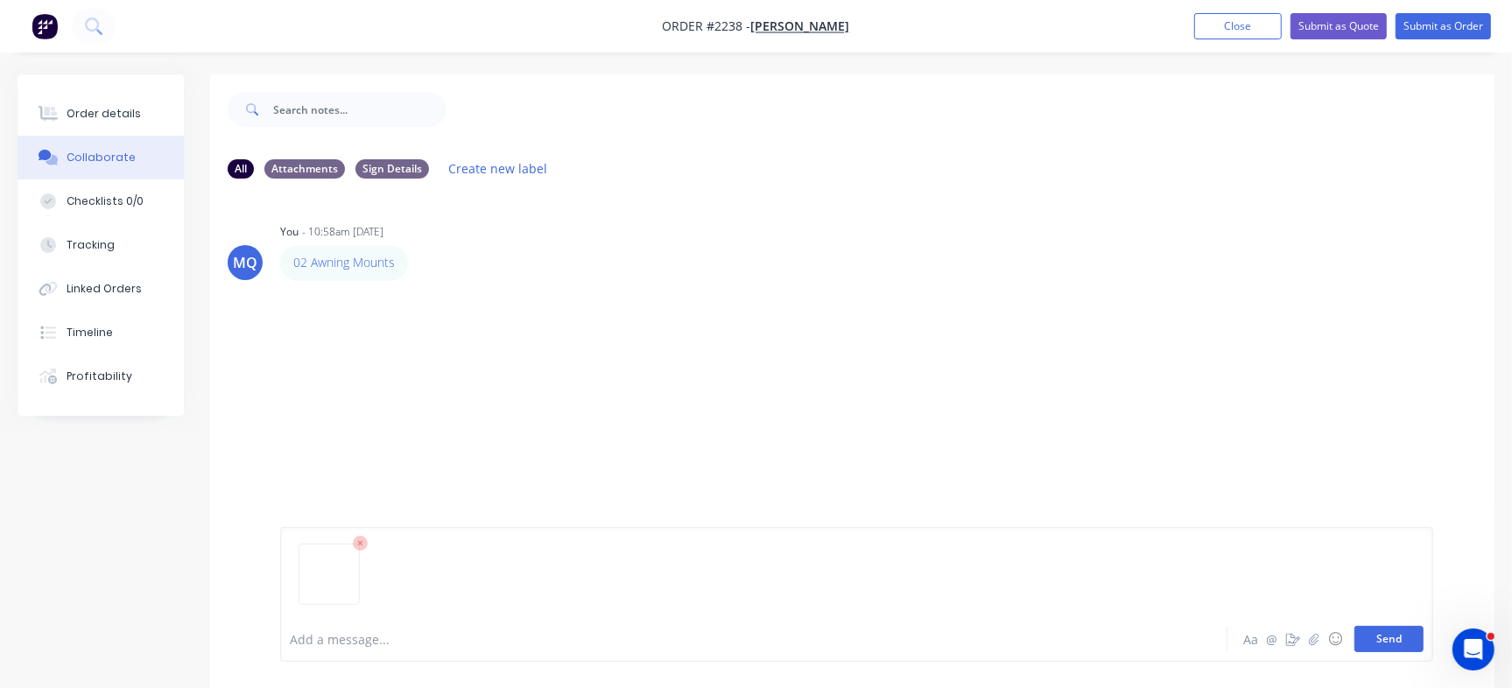
click at [1398, 633] on button "Send" at bounding box center [1388, 639] width 69 height 26
click at [1377, 634] on button "Send" at bounding box center [1388, 639] width 69 height 26
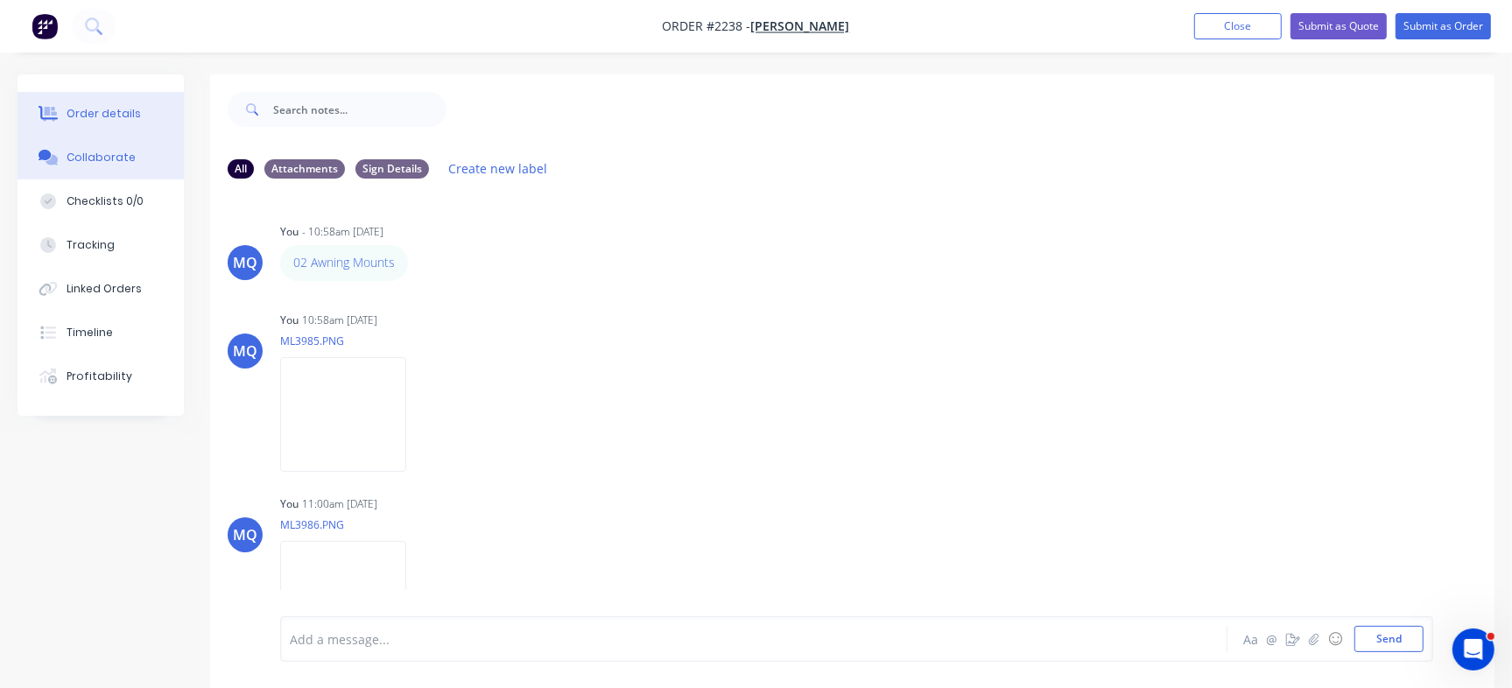
click at [88, 123] on button "Order details" at bounding box center [101, 114] width 166 height 44
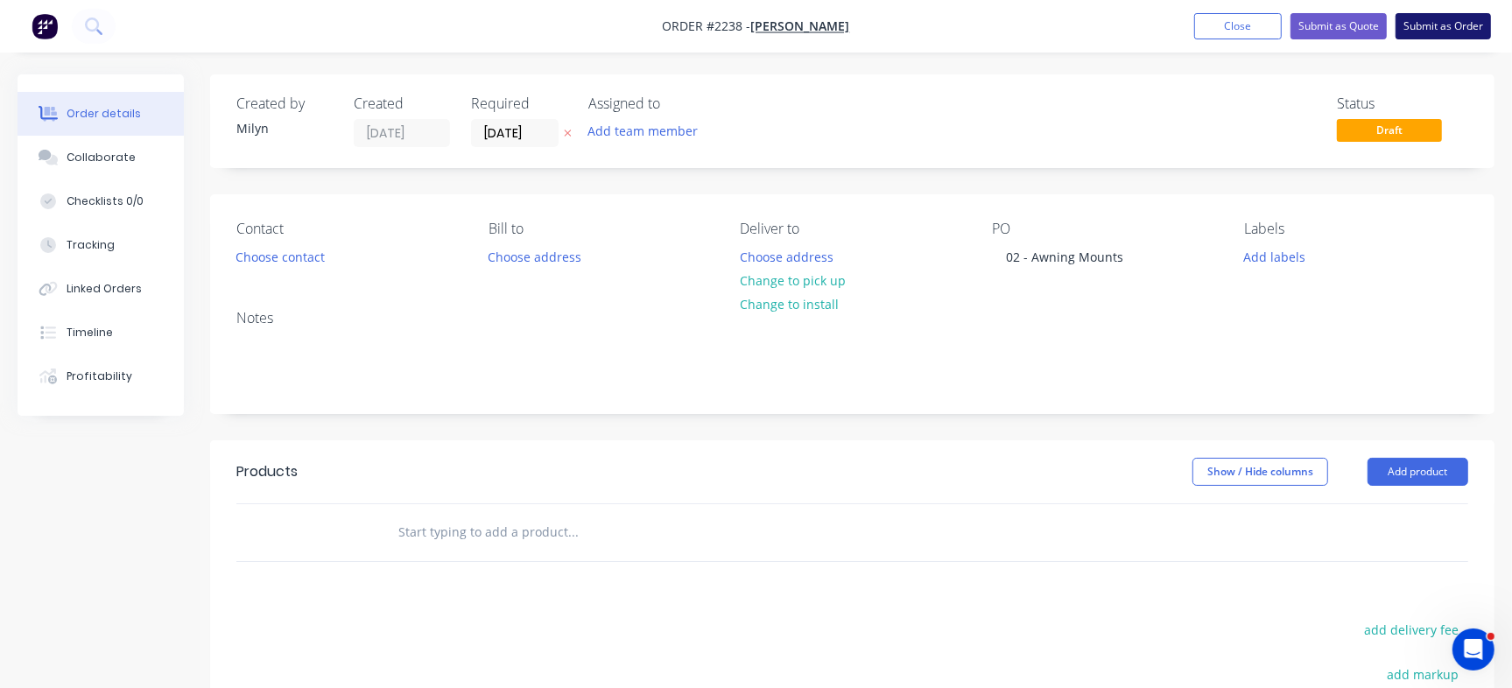
click at [1434, 21] on button "Submit as Order" at bounding box center [1442, 26] width 95 height 26
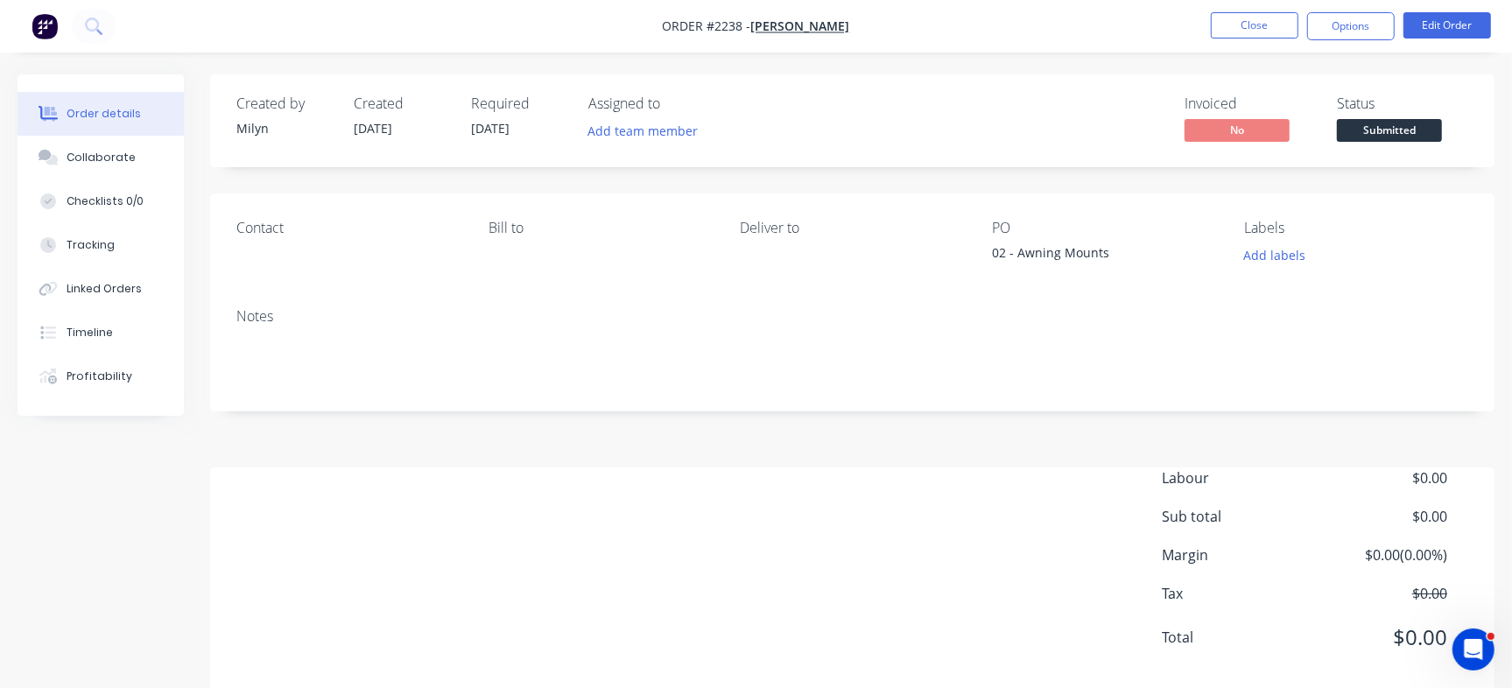
click at [1377, 124] on span "Submitted" at bounding box center [1389, 130] width 105 height 22
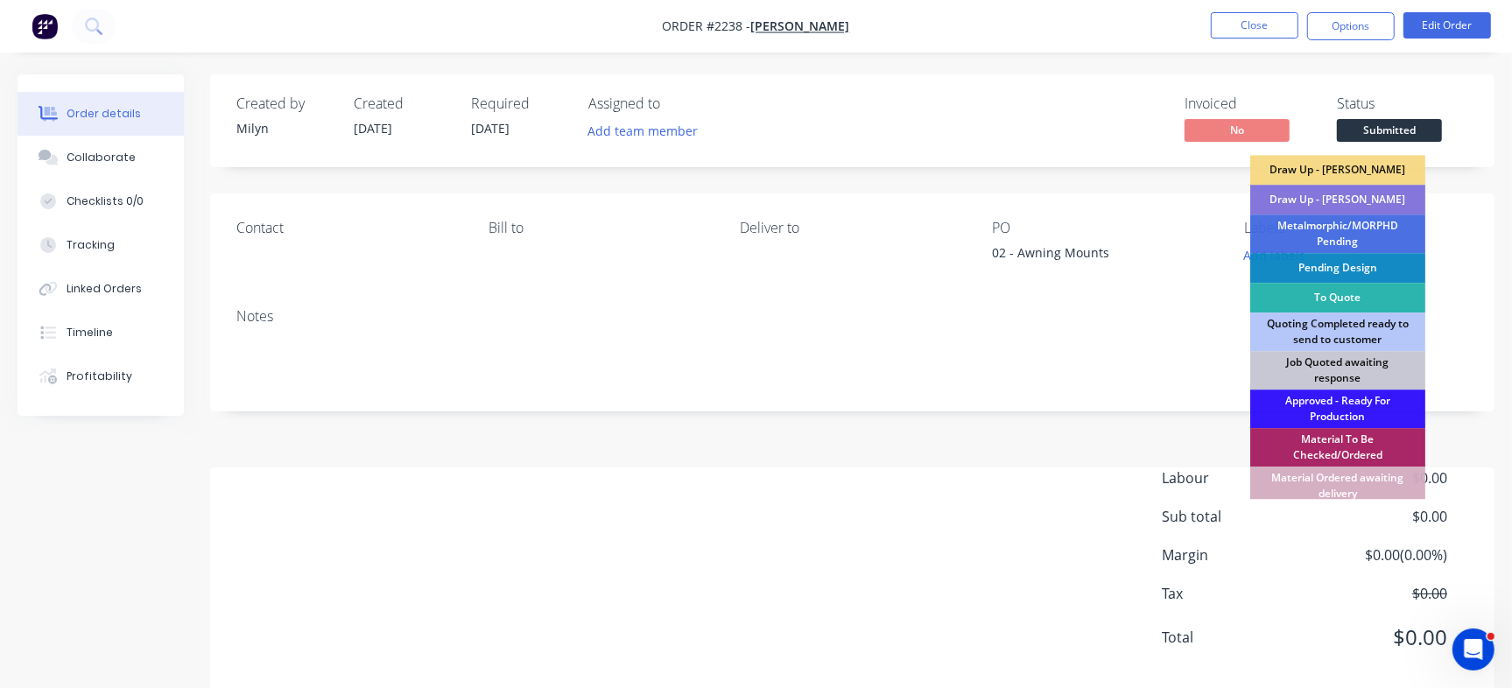
click at [1204, 293] on div "Contact Bill to Deliver to PO 02 - Awning Mounts Labels Add labels" at bounding box center [852, 243] width 1284 height 101
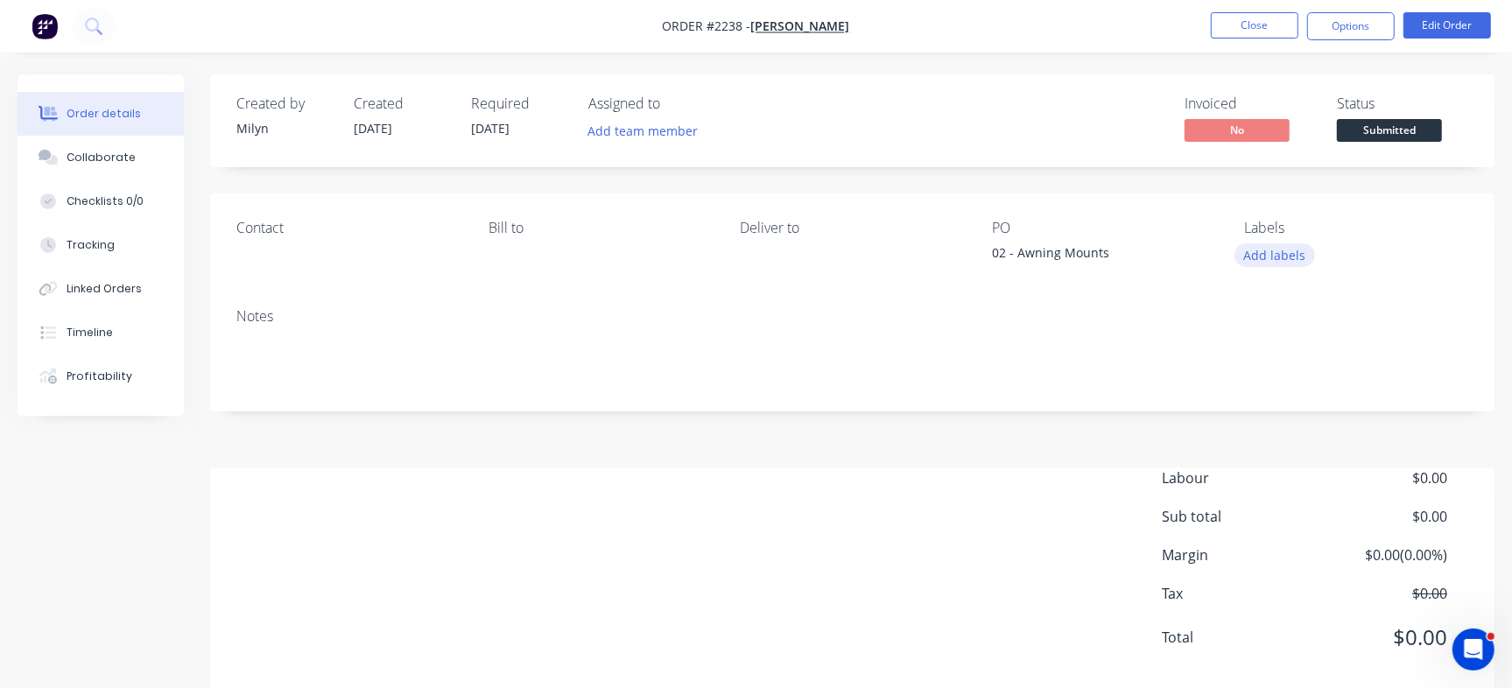
click at [1266, 250] on button "Add labels" at bounding box center [1274, 255] width 81 height 24
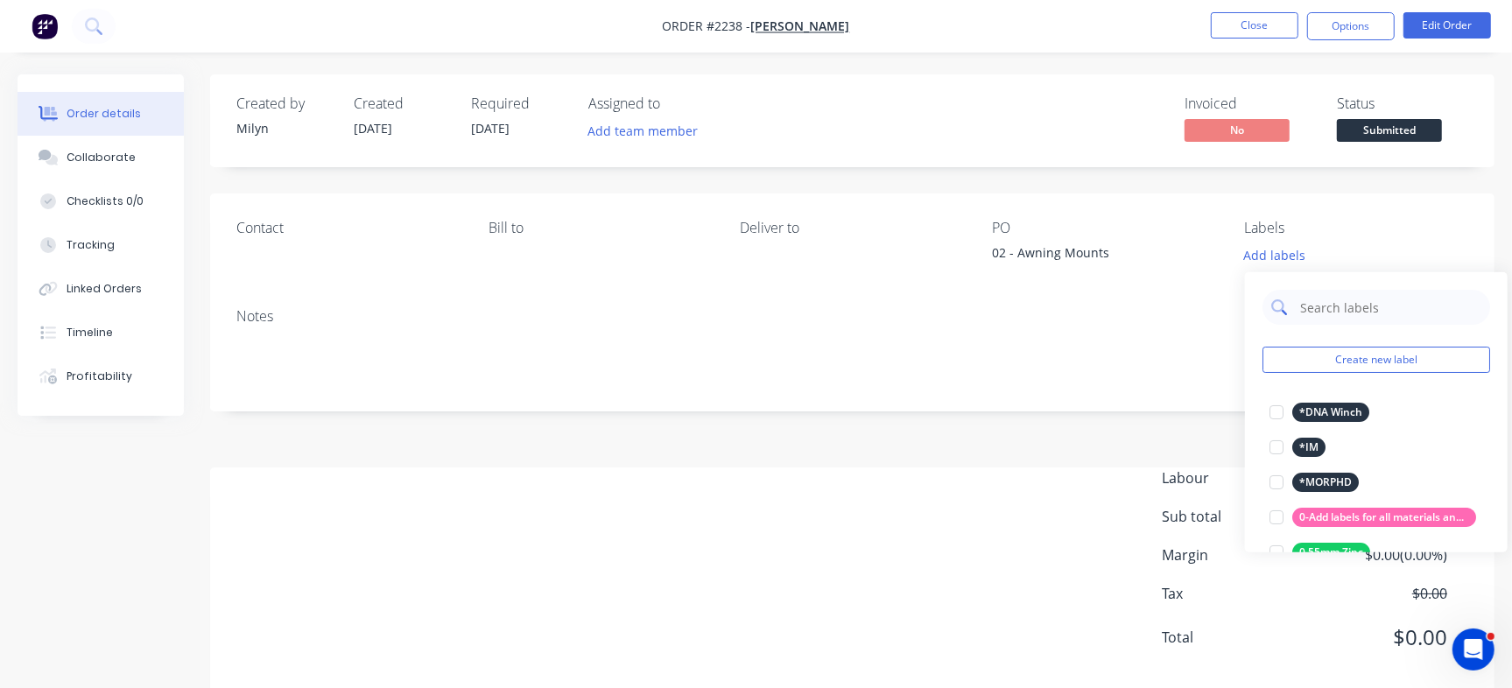
click at [1337, 297] on input "text" at bounding box center [1389, 307] width 183 height 35
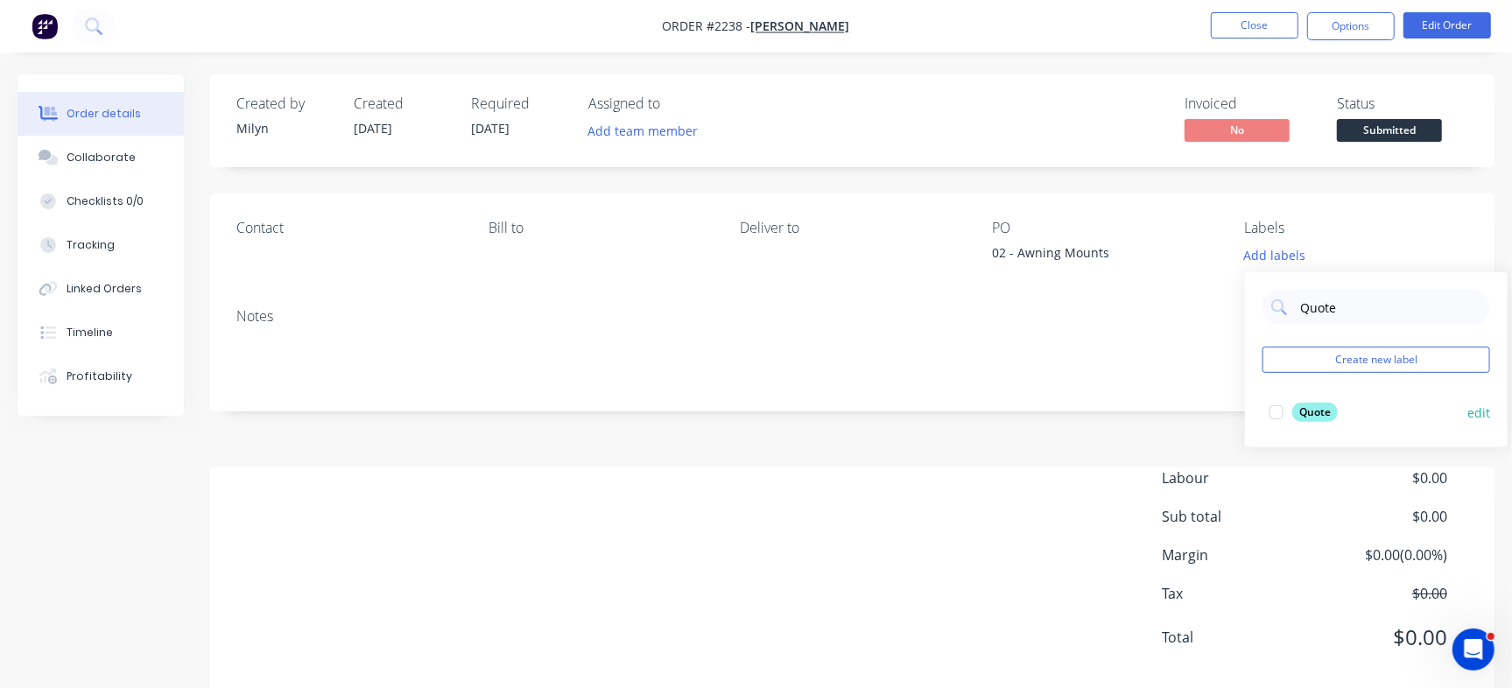
type input "Quote"
click at [1302, 413] on div "Quote" at bounding box center [1315, 412] width 46 height 19
click at [1116, 148] on div "Created by Milyn Created 04/09/25 Required 11/09/25 Assigned to Add team member…" at bounding box center [852, 120] width 1284 height 93
click at [1440, 25] on button "Edit Order" at bounding box center [1447, 25] width 88 height 26
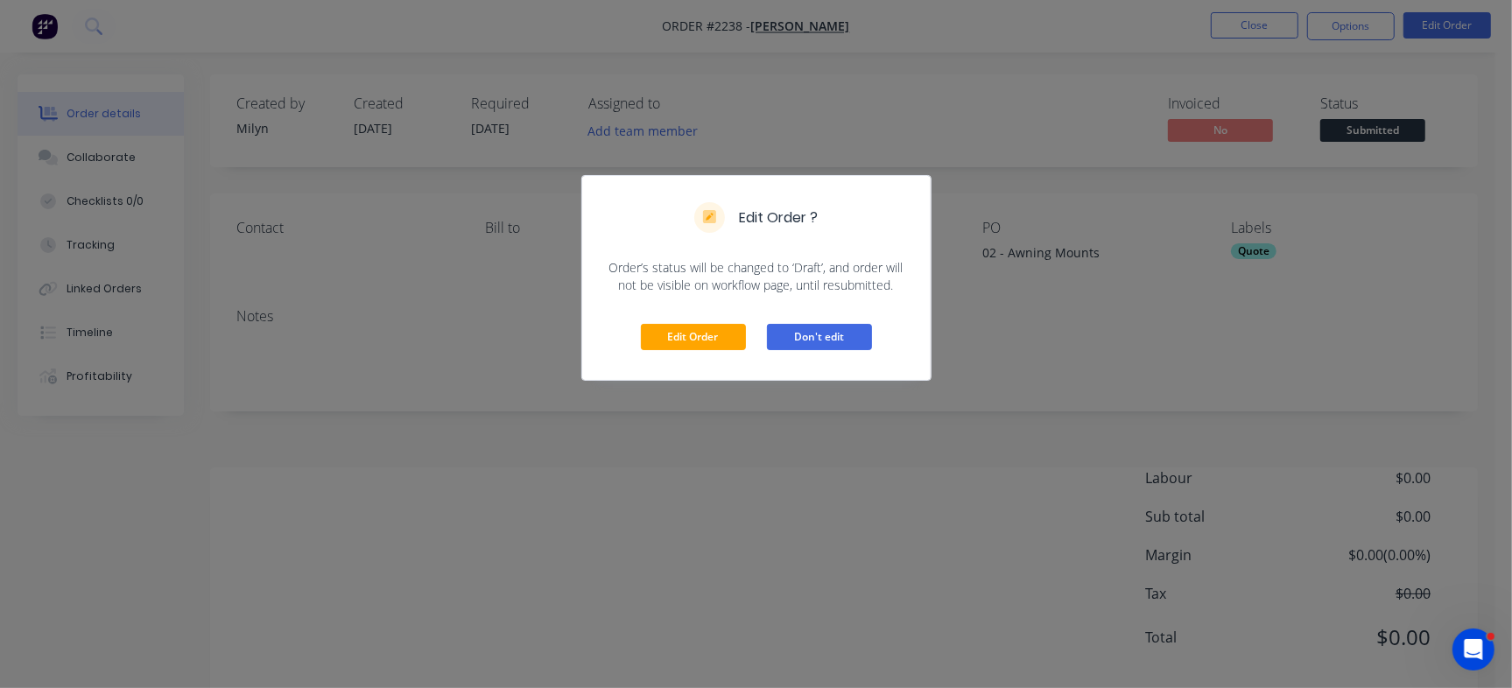
click at [811, 338] on button "Don't edit" at bounding box center [819, 337] width 105 height 26
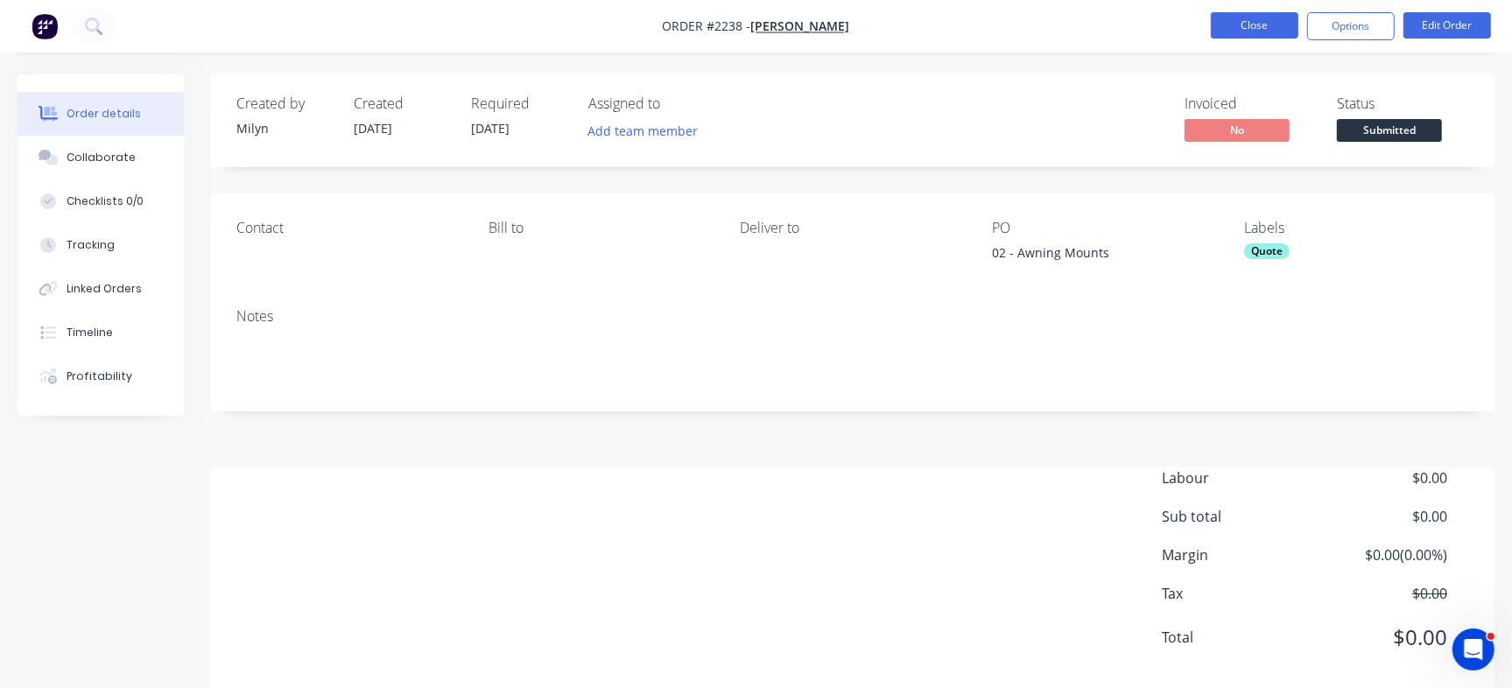
click at [1257, 22] on button "Close" at bounding box center [1255, 25] width 88 height 26
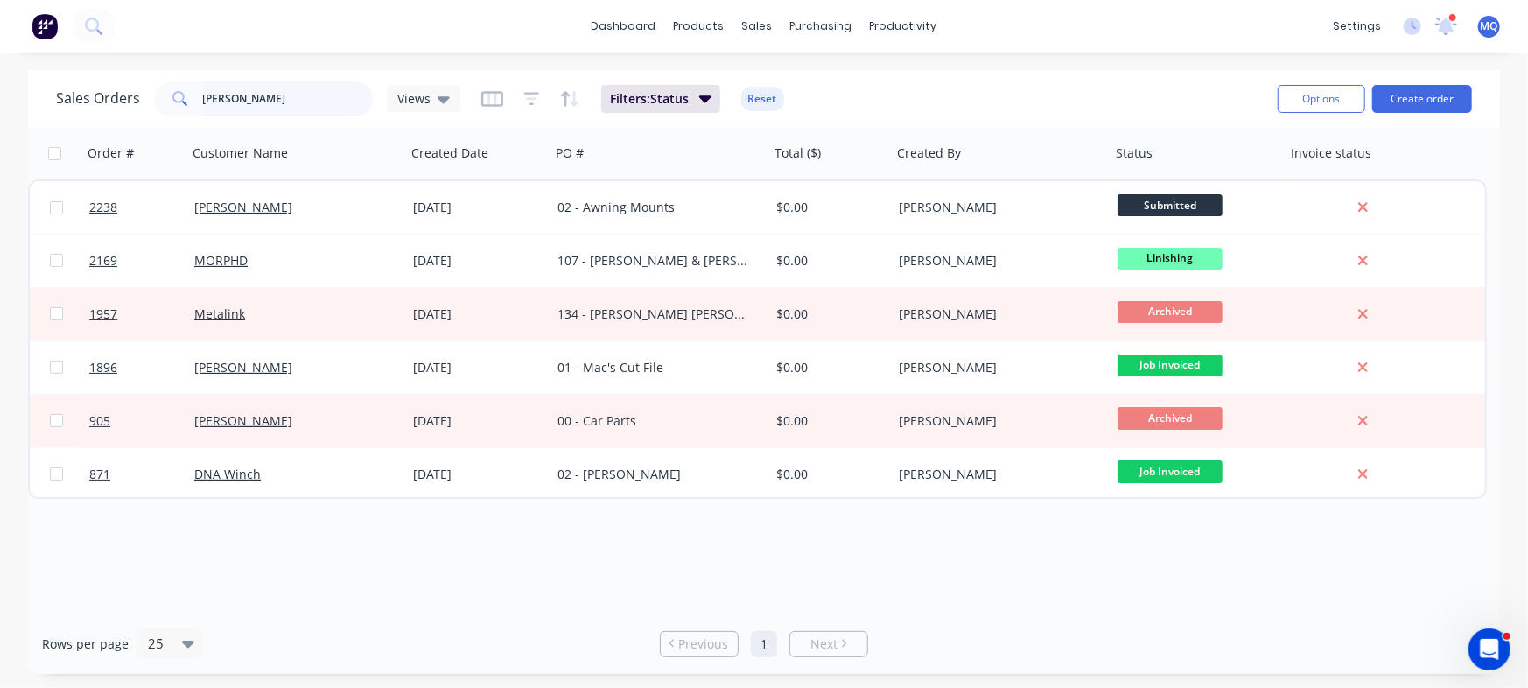
click at [278, 101] on input "josh" at bounding box center [288, 98] width 171 height 35
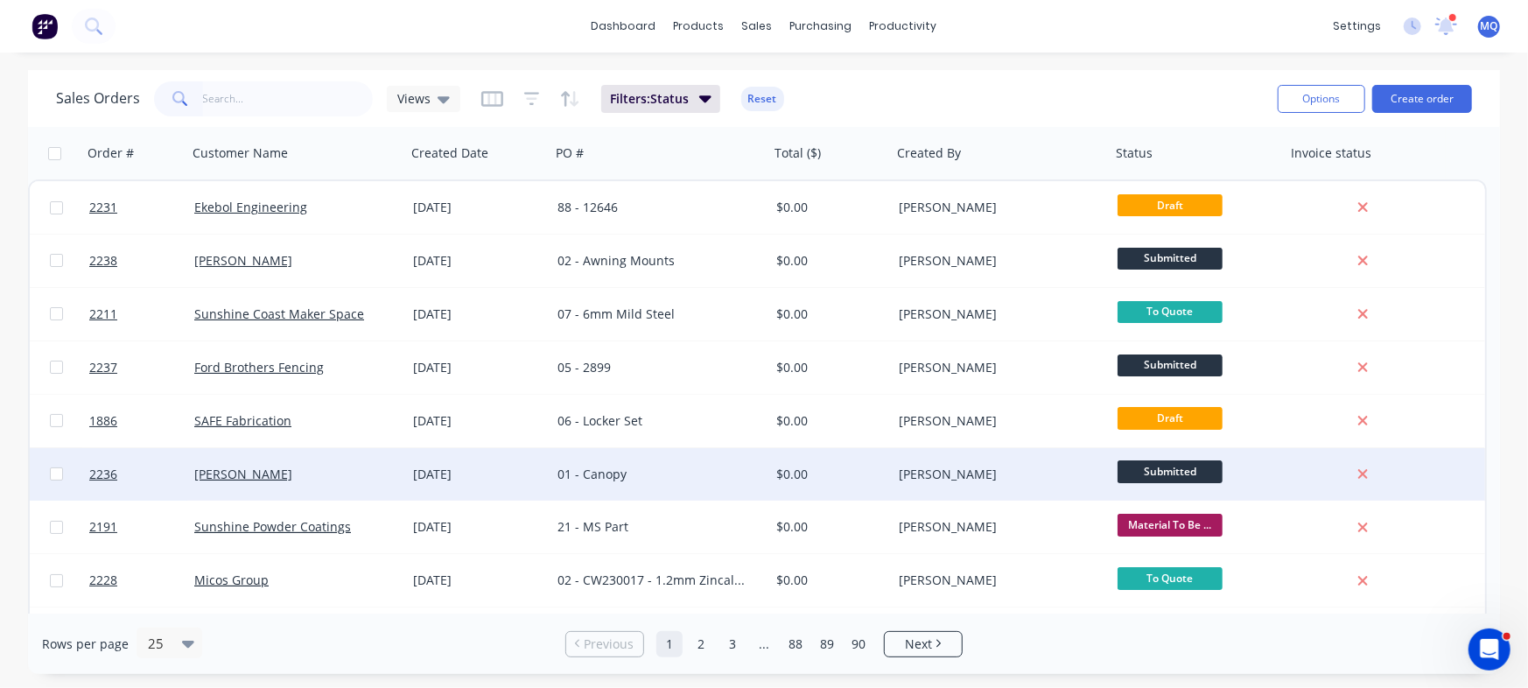
click at [711, 478] on div "01 - Canopy" at bounding box center [655, 475] width 194 height 18
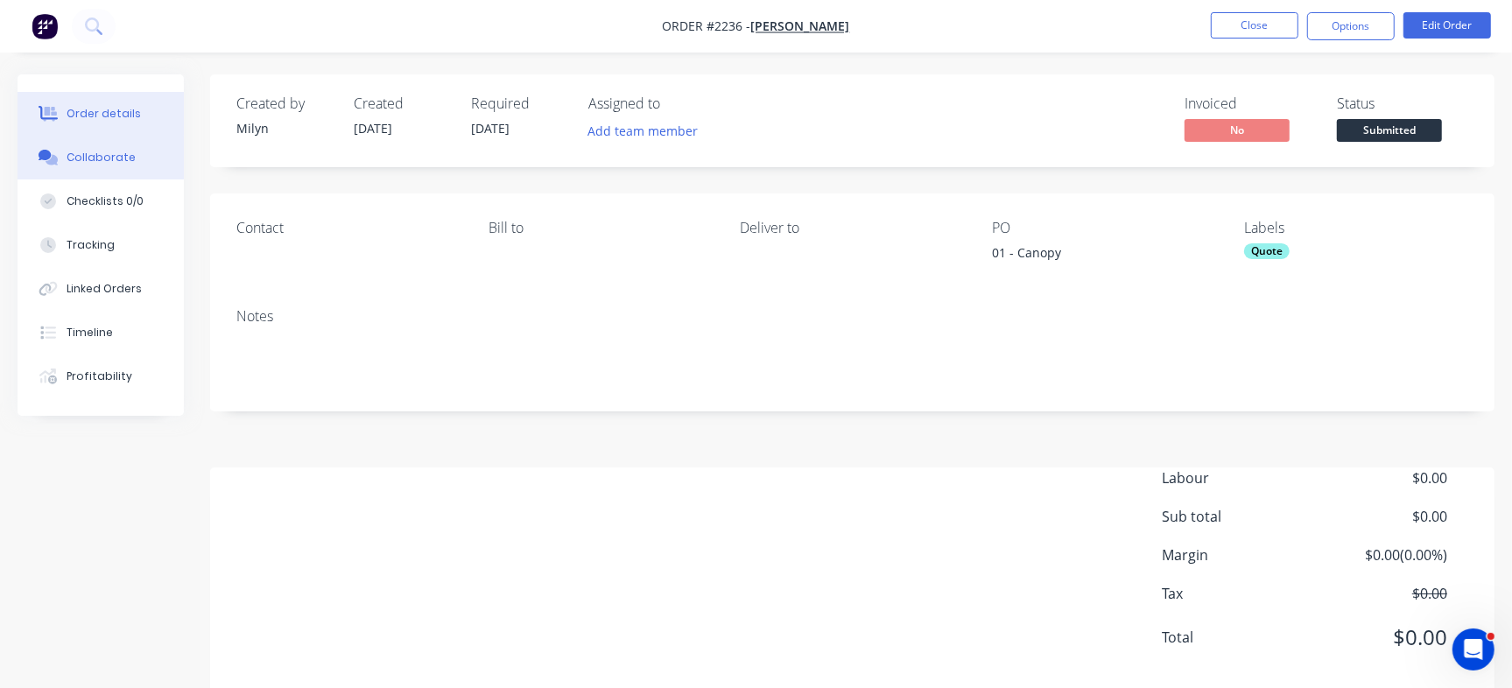
click at [123, 145] on button "Collaborate" at bounding box center [101, 158] width 166 height 44
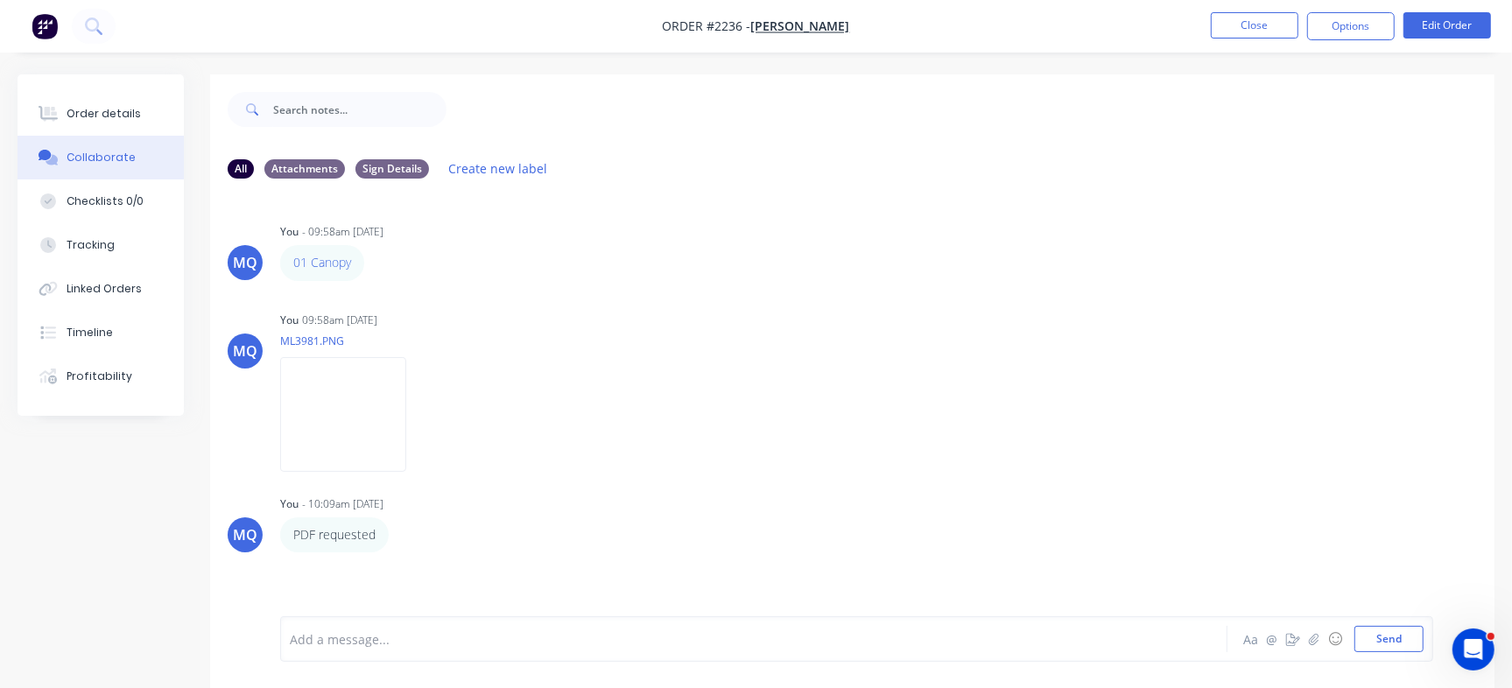
click at [428, 647] on div at bounding box center [715, 639] width 849 height 18
click at [1380, 638] on button "Send" at bounding box center [1388, 639] width 69 height 26
click at [1254, 14] on button "Close" at bounding box center [1255, 25] width 88 height 26
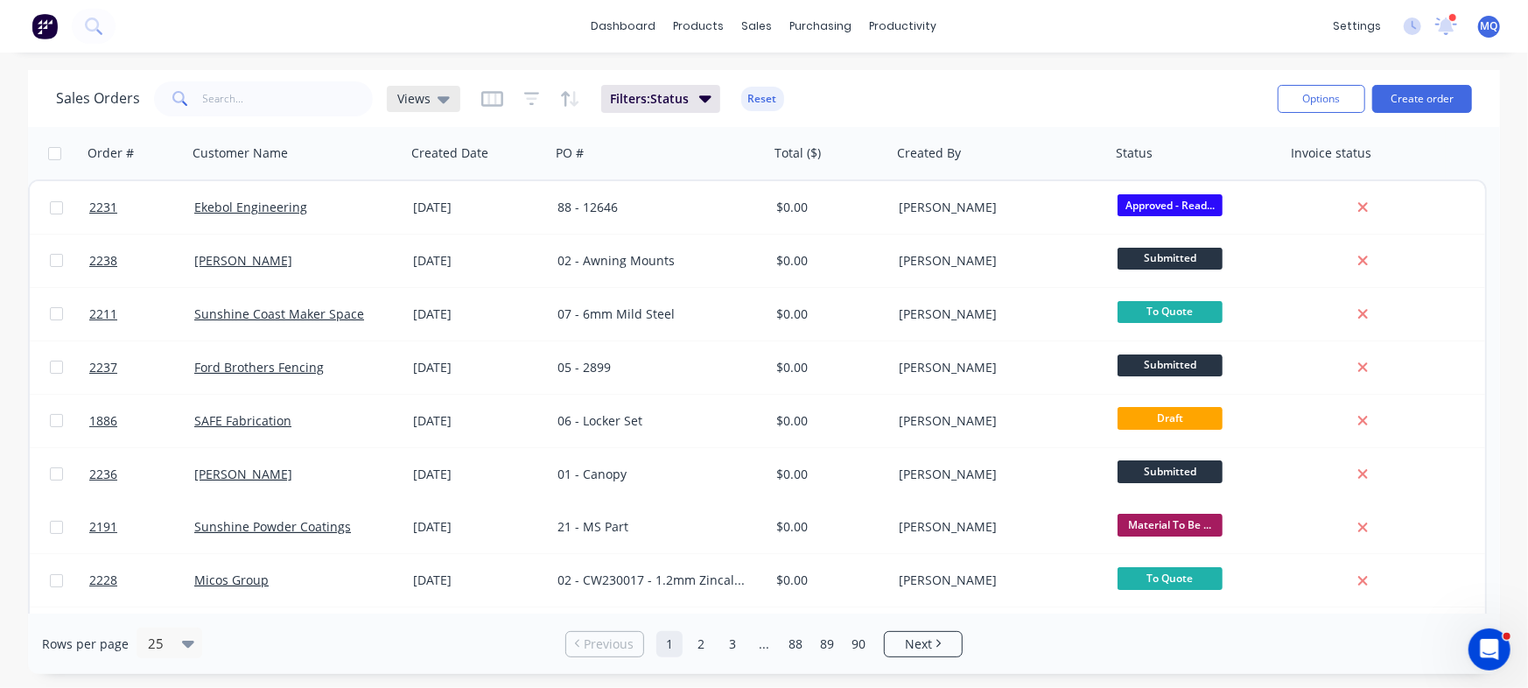
click at [418, 106] on span "Views" at bounding box center [413, 98] width 33 height 18
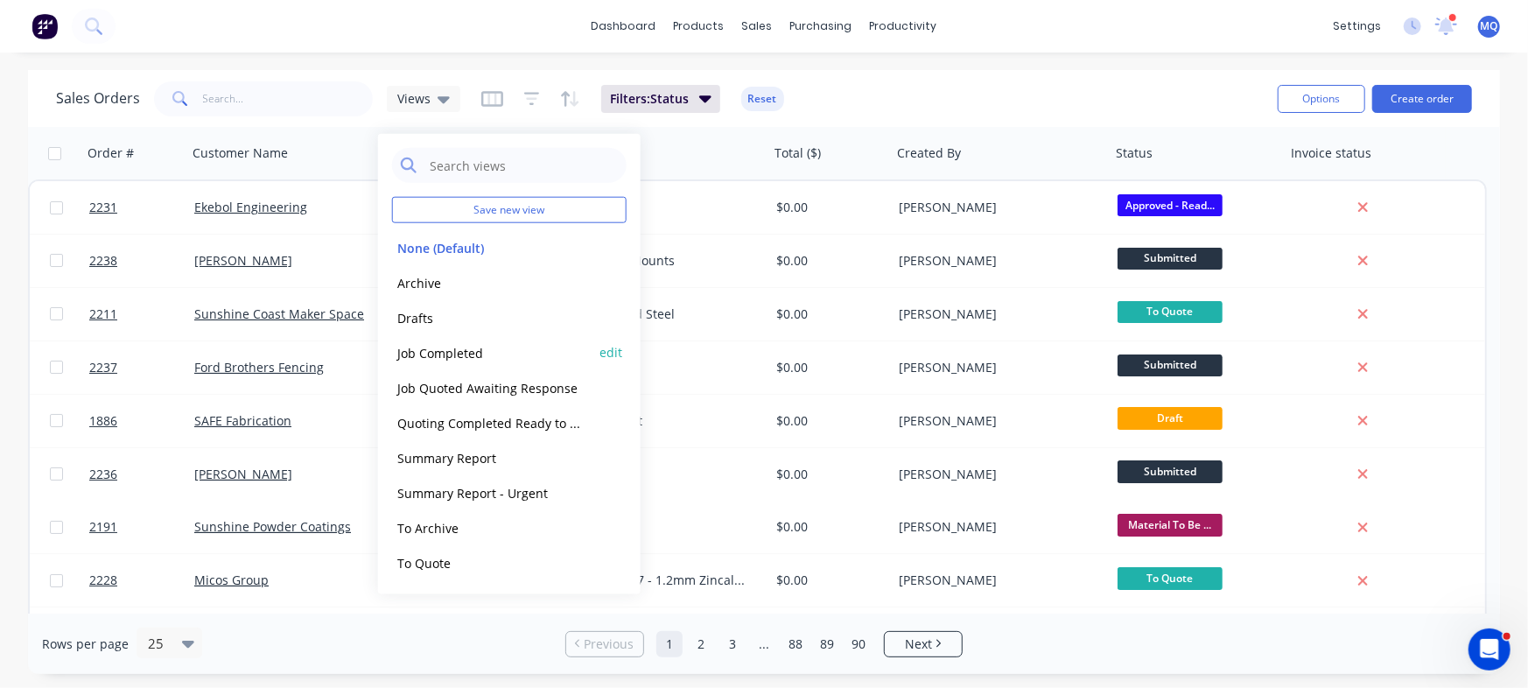
click at [445, 345] on button "Job Completed" at bounding box center [492, 352] width 200 height 20
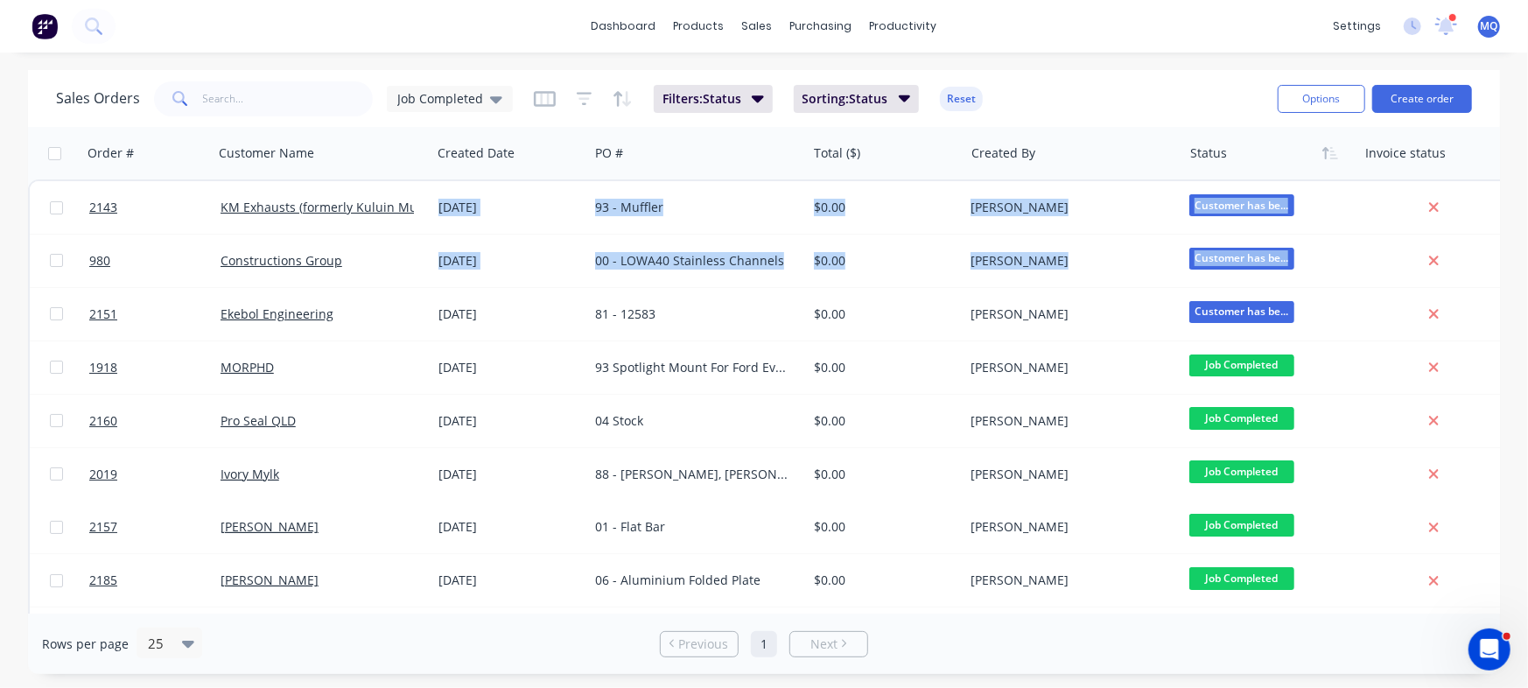
scroll to position [0, 32]
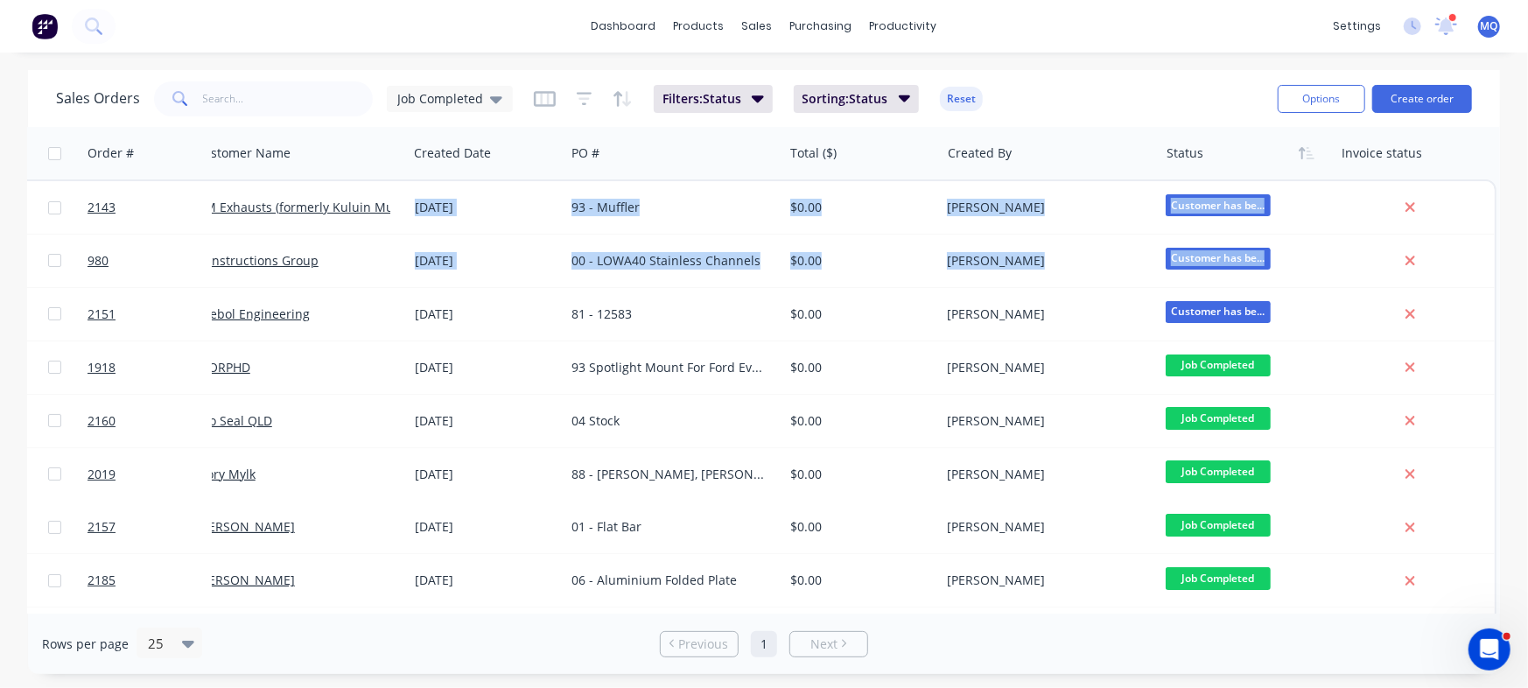
click at [1494, 288] on div "Order # Customer Name Created Date PO # Total ($) Created By Status Invoice sta…" at bounding box center [764, 370] width 1472 height 487
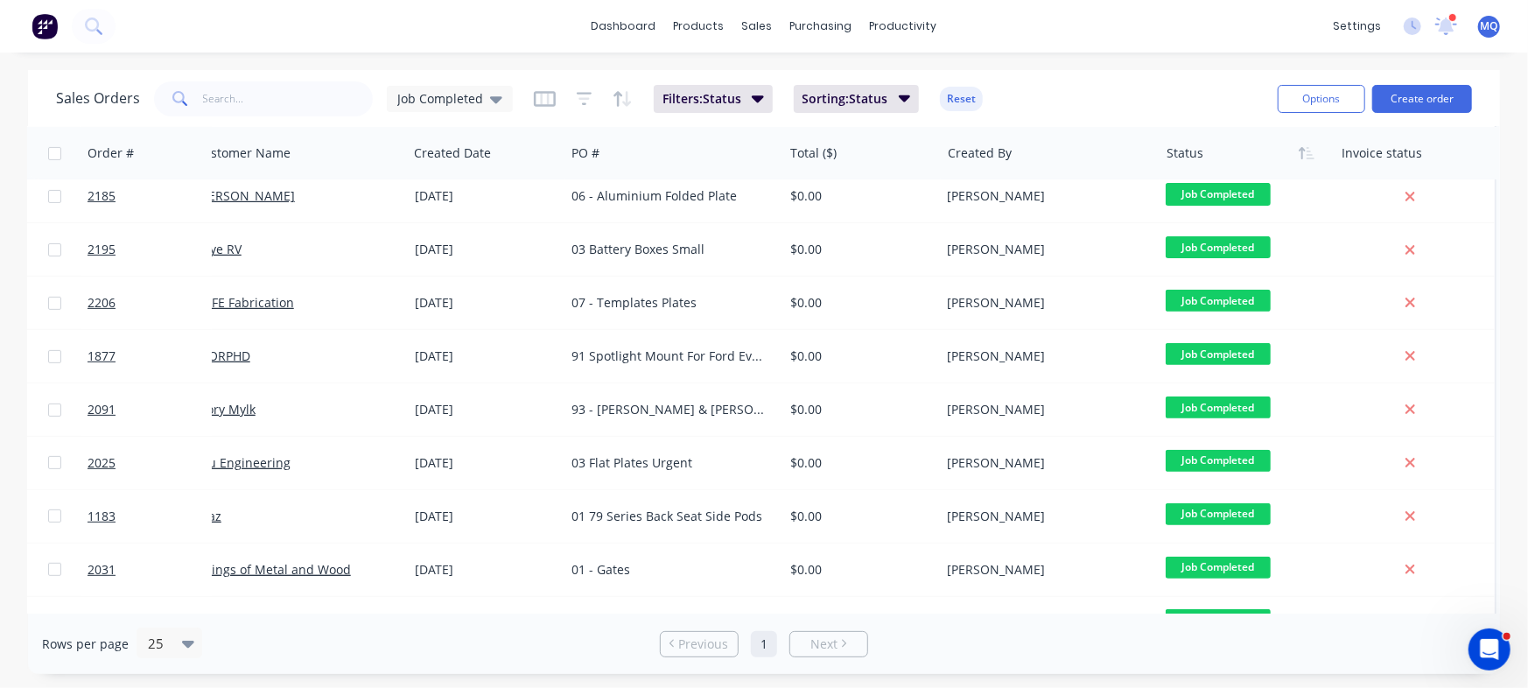
drag, startPoint x: 753, startPoint y: 601, endPoint x: 747, endPoint y: 610, distance: 10.7
click at [747, 610] on div "Order # Customer Name Created Date PO # Total ($) Created By Status Invoice sta…" at bounding box center [764, 370] width 1472 height 487
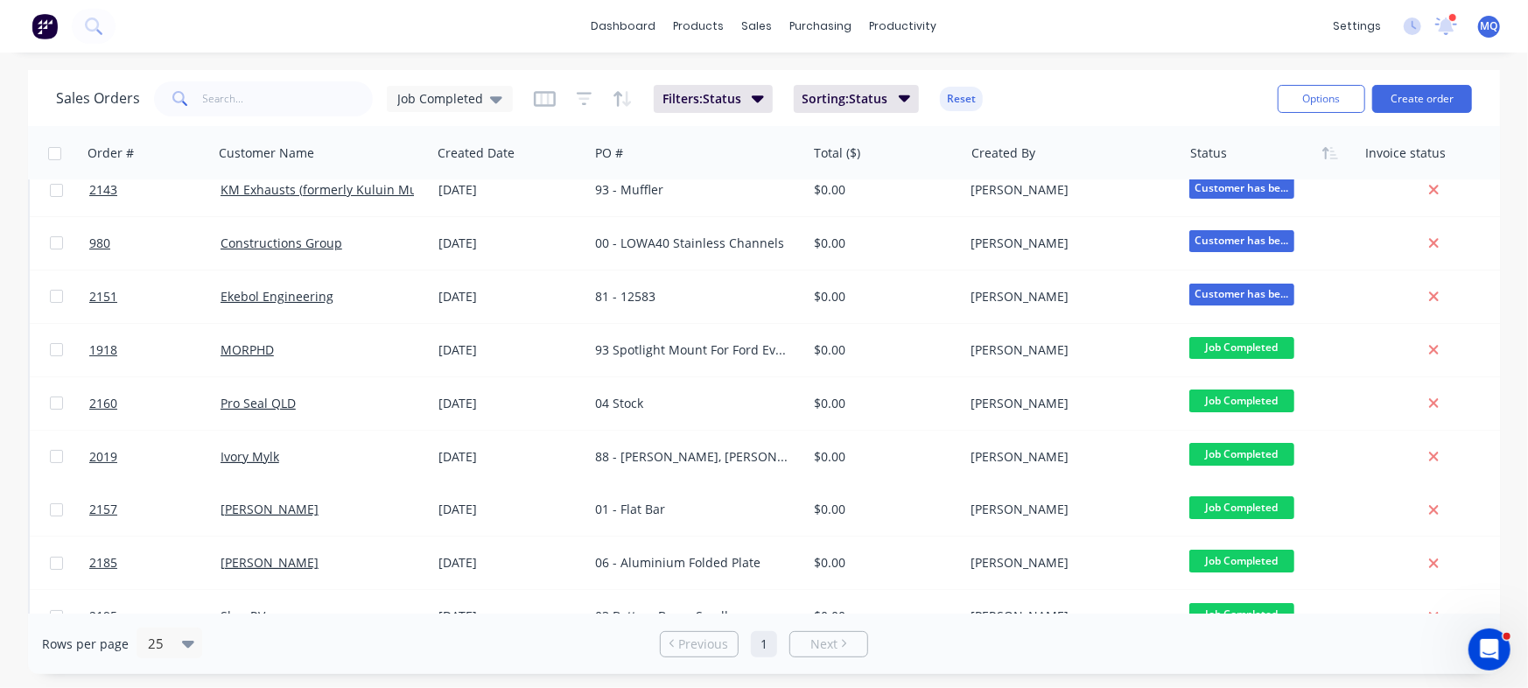
scroll to position [0, 0]
